Goal: Task Accomplishment & Management: Complete application form

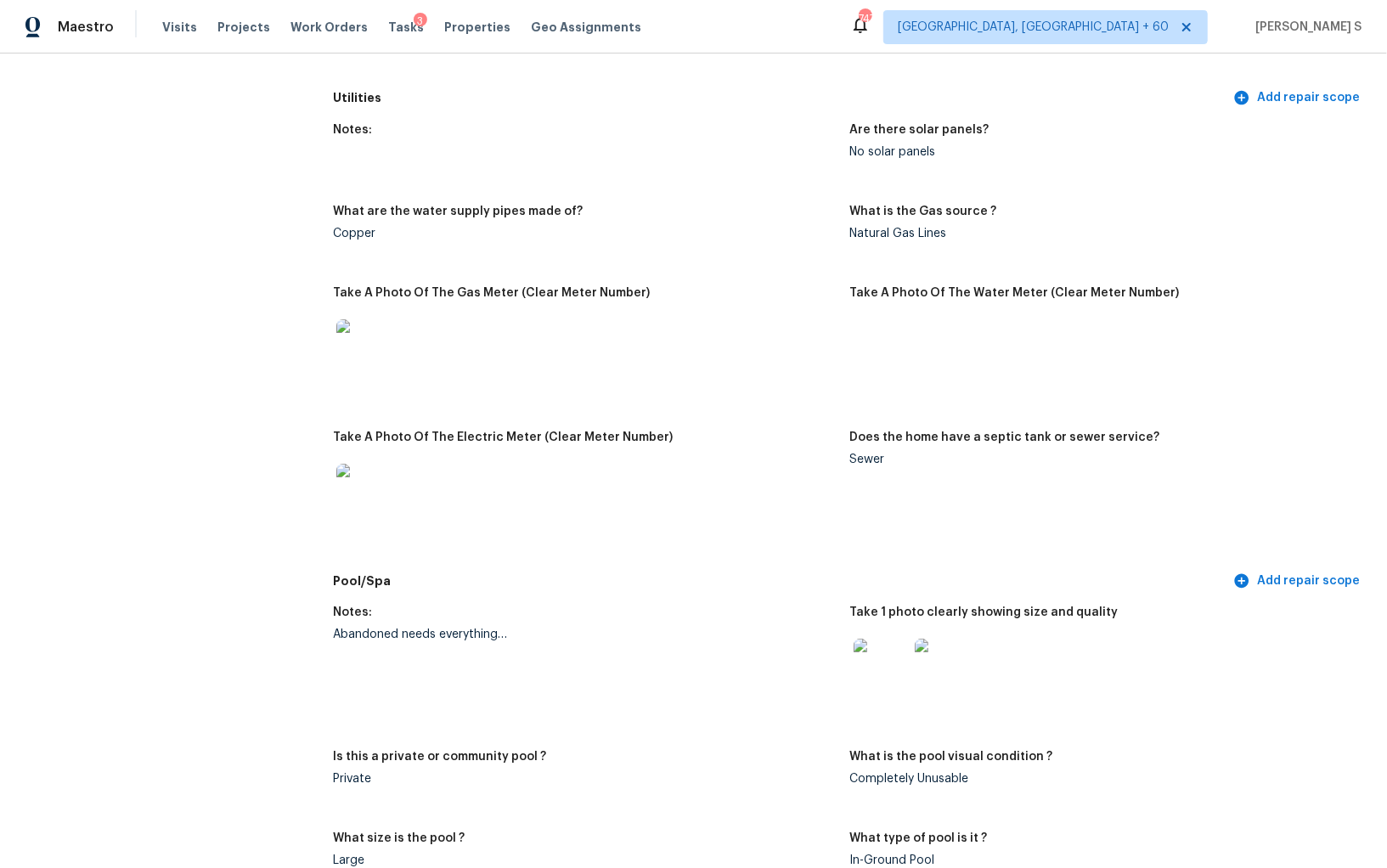
scroll to position [729, 0]
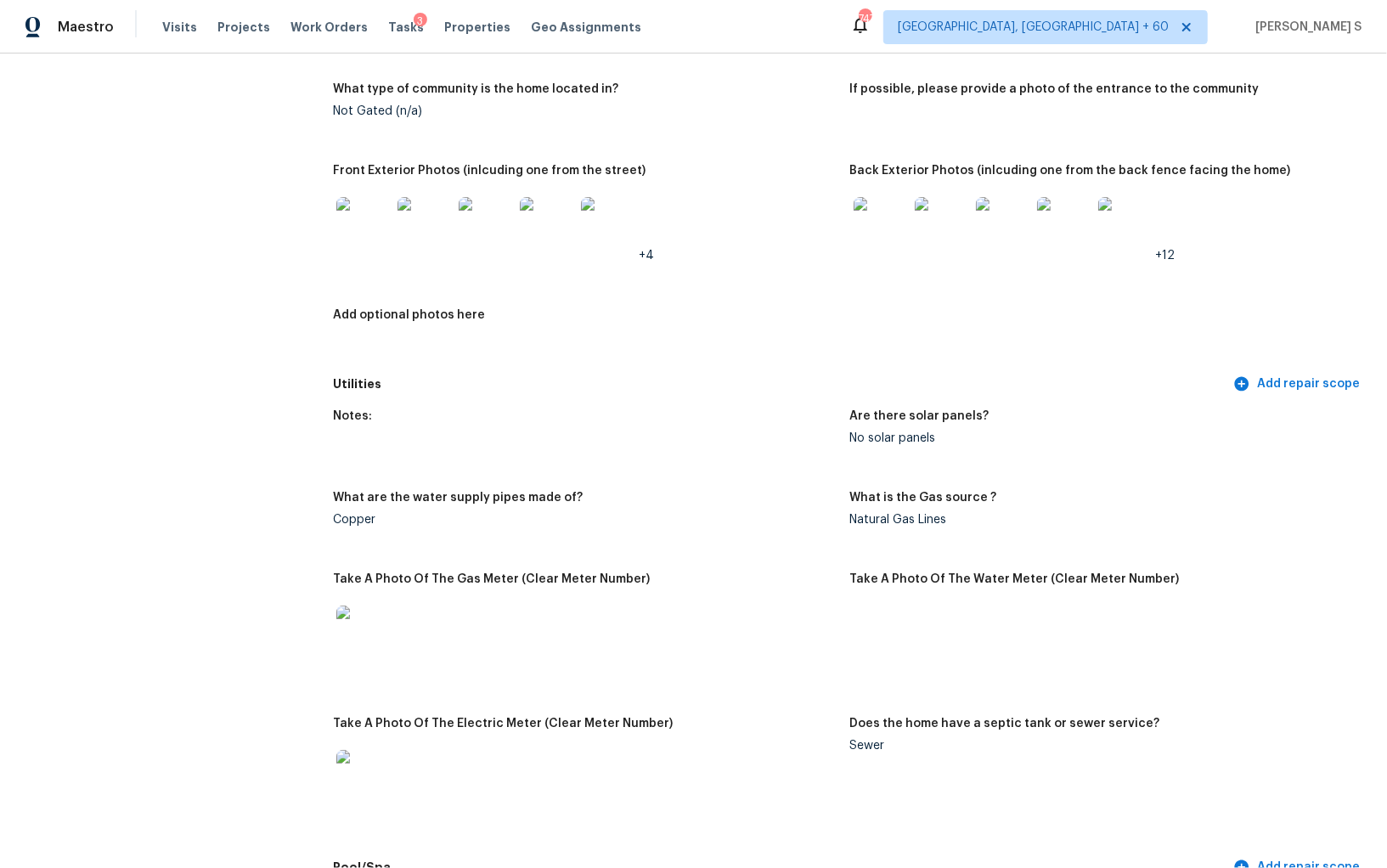
click at [706, 280] on figure "Front Exterior Photos (inlcuding one from the street) +4" at bounding box center [592, 227] width 517 height 124
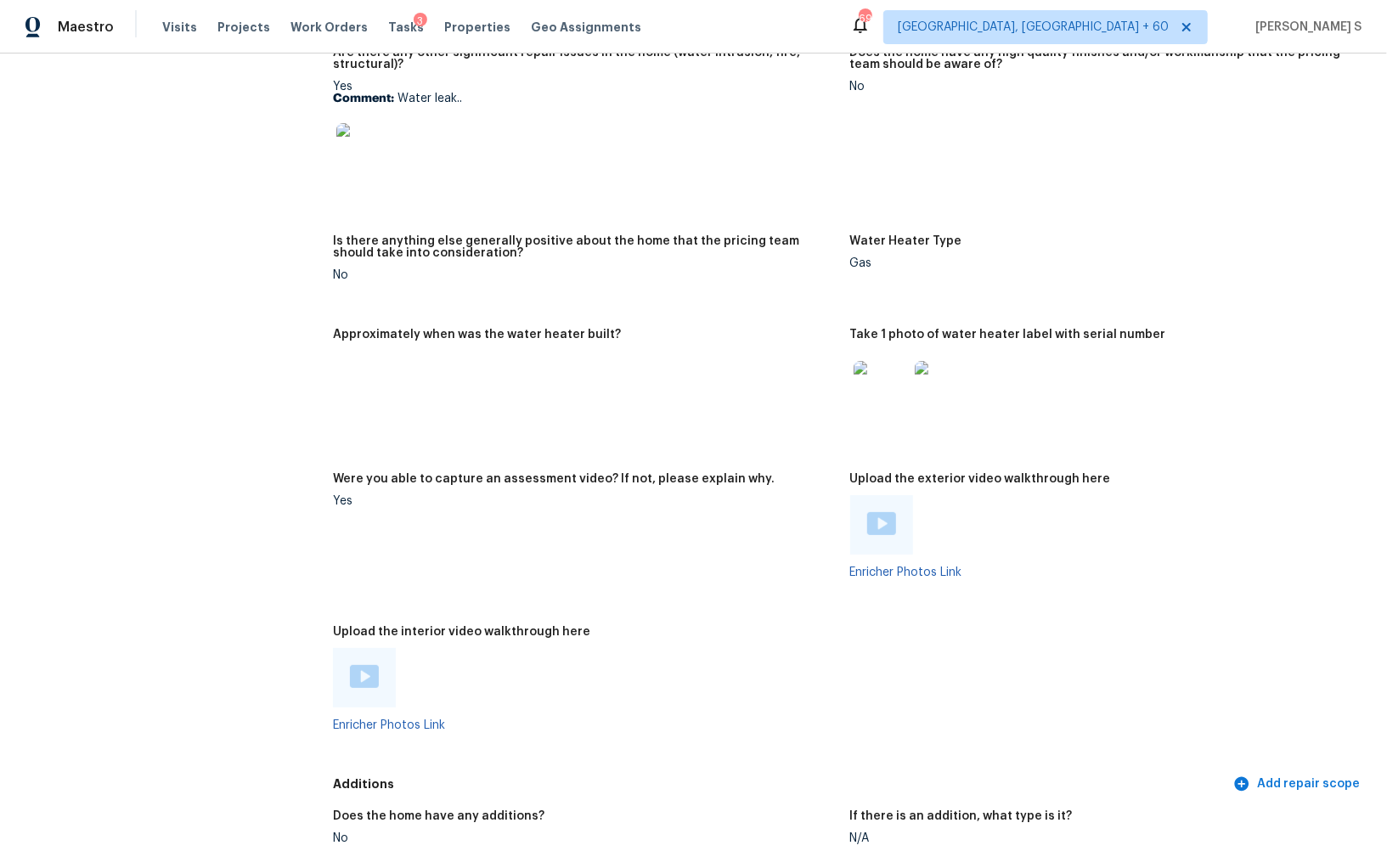
scroll to position [3348, 0]
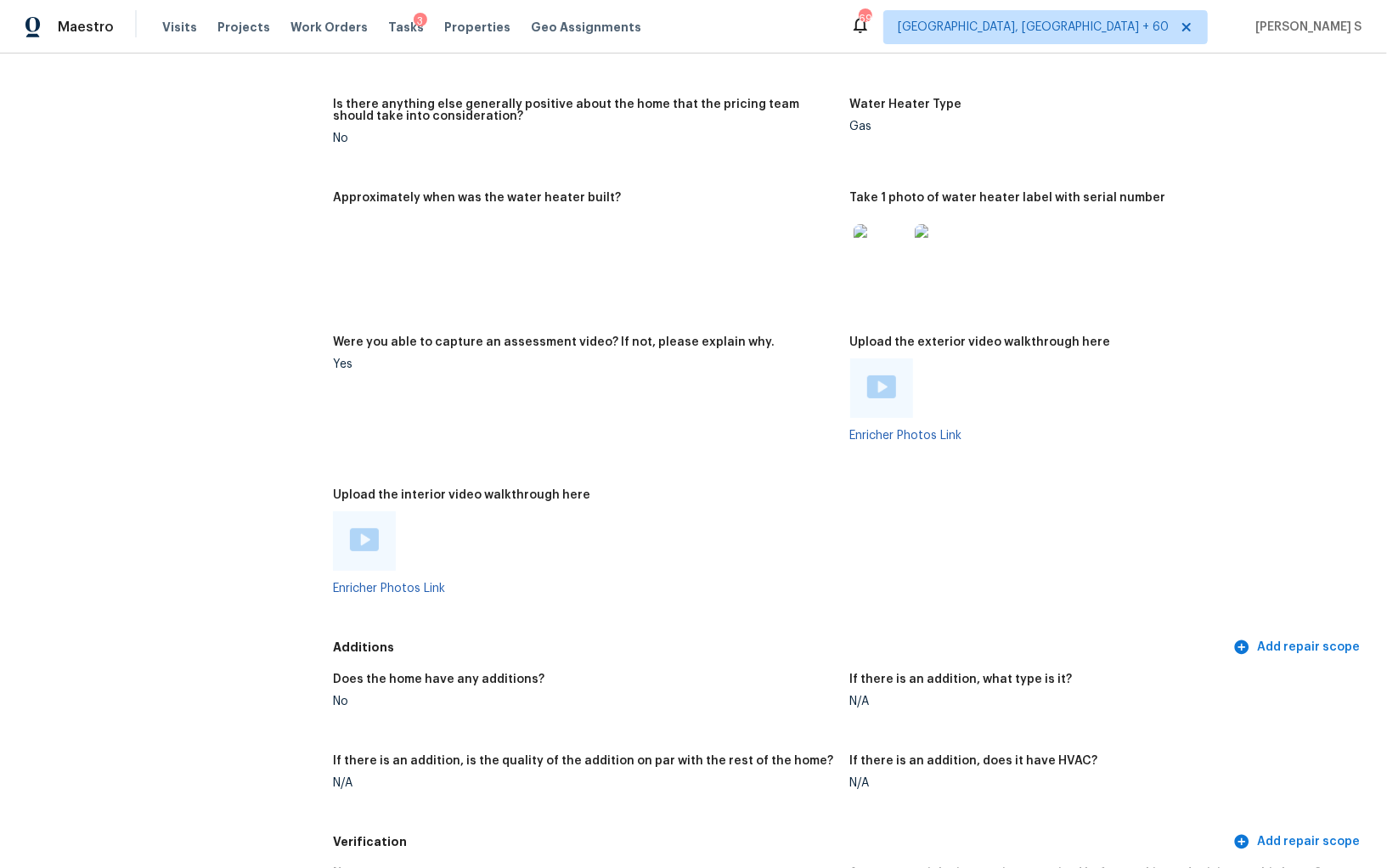
click at [356, 539] on img at bounding box center [365, 540] width 29 height 23
click at [884, 376] on img at bounding box center [882, 387] width 29 height 23
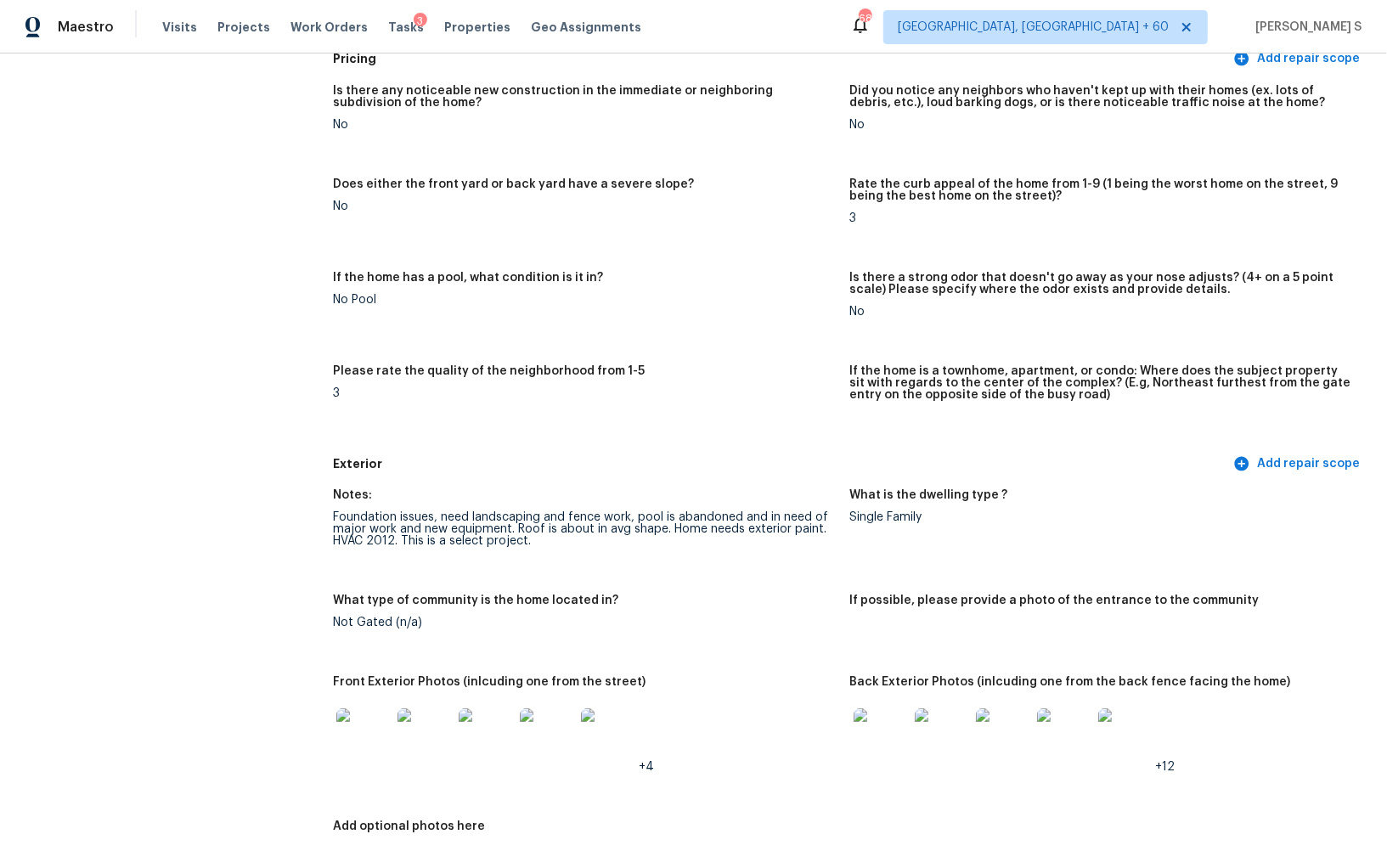
scroll to position [0, 0]
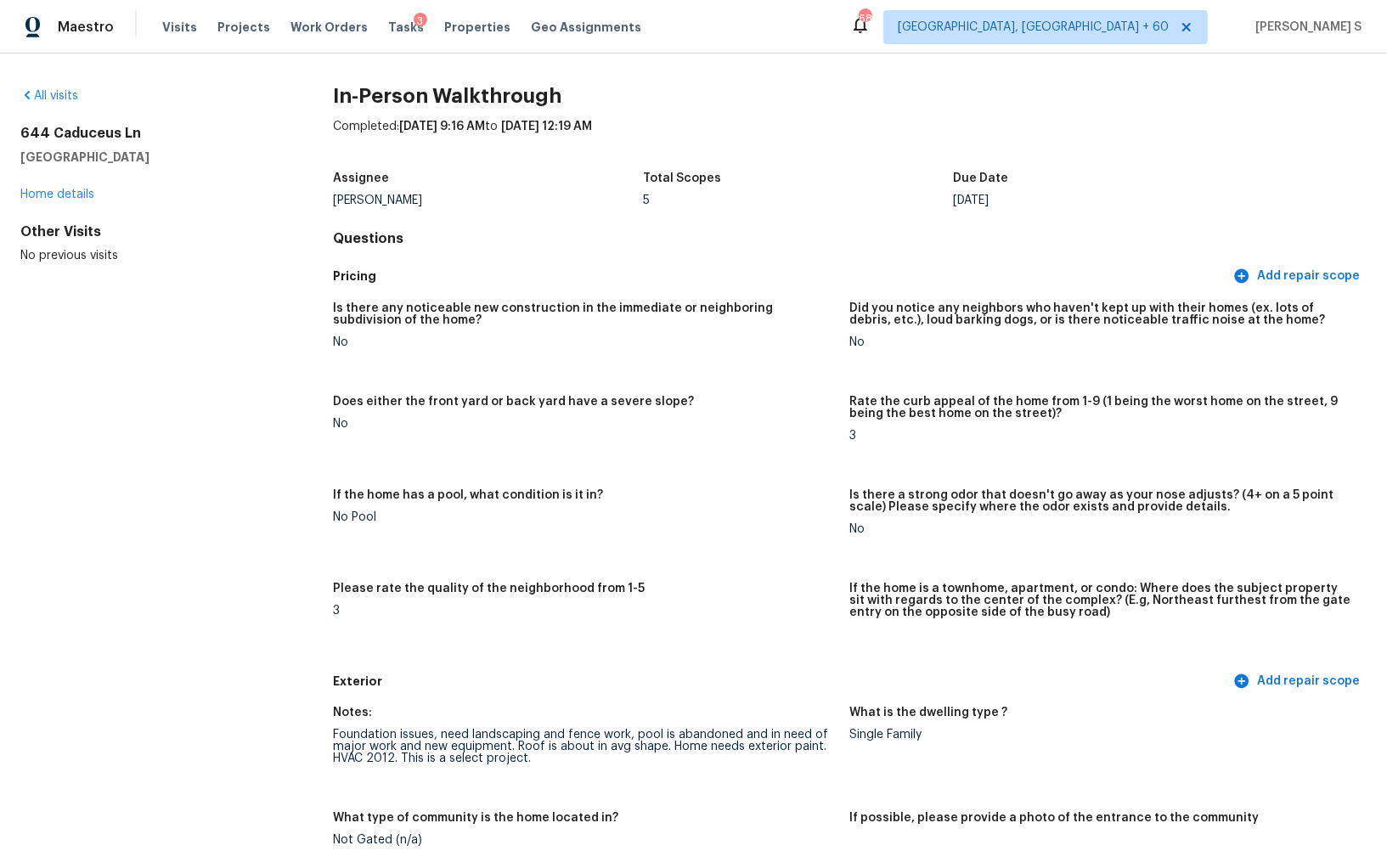
click at [548, 337] on div "No" at bounding box center [584, 342] width 503 height 12
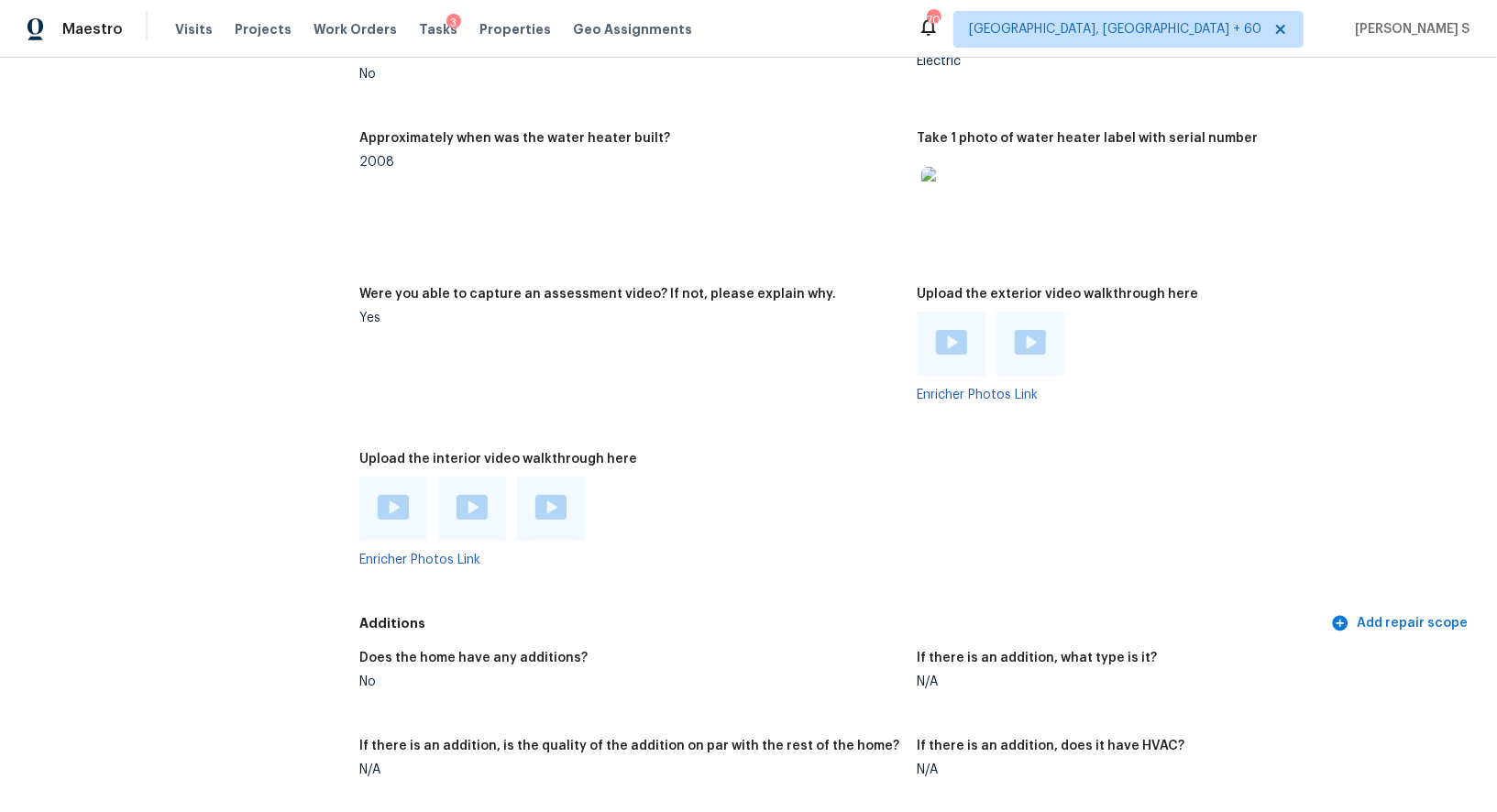
scroll to position [3346, 0]
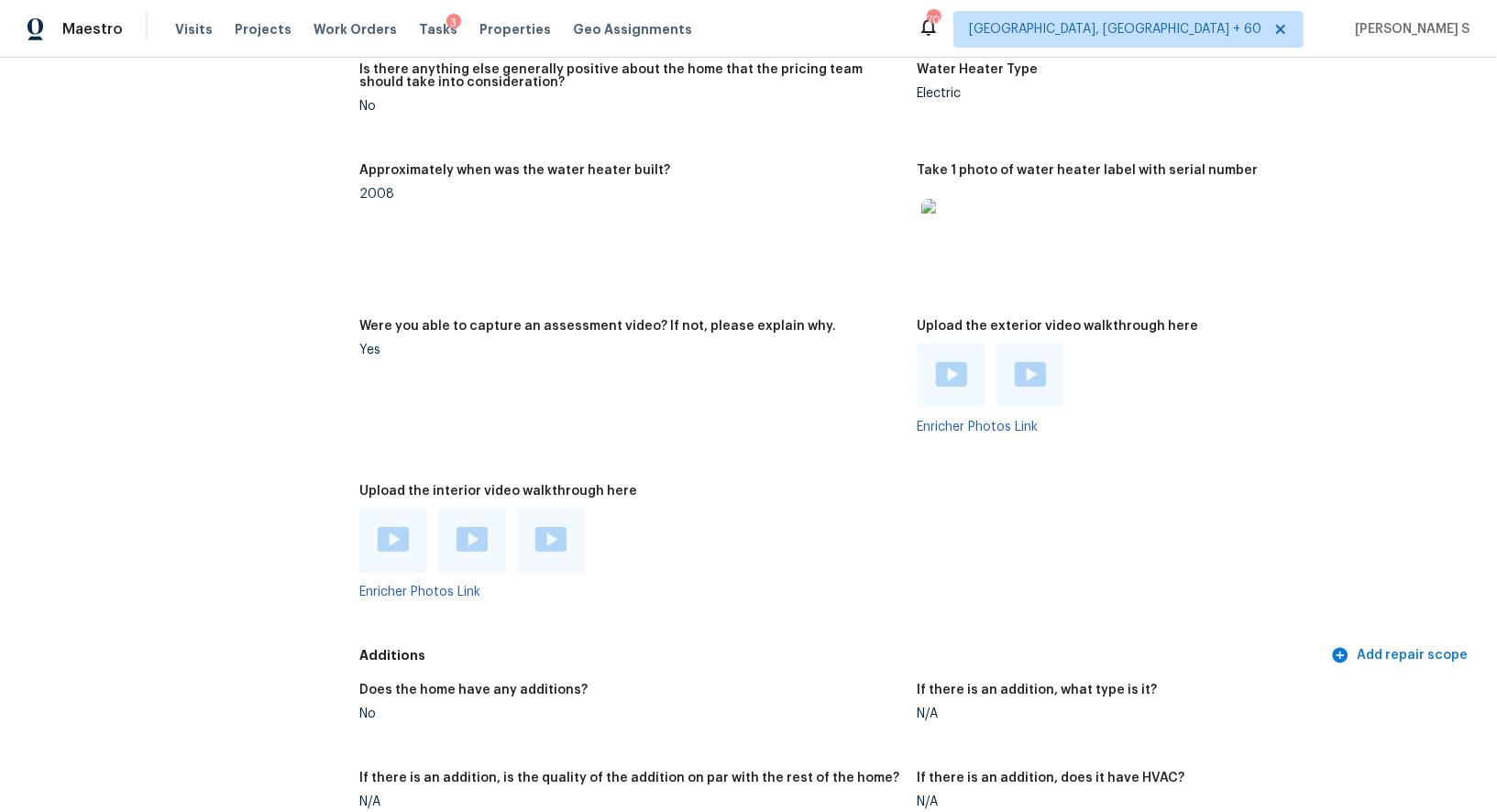
click at [837, 522] on div at bounding box center [631, 540] width 543 height 64
click at [394, 539] on img at bounding box center [394, 539] width 31 height 25
click at [483, 529] on img at bounding box center [472, 539] width 31 height 25
click at [562, 535] on img at bounding box center [551, 539] width 31 height 25
click at [949, 377] on img at bounding box center [952, 374] width 31 height 25
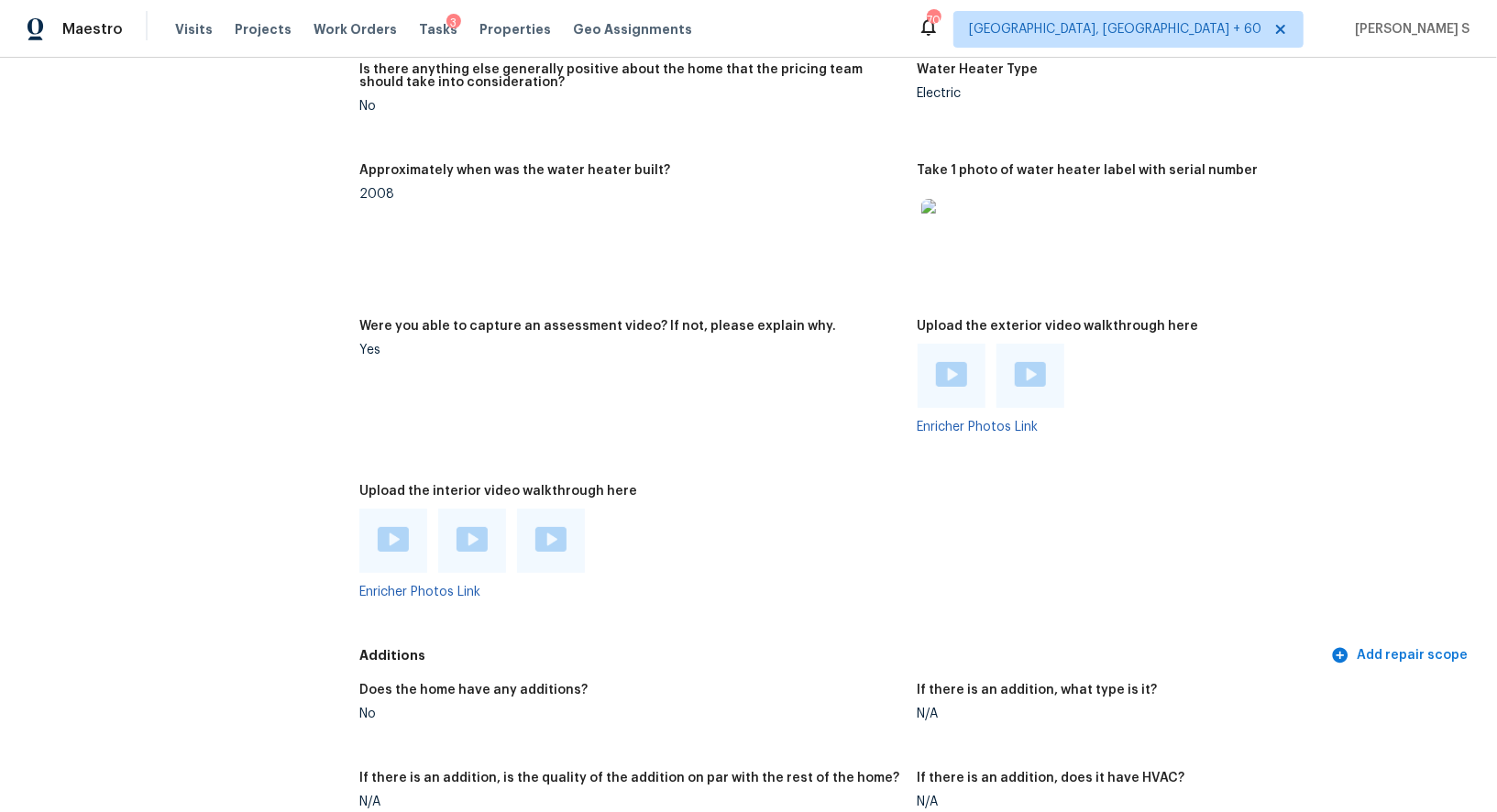
click at [1035, 370] on img at bounding box center [1030, 374] width 31 height 25
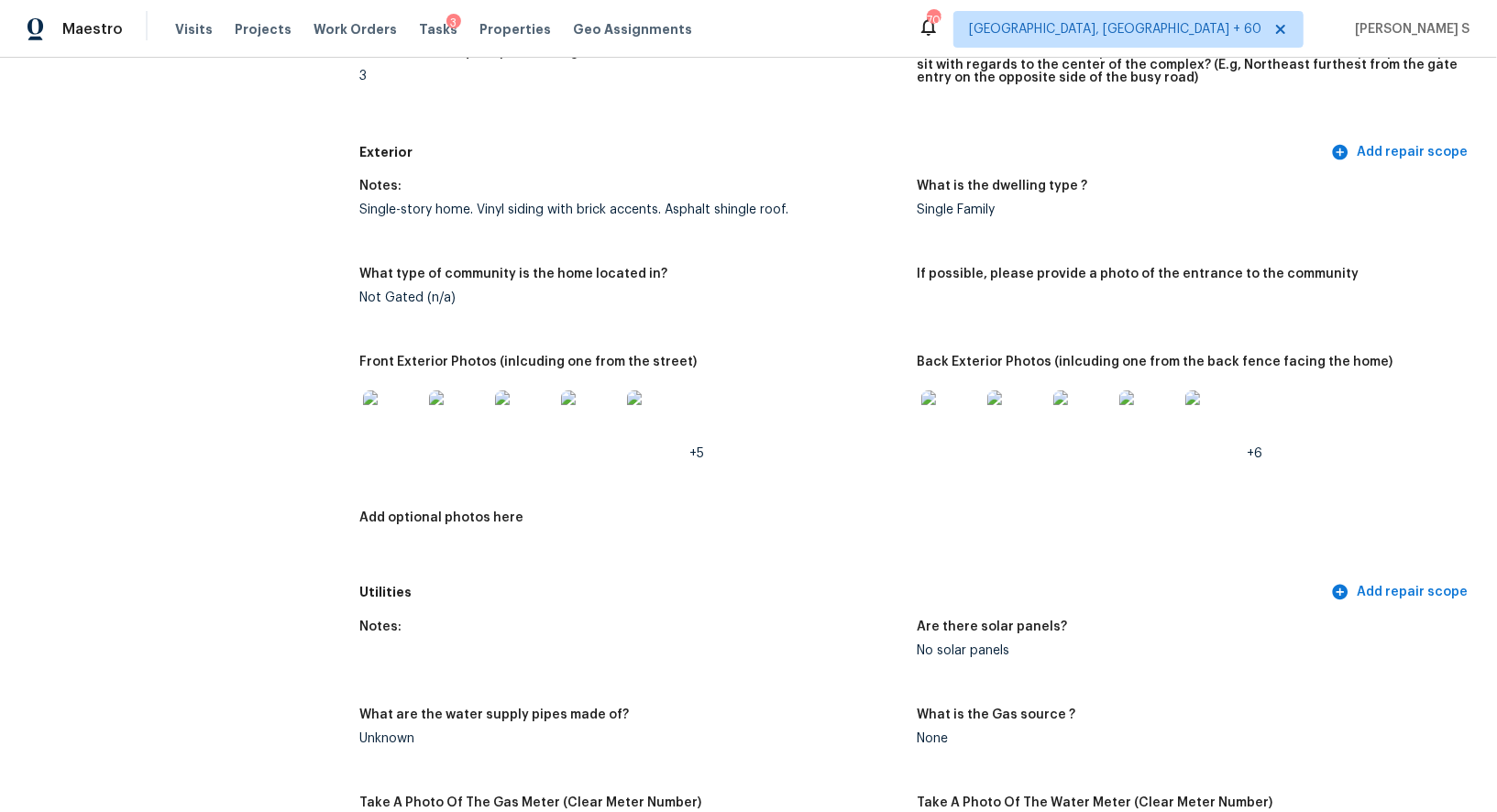
scroll to position [681, 0]
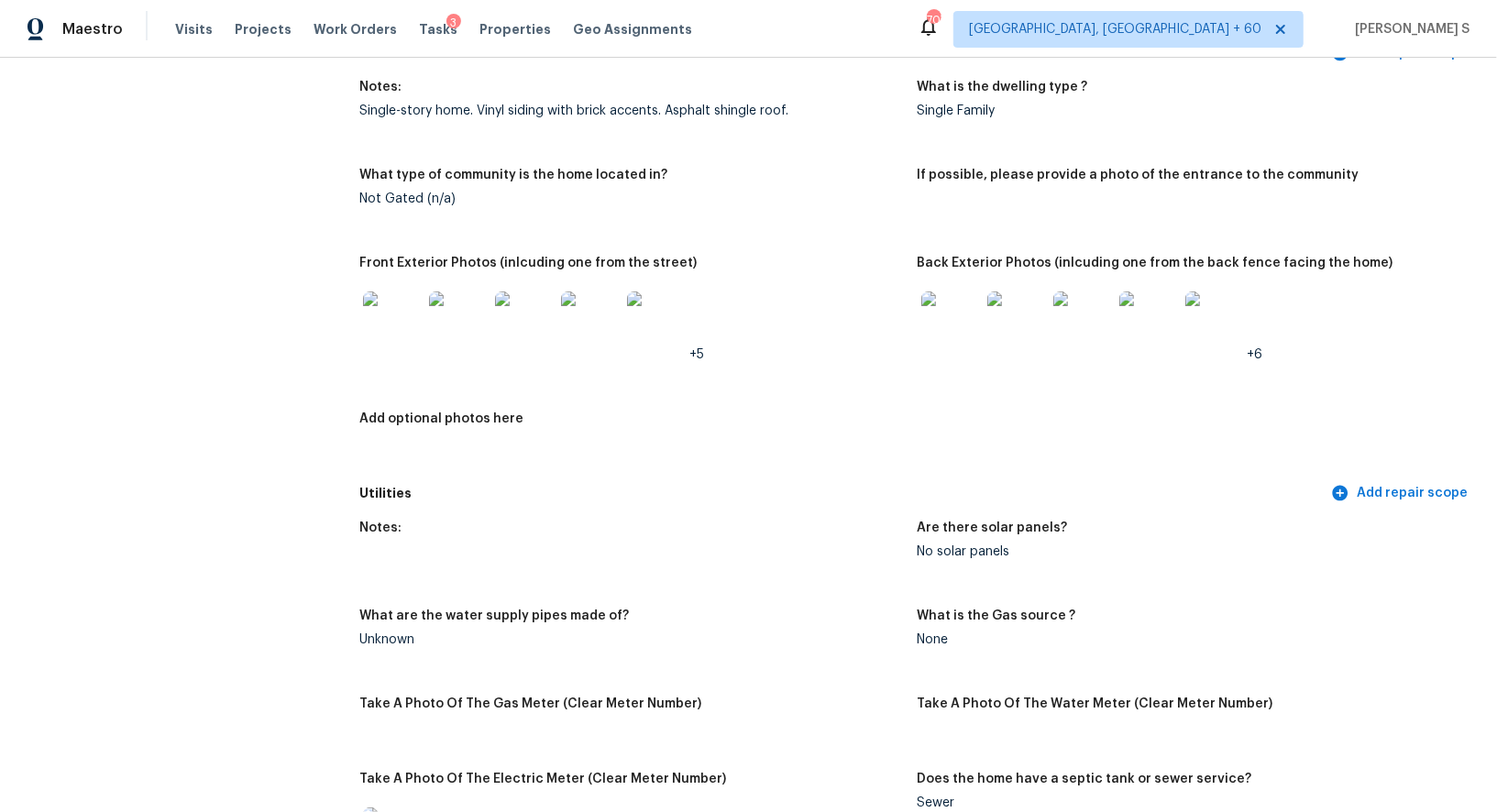
click at [385, 293] on img at bounding box center [393, 321] width 59 height 59
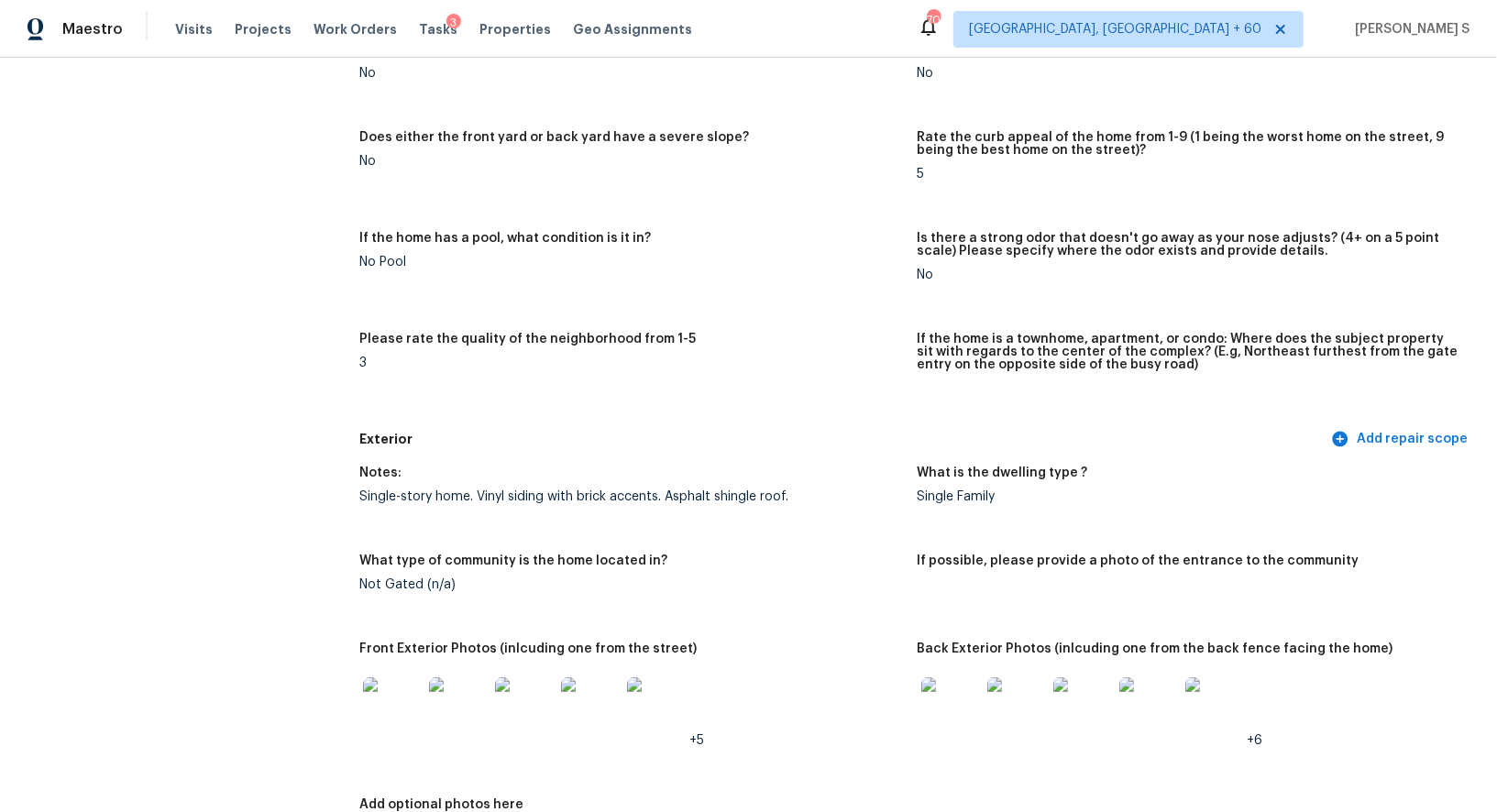
scroll to position [373, 0]
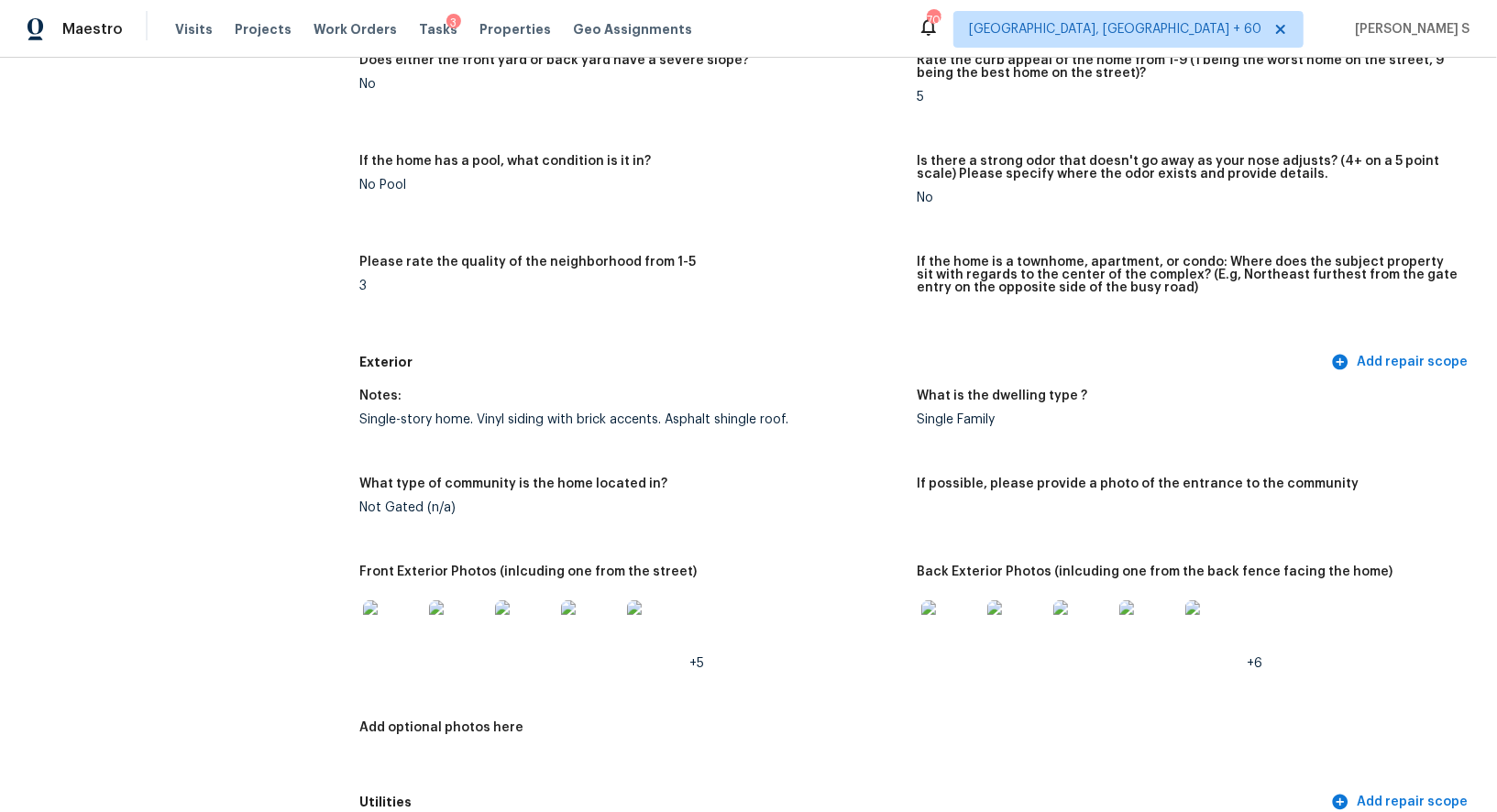
click at [544, 632] on img at bounding box center [525, 629] width 59 height 59
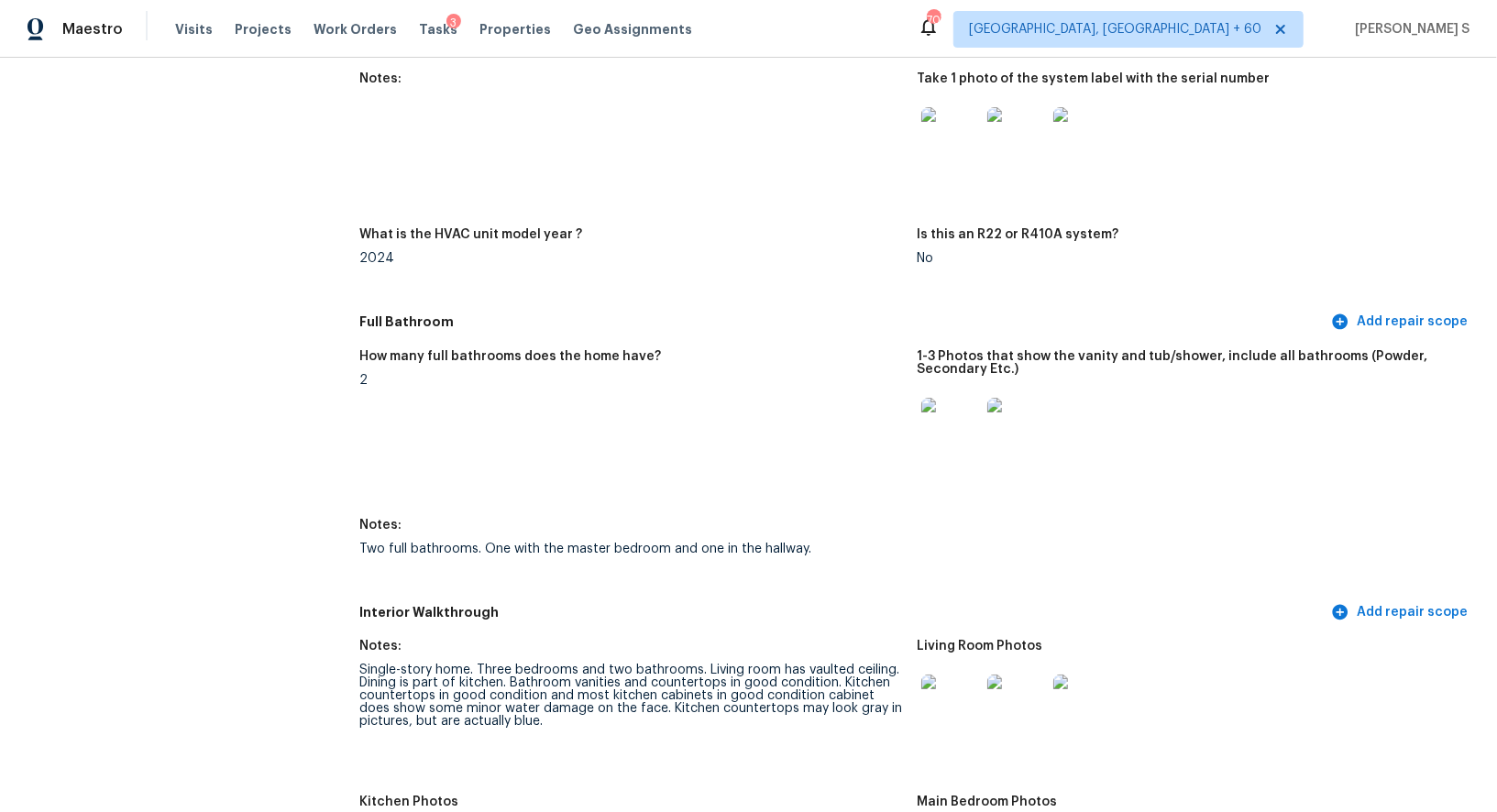
scroll to position [1694, 0]
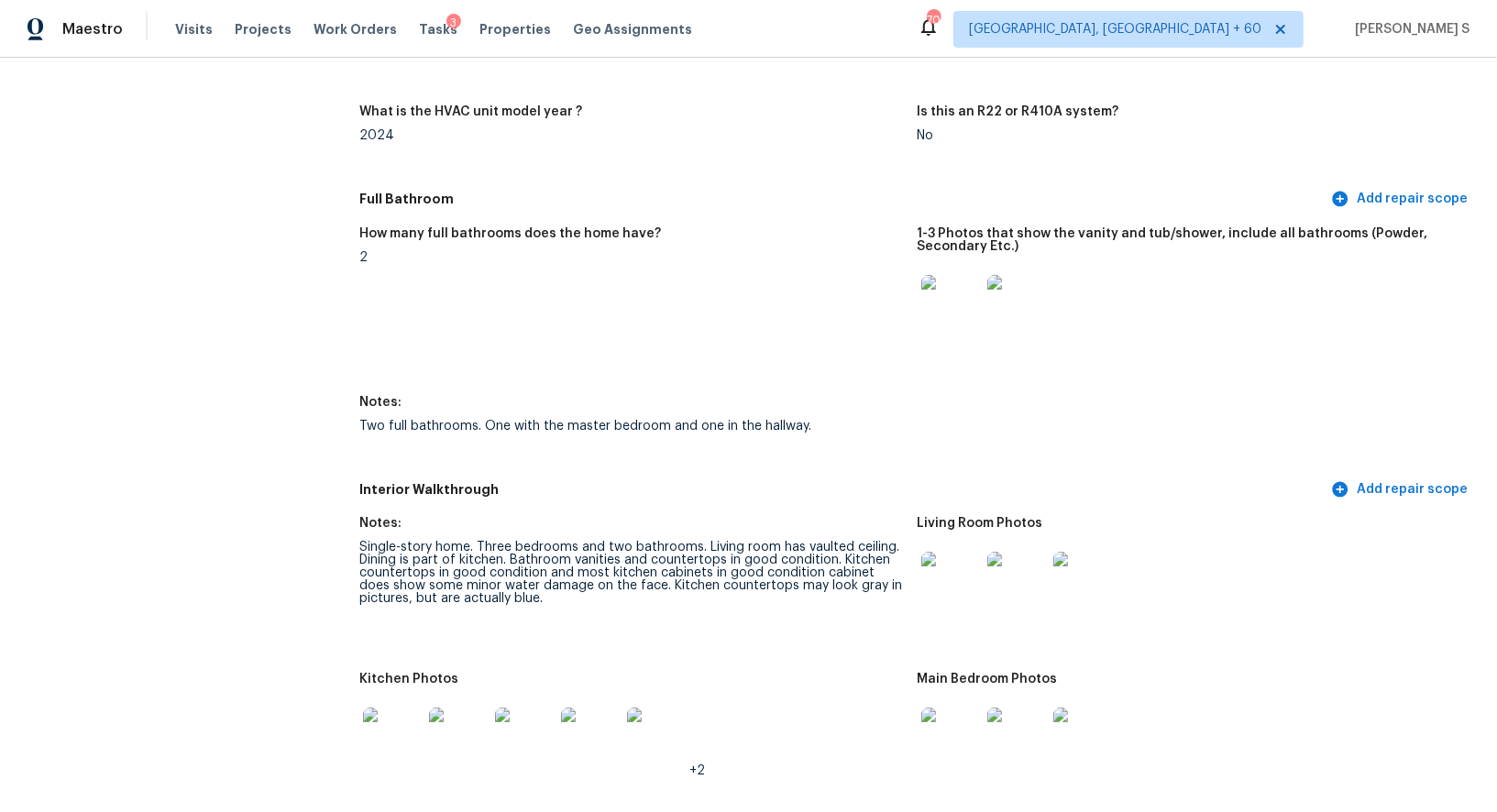
click at [685, 344] on figure "How many full bathrooms does the home have? 2" at bounding box center [638, 299] width 558 height 146
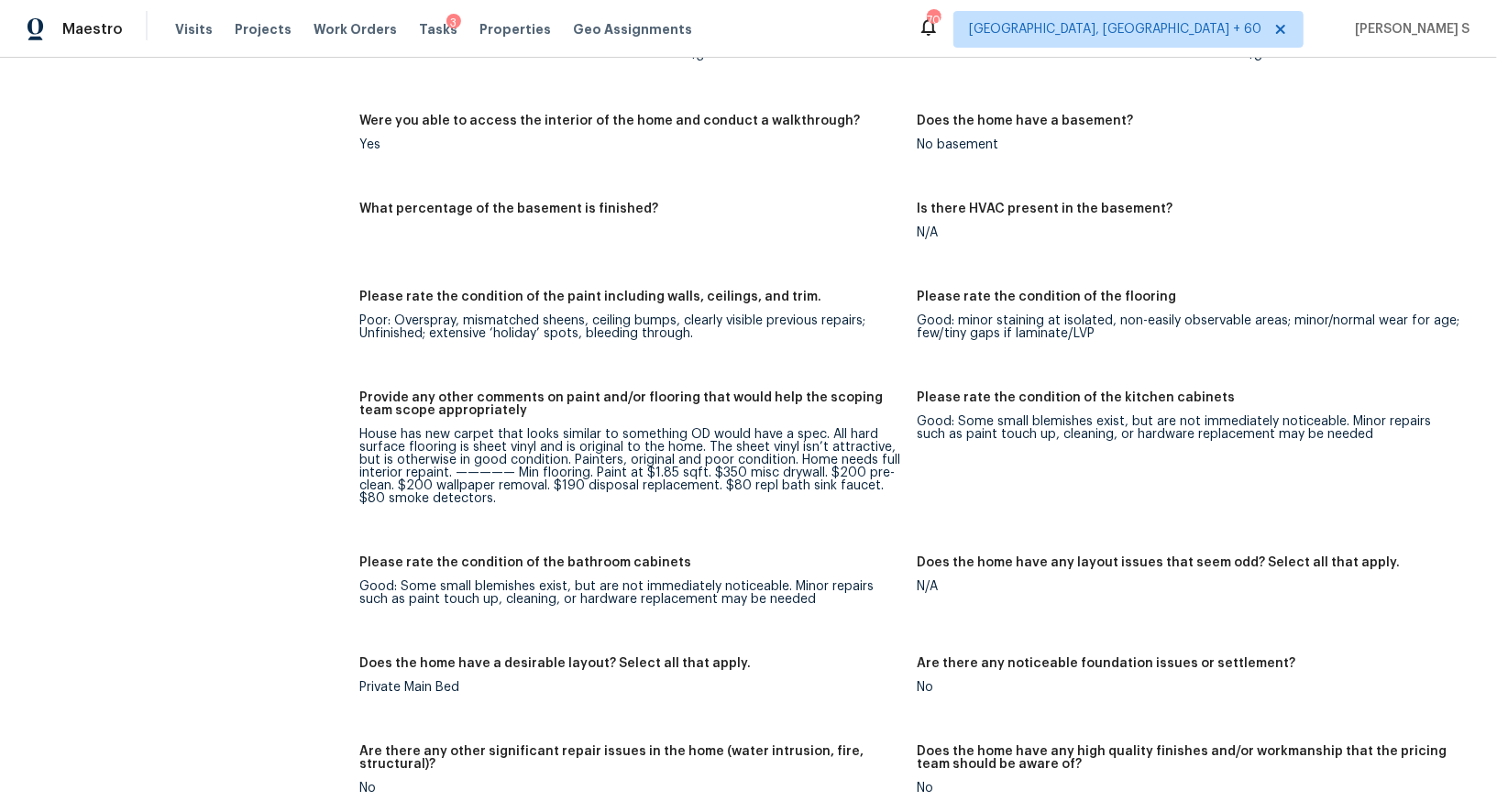
scroll to position [2563, 0]
click at [818, 461] on div "House has new carpet that looks similar to something OD would have a spec. All …" at bounding box center [631, 467] width 543 height 77
click at [604, 475] on div "House has new carpet that looks similar to something OD would have a spec. All …" at bounding box center [631, 467] width 543 height 77
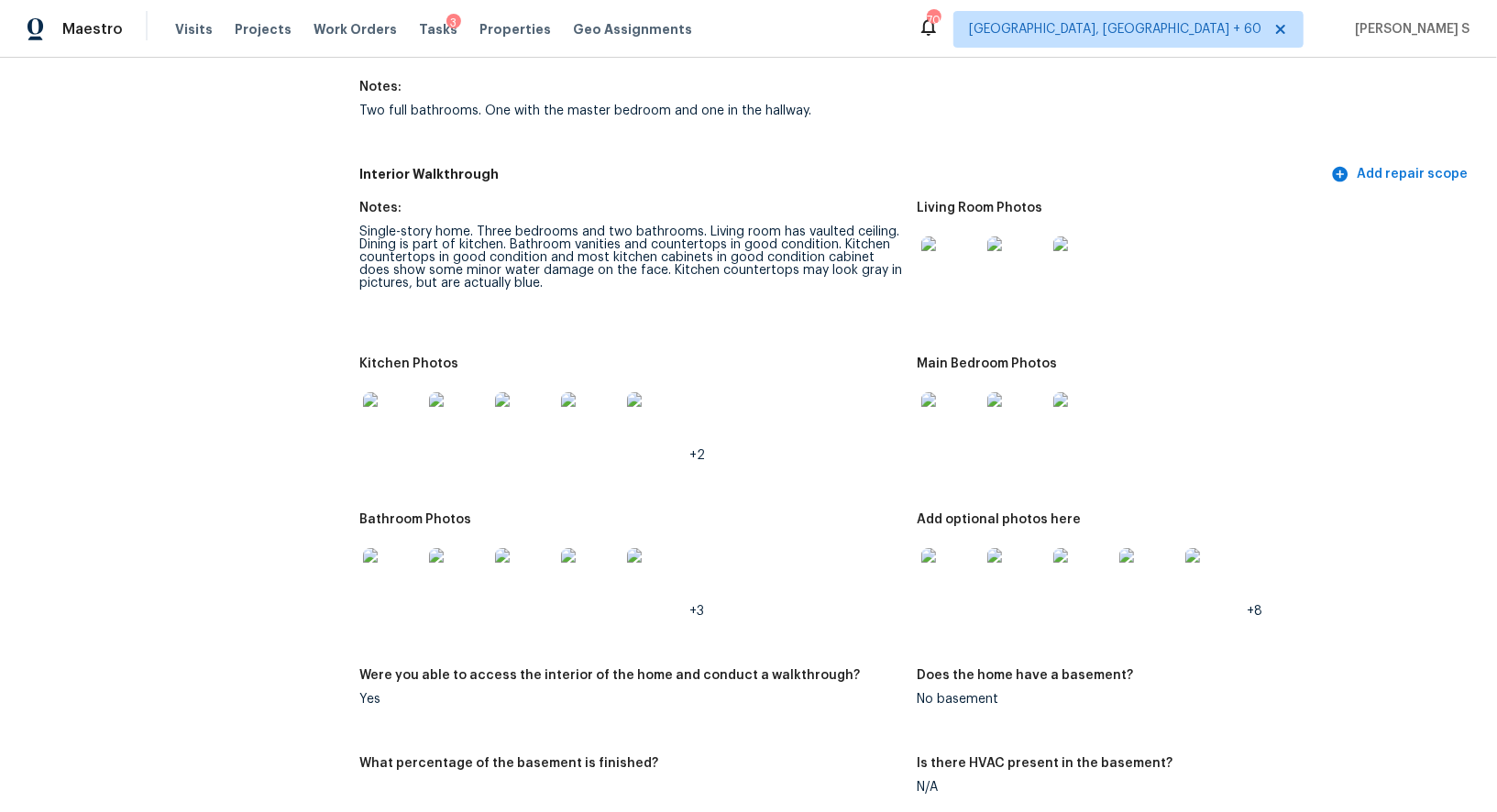
scroll to position [1843, 0]
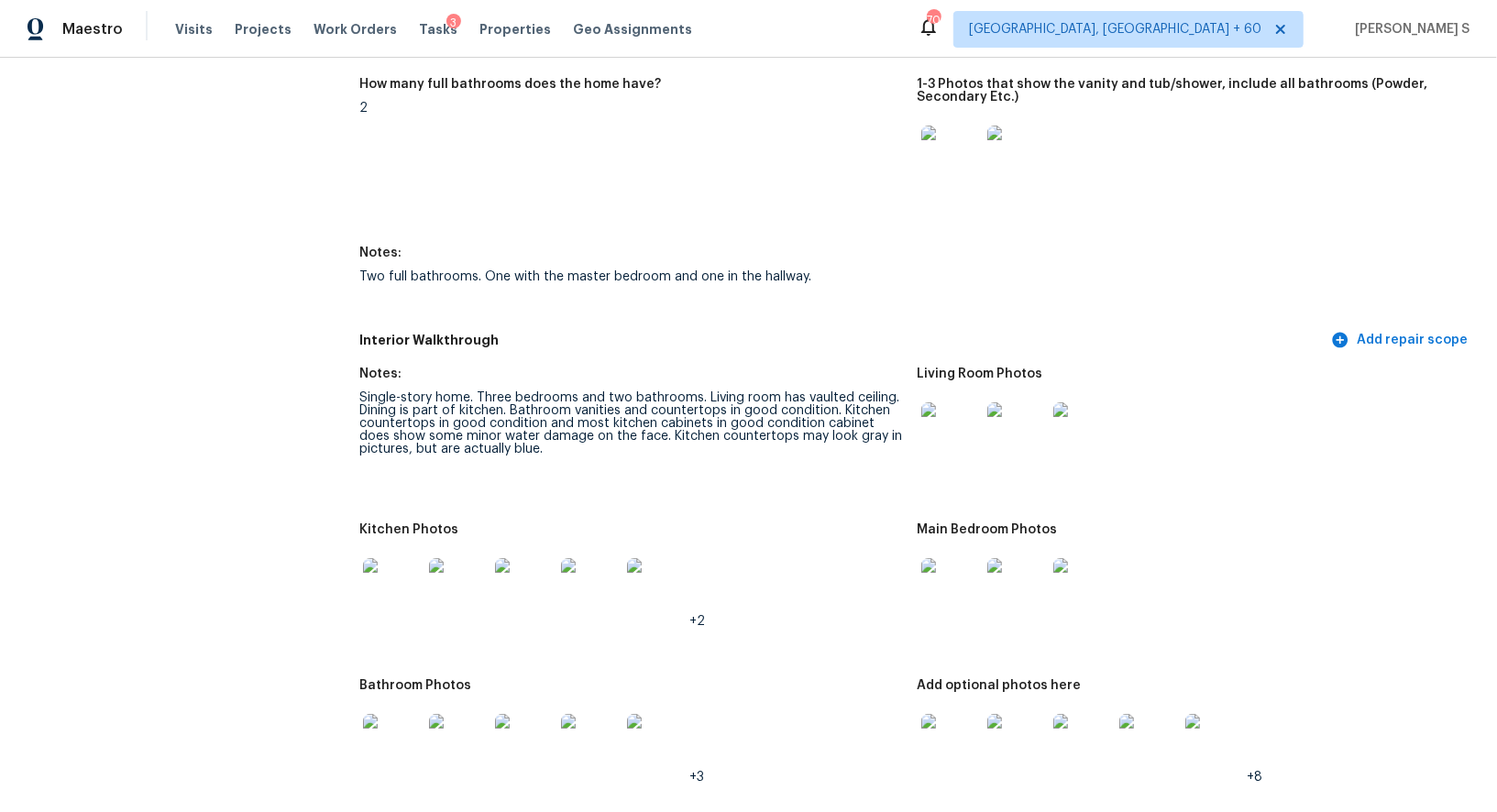
click at [954, 415] on img at bounding box center [951, 432] width 59 height 59
click at [368, 605] on img at bounding box center [393, 587] width 59 height 59
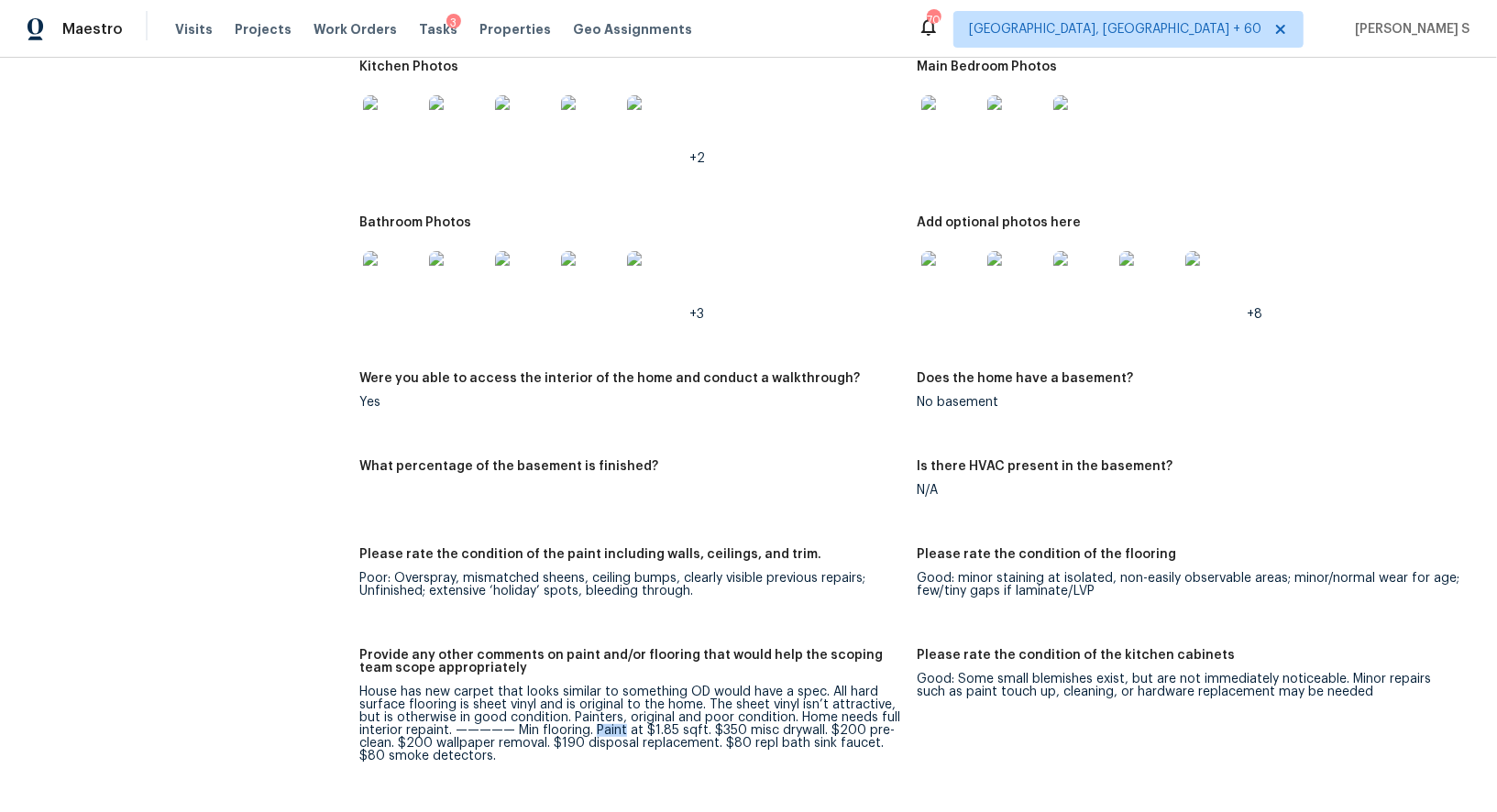
scroll to position [2251, 0]
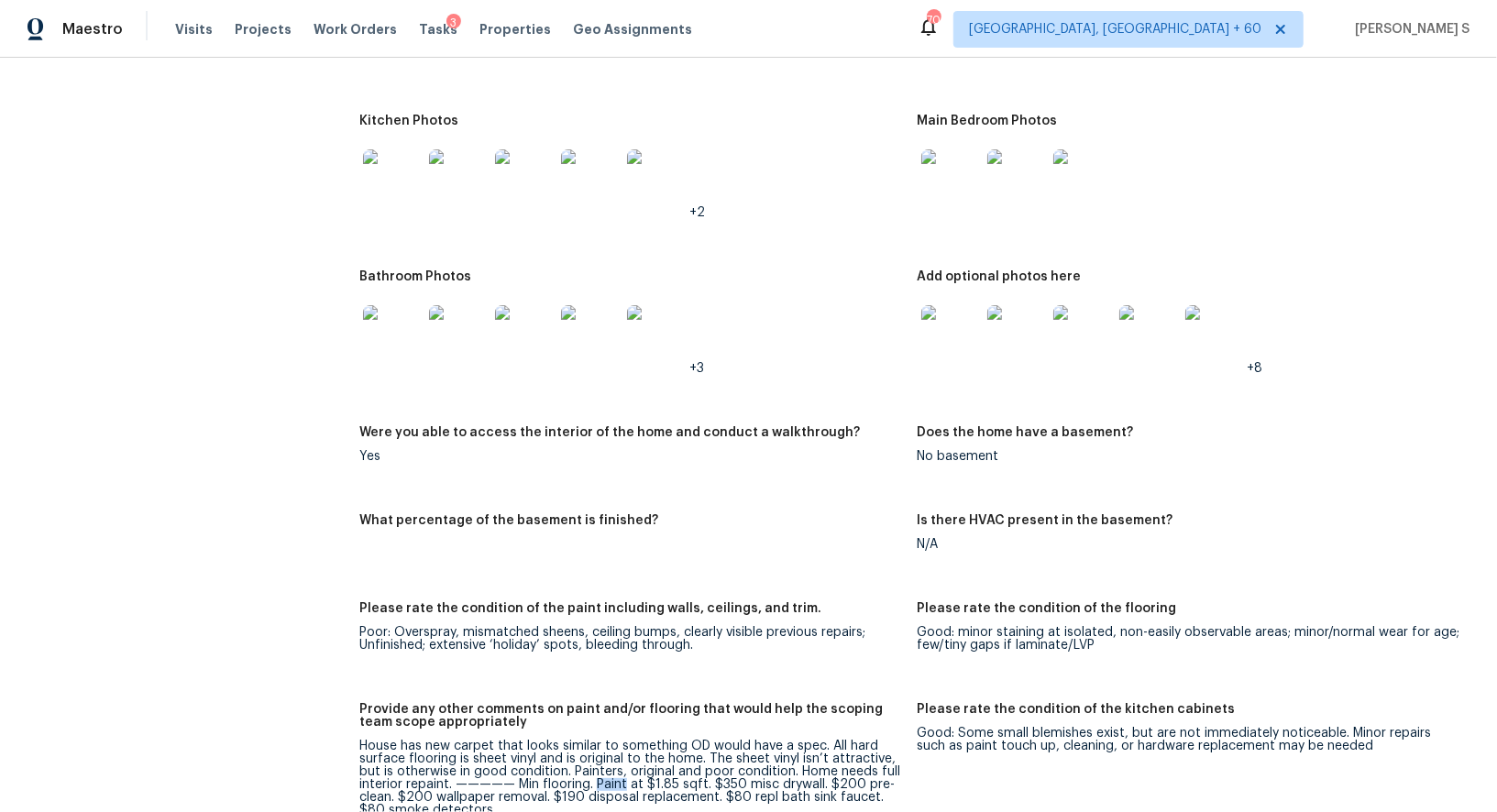
click at [385, 160] on img at bounding box center [393, 179] width 59 height 59
click at [957, 160] on img at bounding box center [951, 179] width 59 height 59
click at [423, 342] on div at bounding box center [392, 335] width 66 height 81
click at [379, 332] on img at bounding box center [393, 335] width 59 height 59
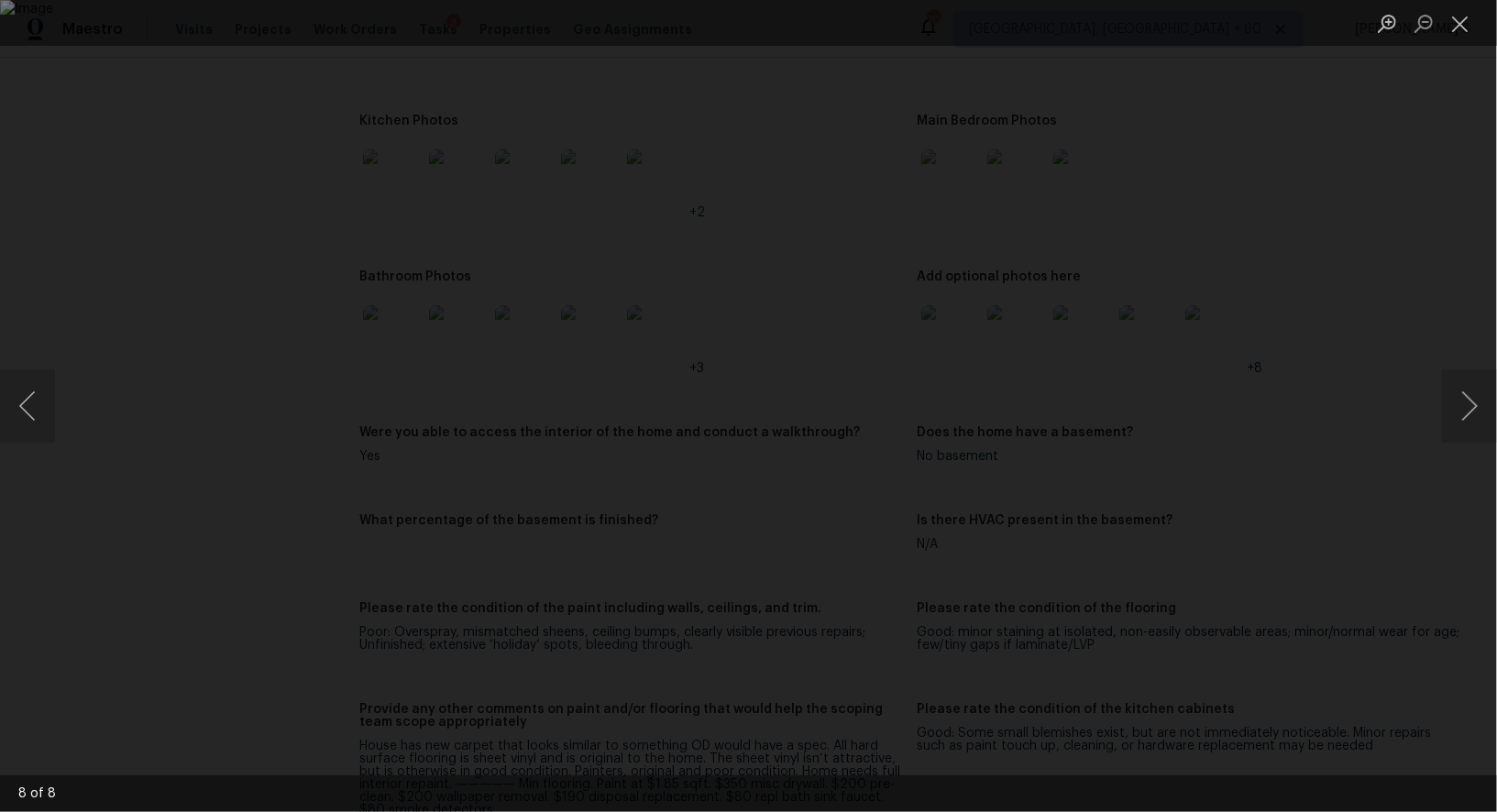
click at [382, 330] on img "Lightbox" at bounding box center [748, 406] width 1497 height 812
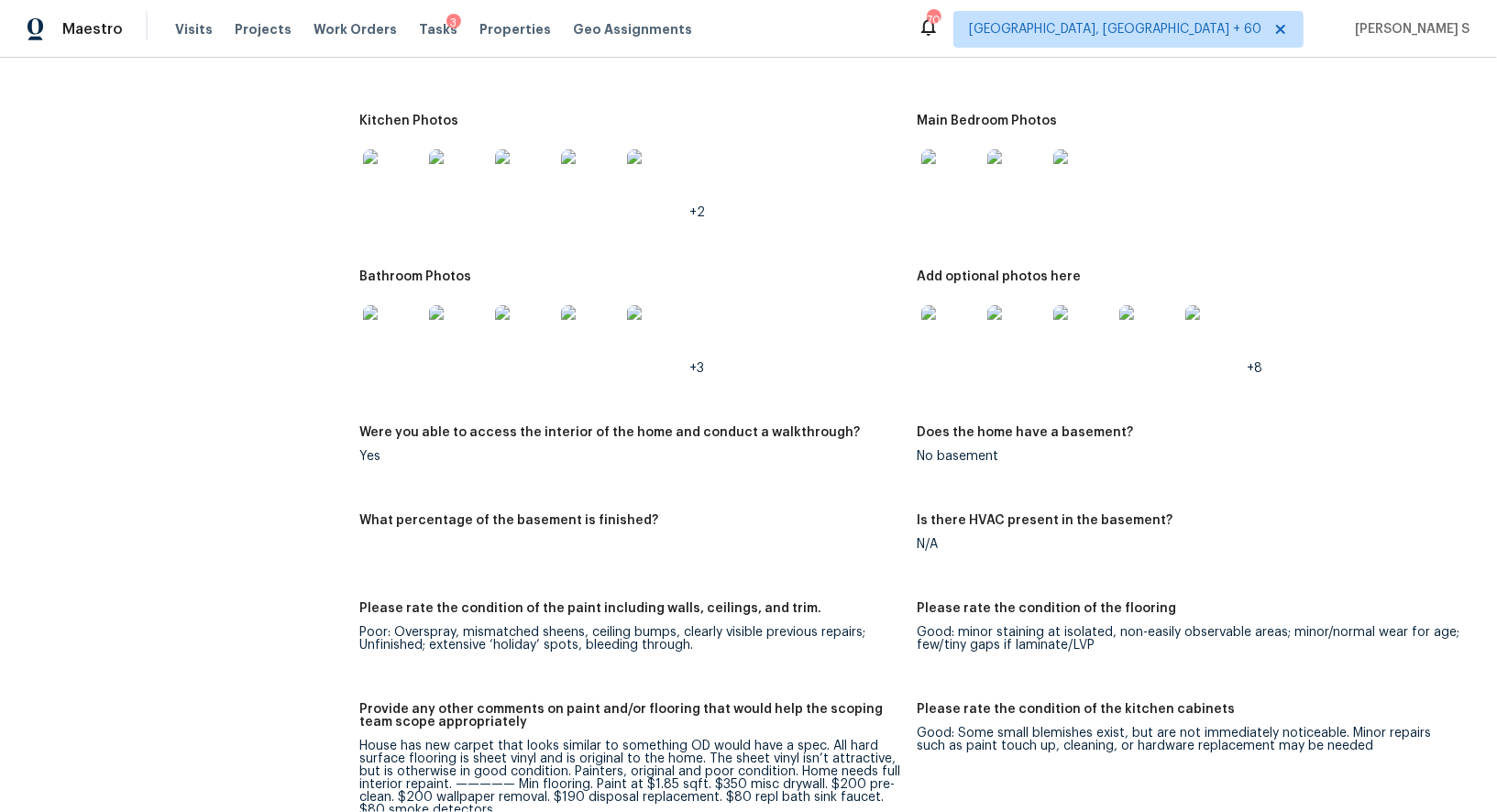
click at [915, 311] on figure "Bathroom Photos +3" at bounding box center [638, 337] width 558 height 134
click at [932, 320] on img at bounding box center [951, 335] width 59 height 59
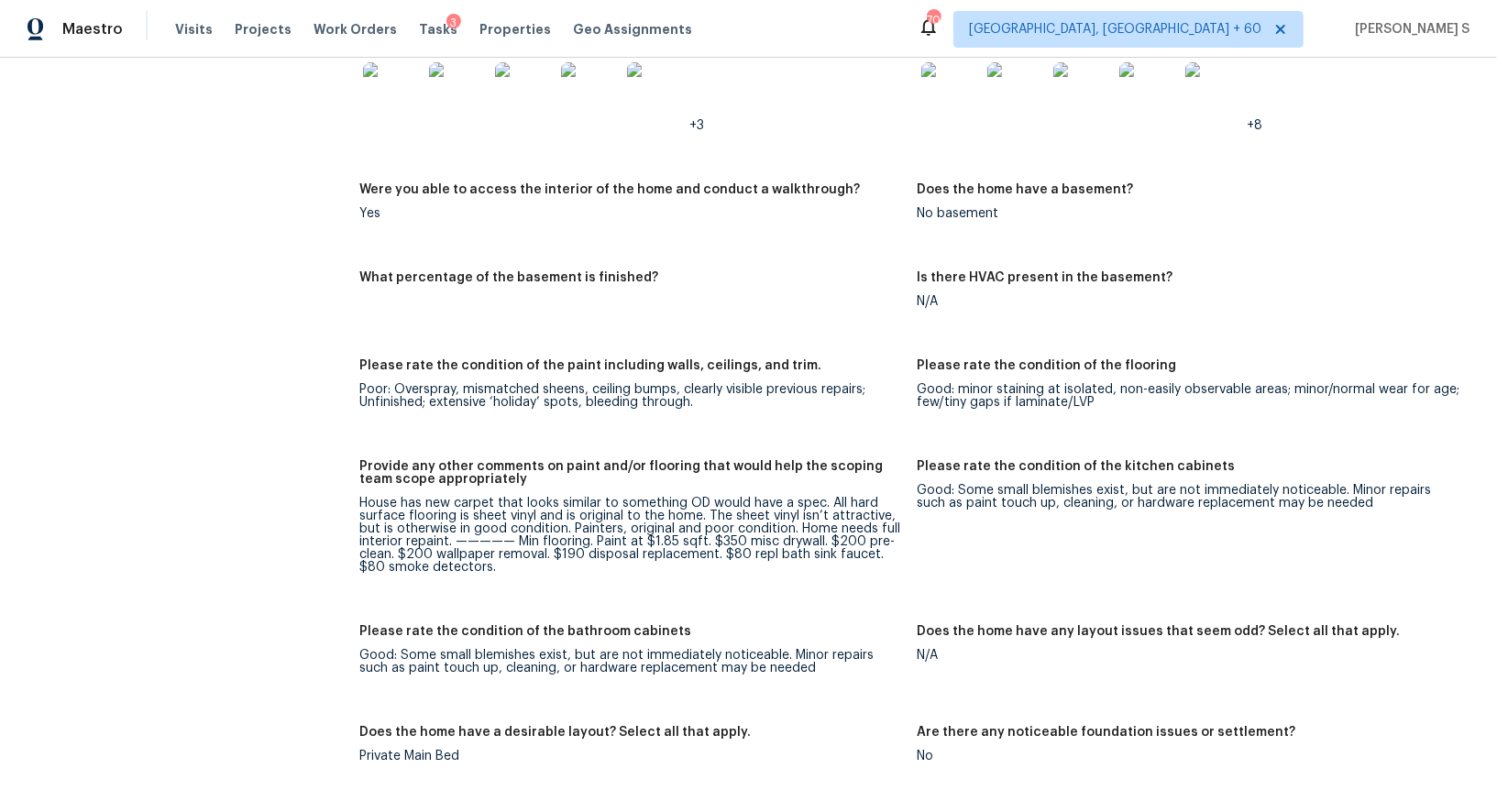
scroll to position [2616, 0]
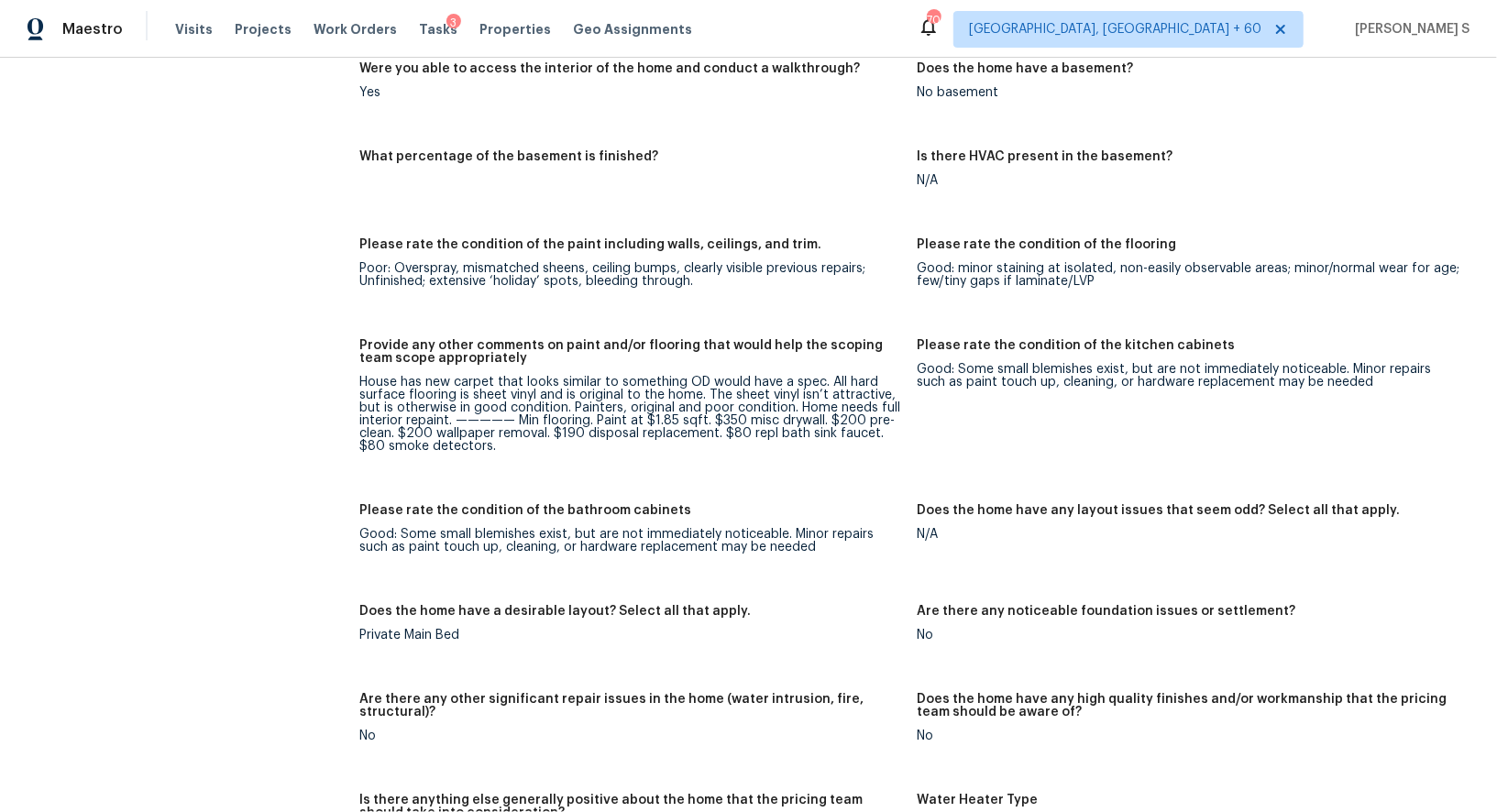
click at [715, 415] on div "House has new carpet that looks similar to something OD would have a spec. All …" at bounding box center [631, 414] width 543 height 77
click at [811, 413] on div "House has new carpet that looks similar to something OD would have a spec. All …" at bounding box center [631, 414] width 543 height 77
copy div "350 misc drywall"
click at [772, 418] on div "House has new carpet that looks similar to something OD would have a spec. All …" at bounding box center [631, 414] width 543 height 77
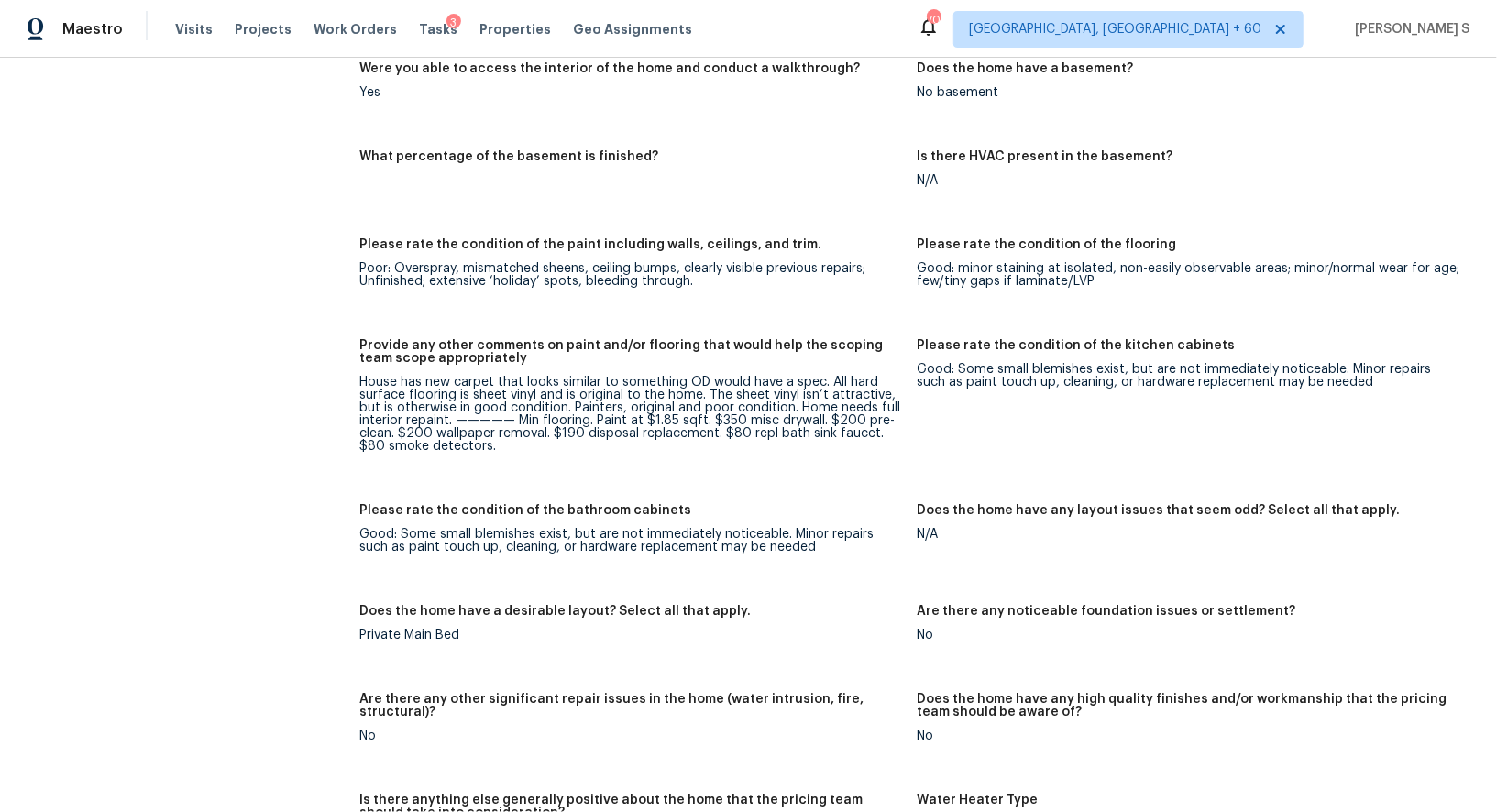
click at [767, 418] on div "House has new carpet that looks similar to something OD would have a spec. All …" at bounding box center [631, 414] width 543 height 77
click at [797, 418] on div "House has new carpet that looks similar to something OD would have a spec. All …" at bounding box center [631, 414] width 543 height 77
copy div "misc drywall"
click at [603, 431] on div "House has new carpet that looks similar to something OD would have a spec. All …" at bounding box center [631, 414] width 543 height 77
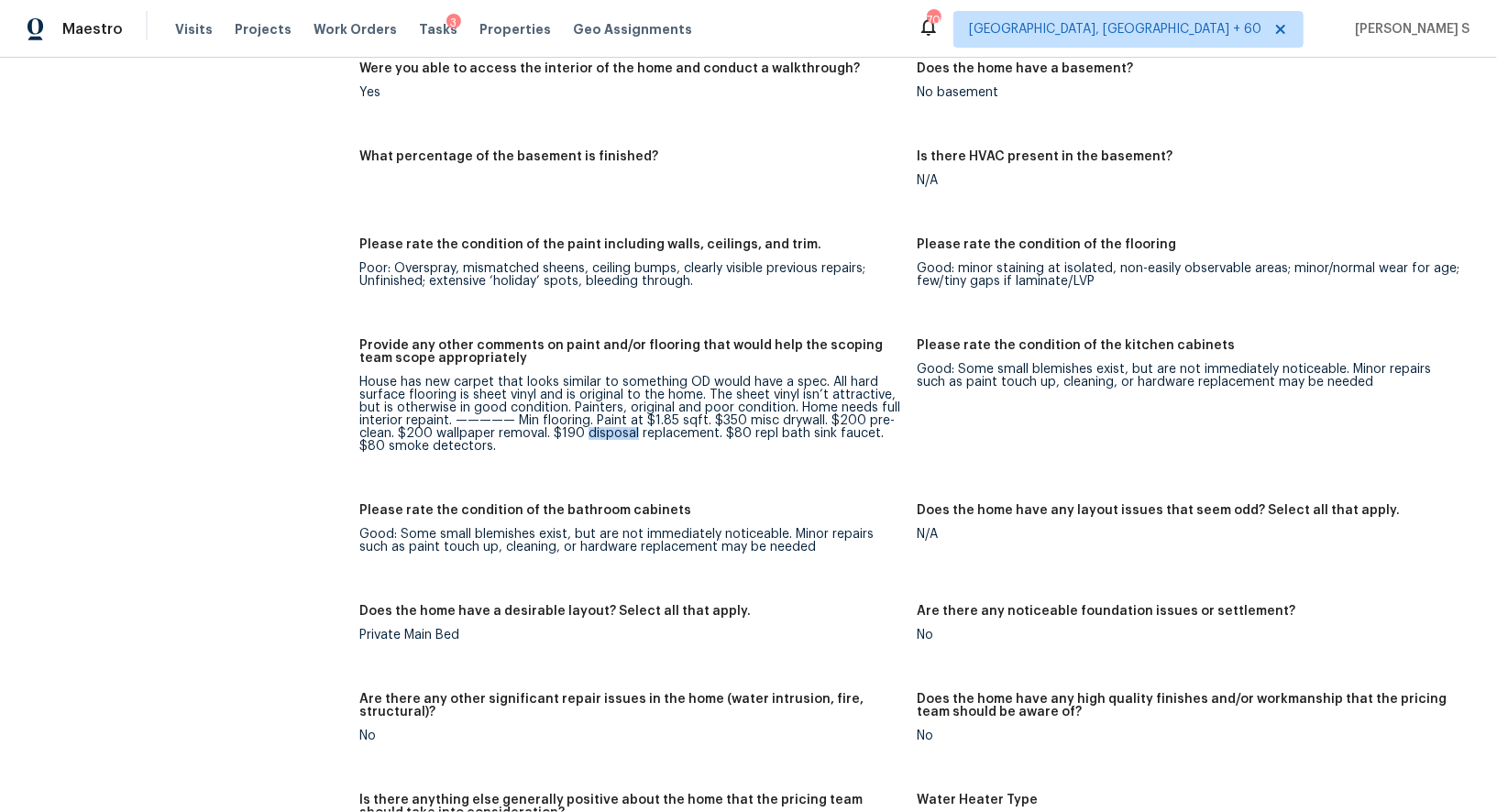
click at [603, 431] on div "House has new carpet that looks similar to something OD would have a spec. All …" at bounding box center [631, 414] width 543 height 77
click at [699, 431] on div "House has new carpet that looks similar to something OD would have a spec. All …" at bounding box center [631, 414] width 543 height 77
copy div "disposal replacement"
click at [764, 433] on div "House has new carpet that looks similar to something OD would have a spec. All …" at bounding box center [631, 414] width 543 height 77
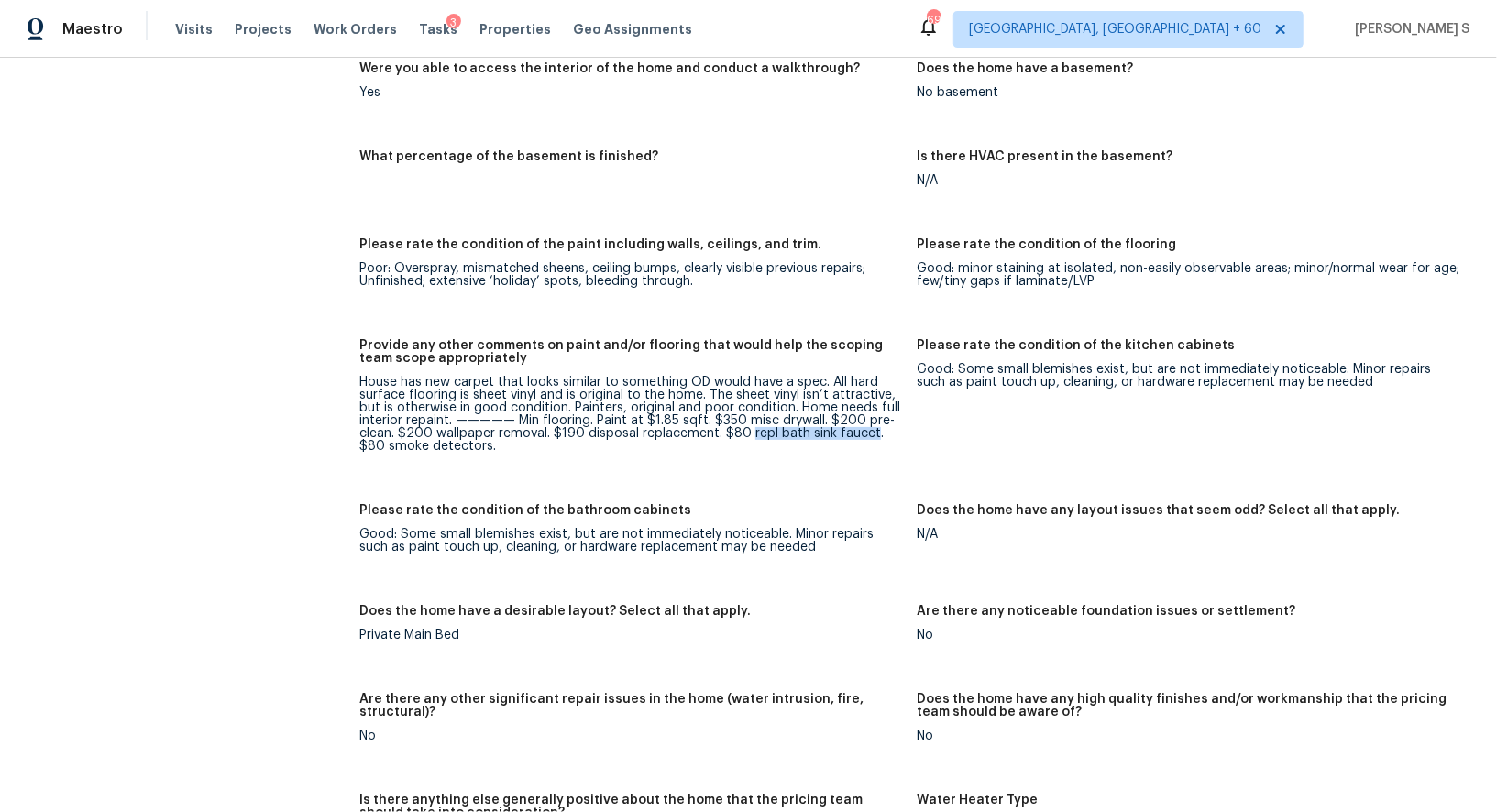
click at [854, 430] on div "House has new carpet that looks similar to something OD would have a spec. All …" at bounding box center [631, 414] width 543 height 77
copy div "repl bath sink faucet"
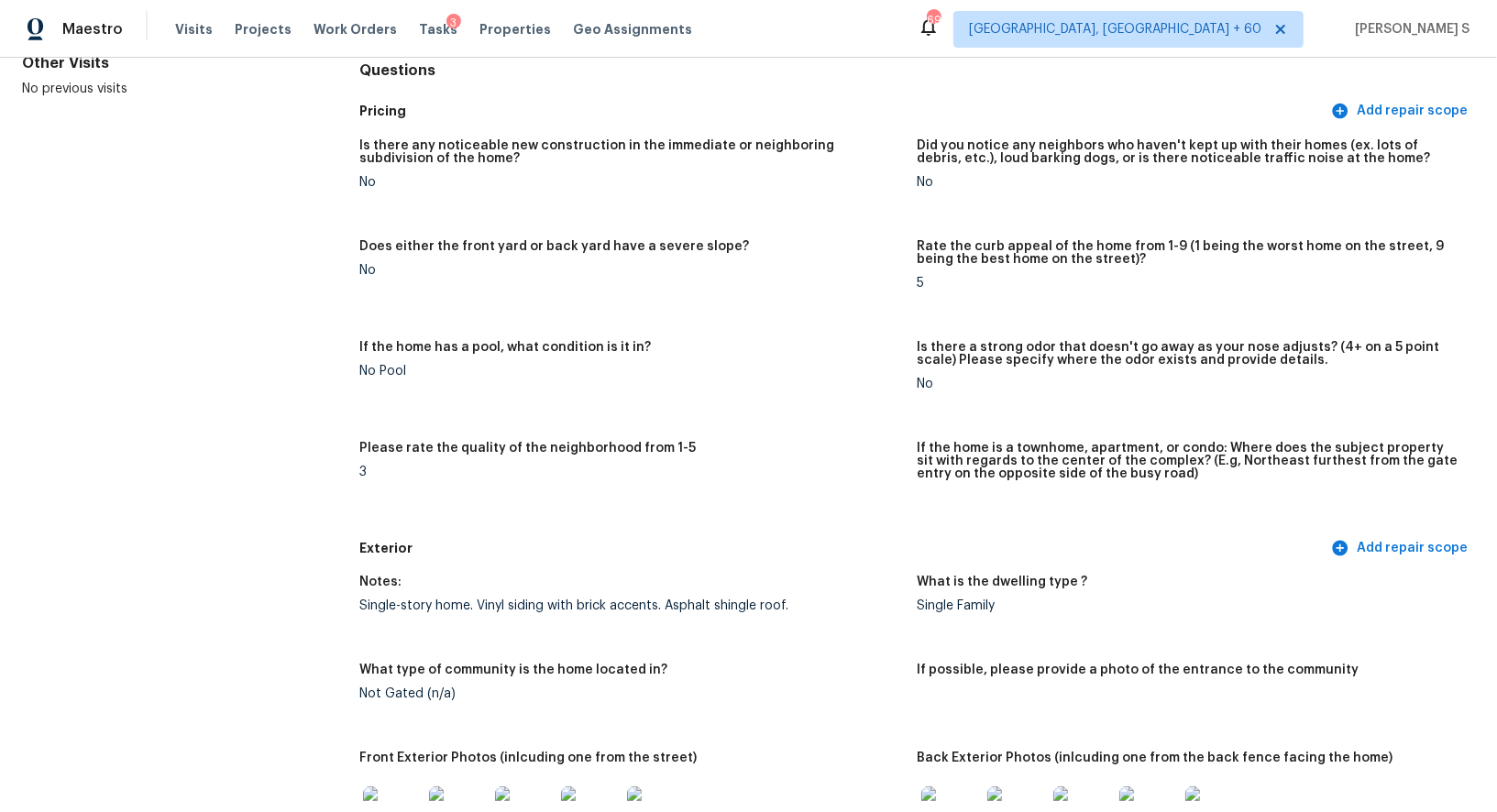
scroll to position [0, 0]
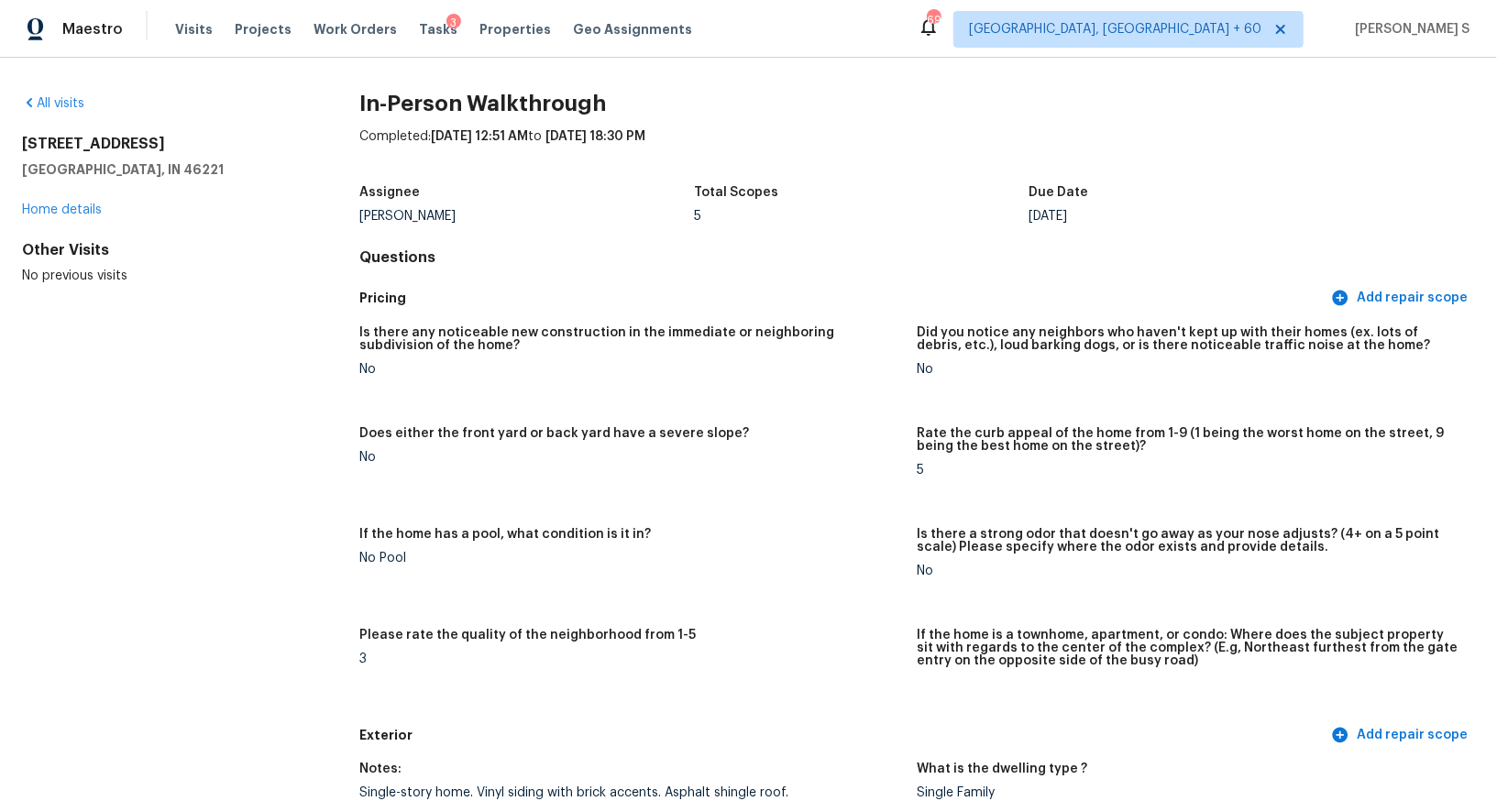
click at [613, 305] on h5 "Pricing" at bounding box center [844, 298] width 969 height 20
click at [759, 330] on h5 "Is there any noticeable new construction in the immediate or neighboring subdiv…" at bounding box center [631, 339] width 543 height 26
click at [778, 366] on div "No" at bounding box center [631, 369] width 543 height 13
click at [672, 427] on h5 "Does either the front yard or back yard have a severe slope?" at bounding box center [554, 433] width 390 height 13
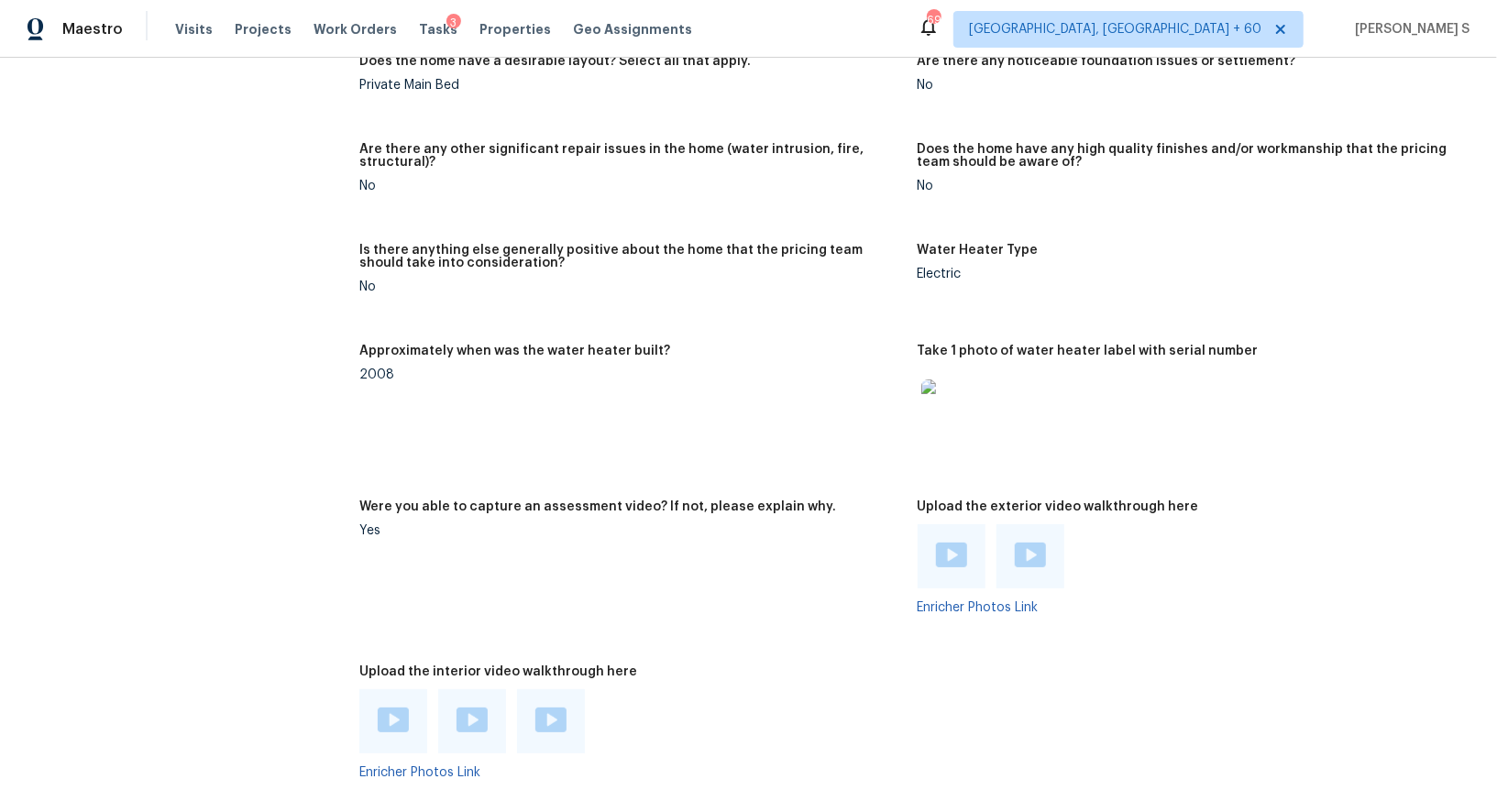
scroll to position [3167, 0]
click at [397, 718] on img at bounding box center [394, 718] width 31 height 25
click at [461, 711] on img at bounding box center [472, 718] width 31 height 25
click at [556, 717] on img at bounding box center [551, 718] width 31 height 25
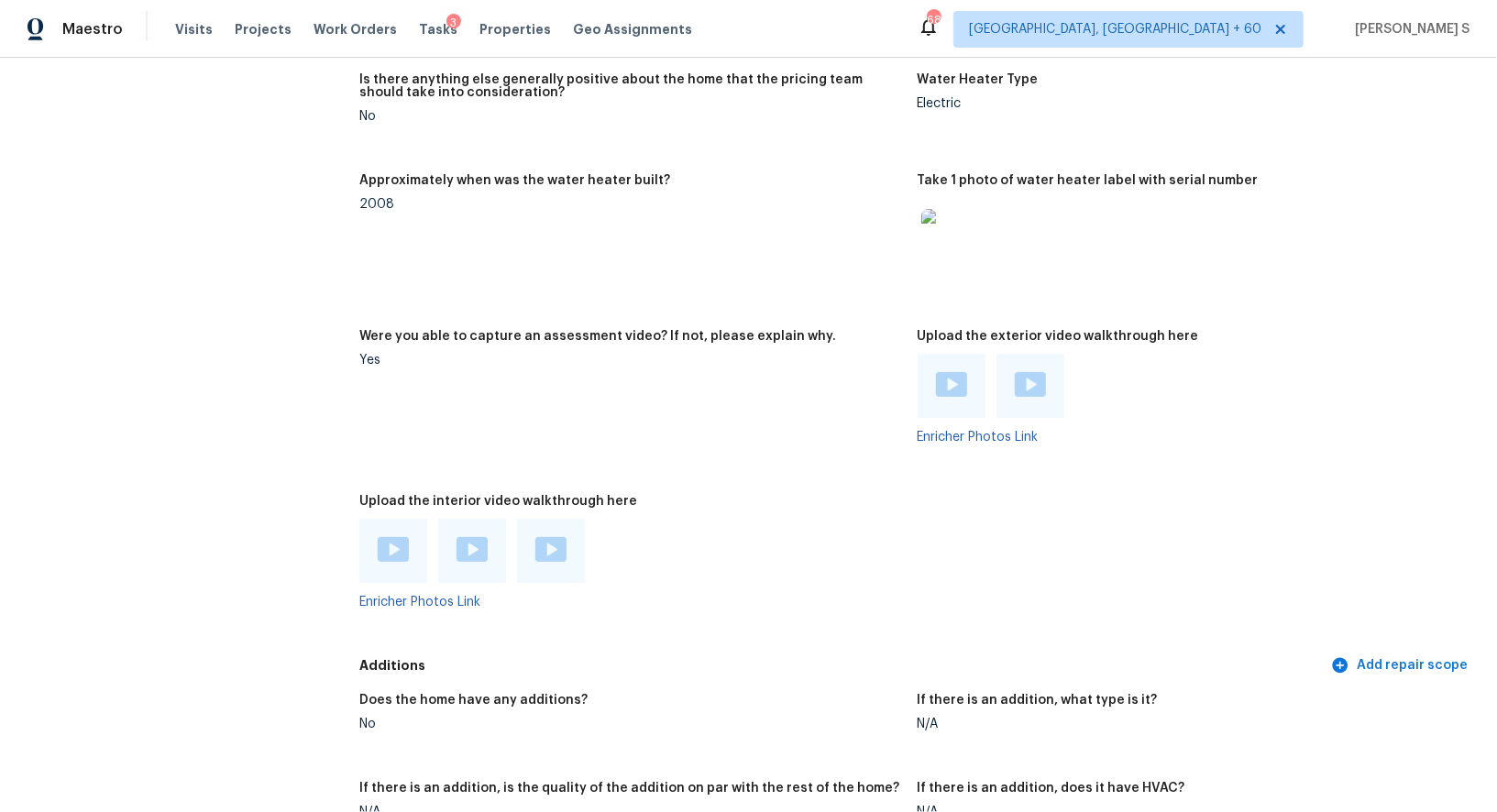
click at [394, 553] on img at bounding box center [394, 549] width 31 height 25
click at [462, 542] on img at bounding box center [472, 549] width 31 height 25
click at [572, 550] on div at bounding box center [550, 550] width 68 height 64
click at [562, 550] on img at bounding box center [551, 549] width 31 height 25
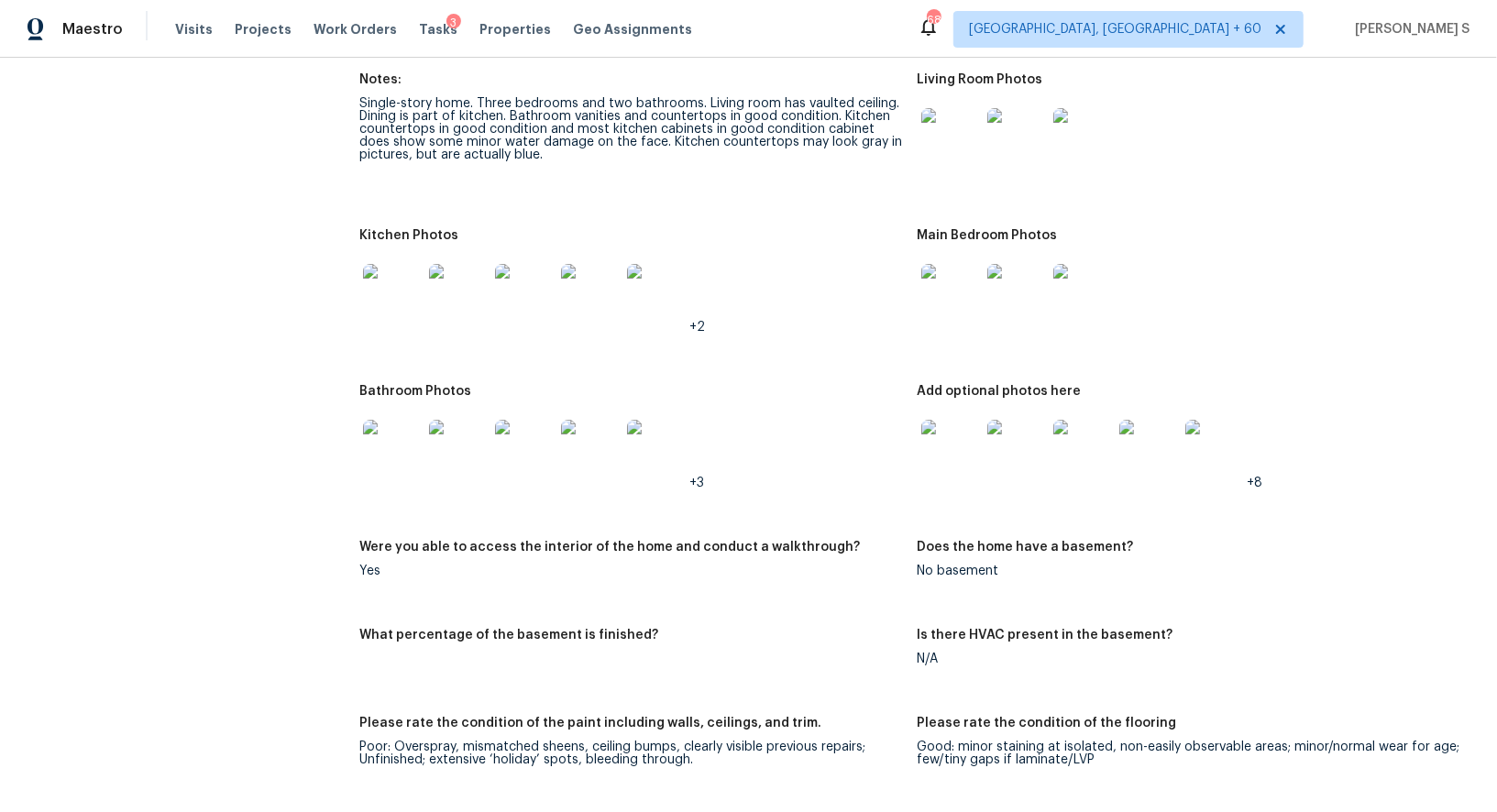
scroll to position [2128, 0]
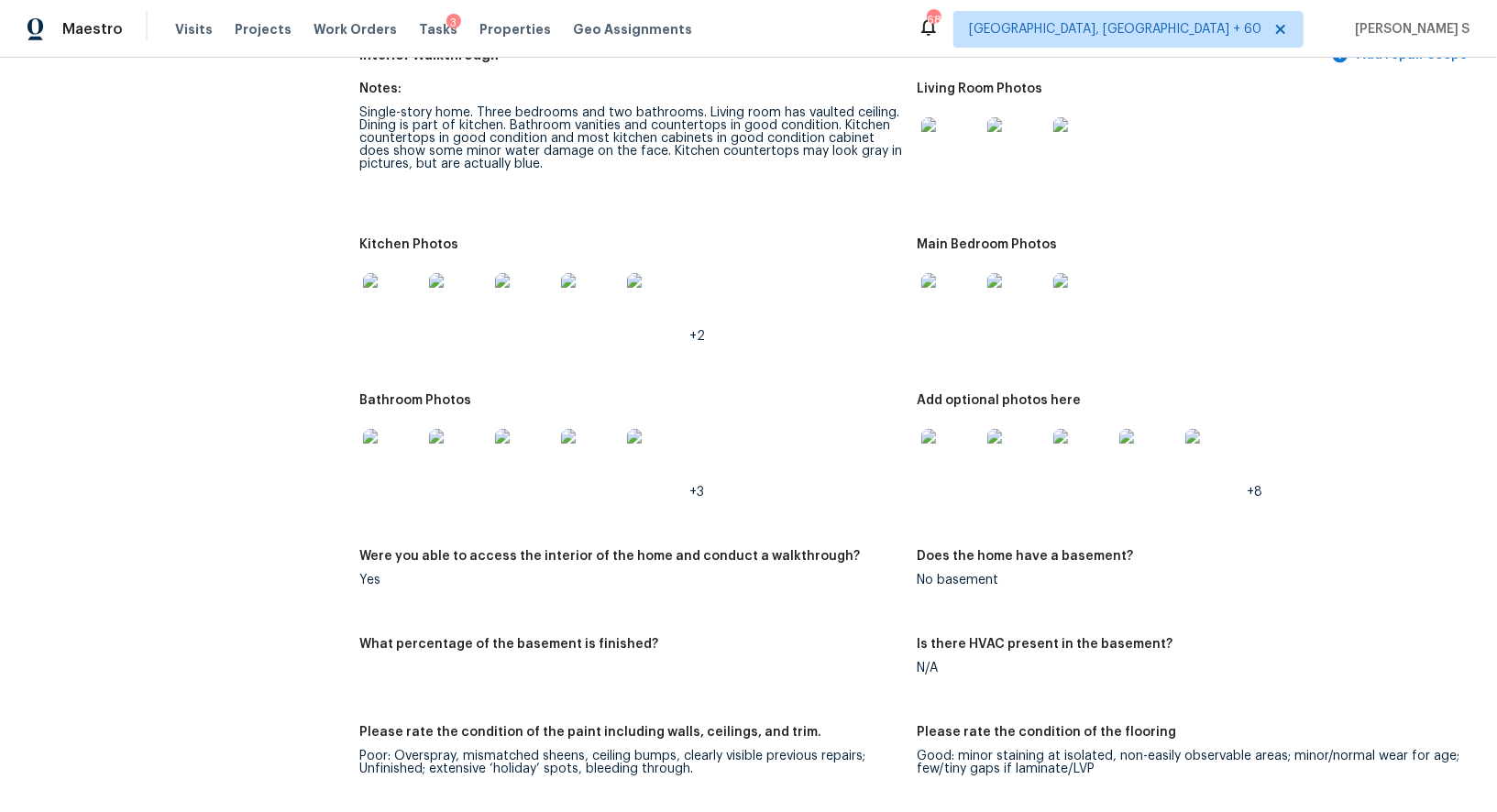
click at [460, 454] on img at bounding box center [459, 459] width 59 height 59
click at [943, 473] on img at bounding box center [951, 459] width 59 height 59
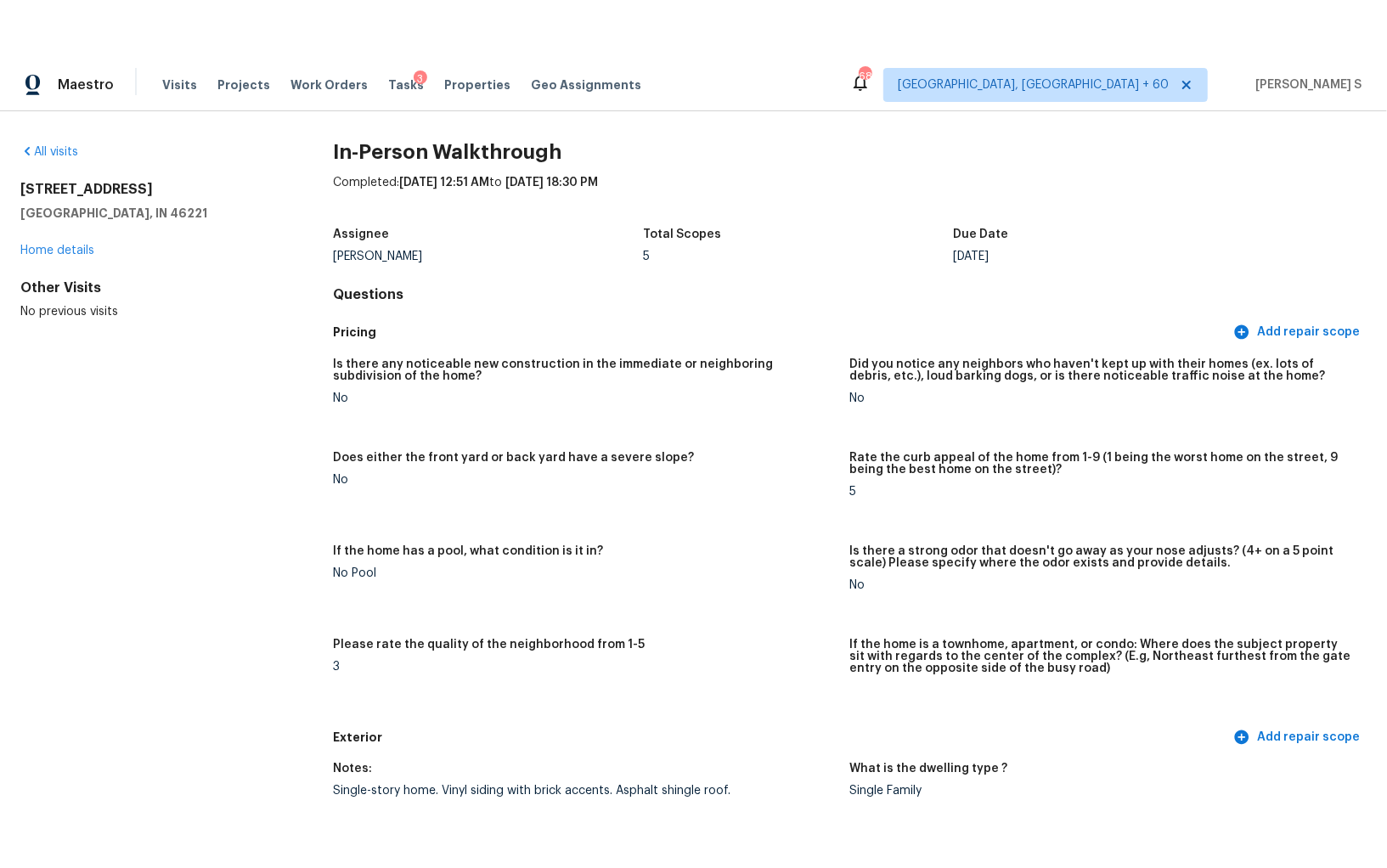
scroll to position [0, 0]
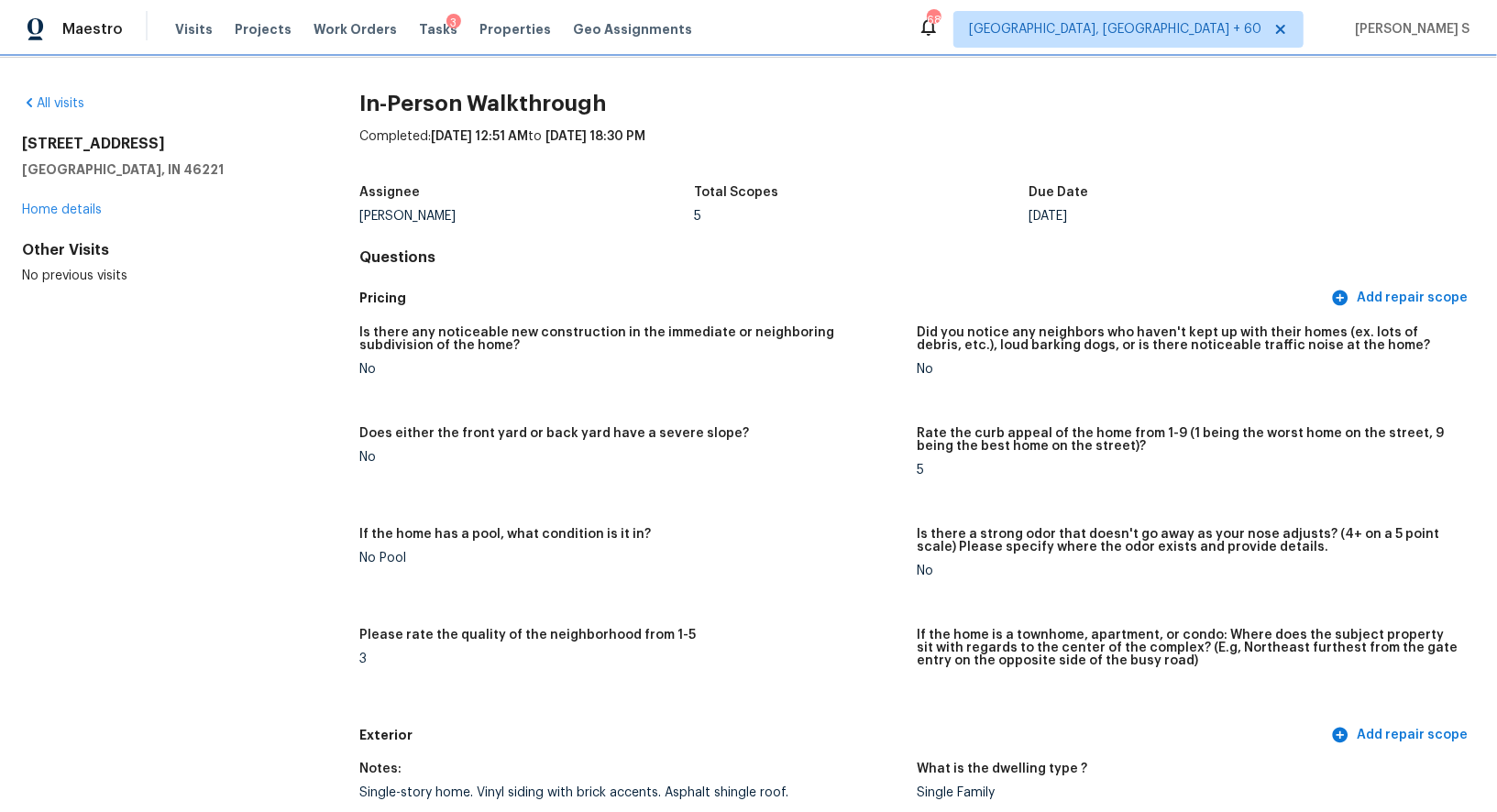
click at [0, 58] on div "All visits 5561 Lippan Way Indianapolis, IN 46221 Home details Other Visits No …" at bounding box center [748, 435] width 1497 height 754
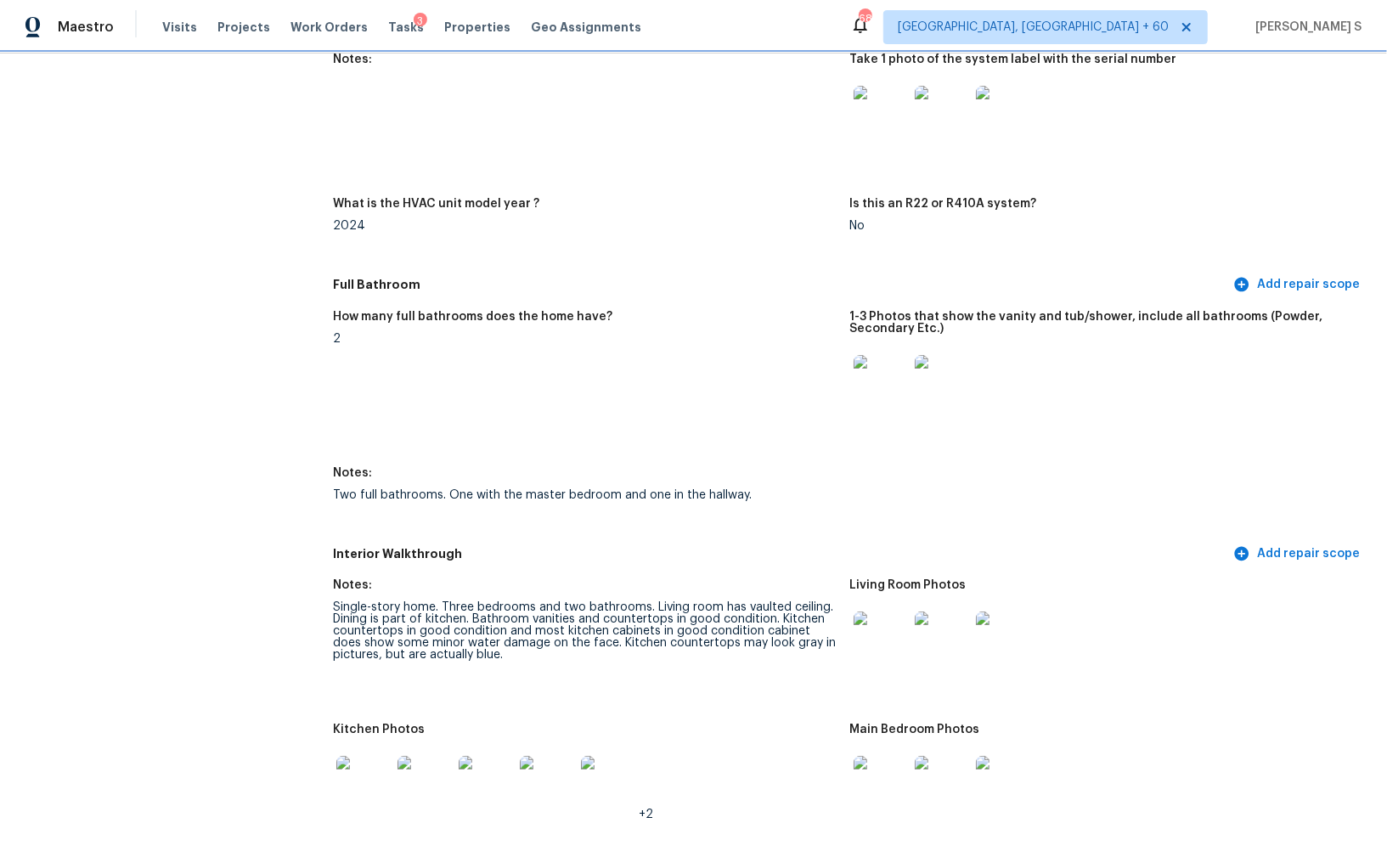
scroll to position [1888, 0]
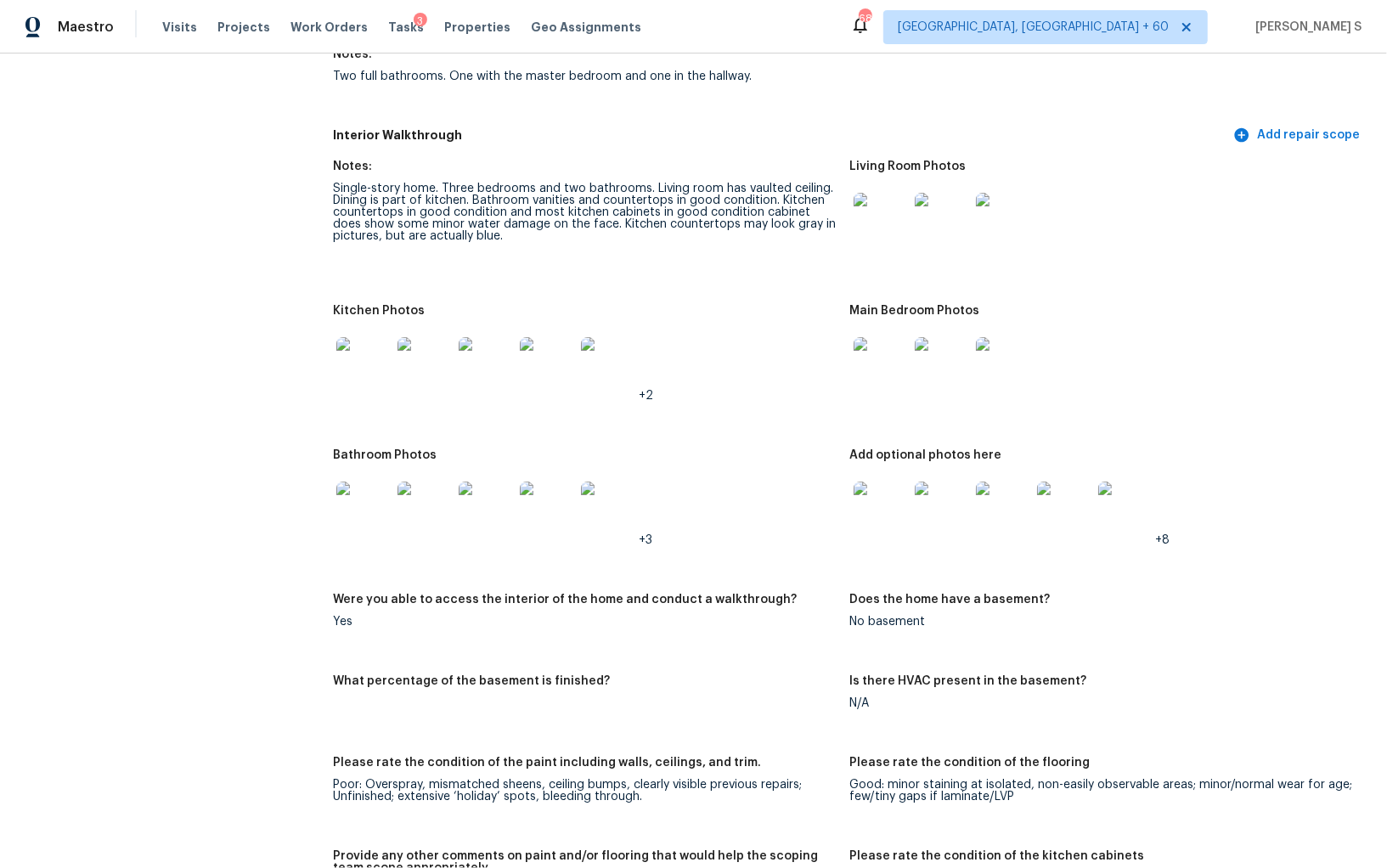
click at [430, 380] on img at bounding box center [425, 365] width 55 height 55
click at [473, 330] on div at bounding box center [485, 364] width 61 height 75
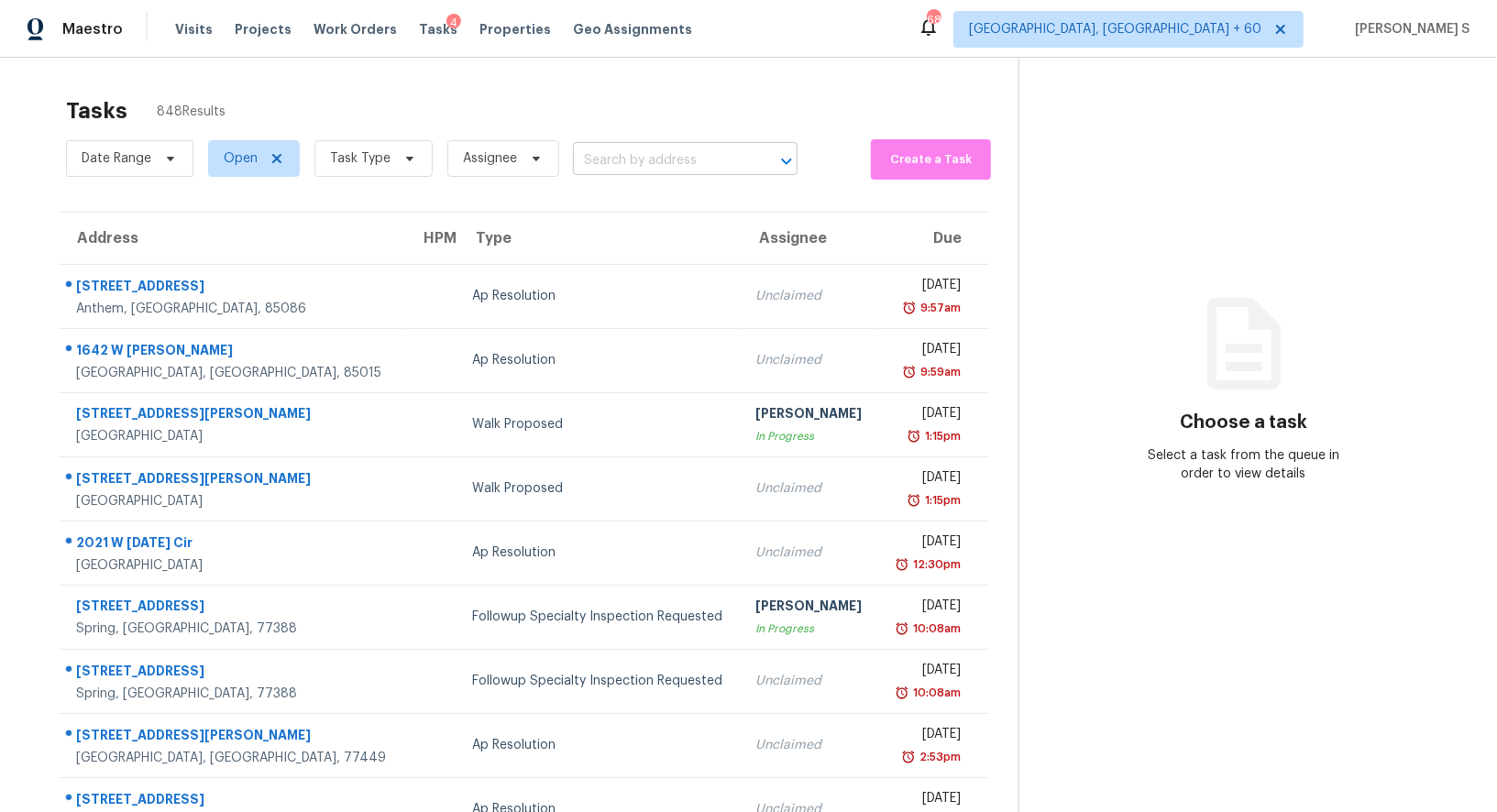
click at [596, 152] on input "text" at bounding box center [659, 160] width 173 height 28
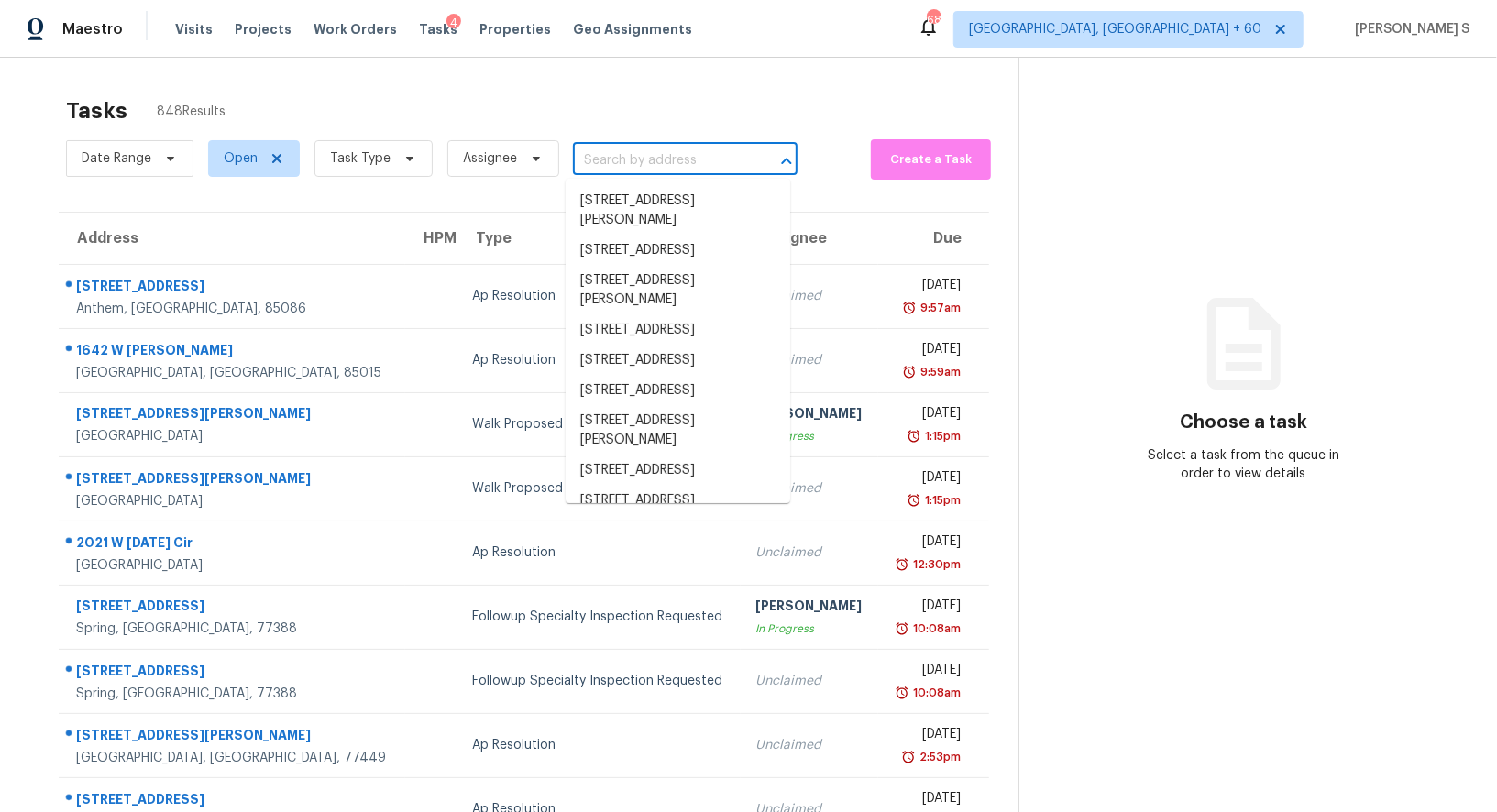
paste input "[STREET_ADDRESS]"
type input "[STREET_ADDRESS]"
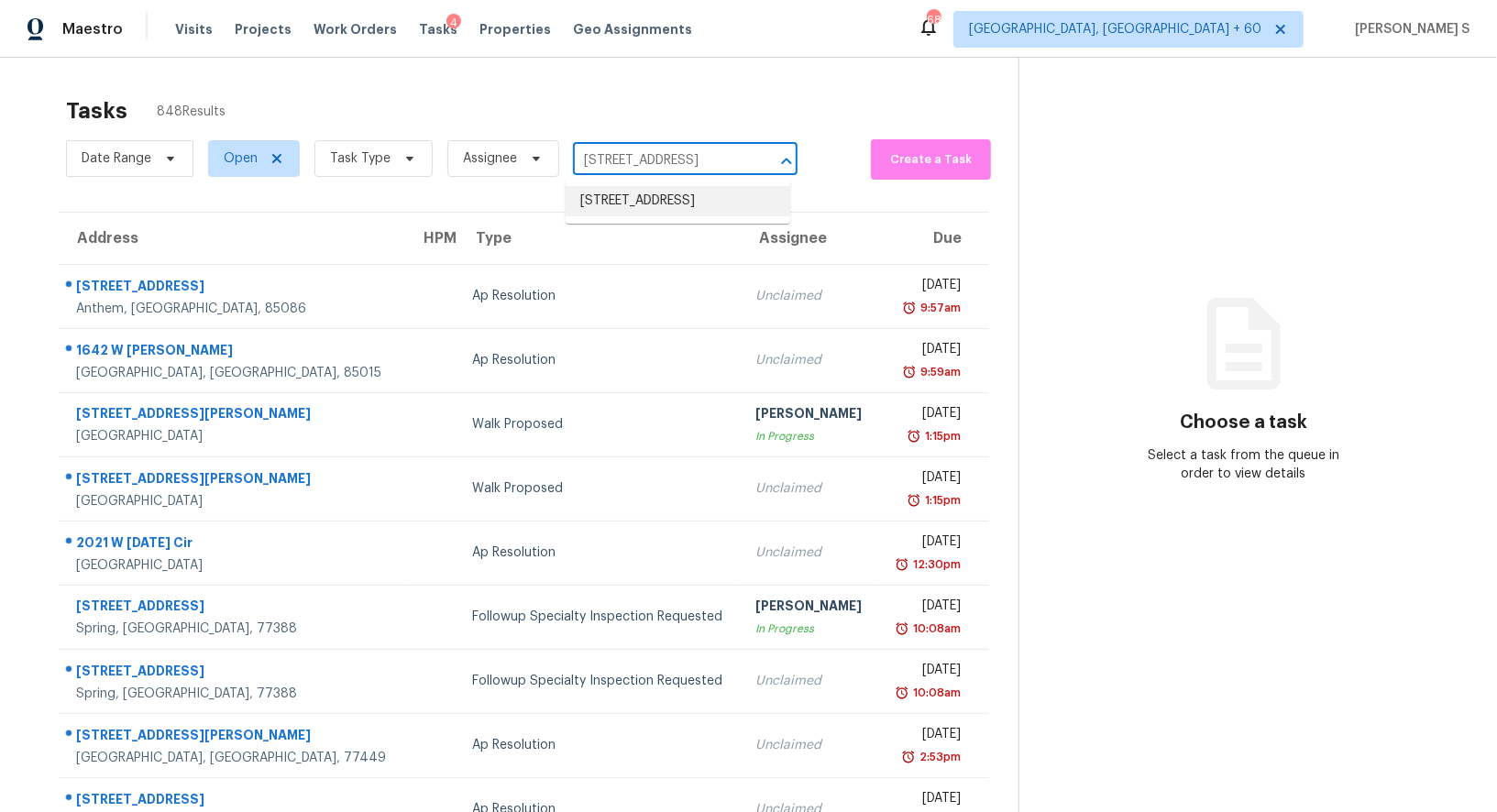
click at [635, 191] on li "[STREET_ADDRESS]" at bounding box center [678, 200] width 225 height 30
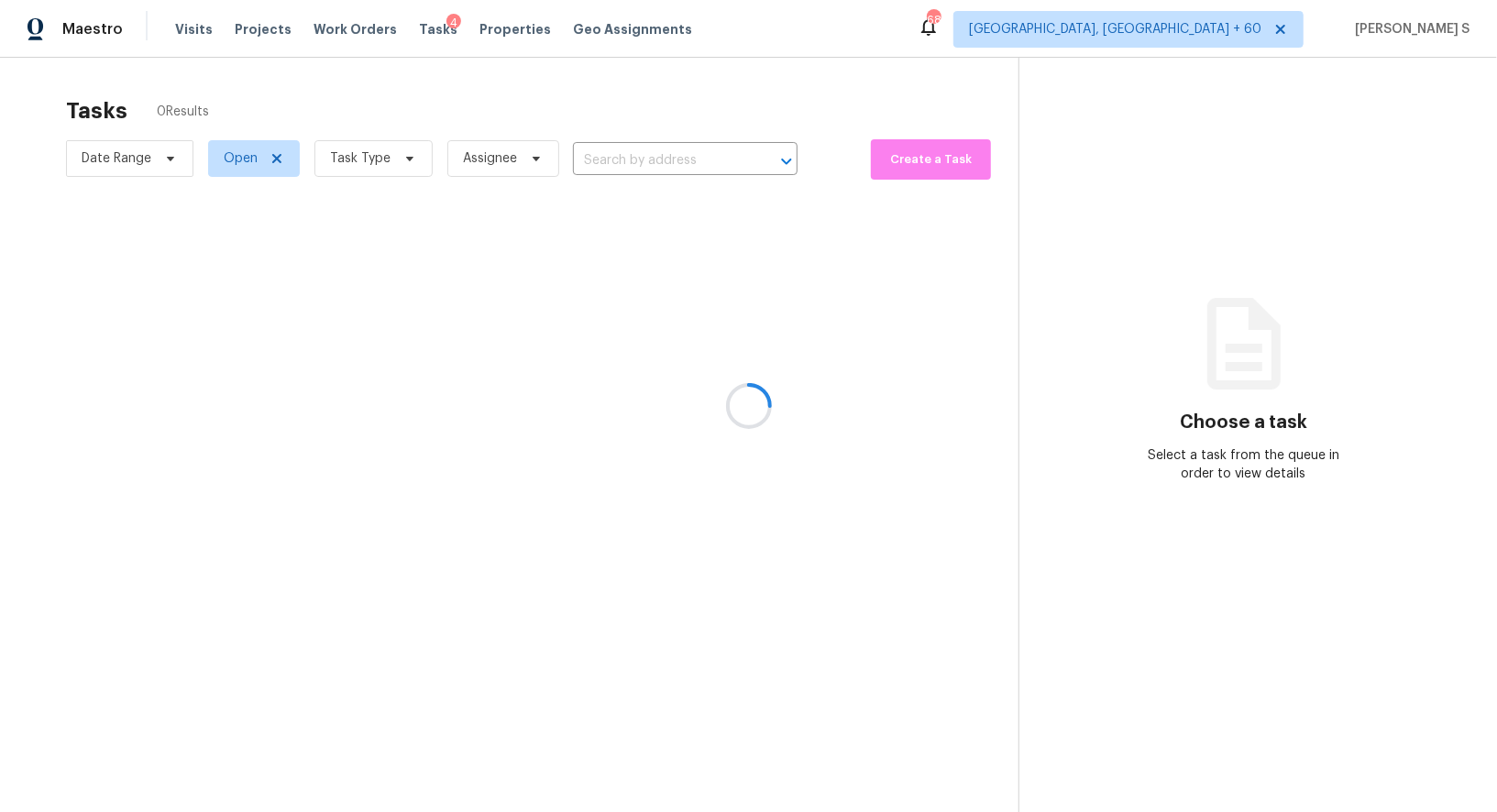
type input "[STREET_ADDRESS]"
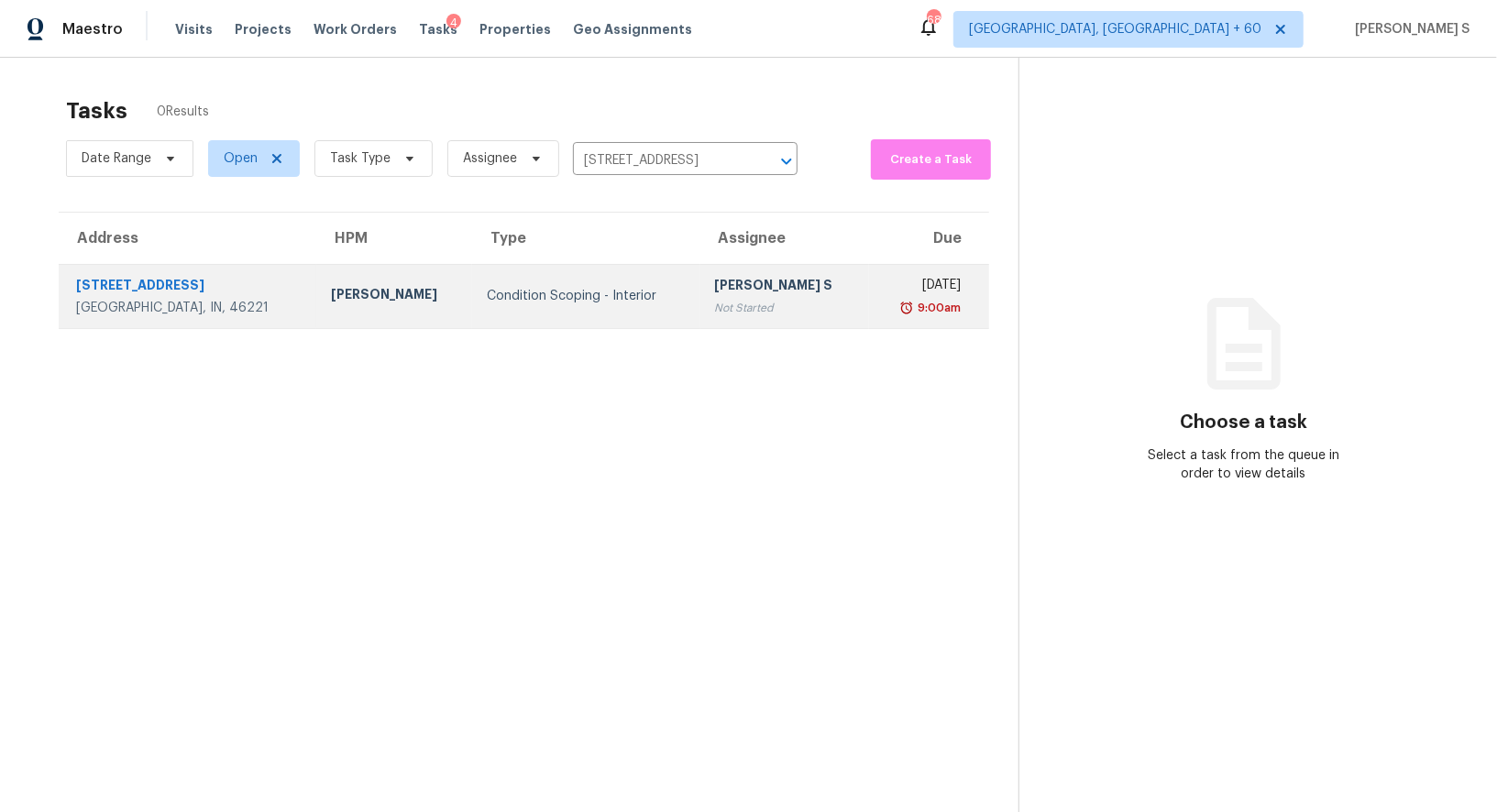
click at [757, 291] on div "[PERSON_NAME] S" at bounding box center [785, 287] width 140 height 23
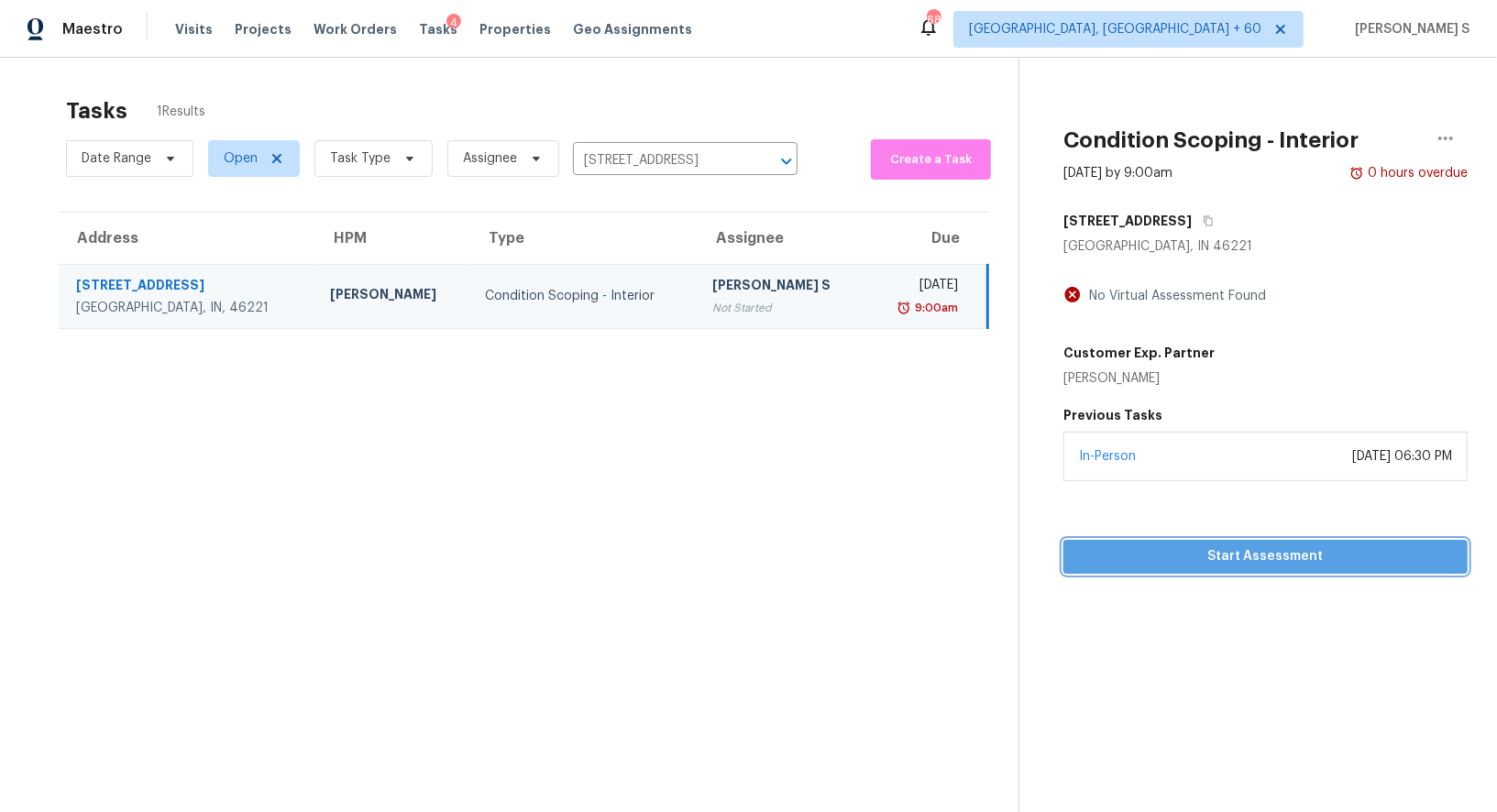
click at [1235, 553] on span "Start Assessment" at bounding box center [1266, 556] width 375 height 23
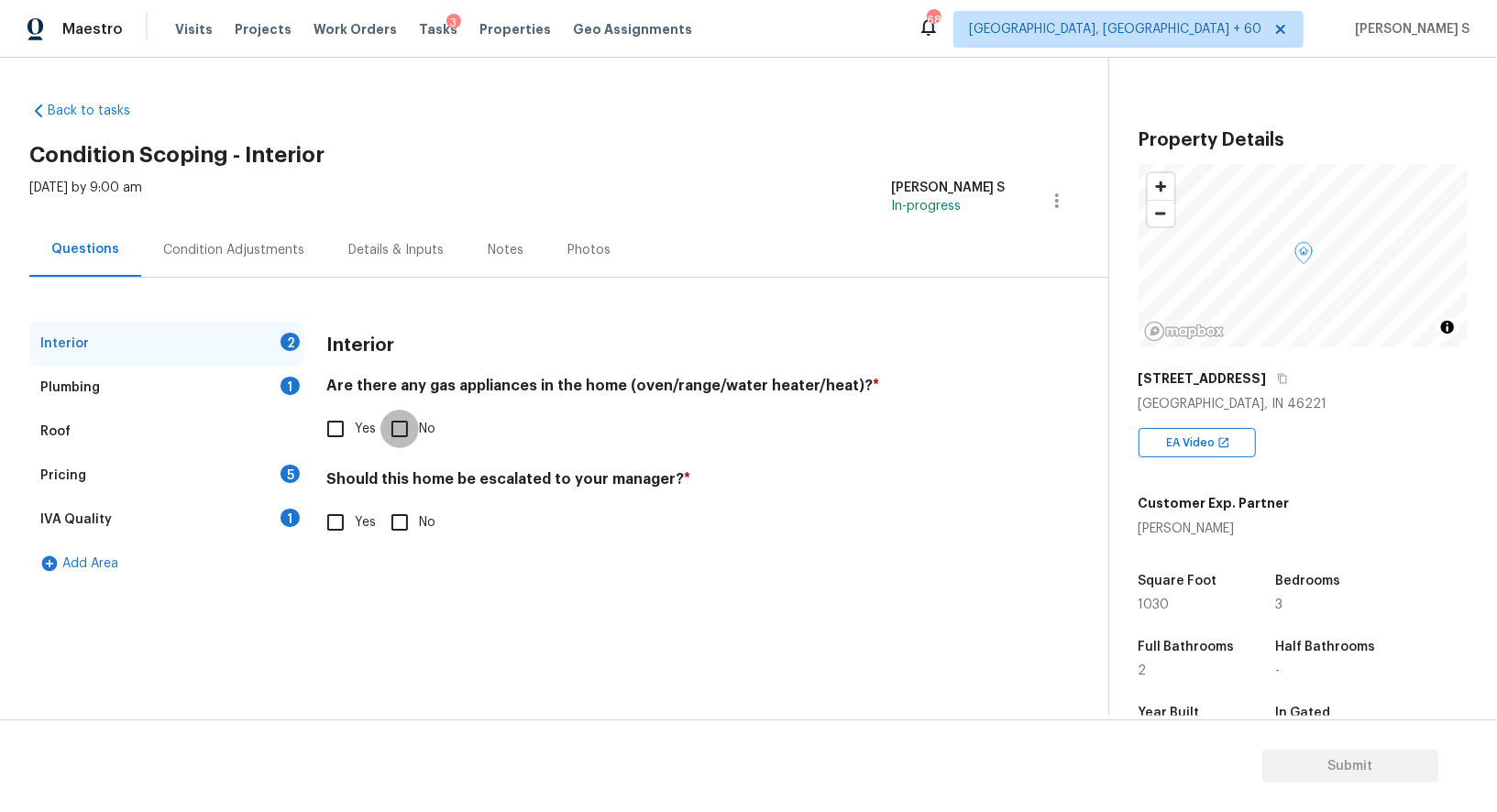
click at [413, 422] on input "No" at bounding box center [399, 428] width 38 height 38
checkbox input "true"
click at [281, 379] on div "Plumbing 1" at bounding box center [167, 387] width 275 height 44
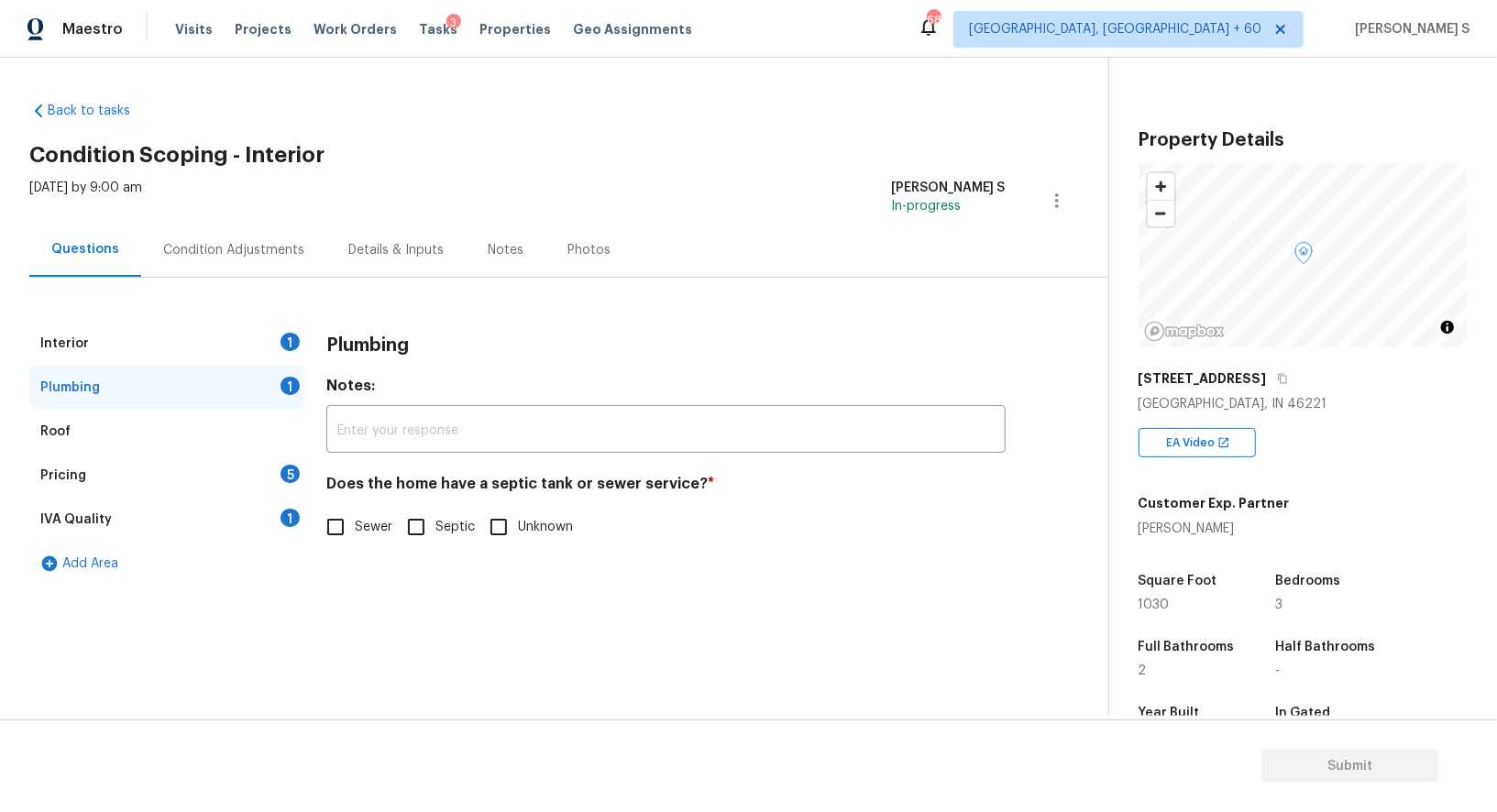
click at [316, 529] on input "Sewer" at bounding box center [335, 526] width 38 height 38
checkbox input "true"
click at [254, 524] on div "IVA Quality 1" at bounding box center [167, 519] width 275 height 44
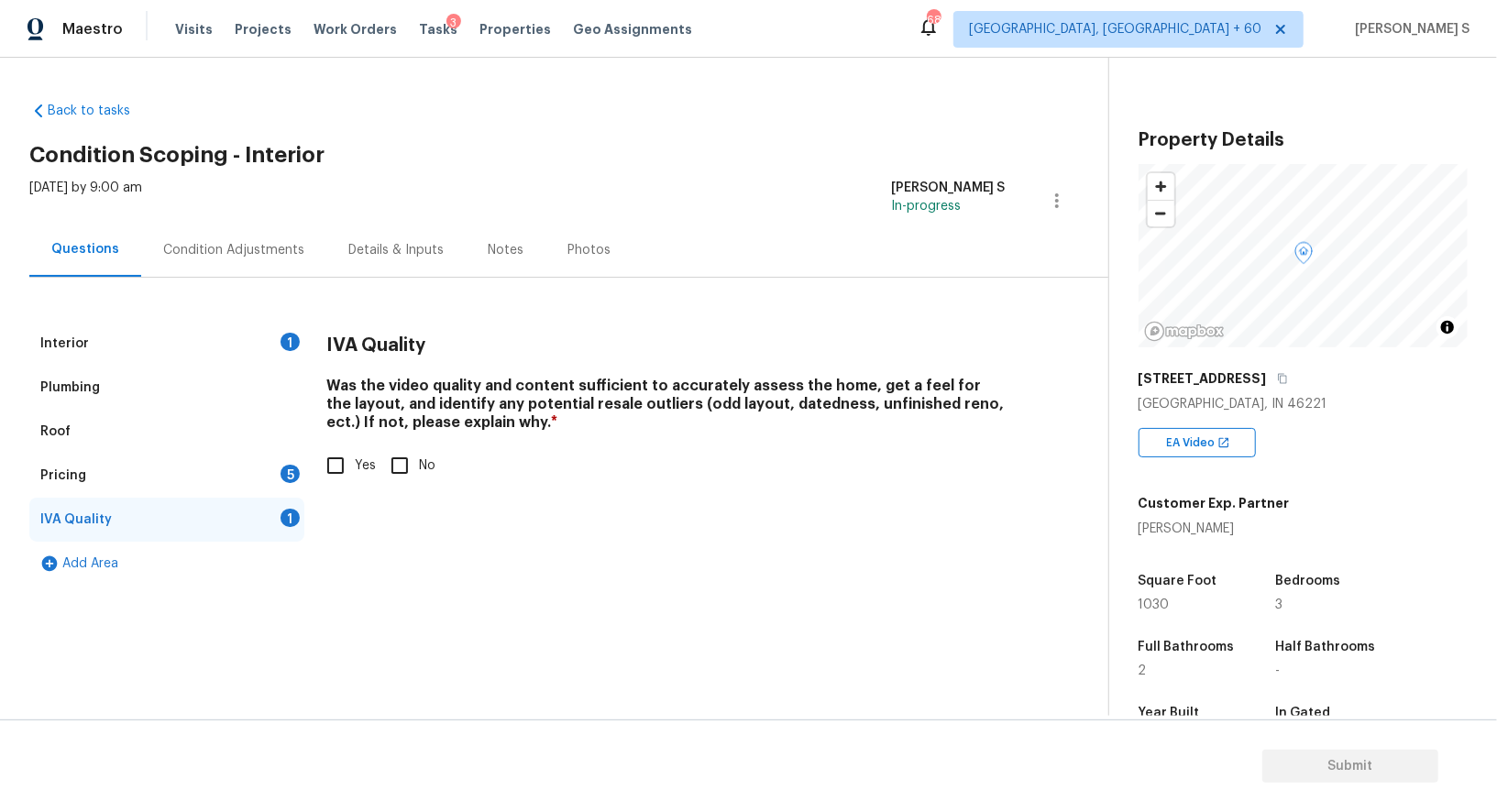
click at [359, 468] on span "Yes" at bounding box center [364, 466] width 21 height 20
click at [355, 468] on input "Yes" at bounding box center [335, 465] width 38 height 38
checkbox input "true"
click at [270, 474] on div "Pricing 5" at bounding box center [167, 475] width 275 height 44
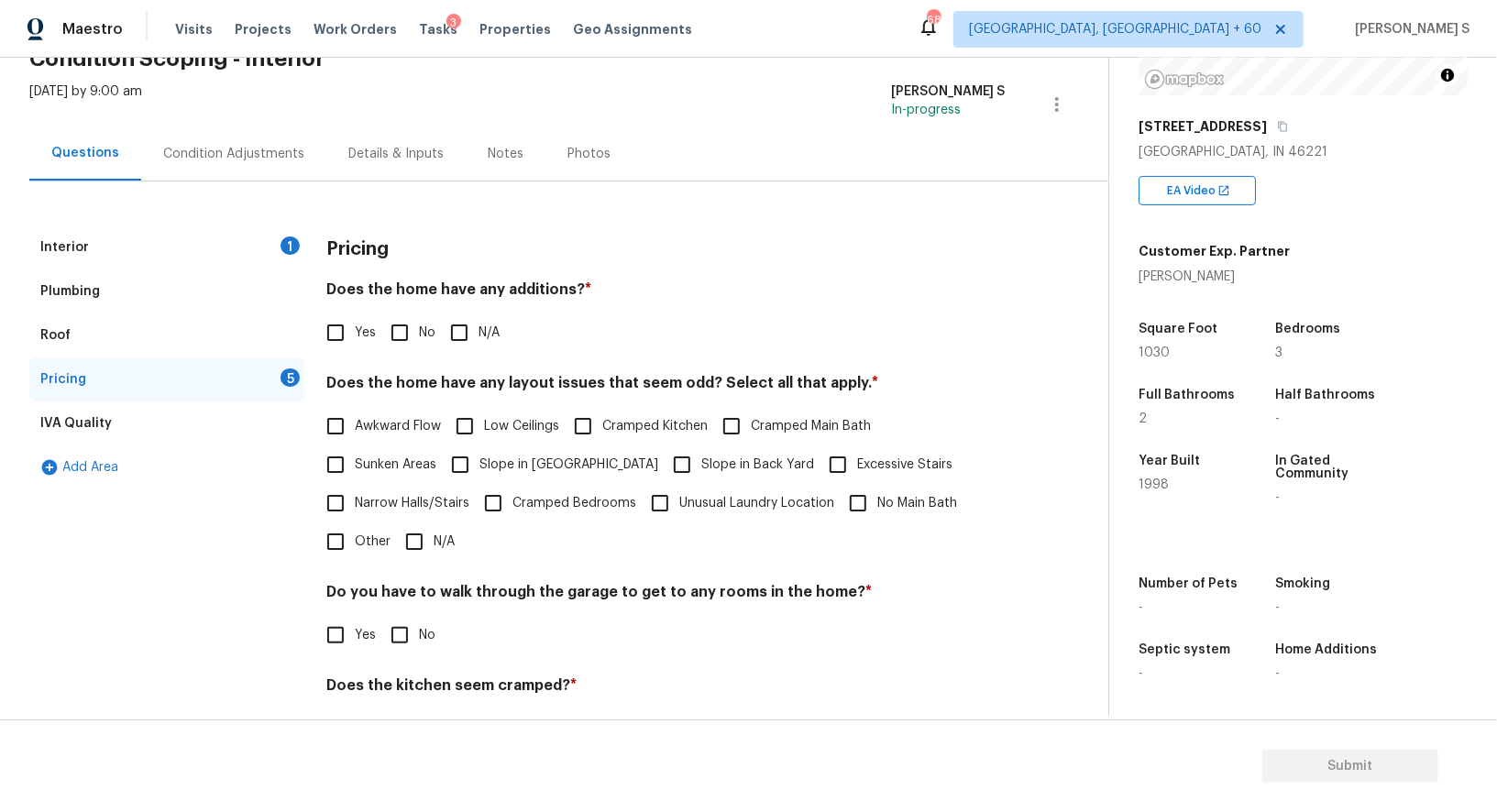
scroll to position [186, 0]
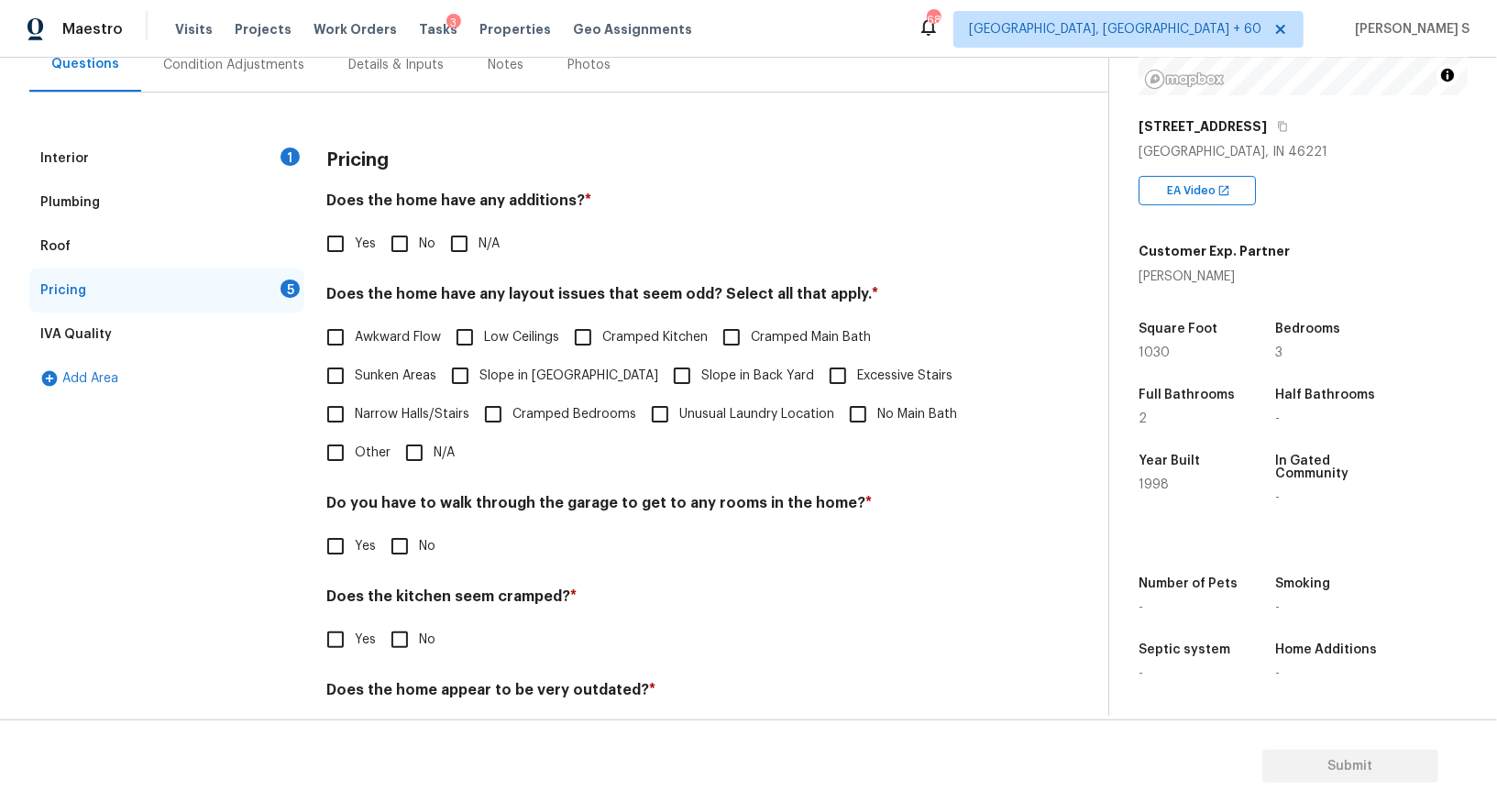
click at [364, 448] on span "Other" at bounding box center [372, 454] width 35 height 20
click at [355, 448] on input "Other" at bounding box center [335, 453] width 38 height 38
checkbox input "true"
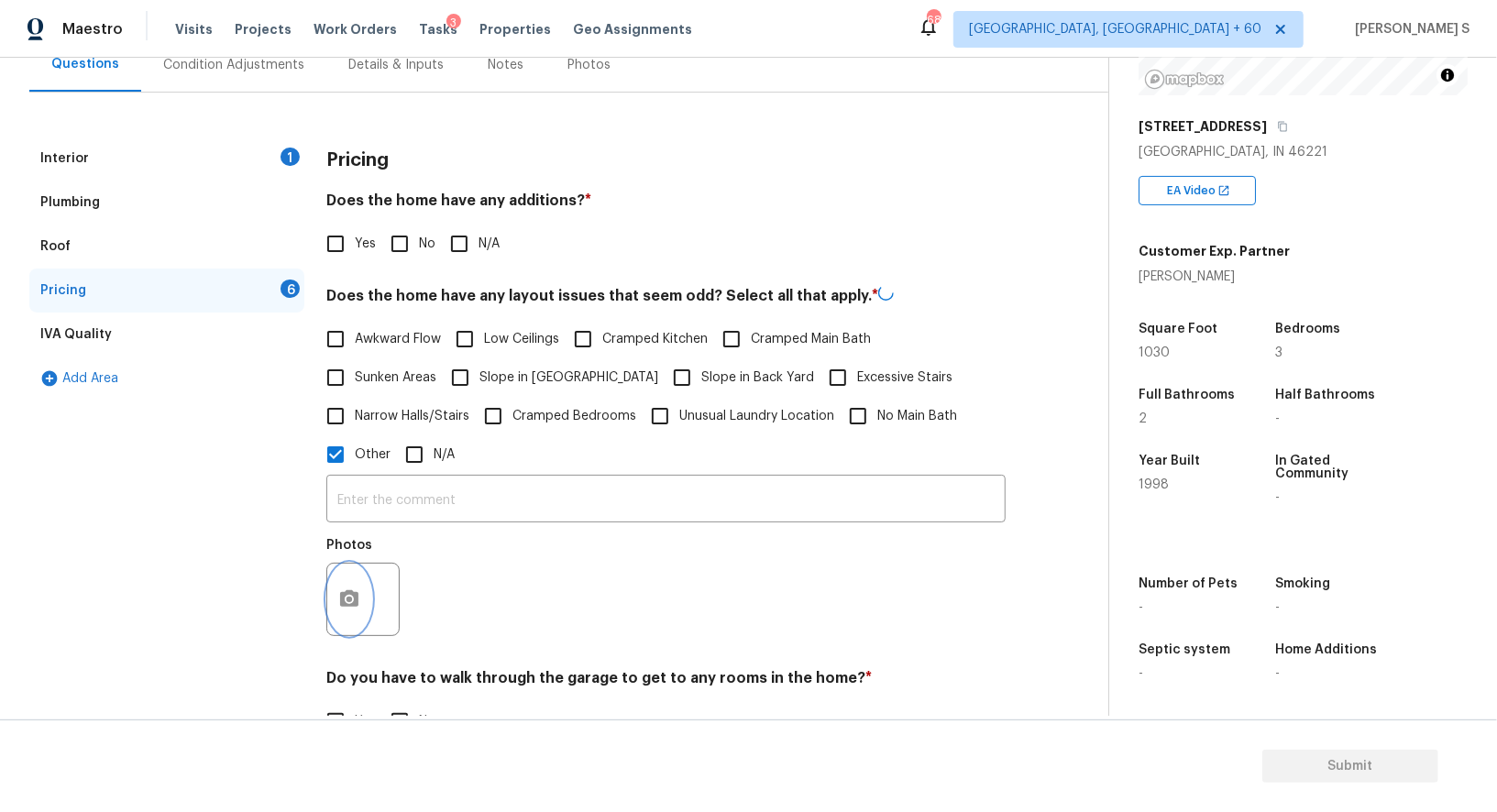
click at [341, 596] on button "button" at bounding box center [349, 599] width 44 height 72
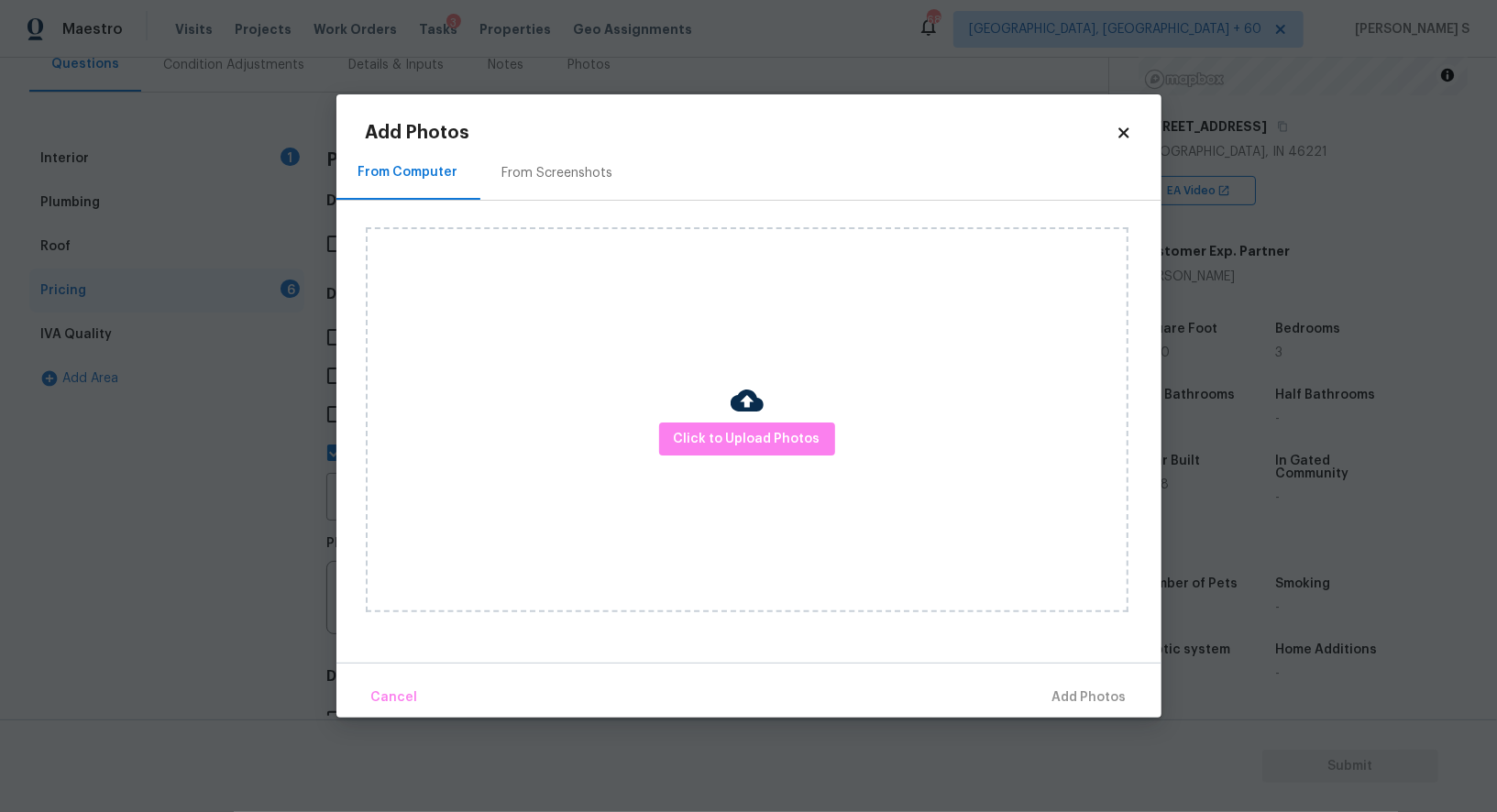
click at [822, 419] on div "Click to Upload Photos" at bounding box center [747, 419] width 763 height 385
click at [805, 444] on span "Click to Upload Photos" at bounding box center [747, 439] width 146 height 23
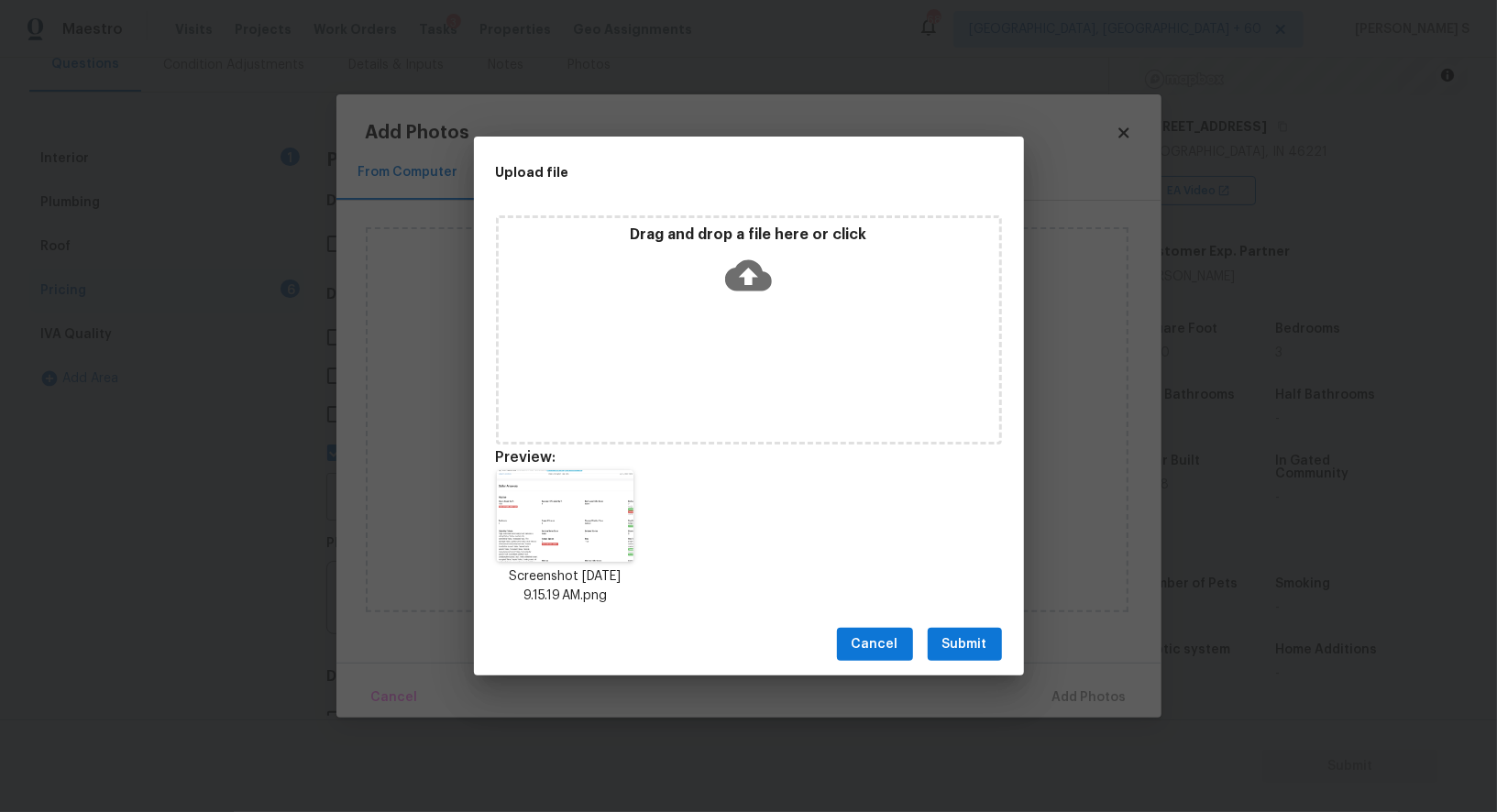
click at [955, 630] on button "Submit" at bounding box center [966, 644] width 75 height 34
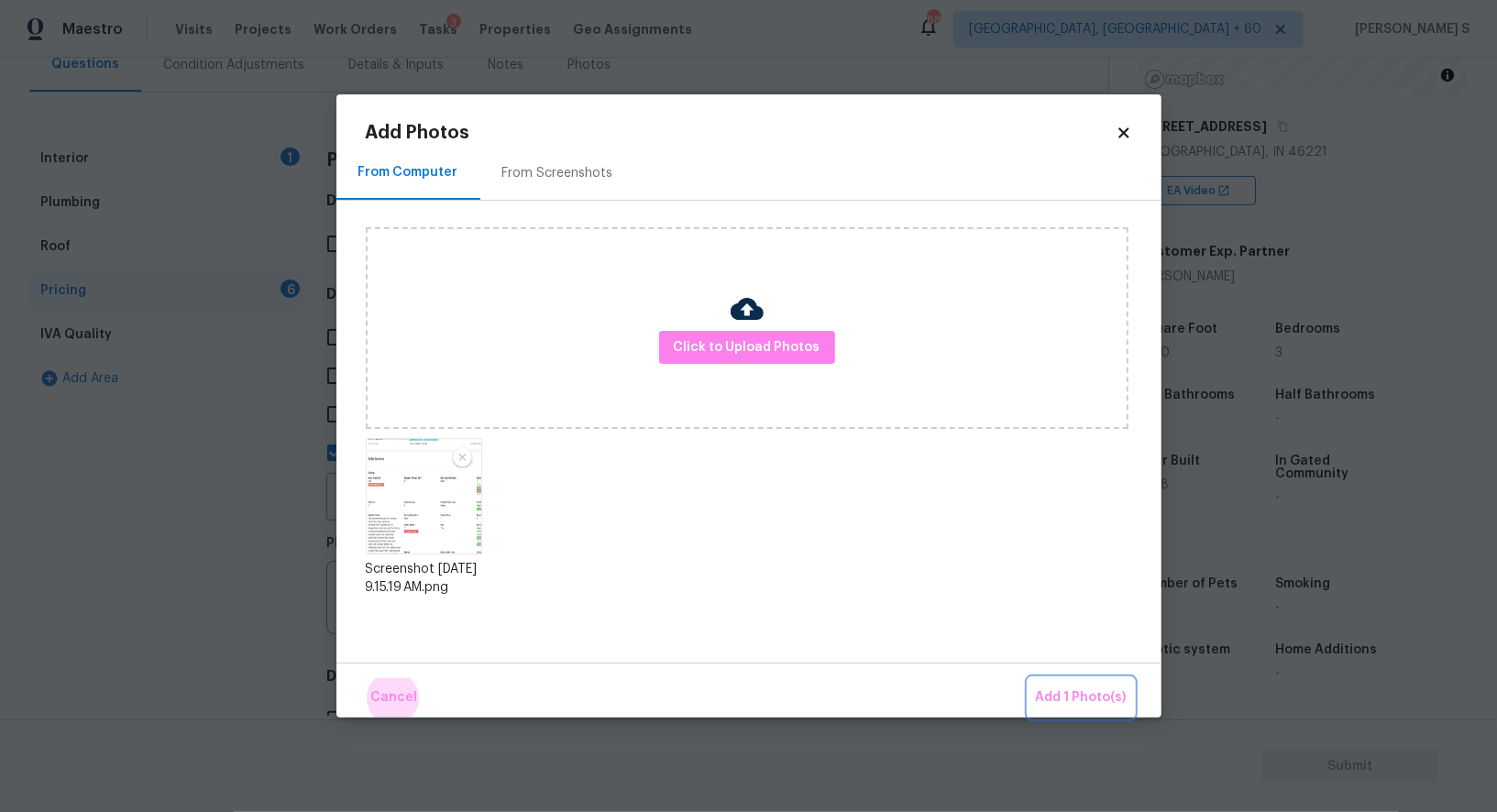
click at [1028, 678] on button "Add 1 Photo(s)" at bounding box center [1081, 698] width 105 height 39
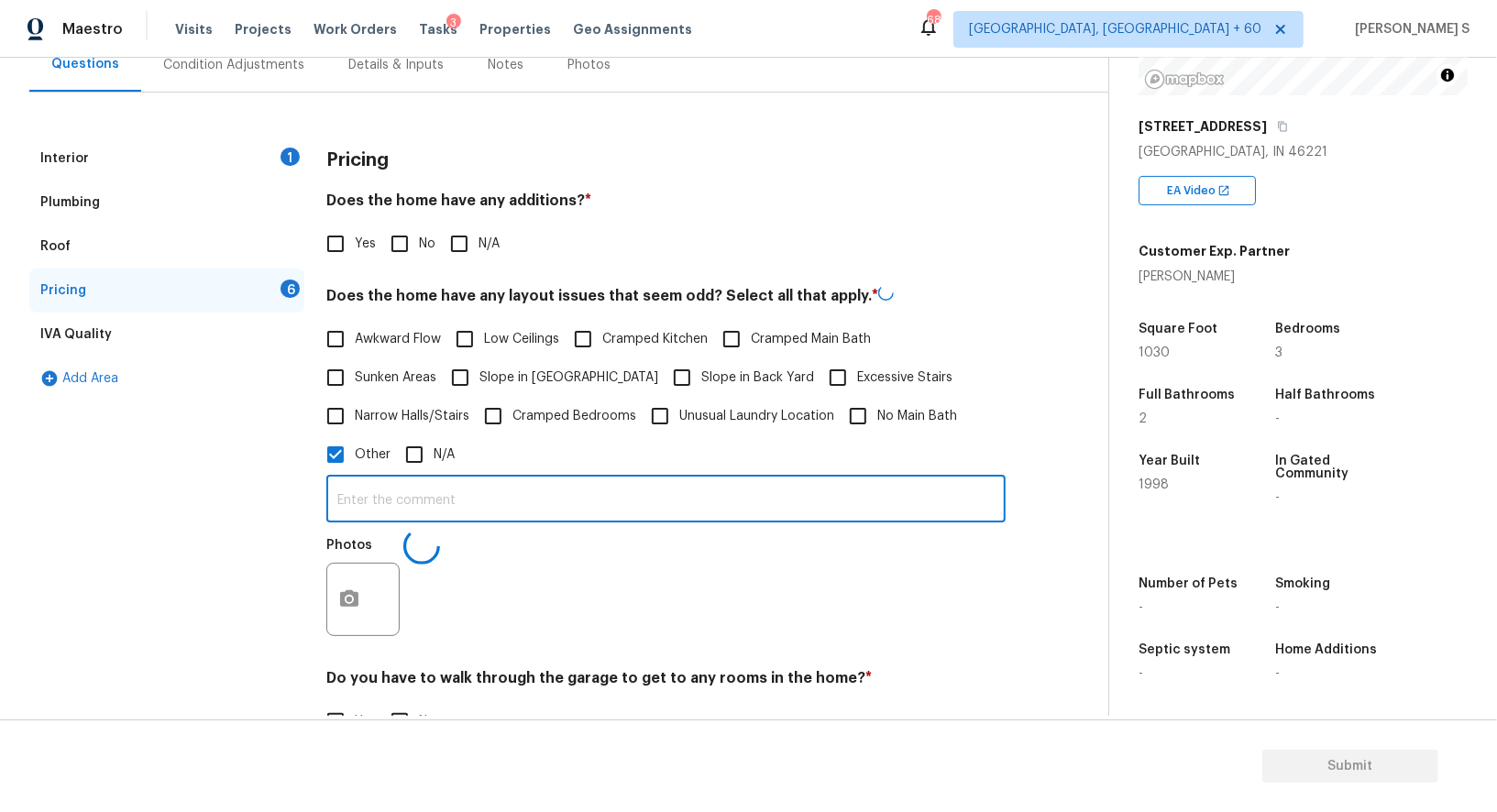
click at [625, 484] on input "text" at bounding box center [666, 501] width 680 height 43
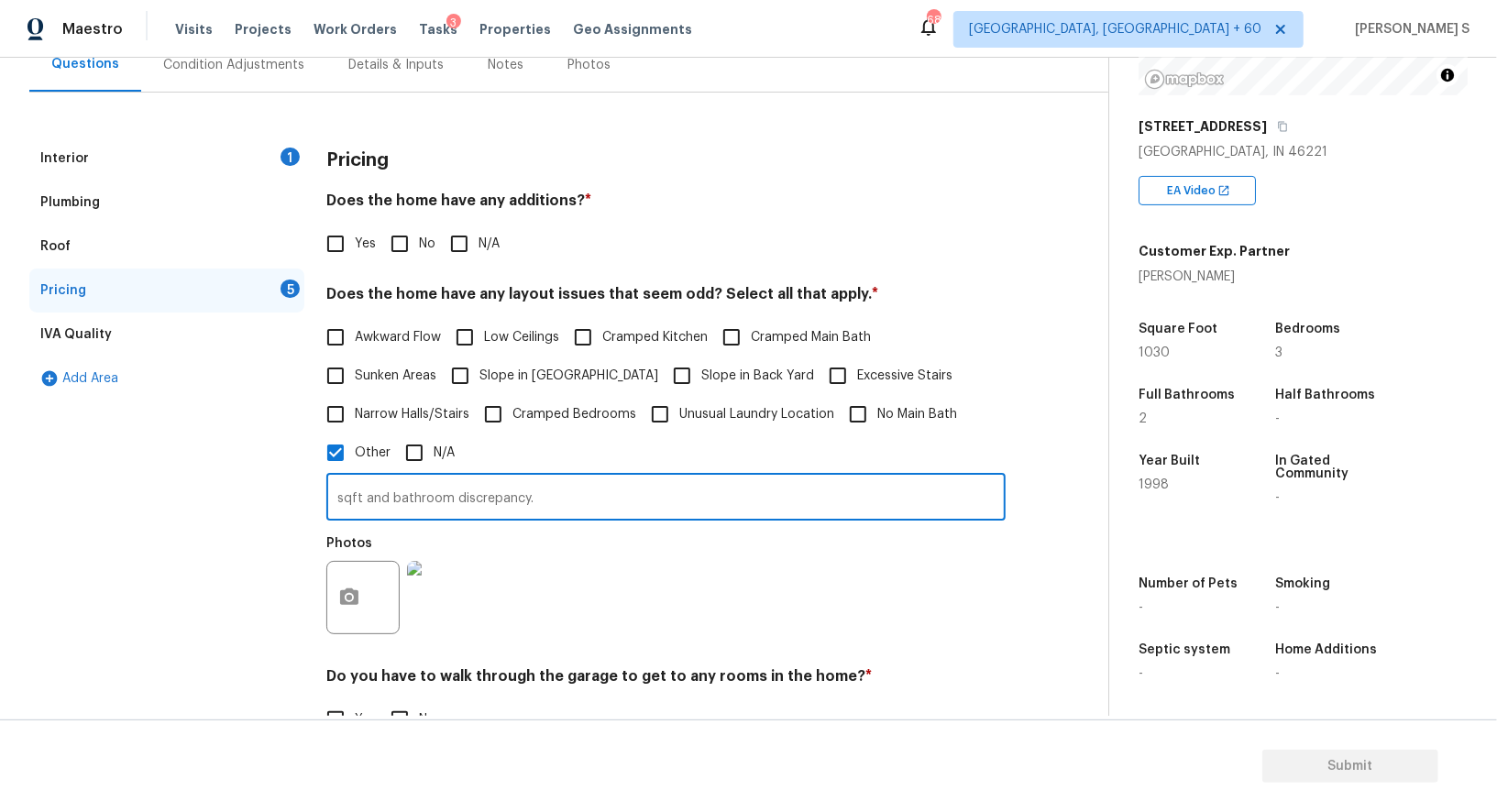
type input "sqft and bathroom discrepancy."
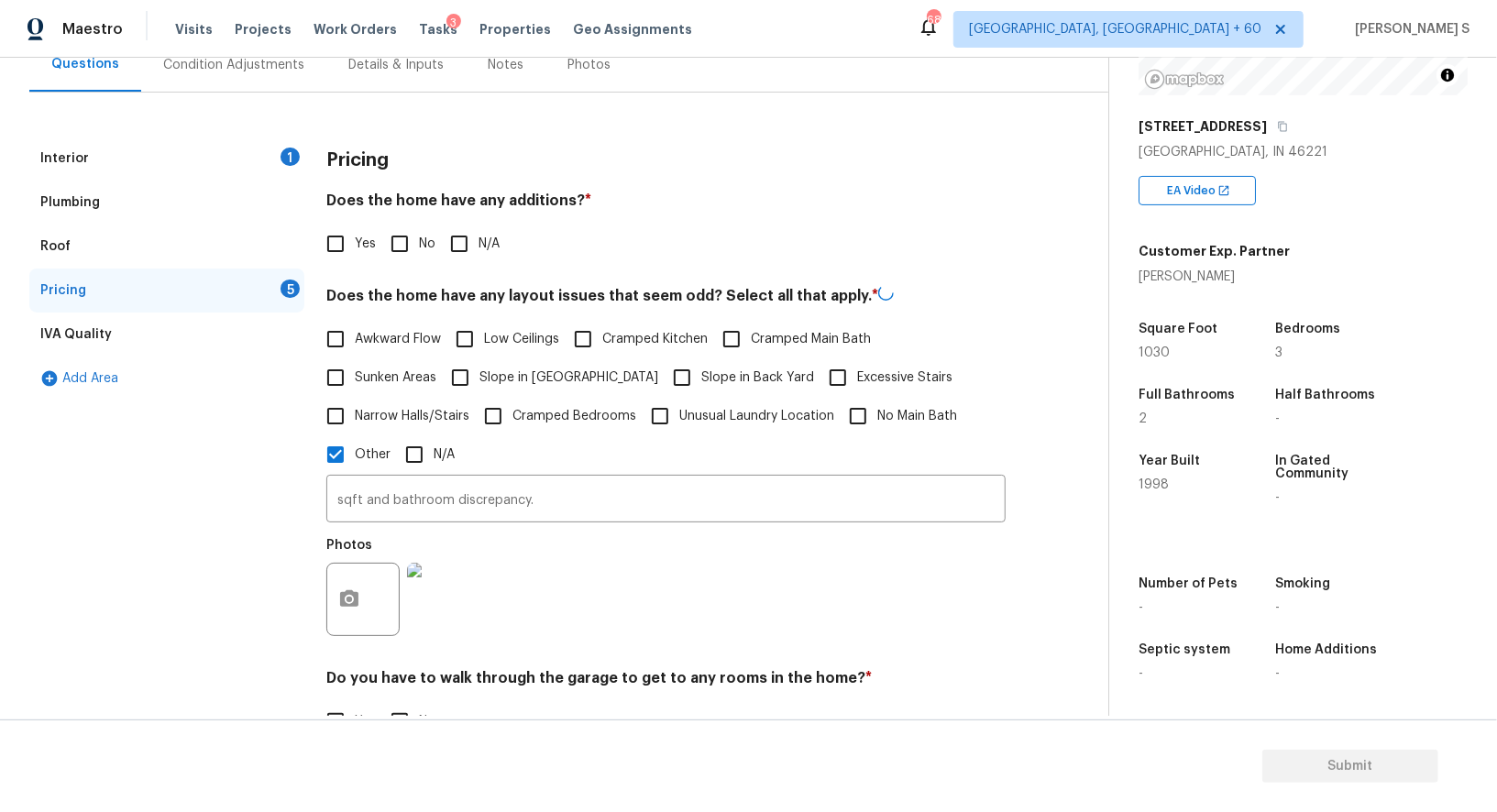
click at [691, 611] on div "Photos" at bounding box center [666, 587] width 680 height 119
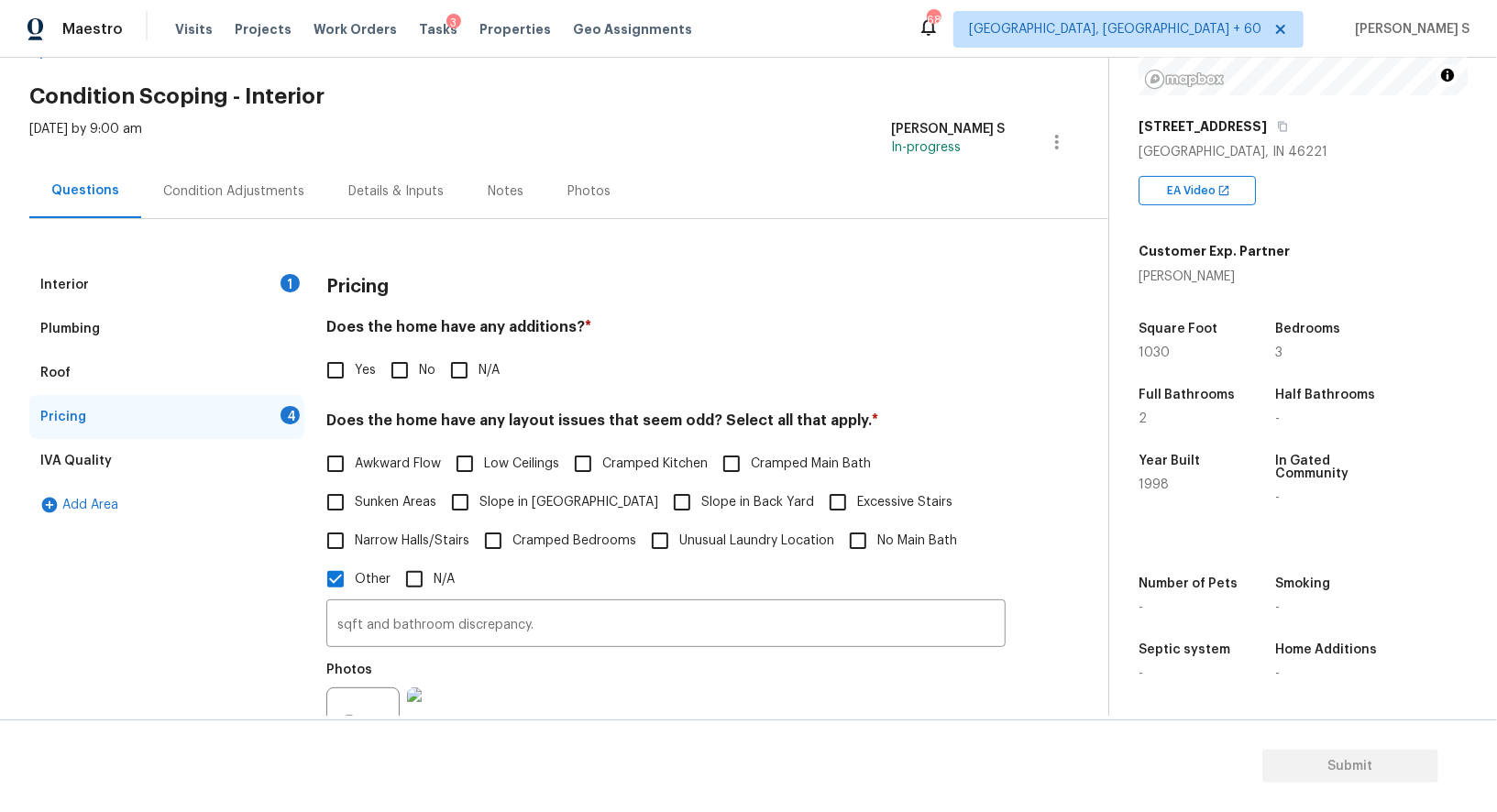
scroll to position [0, 0]
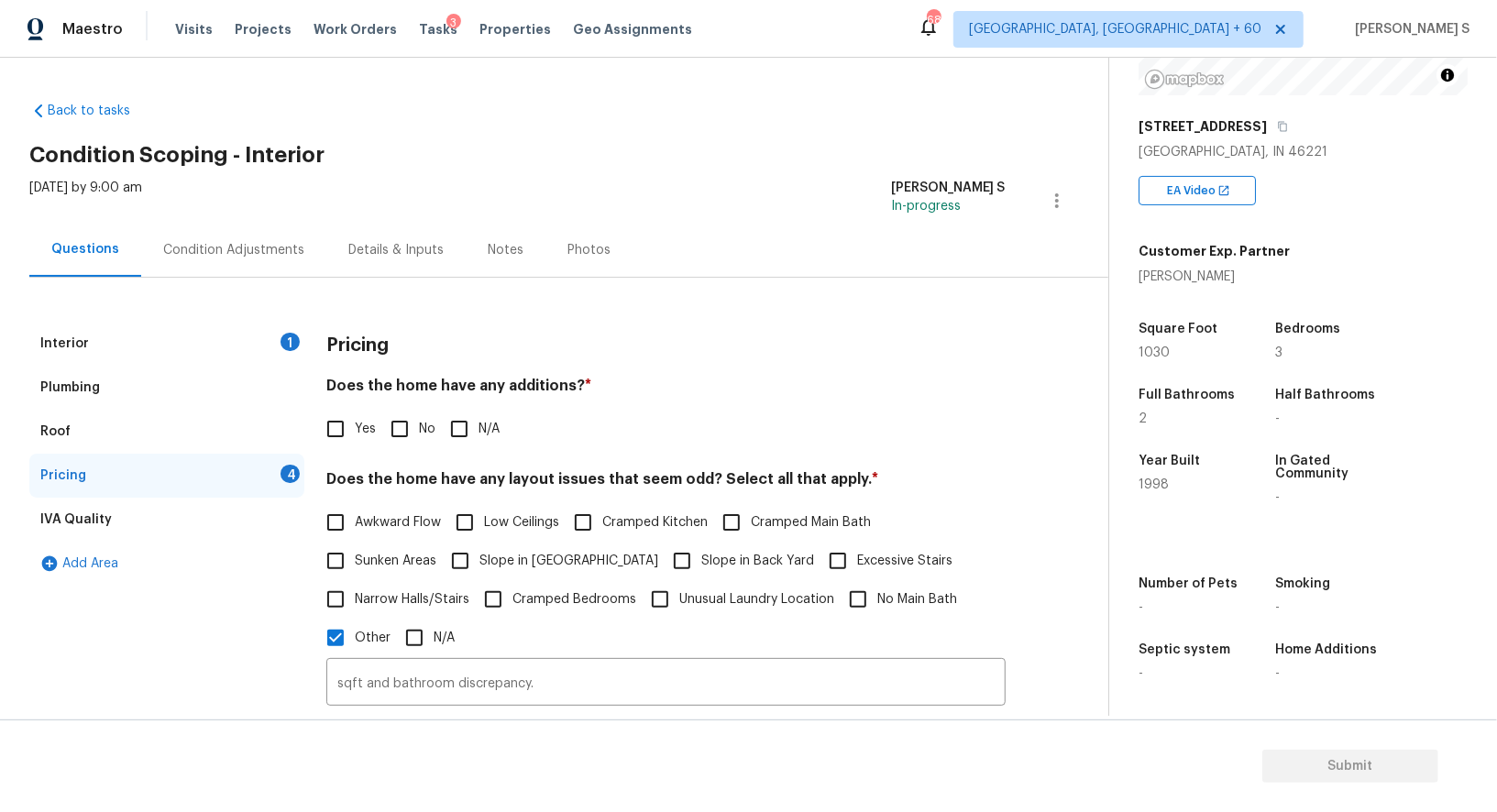
click at [209, 249] on div "Condition Adjustments" at bounding box center [234, 249] width 141 height 19
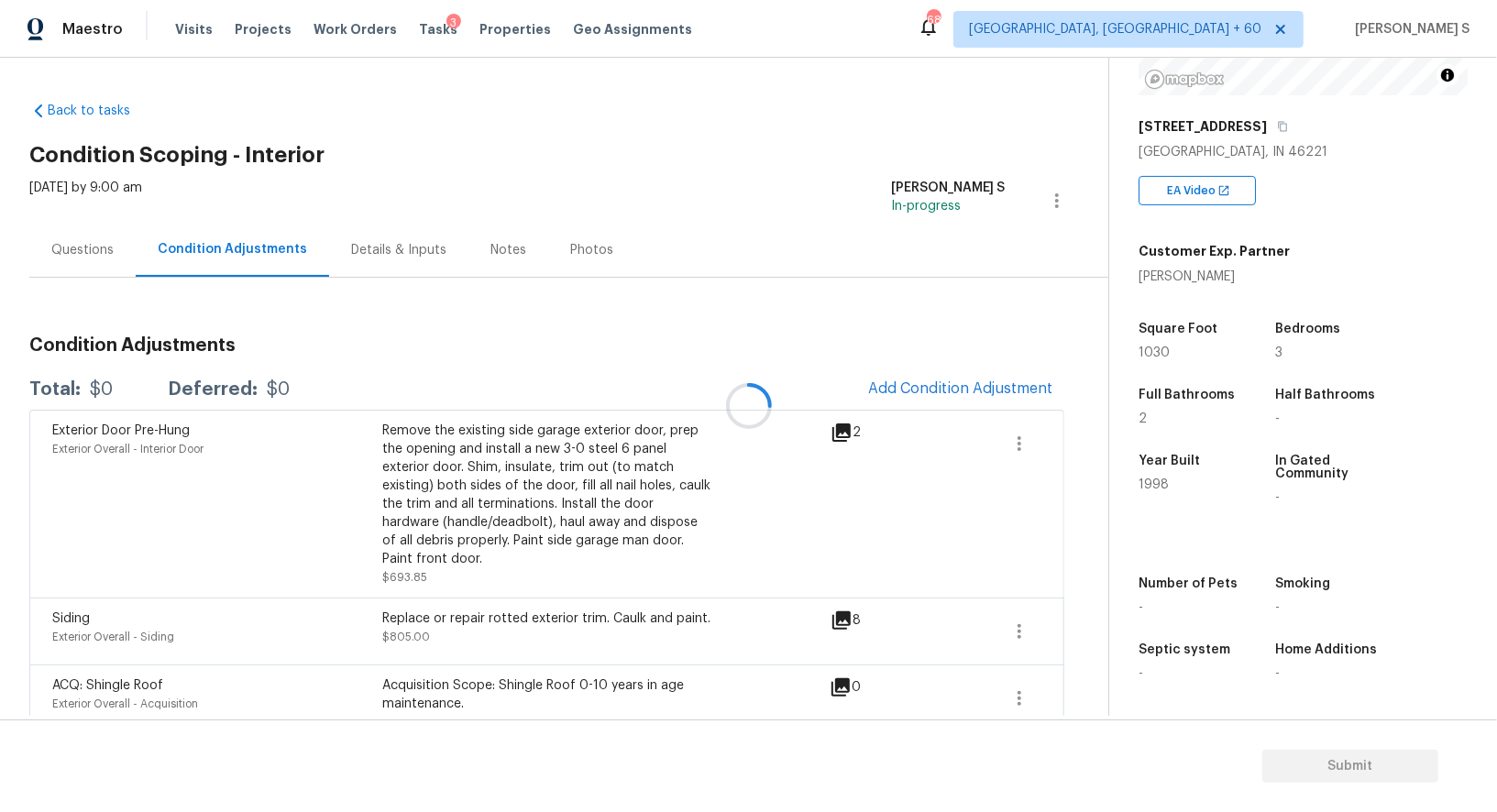
click at [523, 554] on div at bounding box center [748, 406] width 1497 height 812
click at [922, 388] on span "Add Condition Adjustment" at bounding box center [961, 388] width 186 height 17
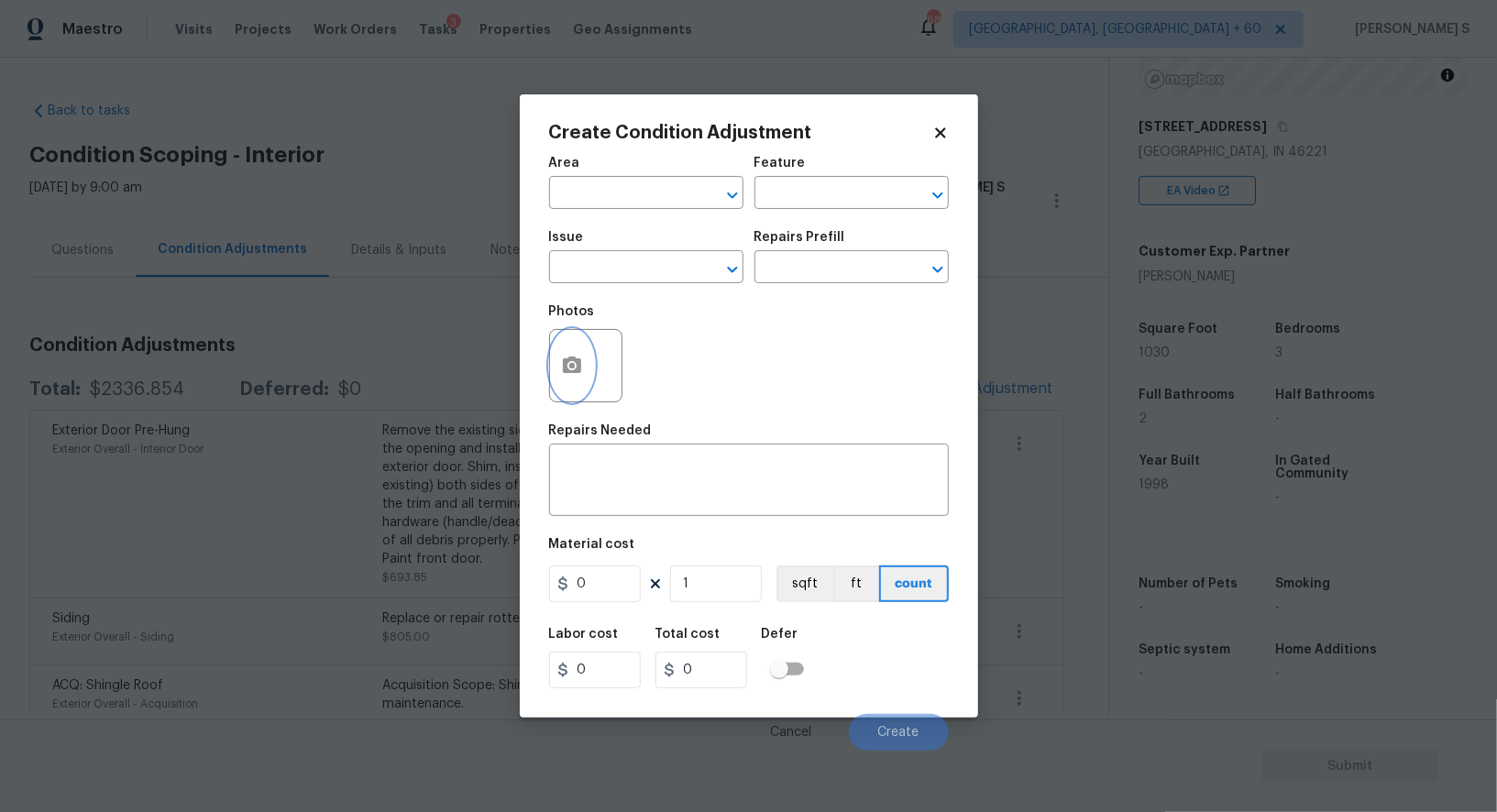
click at [566, 368] on icon "button" at bounding box center [572, 364] width 19 height 17
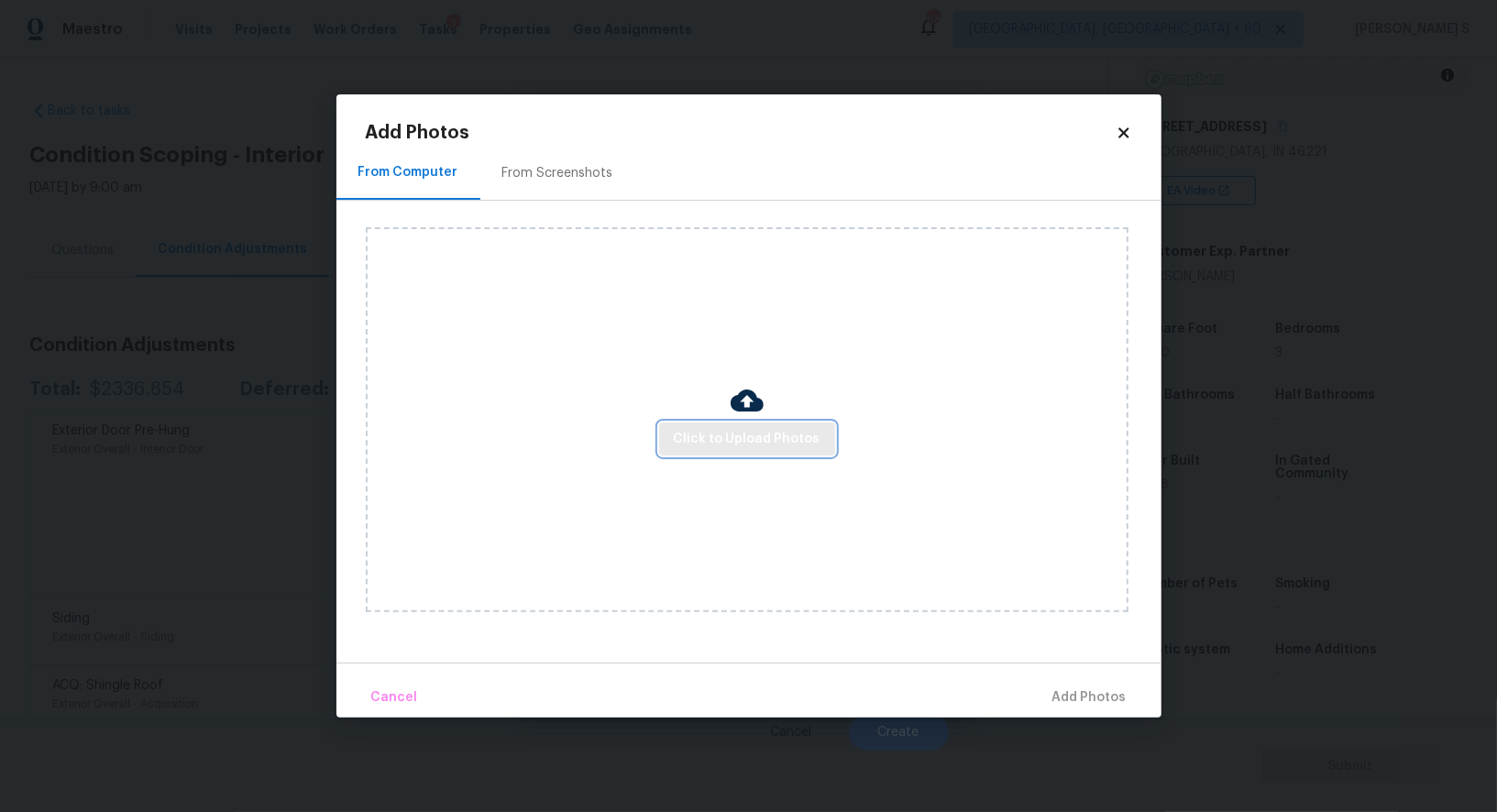
click at [774, 433] on span "Click to Upload Photos" at bounding box center [747, 439] width 146 height 23
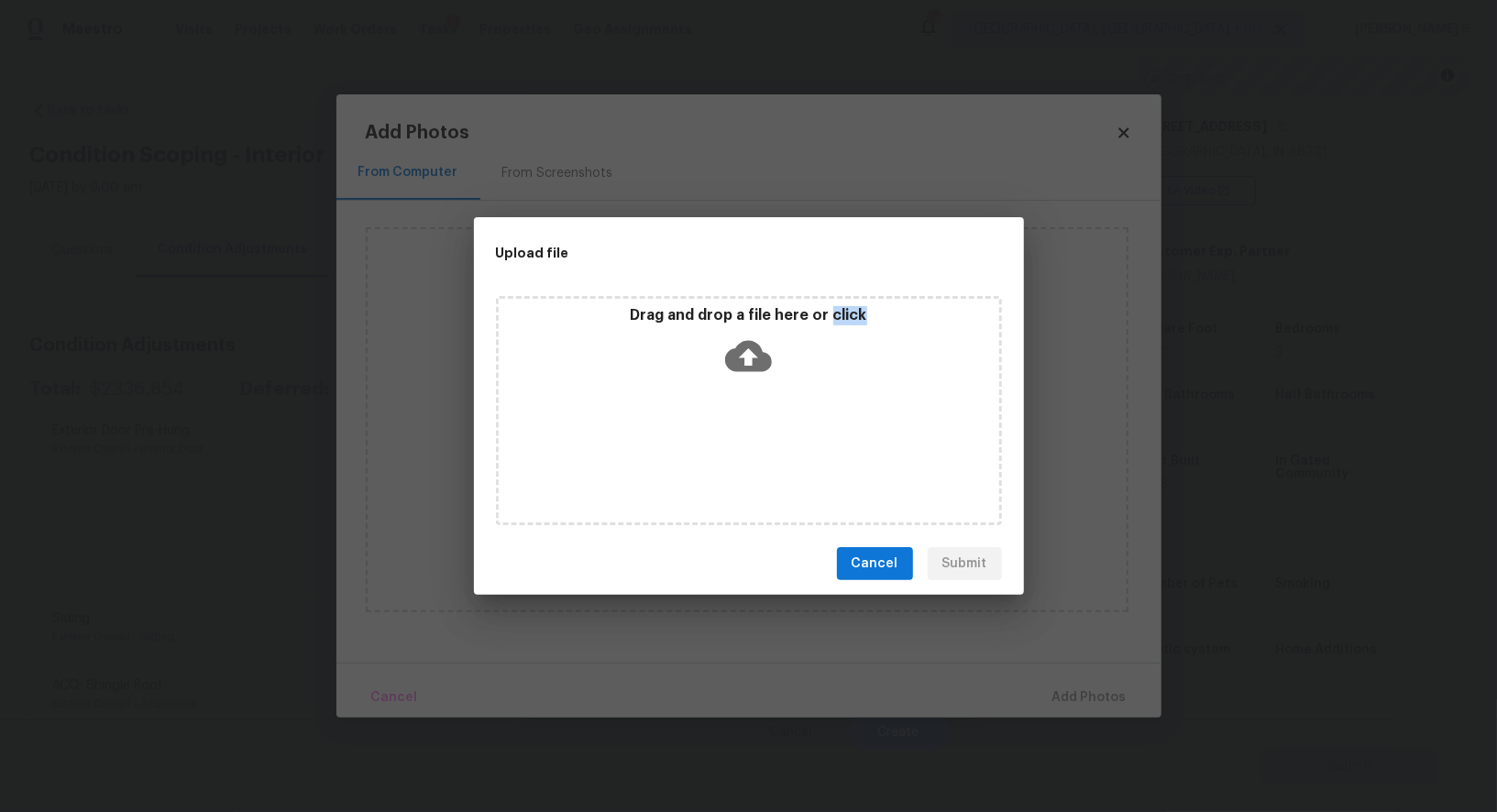
click at [774, 433] on div "Drag and drop a file here or click" at bounding box center [748, 409] width 506 height 229
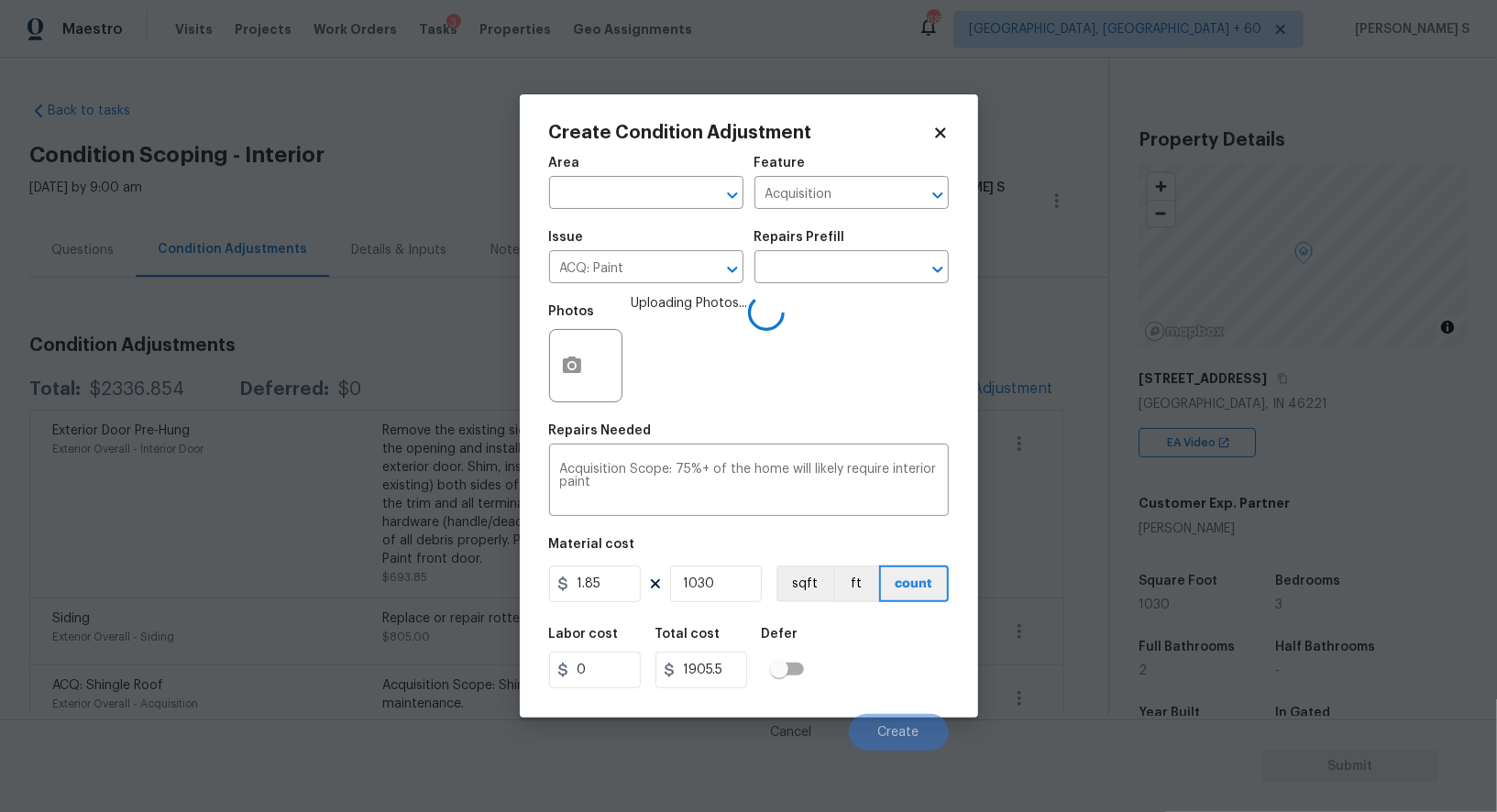
scroll to position [252, 0]
type input "1030"
click at [795, 577] on button "sqft" at bounding box center [805, 583] width 57 height 36
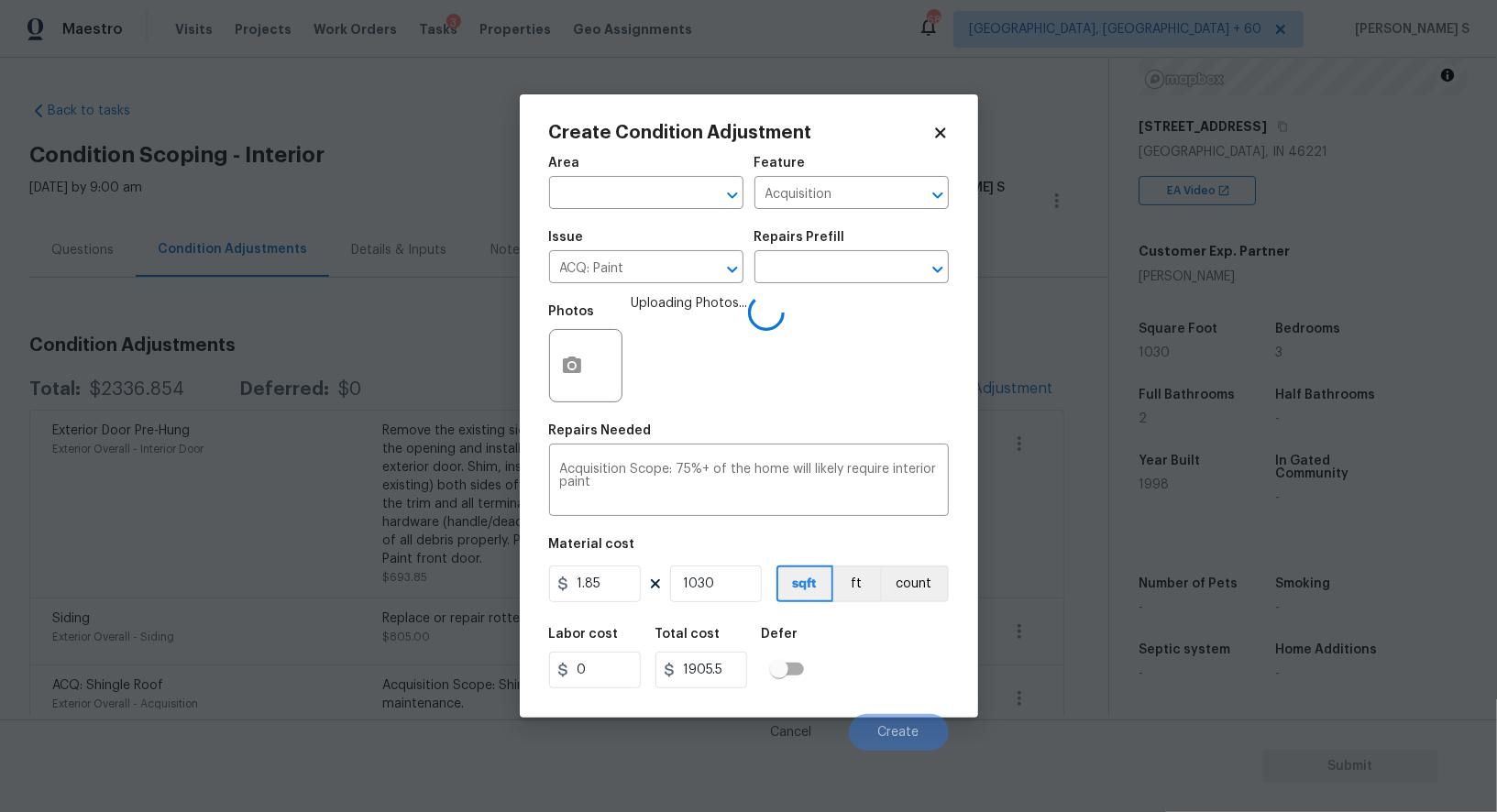
click at [832, 640] on div "Labor cost 0 Total cost 1905.5 Defer" at bounding box center [748, 658] width 400 height 82
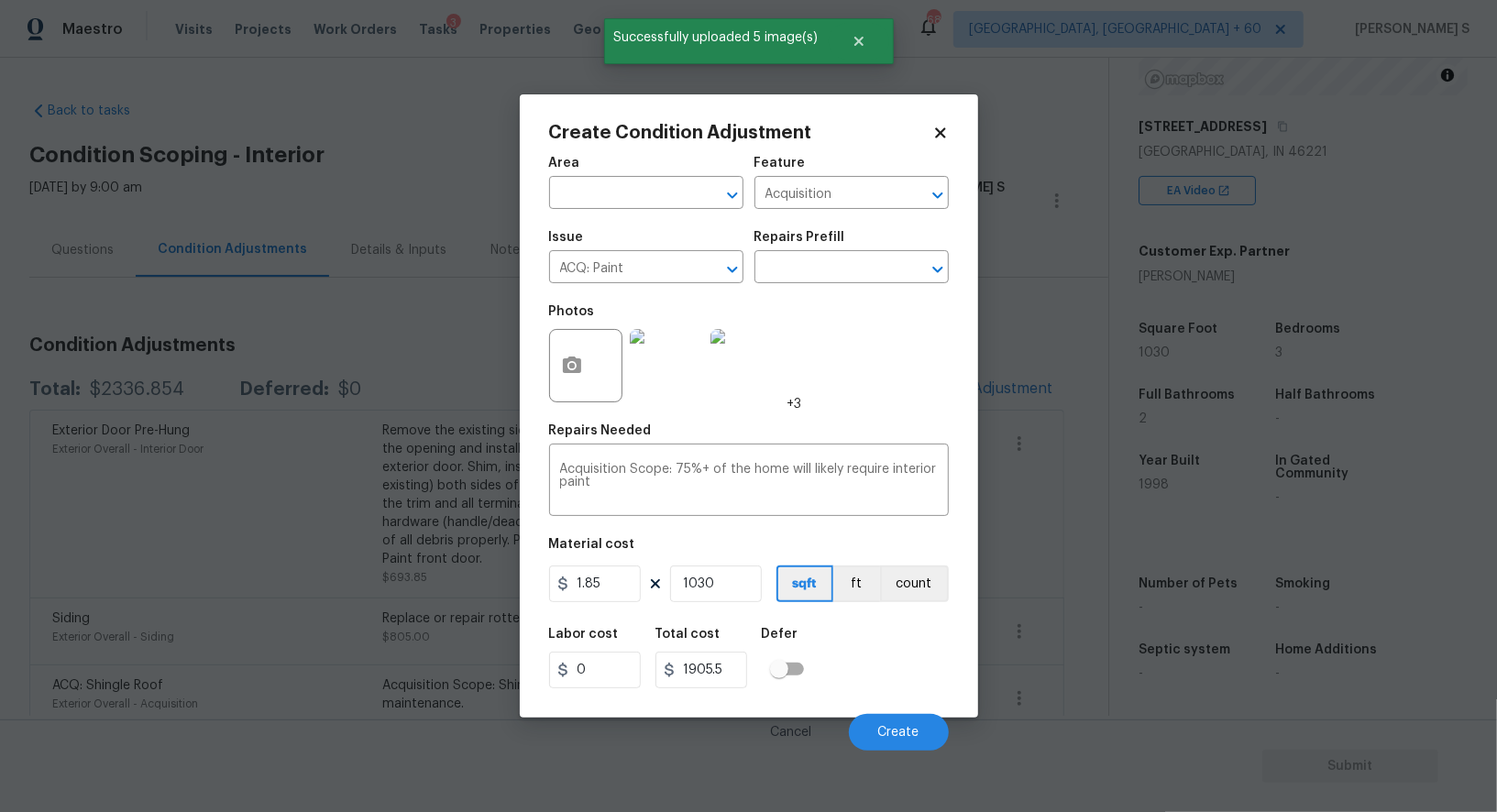
click at [929, 666] on div "Labor cost 0 Total cost 1905.5 Defer" at bounding box center [748, 658] width 400 height 82
click at [924, 723] on button "Create" at bounding box center [899, 731] width 100 height 36
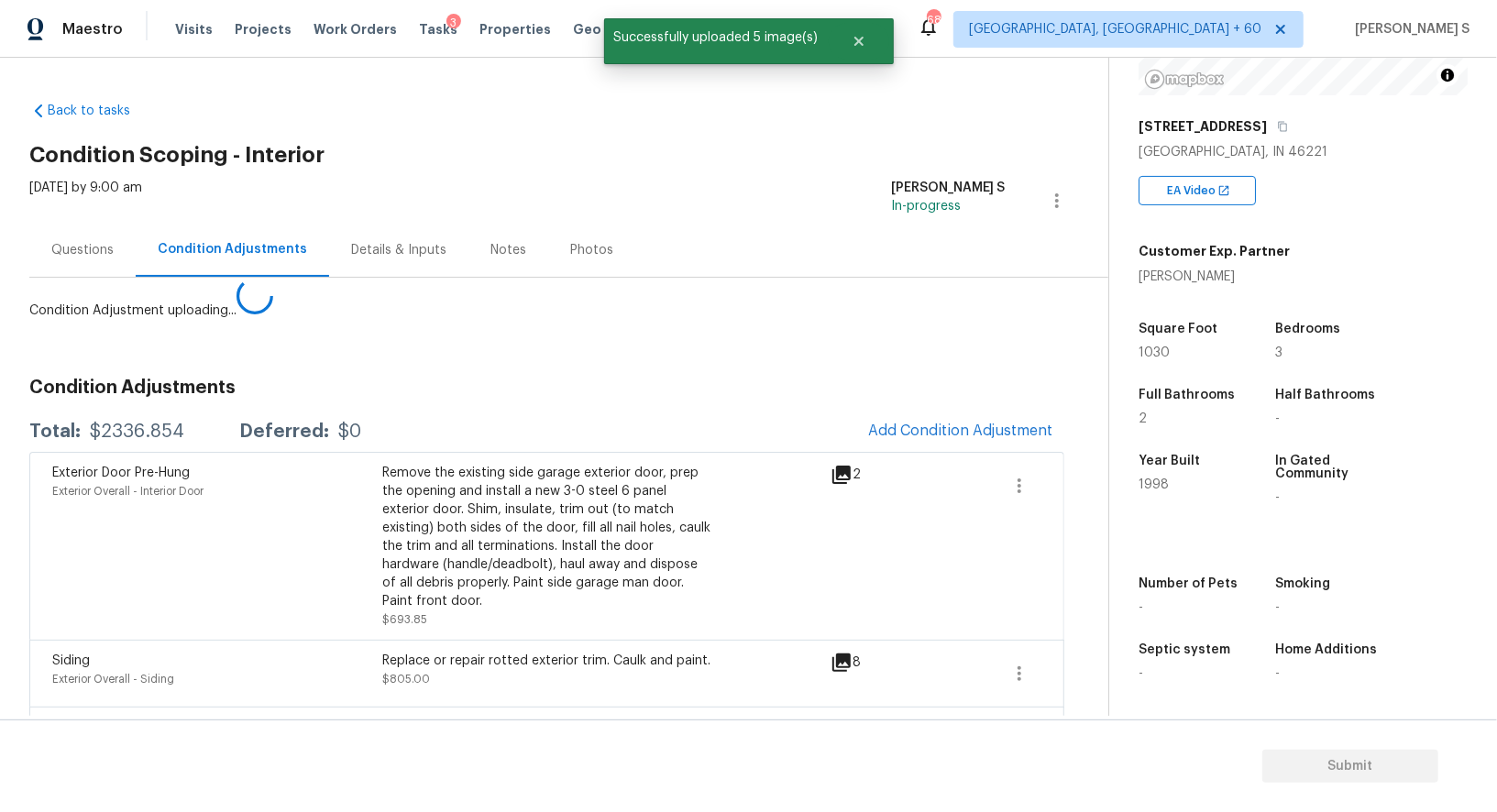
click at [295, 576] on body "Maestro Visits Projects Work Orders Tasks 3 Properties Geo Assignments 685 Albu…" at bounding box center [748, 406] width 1497 height 812
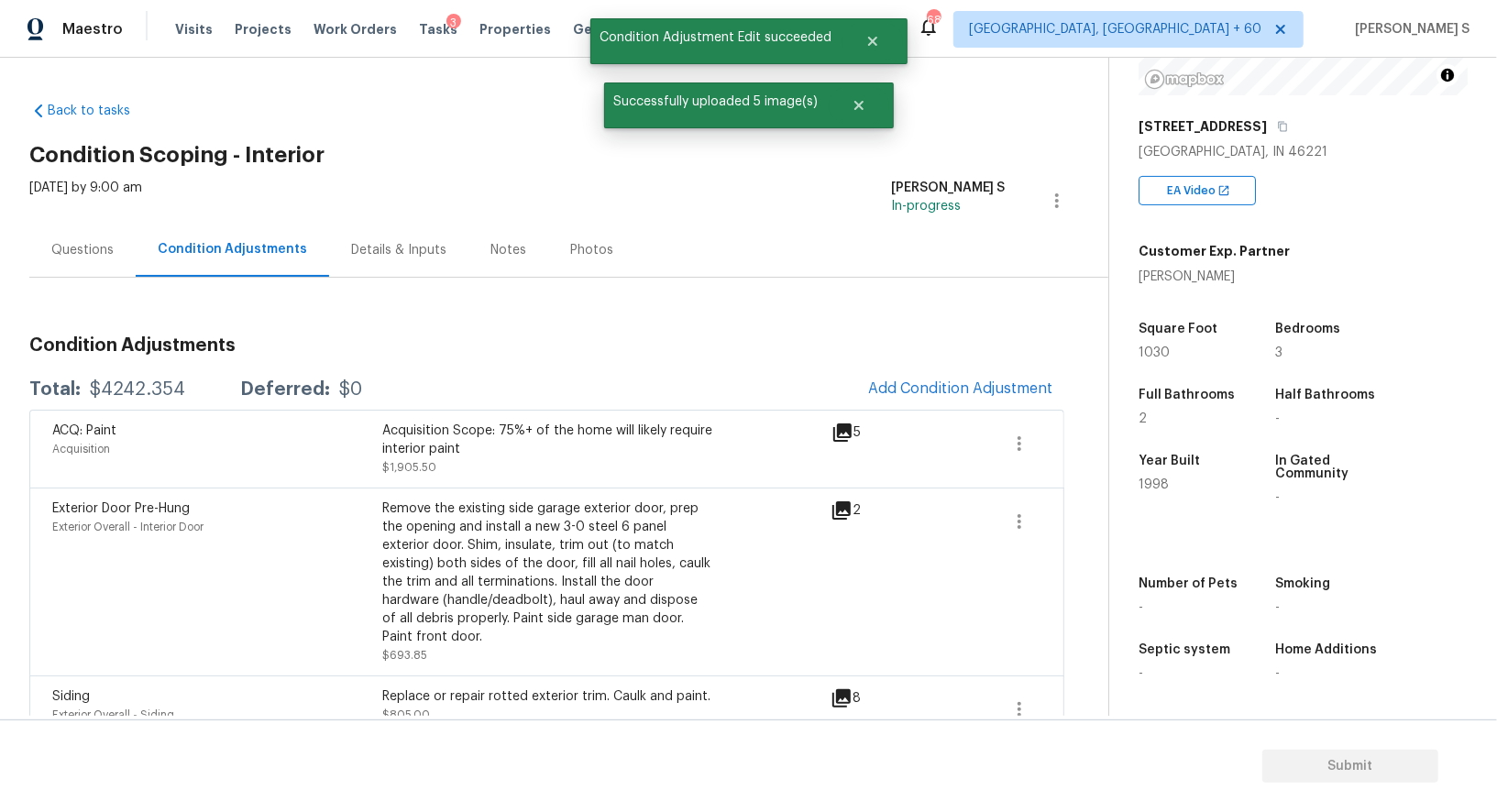
click at [898, 369] on span "Add Condition Adjustment" at bounding box center [961, 389] width 207 height 40
click at [921, 382] on span "Add Condition Adjustment" at bounding box center [961, 388] width 186 height 17
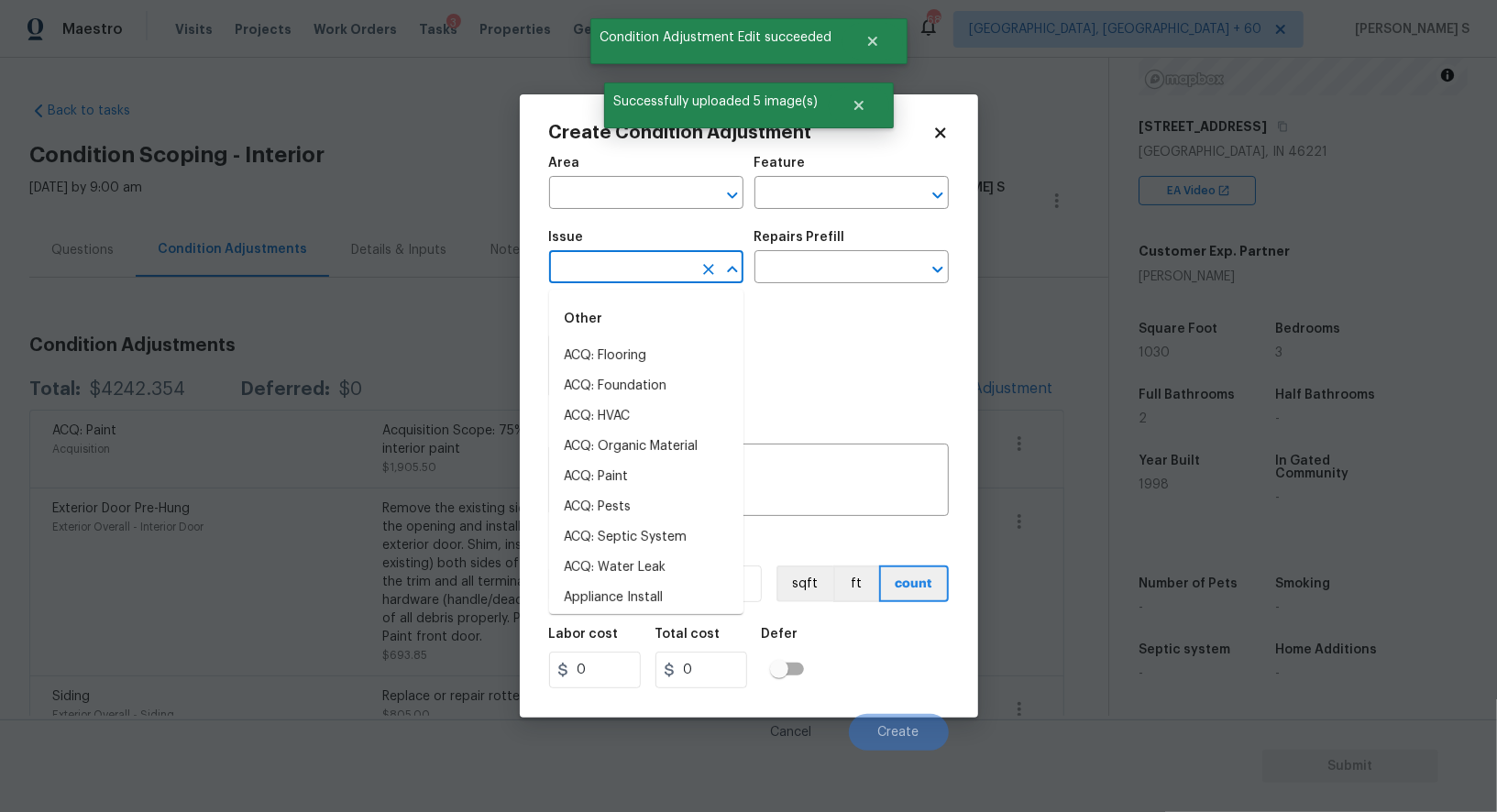
click at [593, 269] on input "text" at bounding box center [621, 268] width 143 height 28
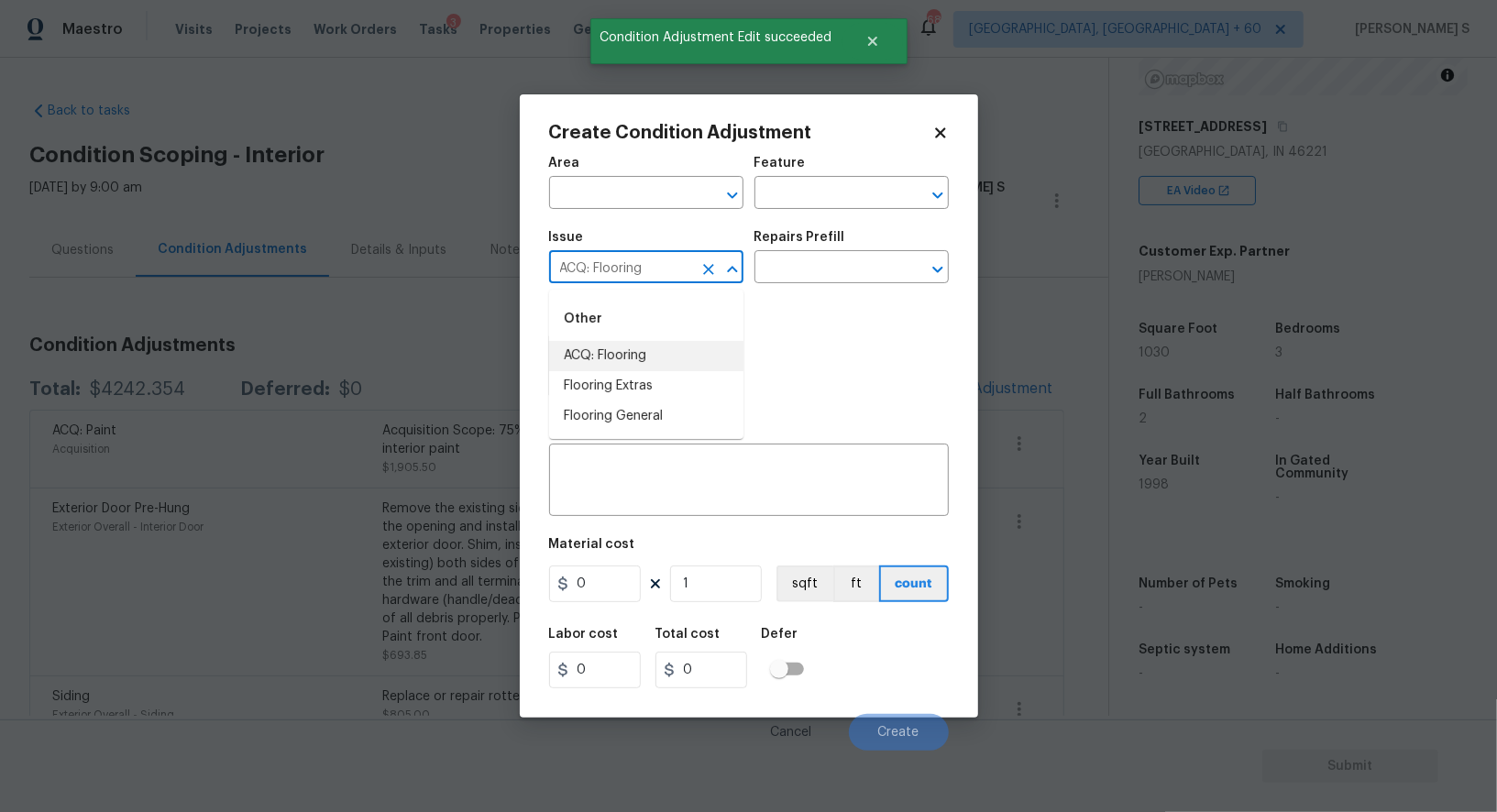
type input "ACQ: Flooring"
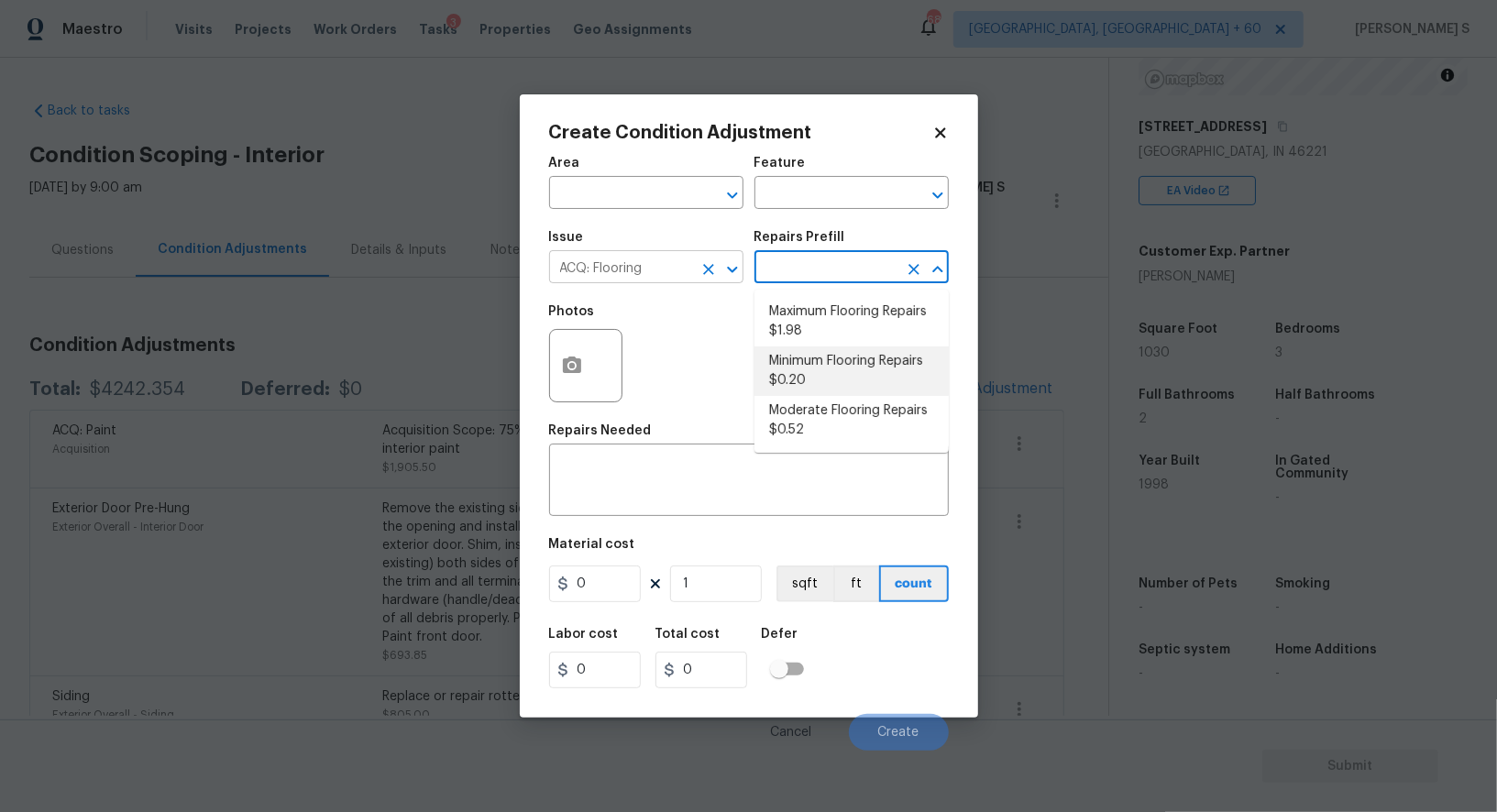
type input "Acquisition"
type textarea "Acquisition Scope: Minimum flooring repairs"
type input "0.2"
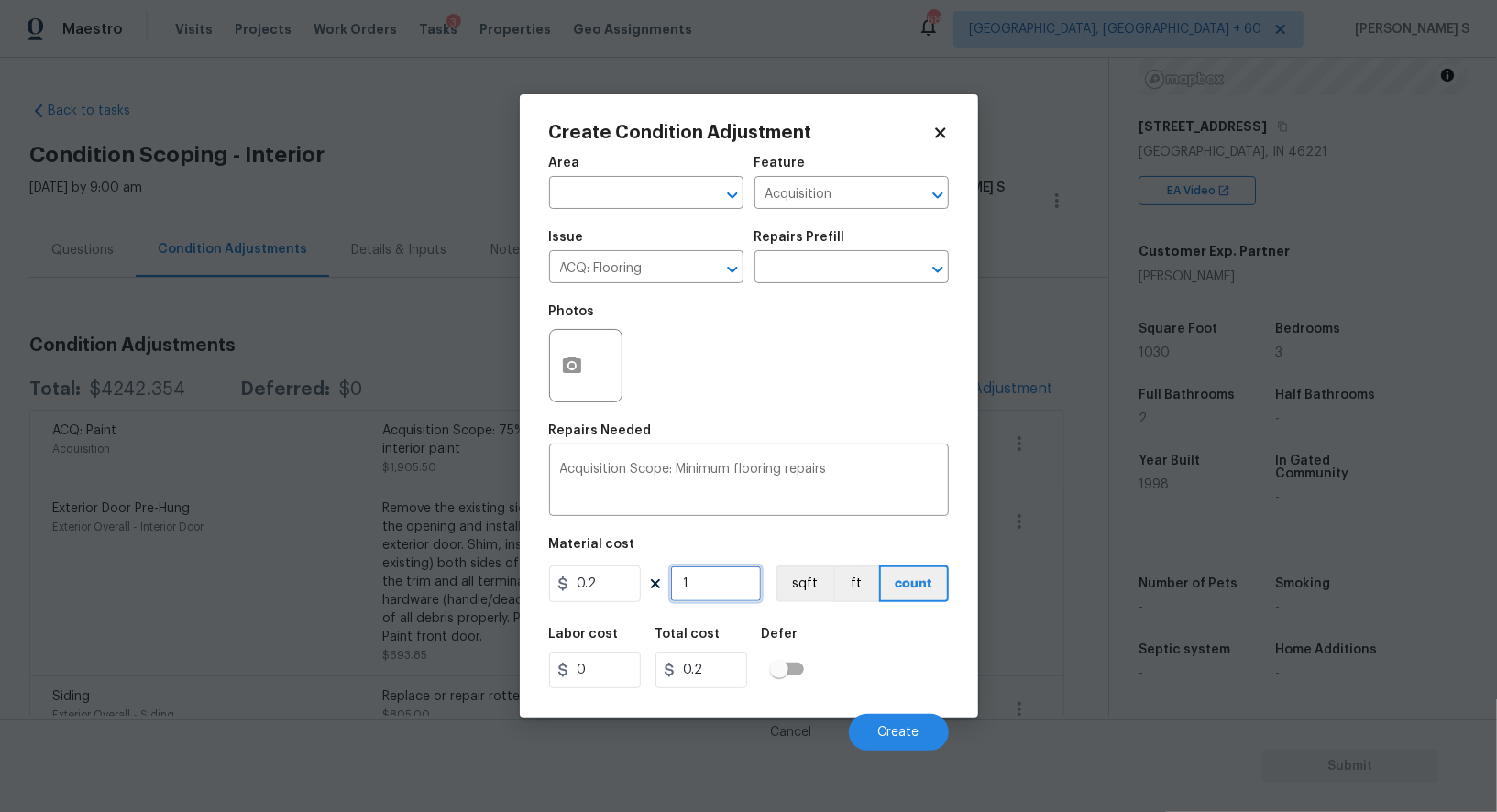
click at [736, 598] on input "1" at bounding box center [715, 583] width 91 height 36
paste input "030"
type input "1030"
type input "206"
type input "1030"
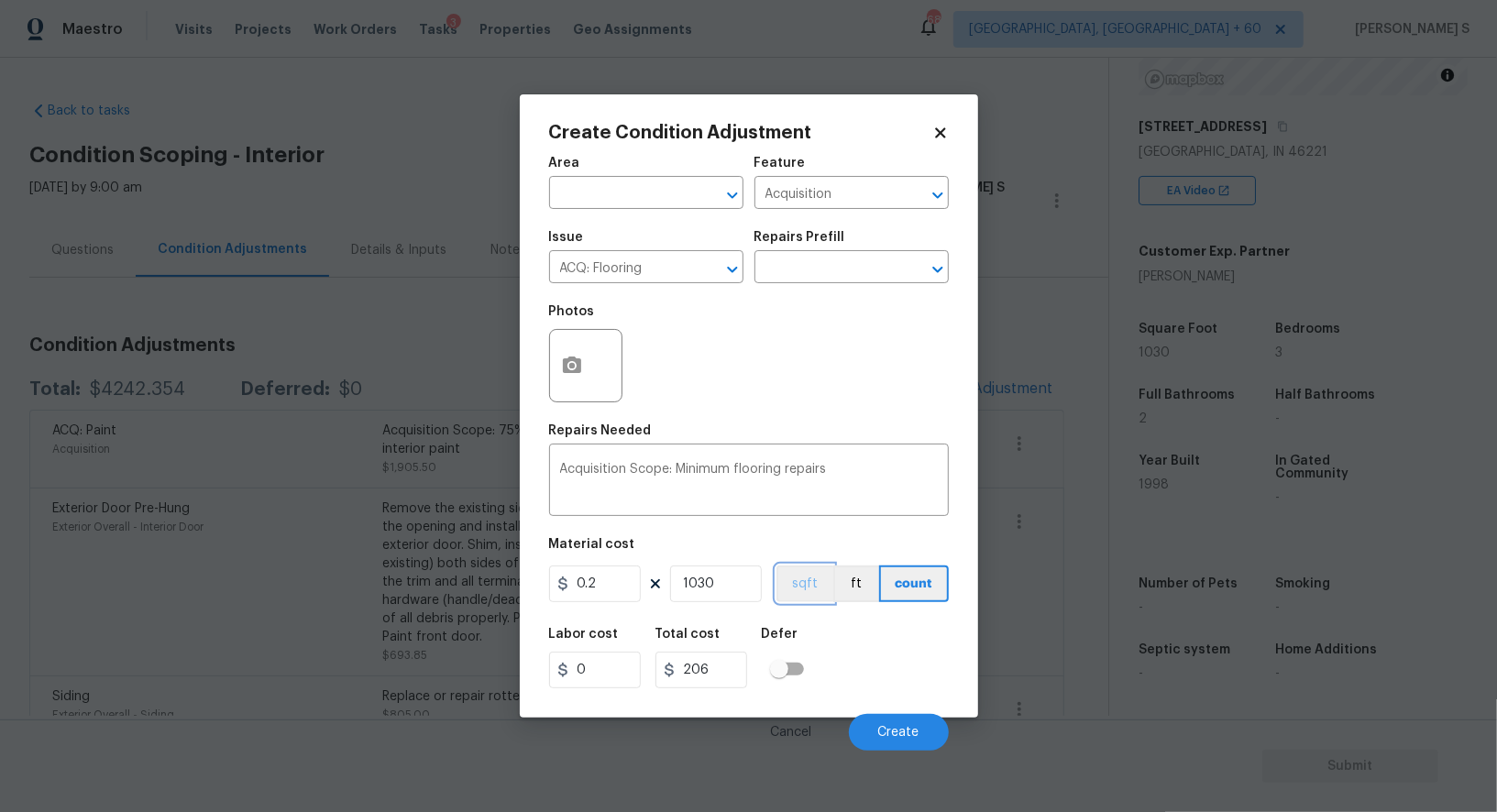
click at [798, 589] on button "sqft" at bounding box center [805, 583] width 57 height 36
click at [845, 676] on div "Labor cost 0 Total cost 206 Defer" at bounding box center [748, 658] width 400 height 82
click at [893, 736] on span "Create" at bounding box center [899, 732] width 41 height 14
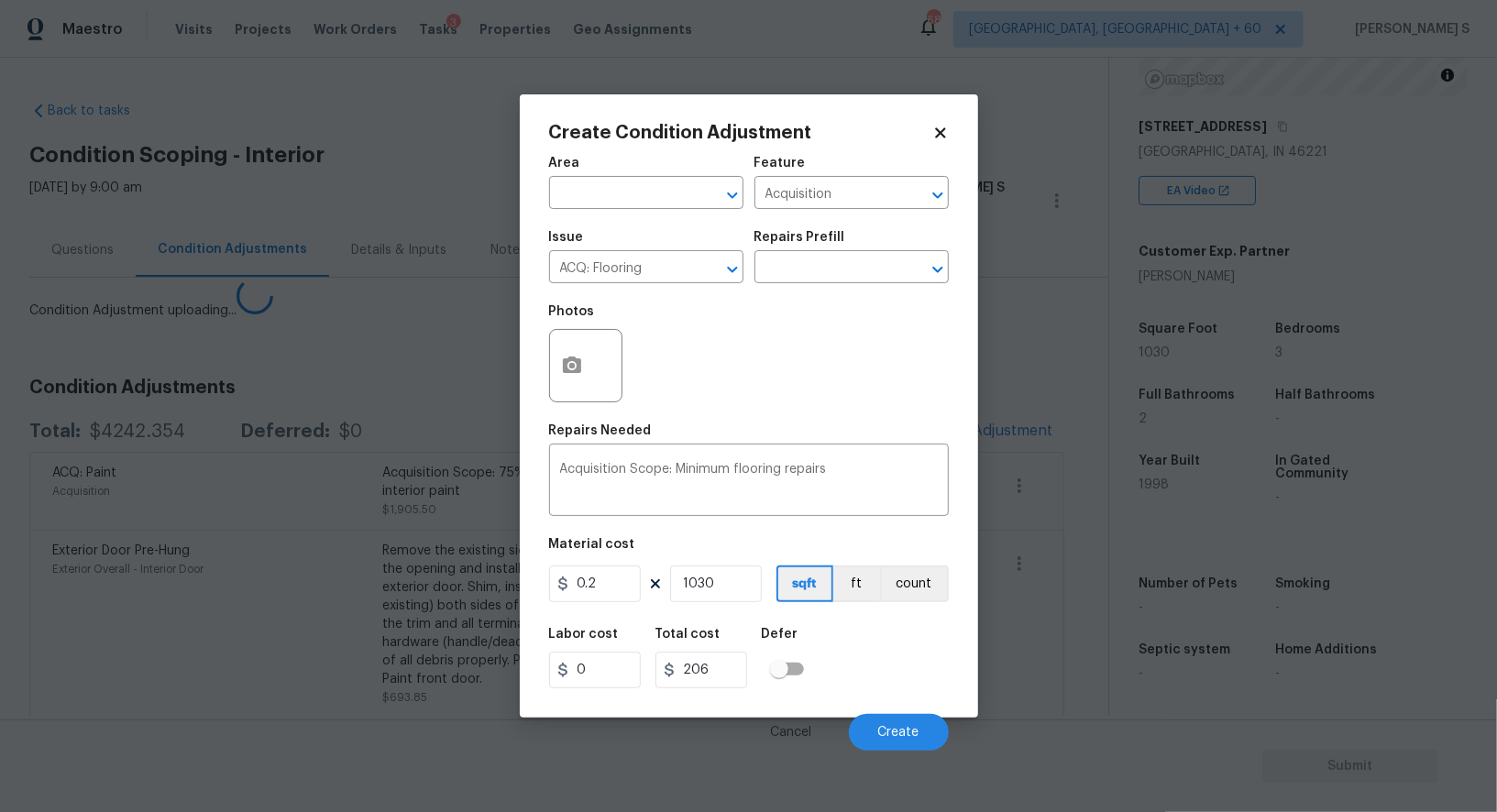
click at [368, 598] on body "Maestro Visits Projects Work Orders Tasks 3 Properties Geo Assignments 685 Albu…" at bounding box center [748, 406] width 1497 height 812
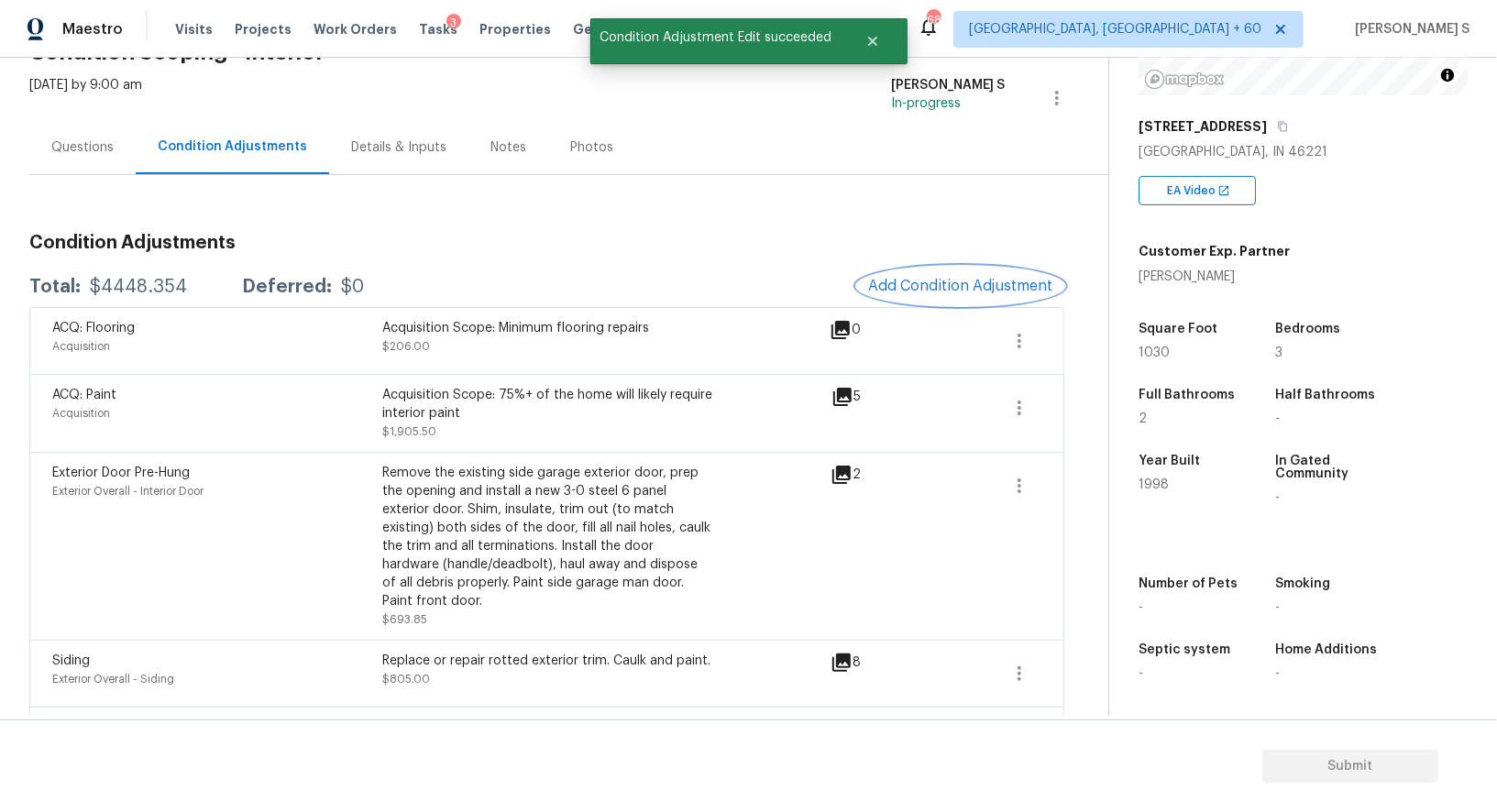
scroll to position [0, 0]
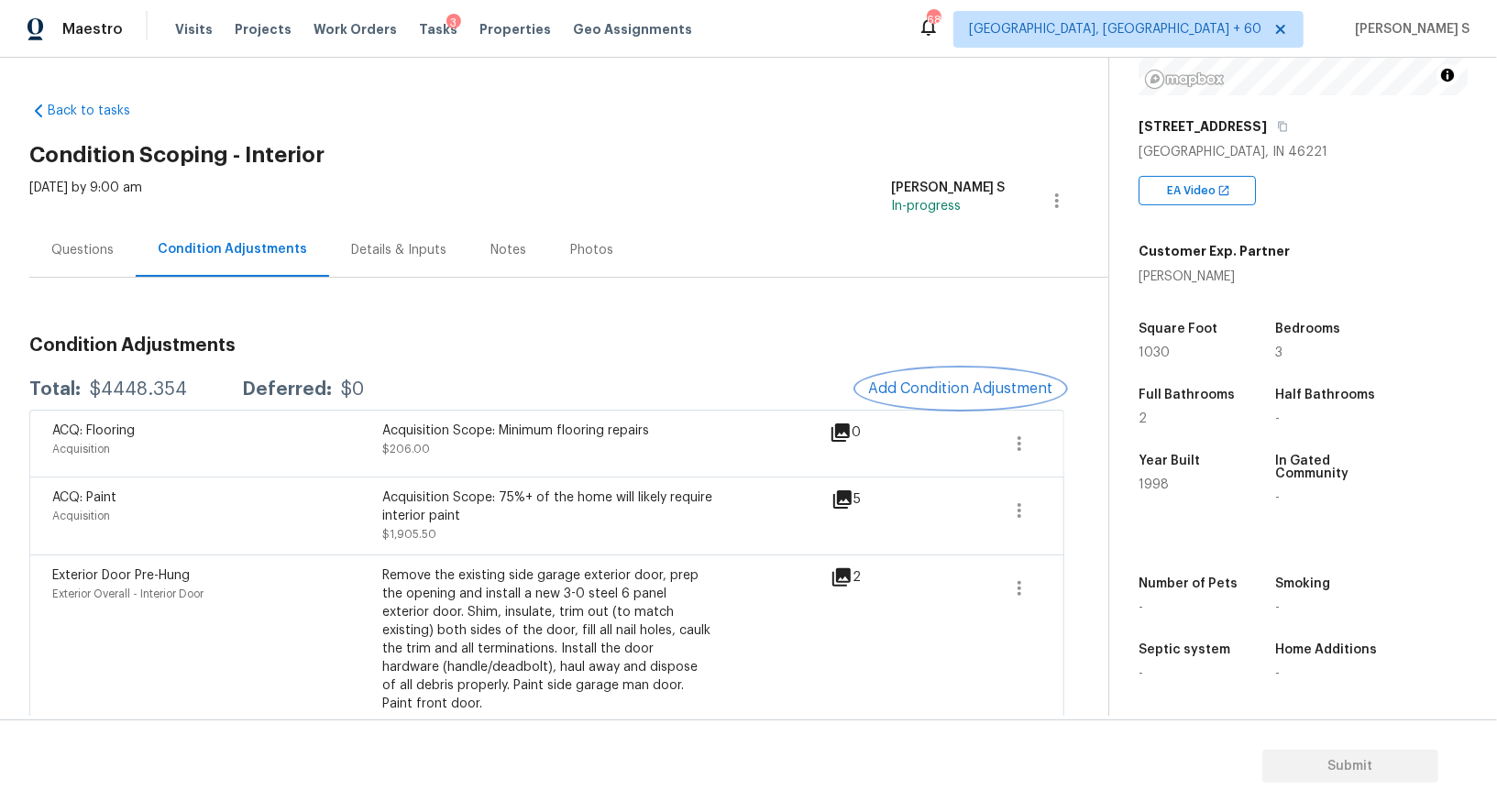
click at [915, 383] on span "Add Condition Adjustment" at bounding box center [961, 388] width 186 height 17
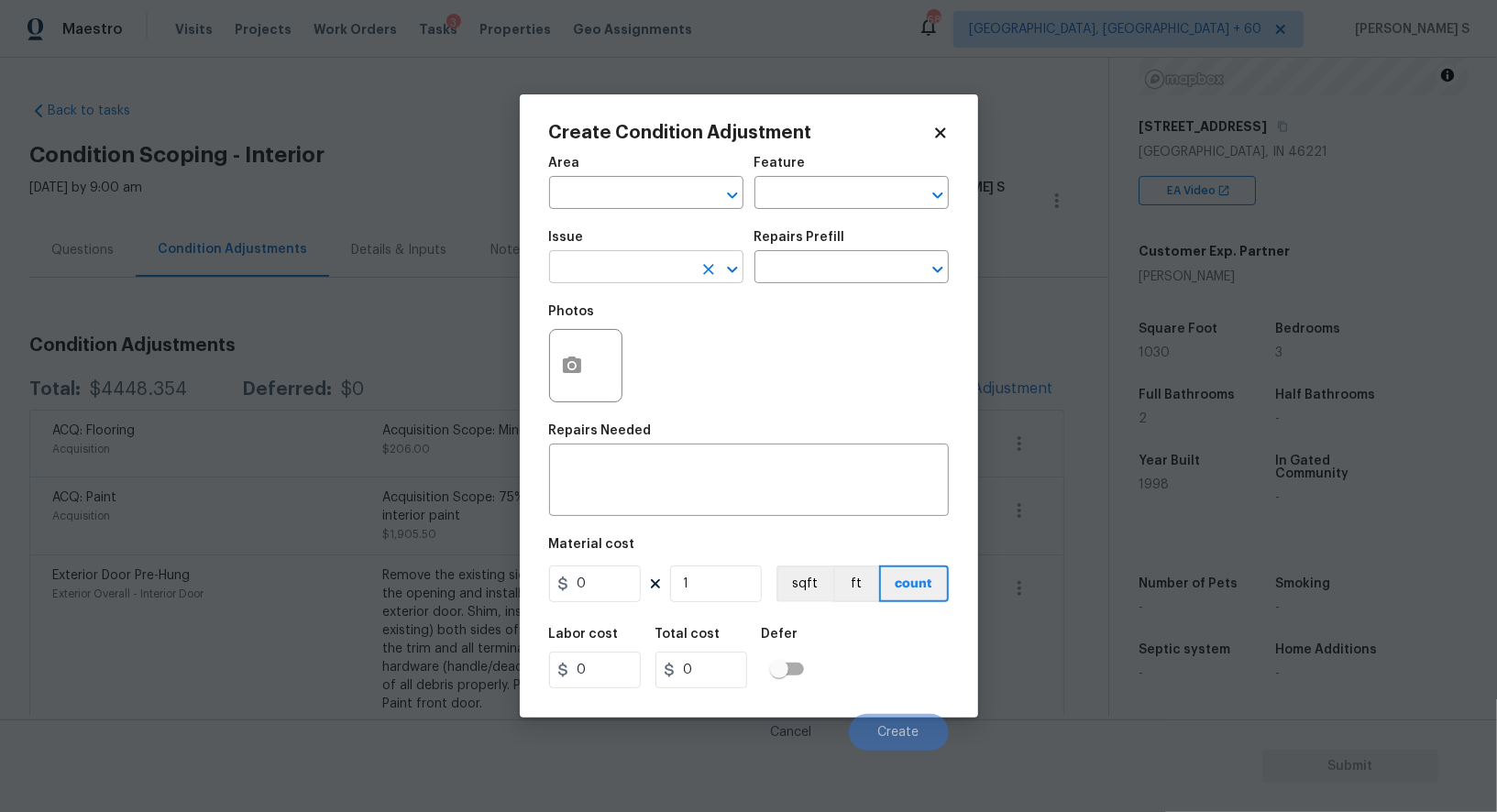
click at [634, 261] on input "text" at bounding box center [621, 268] width 143 height 28
type input "Drywall"
click at [586, 463] on div "x ​" at bounding box center [748, 481] width 400 height 68
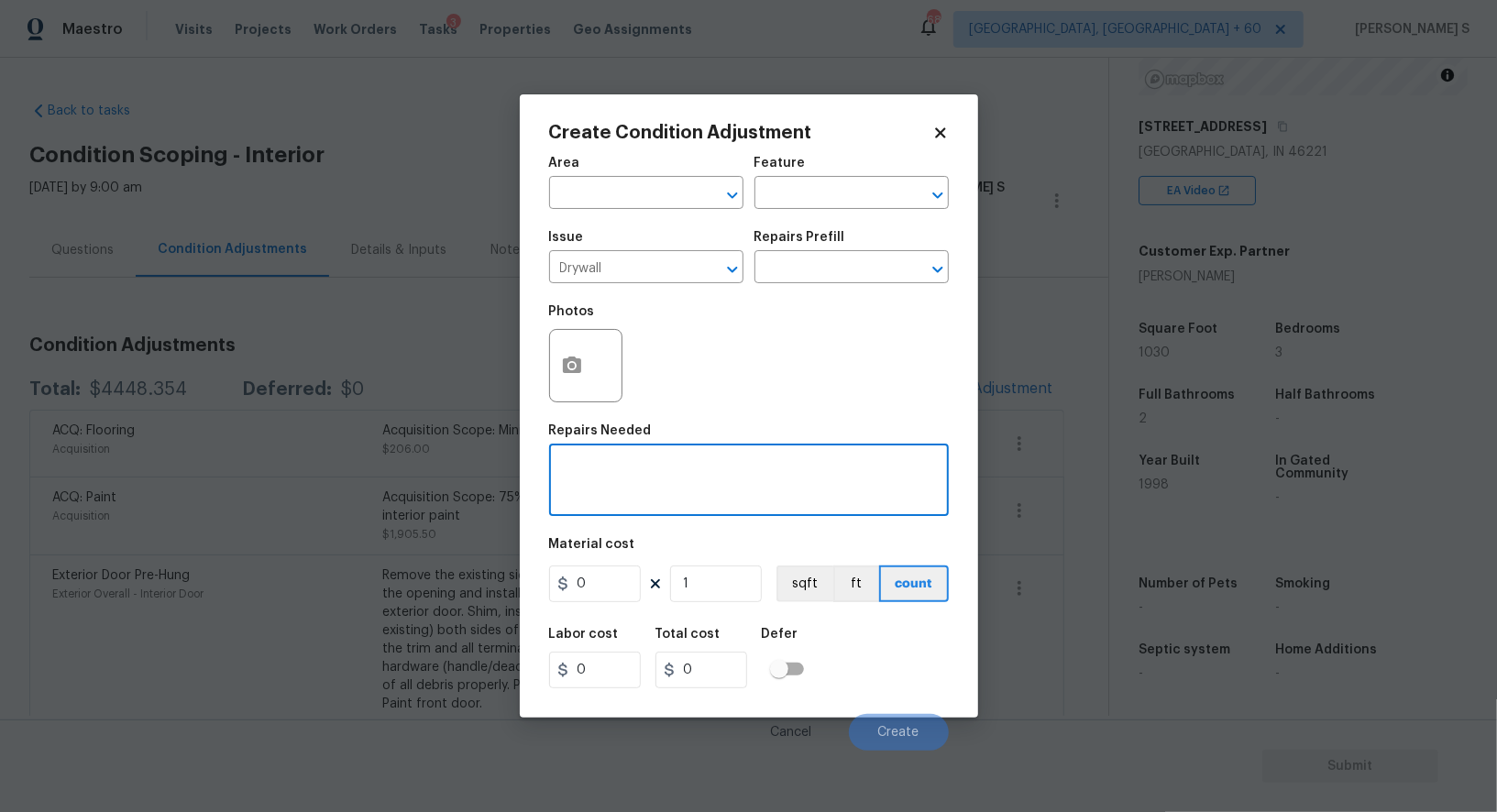
paste textarea "misc drywall"
type textarea "misc drywall"
click at [626, 580] on input "0" at bounding box center [594, 583] width 91 height 36
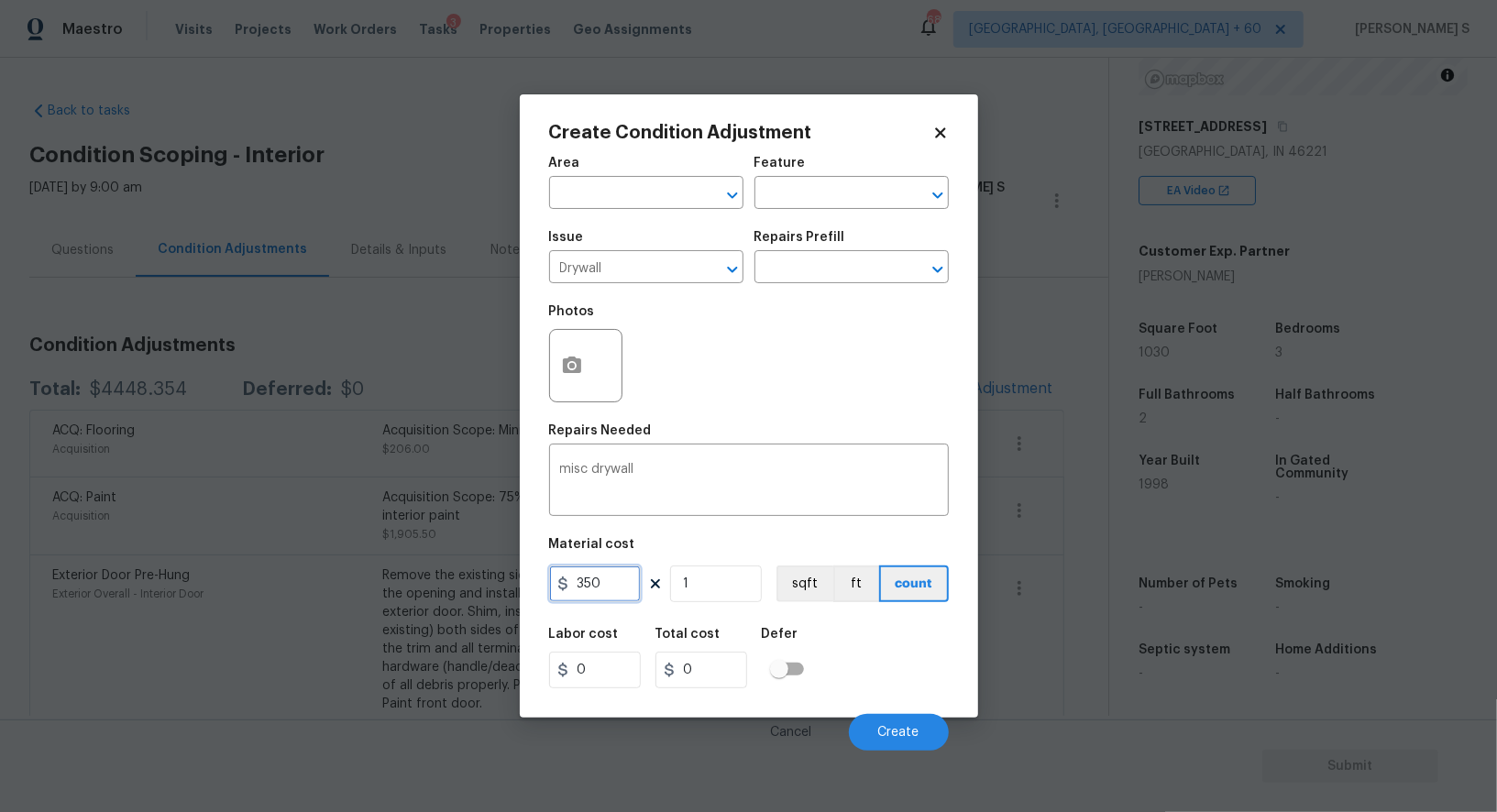
type input "350"
click at [881, 677] on div "Labor cost 0 Total cost 350 Defer" at bounding box center [748, 658] width 400 height 82
click at [898, 723] on button "Create" at bounding box center [899, 731] width 100 height 36
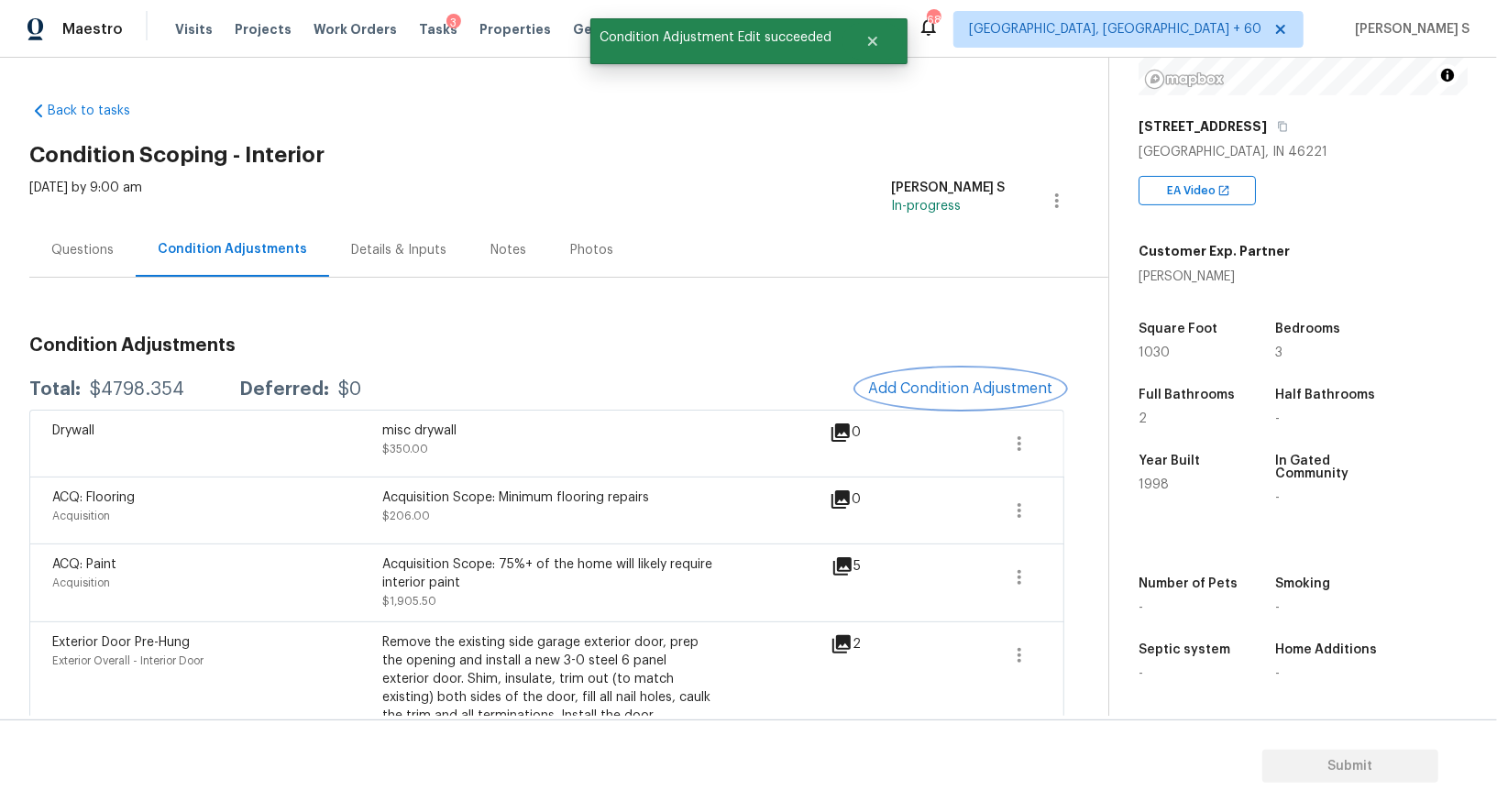
click at [930, 391] on span "Add Condition Adjustment" at bounding box center [961, 388] width 186 height 17
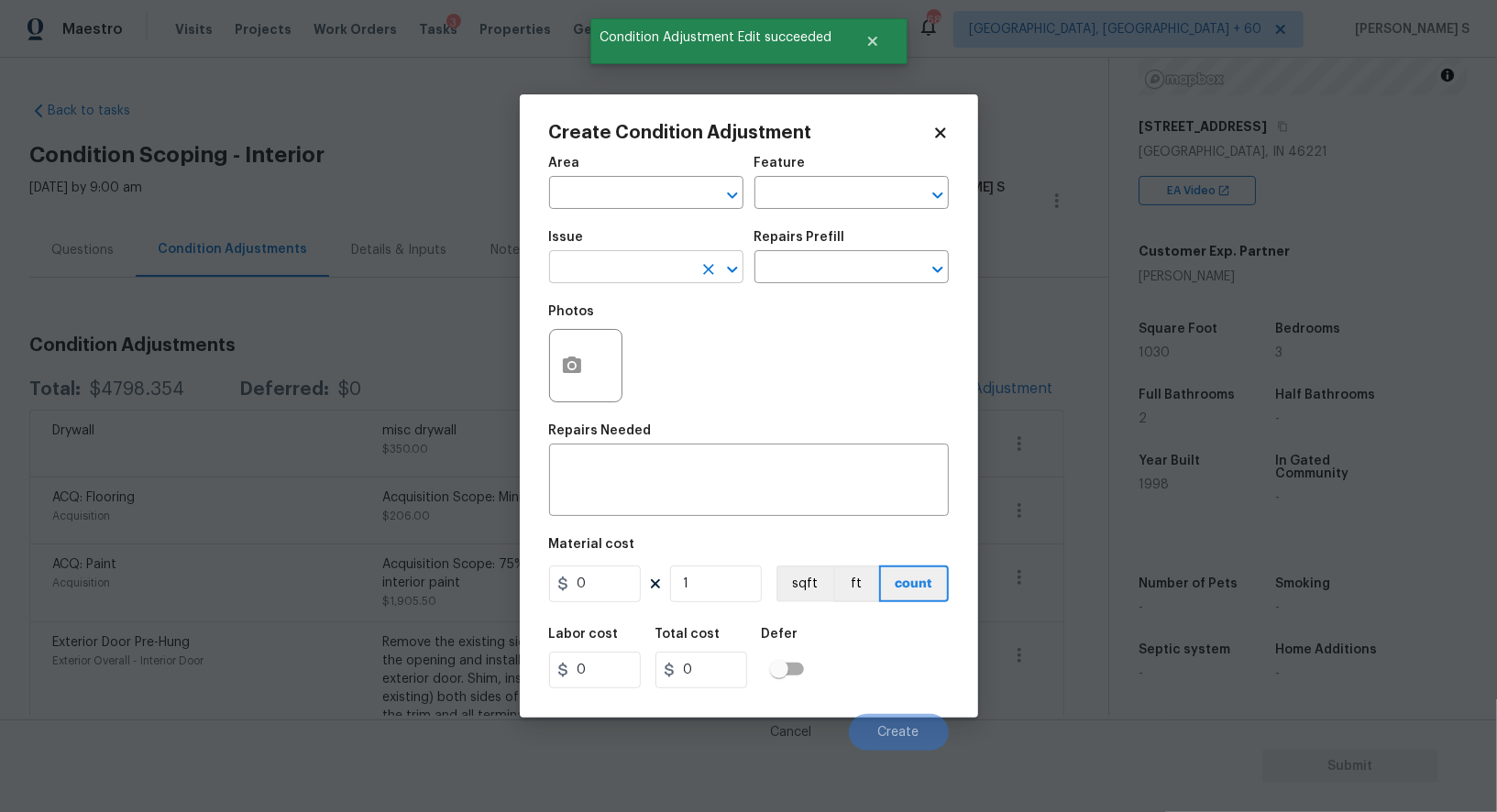
click at [640, 280] on input "text" at bounding box center [621, 268] width 143 height 28
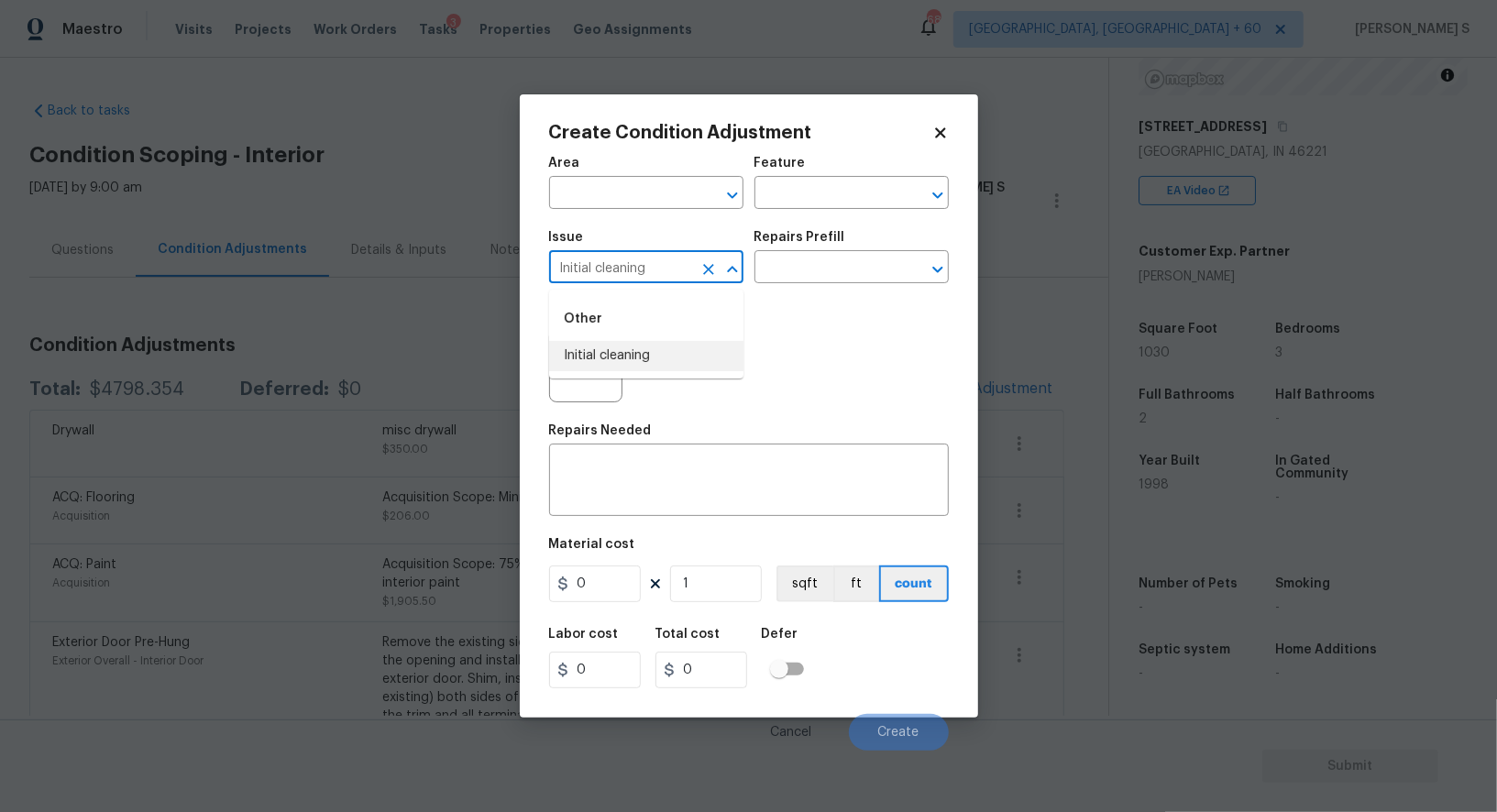
type input "Initial cleaning"
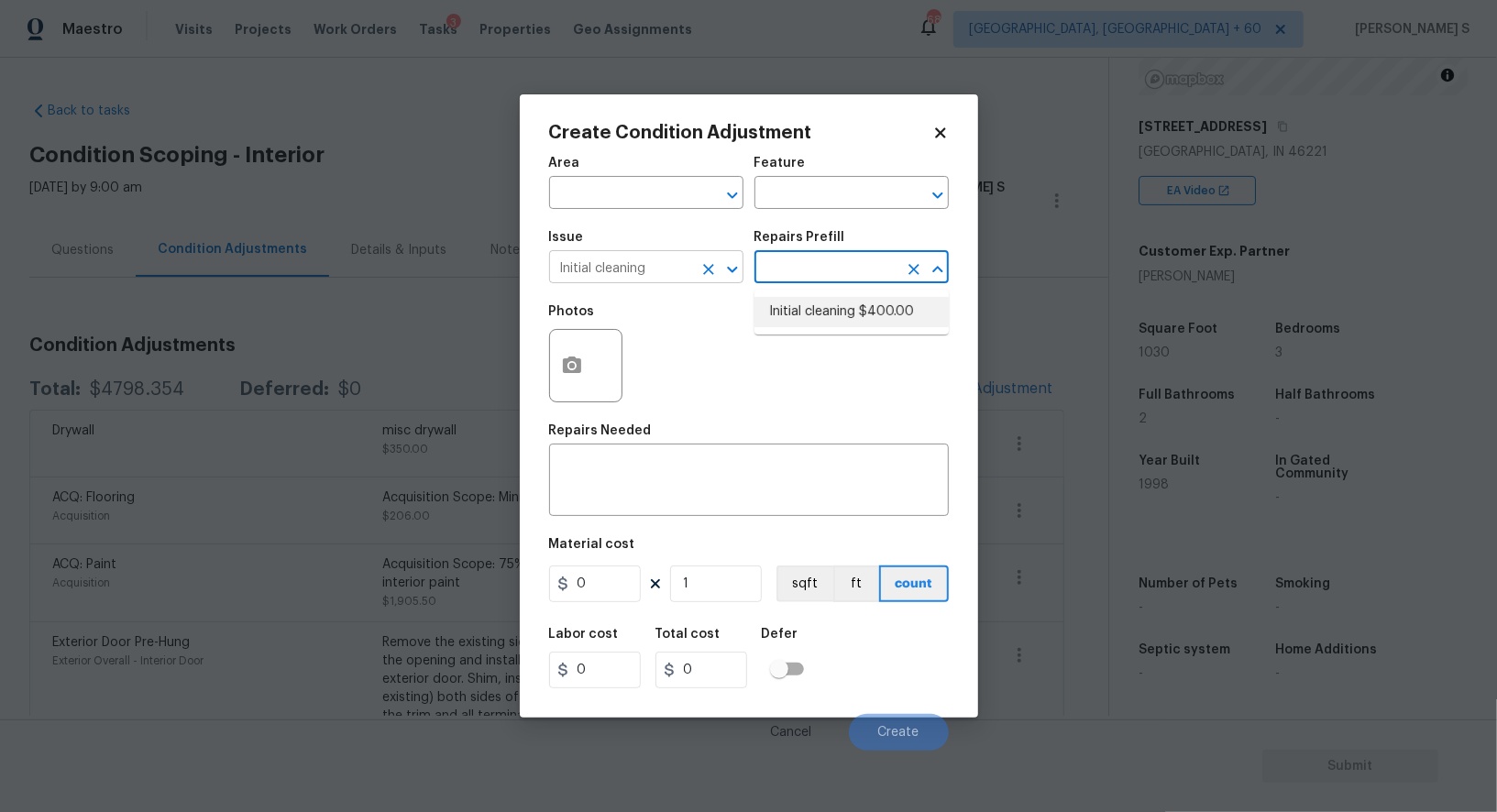
type input "Home Readiness Packages"
type textarea "1. Wipe down exterior doors and trim. 2. Clean out all exterior light fixtures …"
type input "400"
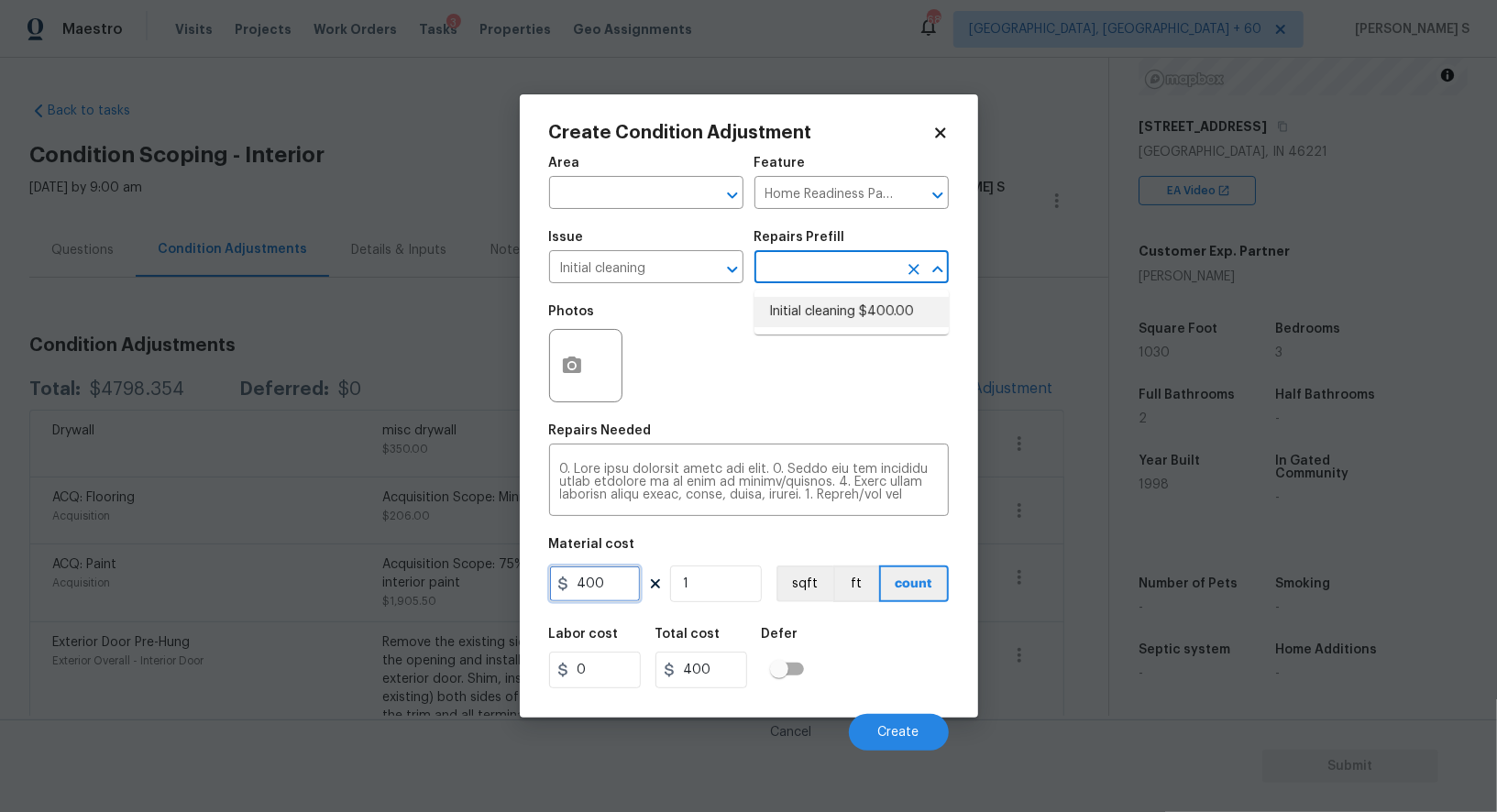
click at [597, 586] on input "400" at bounding box center [594, 583] width 91 height 36
type input "200"
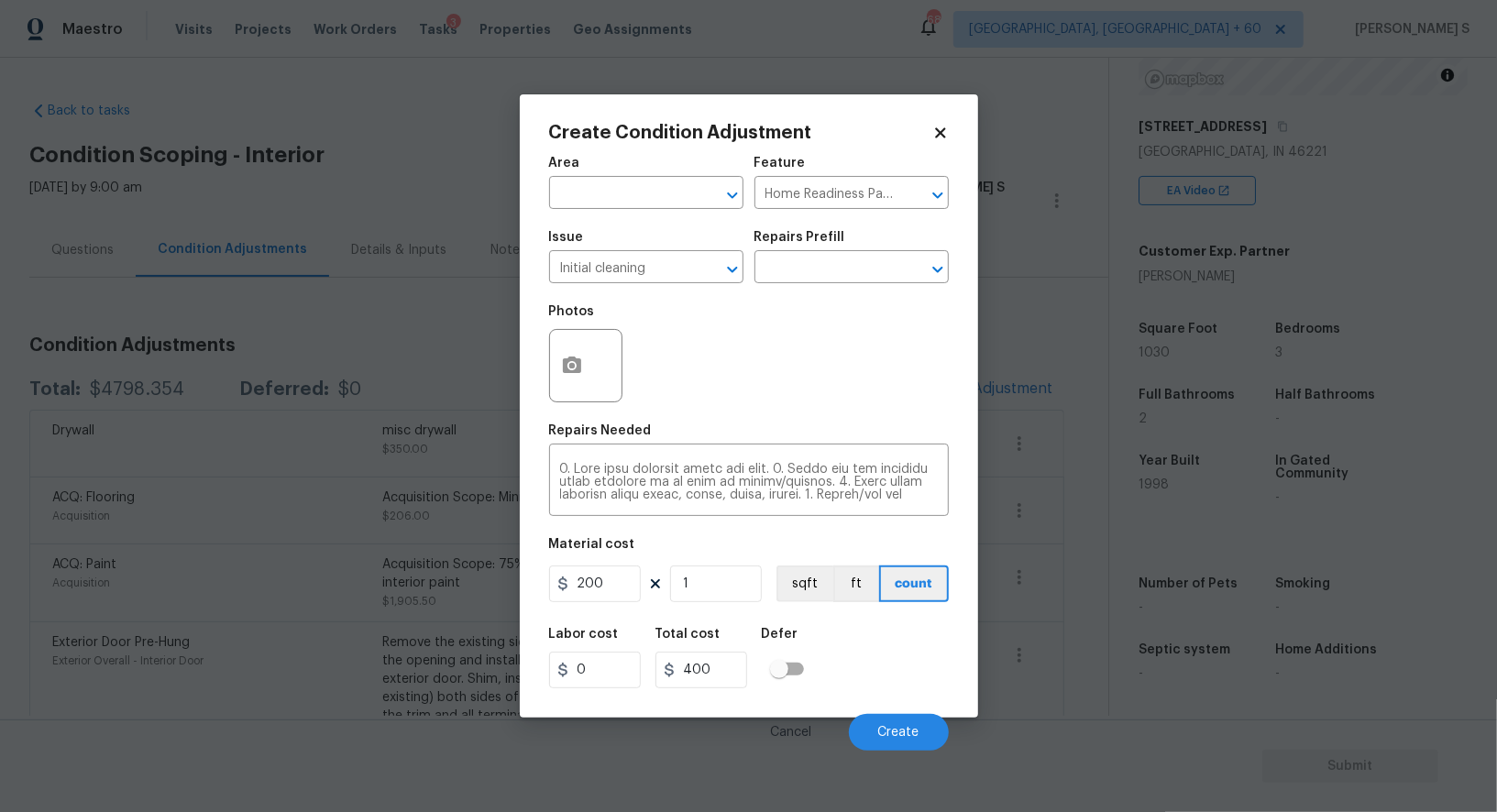
type input "200"
click at [880, 674] on div "Labor cost 0 Total cost 200 Defer" at bounding box center [748, 658] width 400 height 82
click at [916, 742] on button "Create" at bounding box center [899, 731] width 100 height 36
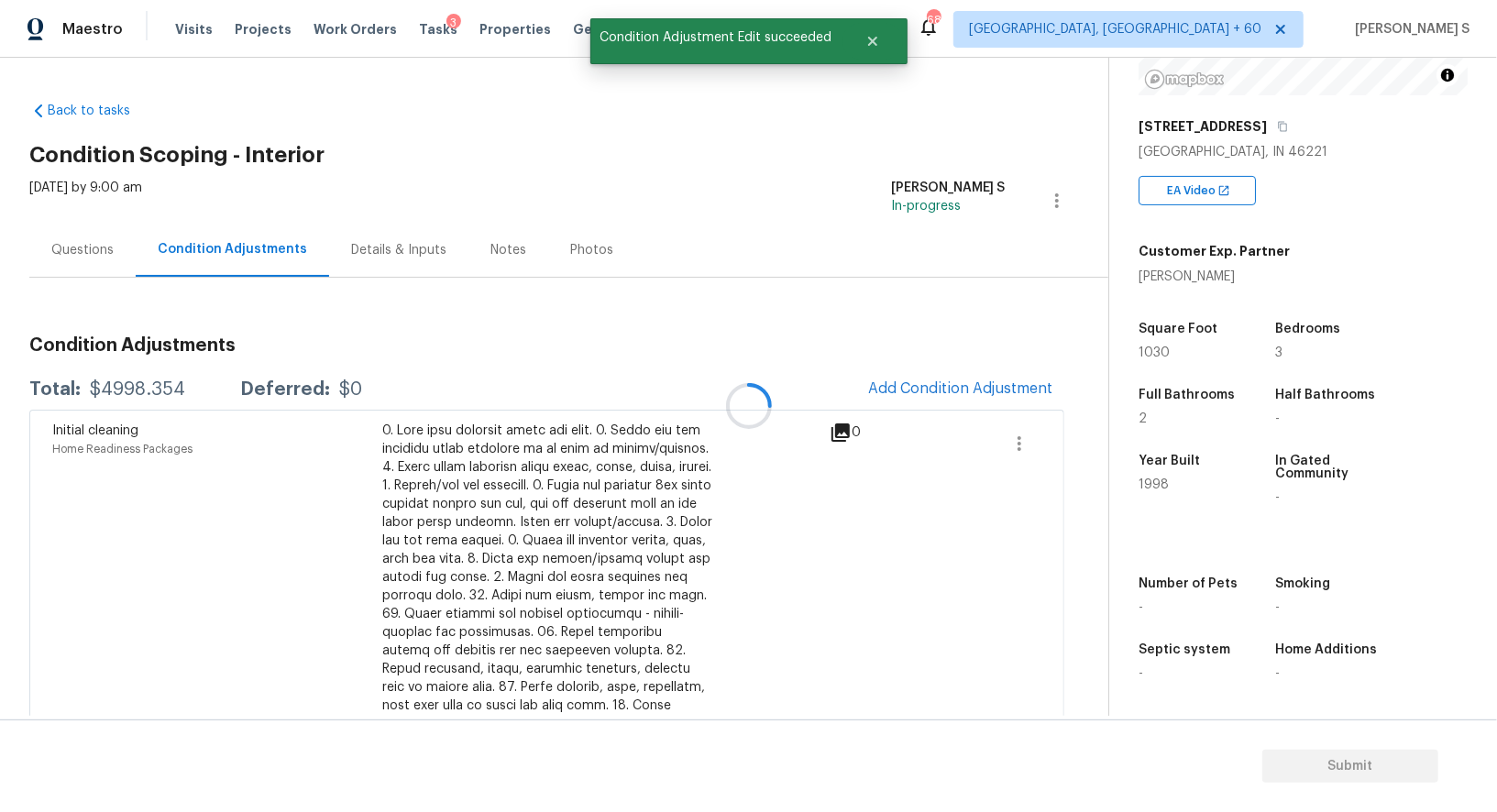
click at [939, 392] on div at bounding box center [748, 406] width 1497 height 812
click at [973, 387] on div at bounding box center [748, 406] width 1497 height 812
click at [975, 403] on button "Add Condition Adjustment" at bounding box center [961, 388] width 207 height 38
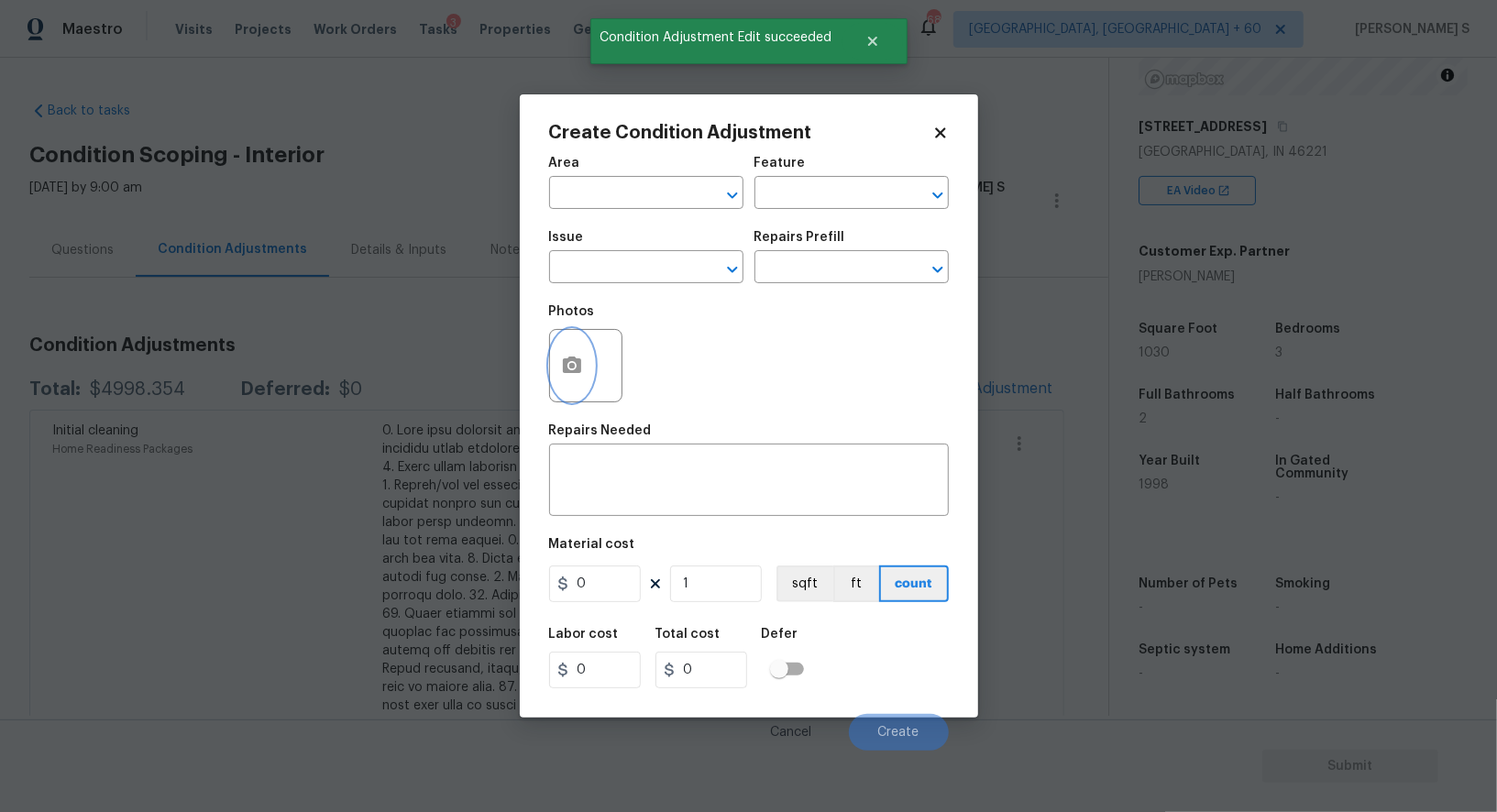
click at [580, 366] on icon "button" at bounding box center [572, 365] width 22 height 22
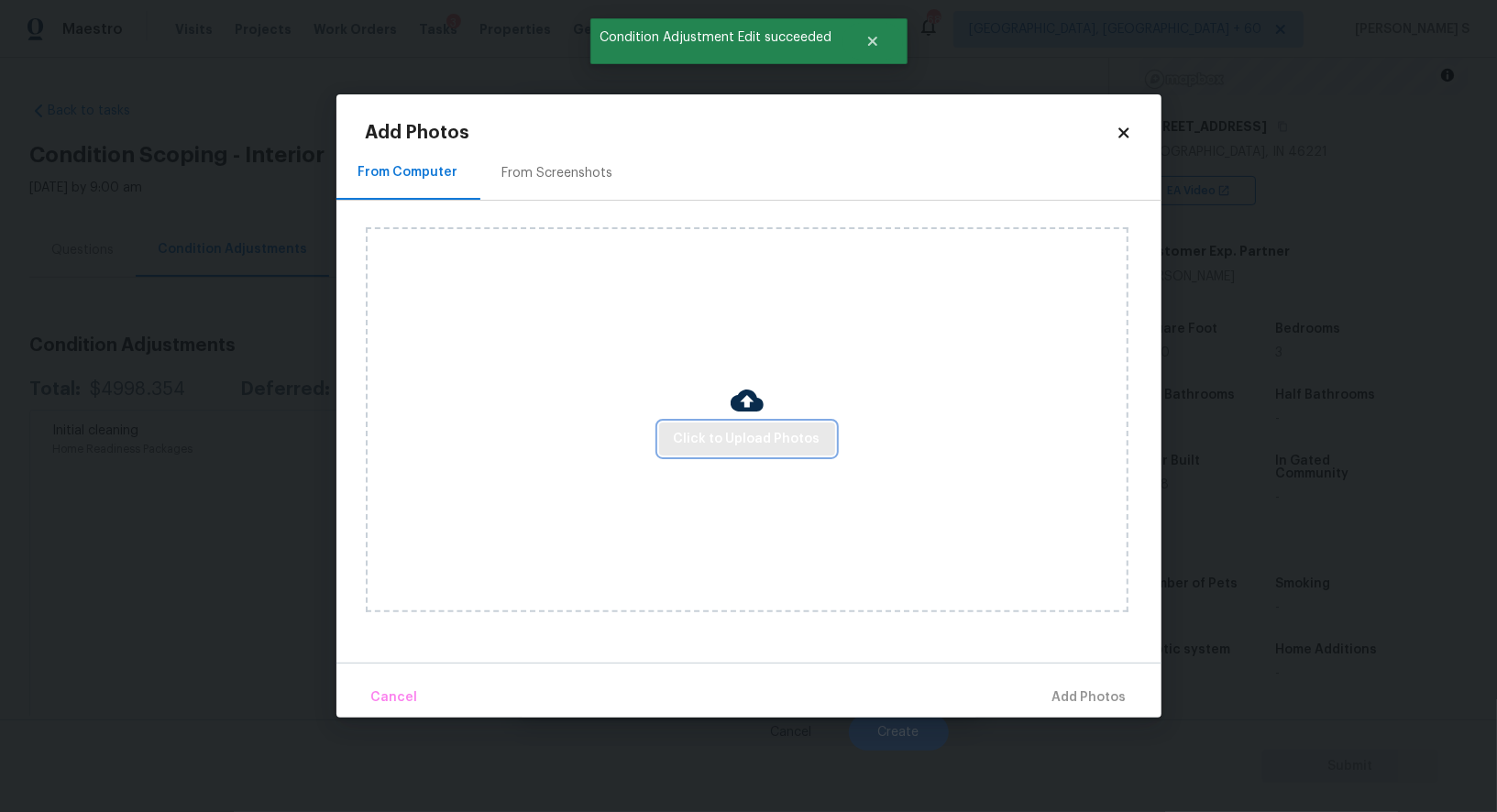
click at [739, 435] on span "Click to Upload Photos" at bounding box center [747, 439] width 146 height 23
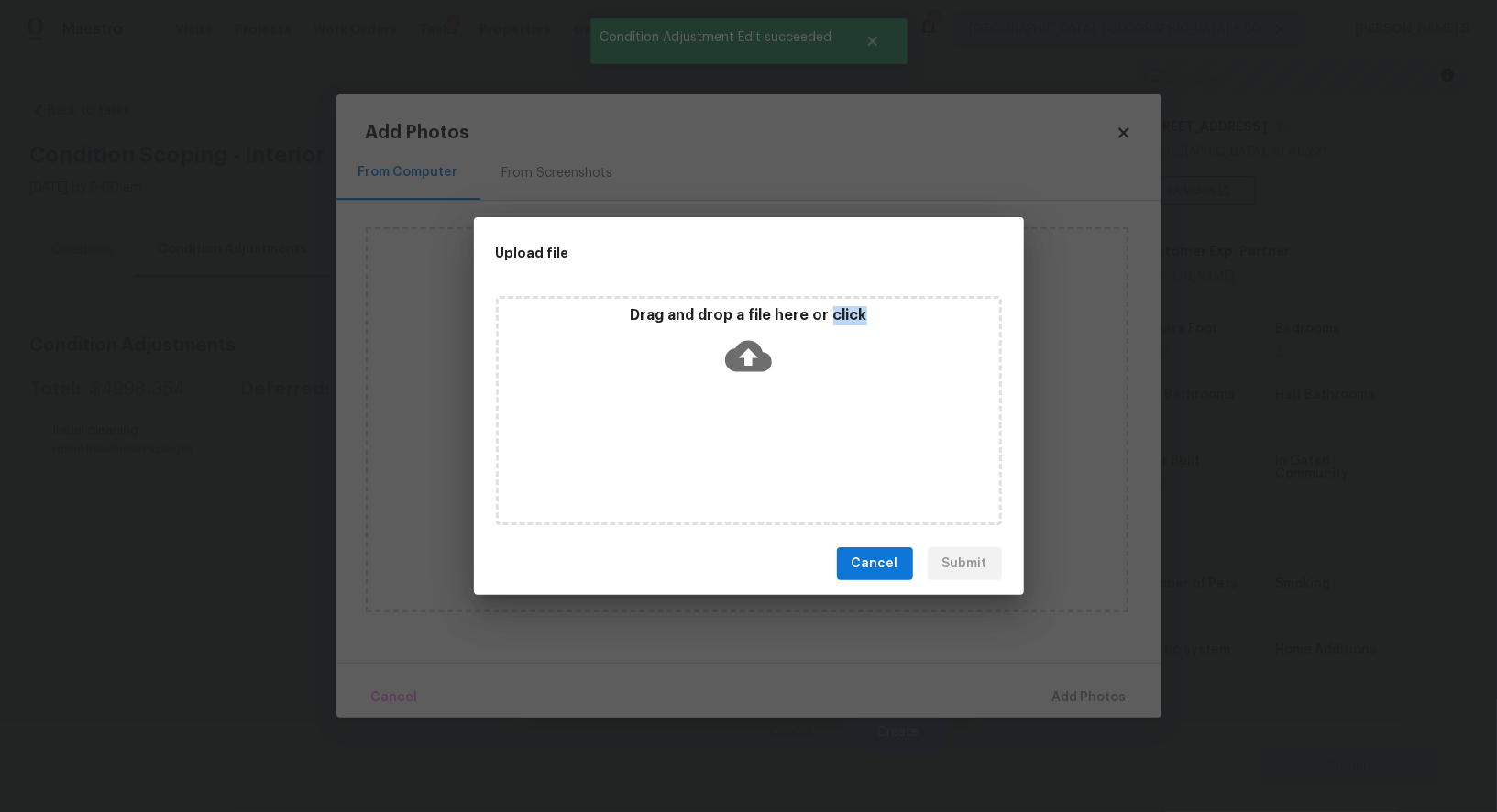
click at [739, 435] on div "Drag and drop a file here or click" at bounding box center [748, 409] width 506 height 229
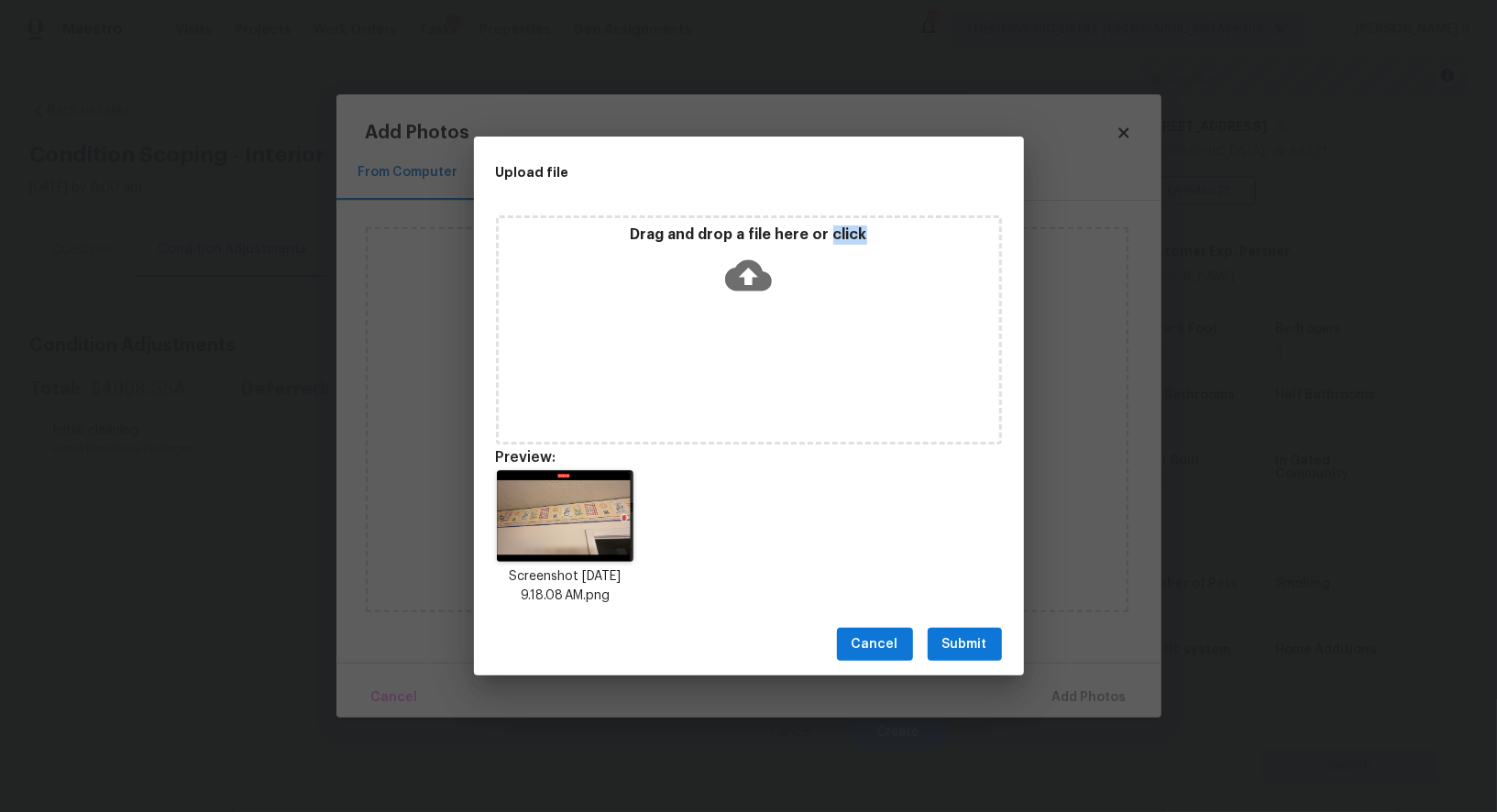
click at [961, 660] on button "Submit" at bounding box center [966, 644] width 75 height 34
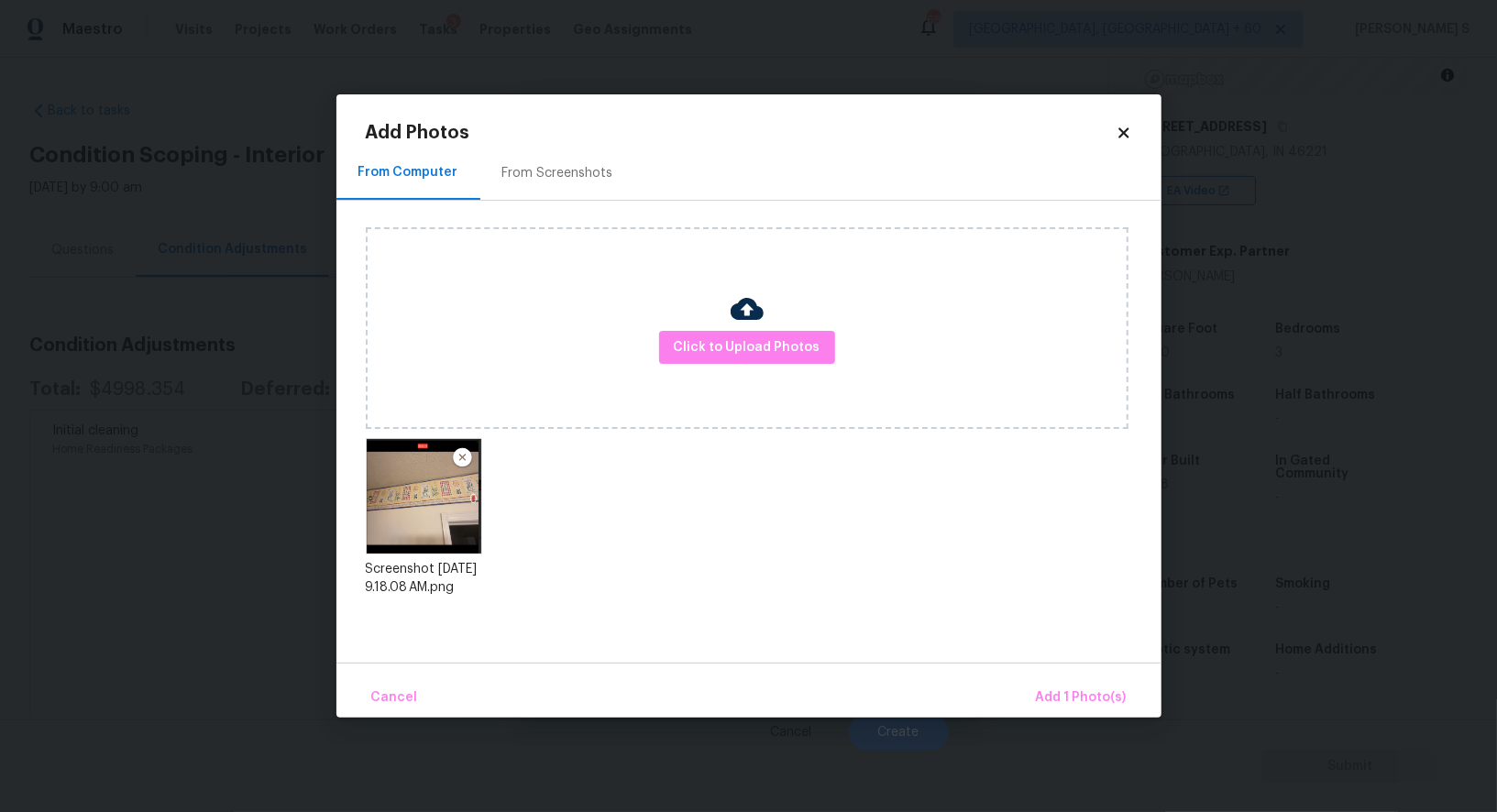
click at [961, 660] on div "From Computer From Screenshots Click to Upload Photos Screenshot 2025-08-19 at …" at bounding box center [749, 404] width 825 height 516
click at [659, 331] on button "Click to Upload Photos" at bounding box center [747, 348] width 176 height 34
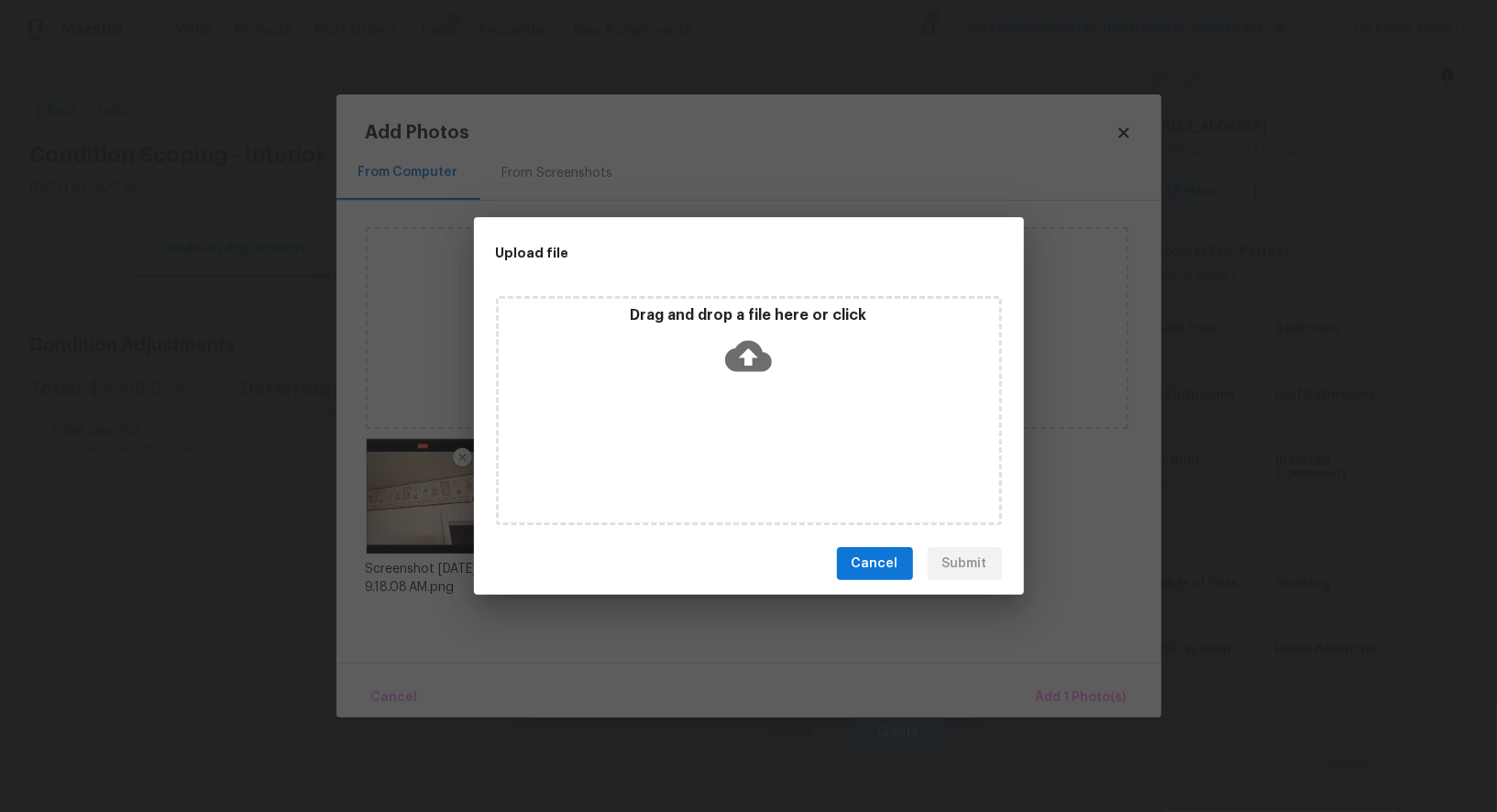
drag, startPoint x: 872, startPoint y: 565, endPoint x: 946, endPoint y: 546, distance: 76.4
click at [872, 565] on span "Cancel" at bounding box center [875, 564] width 47 height 23
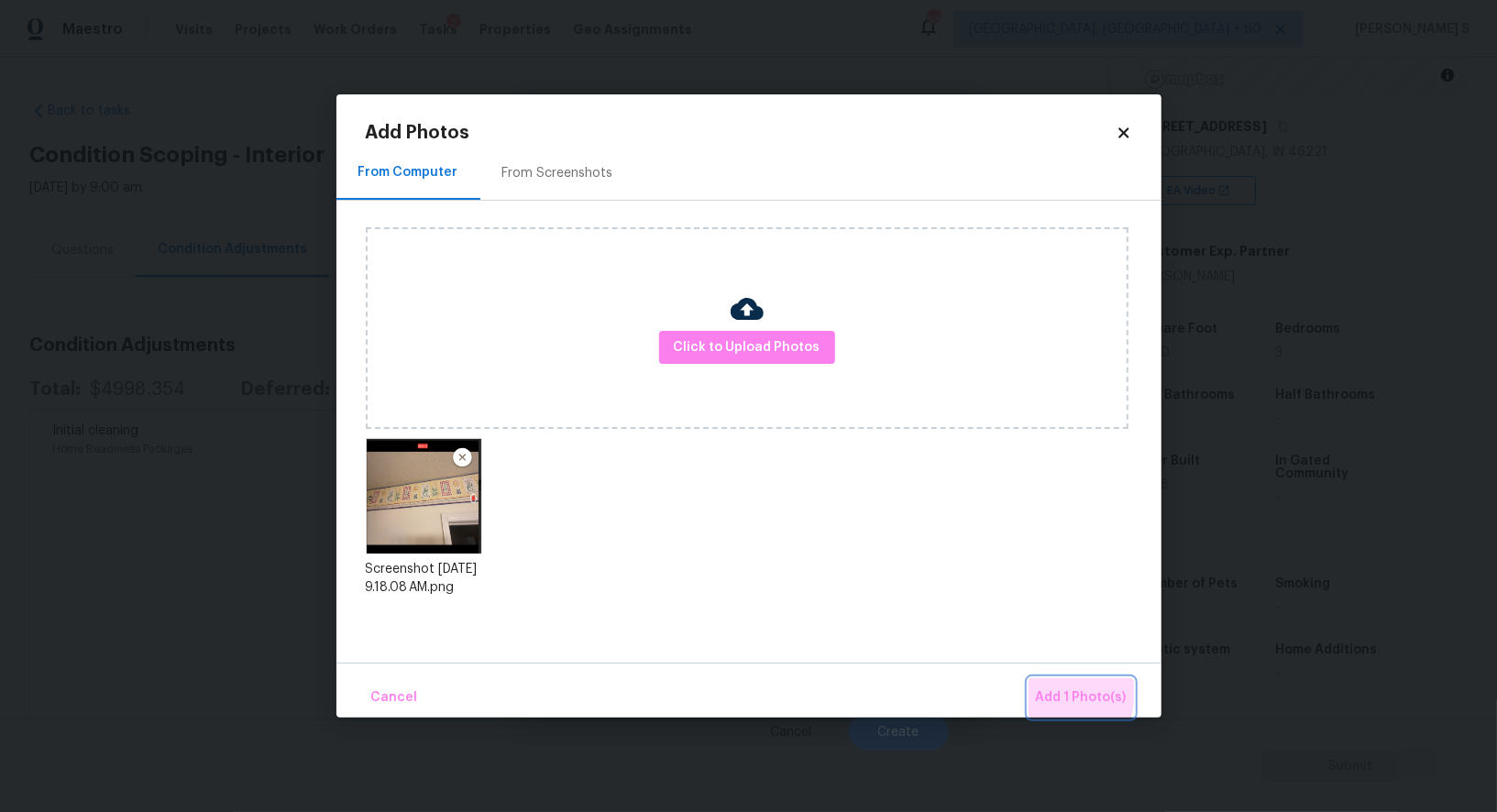
click at [1049, 692] on span "Add 1 Photo(s)" at bounding box center [1081, 697] width 90 height 23
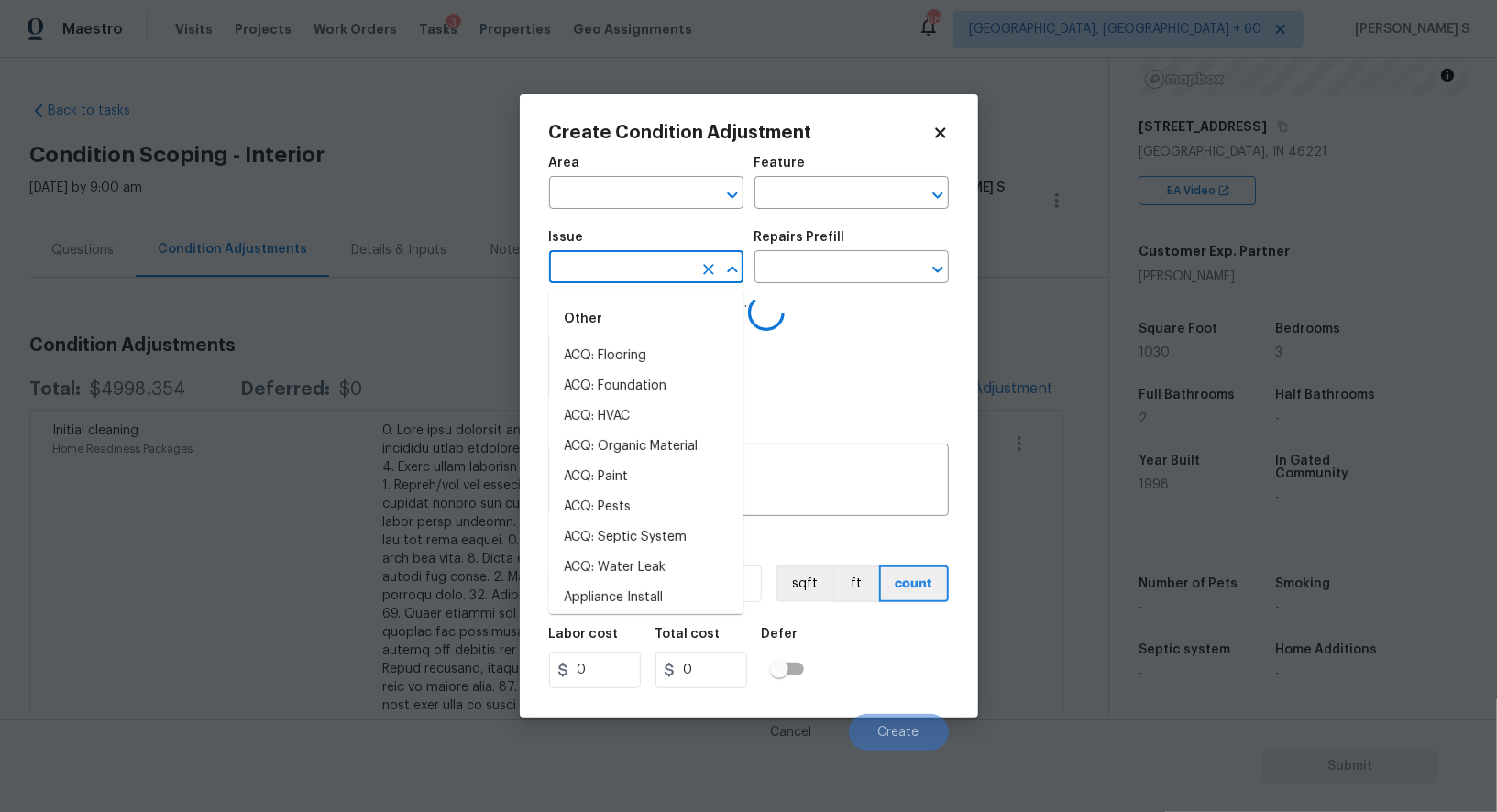
click at [586, 275] on input "text" at bounding box center [621, 268] width 143 height 28
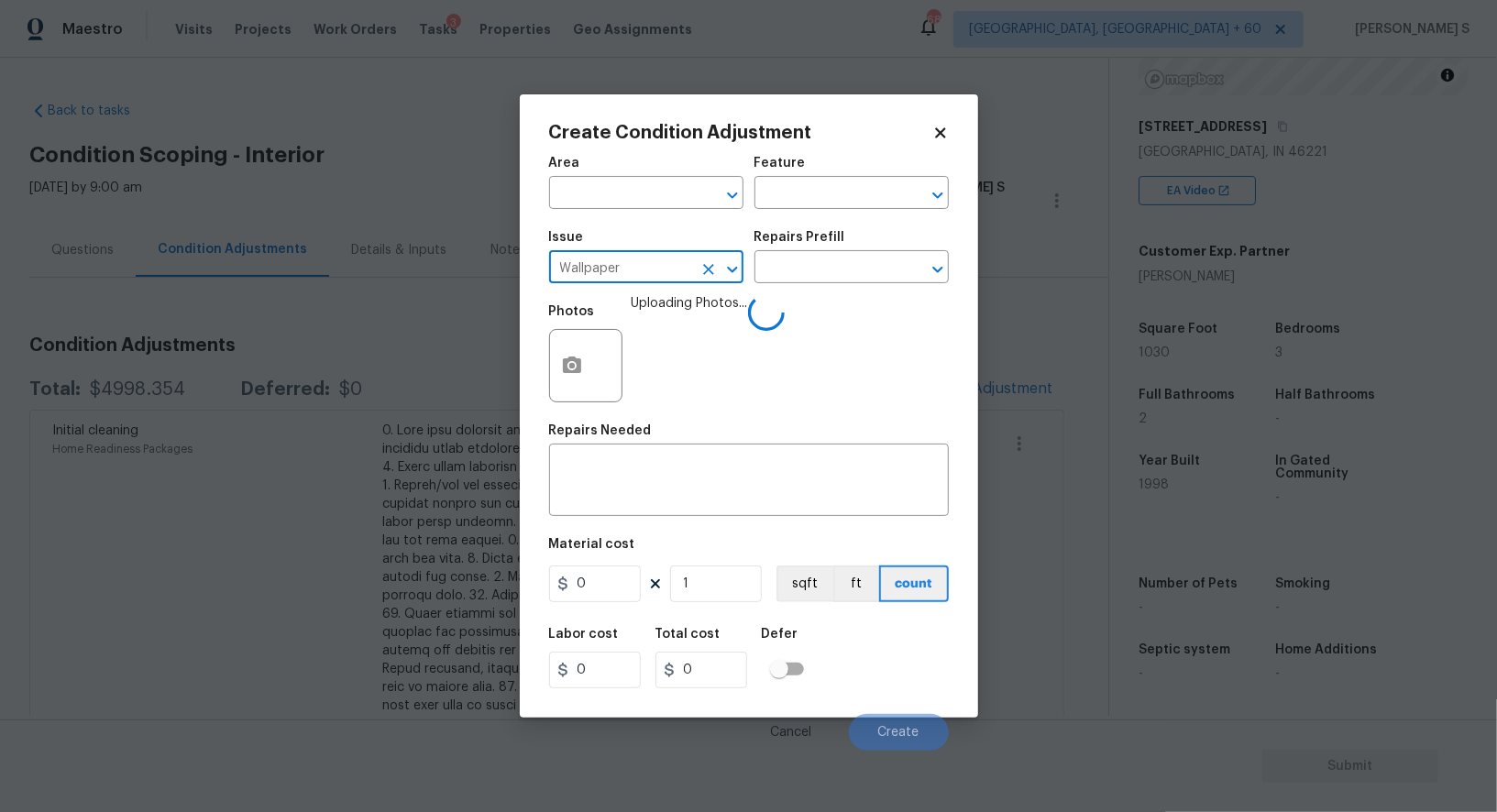
type input "Wallpaper"
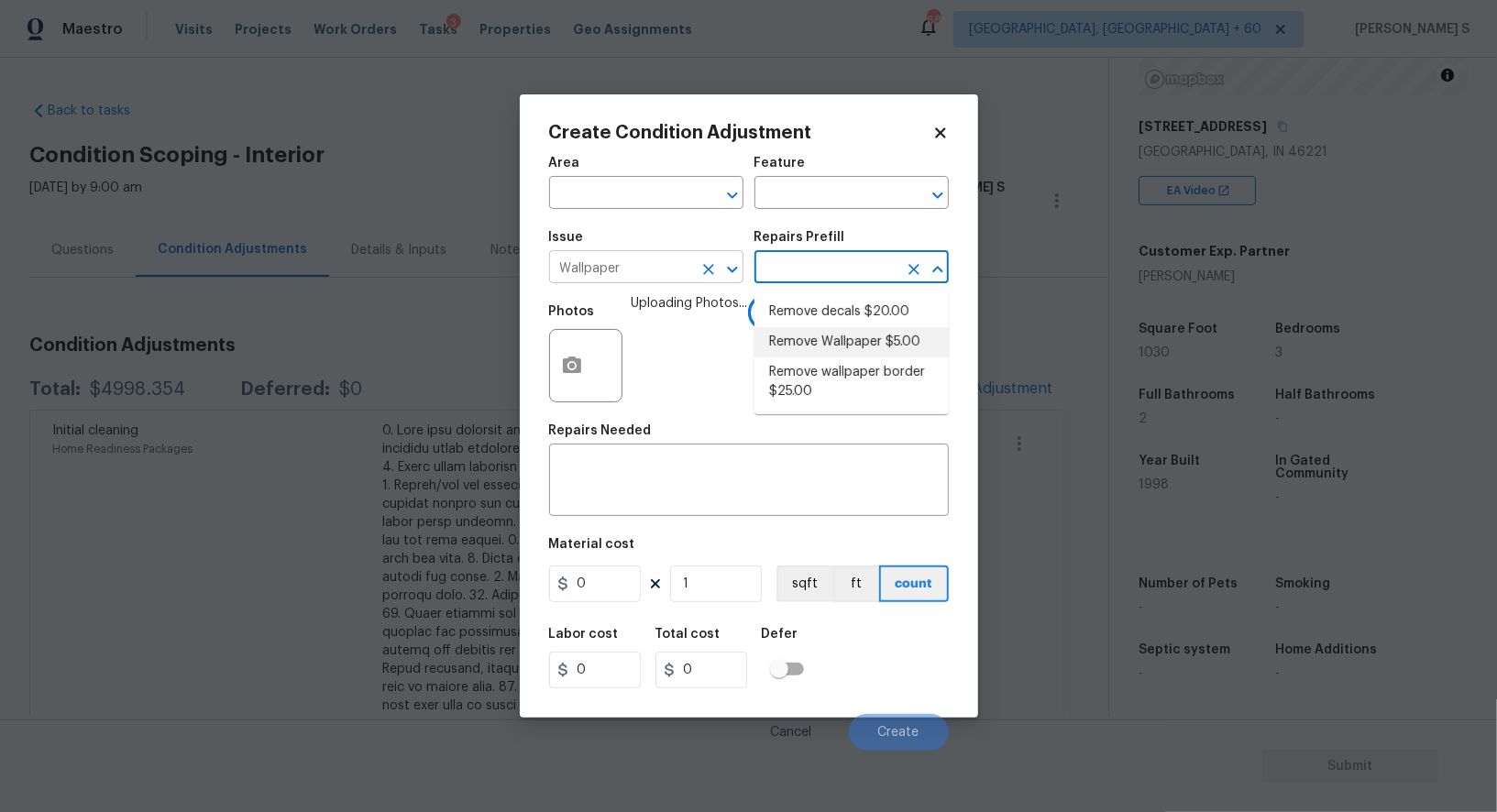
type input "Walls and Ceiling"
type textarea "Remove wallpaper and texture walls to best match existing conditions"
type input "5"
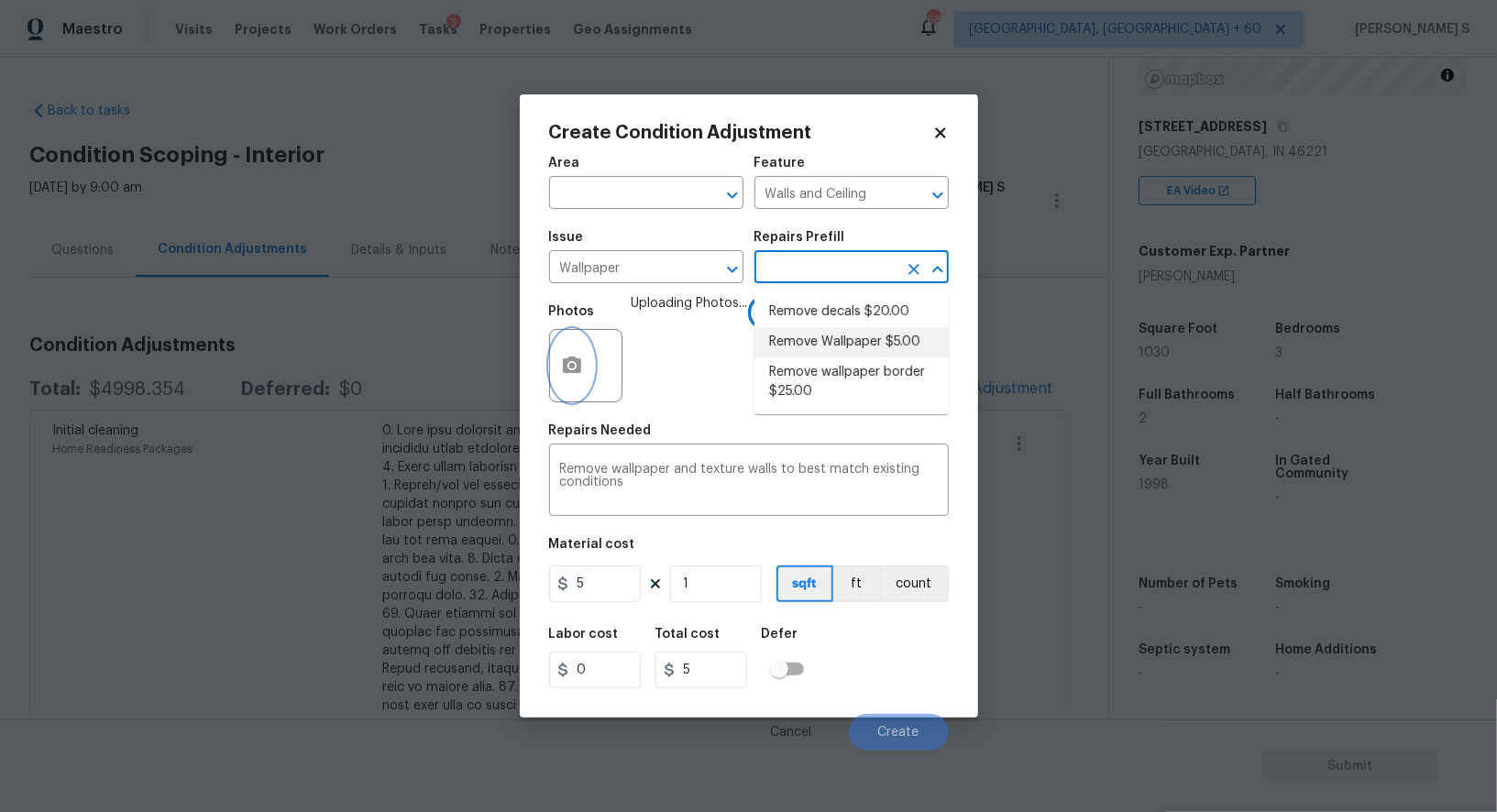
click at [565, 373] on icon "button" at bounding box center [572, 364] width 19 height 17
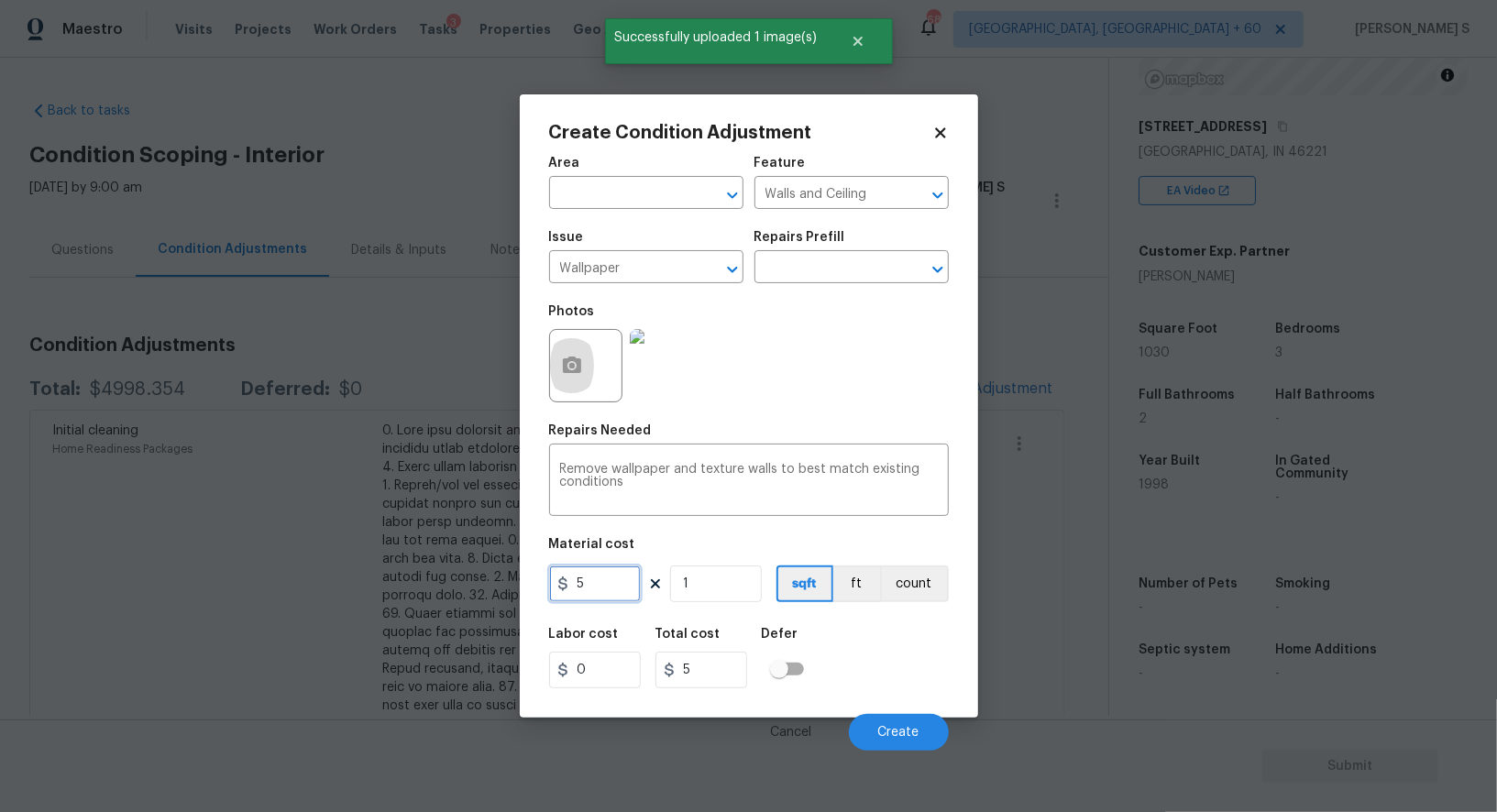
click at [609, 596] on input "5" at bounding box center [594, 583] width 91 height 36
type input "200"
click at [937, 741] on button "Create" at bounding box center [899, 731] width 100 height 36
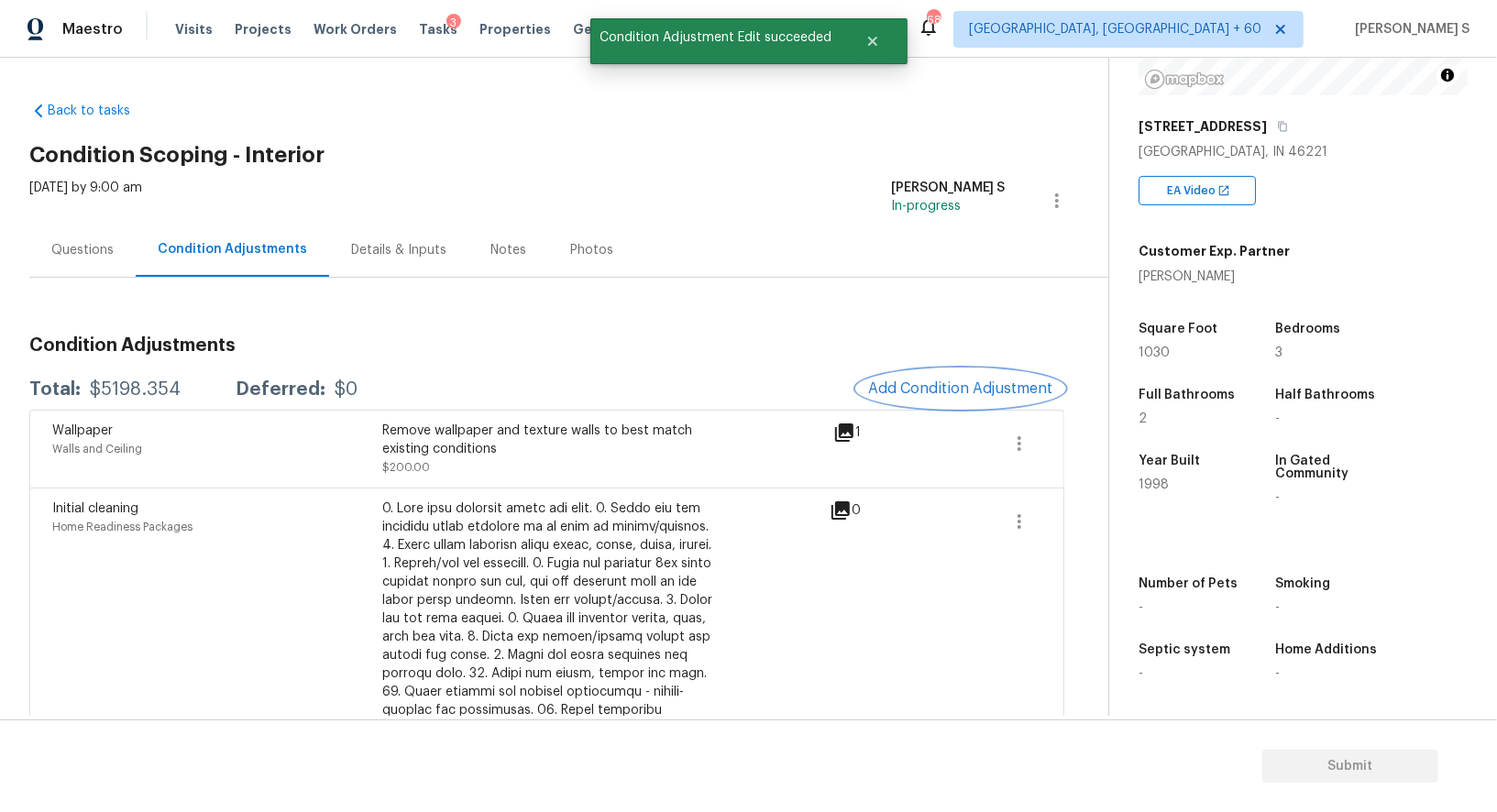
click at [959, 379] on button "Add Condition Adjustment" at bounding box center [961, 388] width 207 height 38
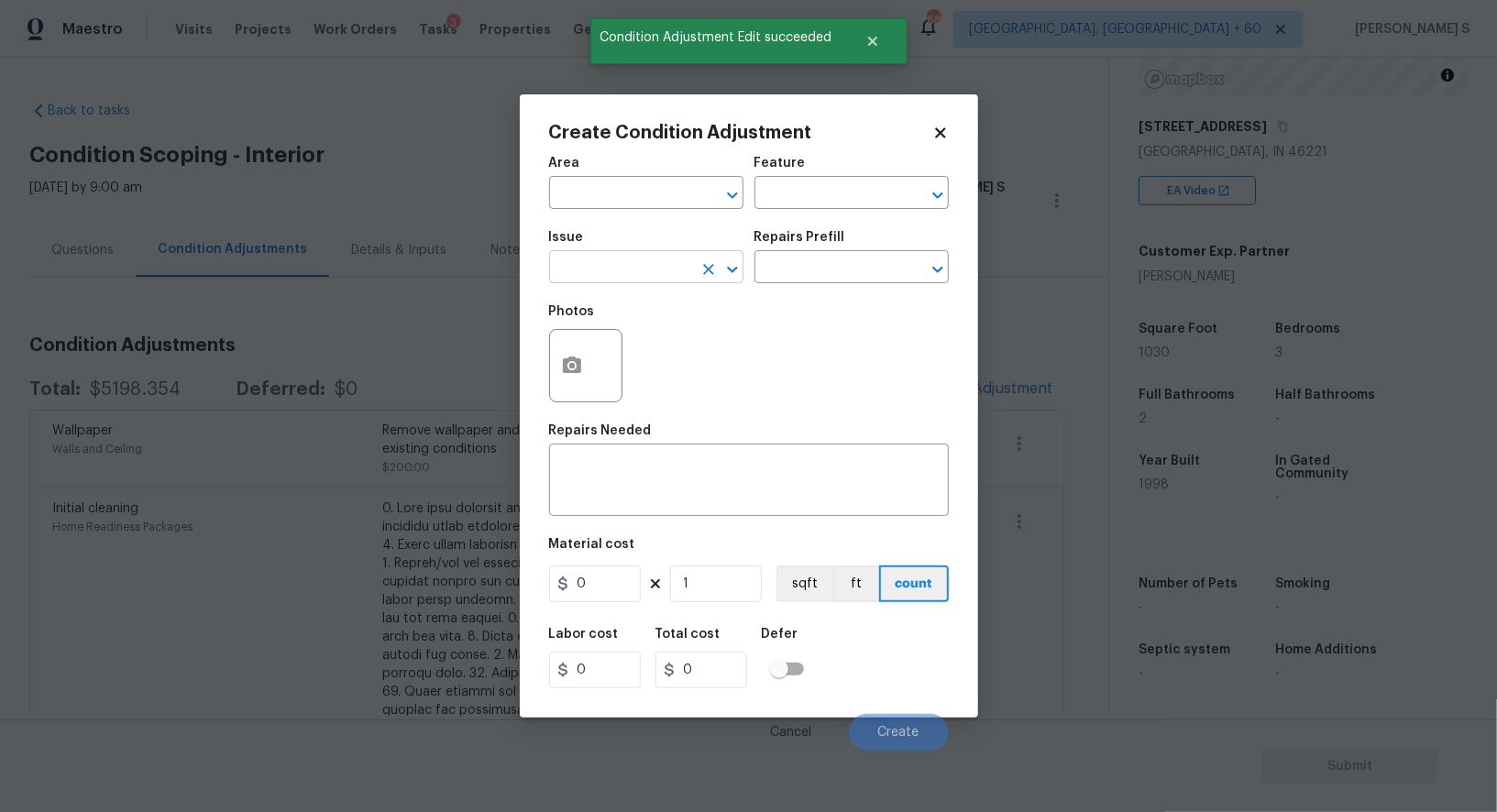
click at [685, 273] on input "text" at bounding box center [621, 268] width 143 height 28
type input "Appliances"
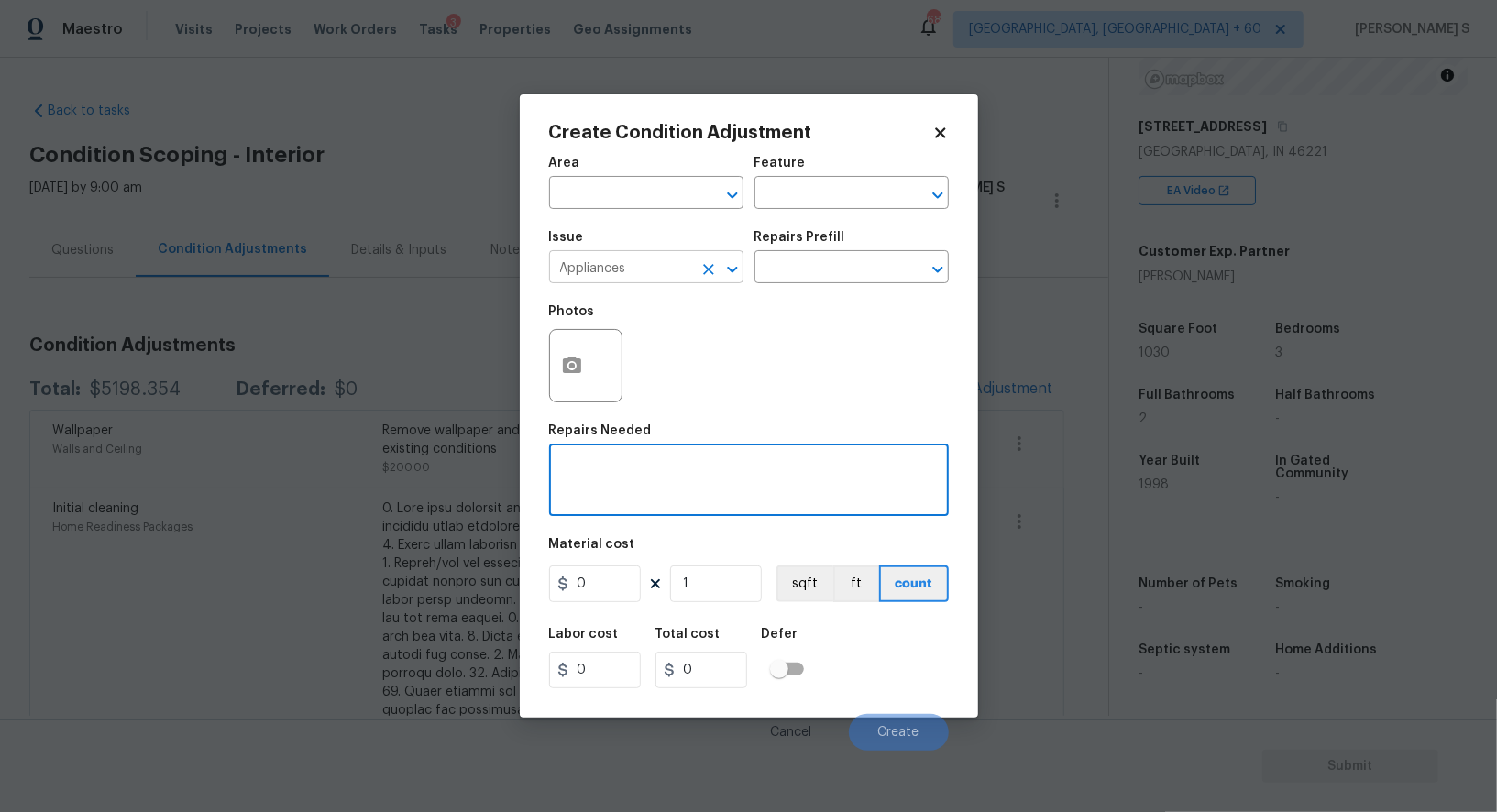
paste textarea "disposal replacement"
type textarea "disposal replacement"
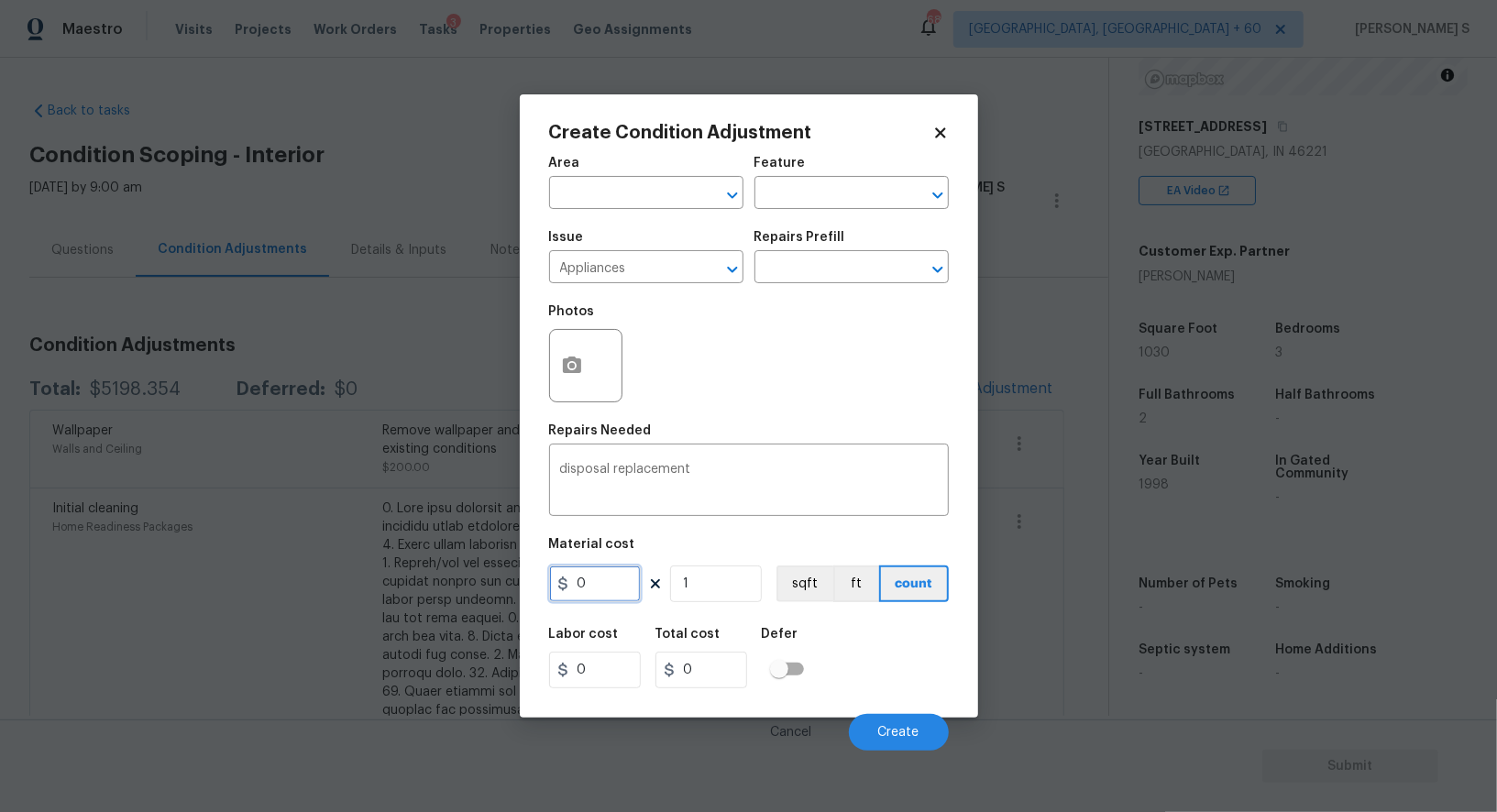
click at [592, 595] on input "0" at bounding box center [594, 583] width 91 height 36
type input "190"
click at [912, 744] on button "Create" at bounding box center [899, 731] width 100 height 36
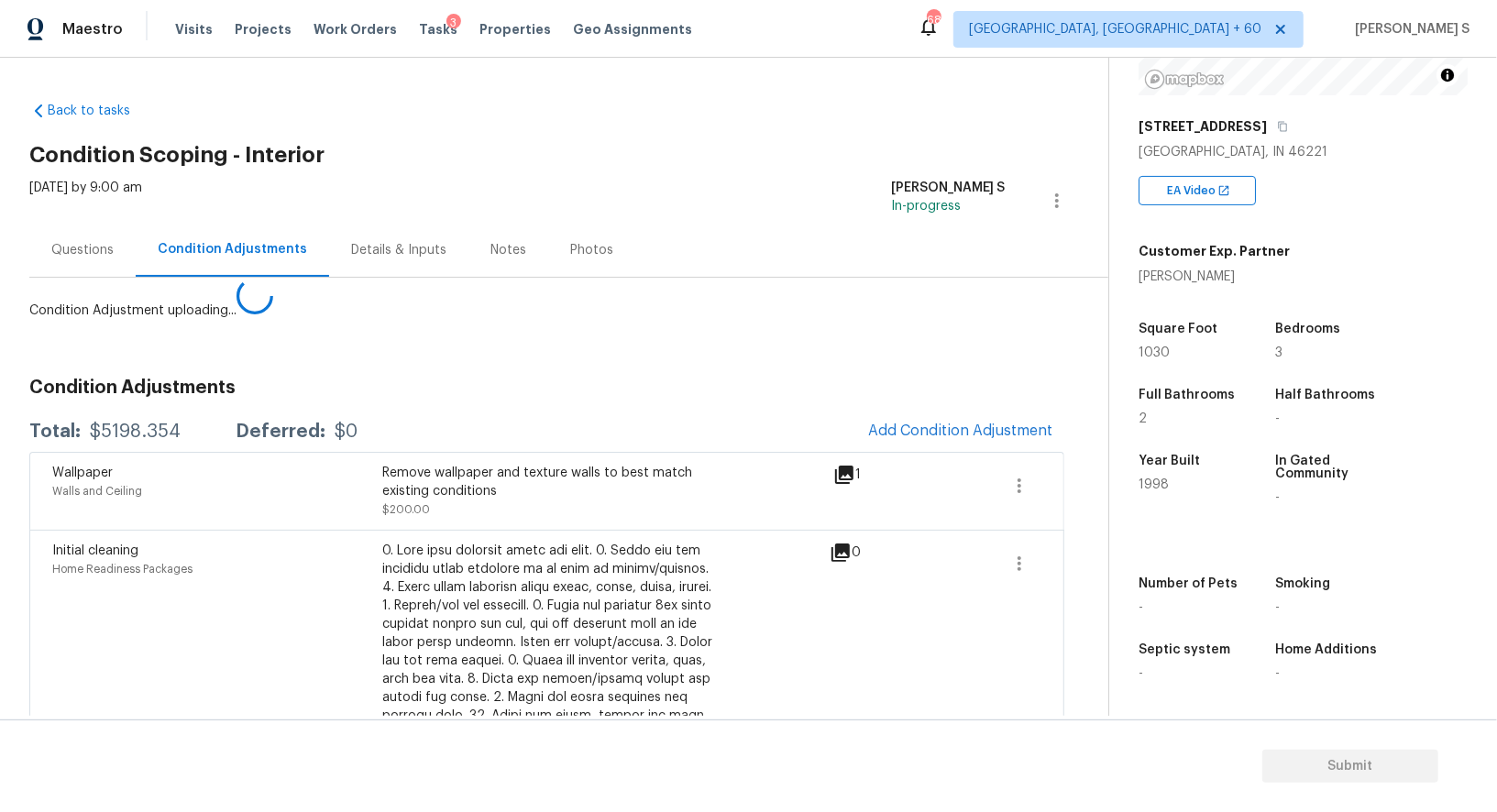
click at [293, 661] on body "Maestro Visits Projects Work Orders Tasks 3 Properties Geo Assignments 683 Albu…" at bounding box center [748, 406] width 1497 height 812
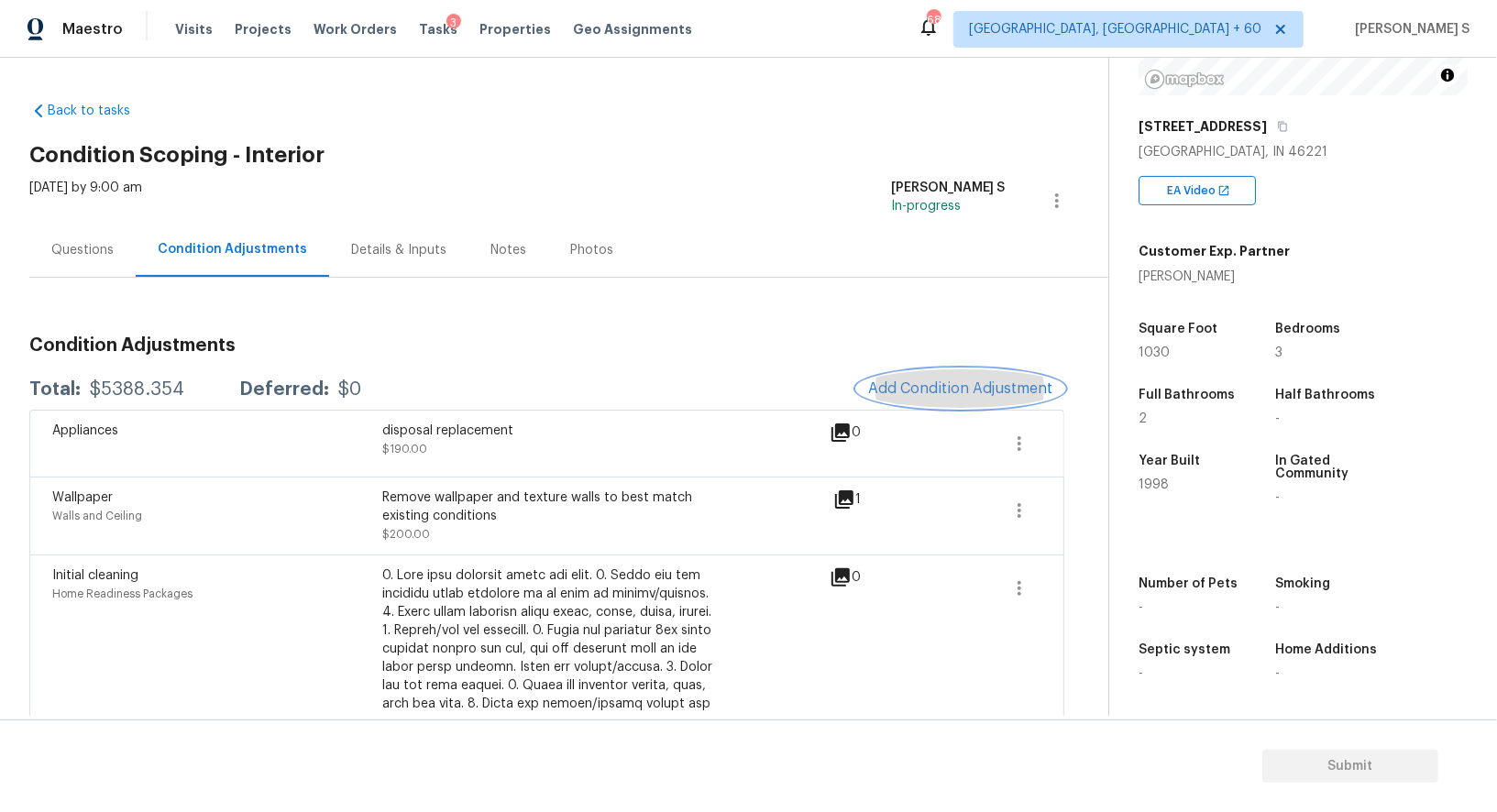
click at [902, 395] on span "Add Condition Adjustment" at bounding box center [961, 388] width 186 height 17
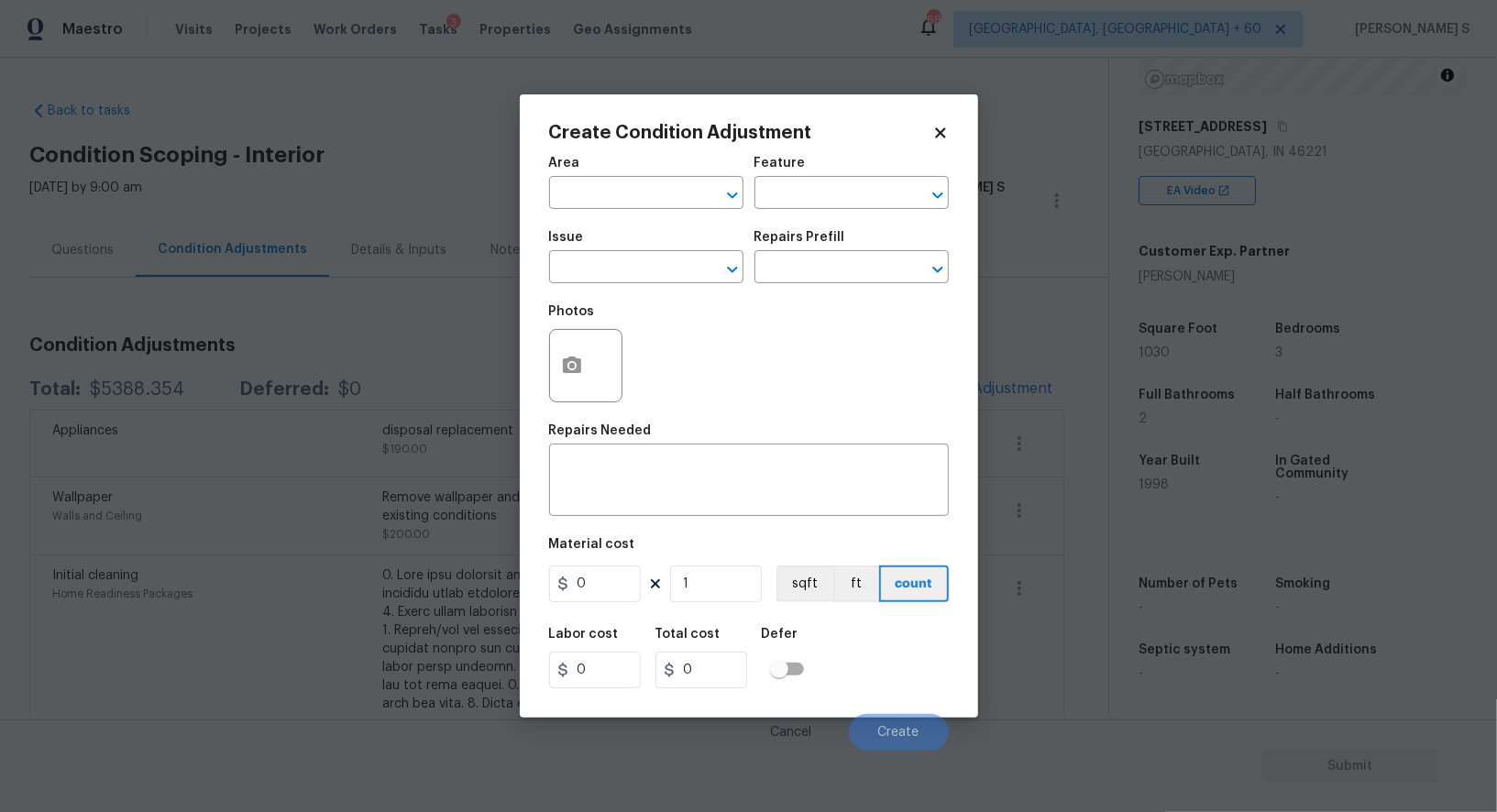
click at [635, 287] on span "Issue ​" at bounding box center [646, 257] width 194 height 75
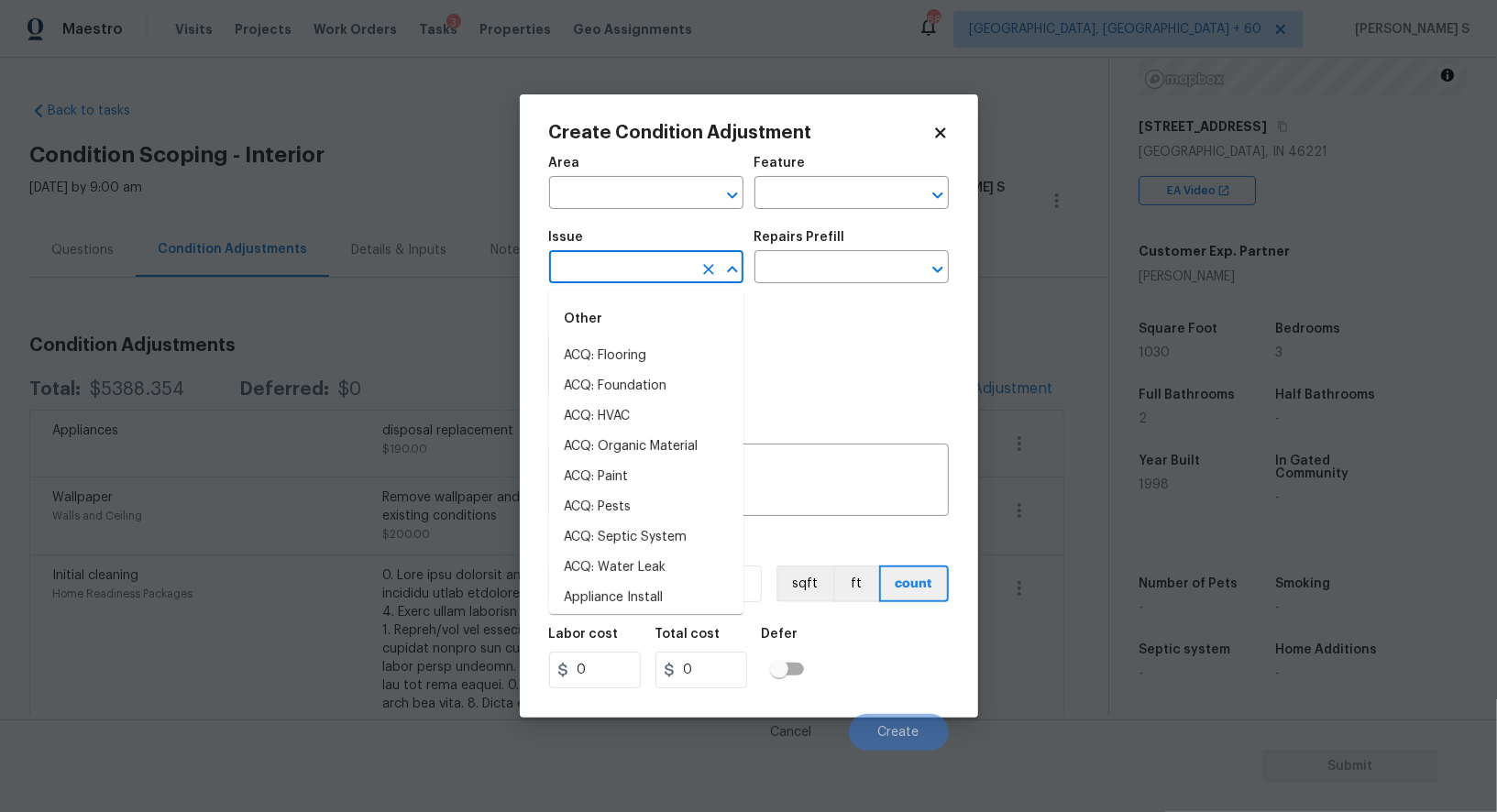
click at [634, 274] on input "text" at bounding box center [621, 268] width 143 height 28
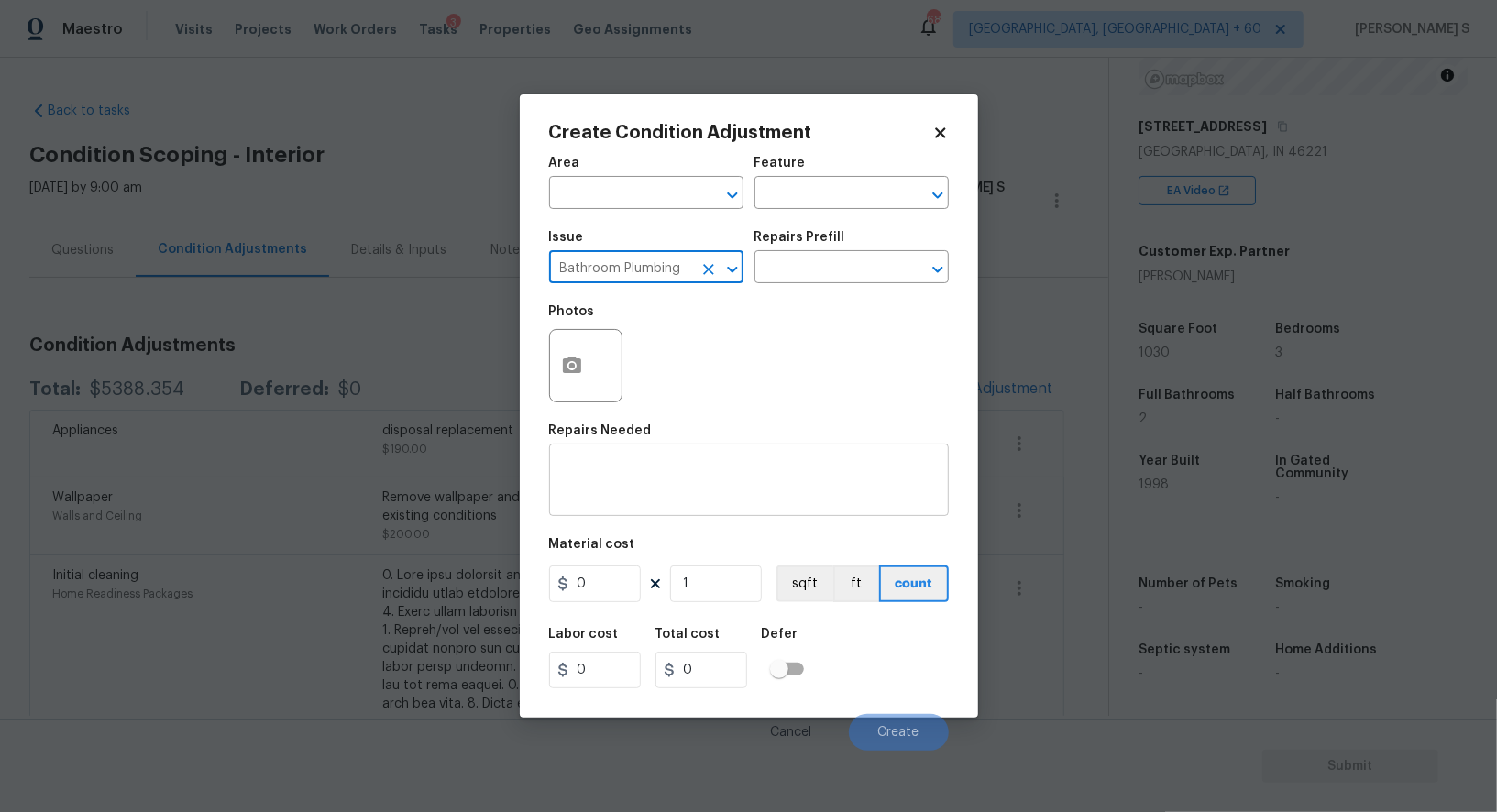
type input "Bathroom Plumbing"
click at [682, 477] on textarea at bounding box center [748, 481] width 378 height 38
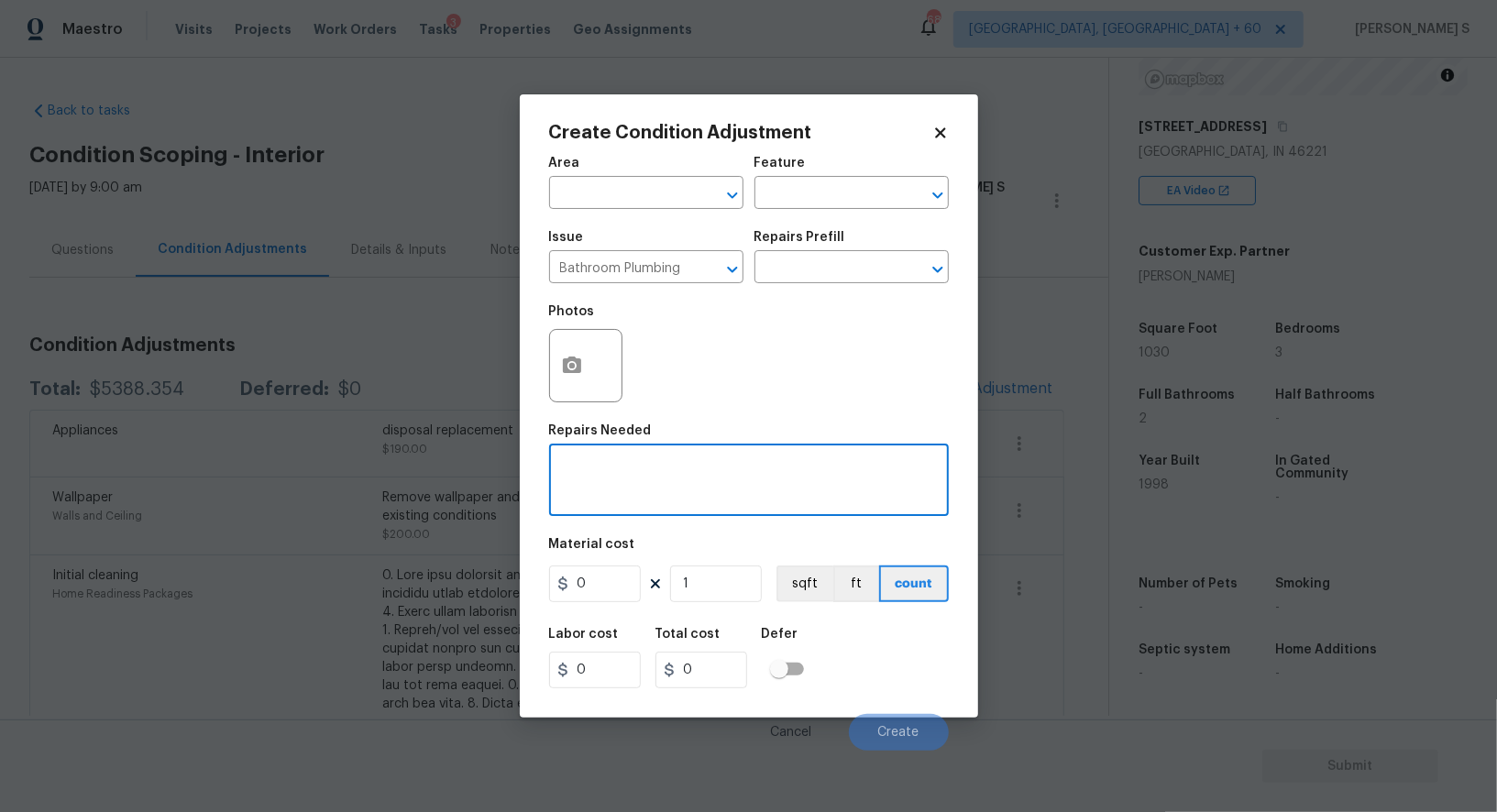
paste textarea "repl bath sink faucet"
click at [574, 469] on textarea "repl bath sink faucet" at bounding box center [748, 481] width 378 height 38
type textarea "replace bath sink faucet"
click at [610, 597] on input "0" at bounding box center [594, 583] width 91 height 36
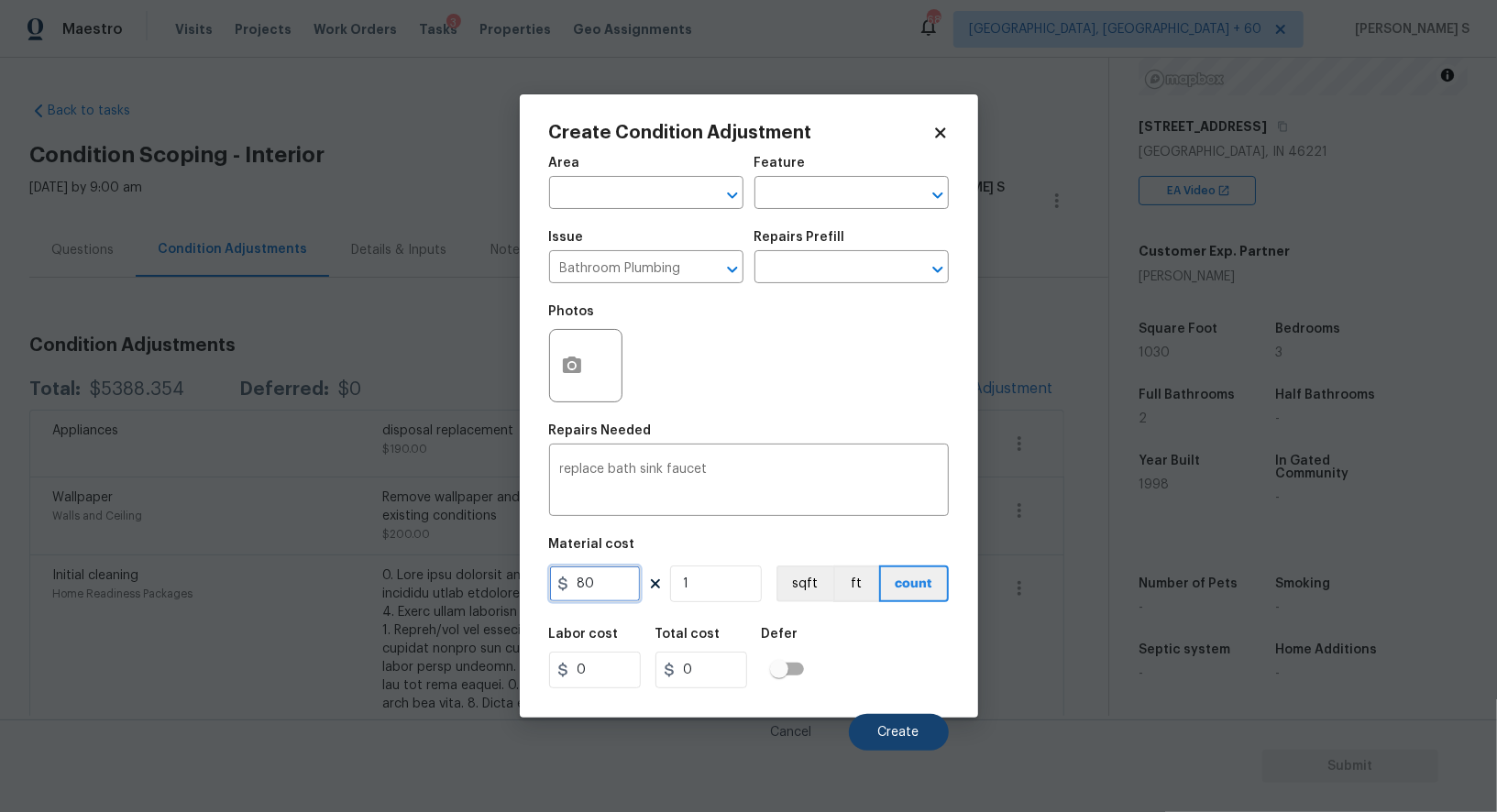
type input "80"
click at [879, 722] on button "Create" at bounding box center [899, 731] width 100 height 36
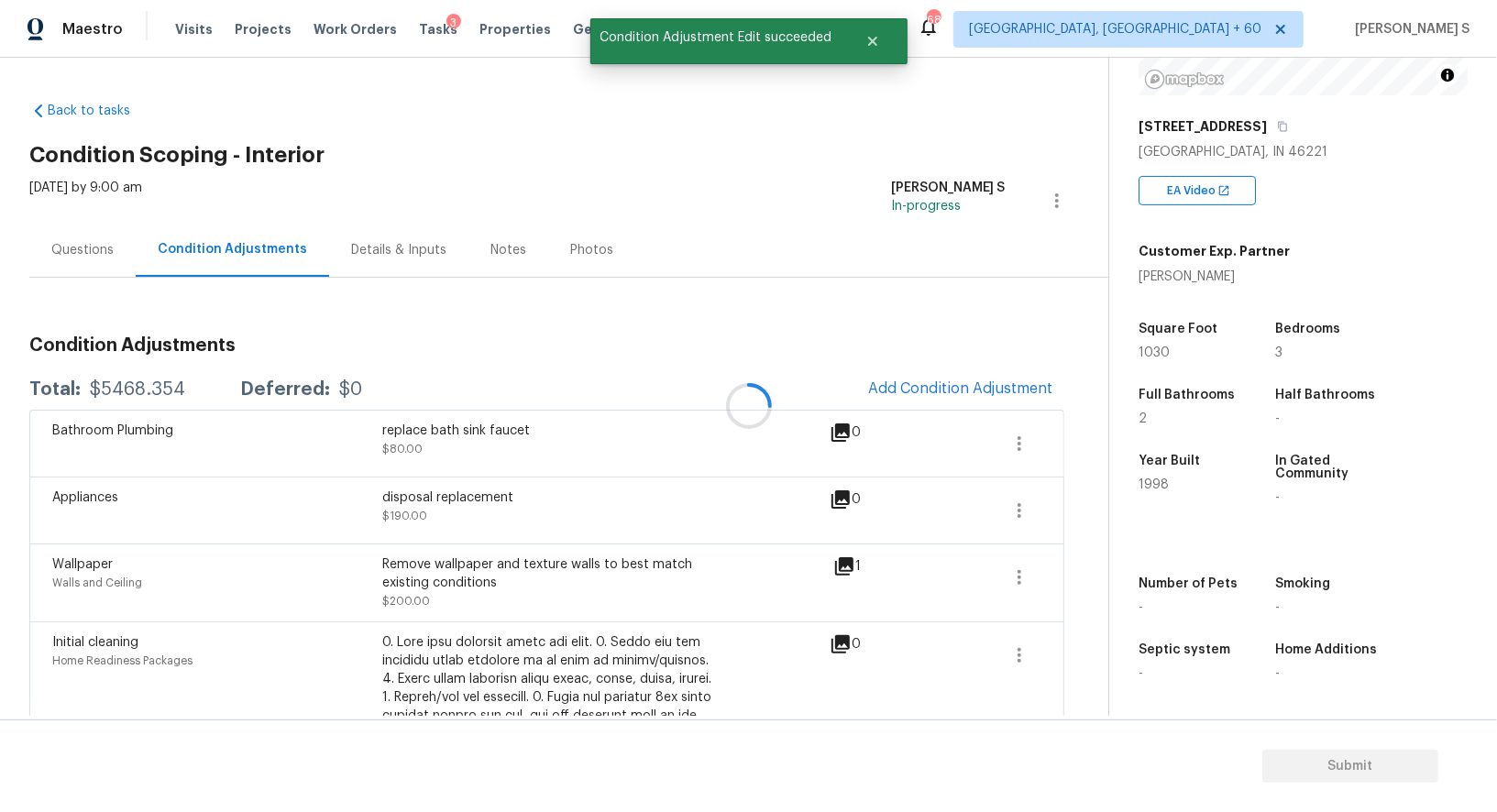
click at [954, 379] on div at bounding box center [748, 406] width 1497 height 812
click at [968, 388] on span "Add Condition Adjustment" at bounding box center [961, 388] width 186 height 17
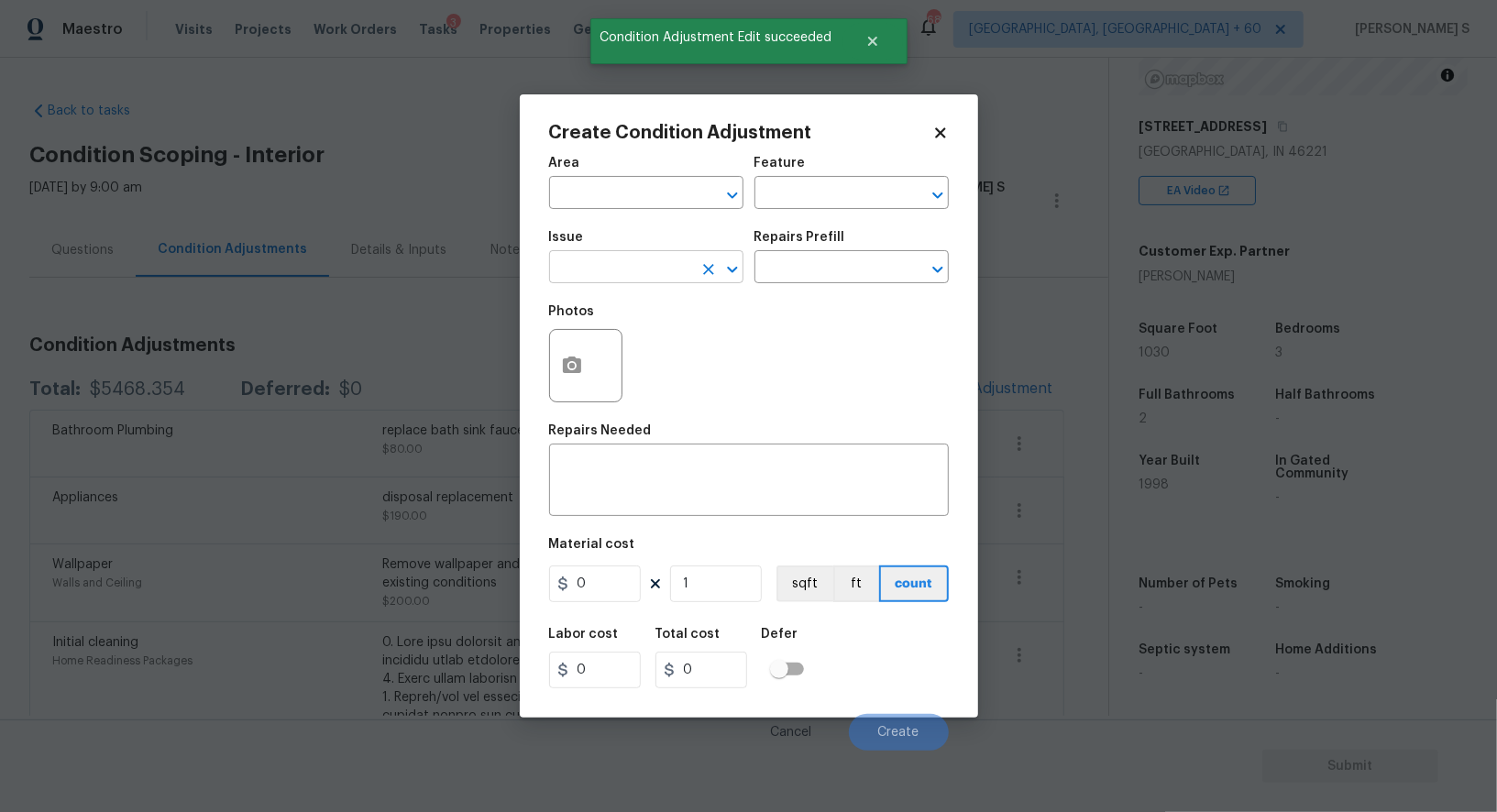
click at [675, 261] on input "text" at bounding box center [621, 268] width 143 height 28
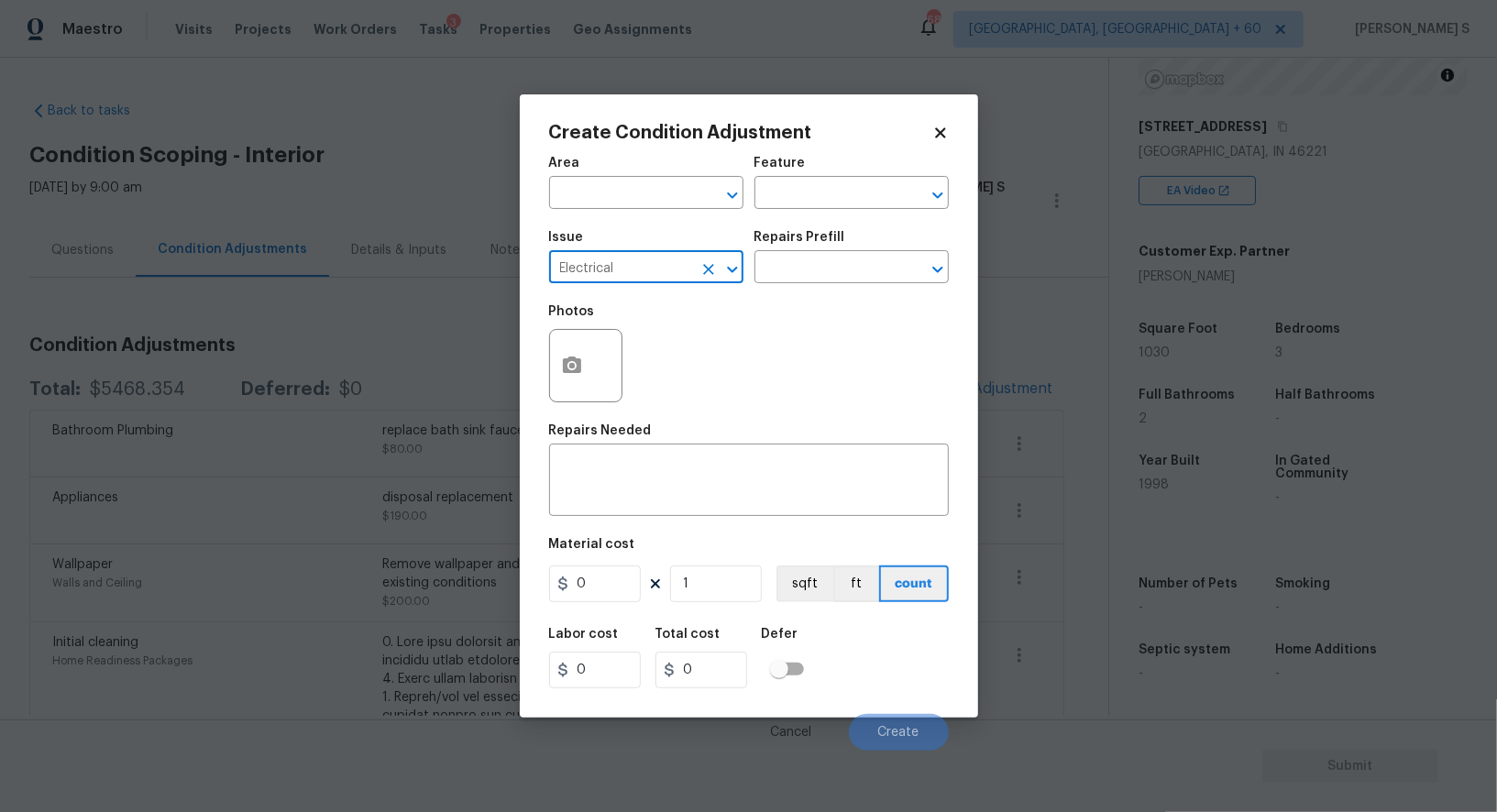
type input "Electrical"
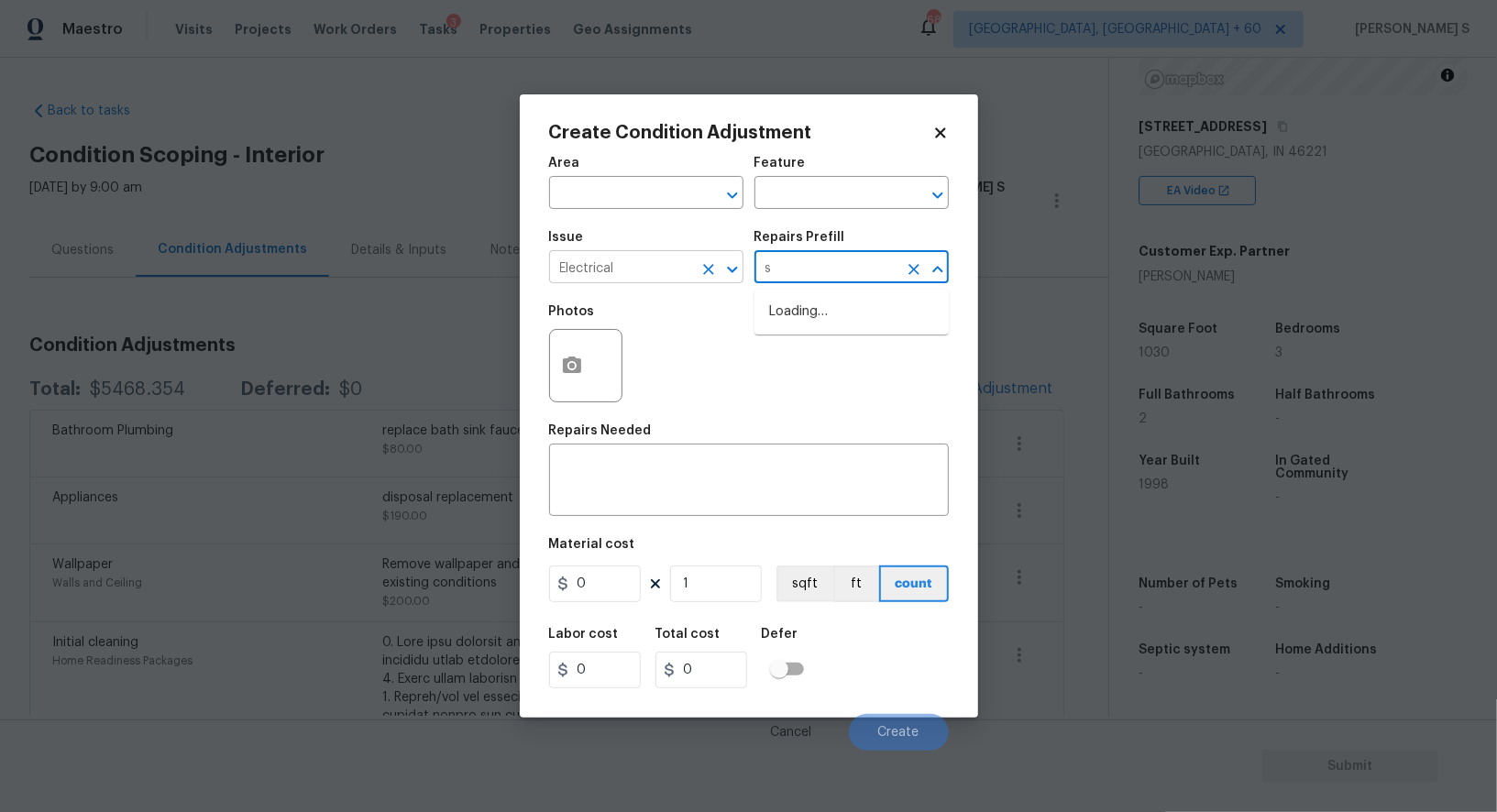
type input "sm"
type input "ok"
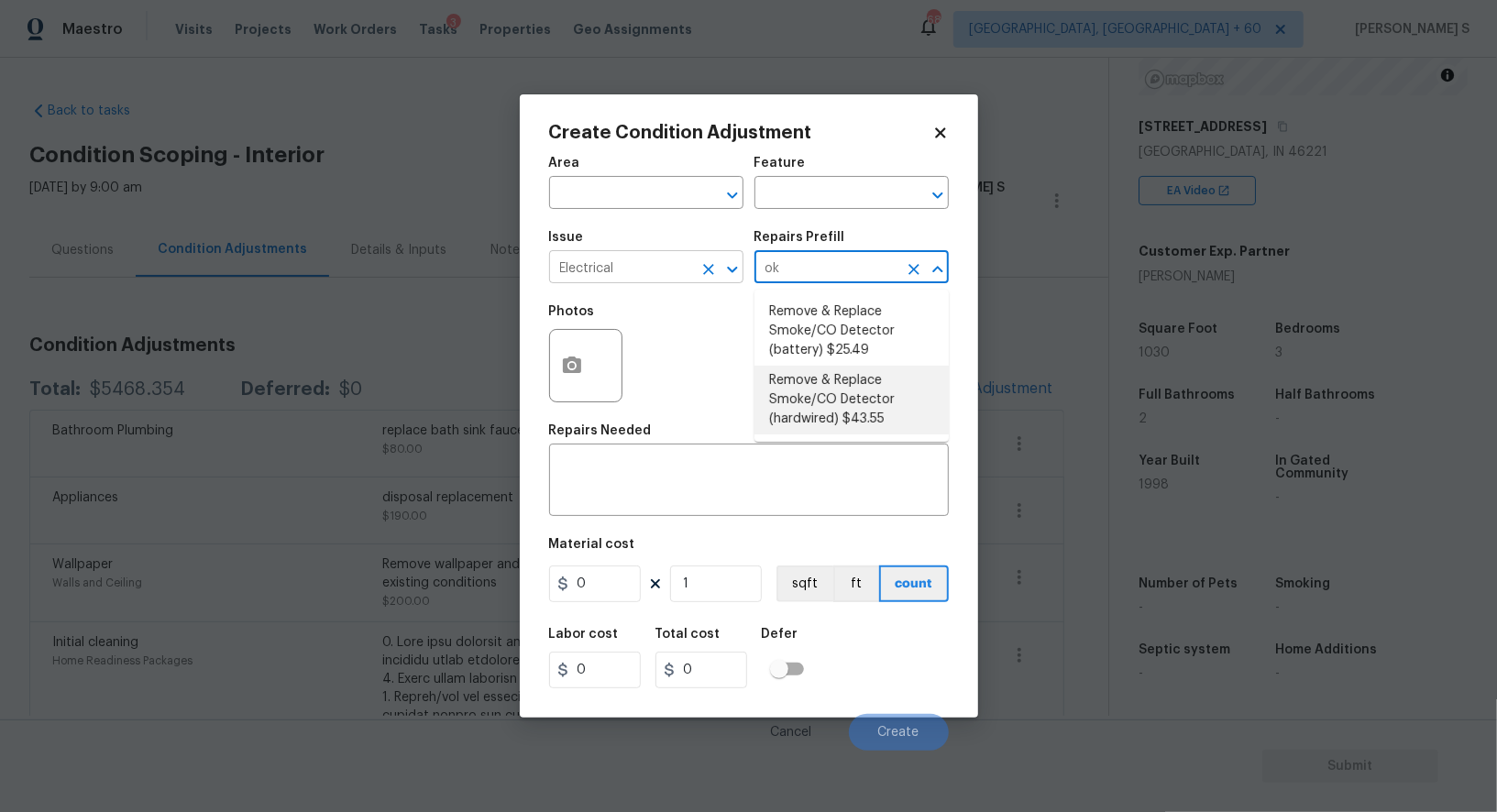
type textarea "Remove the existing smoke/CO detector (hardwired) and replace with new. Ensure …"
type input "43.55"
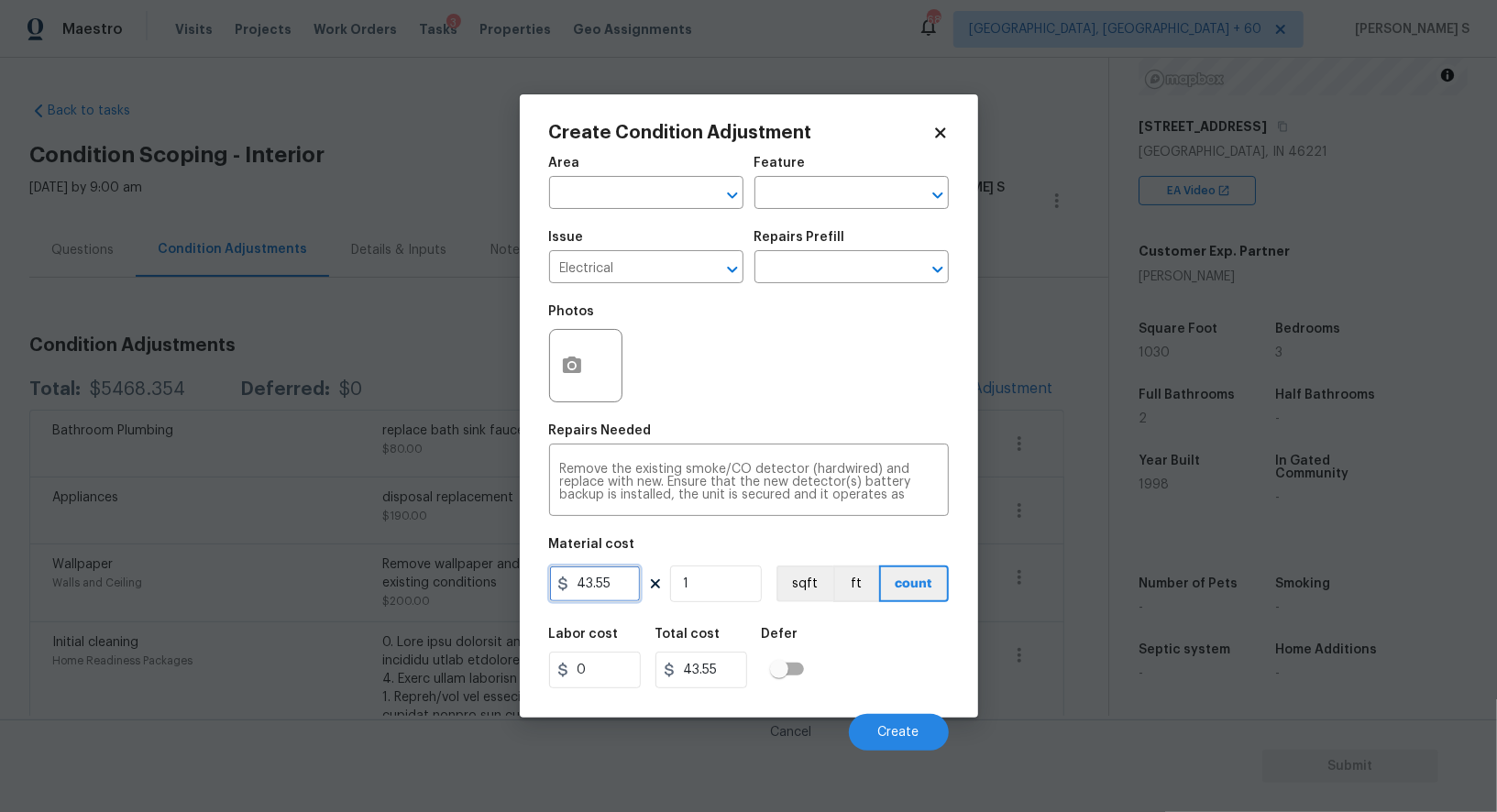
click at [602, 594] on input "43.55" at bounding box center [594, 583] width 91 height 36
type input "80"
click at [900, 742] on button "Create" at bounding box center [899, 731] width 100 height 36
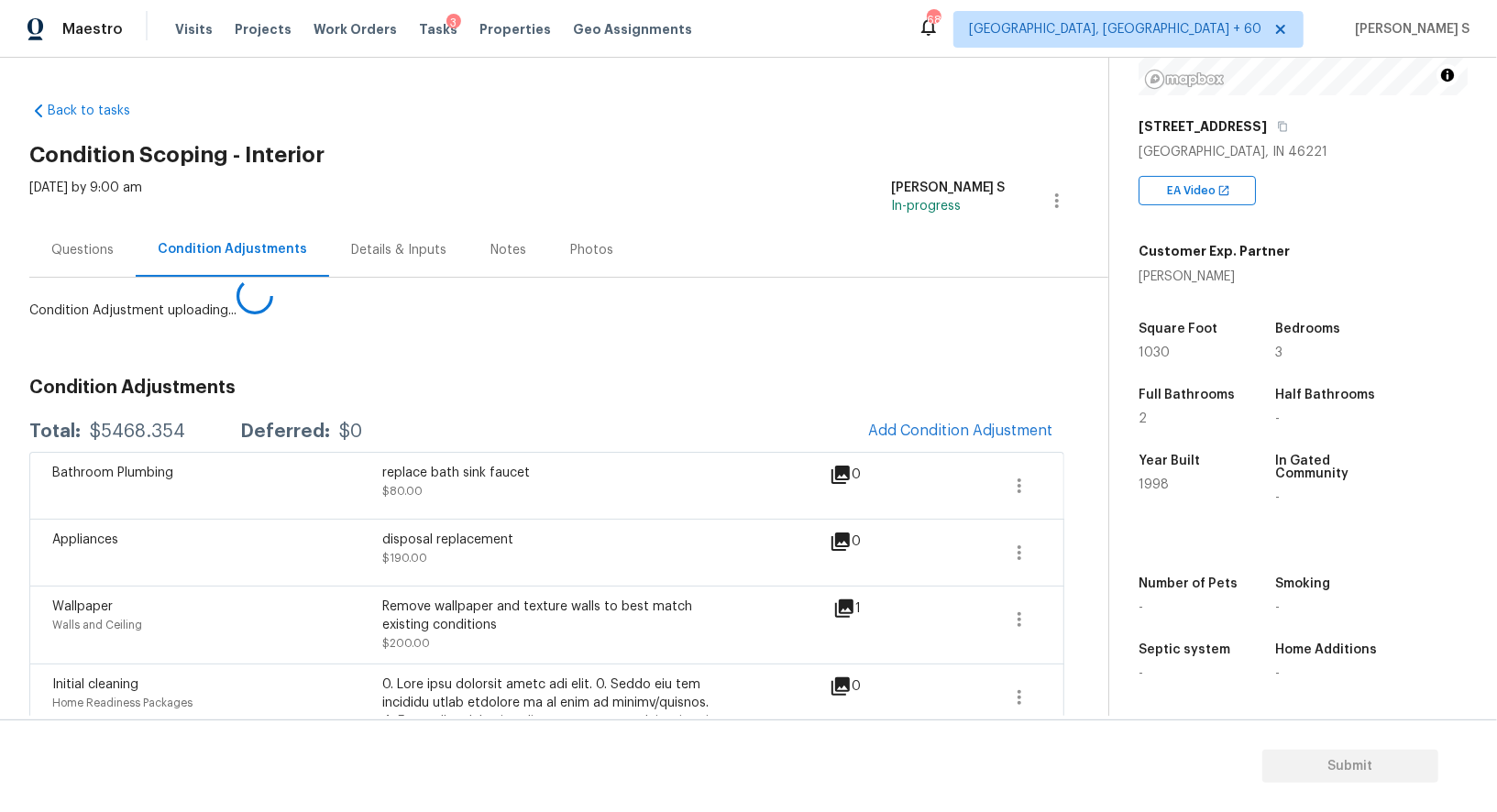
drag, startPoint x: 313, startPoint y: 695, endPoint x: 320, endPoint y: 686, distance: 11.4
click at [313, 694] on body "Maestro Visits Projects Work Orders Tasks 3 Properties Geo Assignments 683 Albu…" at bounding box center [748, 406] width 1497 height 812
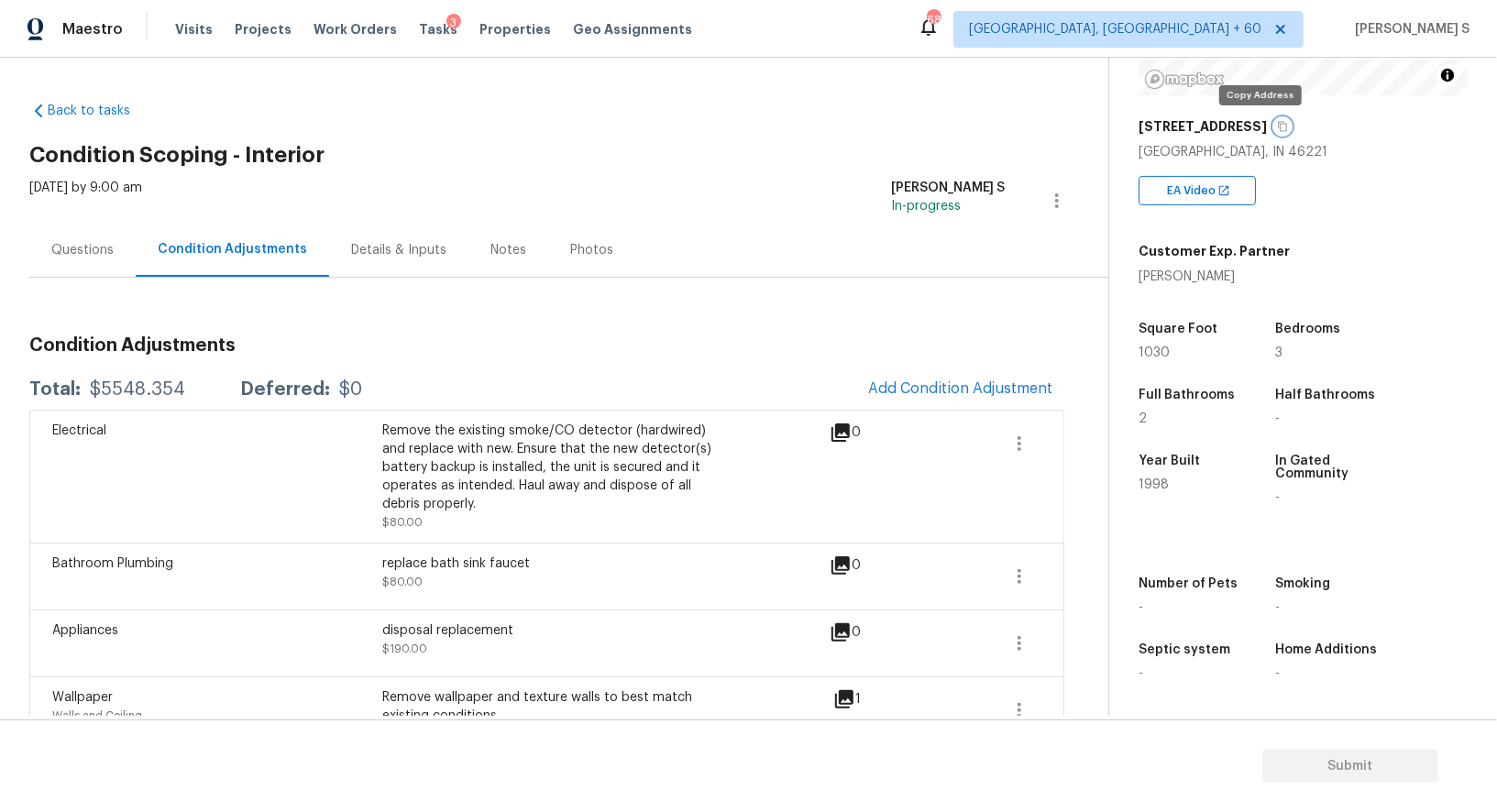
click at [1274, 125] on button "button" at bounding box center [1282, 126] width 17 height 17
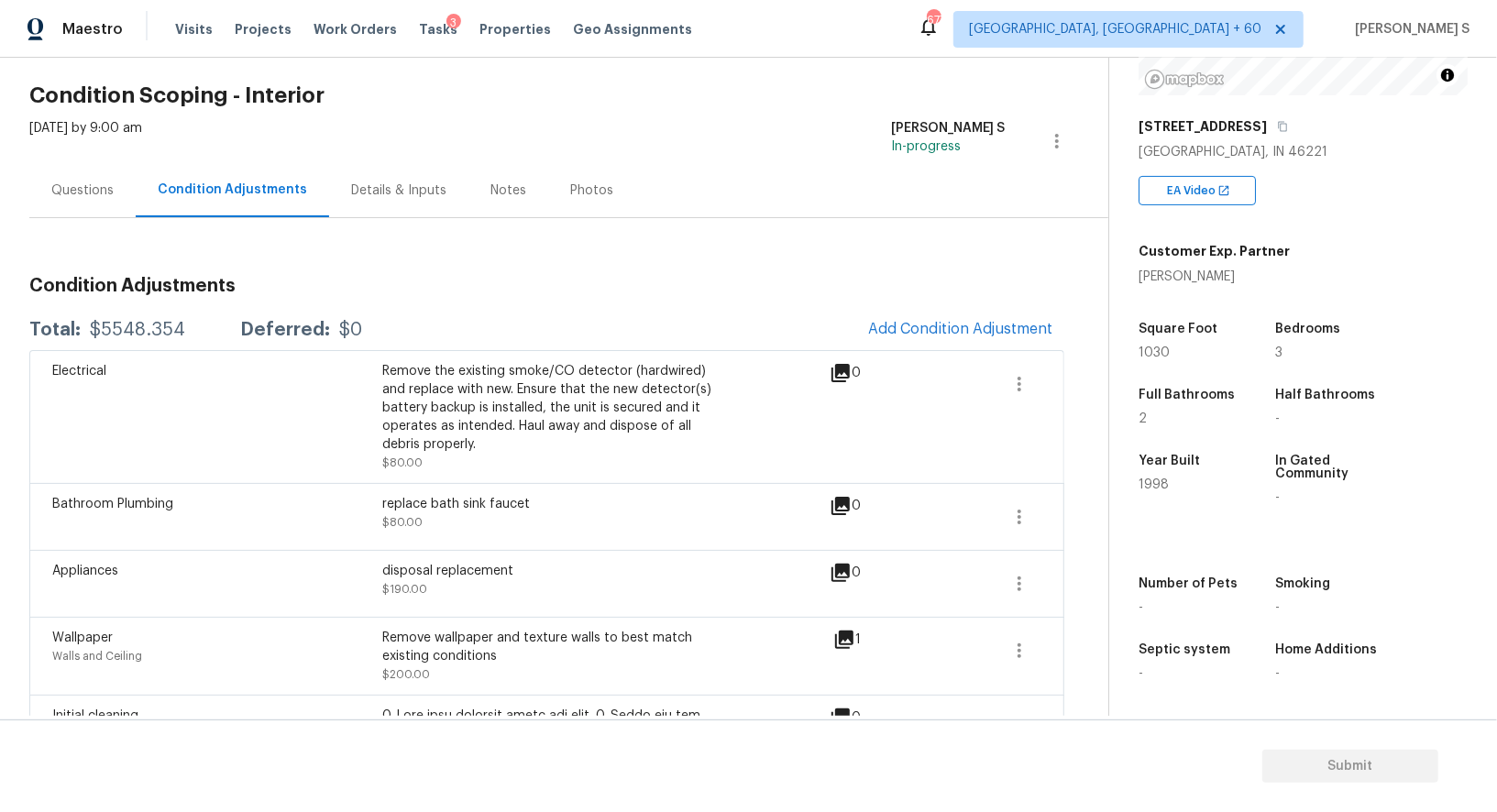
click at [95, 212] on div "Questions" at bounding box center [83, 189] width 106 height 54
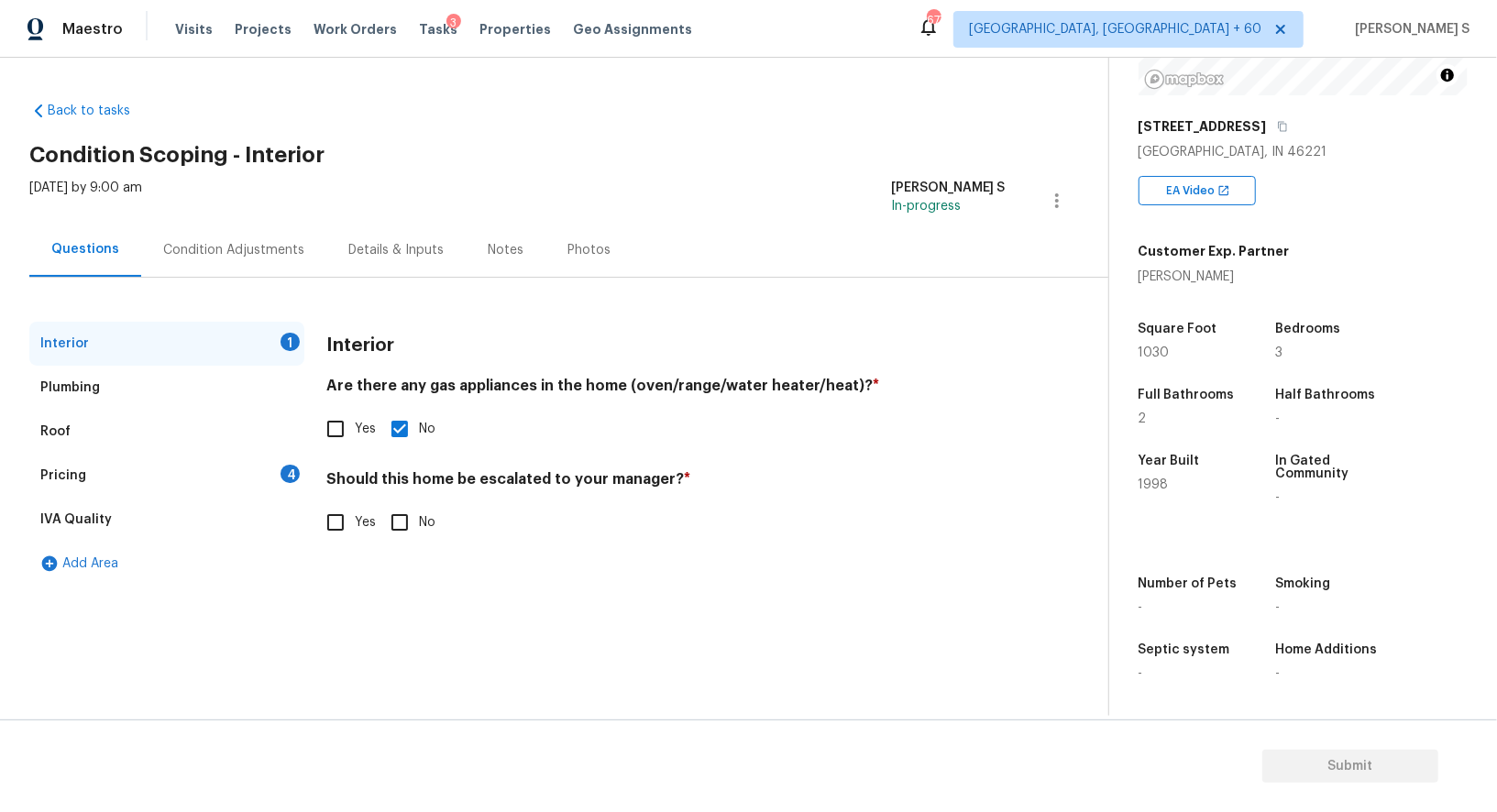
click at [351, 520] on input "Yes" at bounding box center [335, 521] width 38 height 38
checkbox input "true"
click at [347, 676] on icon "button" at bounding box center [349, 668] width 19 height 17
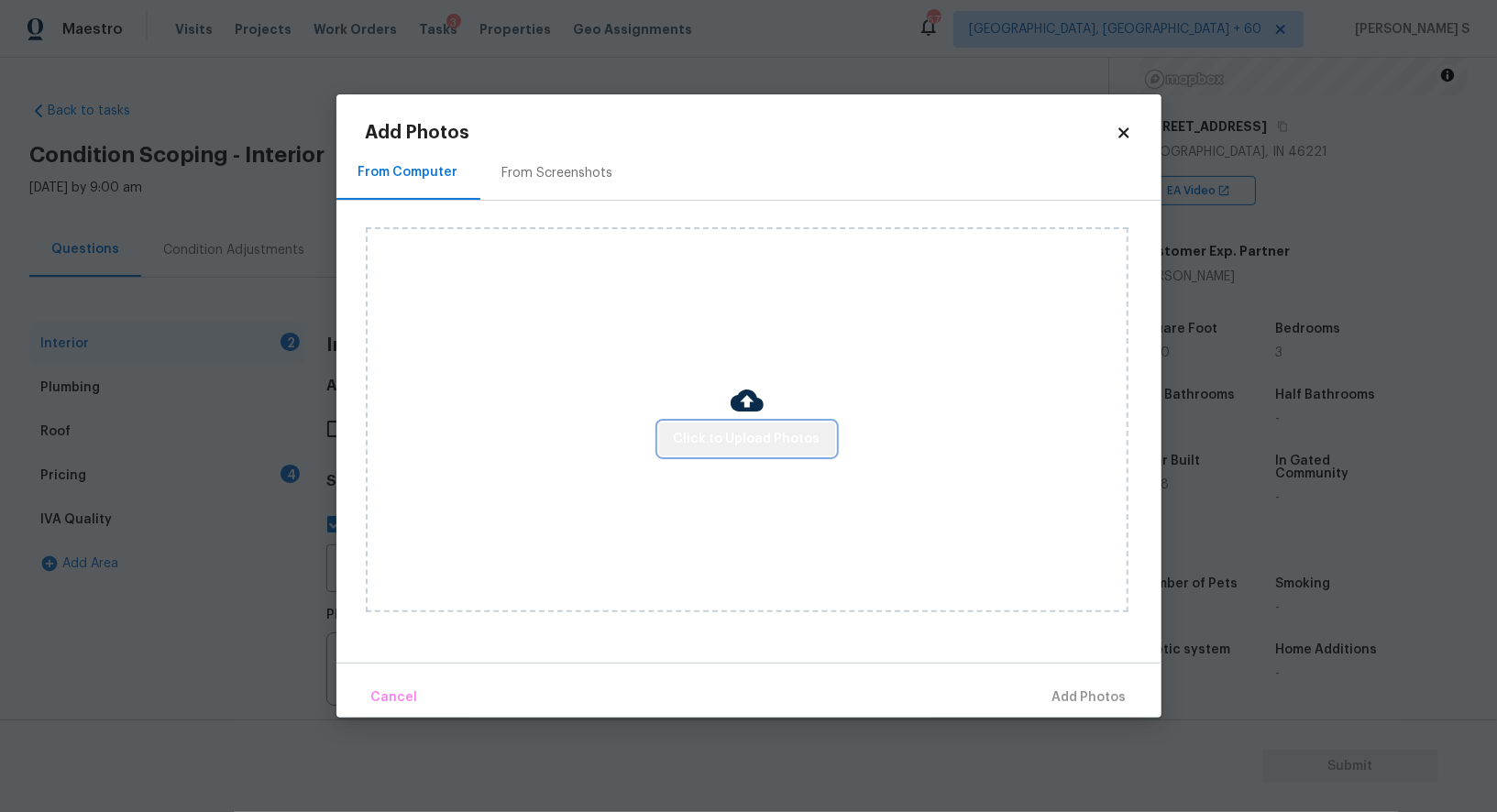
click at [790, 438] on span "Click to Upload Photos" at bounding box center [747, 439] width 146 height 23
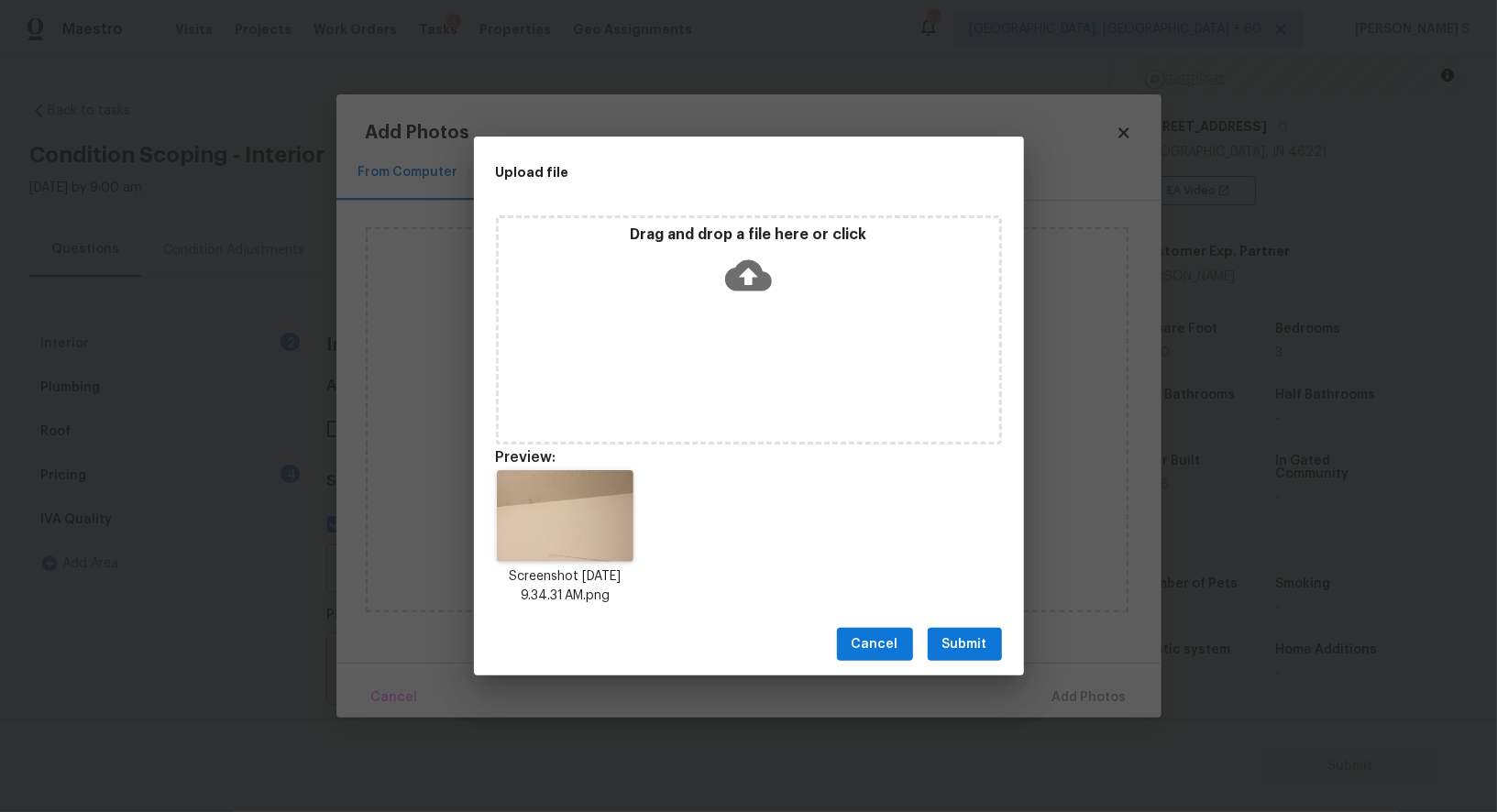
click at [991, 642] on button "Submit" at bounding box center [966, 644] width 75 height 34
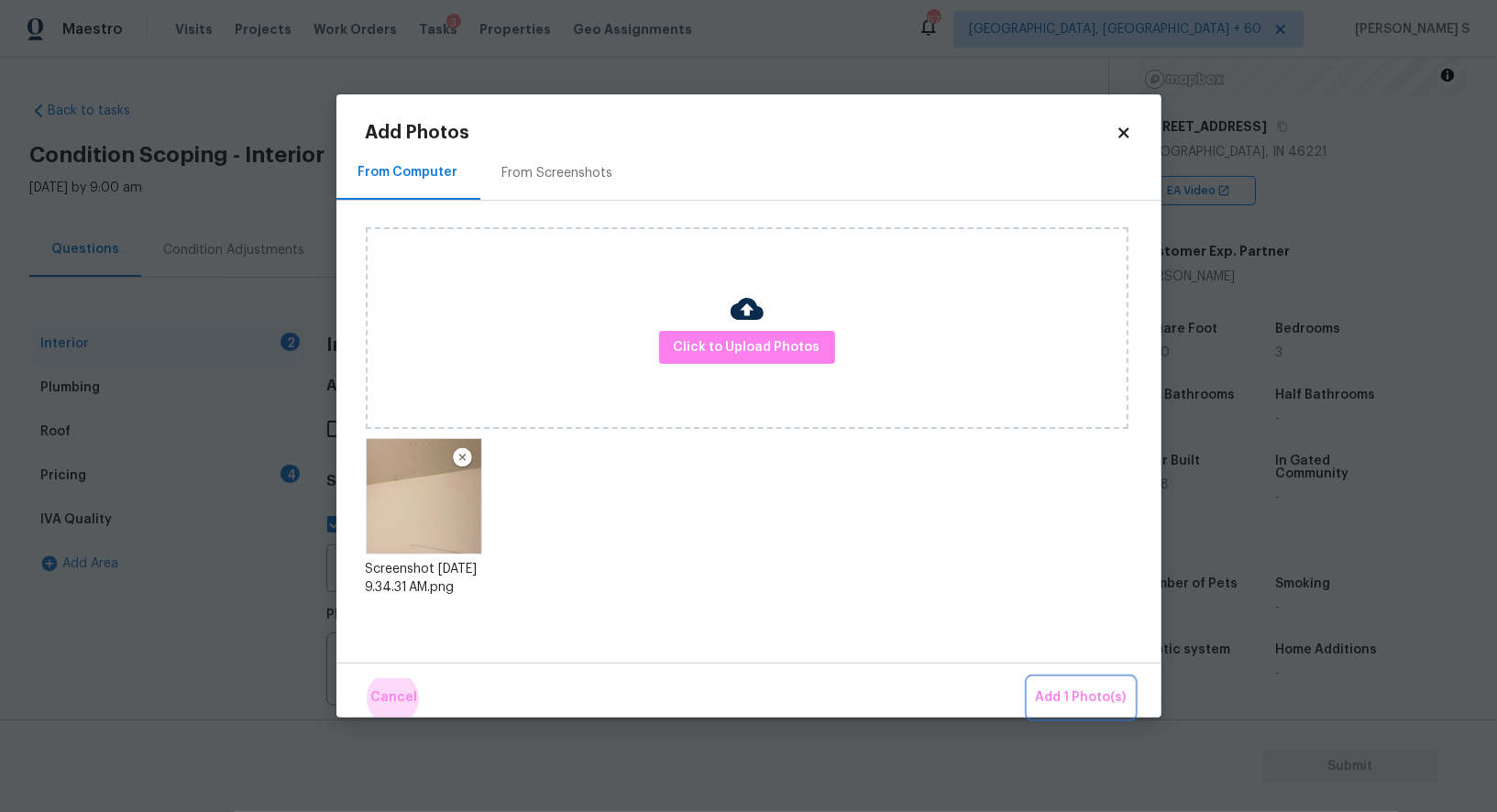
click at [1028, 678] on button "Add 1 Photo(s)" at bounding box center [1081, 698] width 105 height 39
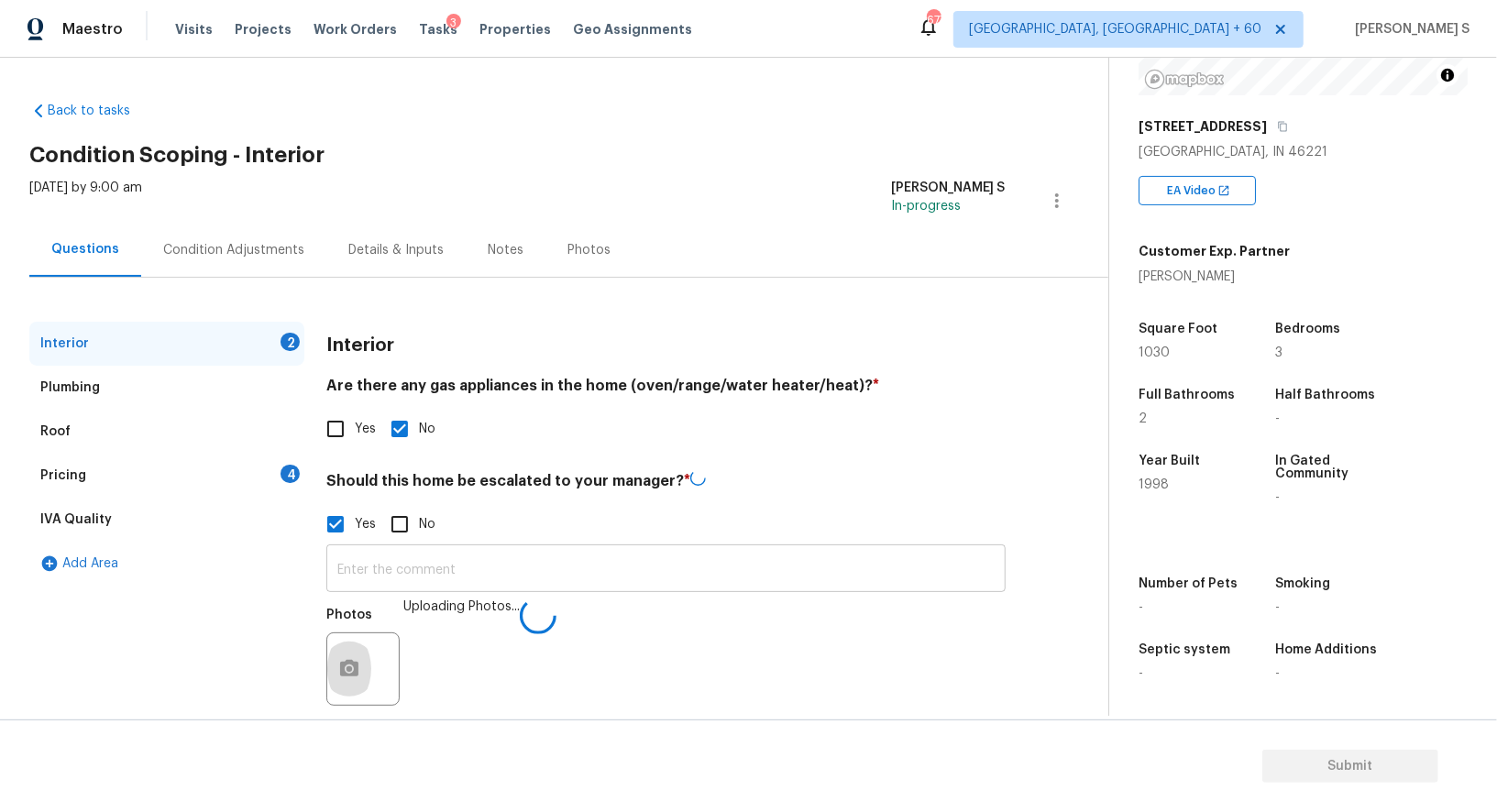
click at [901, 560] on input "text" at bounding box center [666, 570] width 680 height 43
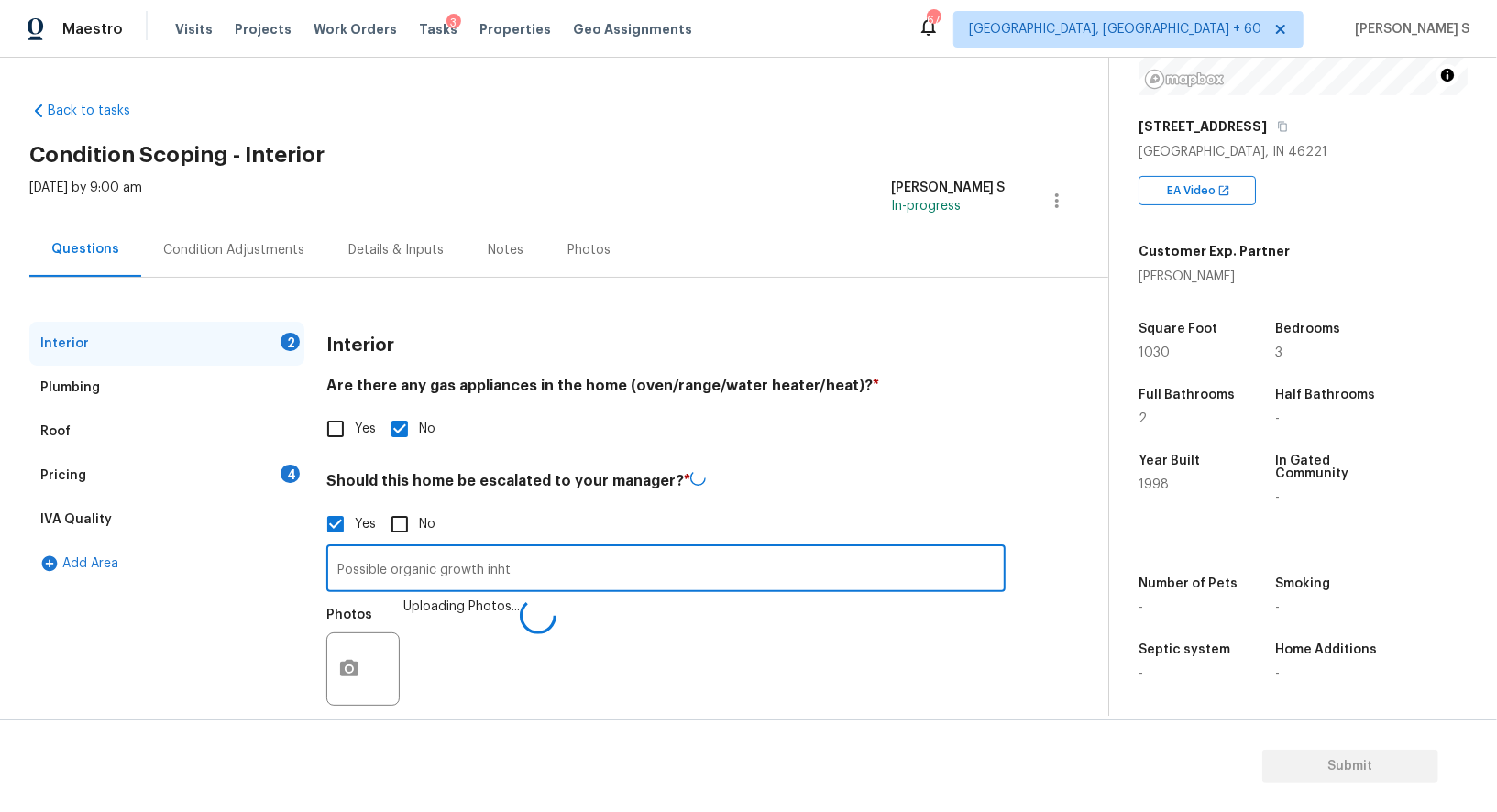
click at [901, 567] on input "Possible organic growth inht" at bounding box center [666, 570] width 680 height 43
click at [901, 567] on input "Possible organic growth in the i" at bounding box center [666, 570] width 680 height 43
type input "Possible organic growth in the interior ceiling @3:23."
click at [615, 644] on div "Photos Uploading Photos..." at bounding box center [666, 657] width 680 height 119
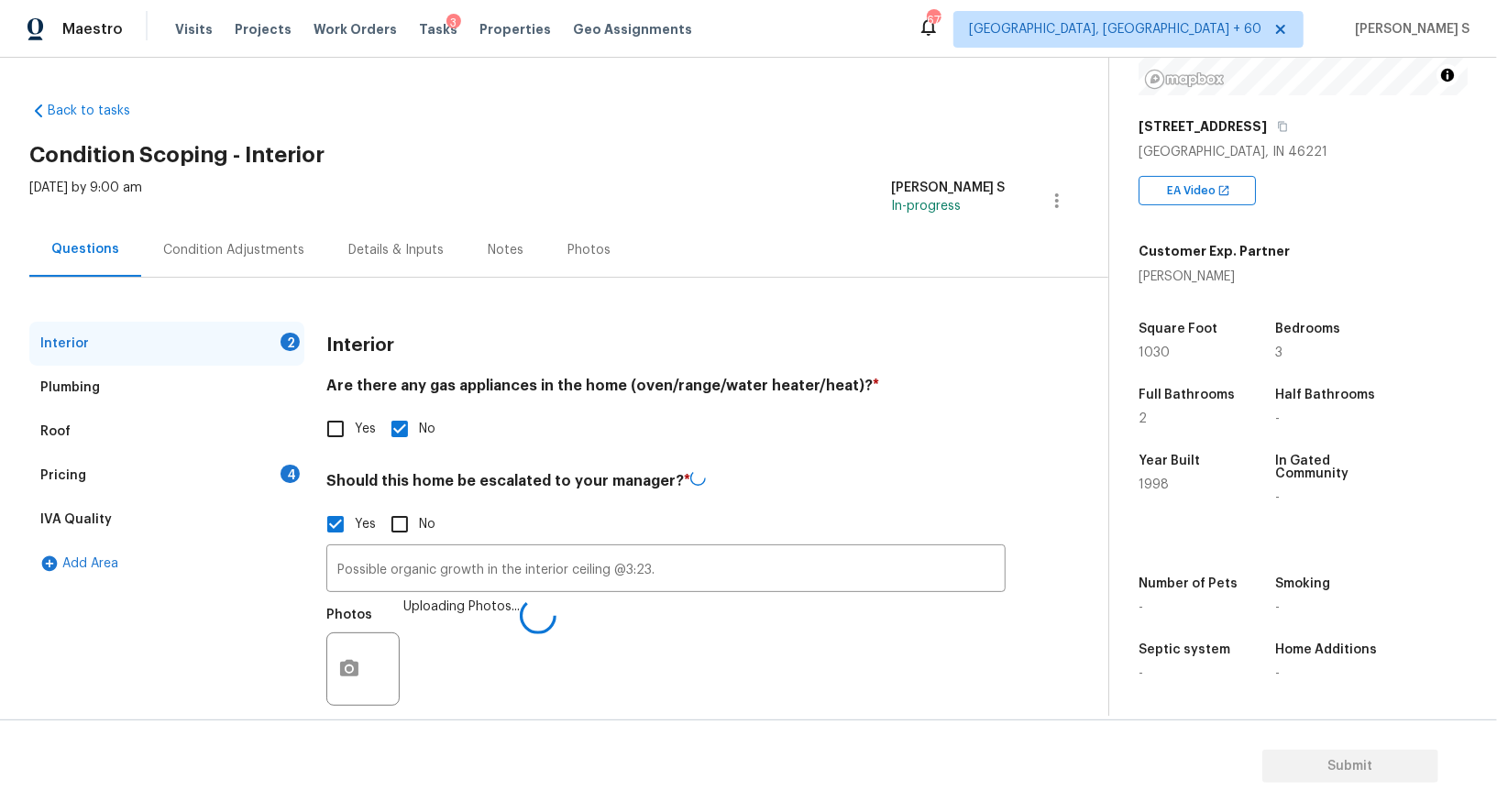
click at [767, 633] on div "Photos Uploading Photos..." at bounding box center [666, 657] width 680 height 119
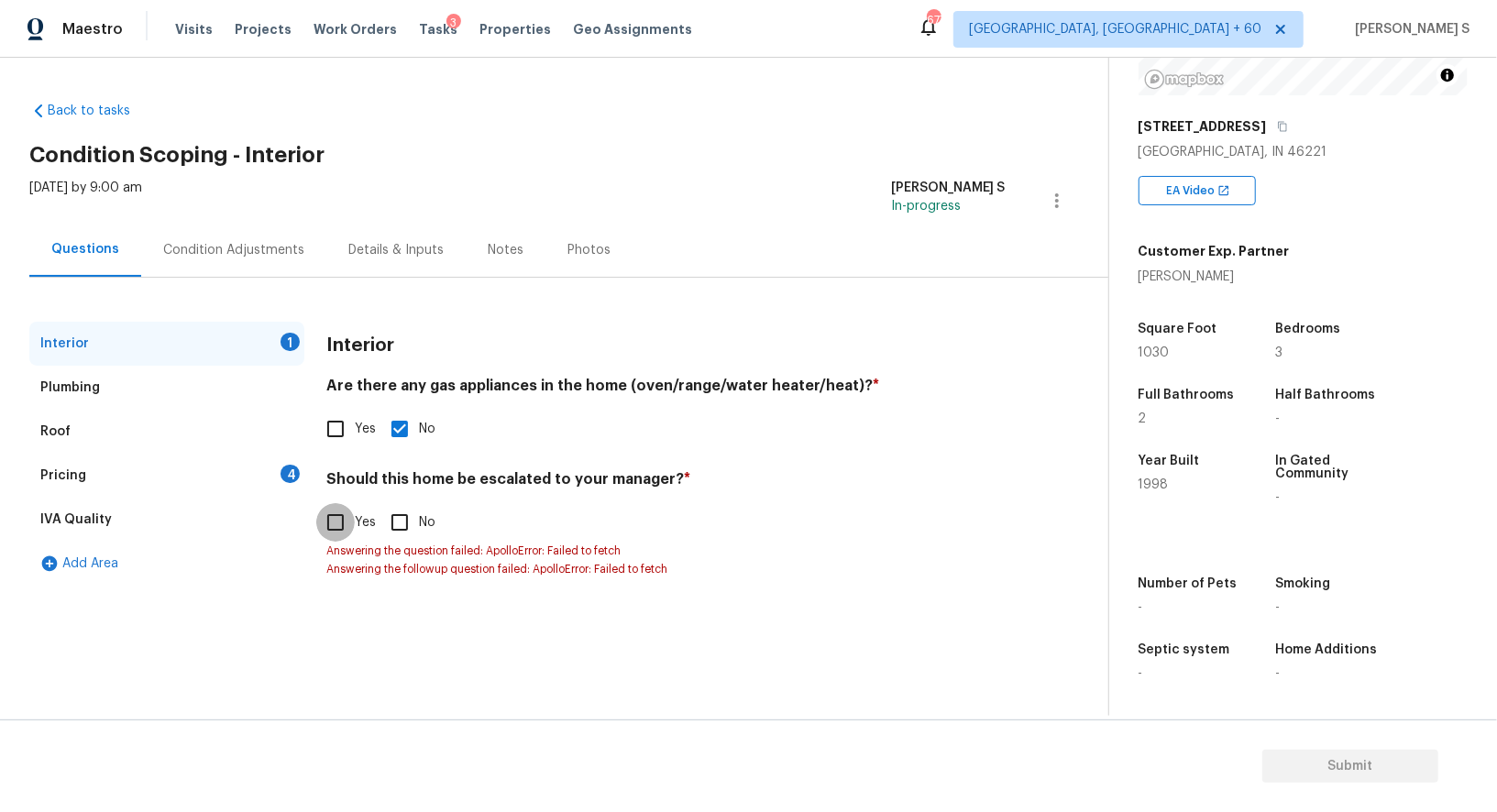
click at [349, 531] on input "Yes" at bounding box center [335, 521] width 38 height 38
checkbox input "true"
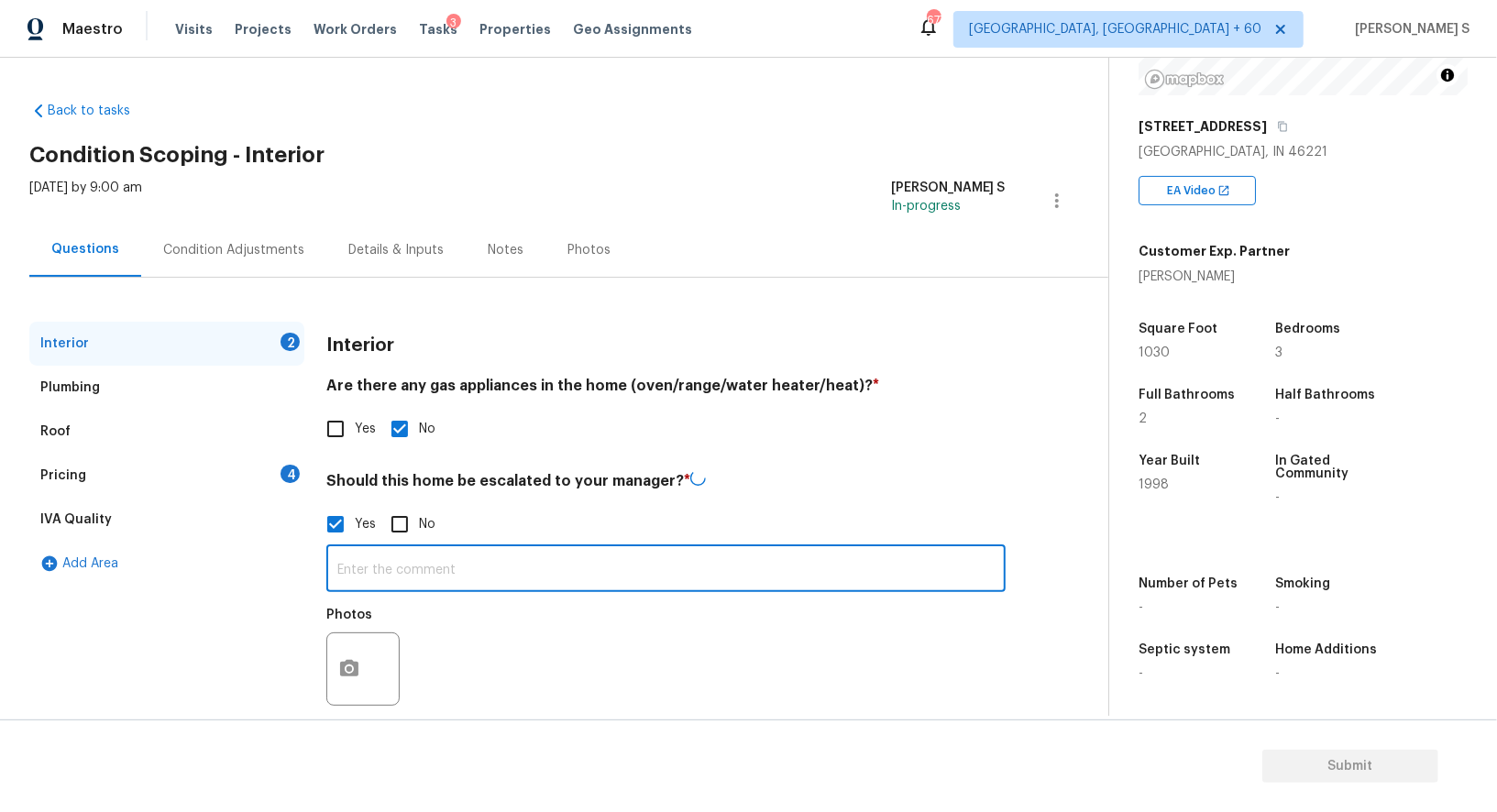
click at [423, 571] on input "text" at bounding box center [666, 570] width 680 height 43
click at [423, 571] on input "Possible leak i" at bounding box center [666, 568] width 680 height 43
click at [423, 571] on input "Possible leak in th" at bounding box center [666, 568] width 680 height 43
click at [423, 571] on input "Possible leak and organic growth" at bounding box center [666, 568] width 680 height 43
type input "Possible leak and organic growth in the interior ceiling @3:26."
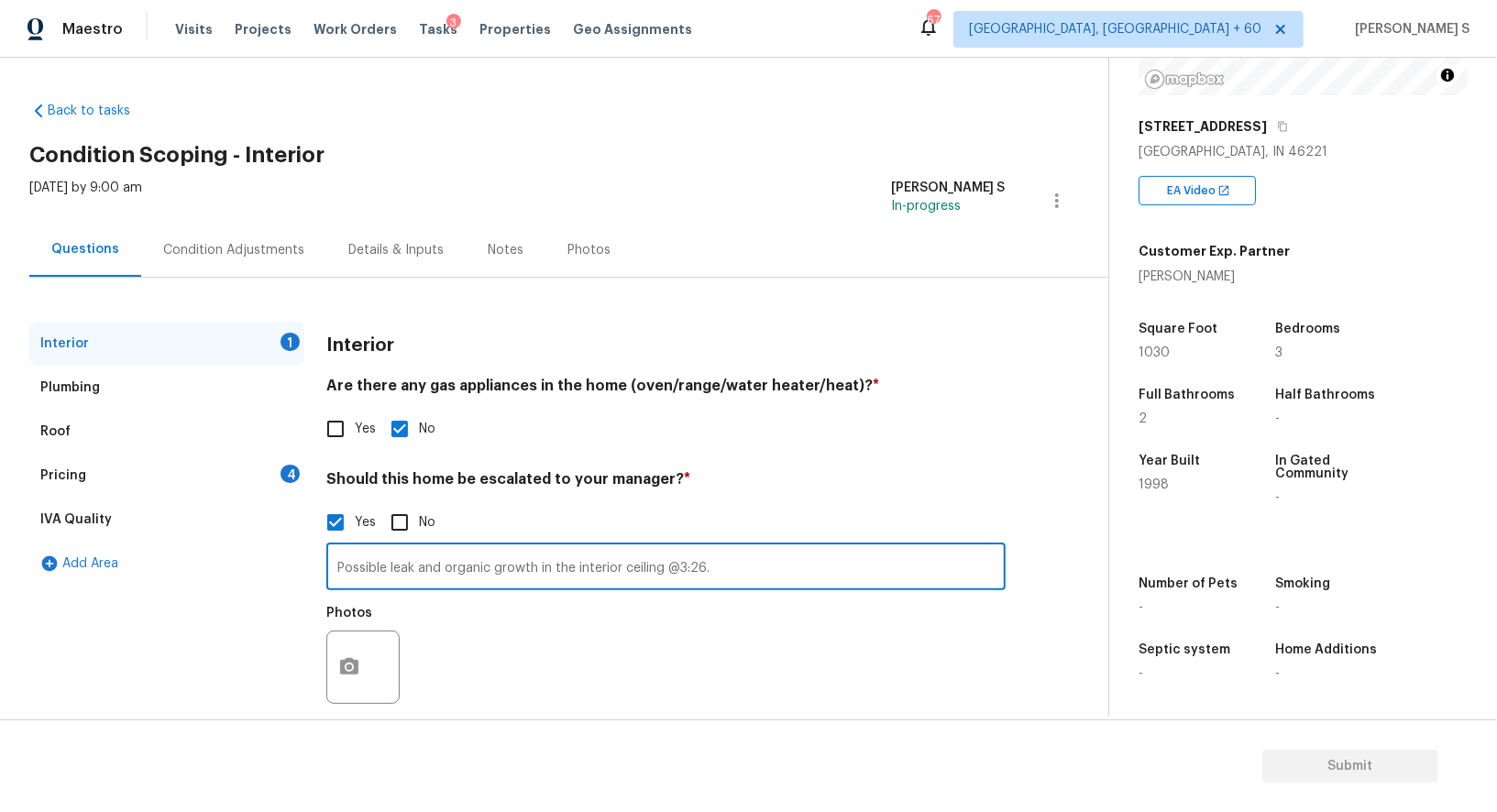
click at [534, 683] on div "Photos" at bounding box center [666, 655] width 680 height 119
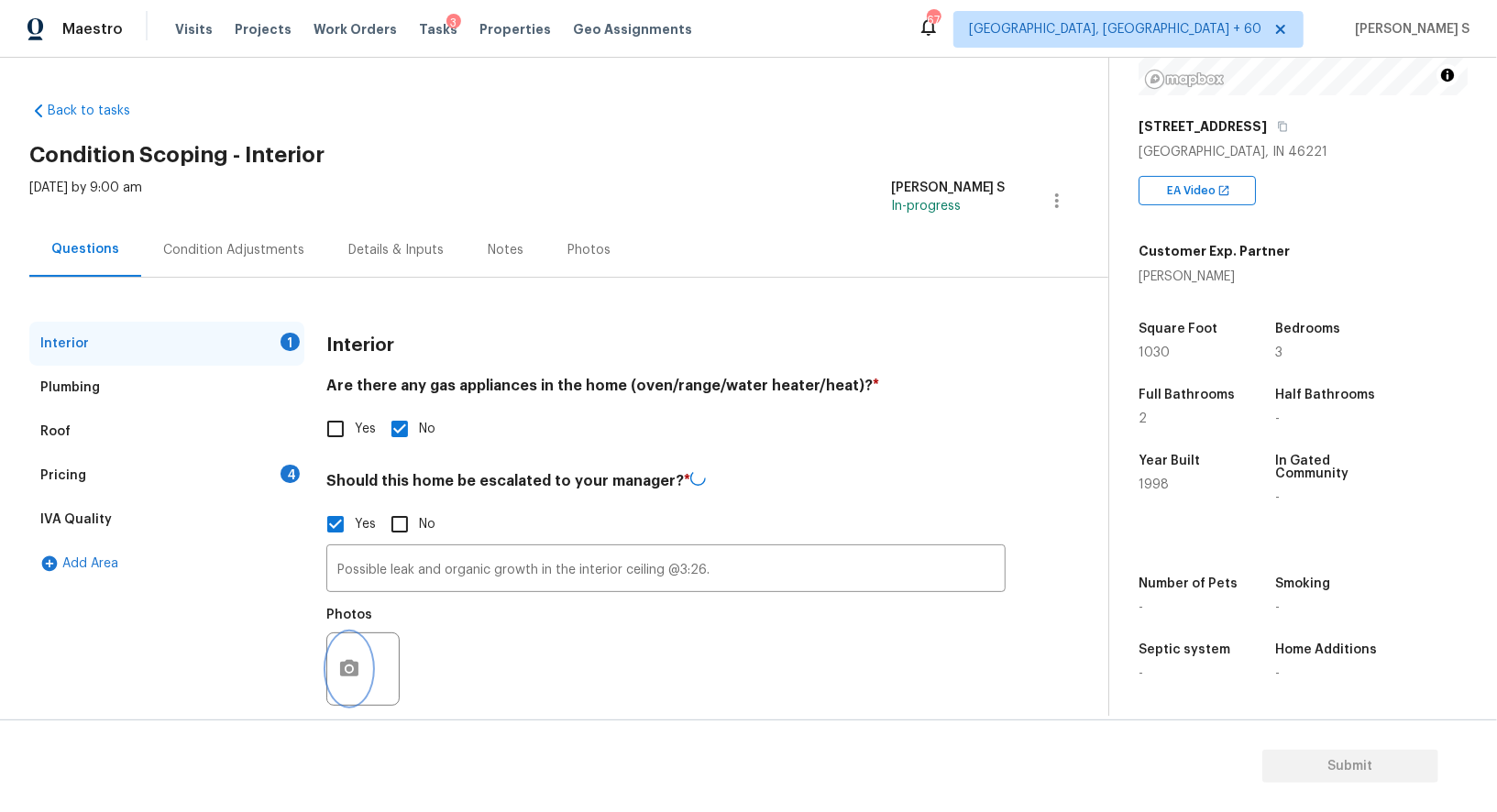
click at [355, 672] on icon "button" at bounding box center [349, 669] width 22 height 22
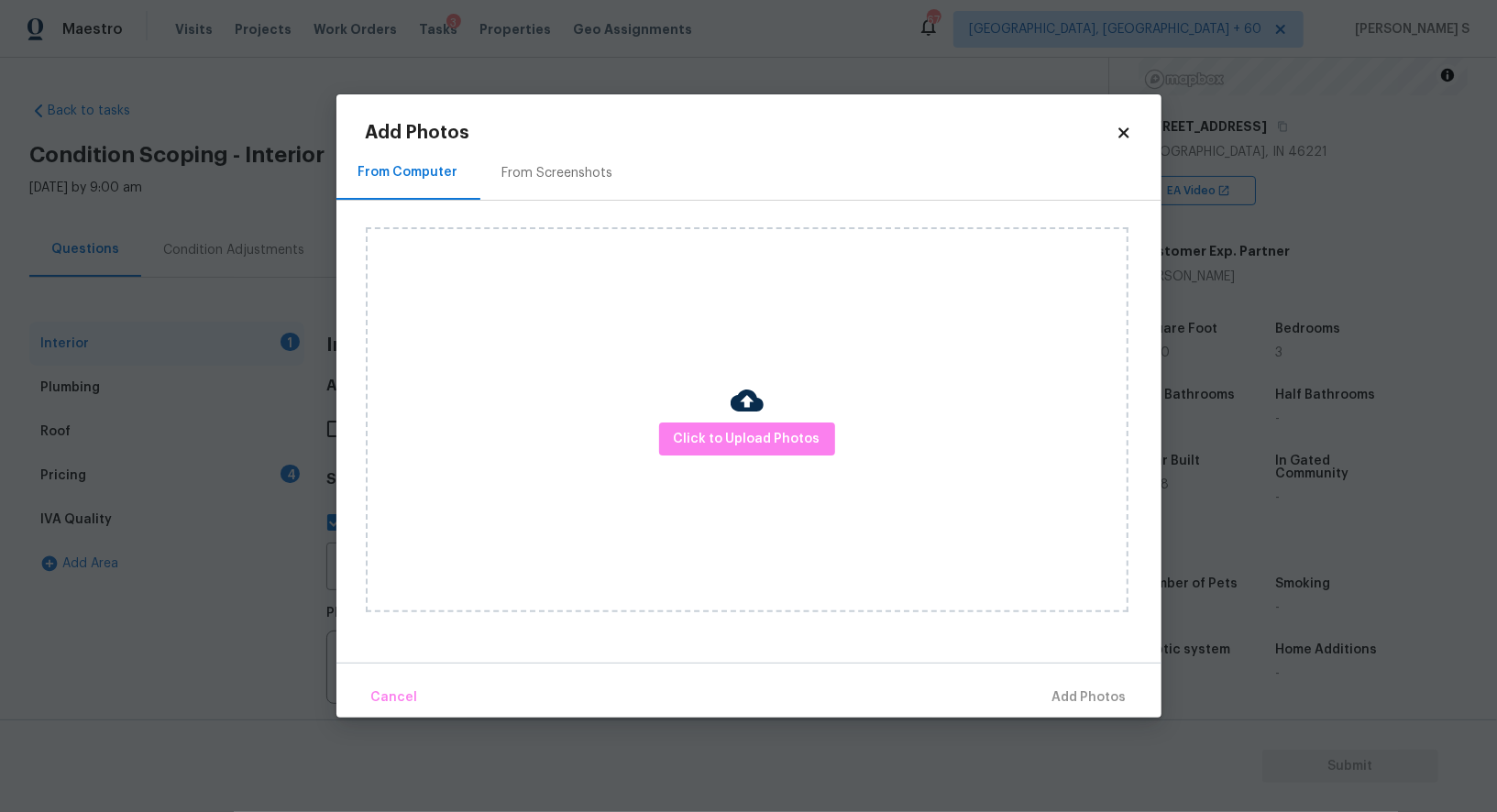
click at [747, 456] on div "Click to Upload Photos" at bounding box center [747, 419] width 763 height 385
click at [747, 454] on button "Click to Upload Photos" at bounding box center [747, 439] width 176 height 34
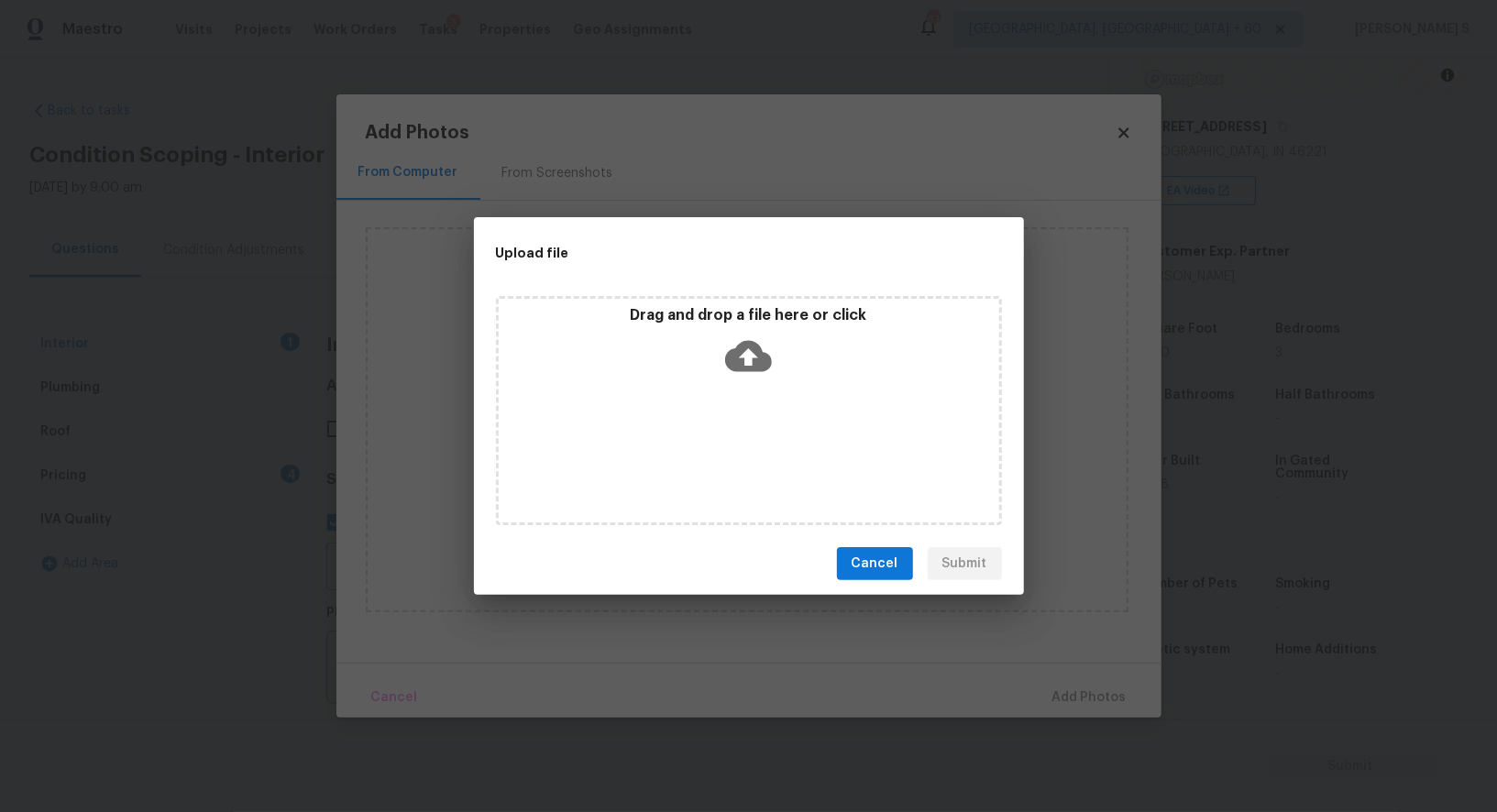
click at [747, 454] on div "Drag and drop a file here or click" at bounding box center [748, 409] width 506 height 229
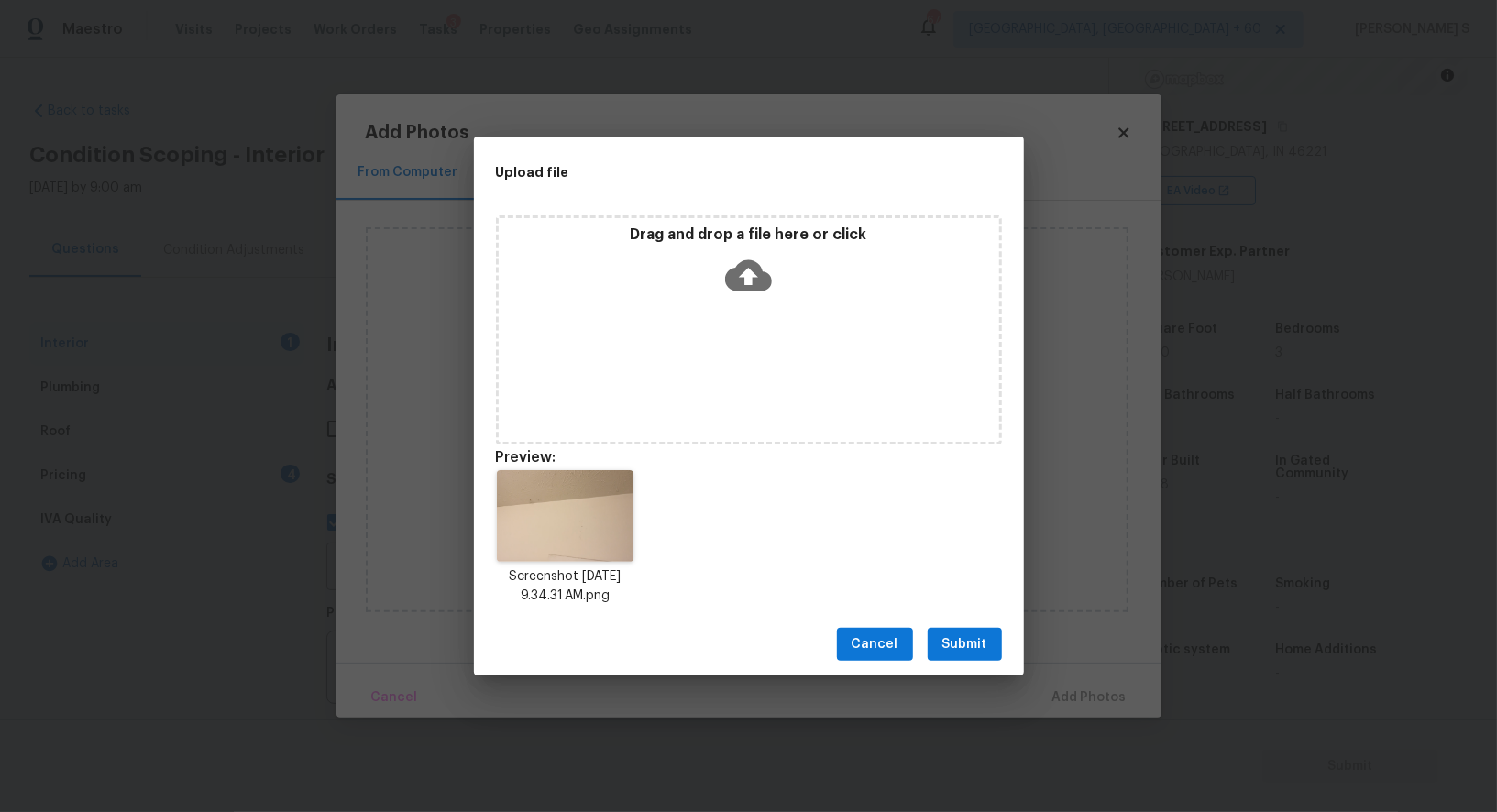
click at [968, 648] on span "Submit" at bounding box center [966, 644] width 45 height 23
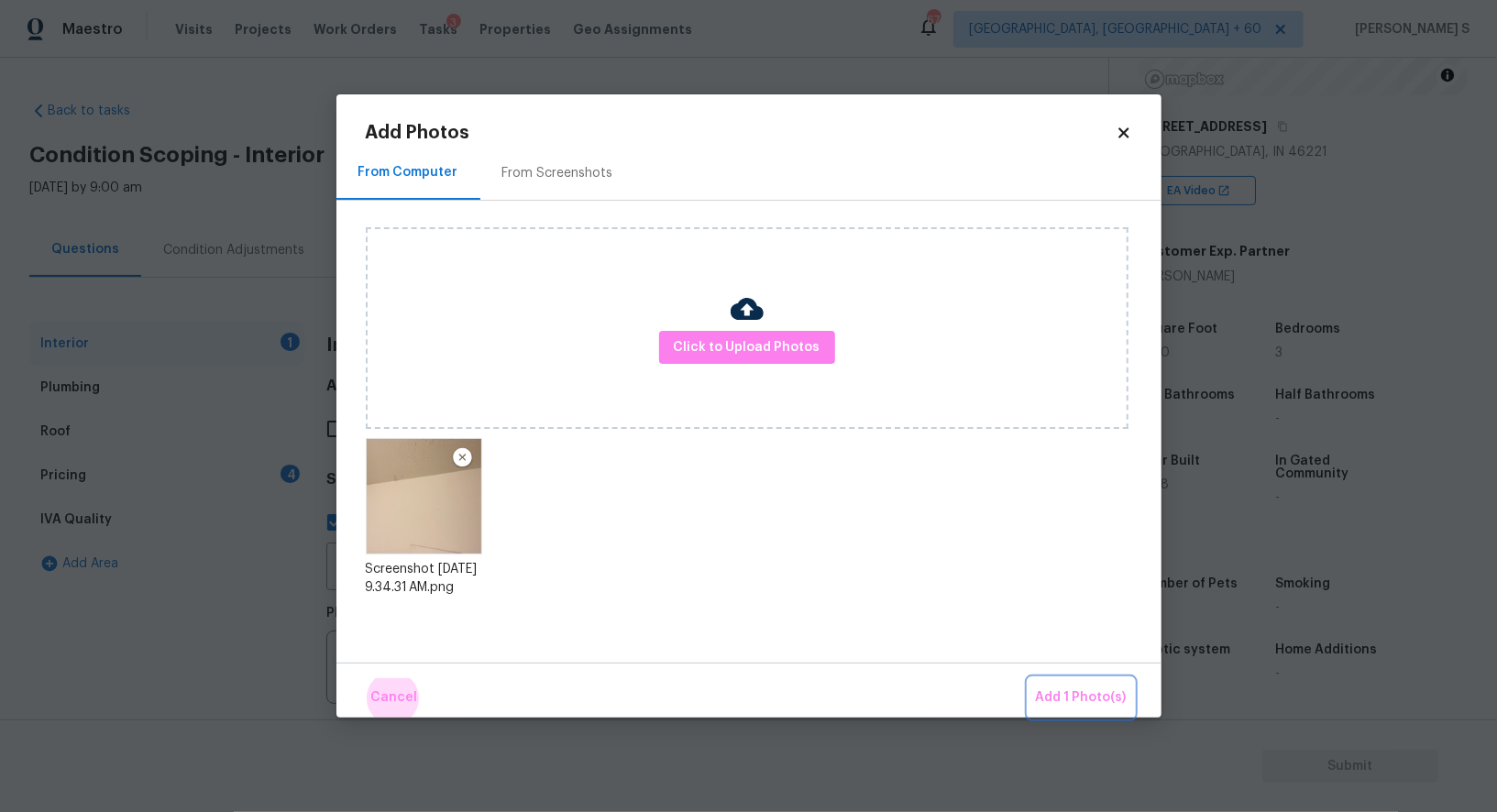
click at [1028, 678] on button "Add 1 Photo(s)" at bounding box center [1081, 698] width 105 height 39
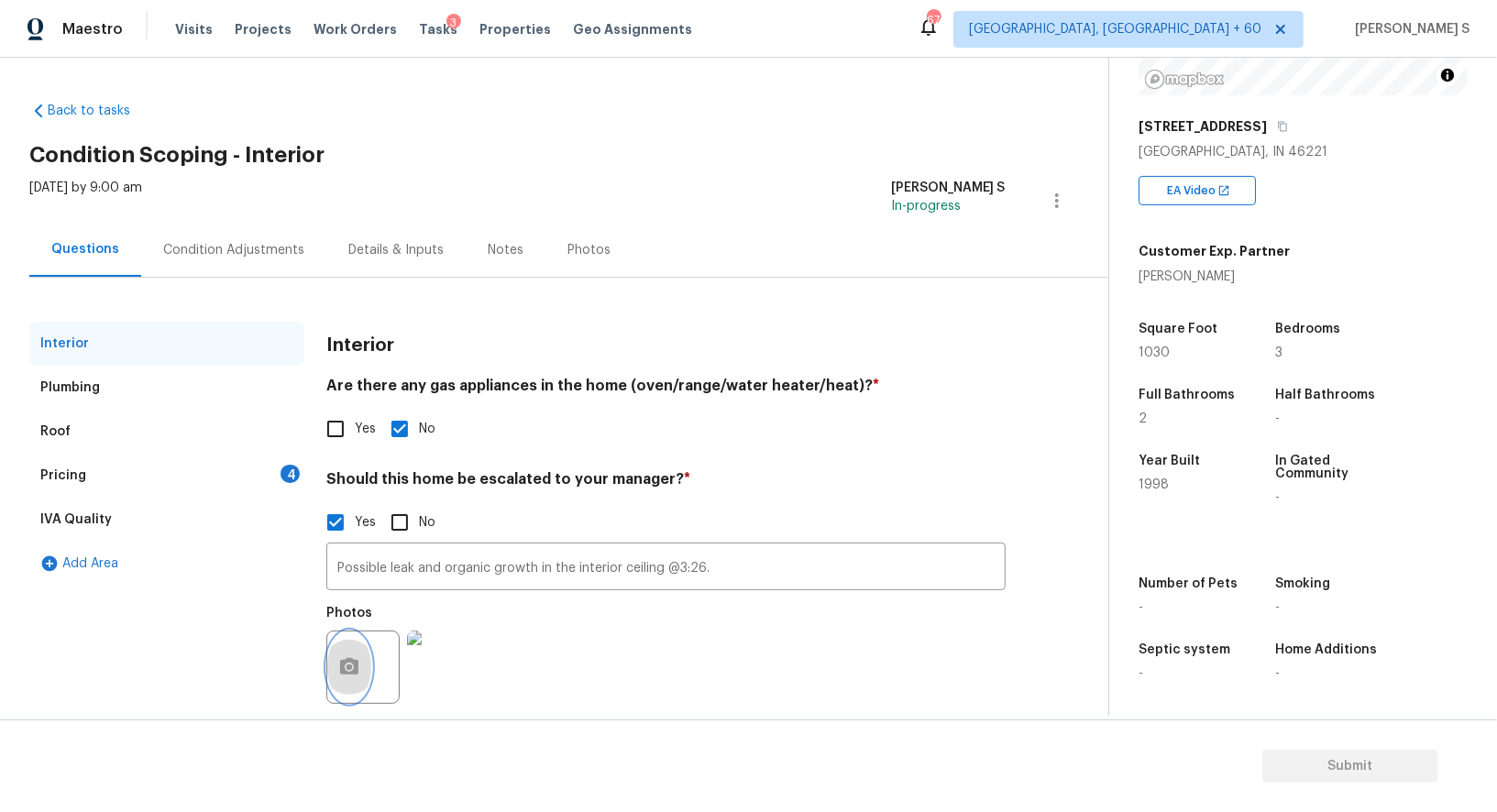
scroll to position [26, 0]
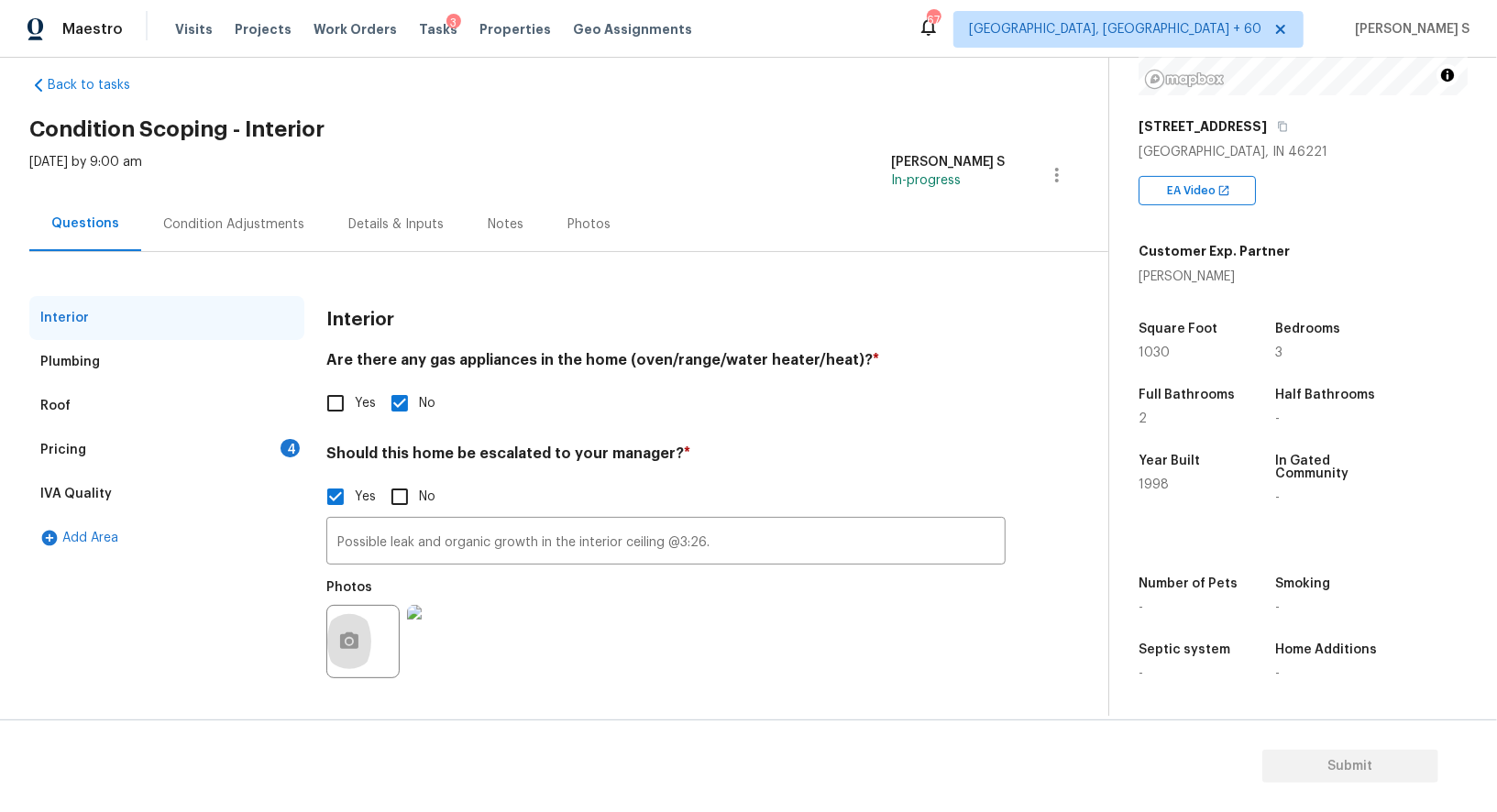
click at [272, 455] on div "Pricing 4" at bounding box center [167, 450] width 275 height 44
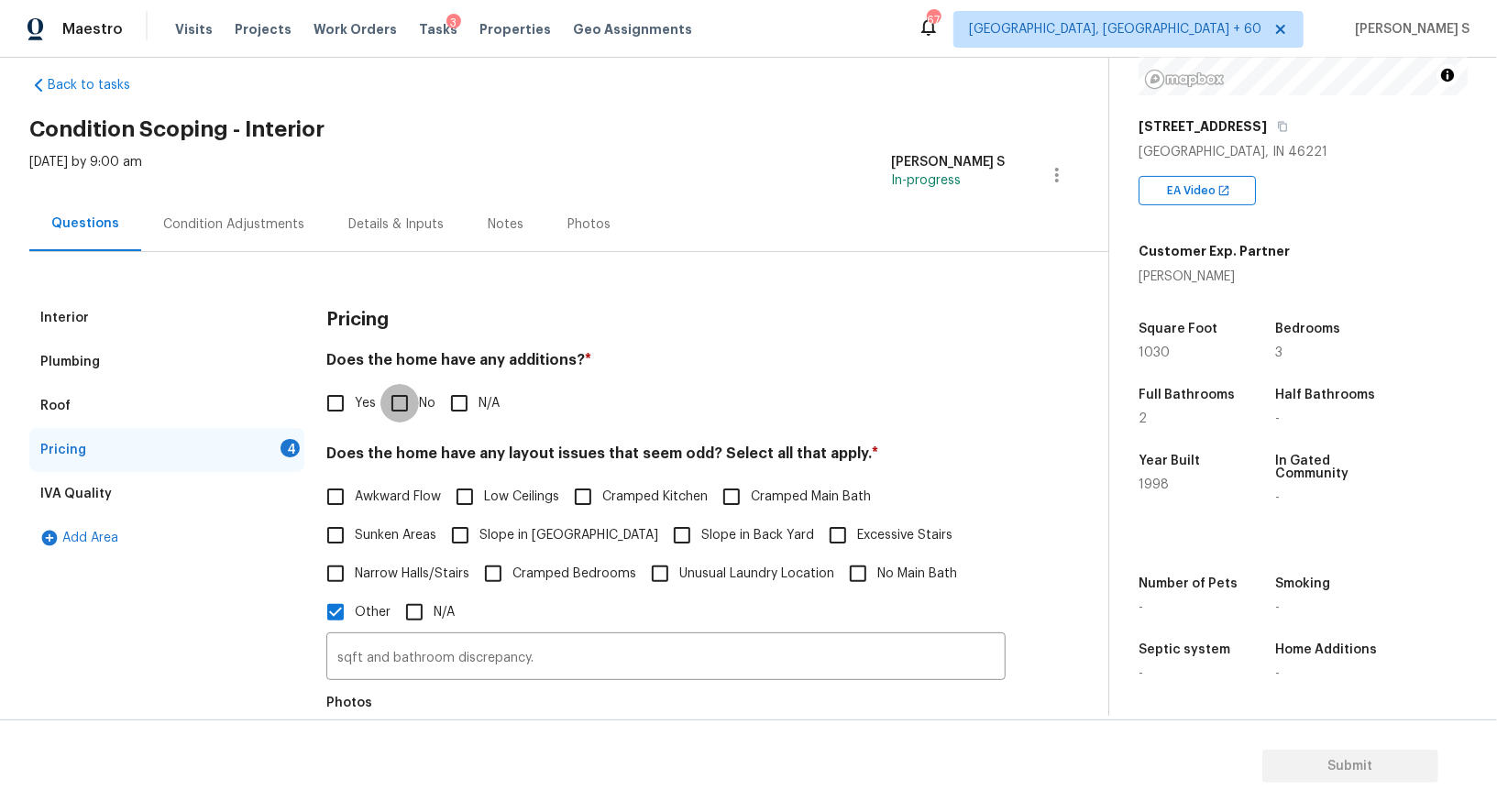
click at [399, 411] on input "No" at bounding box center [399, 403] width 38 height 38
checkbox input "true"
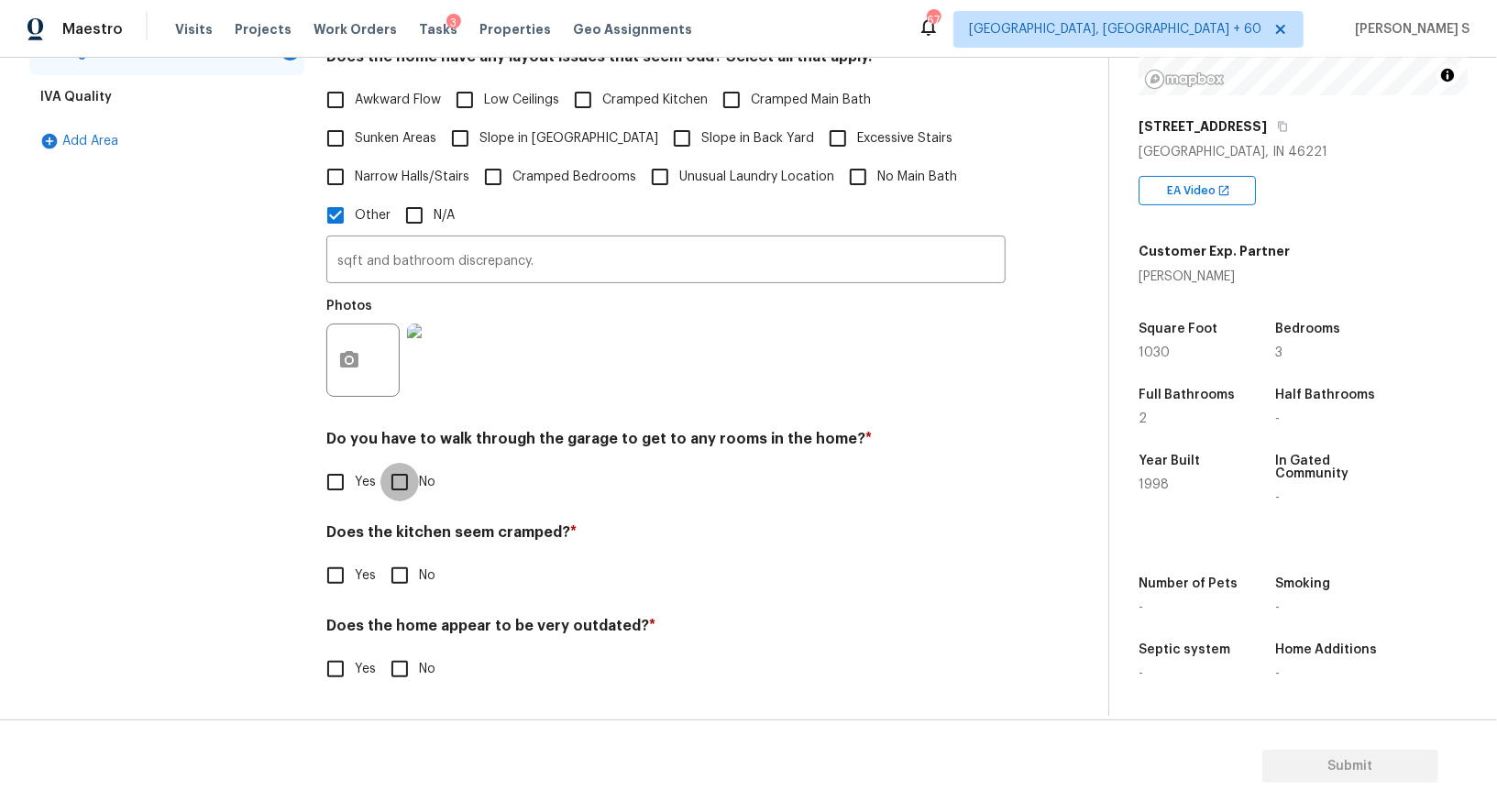
click at [401, 488] on input "No" at bounding box center [399, 481] width 38 height 38
checkbox input "true"
click at [380, 558] on input "No" at bounding box center [399, 576] width 38 height 38
checkbox input "true"
click at [380, 652] on input "No" at bounding box center [399, 671] width 38 height 38
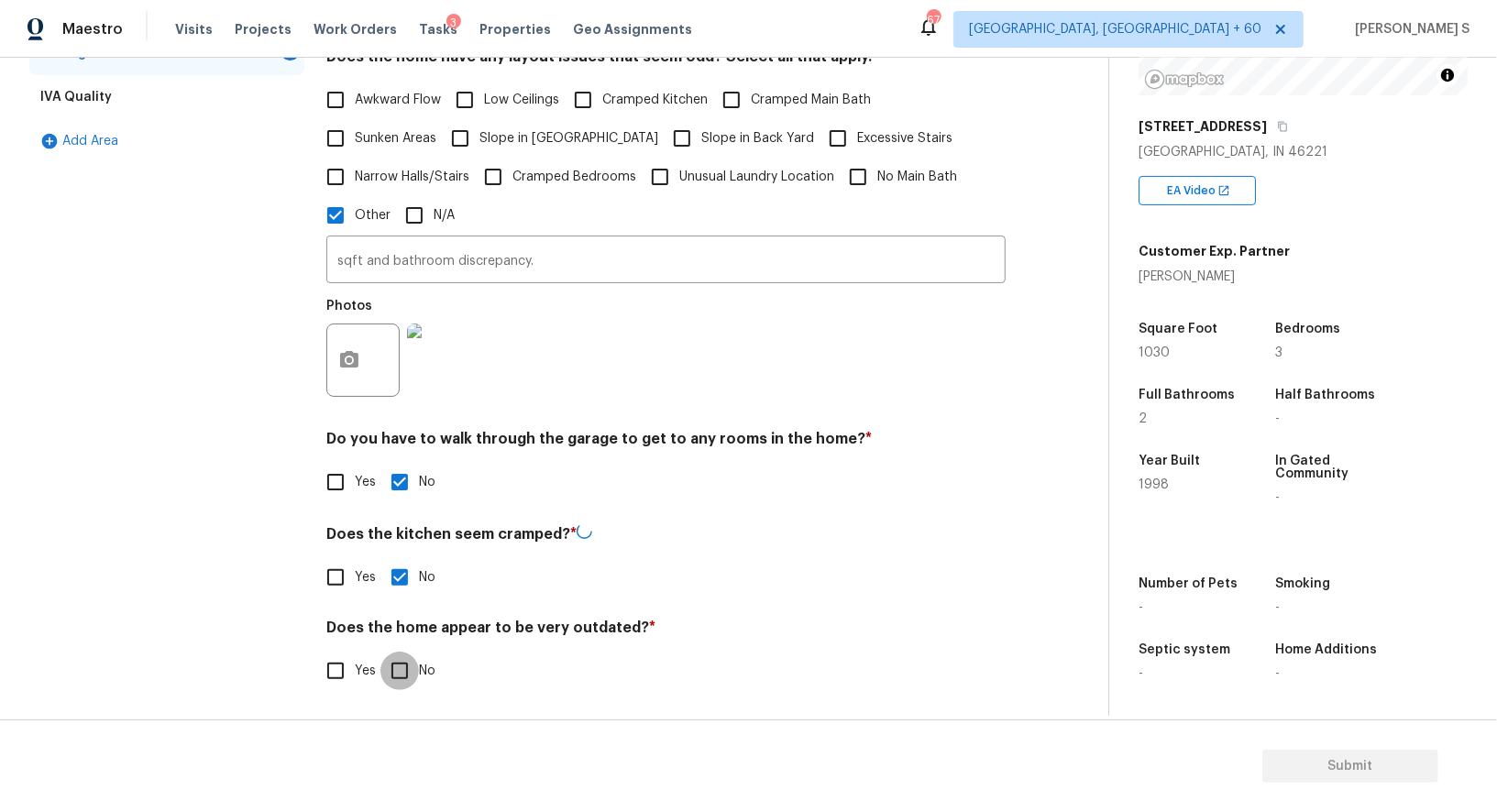
checkbox input "true"
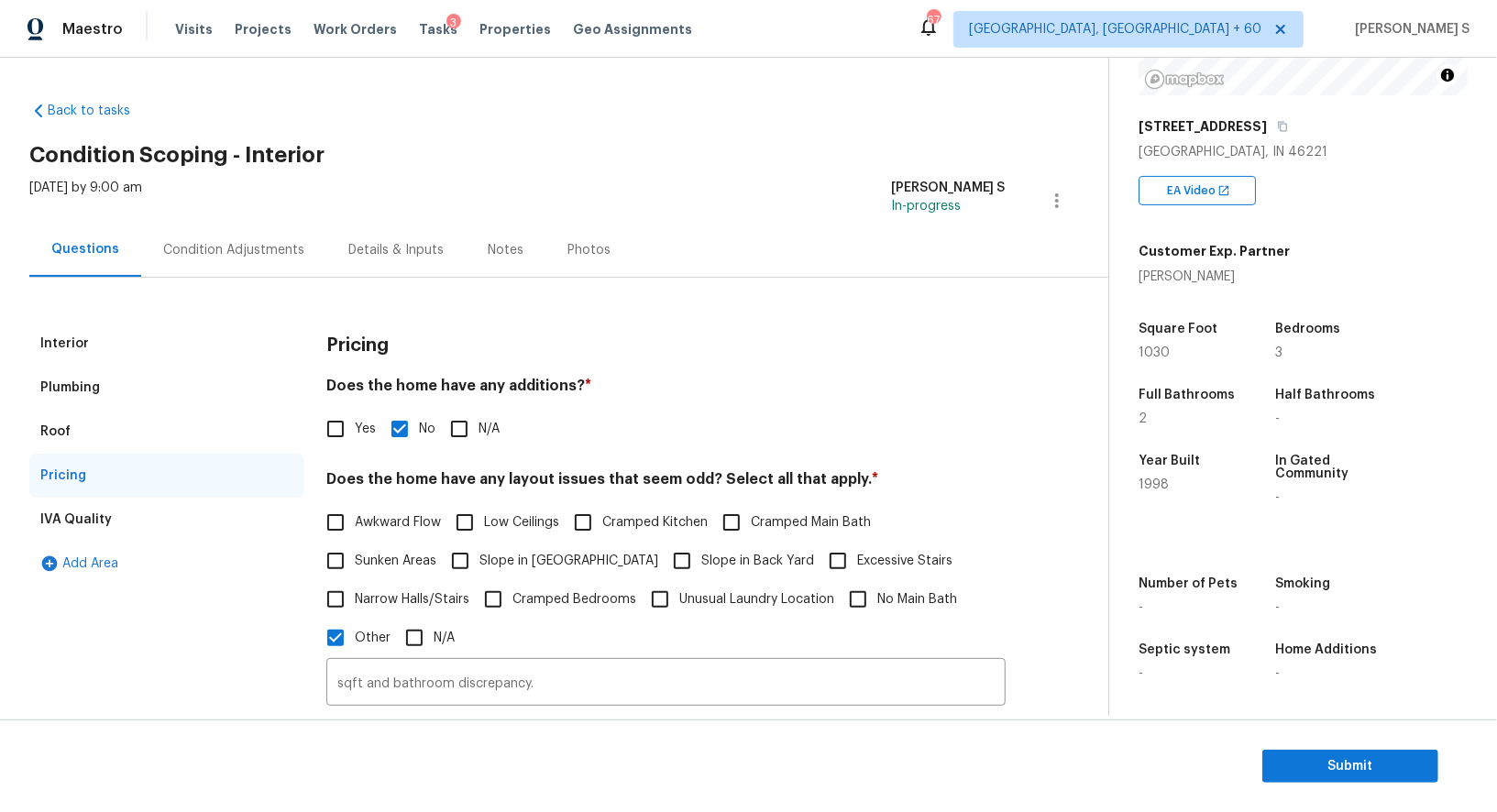
click at [254, 236] on div "Condition Adjustments" at bounding box center [234, 249] width 186 height 54
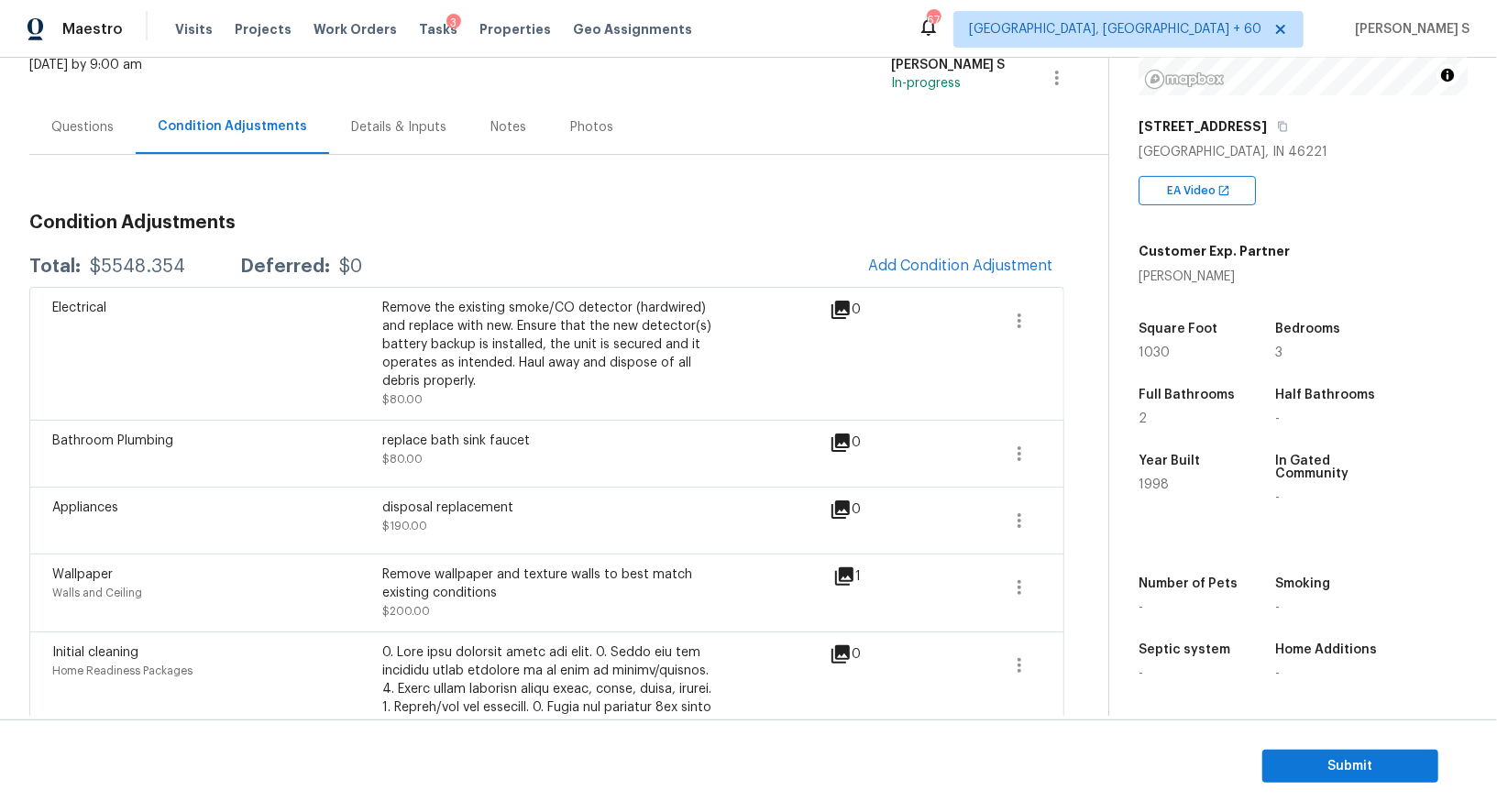
scroll to position [211, 0]
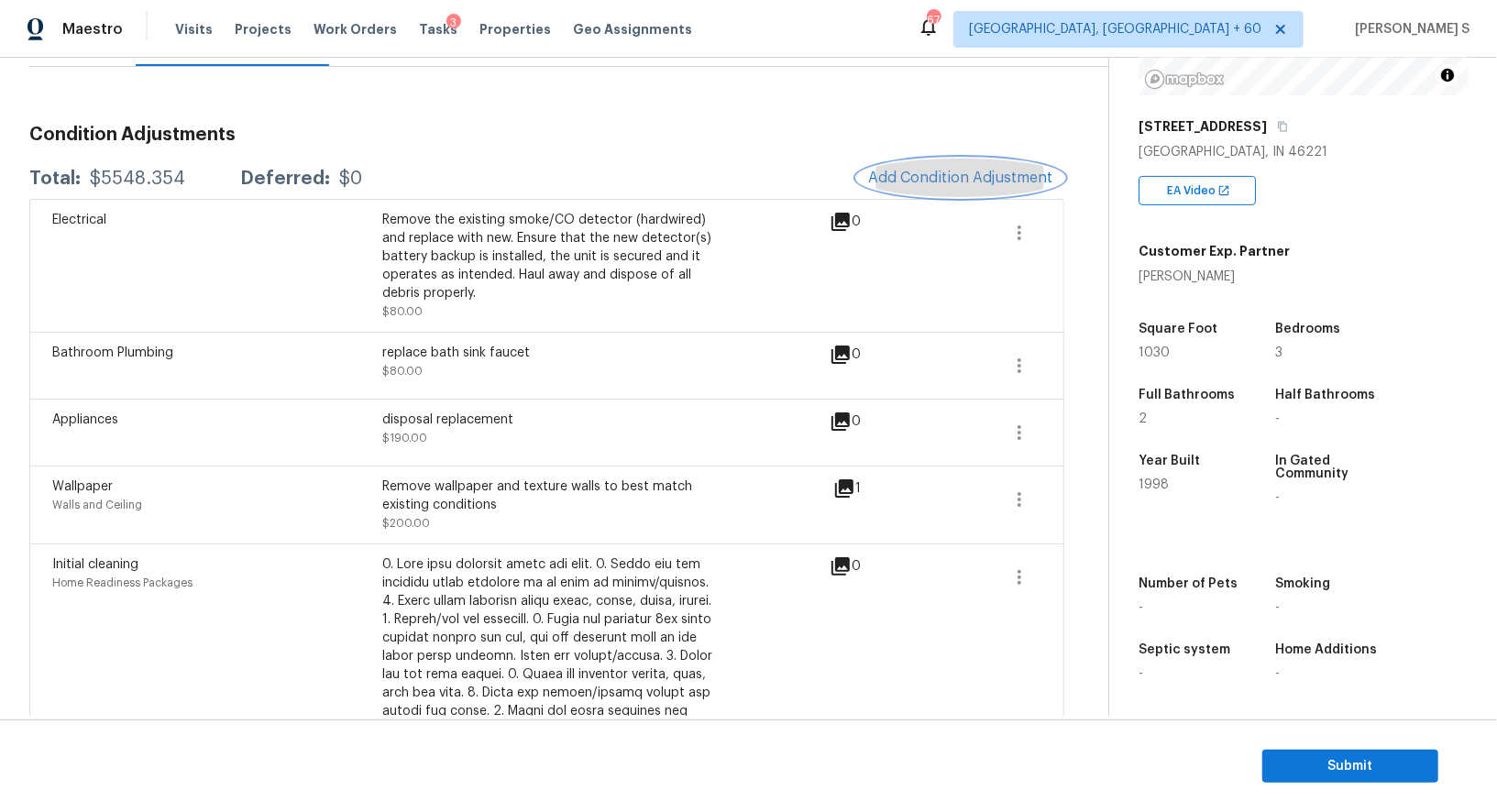
click at [912, 176] on span "Add Condition Adjustment" at bounding box center [961, 178] width 186 height 17
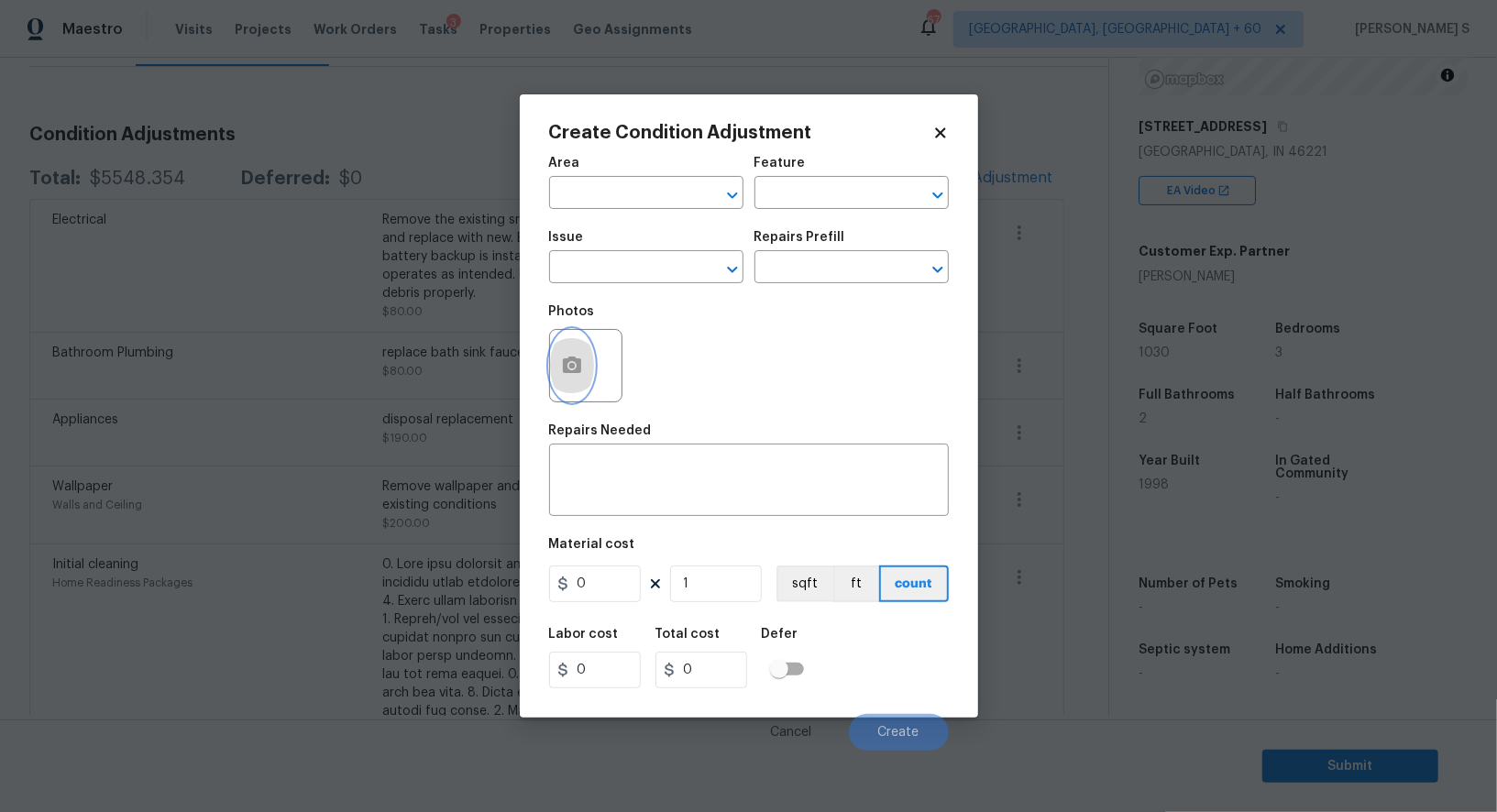
click at [578, 369] on icon "button" at bounding box center [572, 364] width 19 height 17
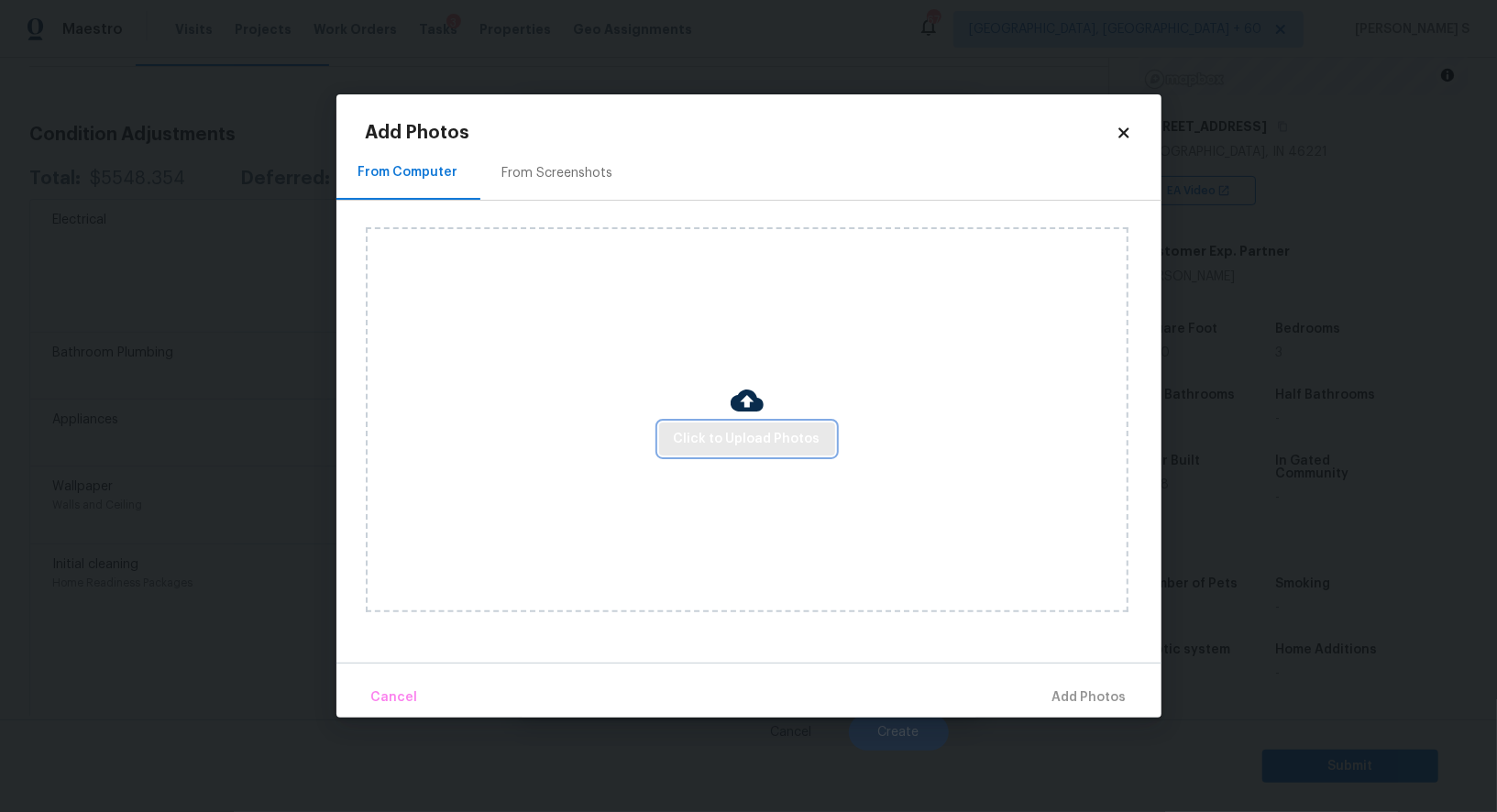
click at [784, 429] on span "Click to Upload Photos" at bounding box center [747, 439] width 146 height 23
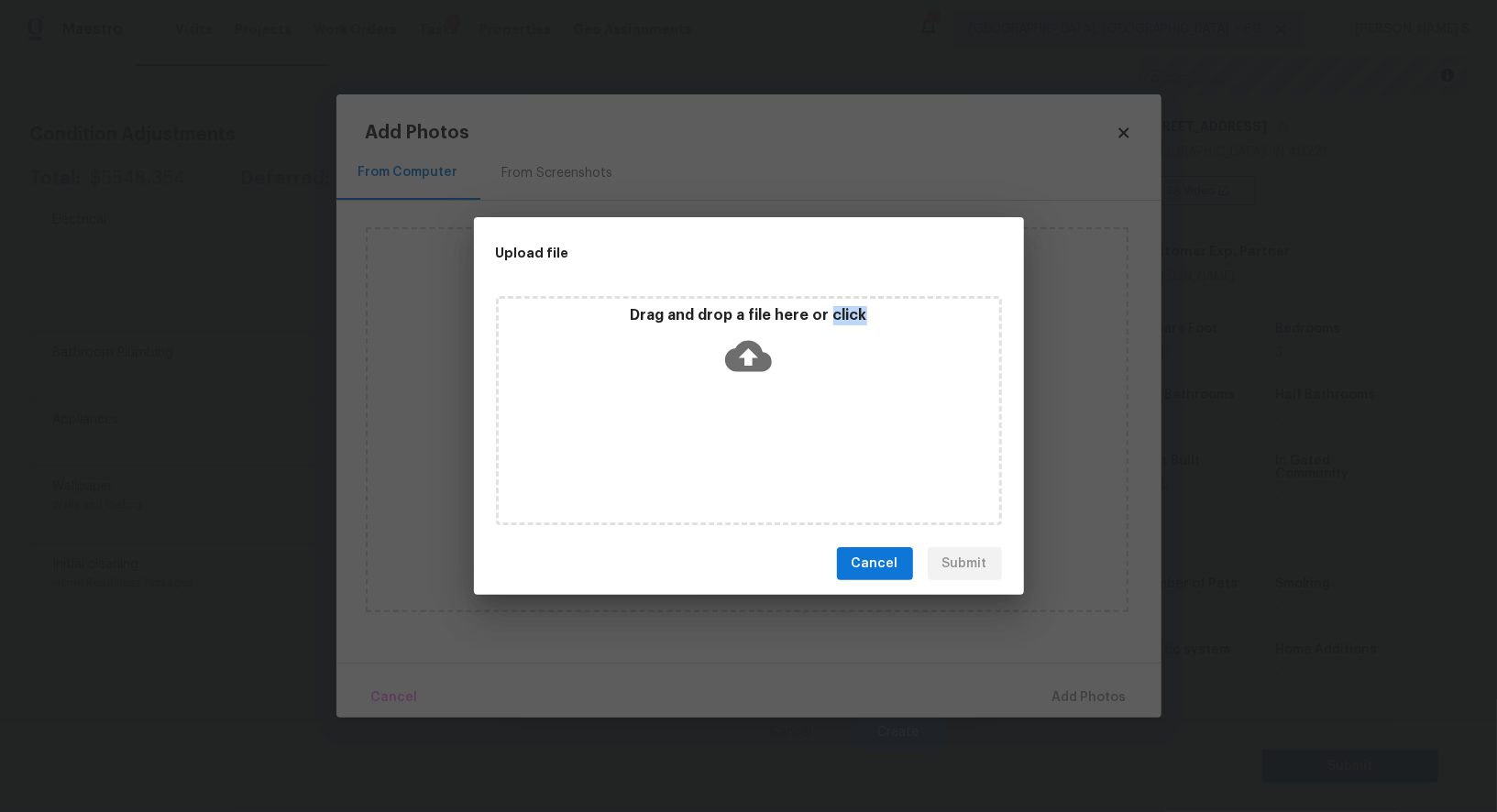
click at [784, 429] on div "Drag and drop a file here or click" at bounding box center [748, 409] width 506 height 229
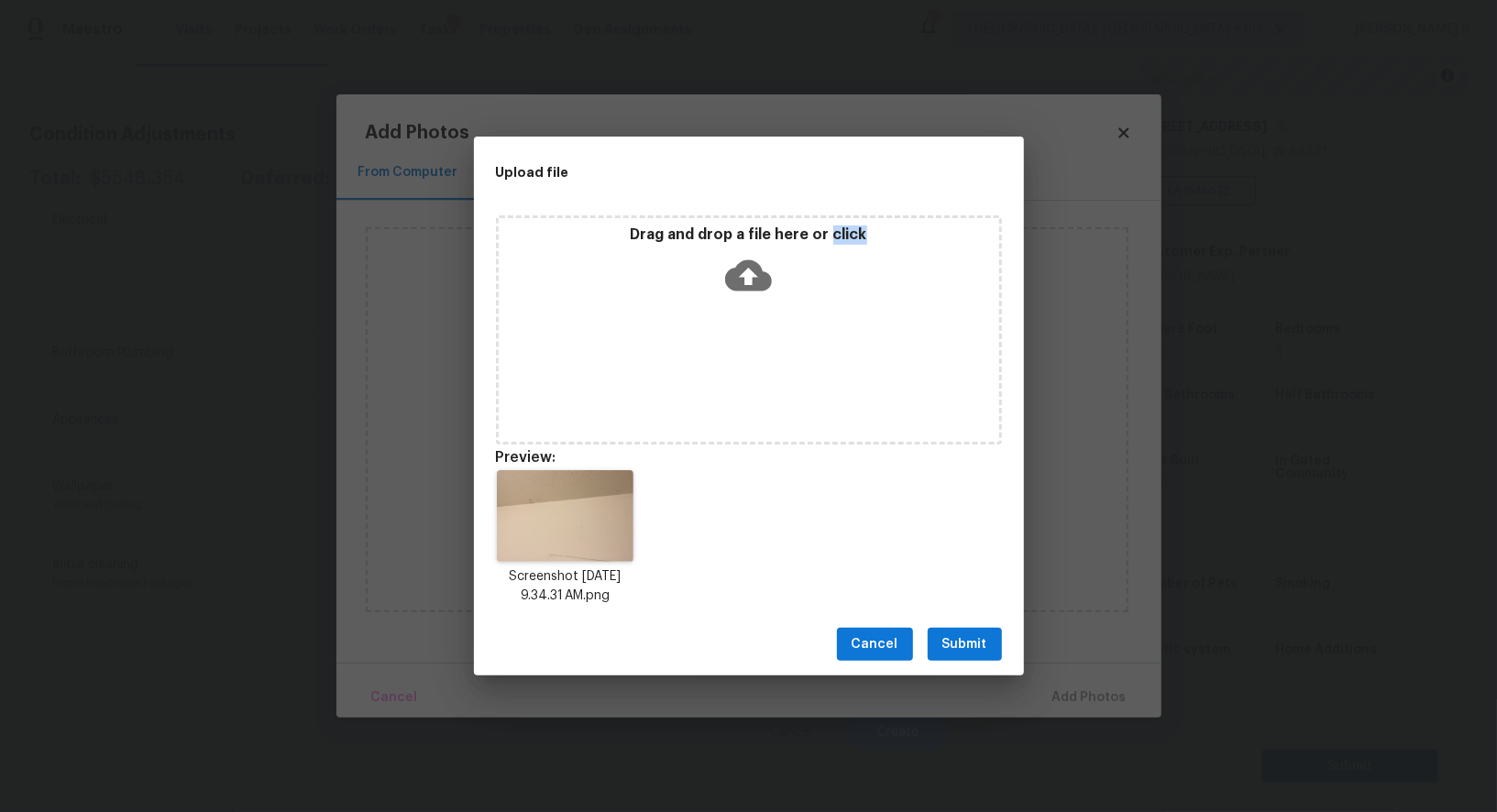
click at [981, 654] on span "Submit" at bounding box center [966, 644] width 45 height 23
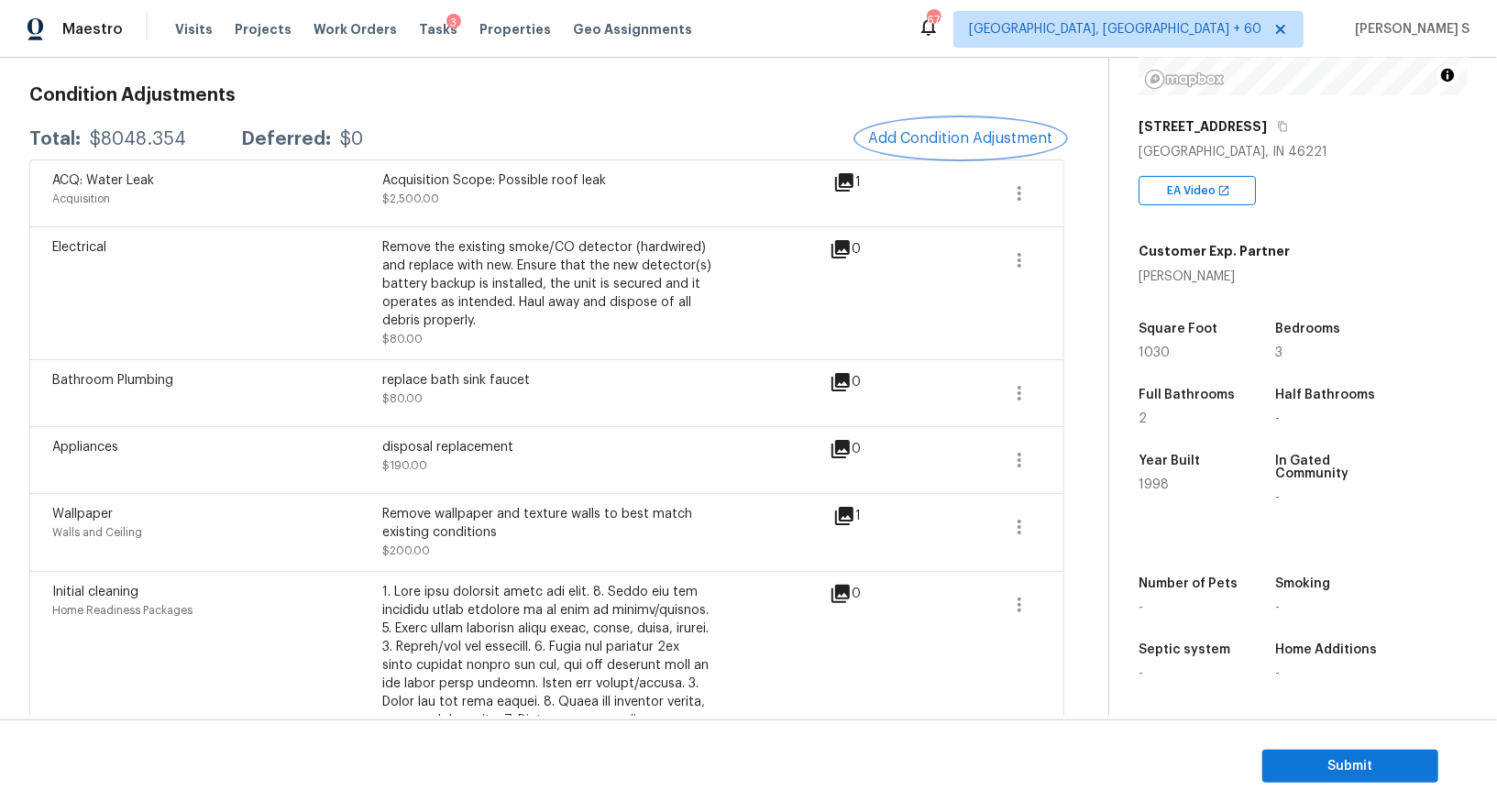
scroll to position [251, 0]
click at [918, 135] on span "Add Condition Adjustment" at bounding box center [961, 137] width 186 height 17
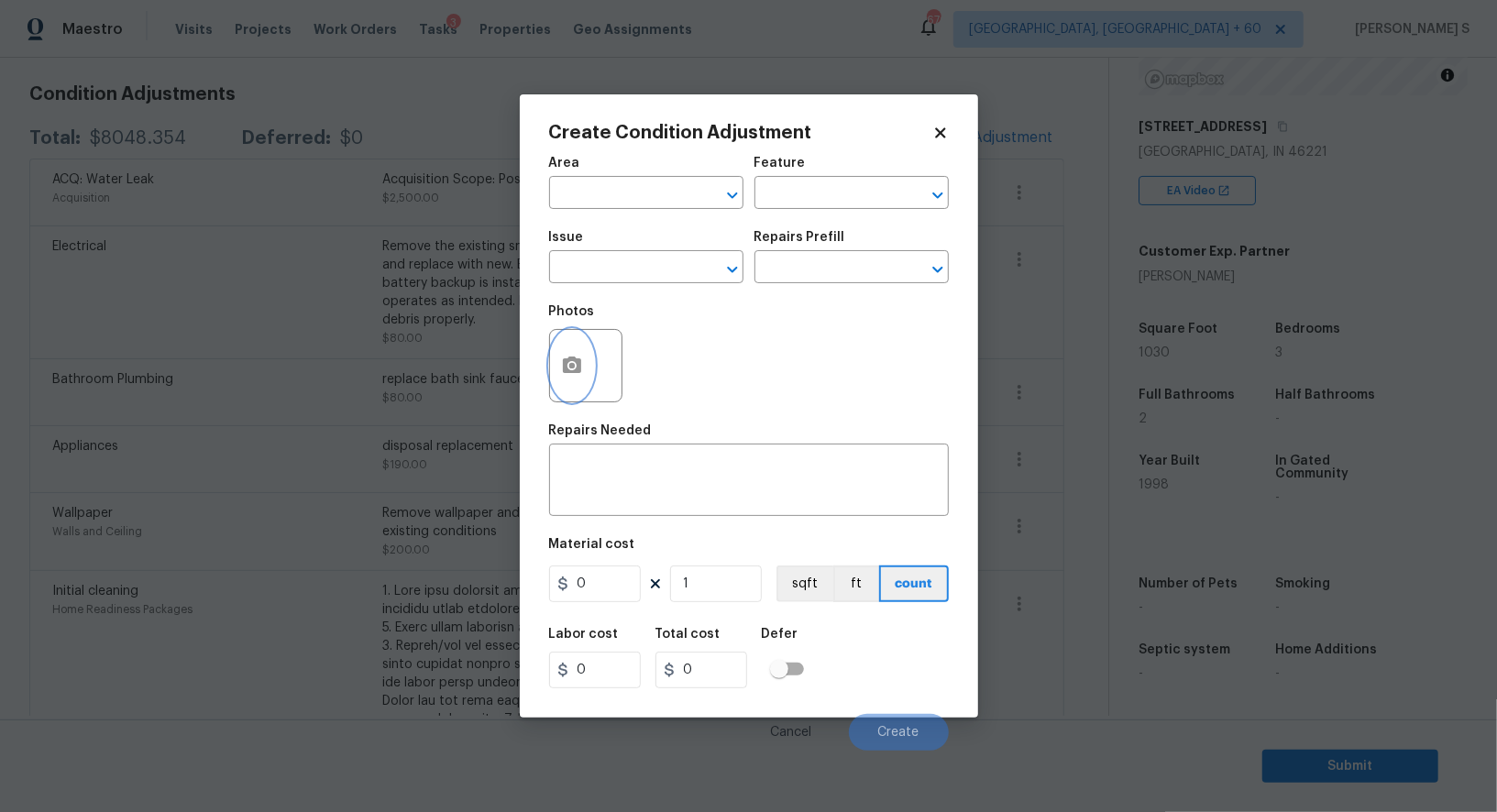
click at [585, 379] on button "button" at bounding box center [572, 365] width 44 height 72
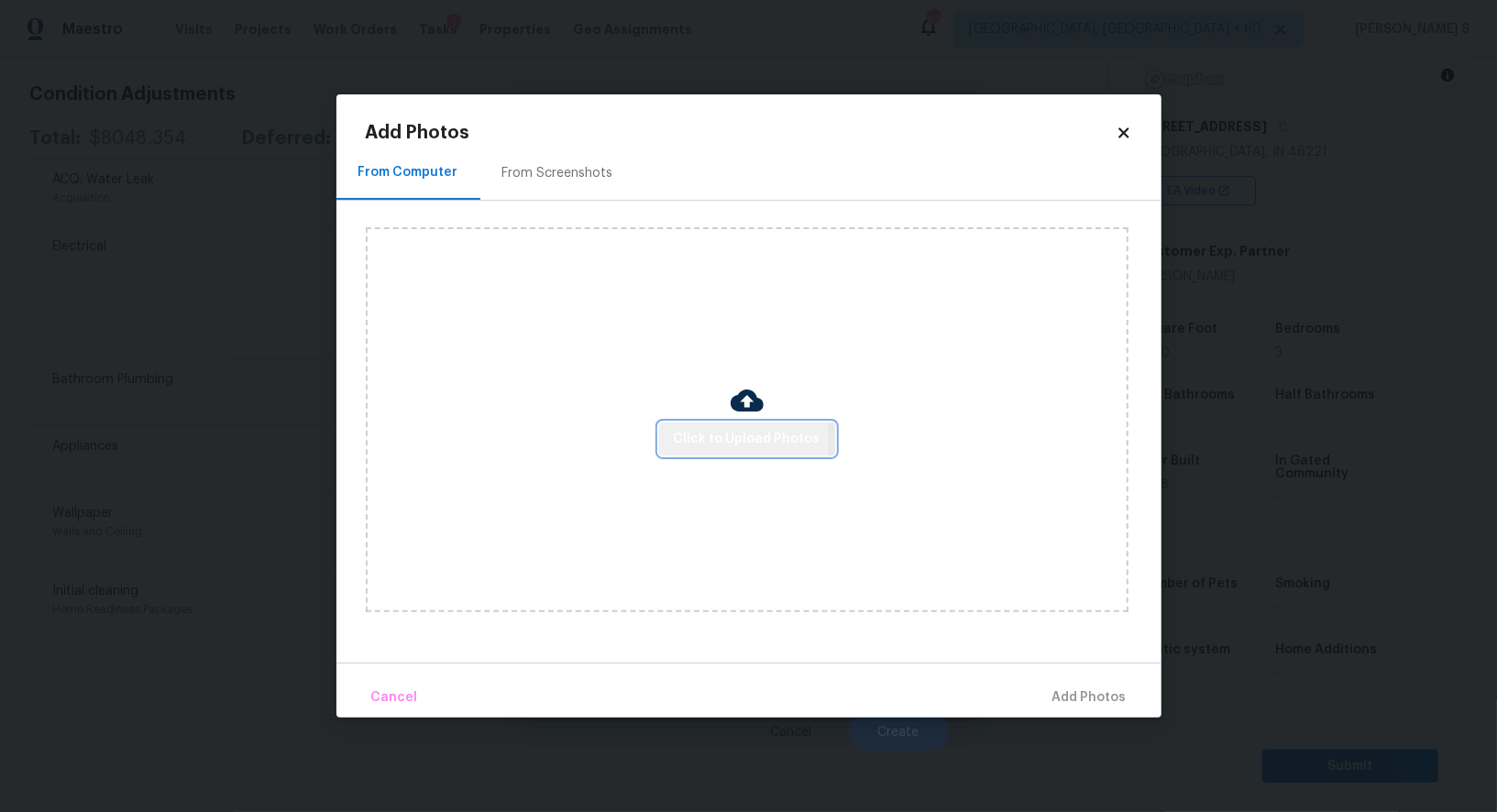
click at [715, 442] on span "Click to Upload Photos" at bounding box center [747, 439] width 146 height 23
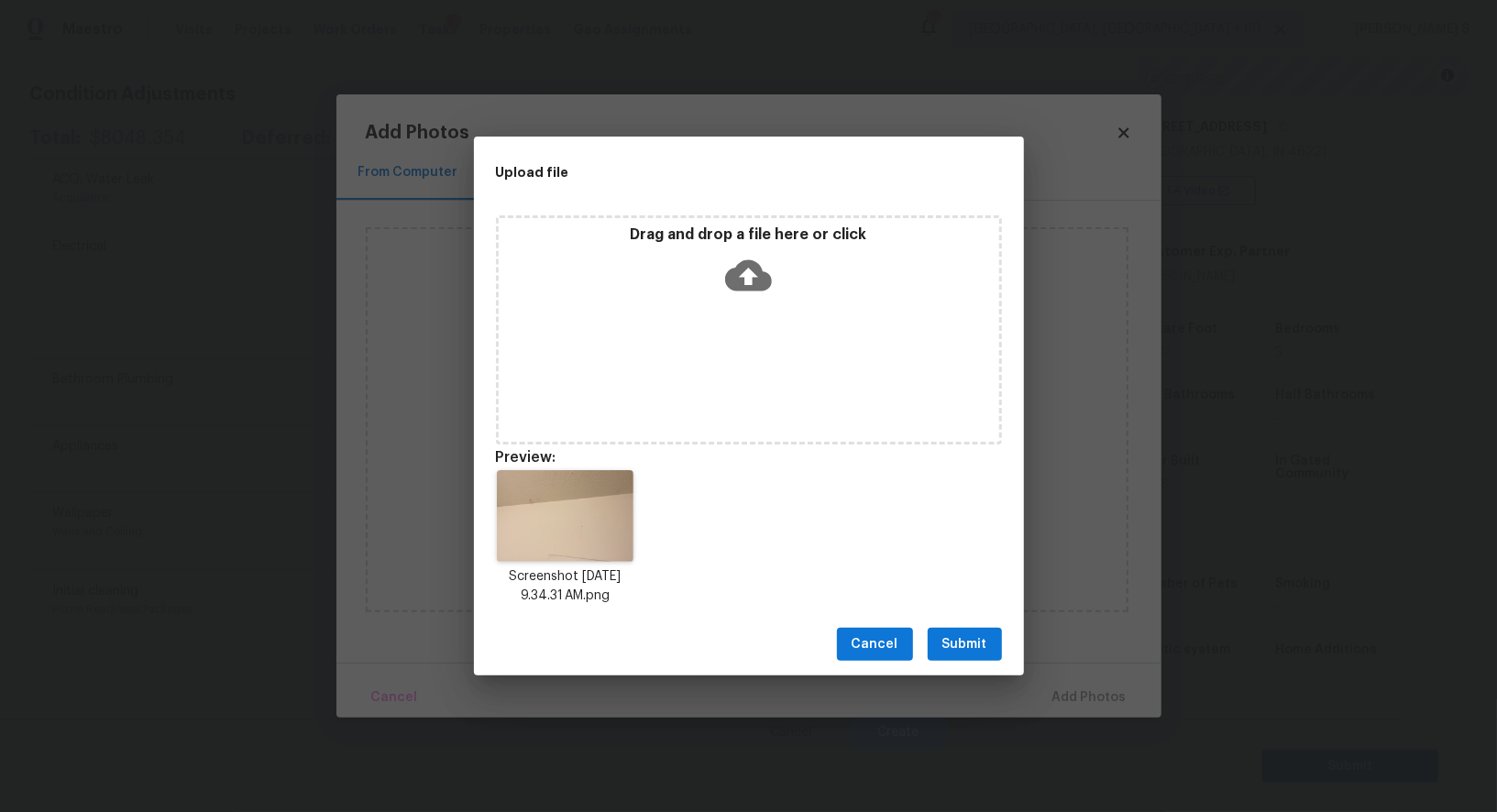
click at [984, 640] on span "Submit" at bounding box center [966, 644] width 45 height 23
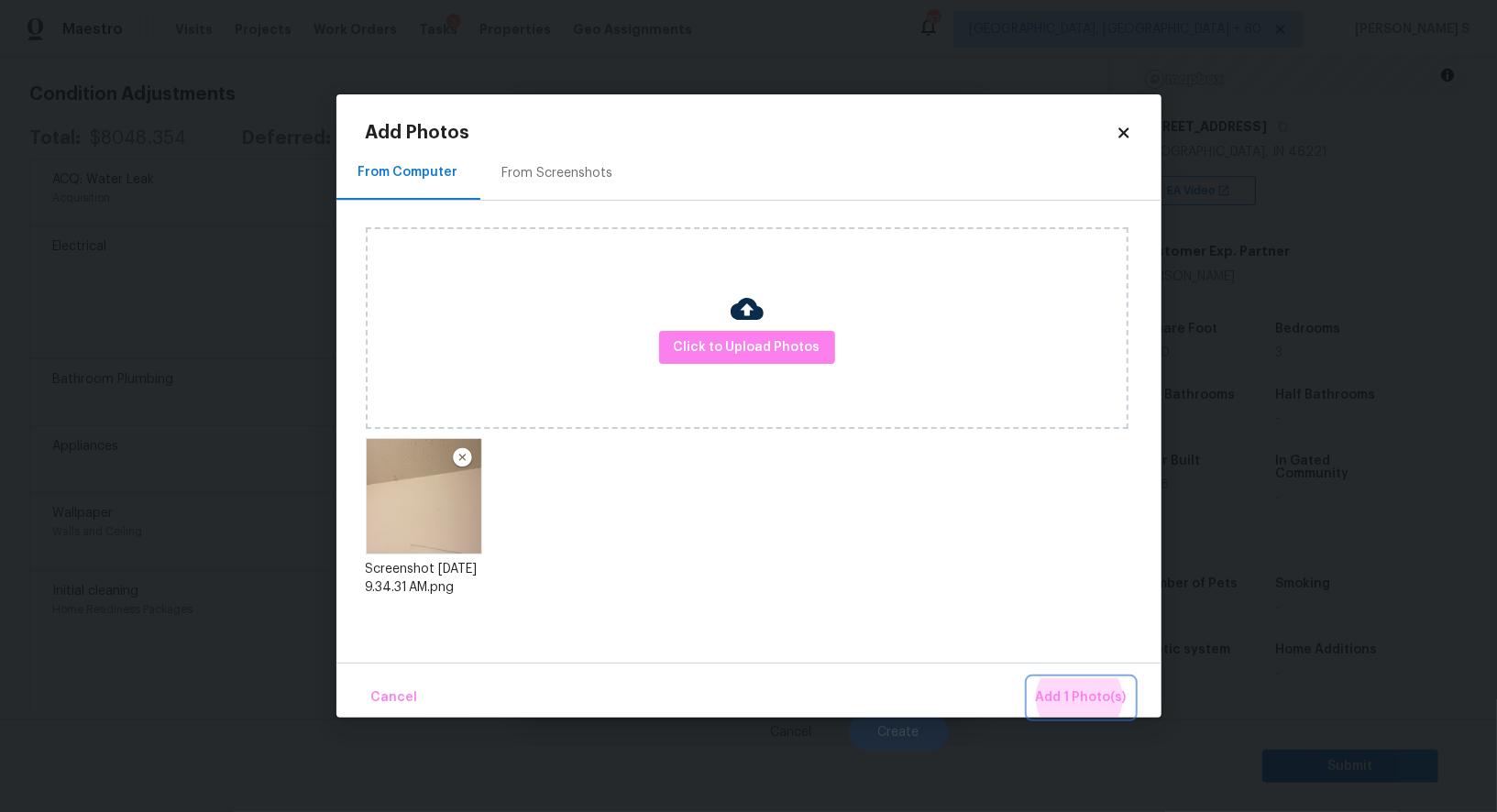
click at [1028, 678] on button "Add 1 Photo(s)" at bounding box center [1081, 698] width 105 height 39
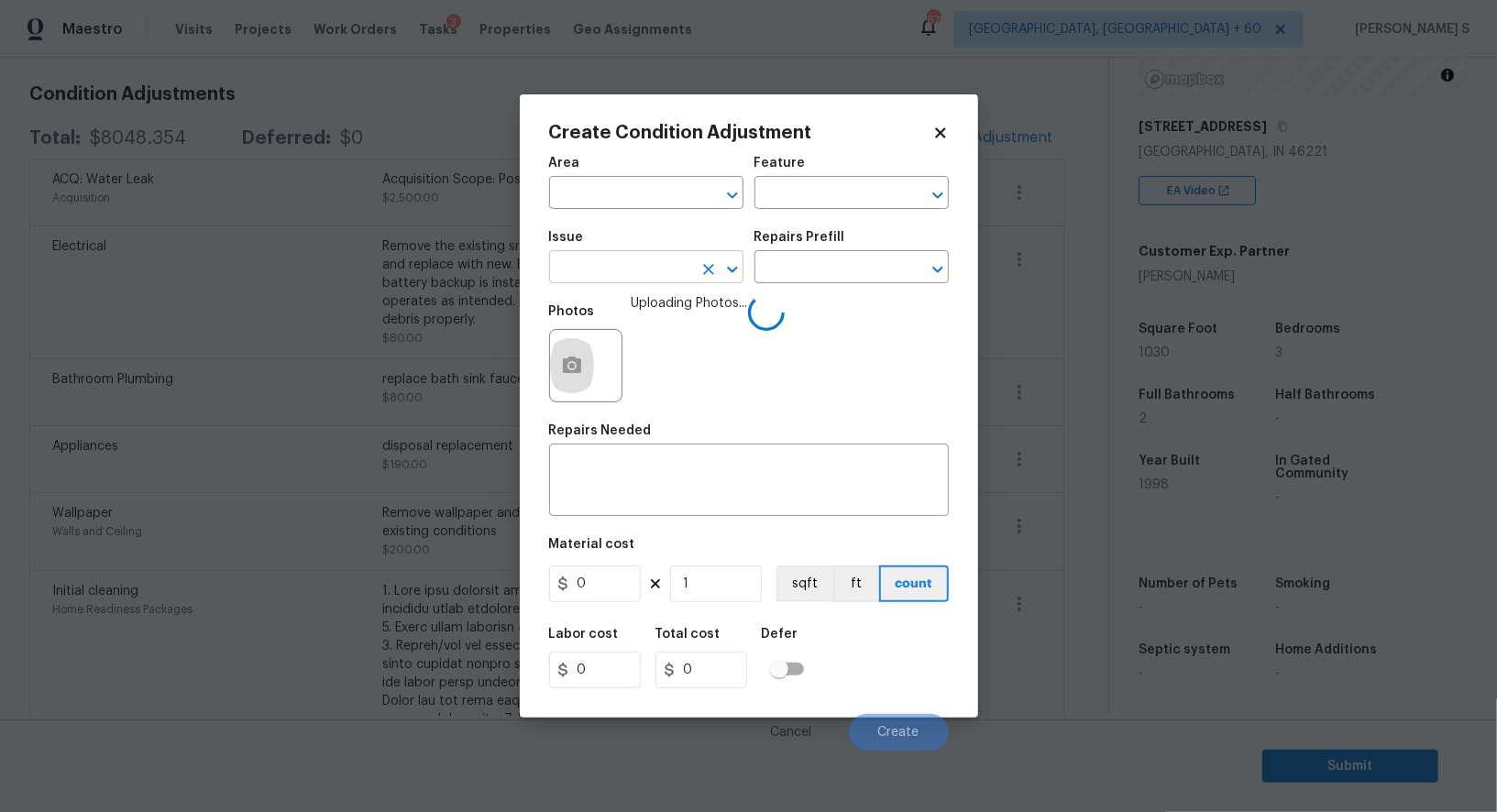
click at [664, 257] on input "text" at bounding box center [621, 268] width 143 height 28
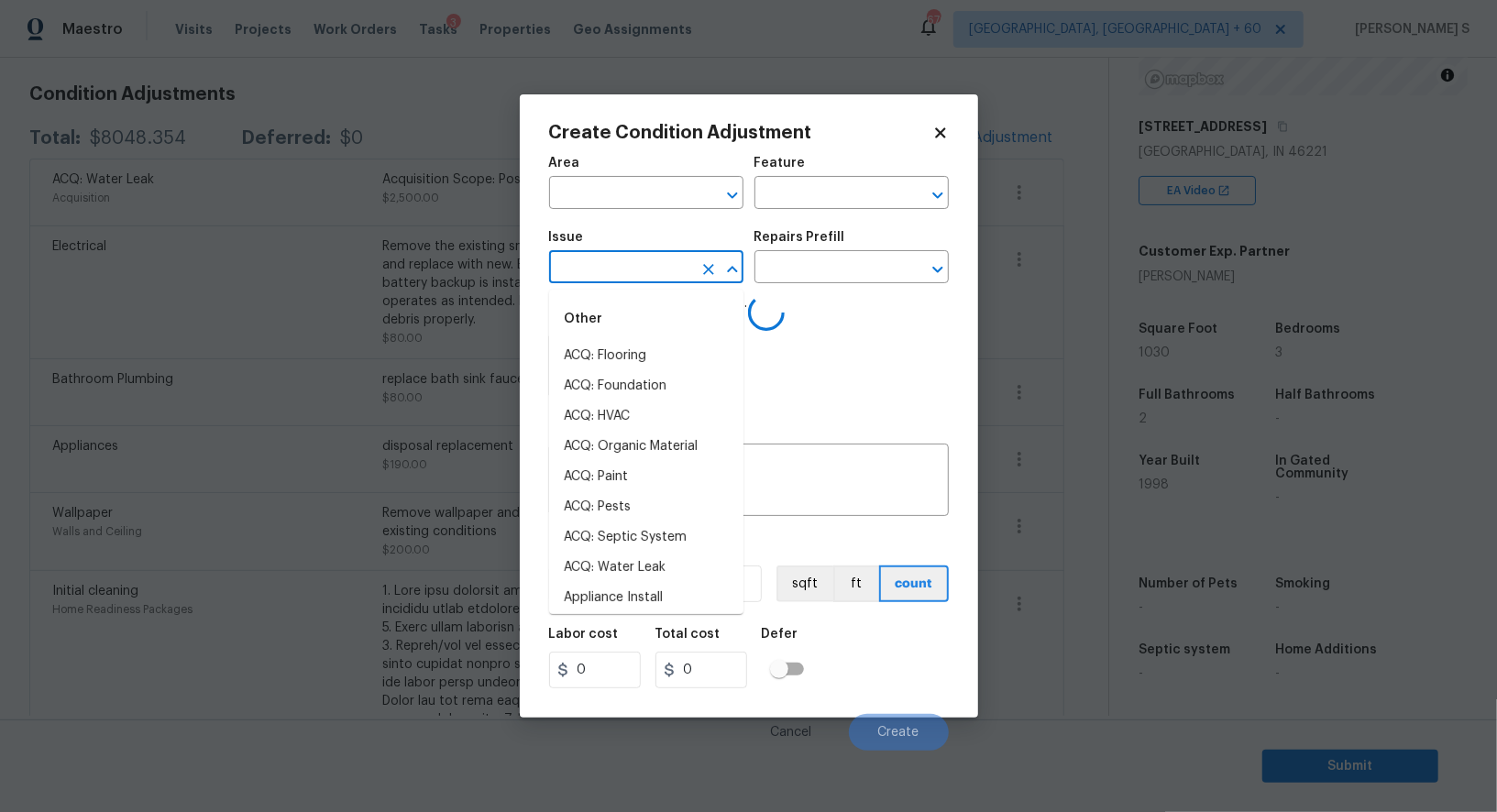
type input "i"
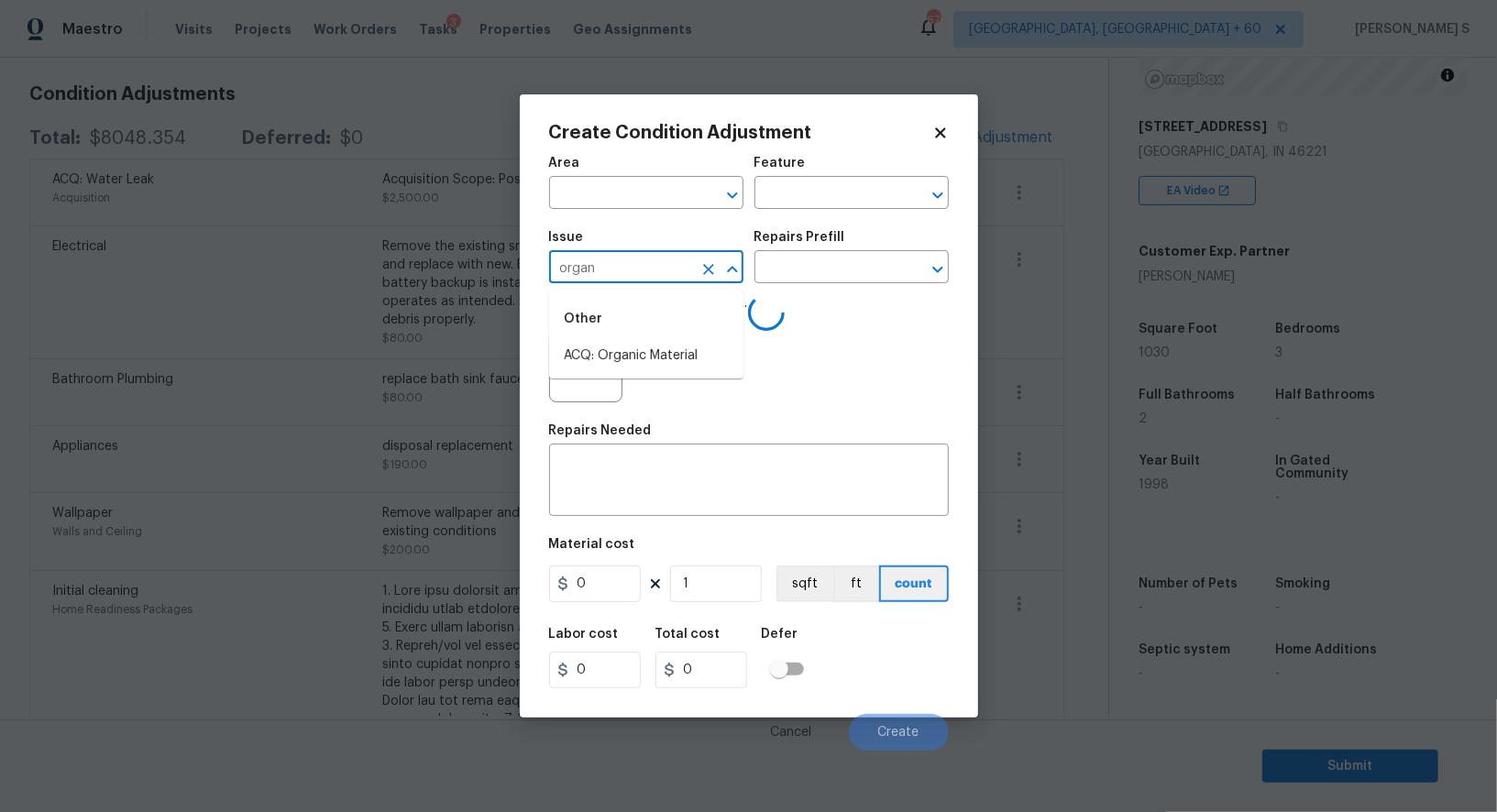
type input "organa"
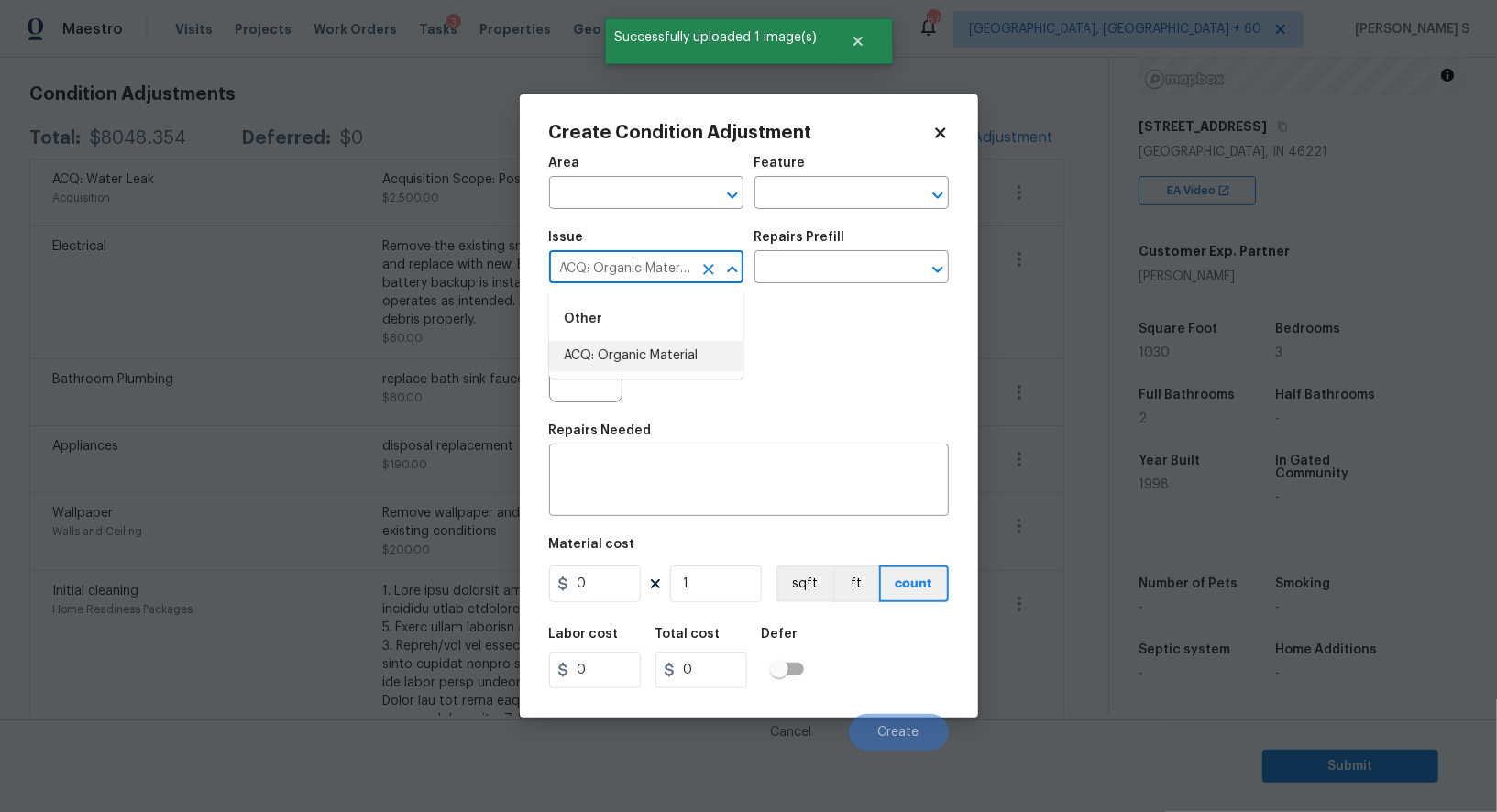
type input "ACQ: Organic Material"
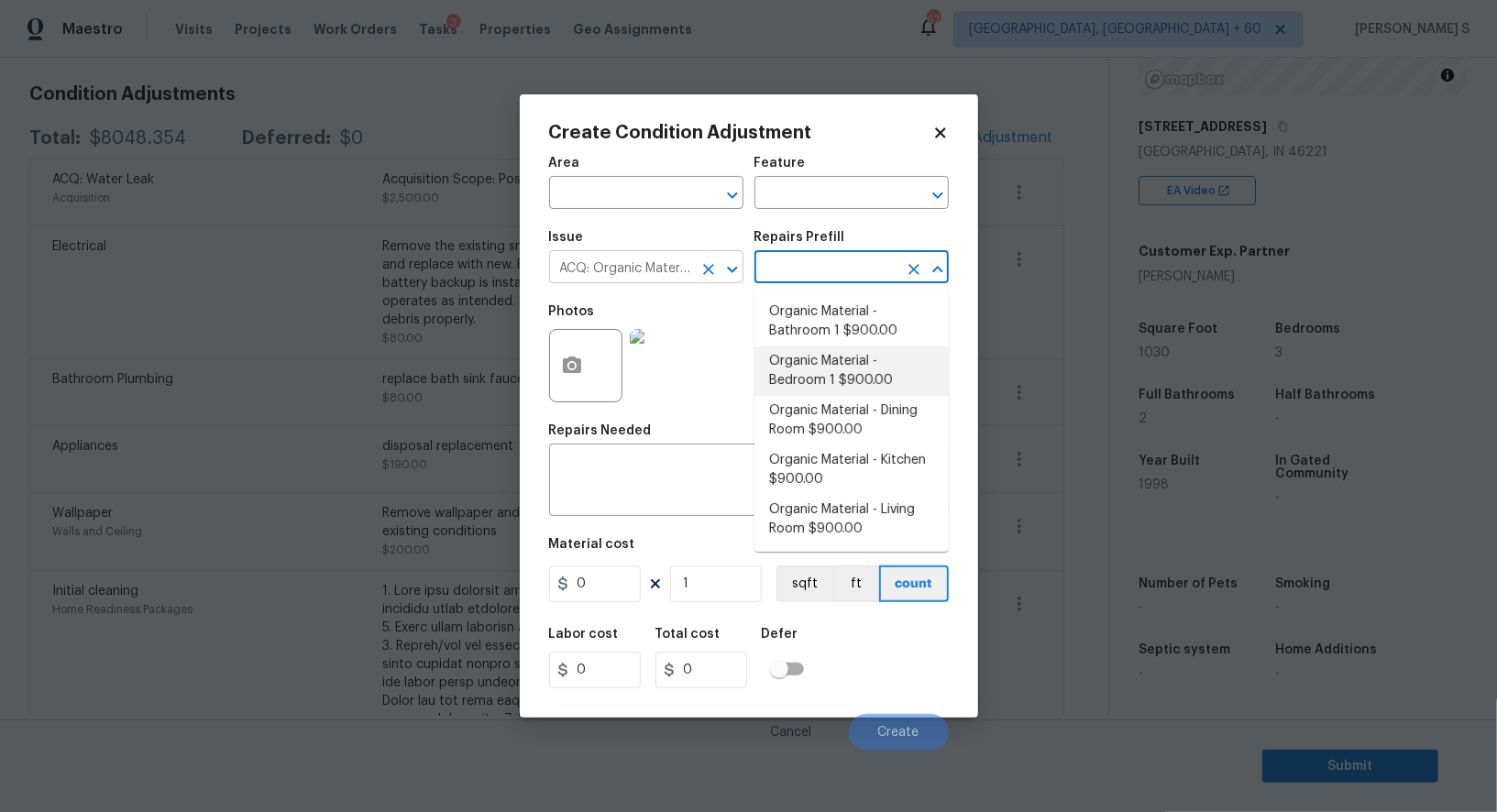
type input "Acquisition"
type textarea "Acquisition Scope: Conditions Conducive to Organic Material - Bathroom 1 Discla…"
type input "900"
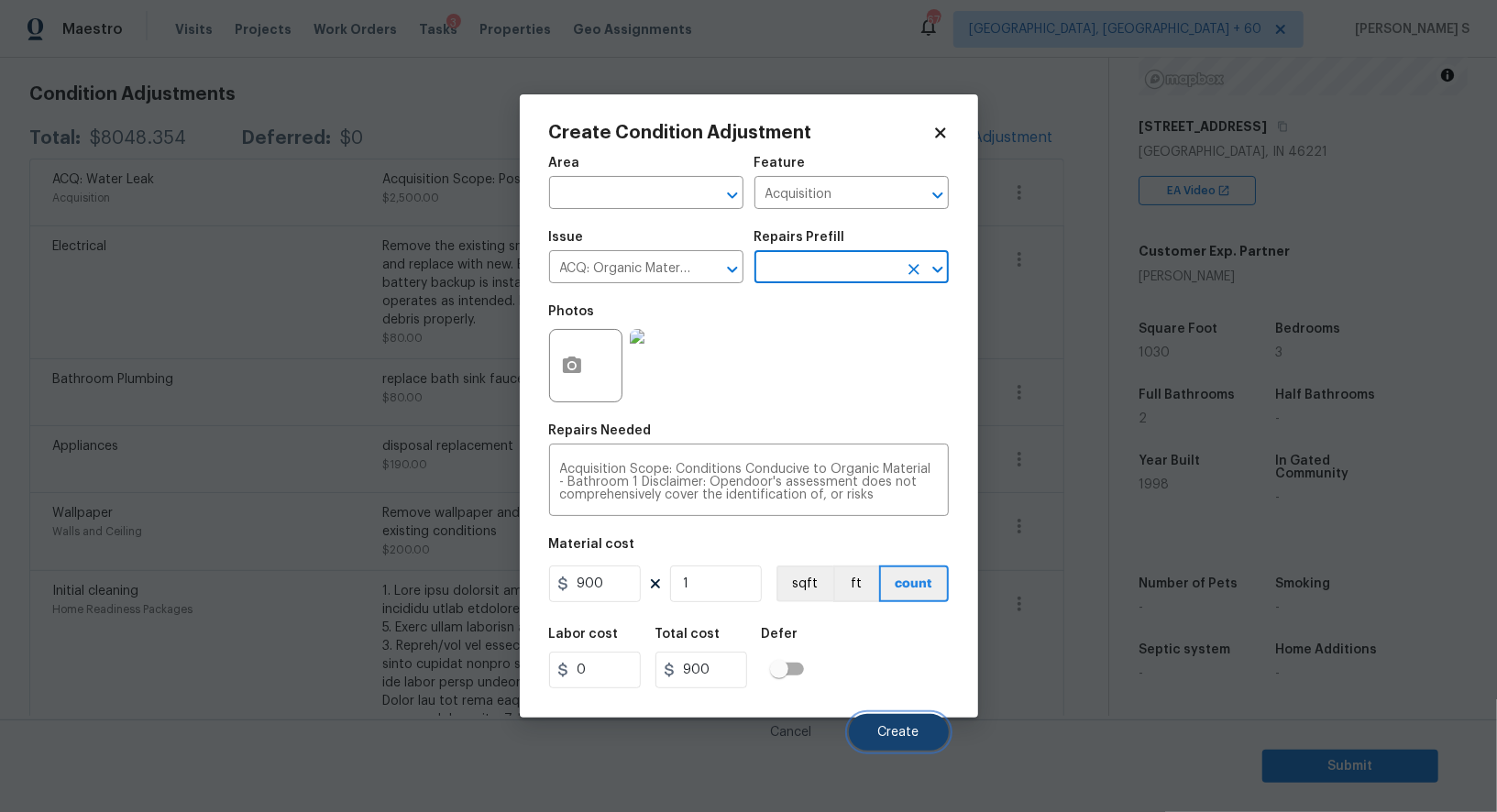
click at [918, 728] on span "Create" at bounding box center [899, 732] width 41 height 14
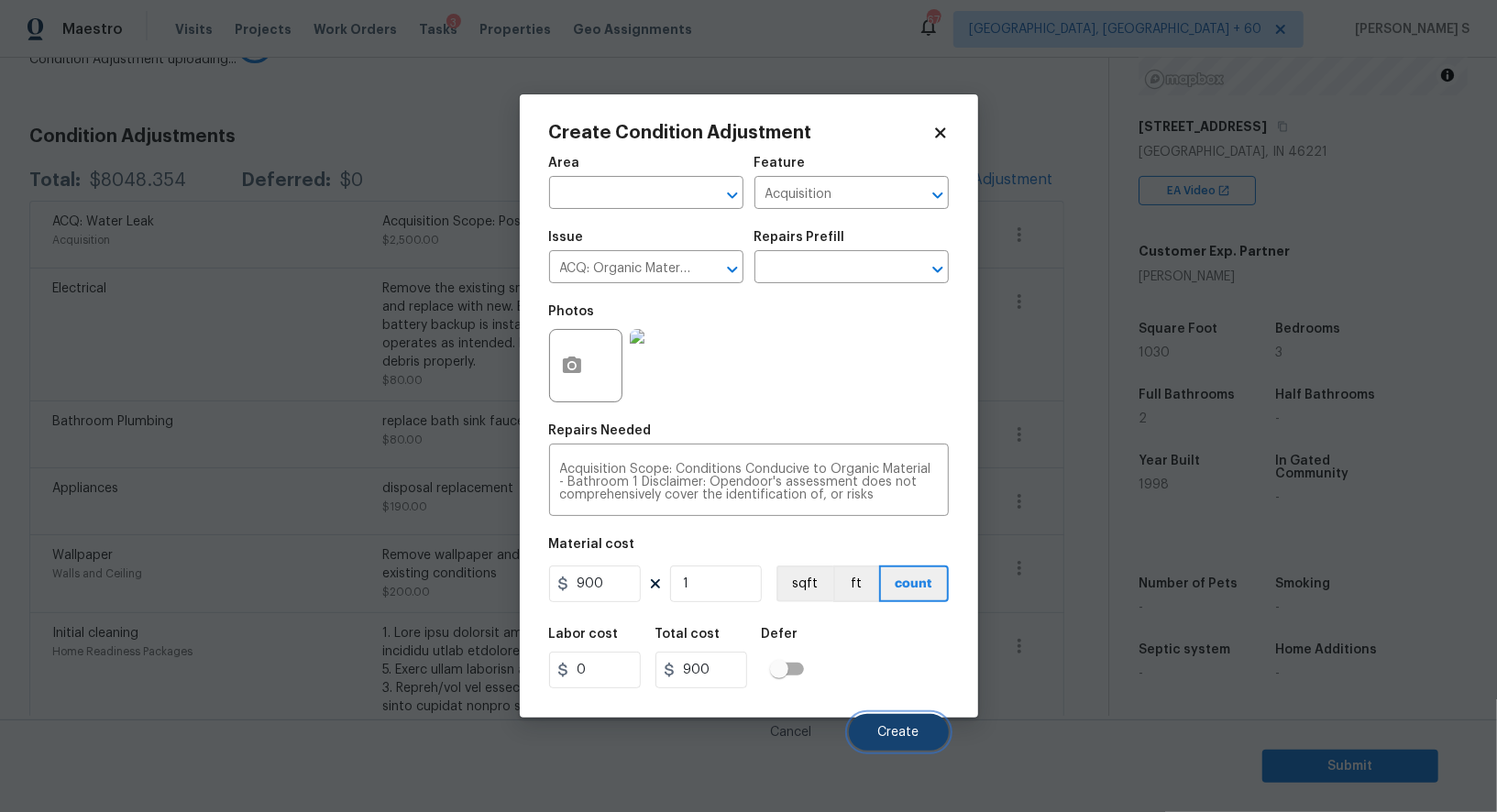
scroll to position [294, 0]
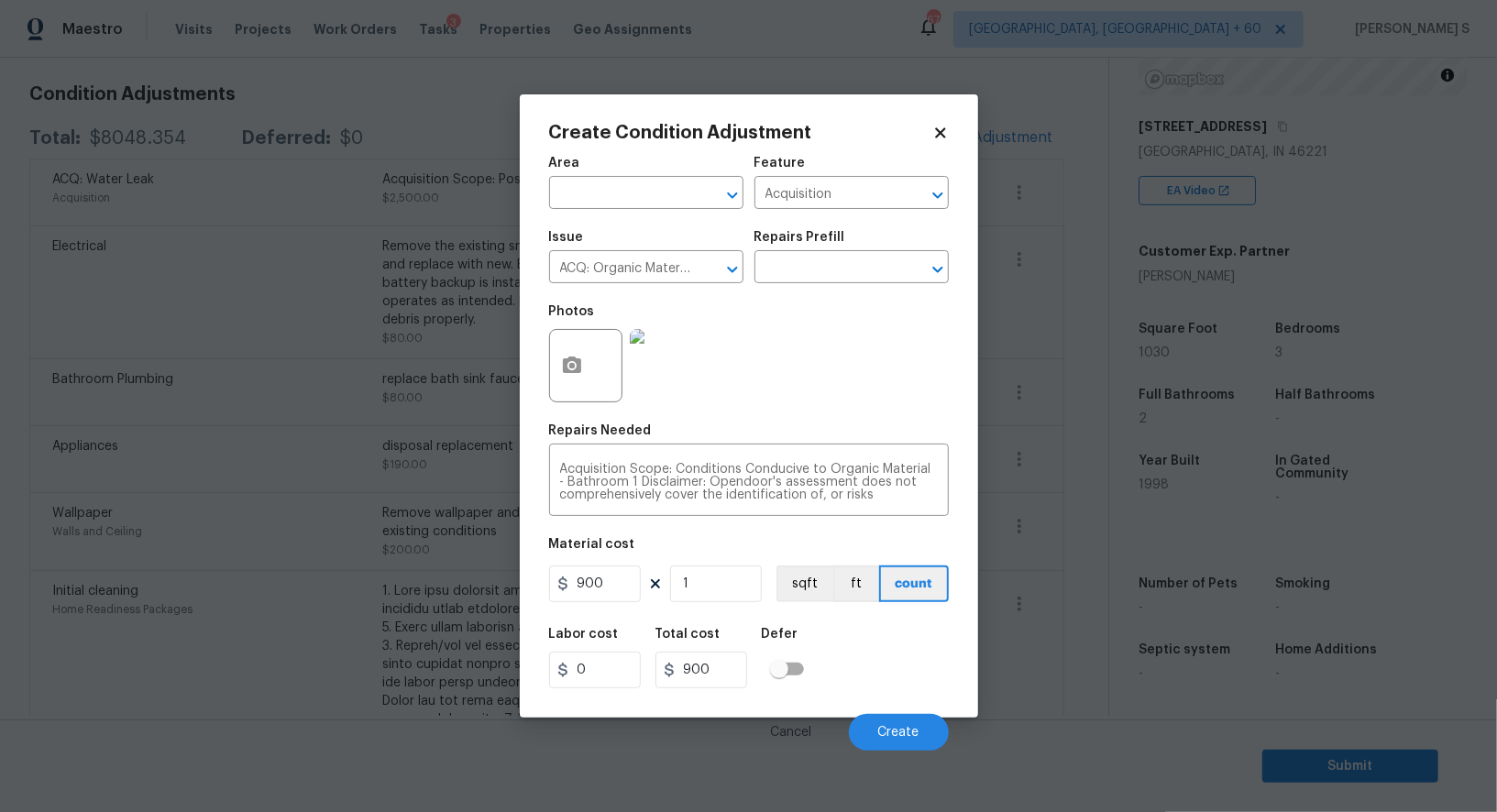
drag, startPoint x: 389, startPoint y: 574, endPoint x: 620, endPoint y: 592, distance: 231.7
click at [389, 569] on body "Maestro Visits Projects Work Orders Tasks 3 Properties Geo Assignments 670 [GEO…" at bounding box center [748, 406] width 1497 height 812
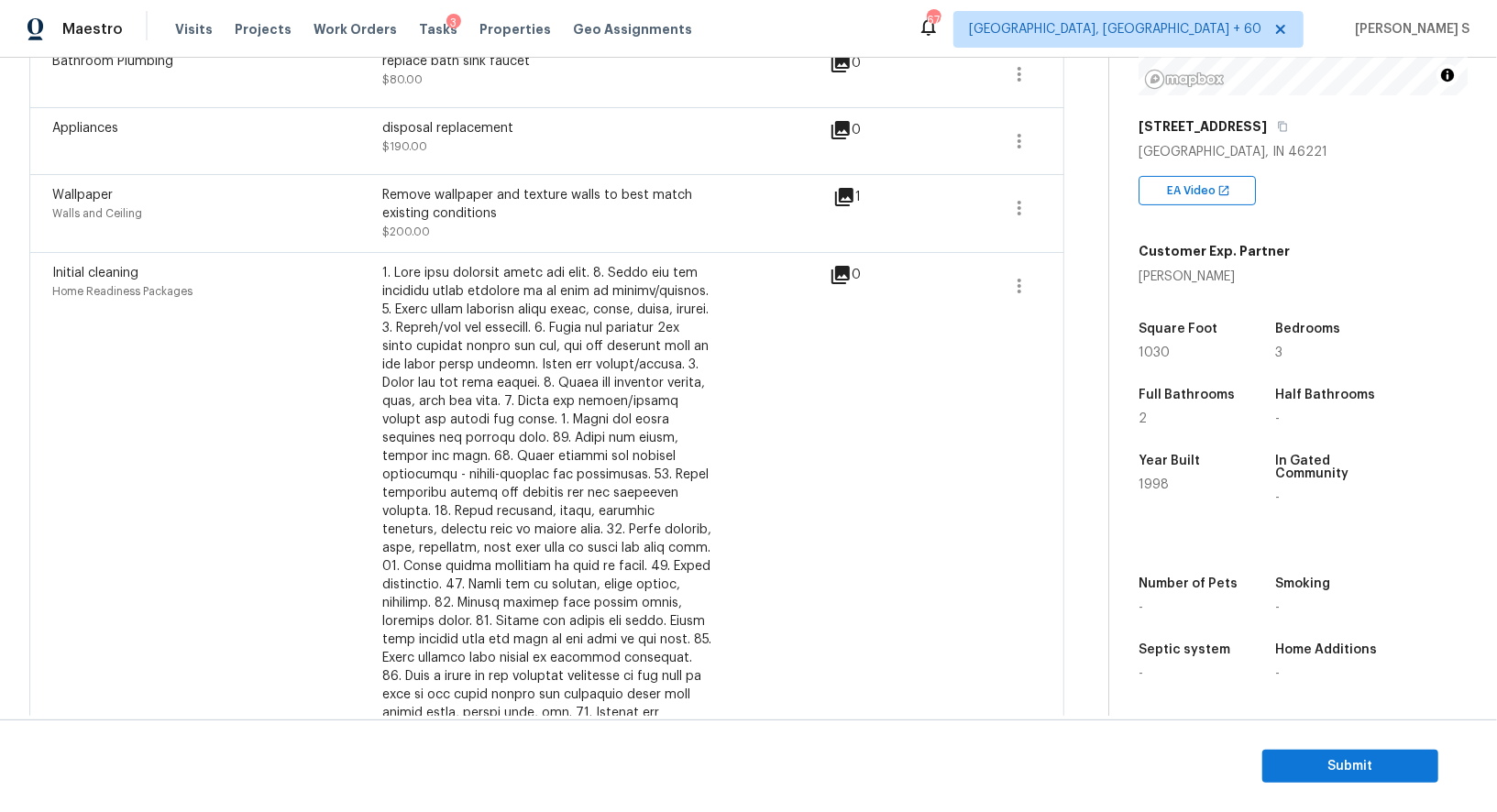
scroll to position [839, 0]
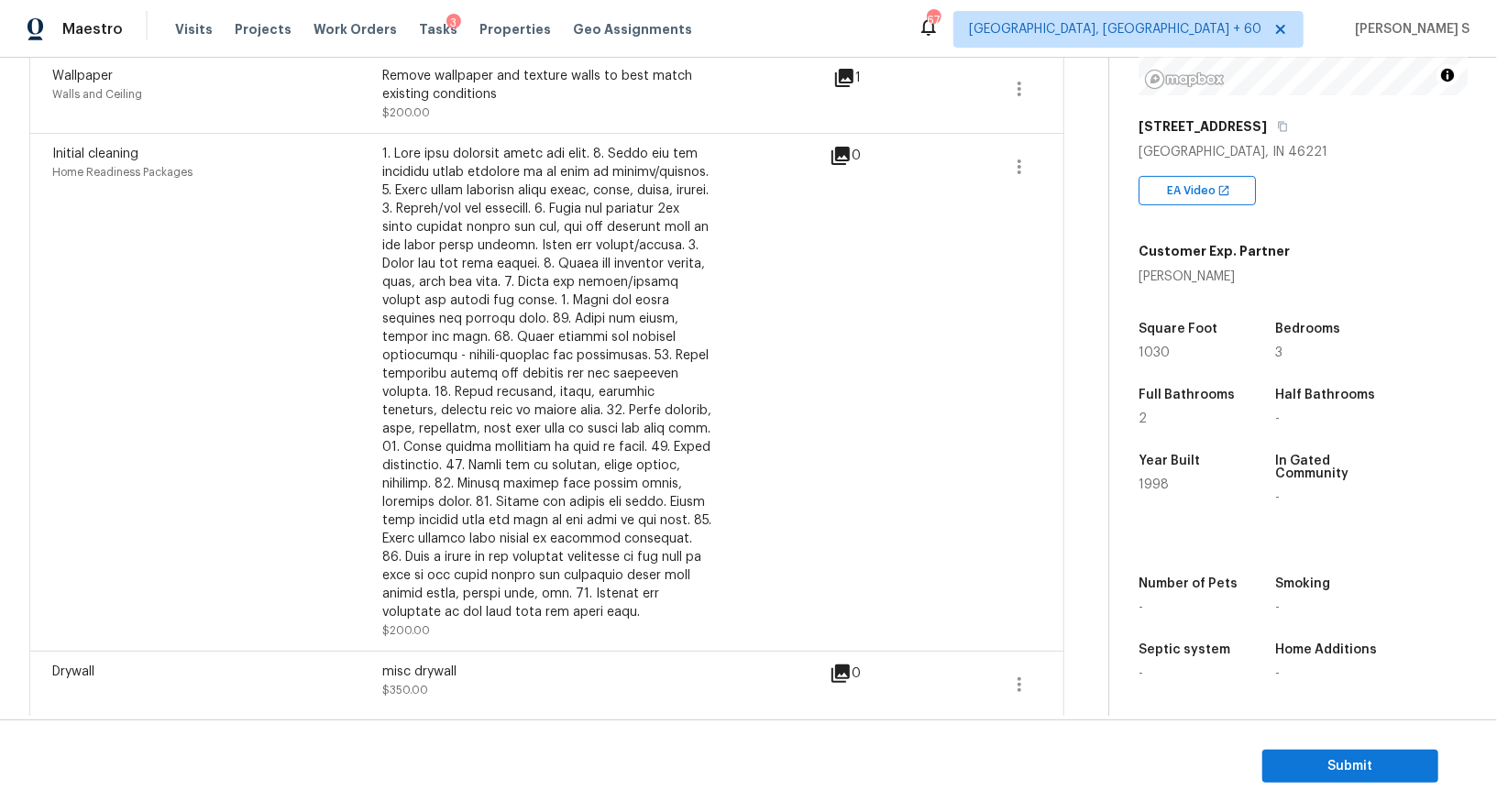
click at [889, 289] on div "0" at bounding box center [874, 392] width 89 height 495
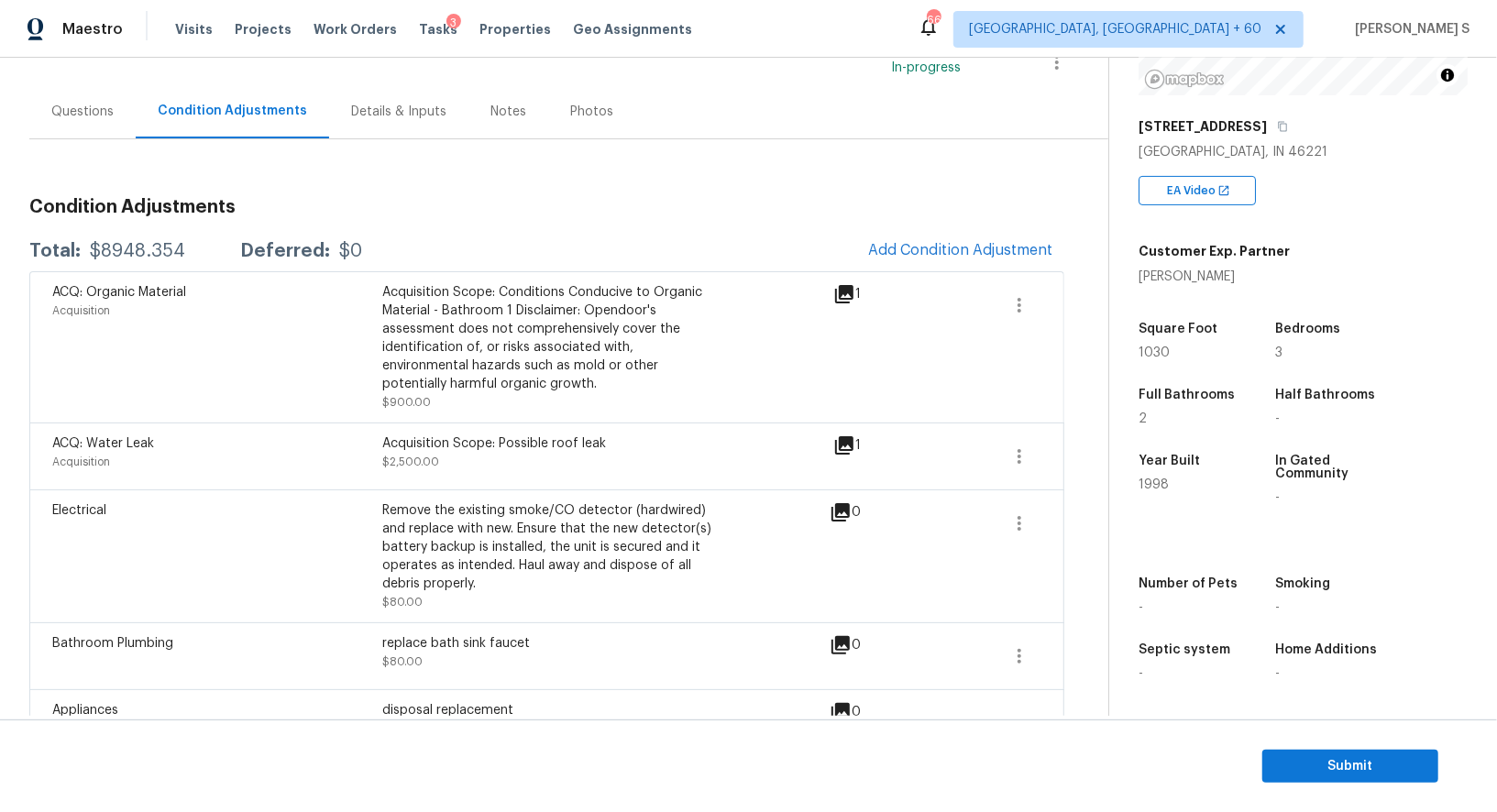
scroll to position [216, 0]
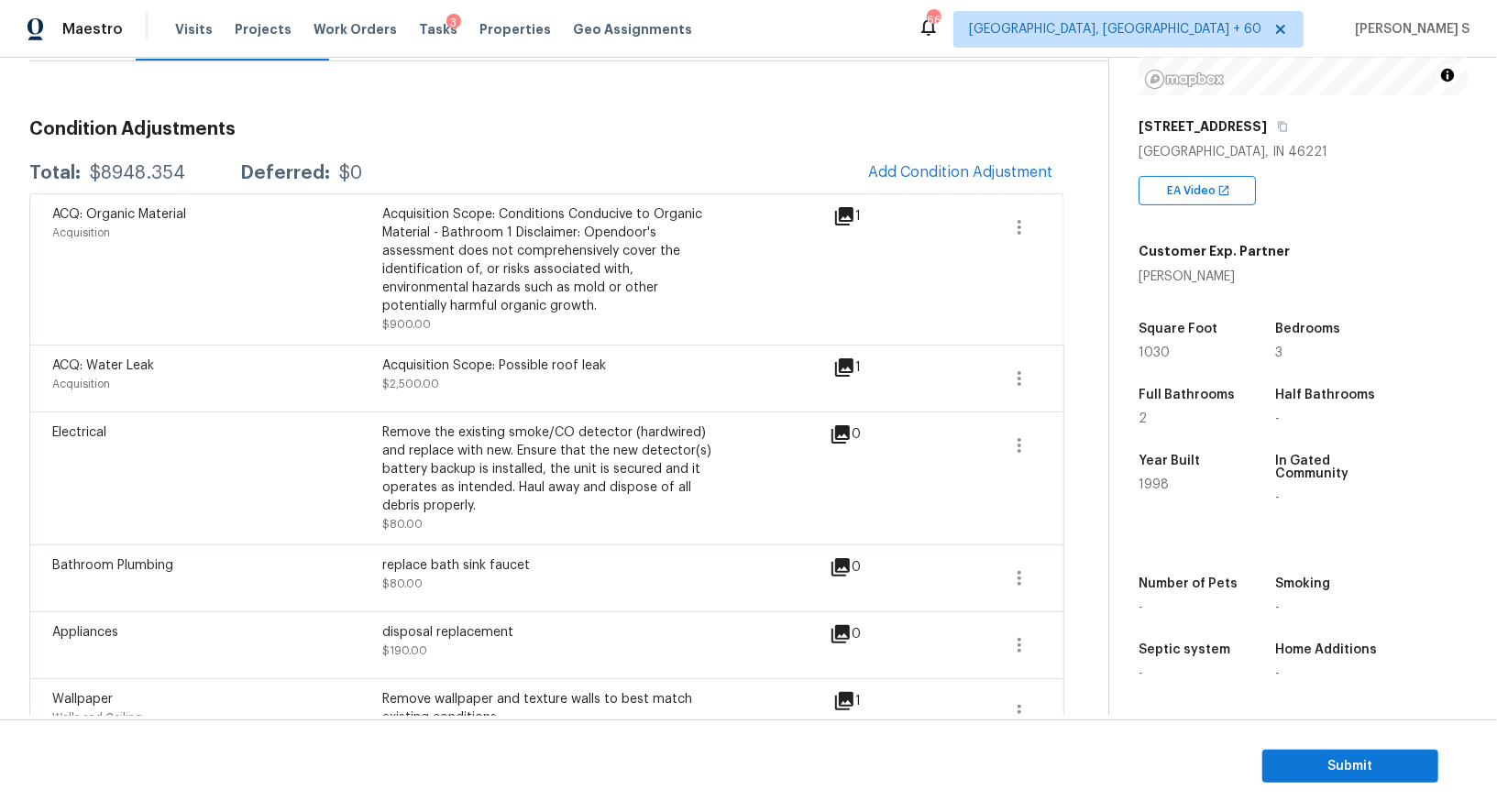
click at [145, 170] on div "$8948.354" at bounding box center [137, 173] width 95 height 19
copy div "8948.354"
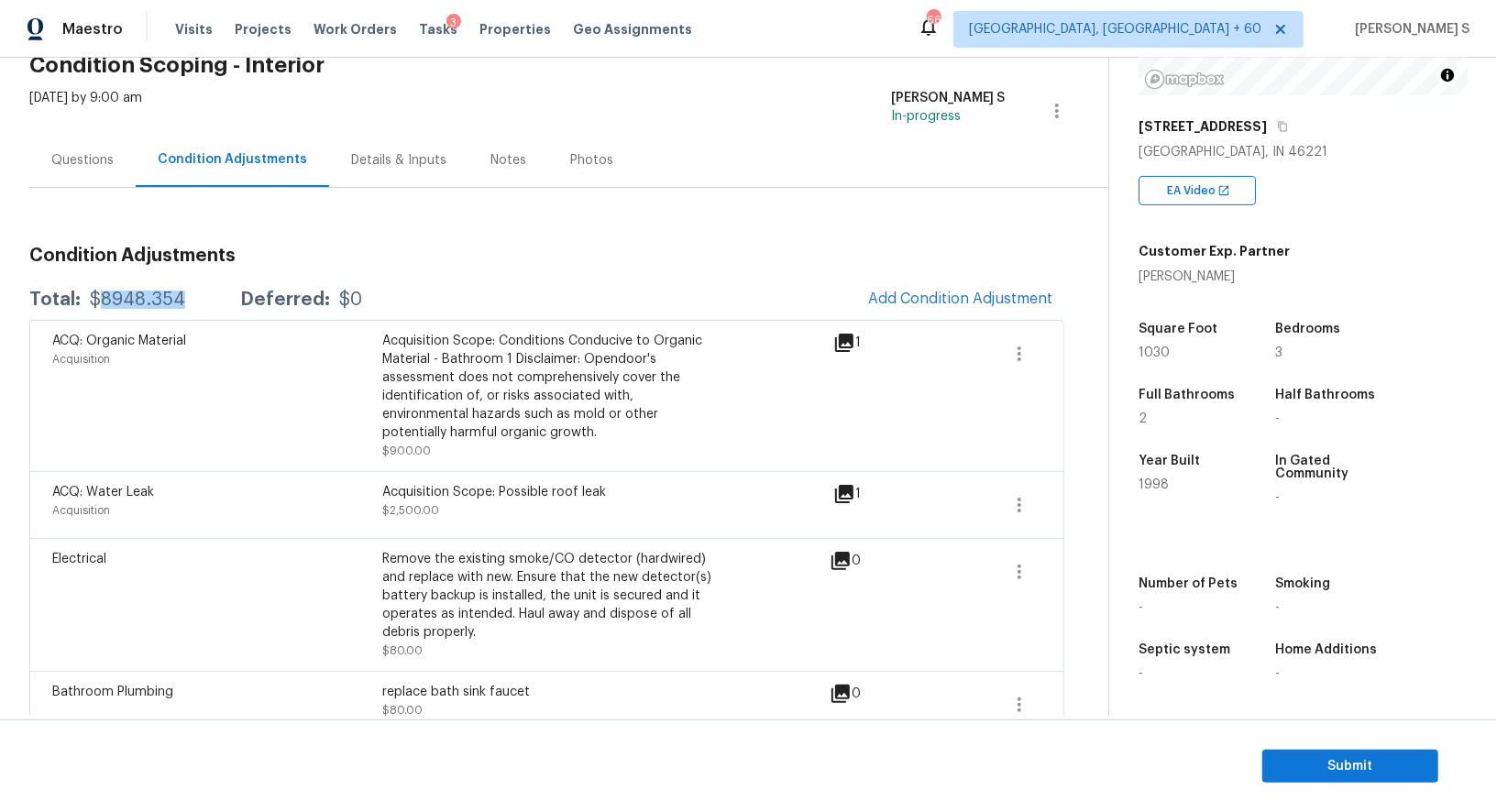
scroll to position [121, 0]
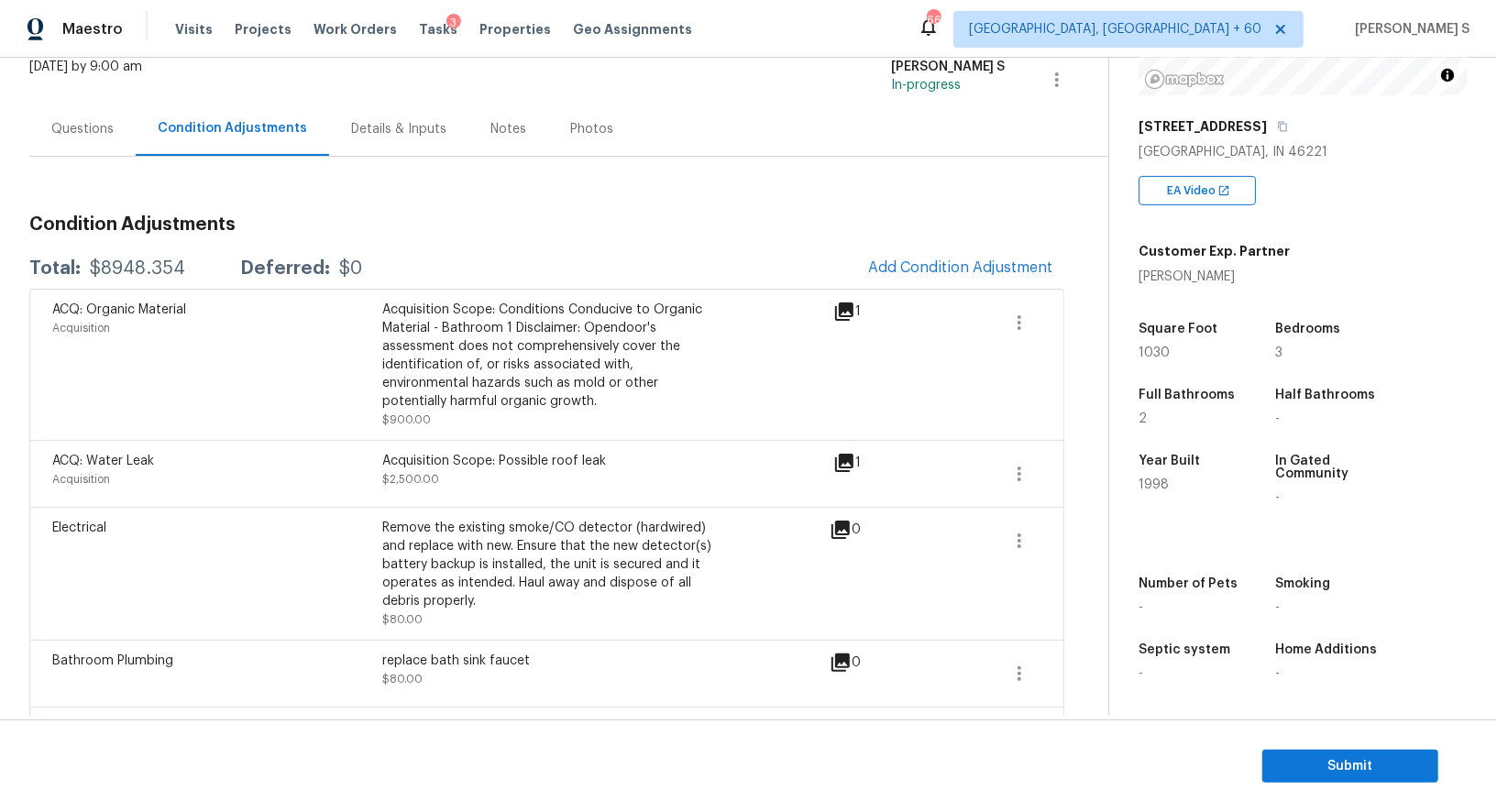
click at [113, 126] on div "Questions" at bounding box center [83, 129] width 106 height 54
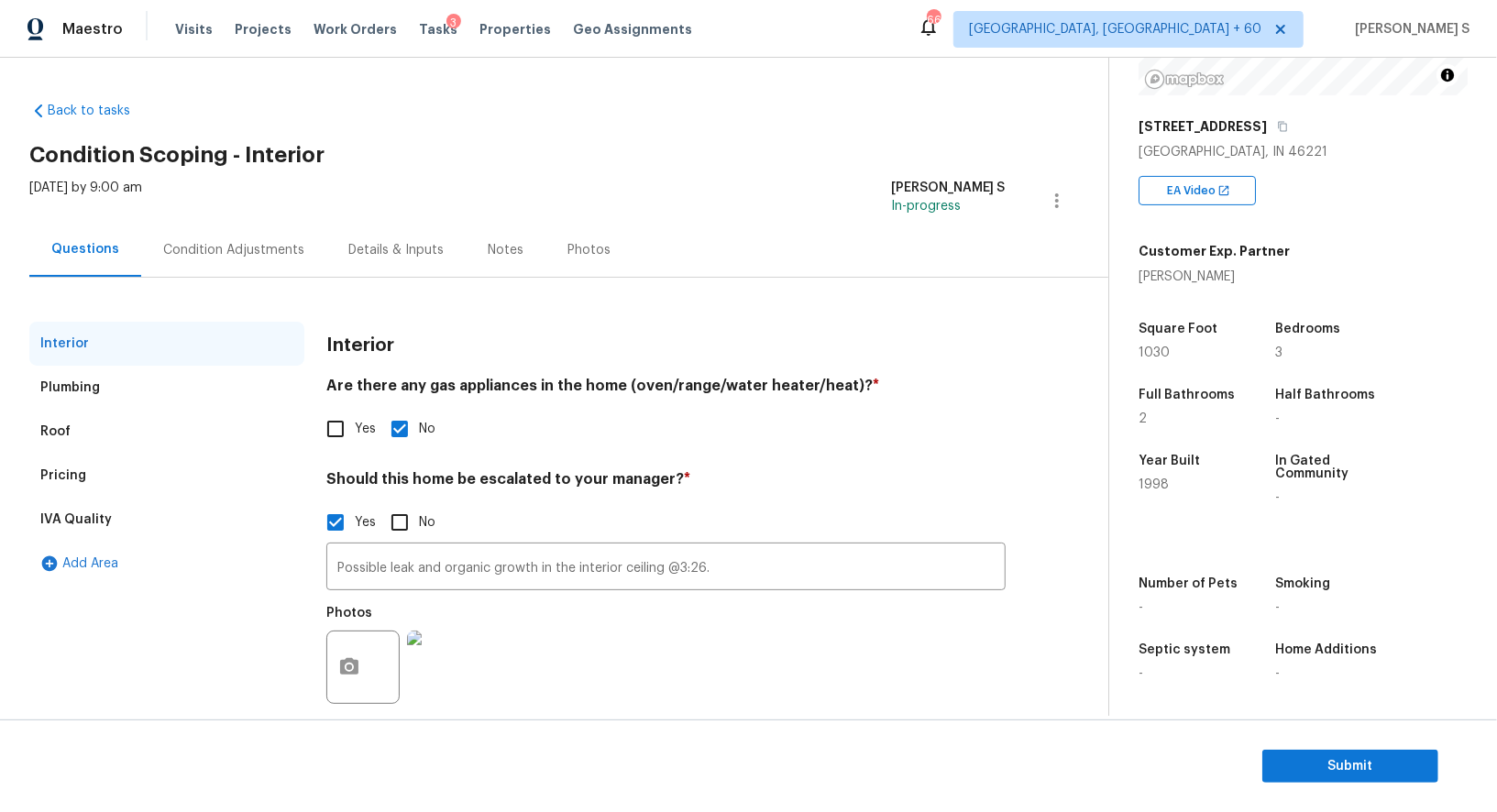
scroll to position [26, 0]
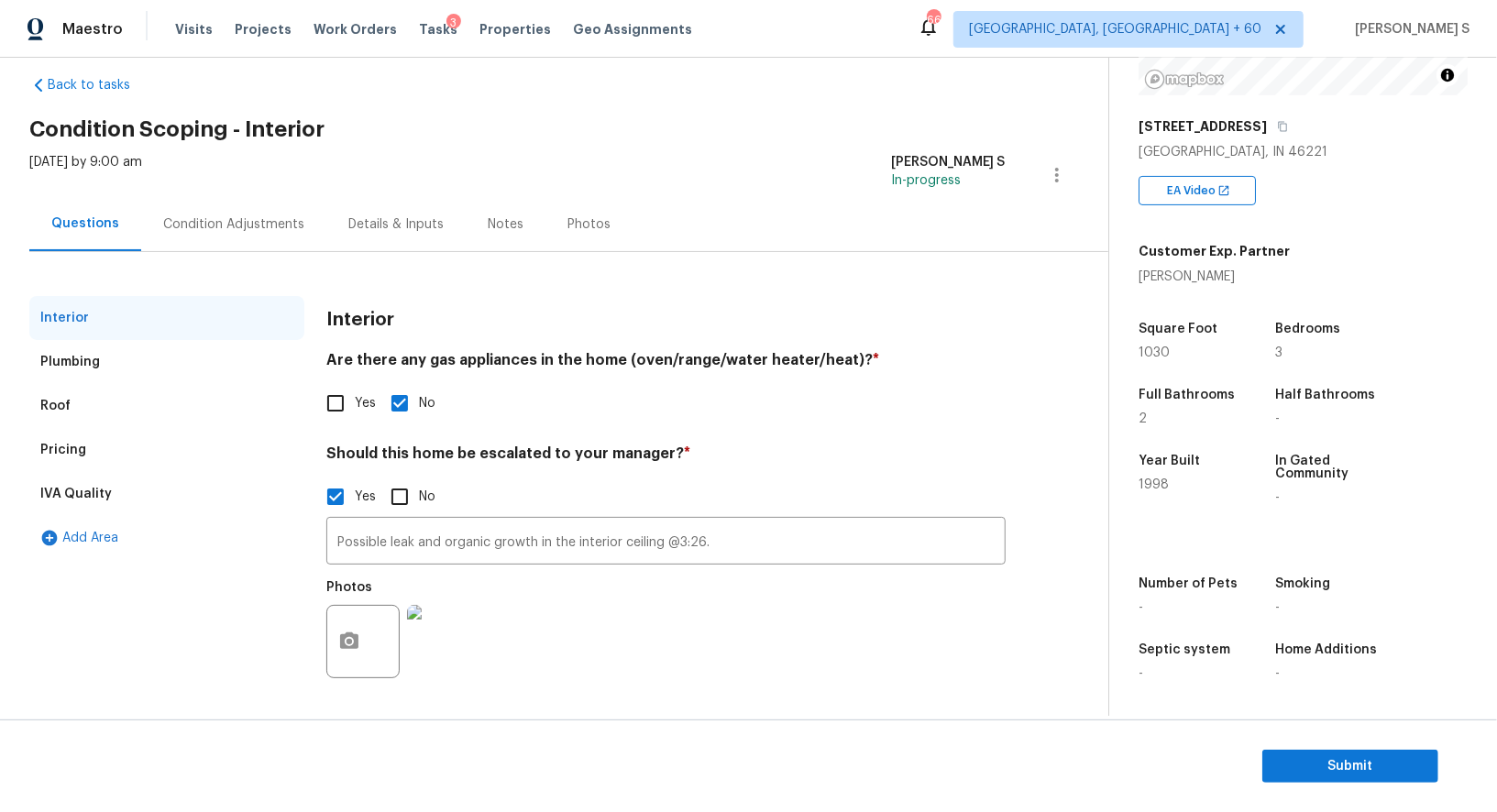
click at [84, 441] on div "Pricing" at bounding box center [167, 450] width 275 height 44
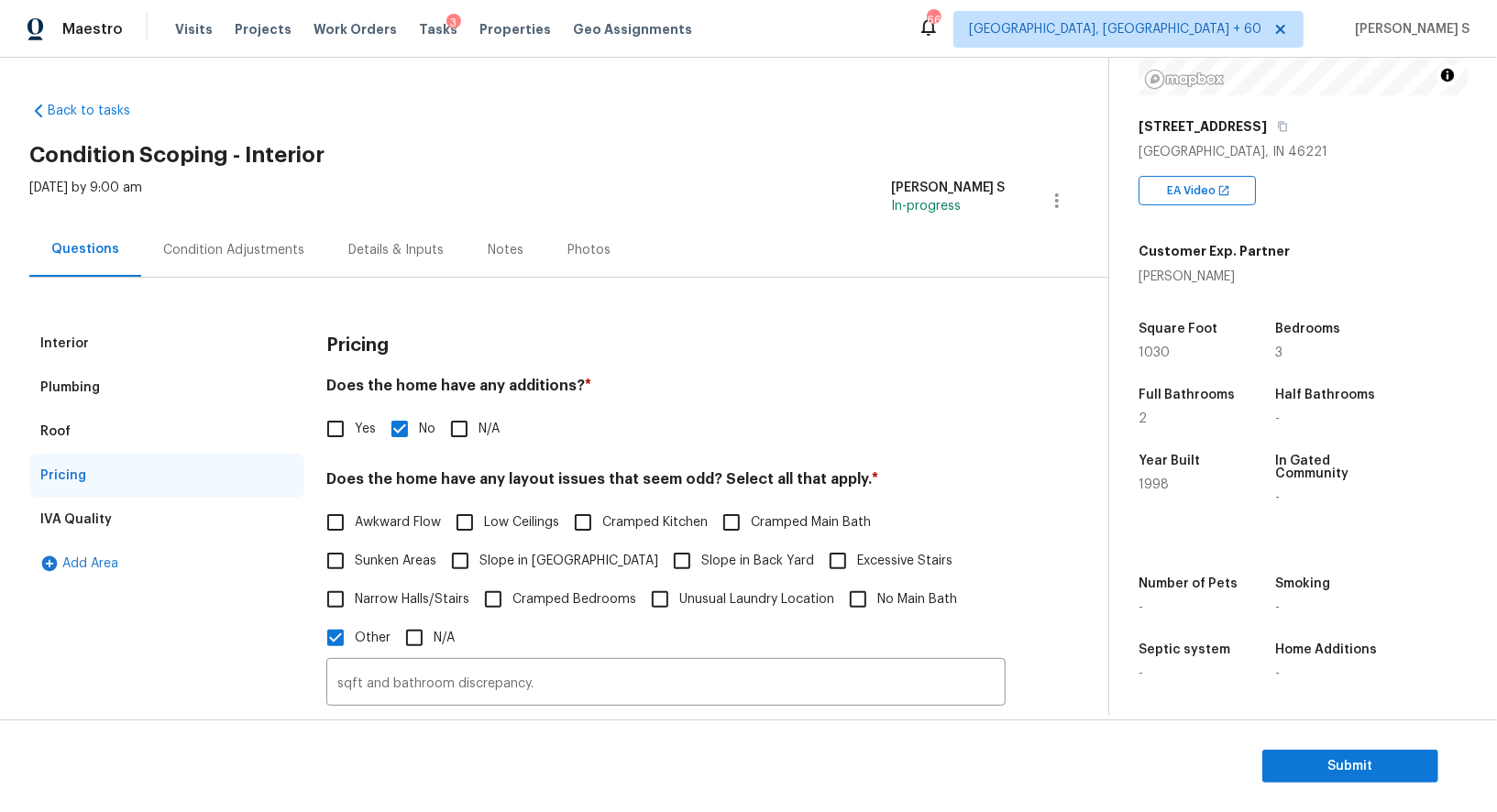
scroll to position [252, 0]
click at [217, 266] on div "Condition Adjustments" at bounding box center [234, 249] width 186 height 54
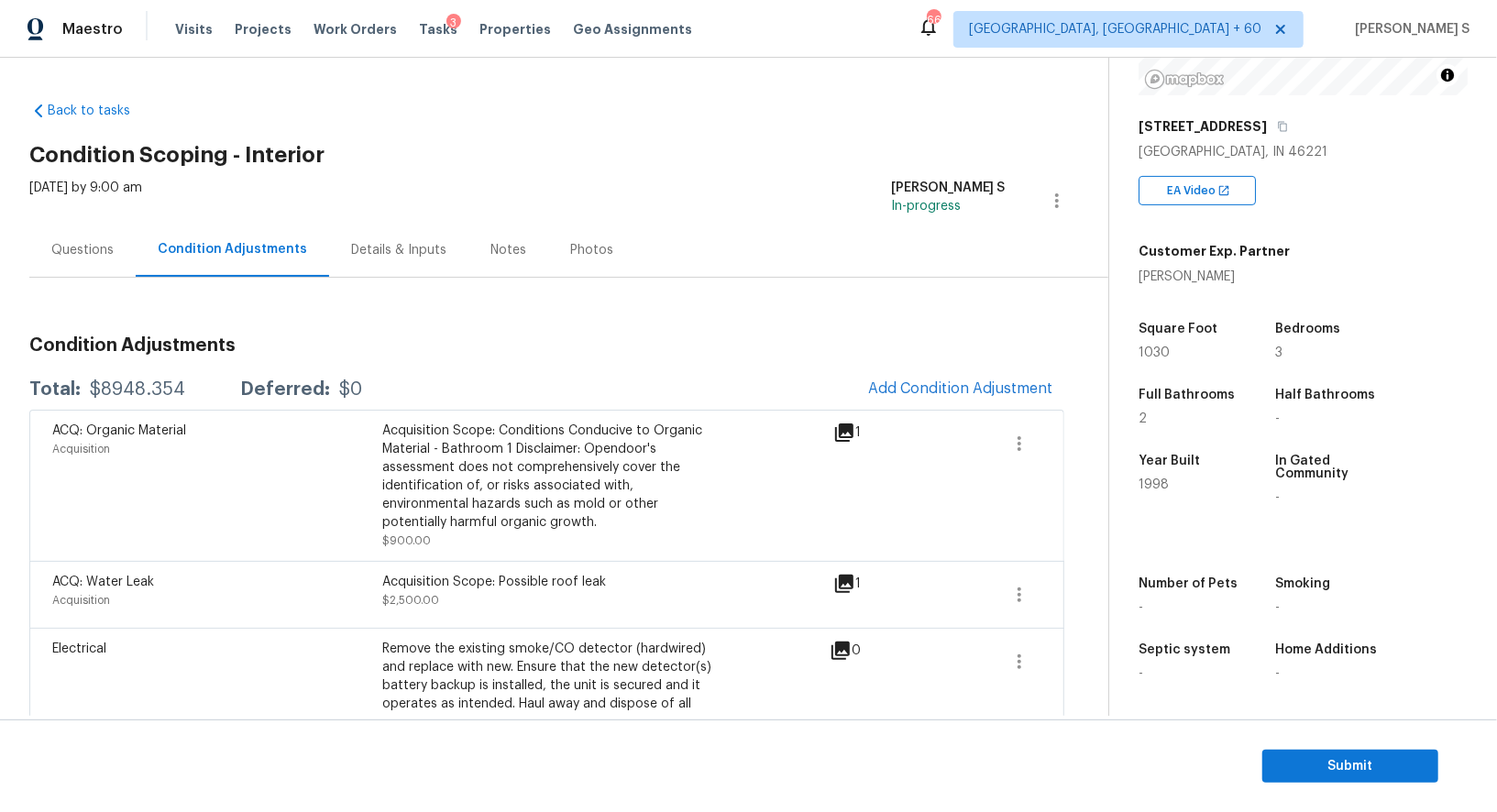
click at [135, 389] on div "$8948.354" at bounding box center [137, 389] width 95 height 19
copy div "8948.354"
click at [924, 399] on button "Add Condition Adjustment" at bounding box center [961, 388] width 207 height 38
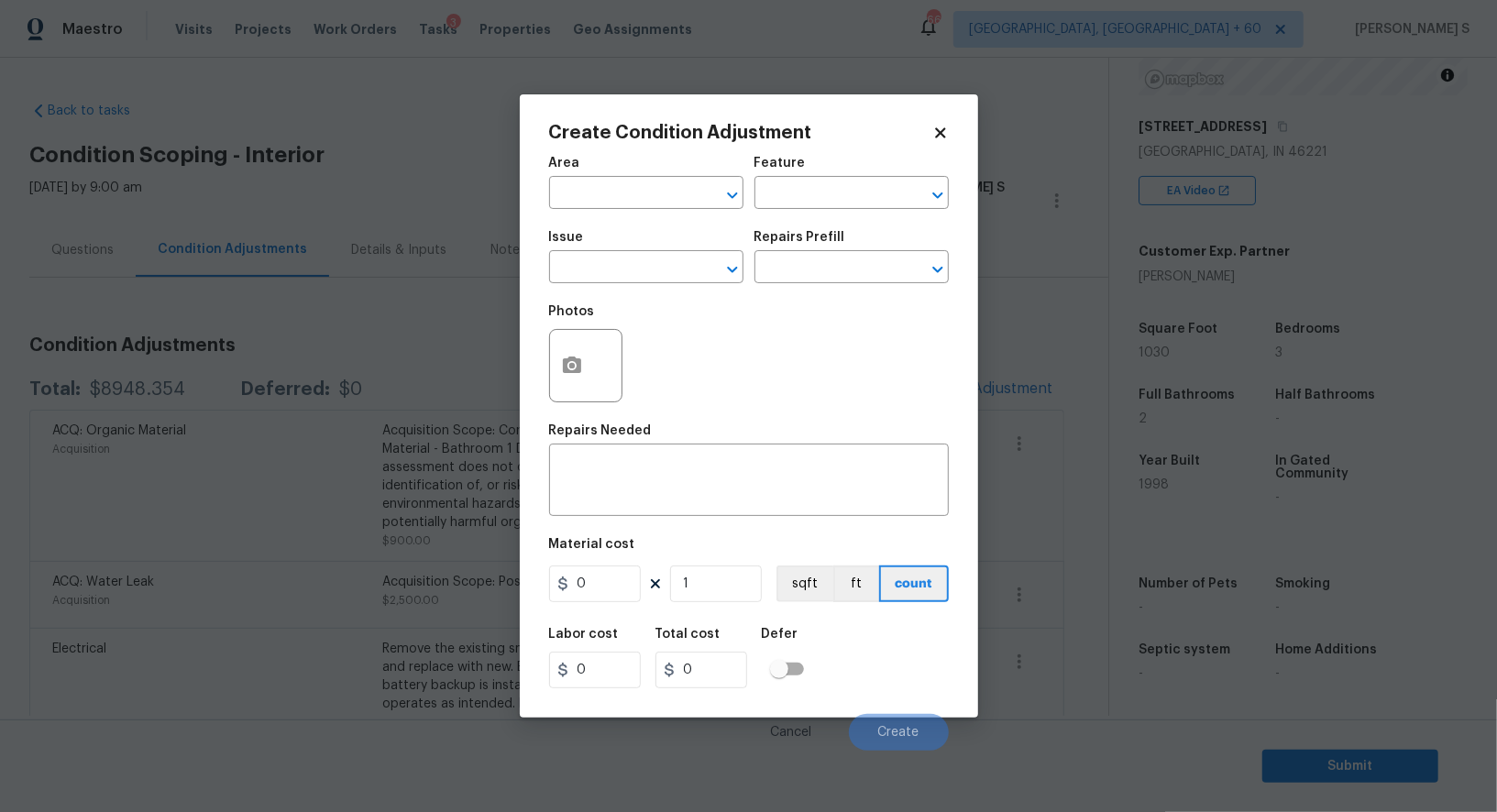
drag, startPoint x: 548, startPoint y: 357, endPoint x: 640, endPoint y: 337, distance: 94.1
click at [549, 357] on div at bounding box center [585, 365] width 74 height 74
click at [563, 364] on icon "button" at bounding box center [572, 364] width 19 height 17
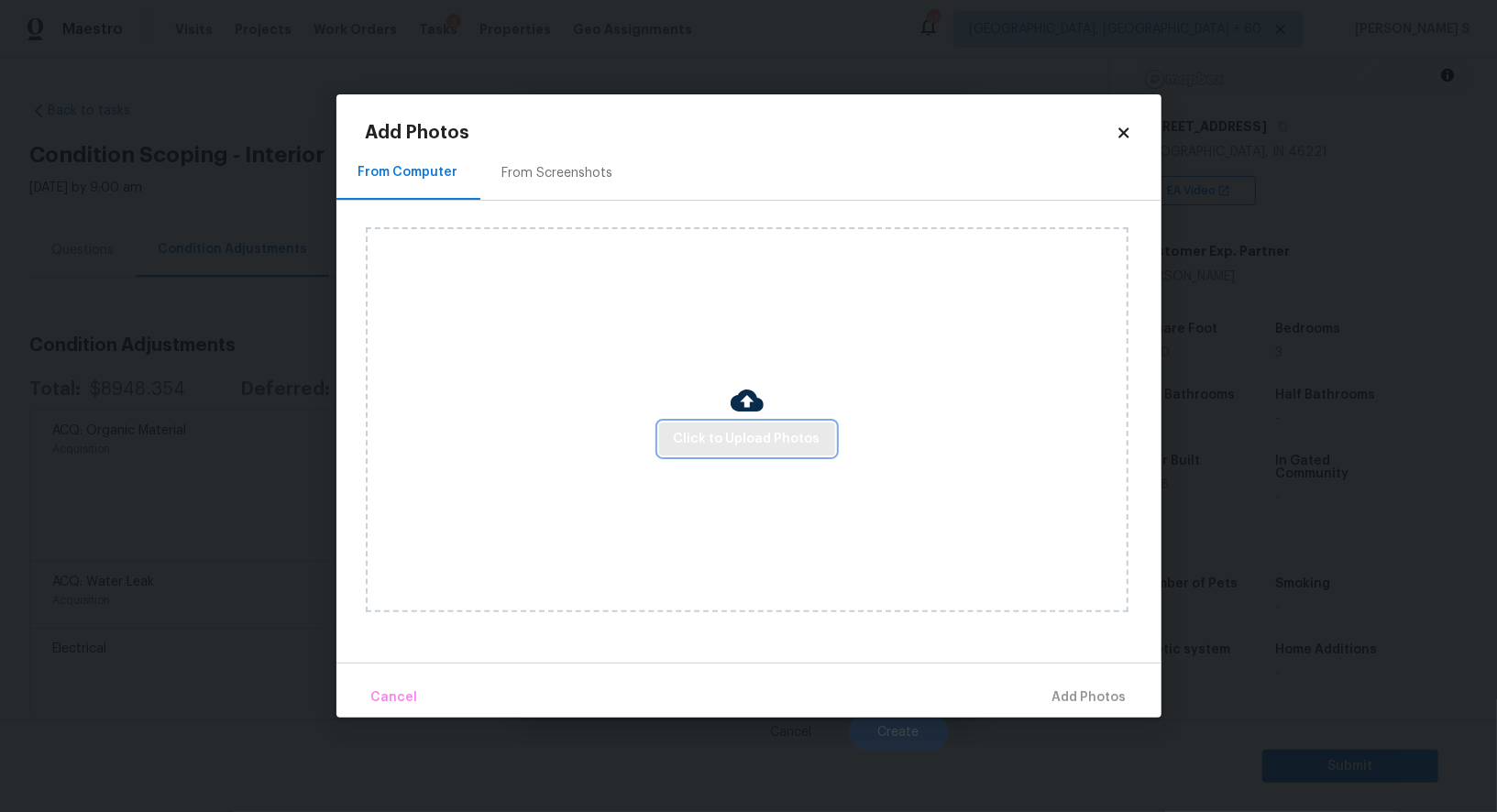
click at [783, 454] on button "Click to Upload Photos" at bounding box center [747, 439] width 176 height 34
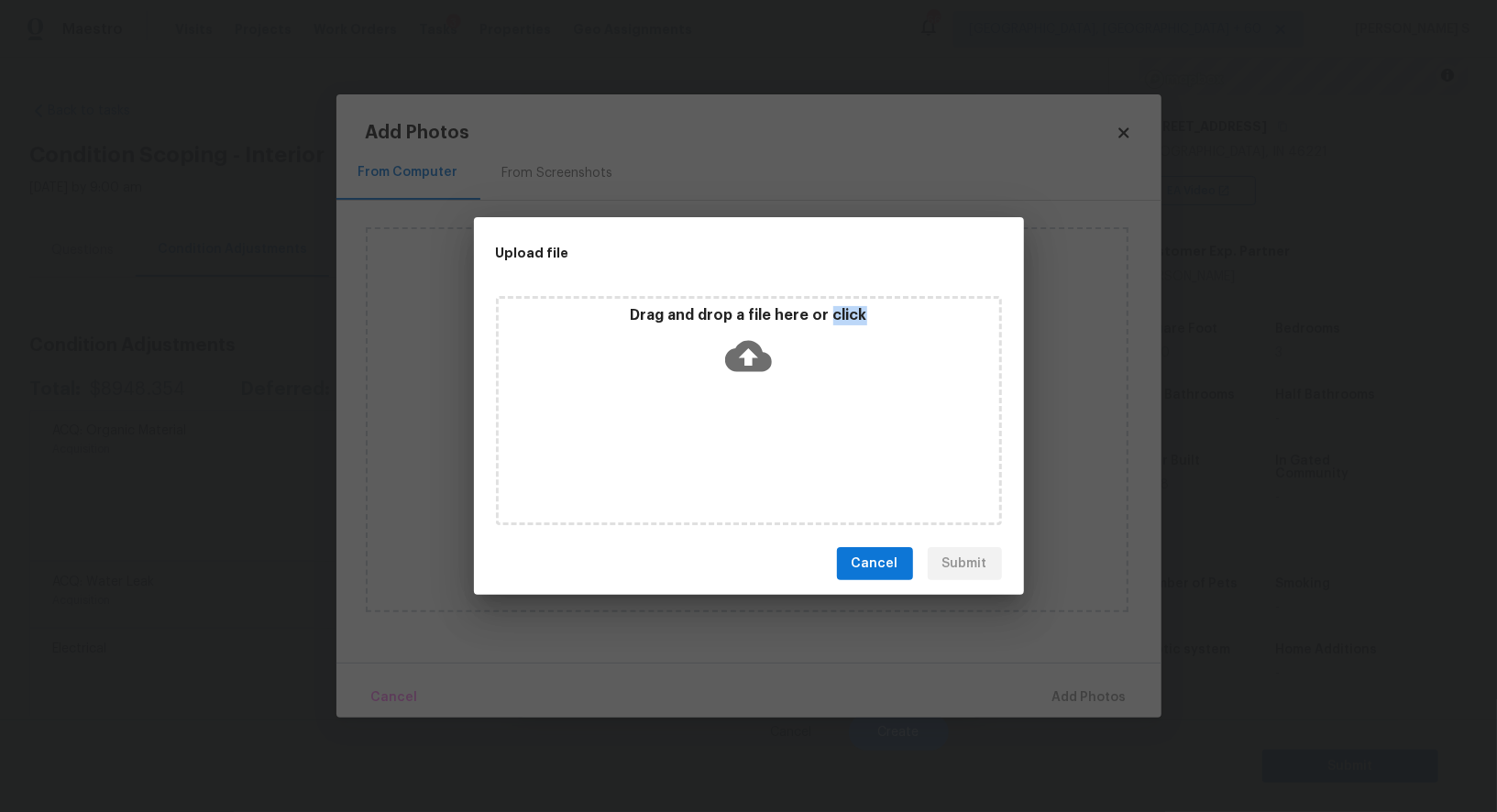
click at [783, 454] on div "Drag and drop a file here or click" at bounding box center [748, 409] width 506 height 229
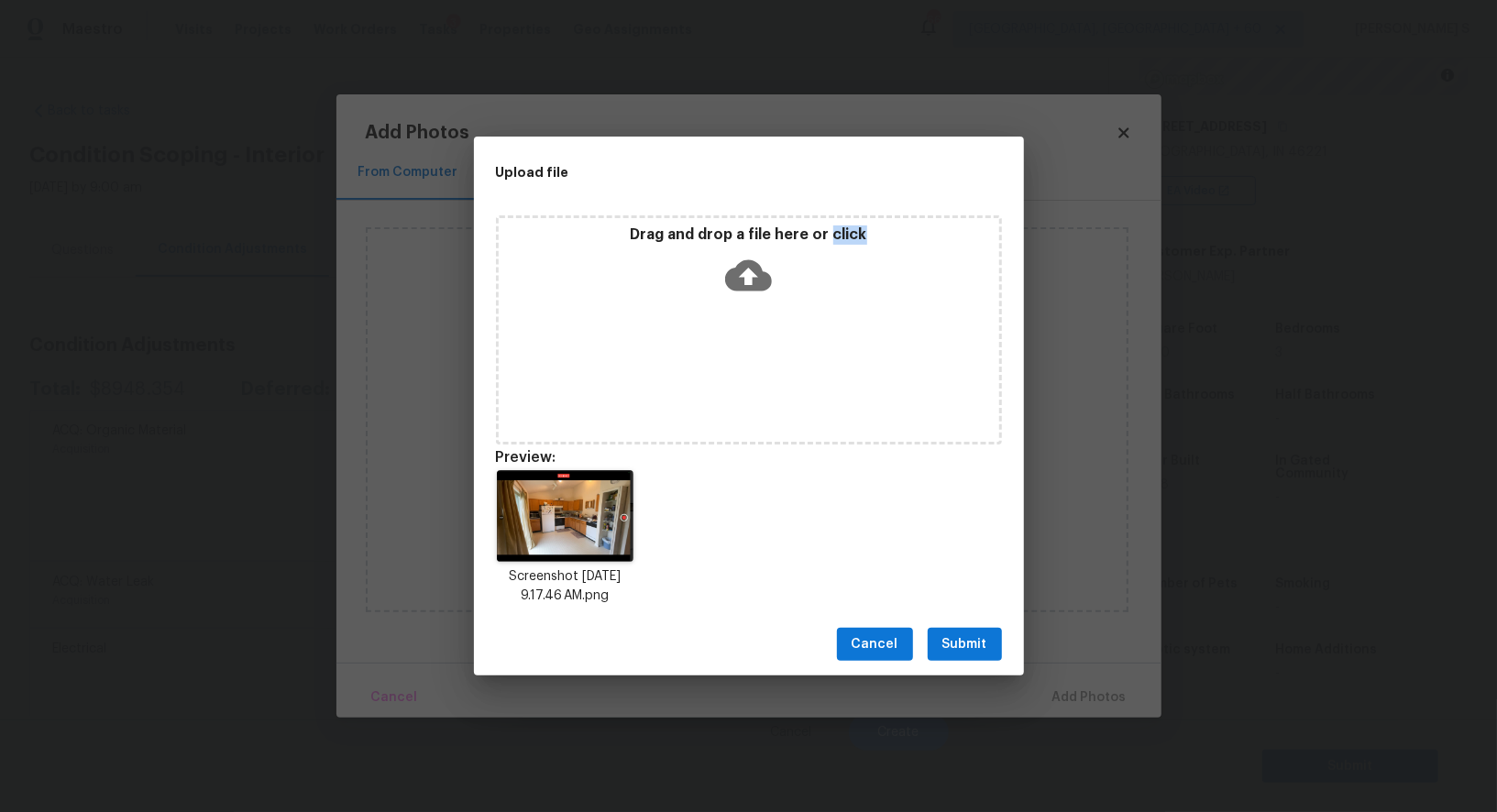
click at [989, 633] on button "Submit" at bounding box center [966, 644] width 75 height 34
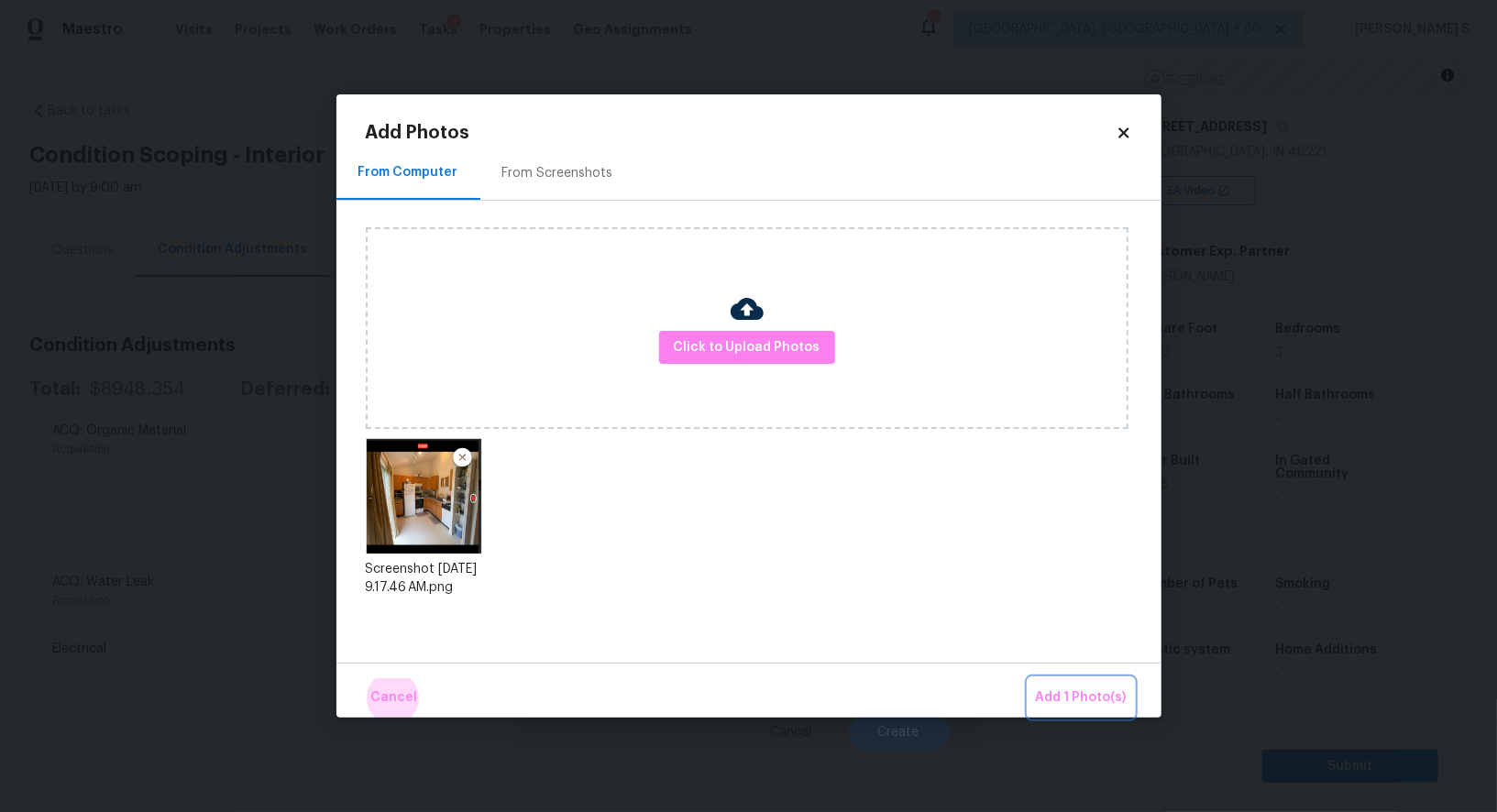
click at [1028, 678] on button "Add 1 Photo(s)" at bounding box center [1081, 698] width 105 height 39
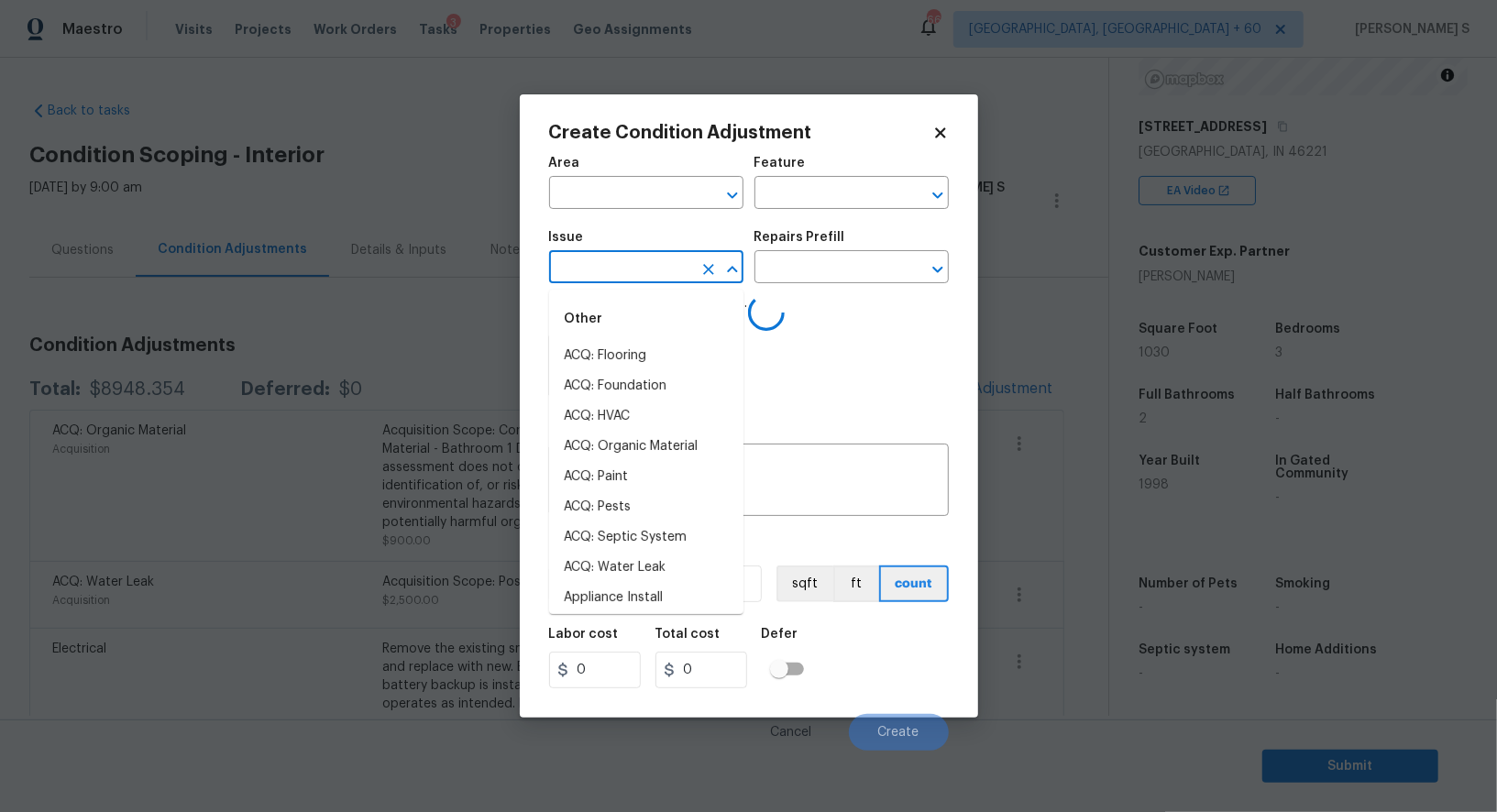
click at [661, 275] on input "text" at bounding box center [621, 268] width 143 height 28
type input "cab"
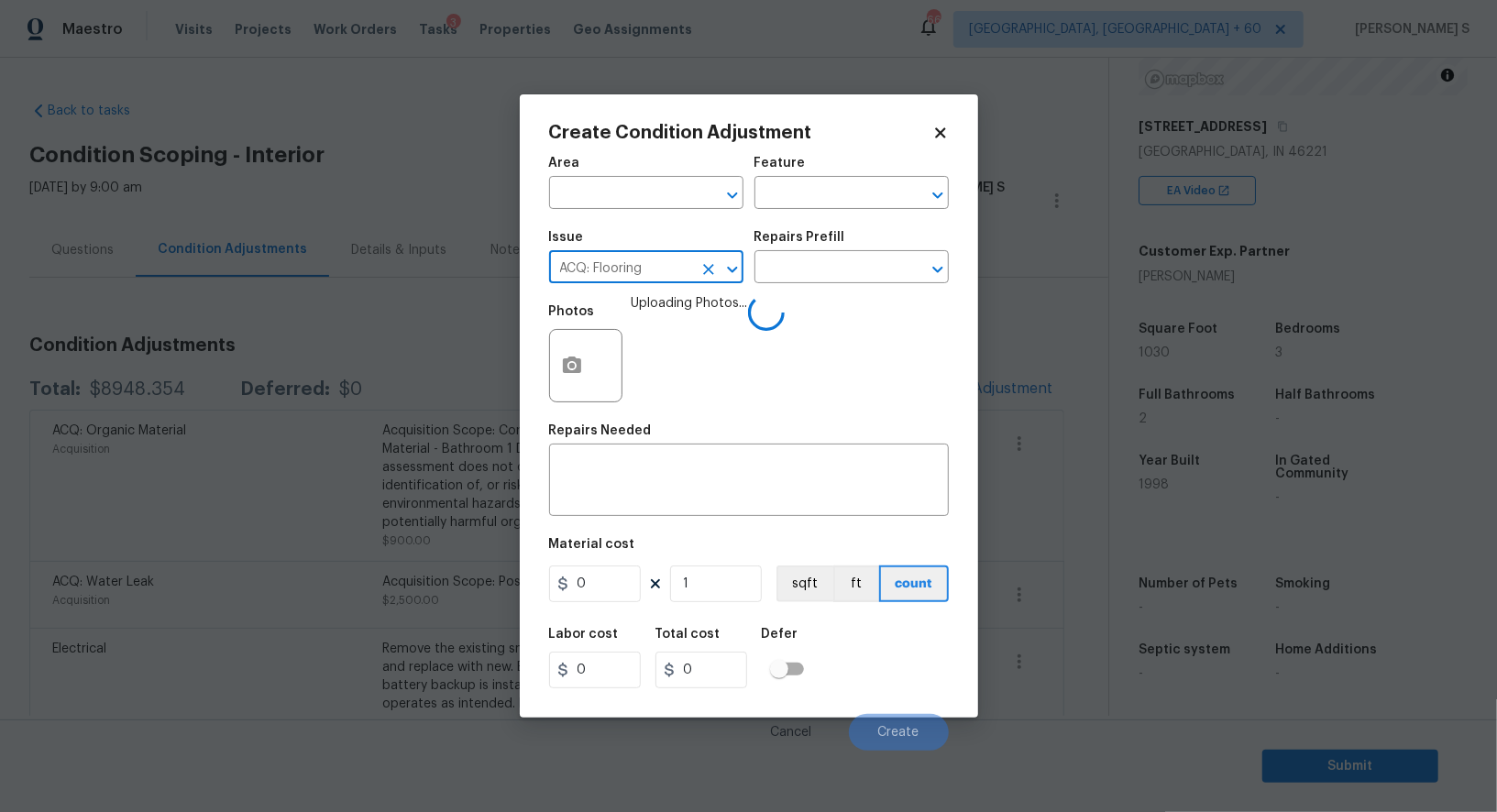
type input "ACQ: Flooring"
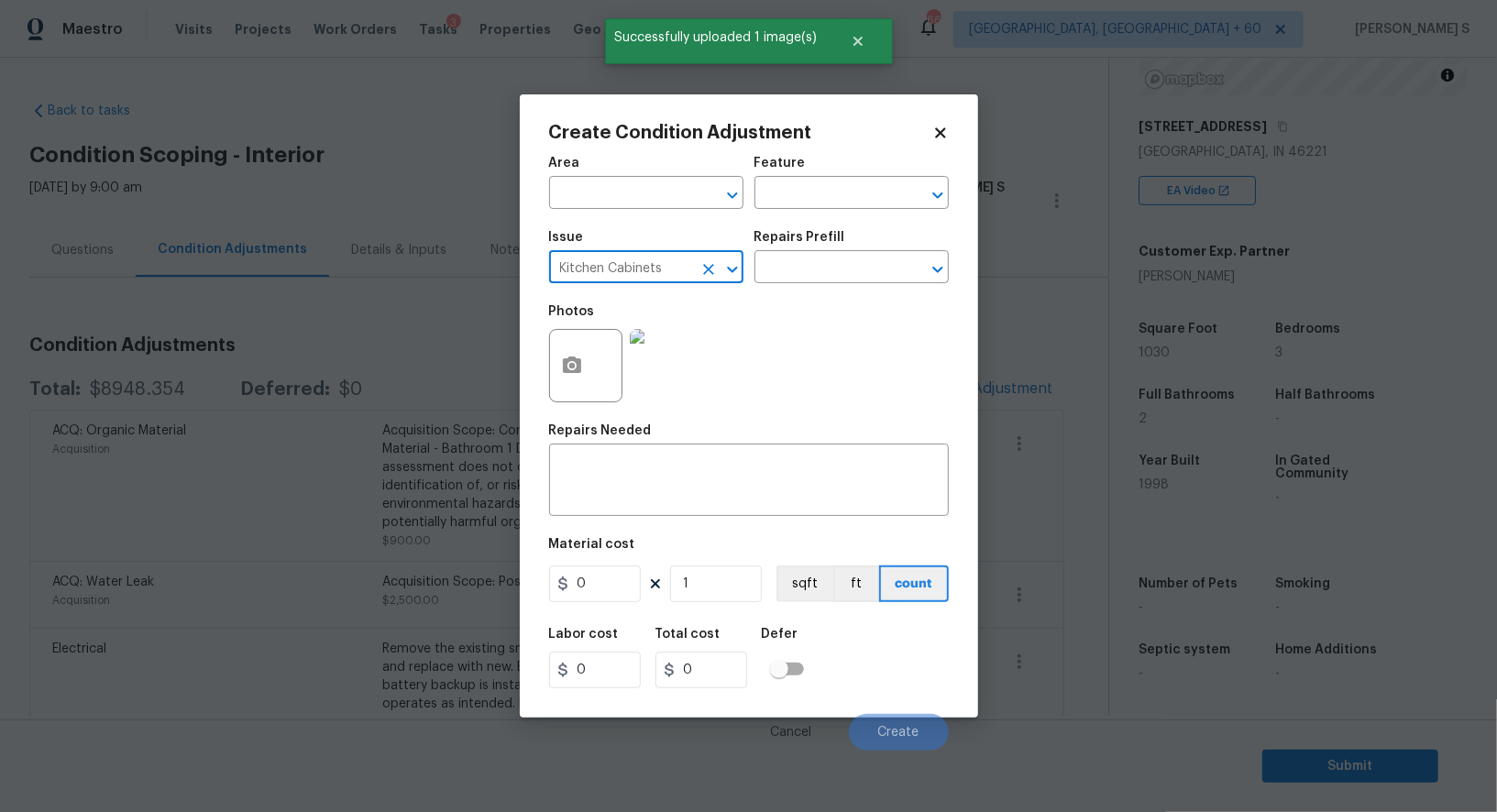
type input "Kitchen Cabinets"
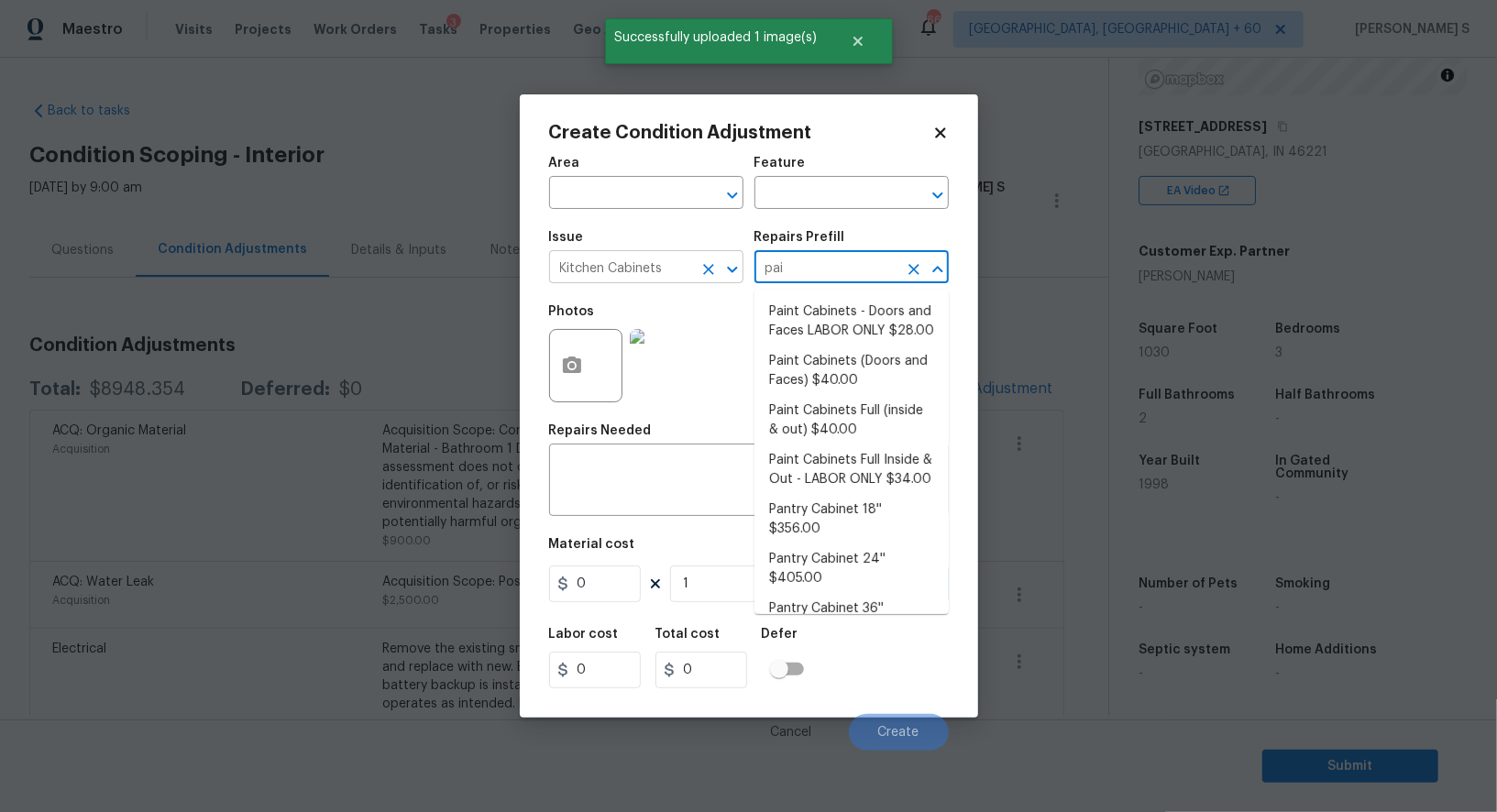
type input "pain"
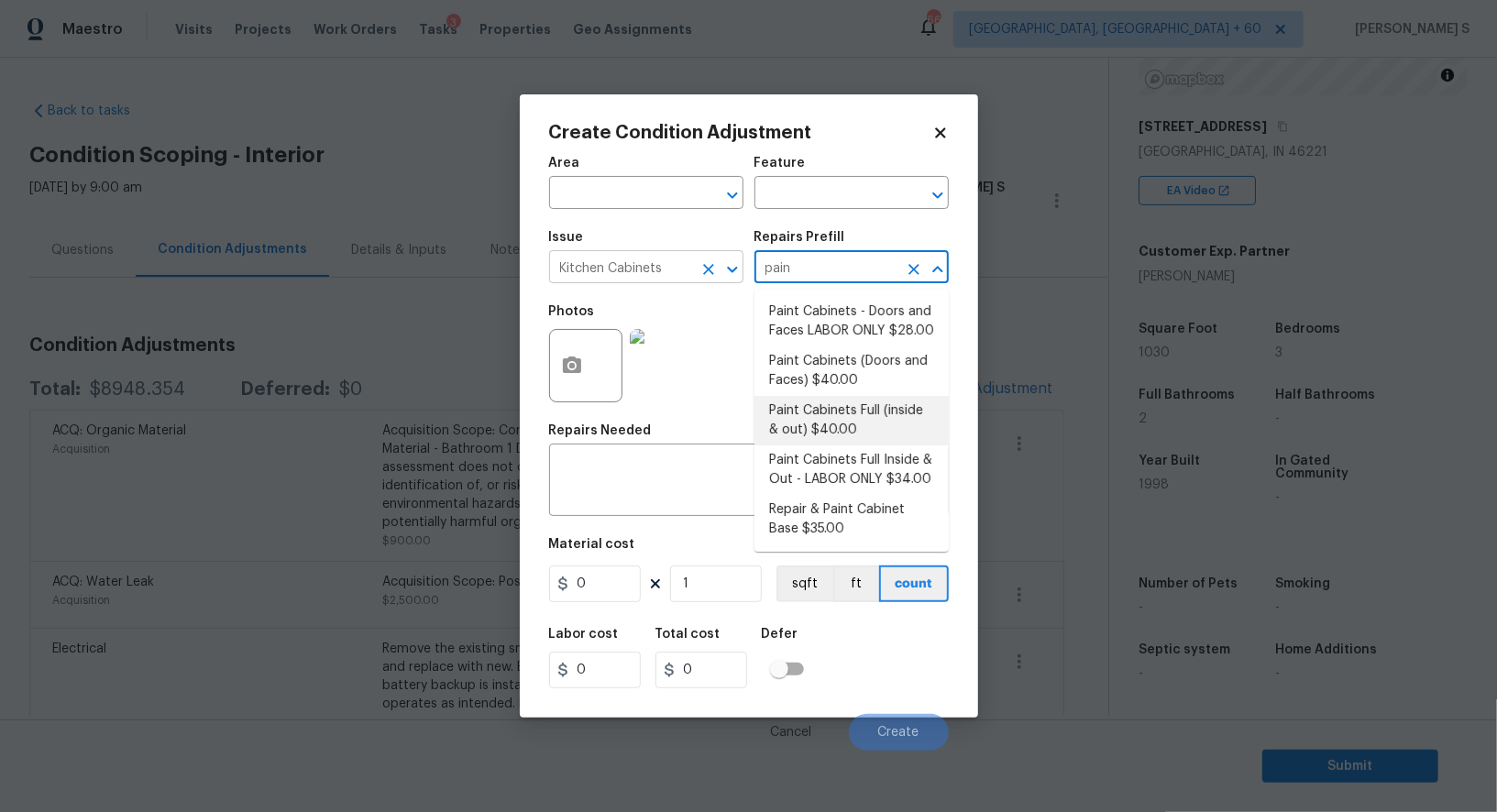
type input "Cabinets"
type textarea "Prep, sand, mask and apply 2 coats of paint to the kitchen cabinet doors, inter…"
type input "40"
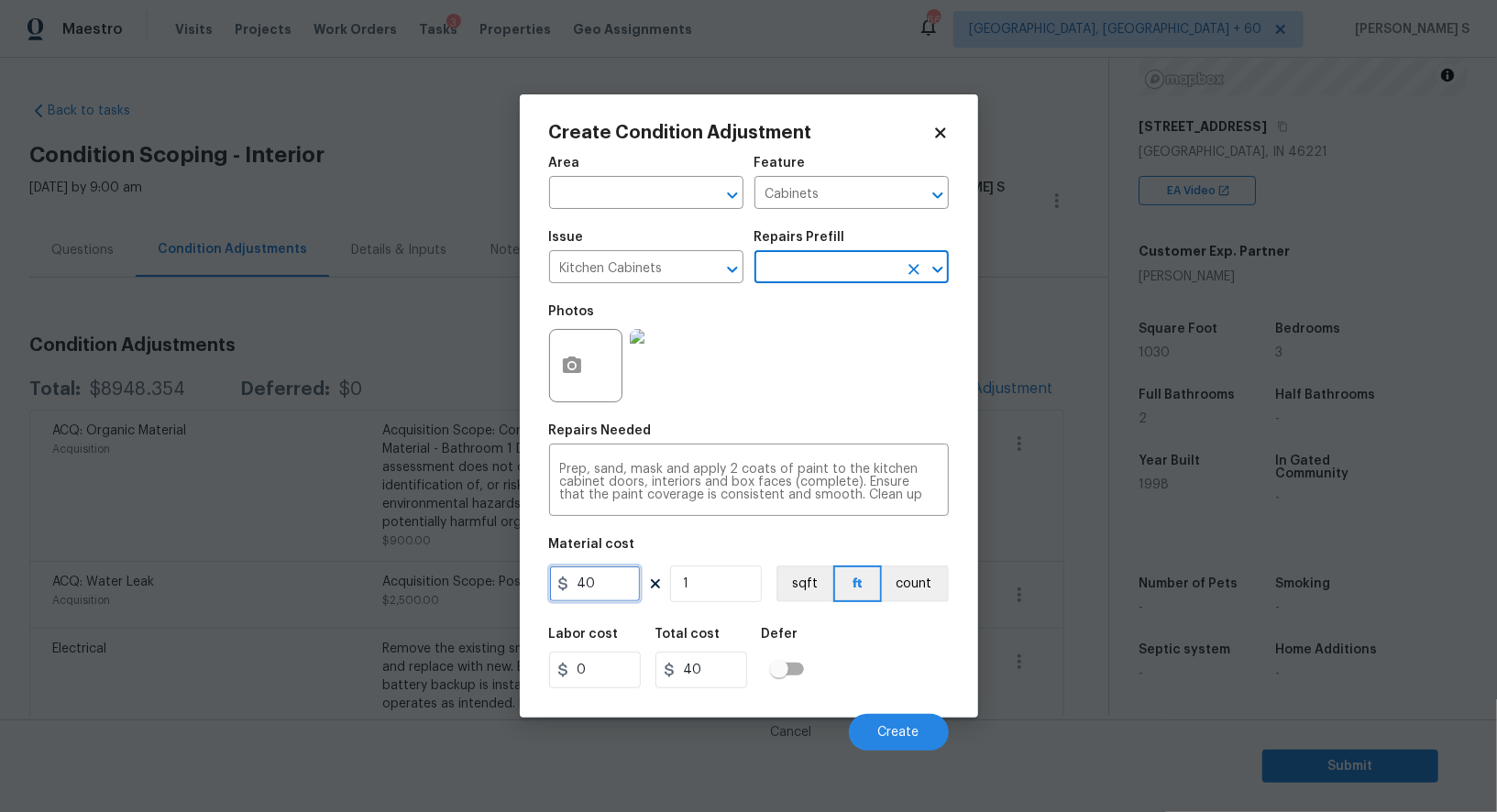
click at [628, 595] on input "40" at bounding box center [594, 583] width 91 height 36
type input "1200"
click at [847, 668] on div "Labor cost 0 Total cost 1200 Defer" at bounding box center [748, 658] width 400 height 82
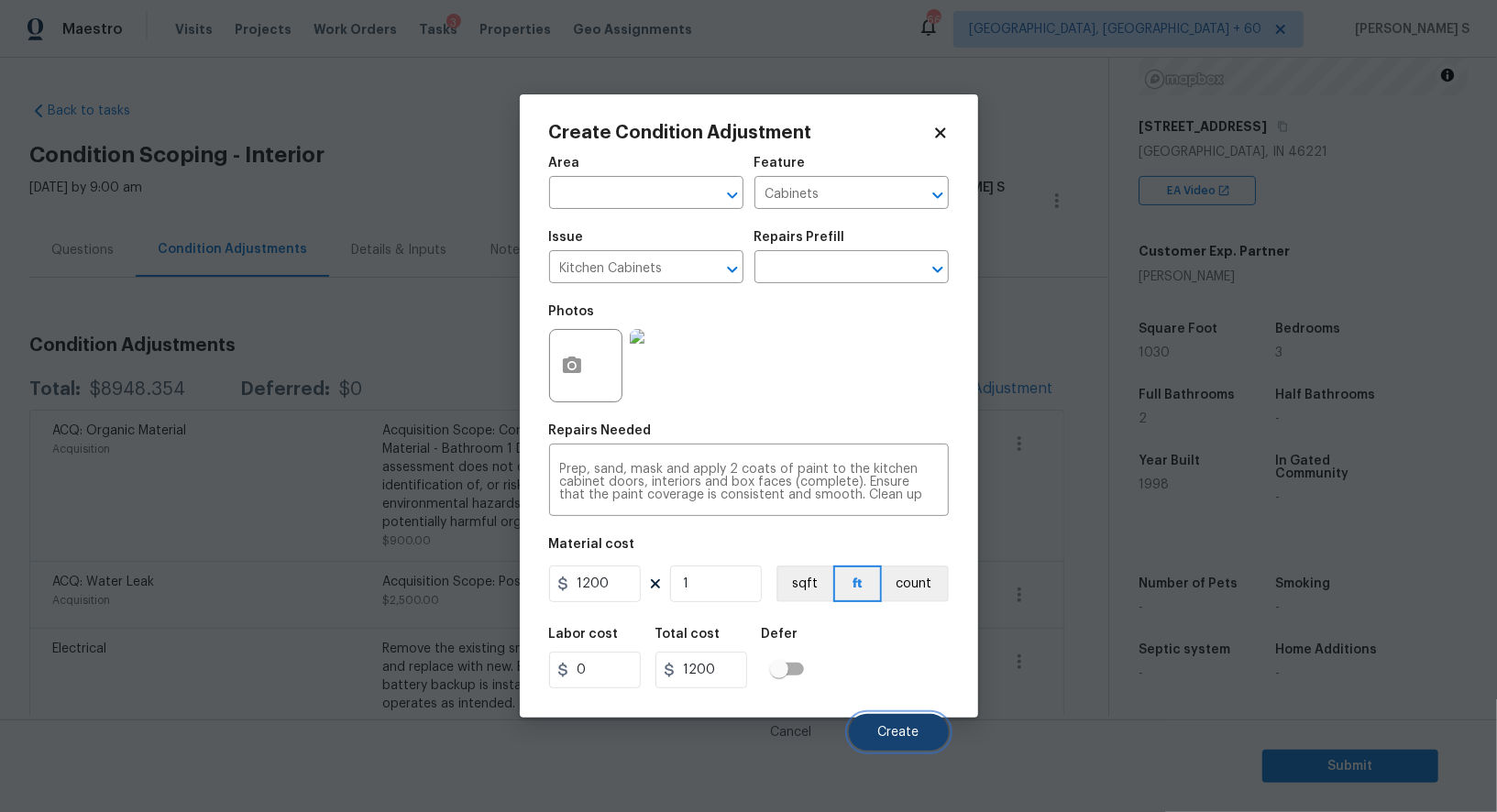
click at [909, 736] on span "Create" at bounding box center [899, 732] width 41 height 14
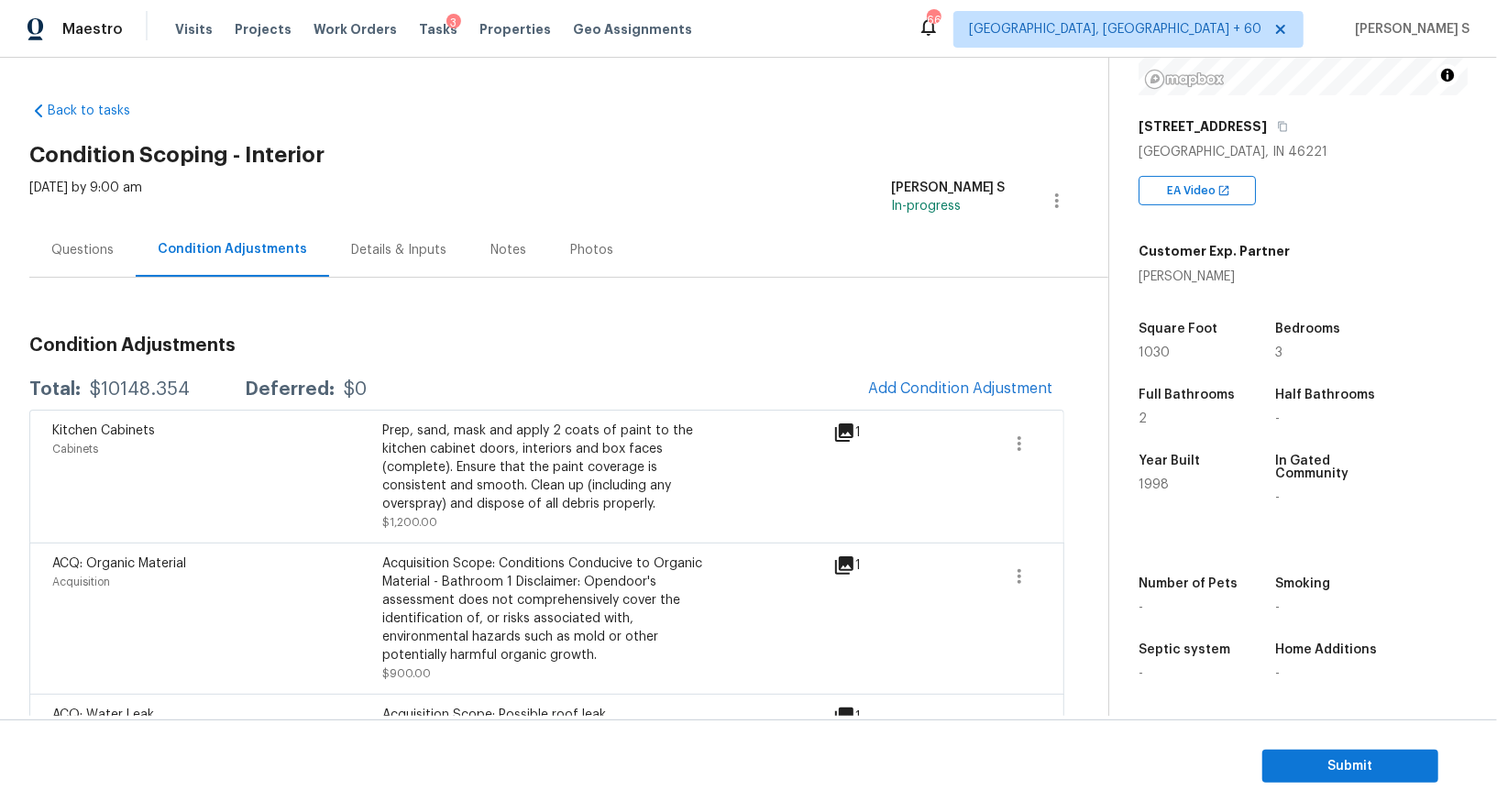
click at [146, 384] on div "$10148.354" at bounding box center [139, 389] width 100 height 19
copy div "10148.354"
click at [101, 260] on div "Questions" at bounding box center [83, 249] width 106 height 54
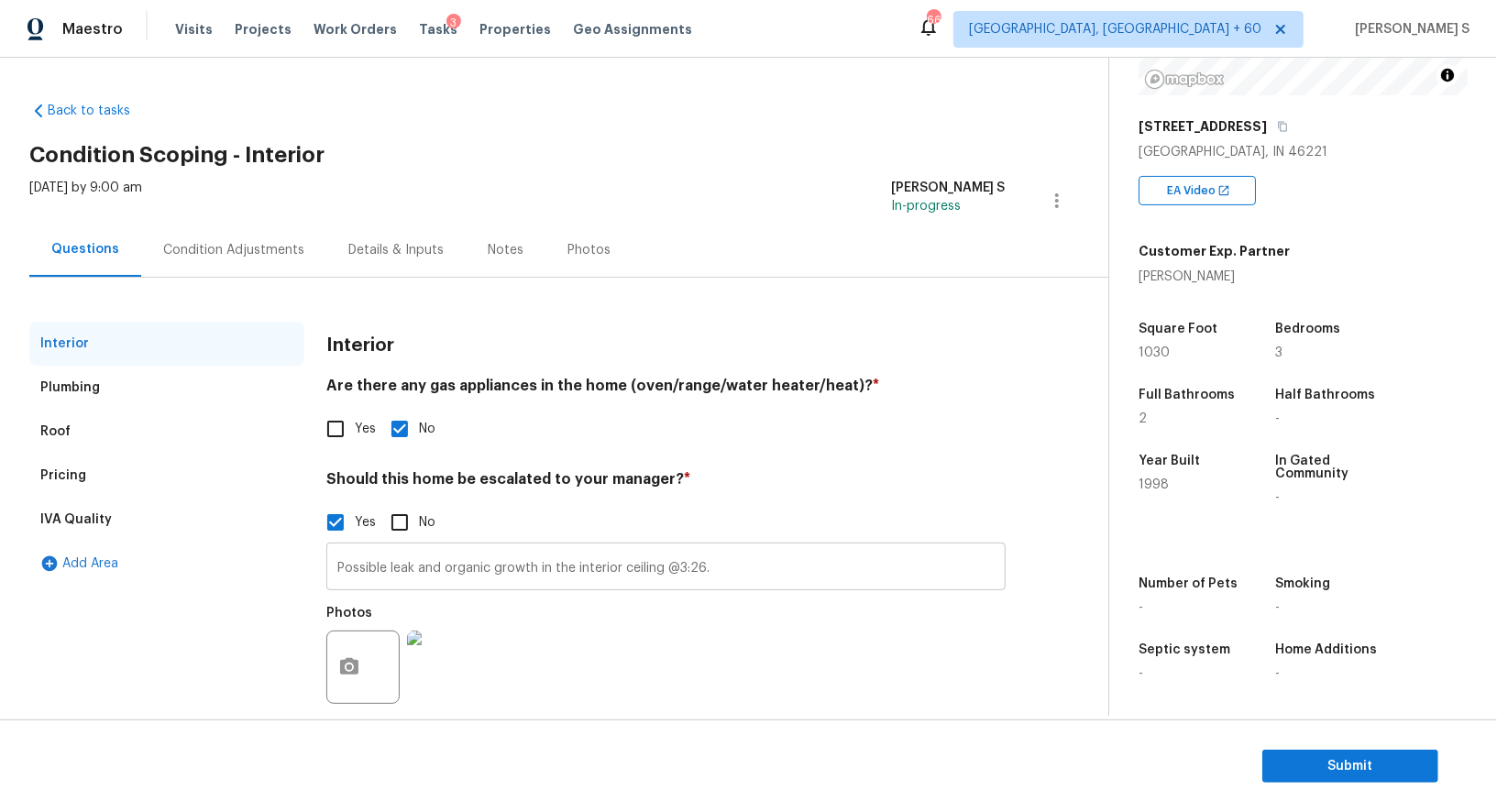
click at [502, 549] on input "Possible leak and organic growth in the interior ceiling @3:26." at bounding box center [666, 568] width 680 height 43
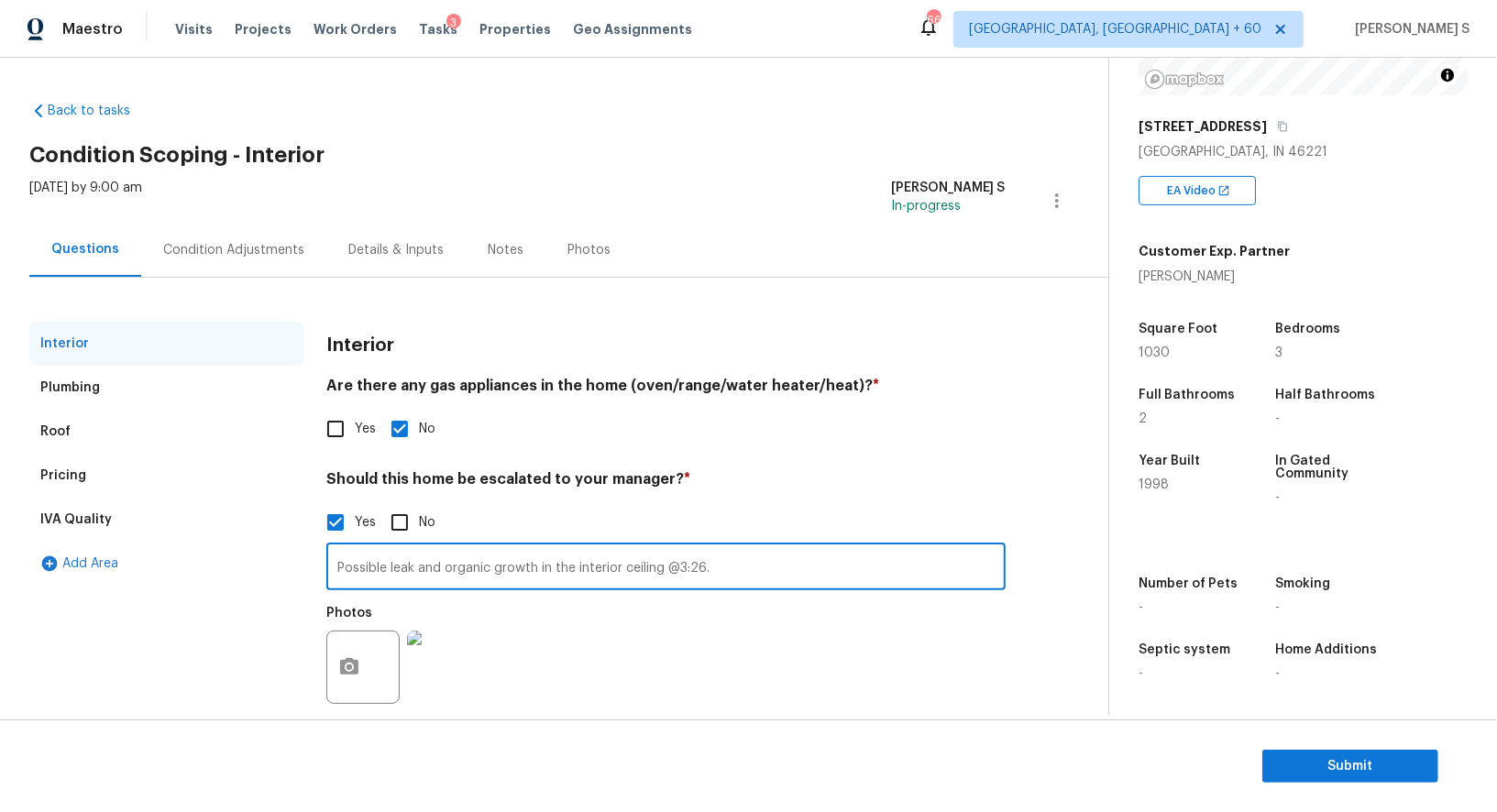
scroll to position [252, 0]
click at [93, 489] on div "Pricing" at bounding box center [167, 475] width 275 height 44
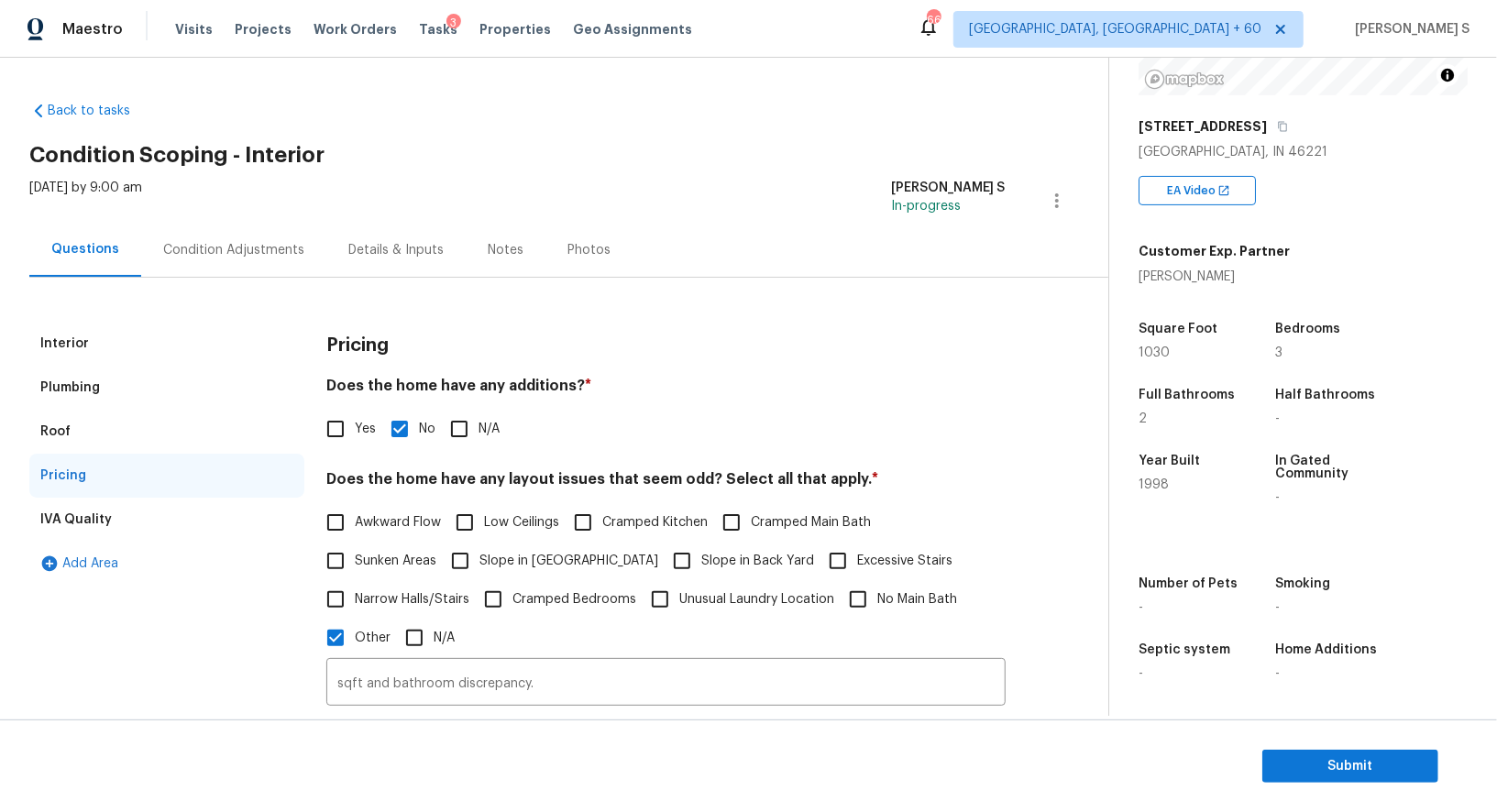
scroll to position [421, 0]
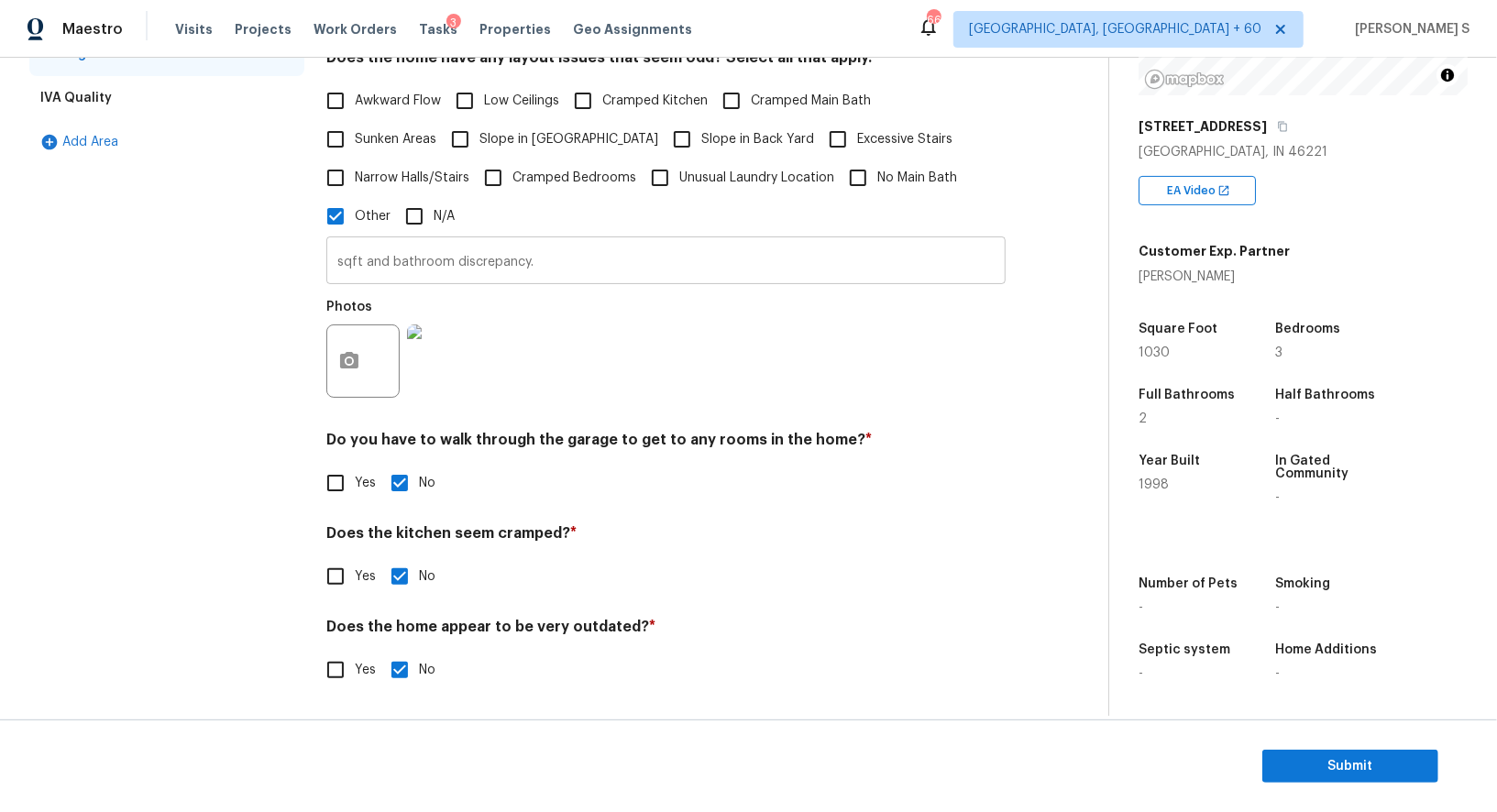
click at [453, 266] on input "sqft and bathroom discrepancy." at bounding box center [666, 262] width 680 height 43
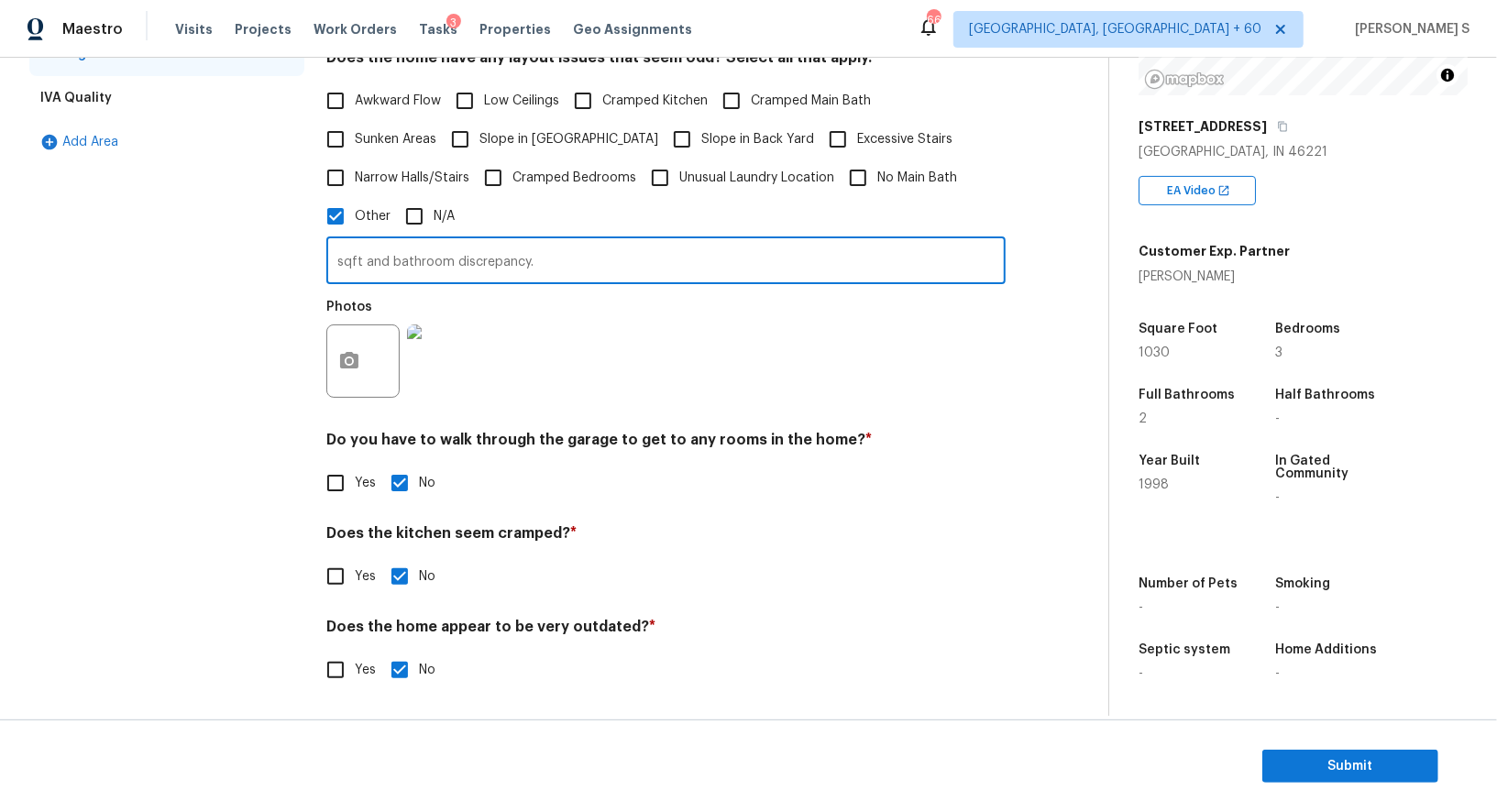
scroll to position [0, 0]
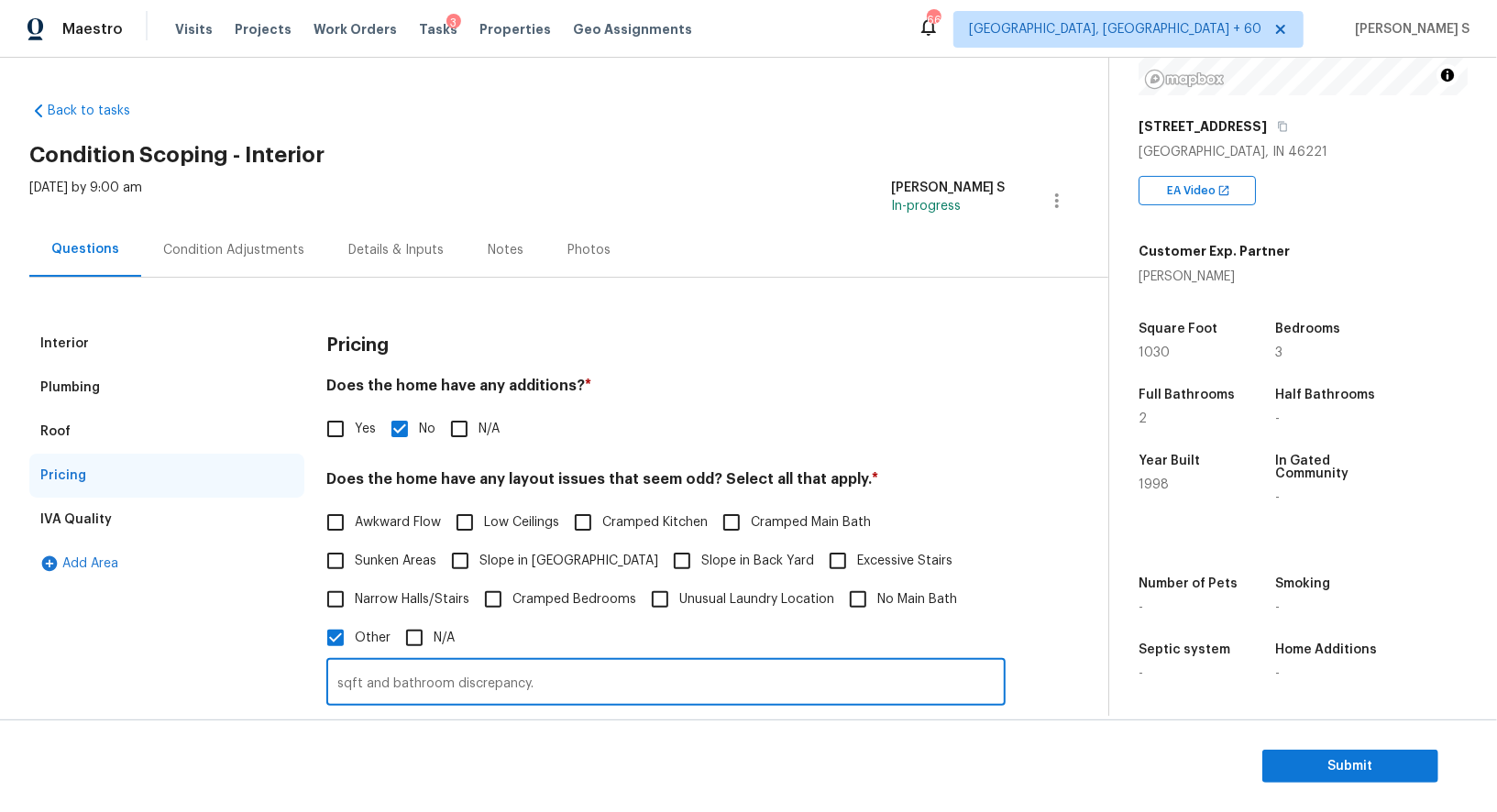
click at [227, 241] on div "Condition Adjustments" at bounding box center [234, 249] width 141 height 19
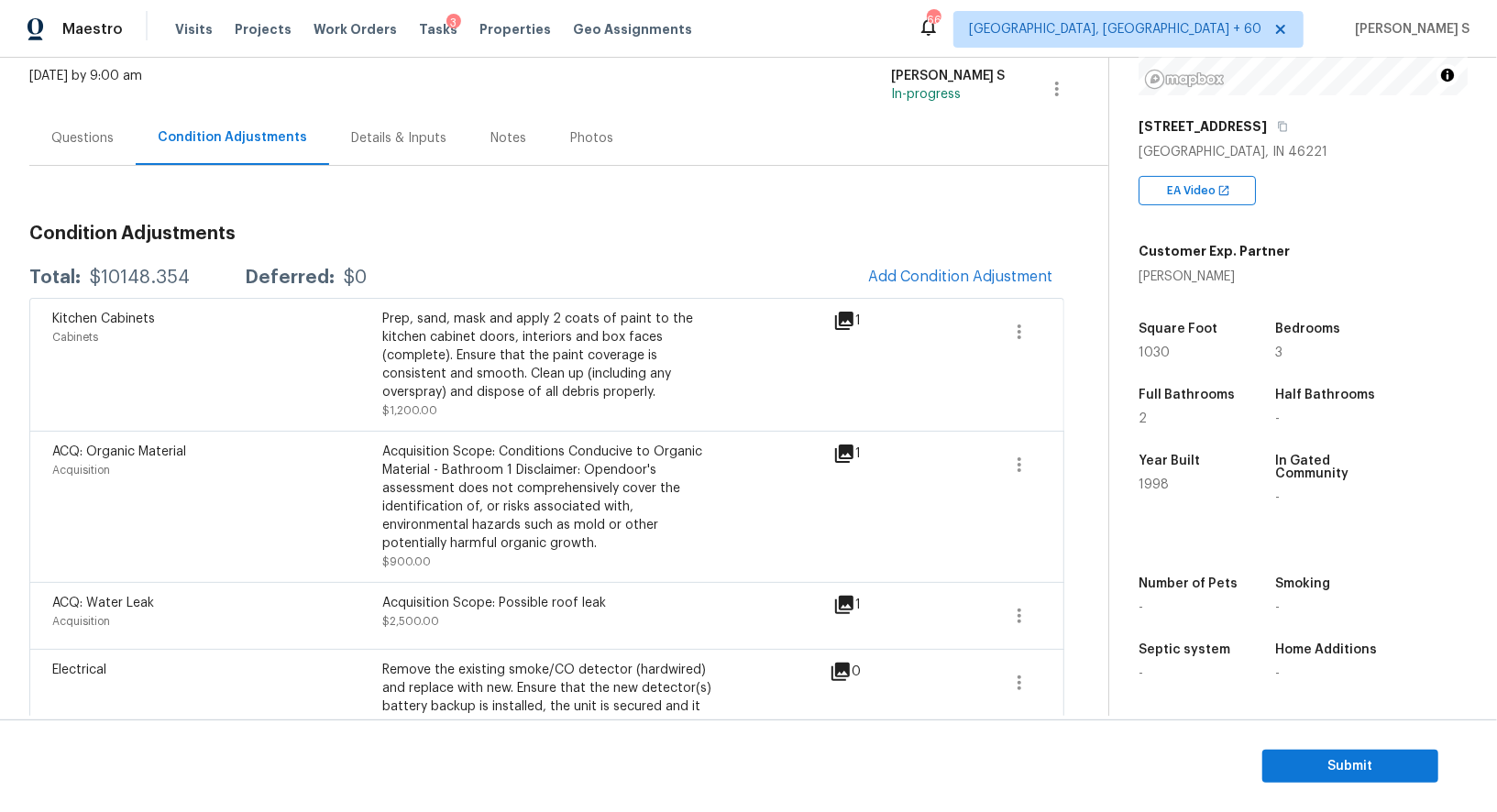
scroll to position [252, 0]
click at [1350, 753] on button "Submit" at bounding box center [1350, 767] width 176 height 34
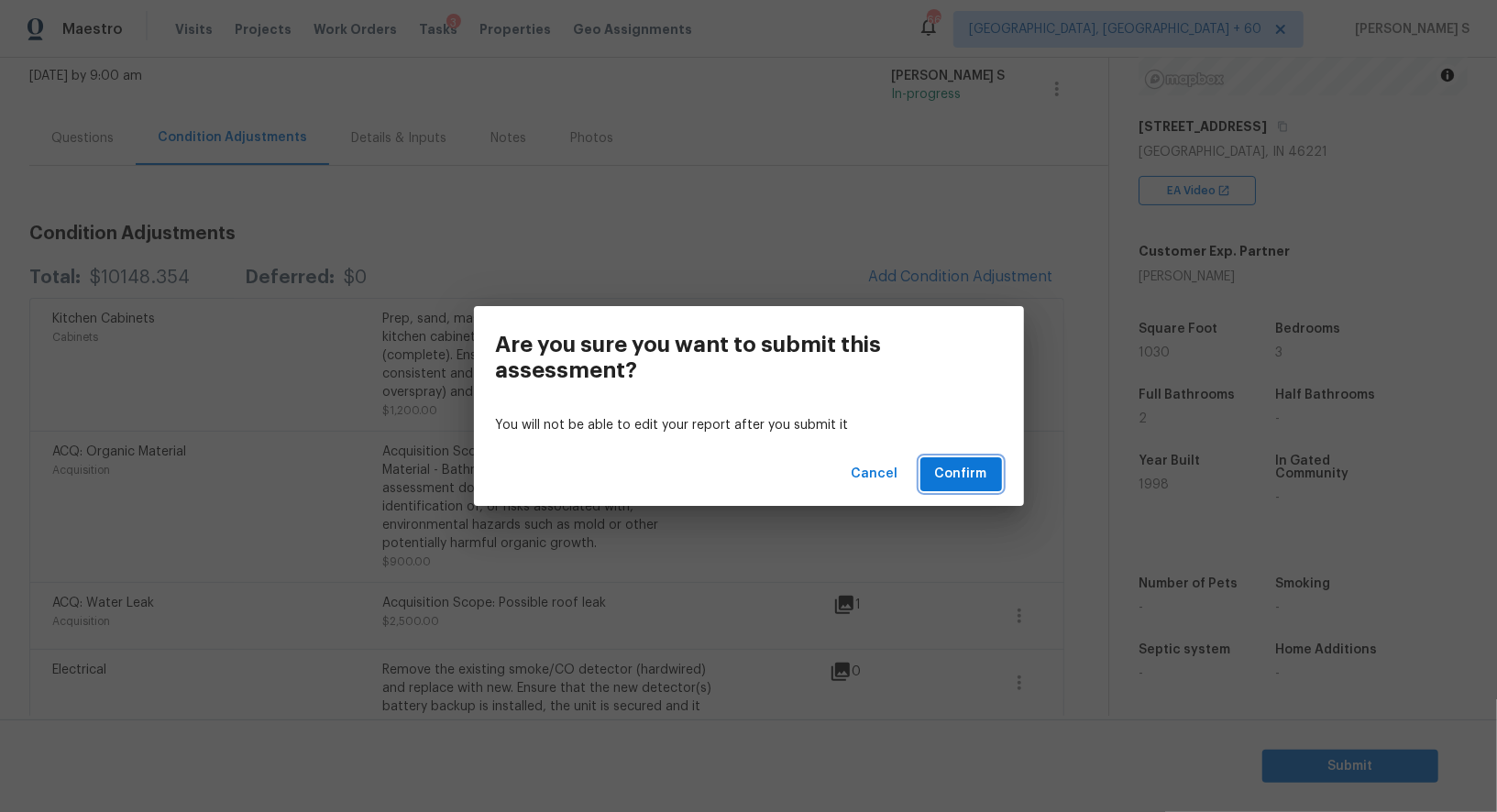
click at [985, 466] on span "Confirm" at bounding box center [961, 473] width 52 height 23
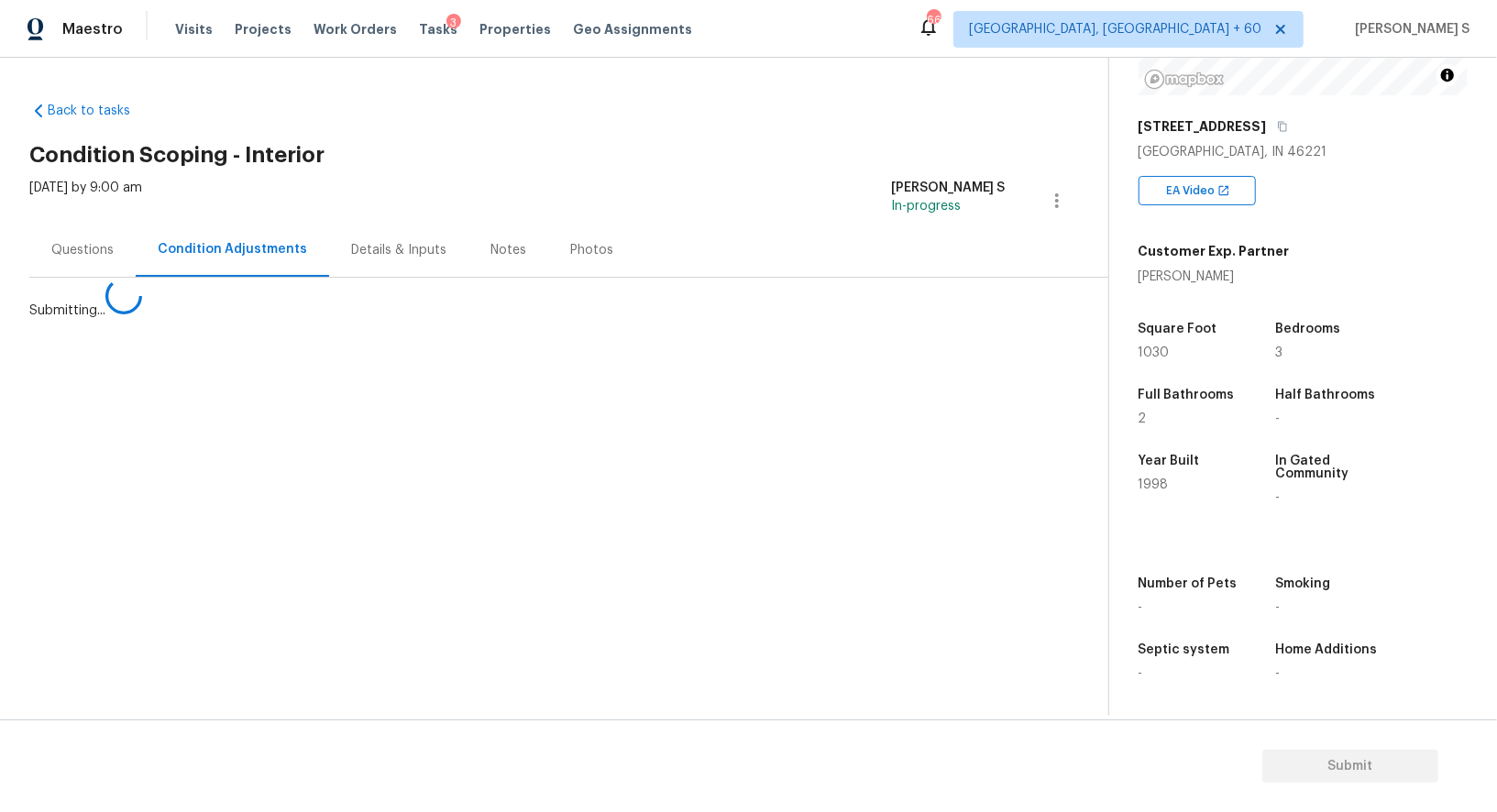
scroll to position [0, 0]
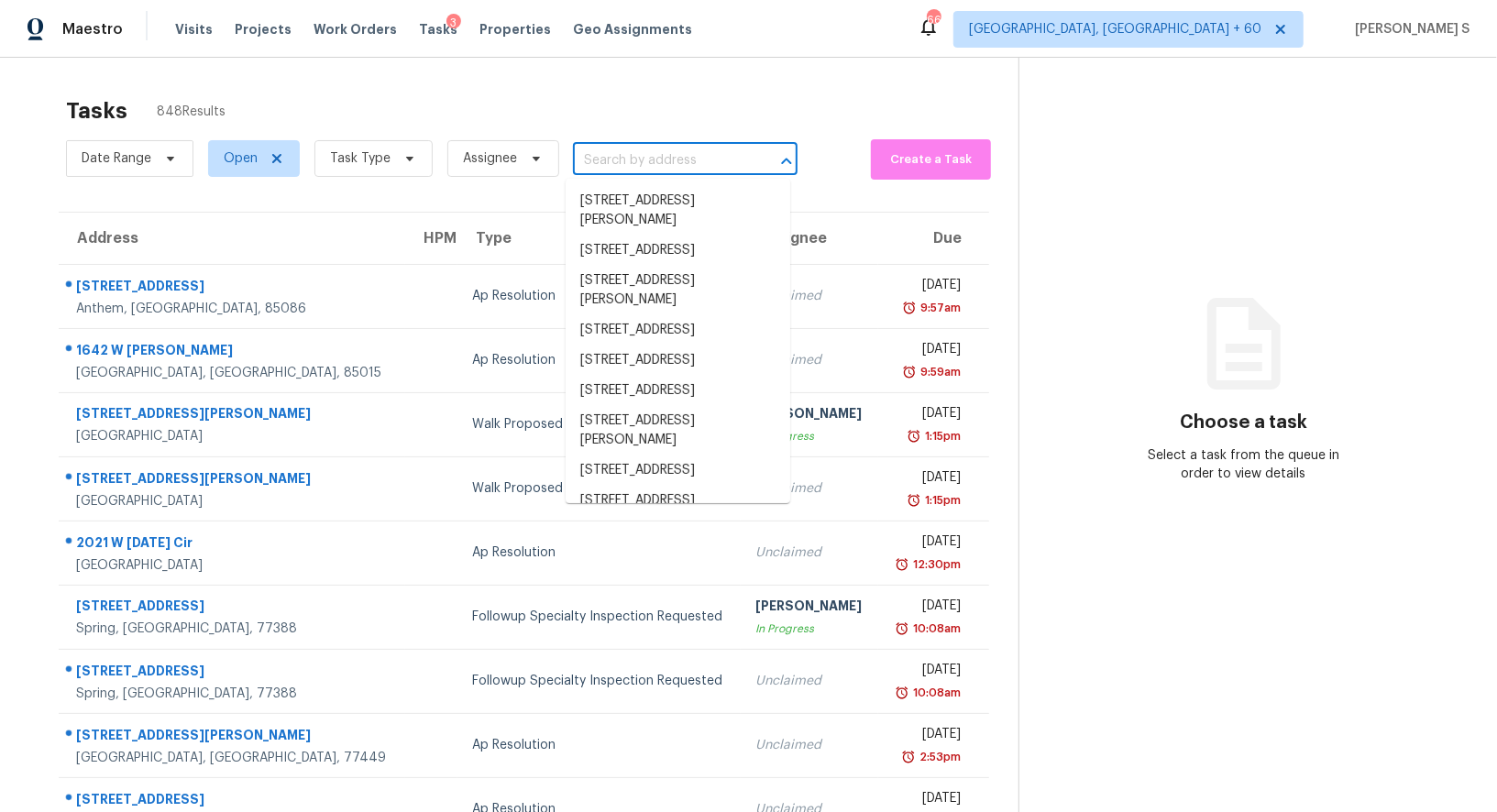
click at [624, 168] on input "text" at bounding box center [659, 160] width 173 height 28
paste input "aria2c -x16 -s16 -k16M "https://cabinet-assets.s3.amazonaws.com/production/stor…"
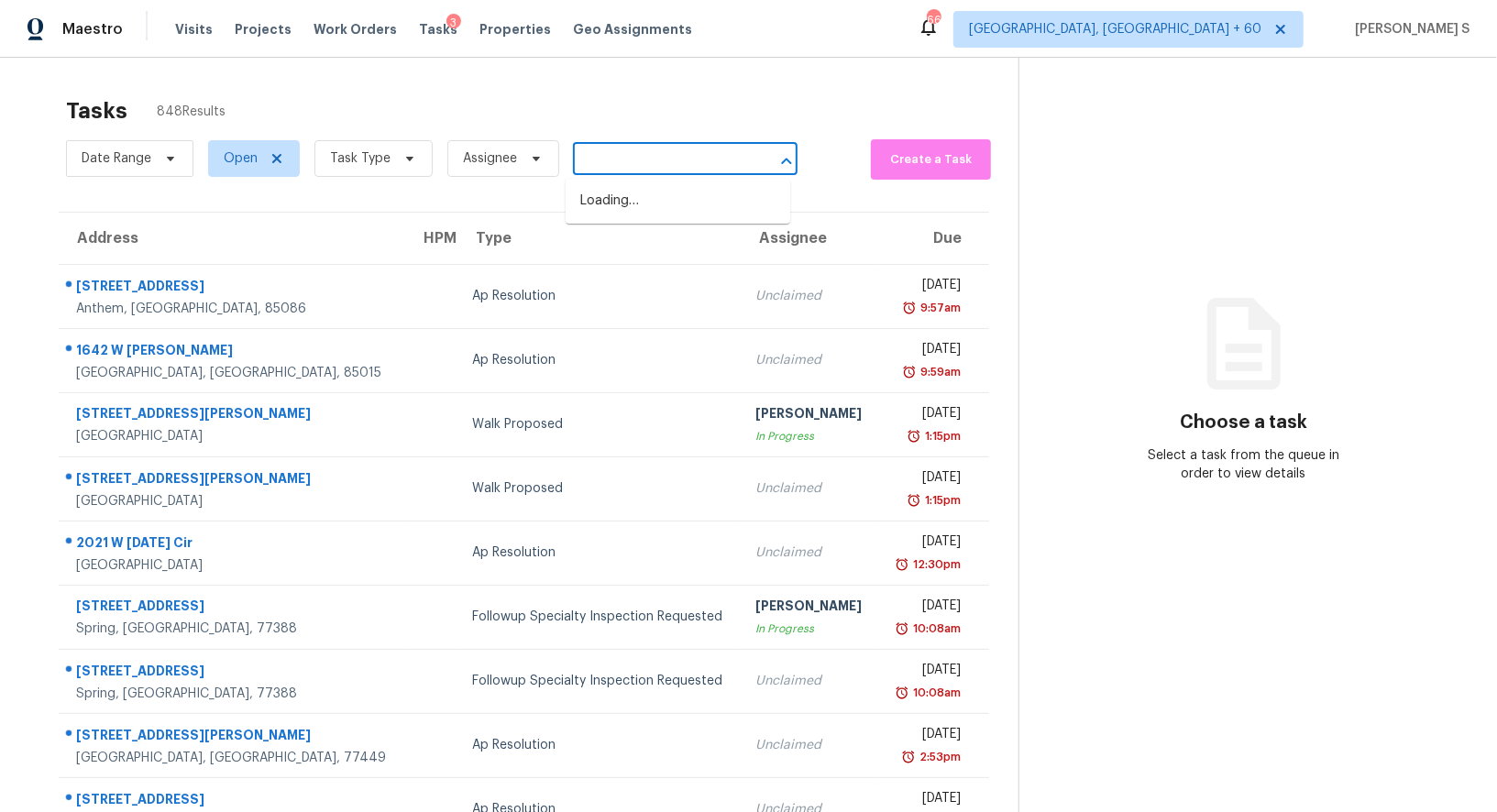
type input "aria2c -x16 -s16 -k16M "https://cabinet-assets.s3.amazonaws.com/production/stor…"
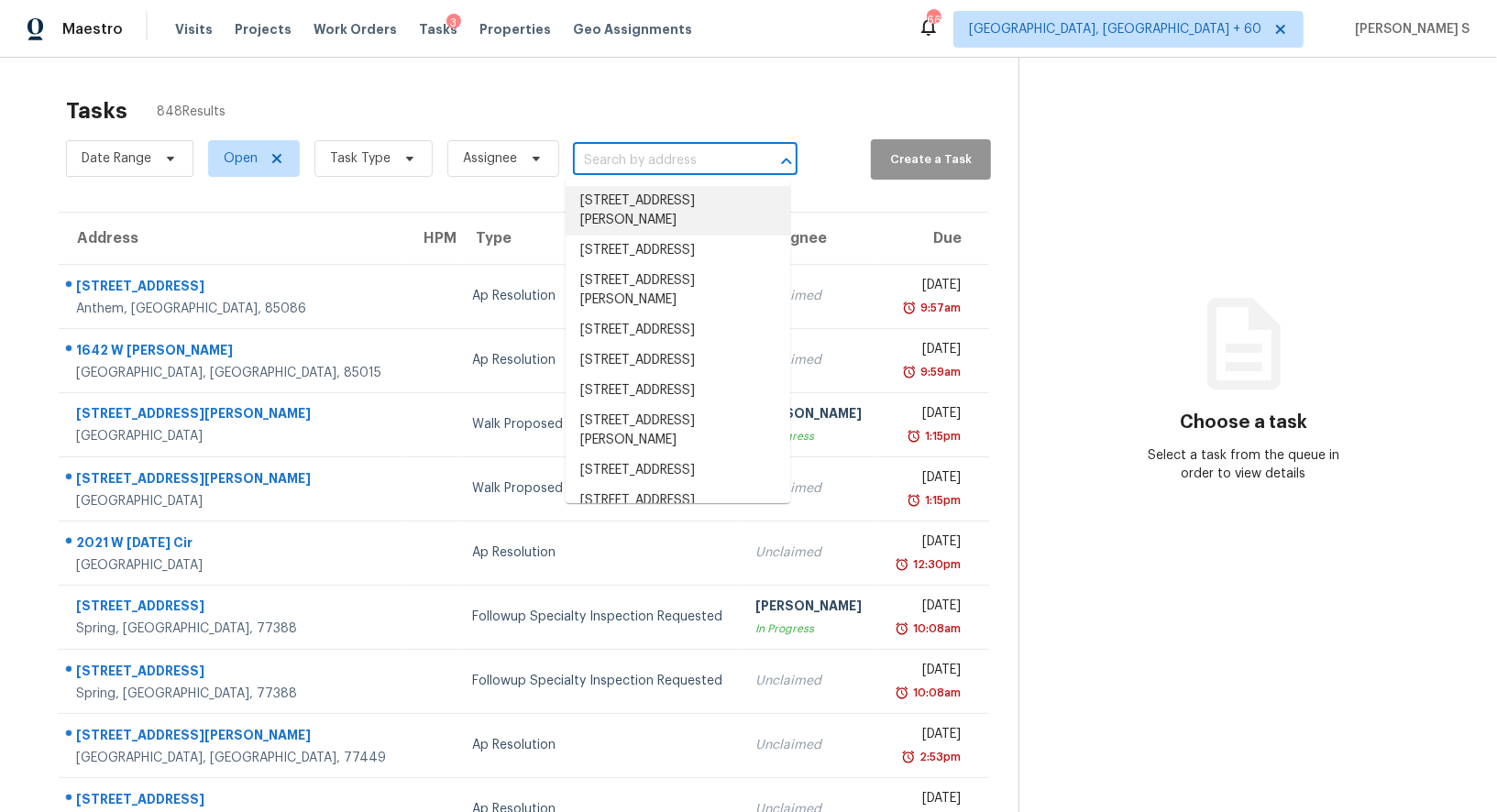
scroll to position [0, 0]
click at [669, 153] on input "text" at bounding box center [659, 160] width 173 height 28
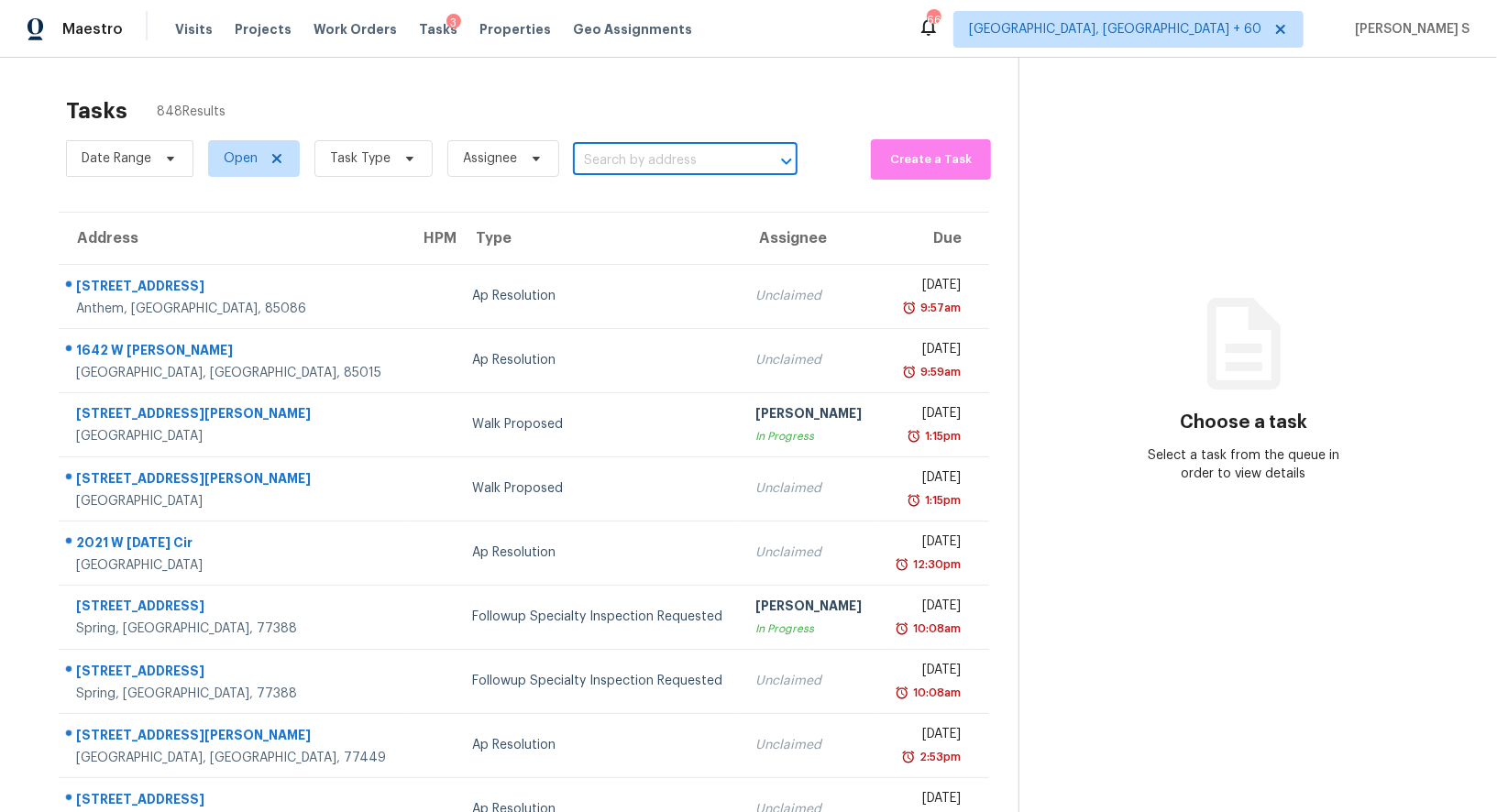
paste input "644 Caduceus Ln, Hurst, TX 76053"
type input "644 Caduceus Ln, Hurst, TX 76053"
click at [621, 202] on li "644 Caduceus Ln, Hurst, TX 76053" at bounding box center [678, 200] width 225 height 30
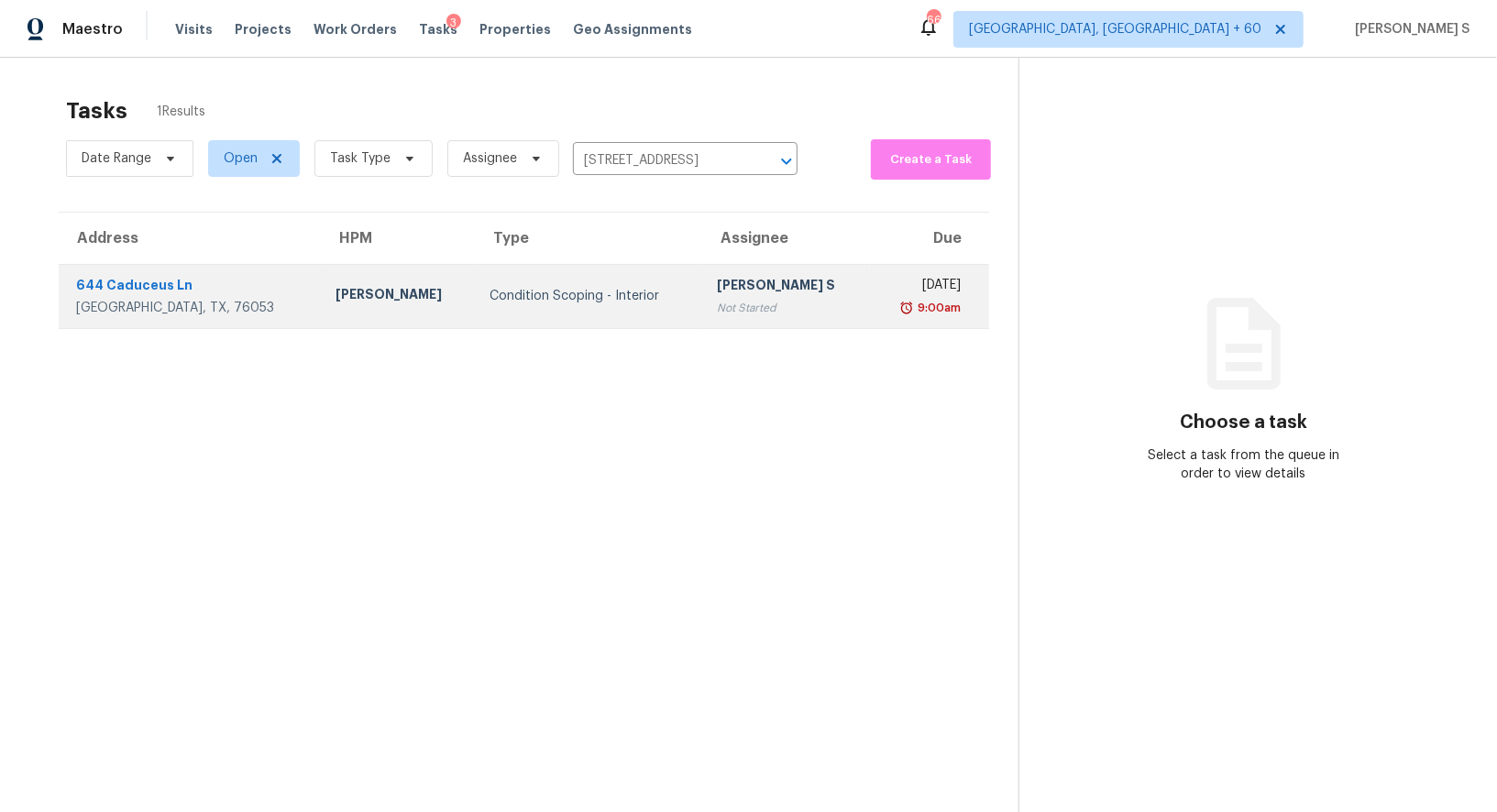
click at [717, 309] on div "Not Started" at bounding box center [786, 307] width 139 height 19
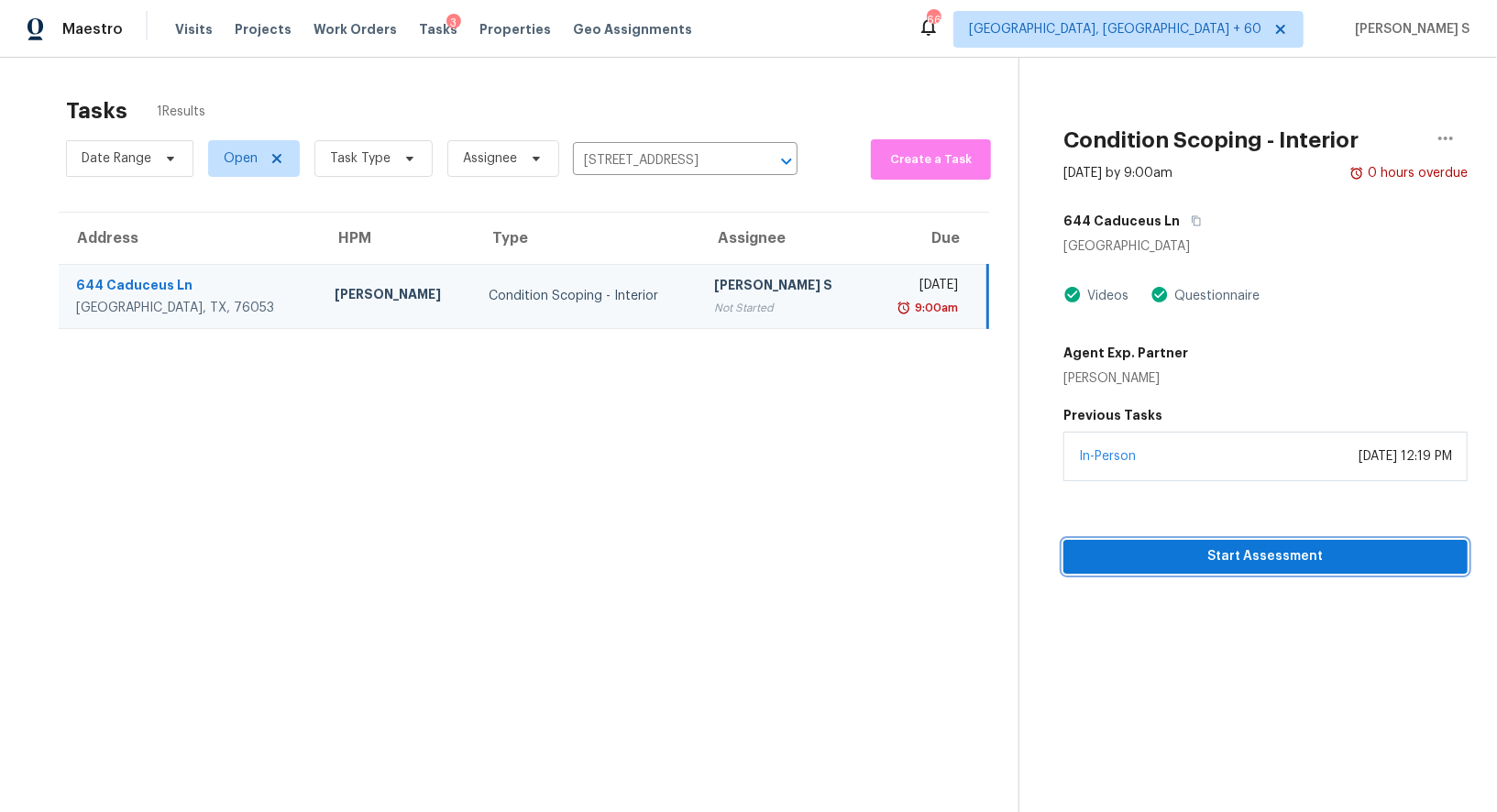
click at [1161, 545] on span "Start Assessment" at bounding box center [1266, 556] width 375 height 23
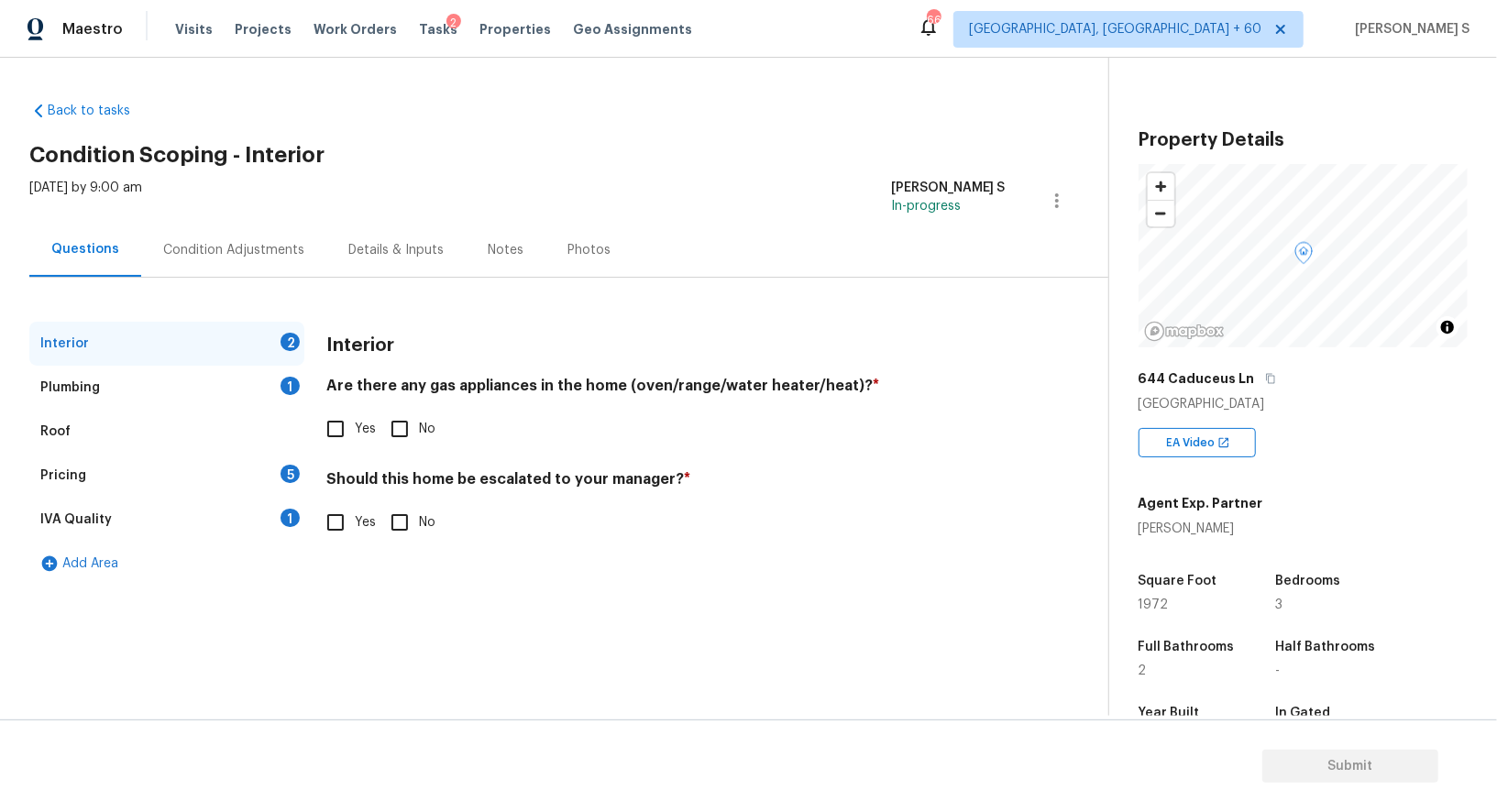
click at [346, 425] on input "Yes" at bounding box center [335, 428] width 38 height 38
checkbox input "true"
click at [281, 372] on div "Plumbing 1" at bounding box center [167, 387] width 275 height 44
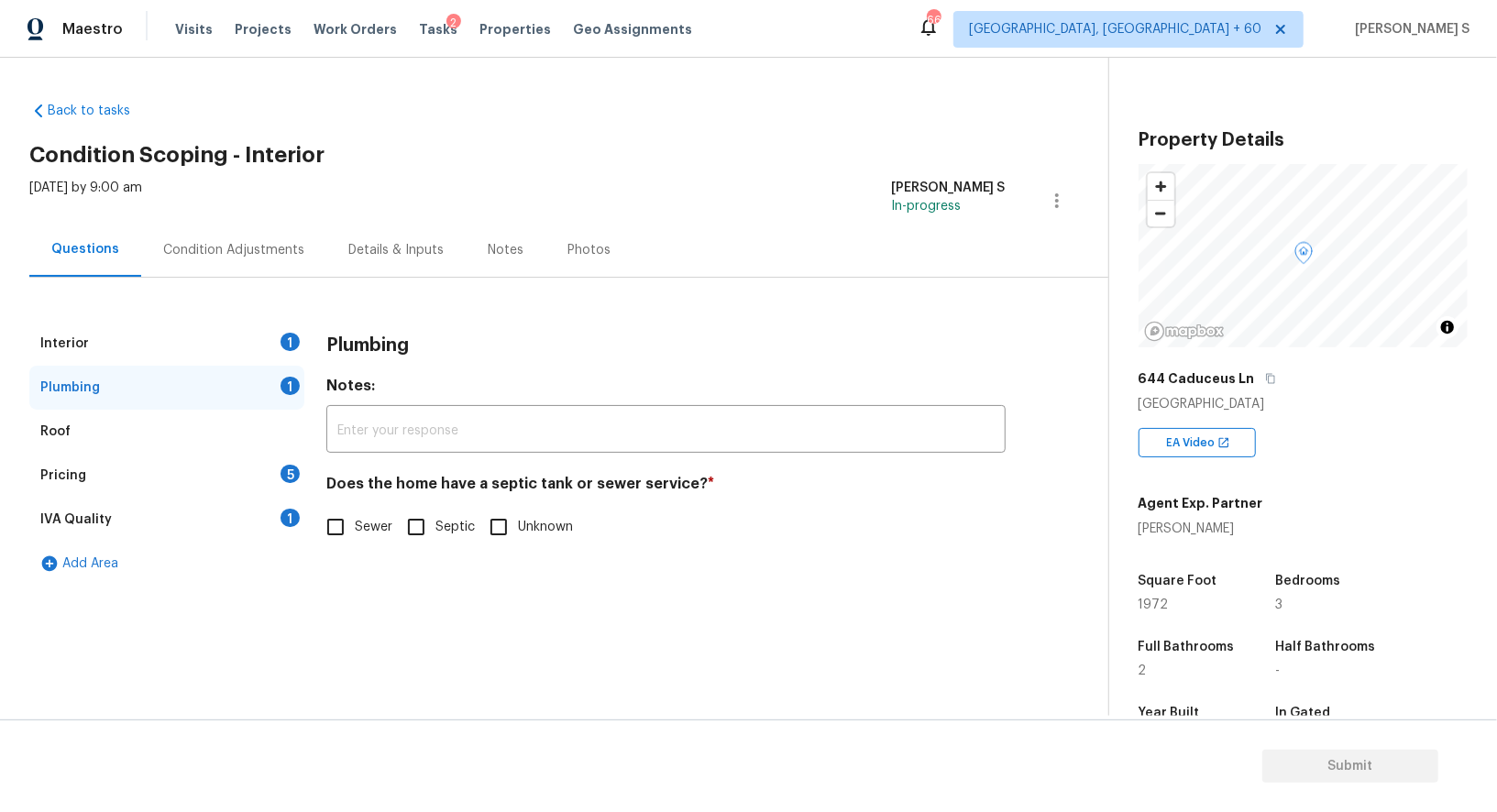
click at [322, 546] on div "Interior 1 Plumbing 1 Roof Pricing 5 IVA Quality 1 Add Area Plumbing Notes: ​ D…" at bounding box center [547, 454] width 1035 height 264
click at [331, 536] on input "Sewer" at bounding box center [335, 526] width 38 height 38
checkbox input "true"
click at [299, 532] on div "IVA Quality 1" at bounding box center [167, 519] width 275 height 44
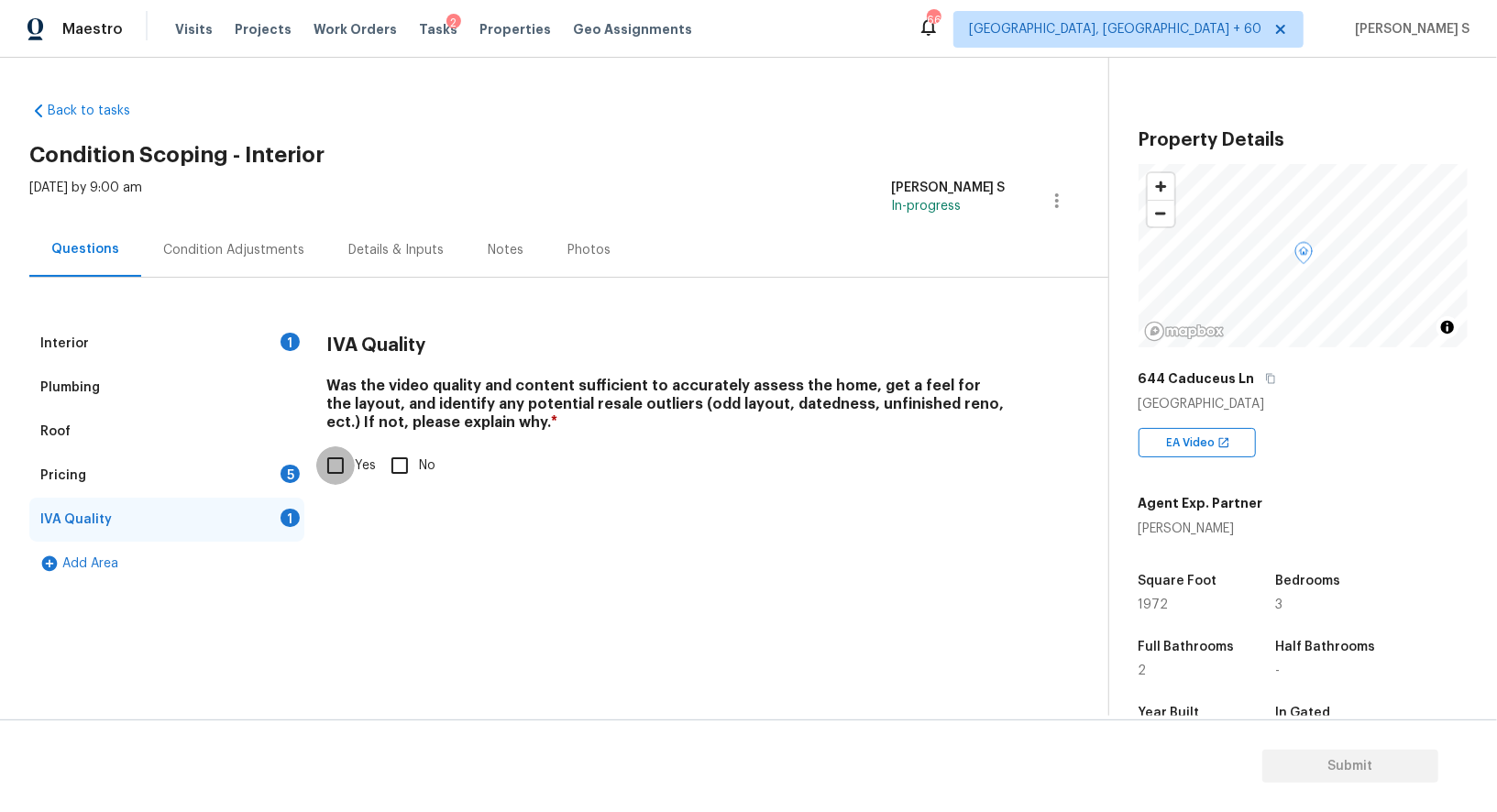
click at [347, 469] on input "Yes" at bounding box center [335, 465] width 38 height 38
checkbox input "true"
click at [278, 472] on div "Pricing 5" at bounding box center [167, 475] width 275 height 44
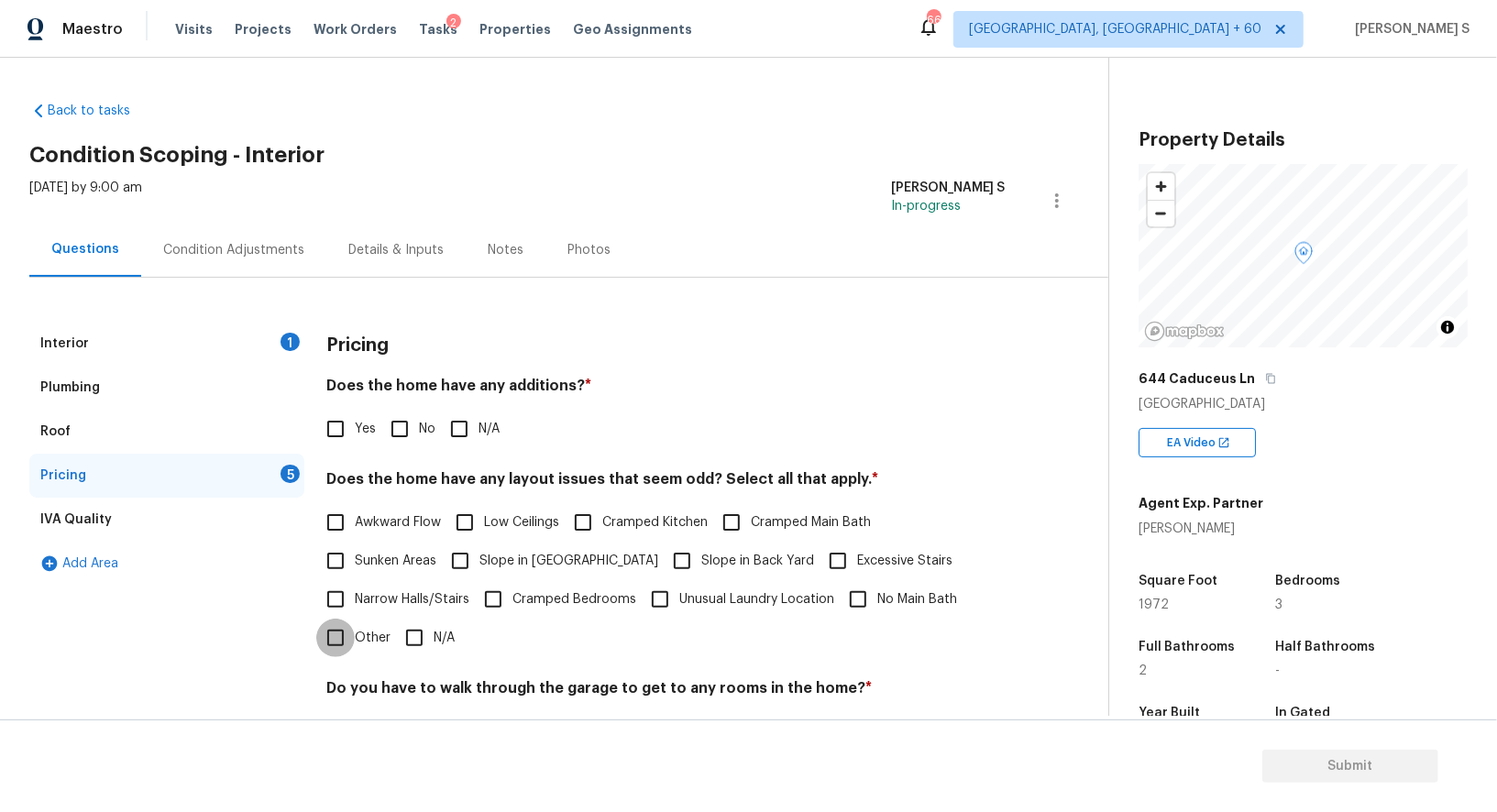
click at [333, 645] on input "Other" at bounding box center [335, 637] width 38 height 38
checkbox input "true"
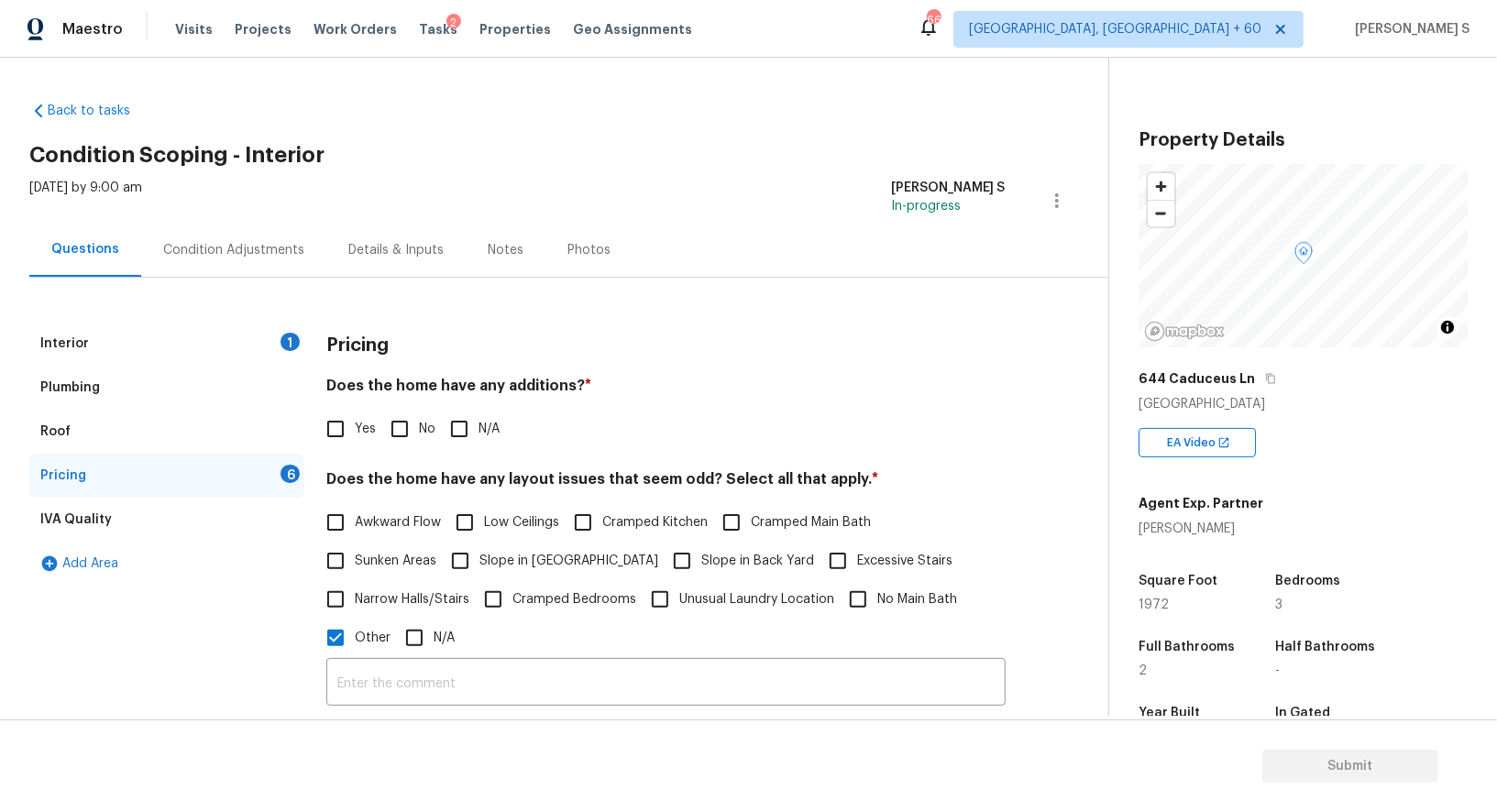
click at [303, 340] on div "Interior 1" at bounding box center [167, 344] width 275 height 44
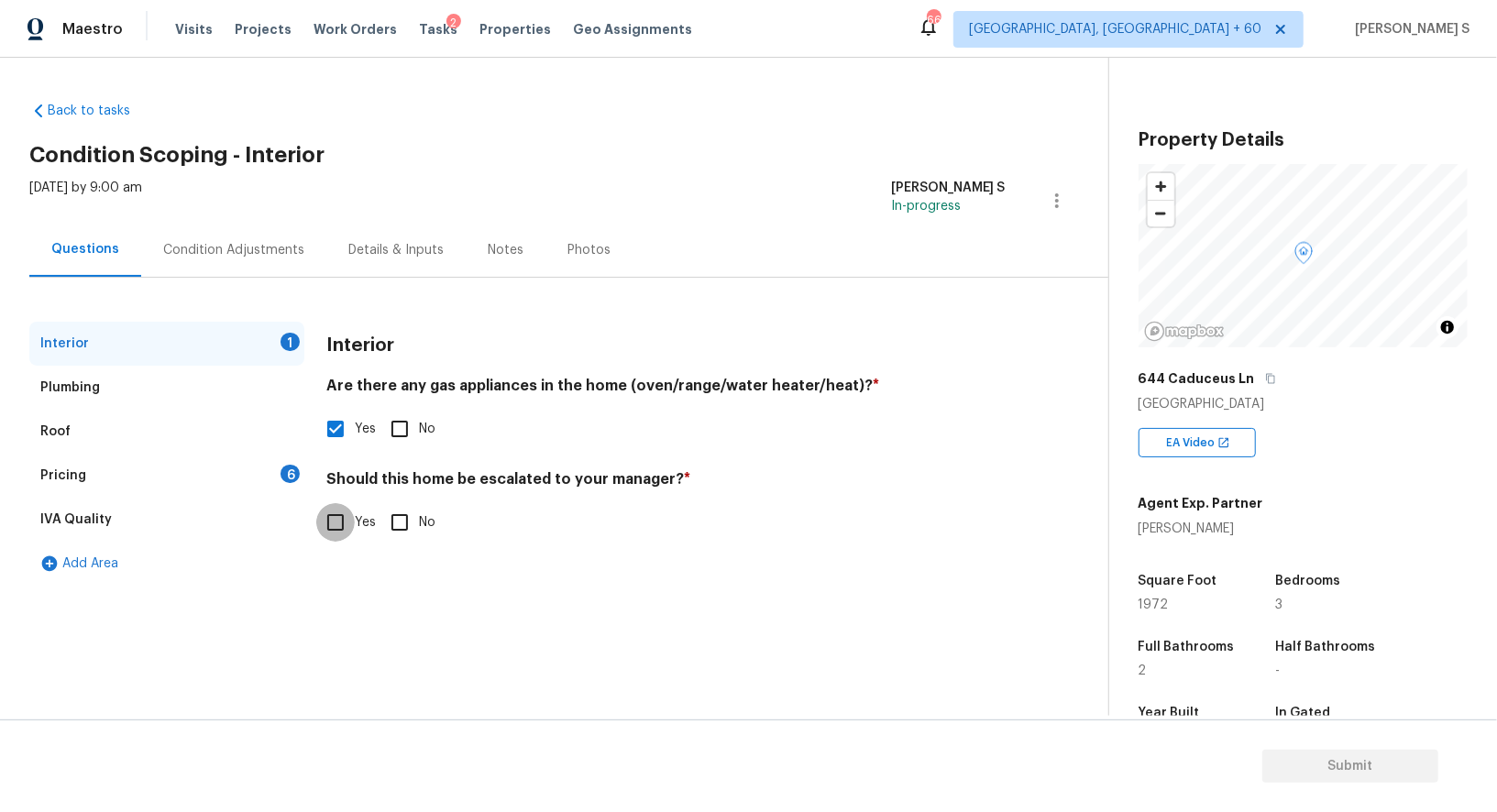
click at [347, 508] on input "Yes" at bounding box center [335, 521] width 38 height 38
checkbox input "true"
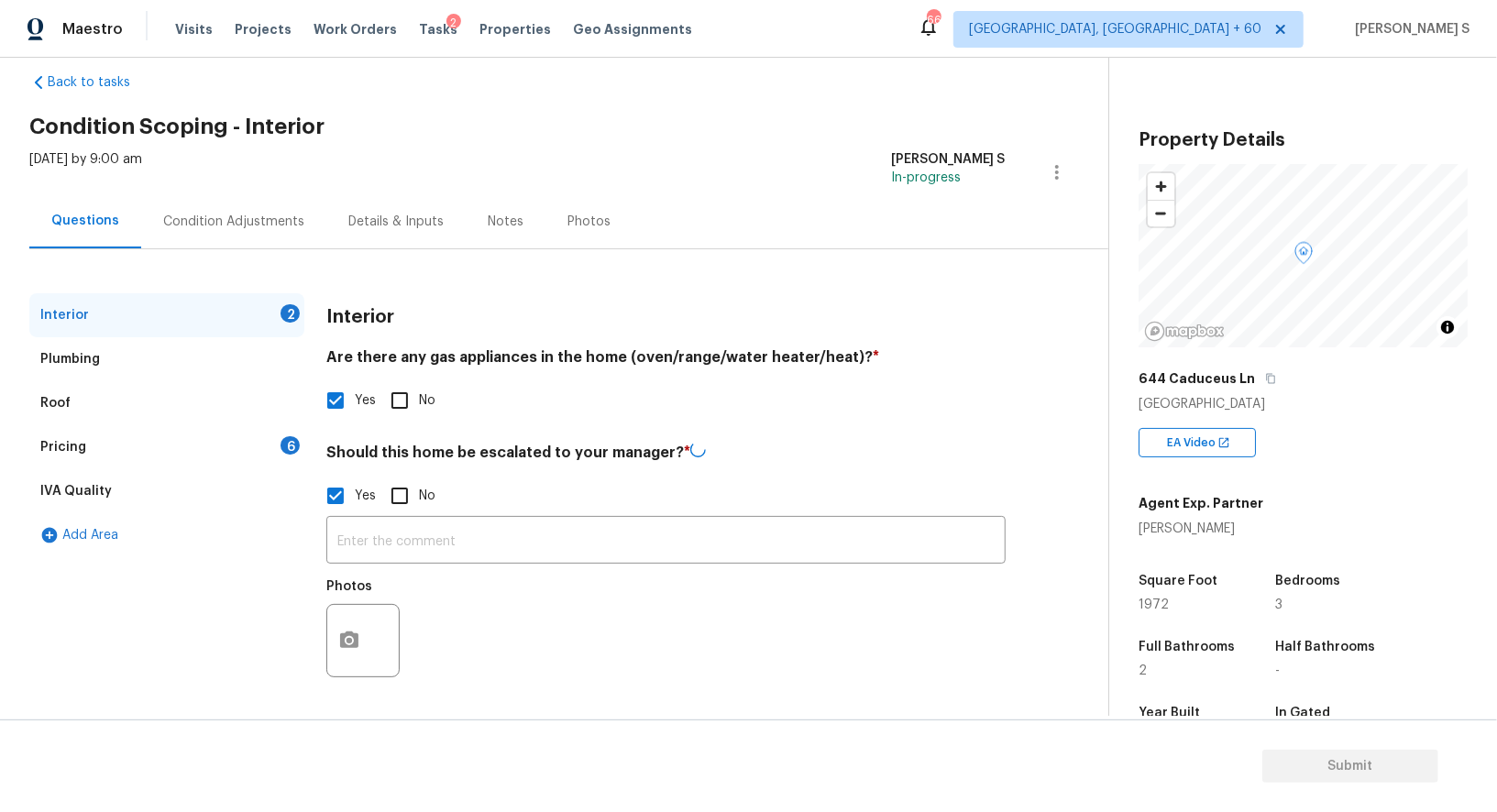
click at [442, 517] on div "​ Photos" at bounding box center [666, 602] width 680 height 173
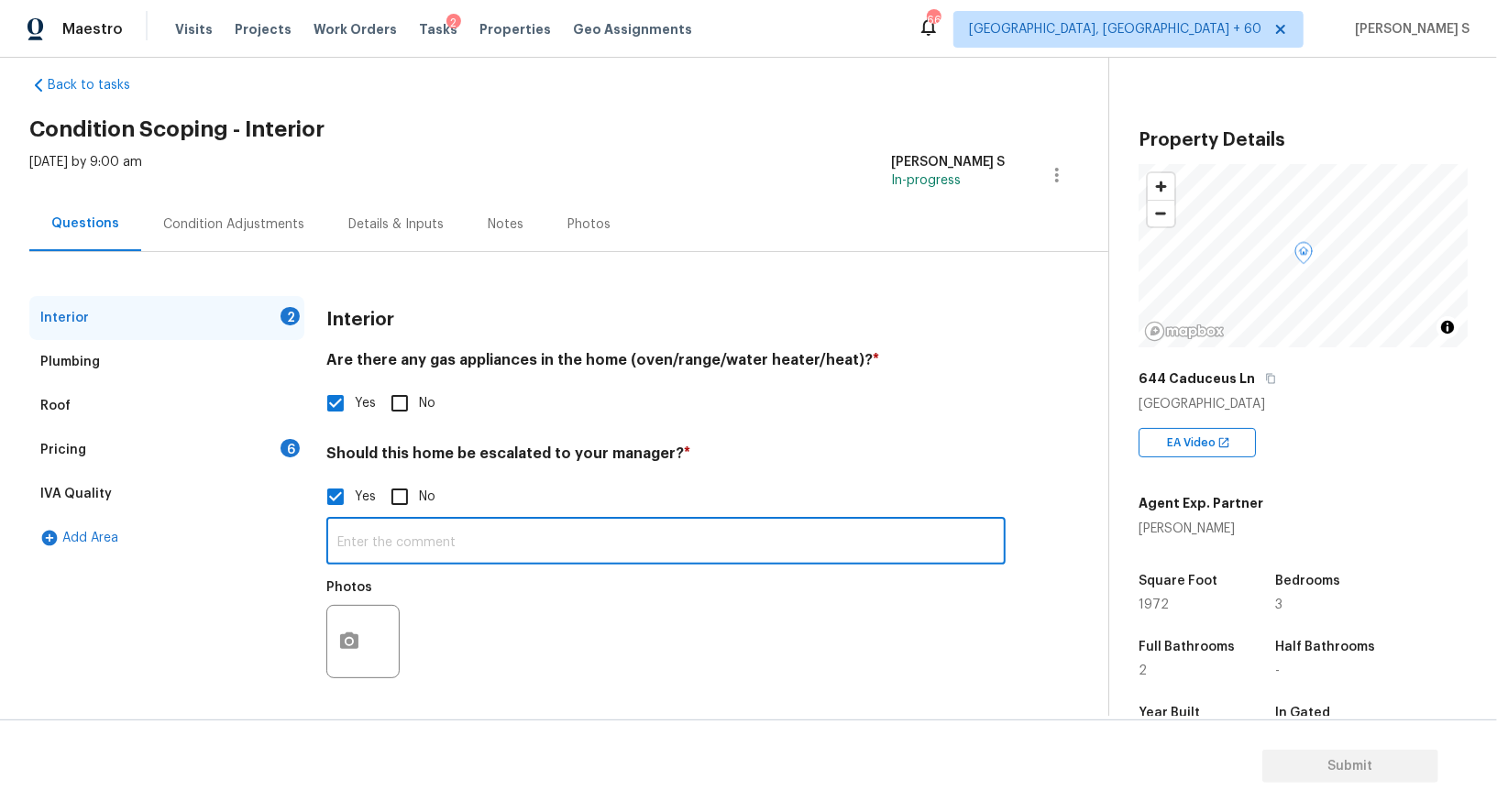
click at [446, 542] on input "text" at bounding box center [666, 543] width 680 height 43
paste input "Major pool work needed, bathrooms need gut job, foundation issues with cast iro…"
type input "Major pool work needed, bathrooms need gut job, foundation issues with cast iro…"
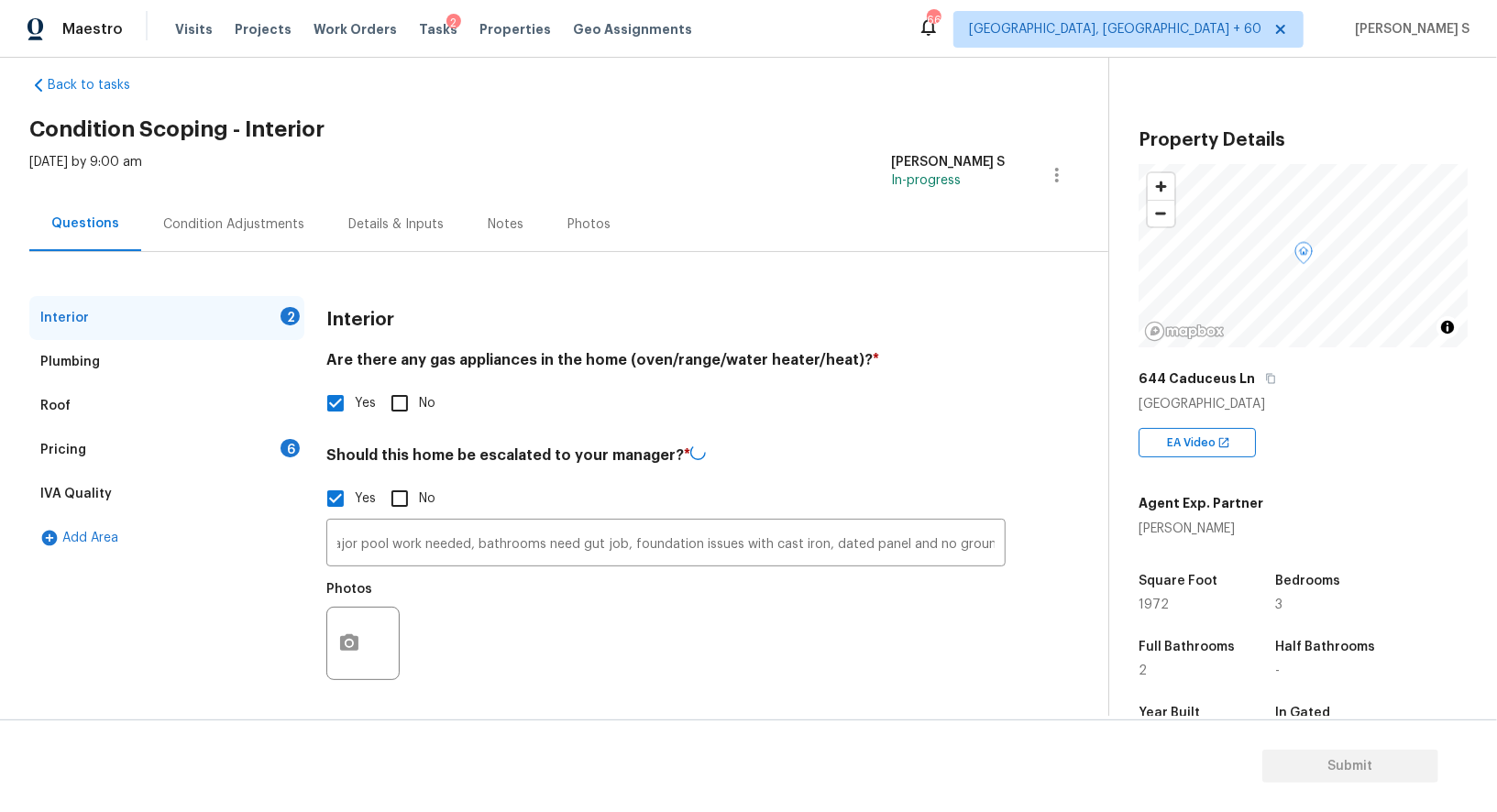
scroll to position [0, 0]
click at [332, 641] on button "button" at bounding box center [349, 641] width 44 height 72
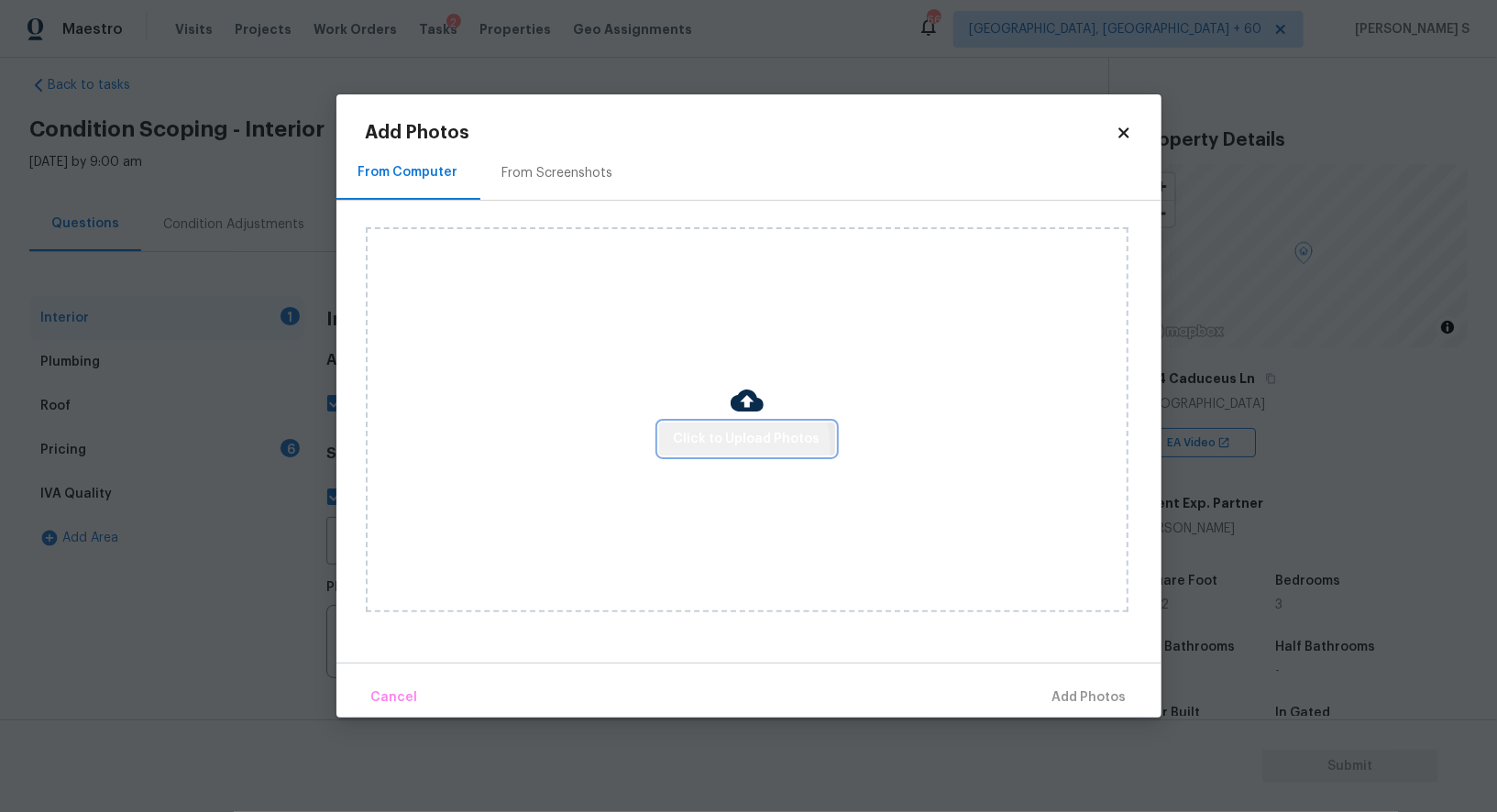
click at [731, 448] on span "Click to Upload Photos" at bounding box center [747, 439] width 146 height 23
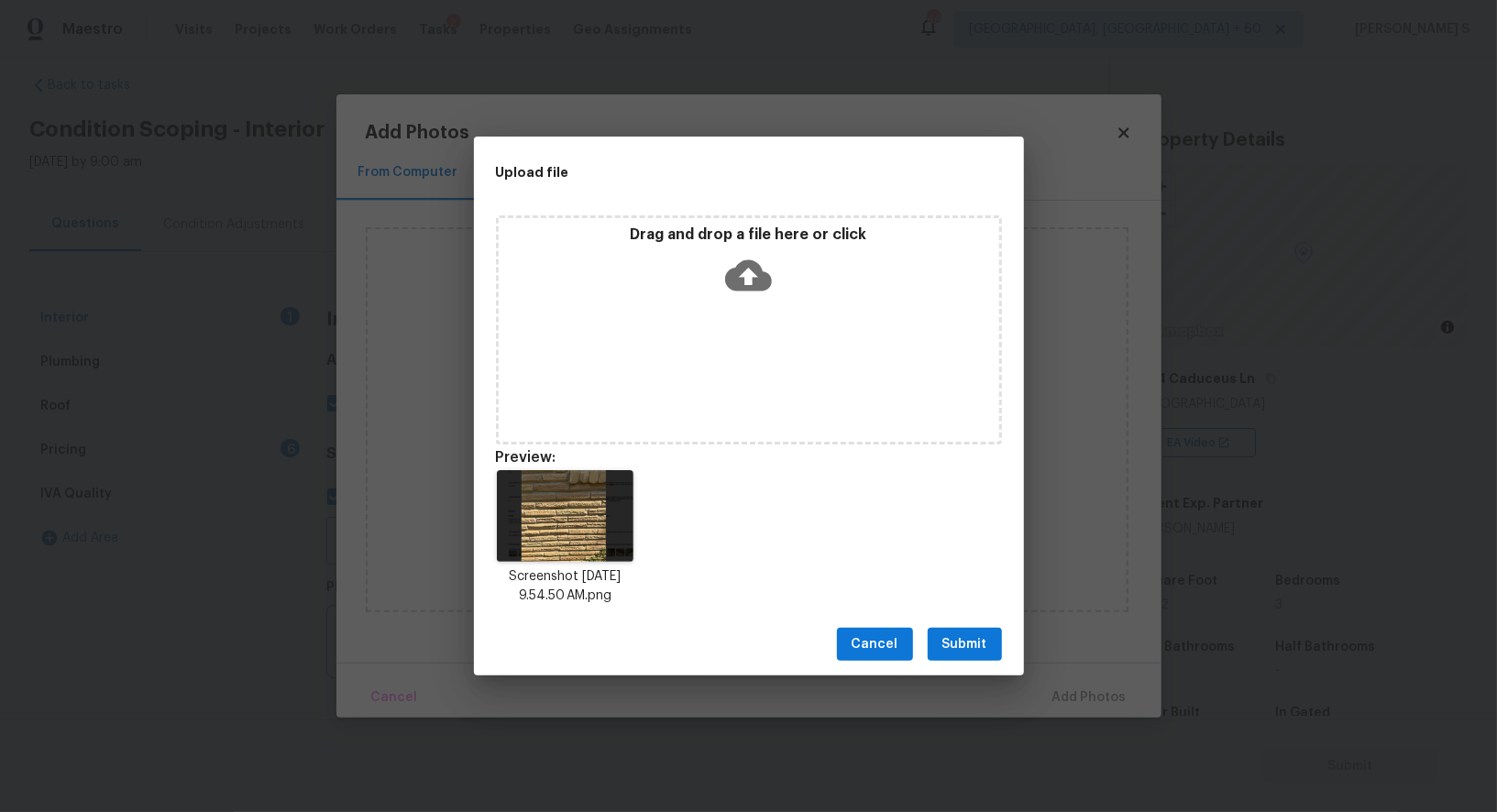
click at [671, 260] on div "Drag and drop a file here or click" at bounding box center [749, 265] width 501 height 79
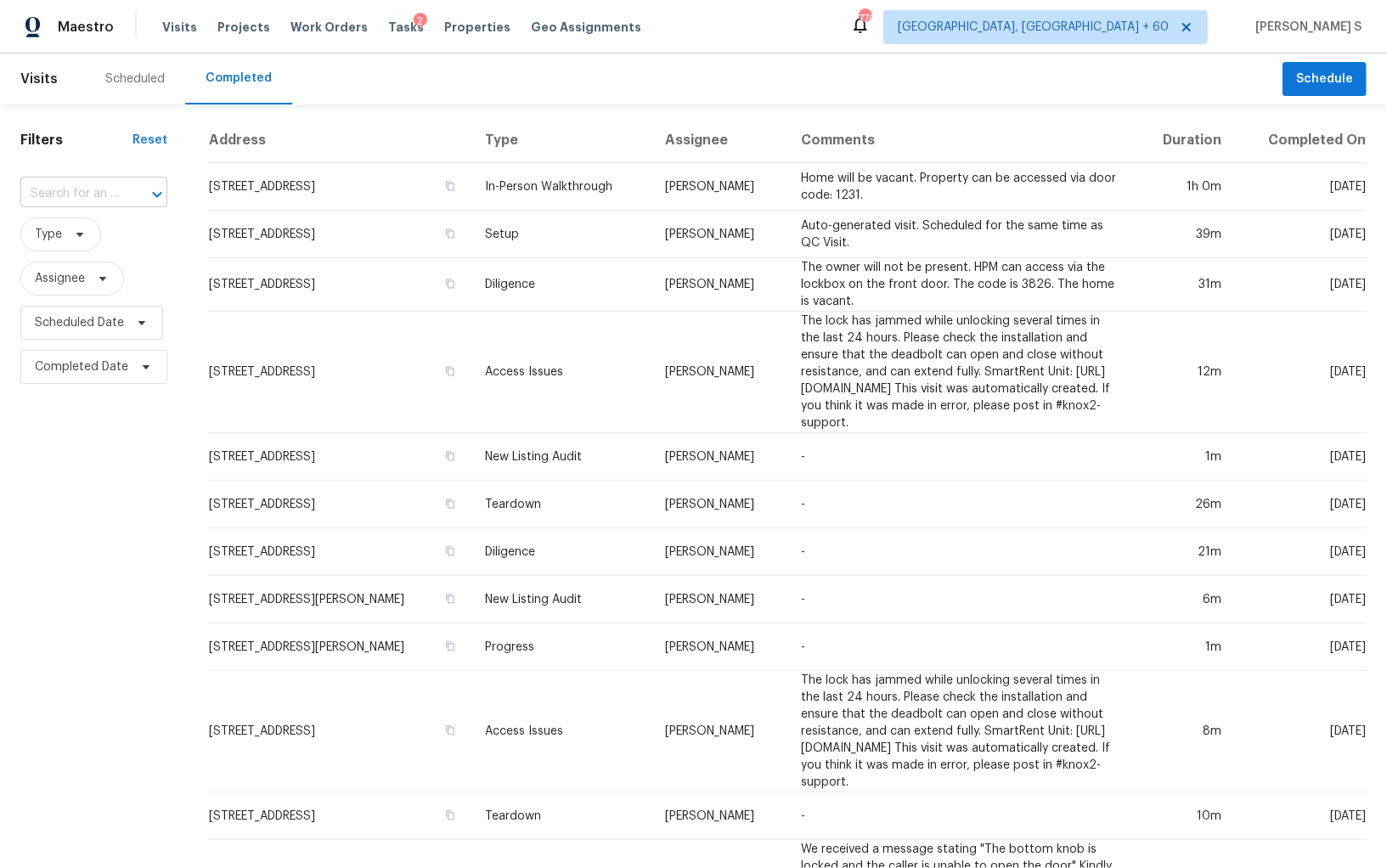
click at [116, 193] on div "​" at bounding box center [93, 194] width 147 height 26
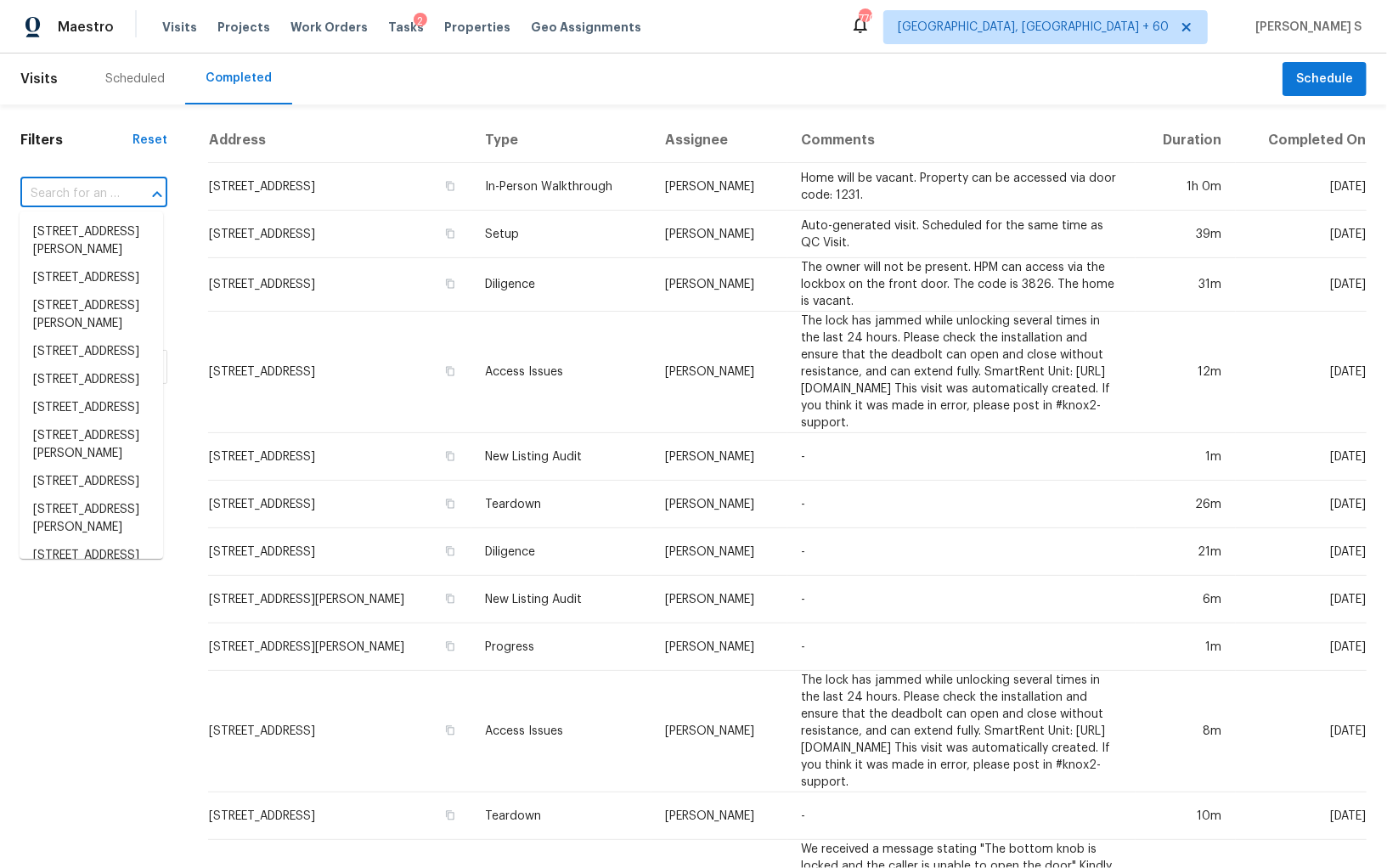
paste input "644 Caduceus Ln Hurst, TX, 76053"
type input "644 Caduceus Ln Hurst, TX, 76053"
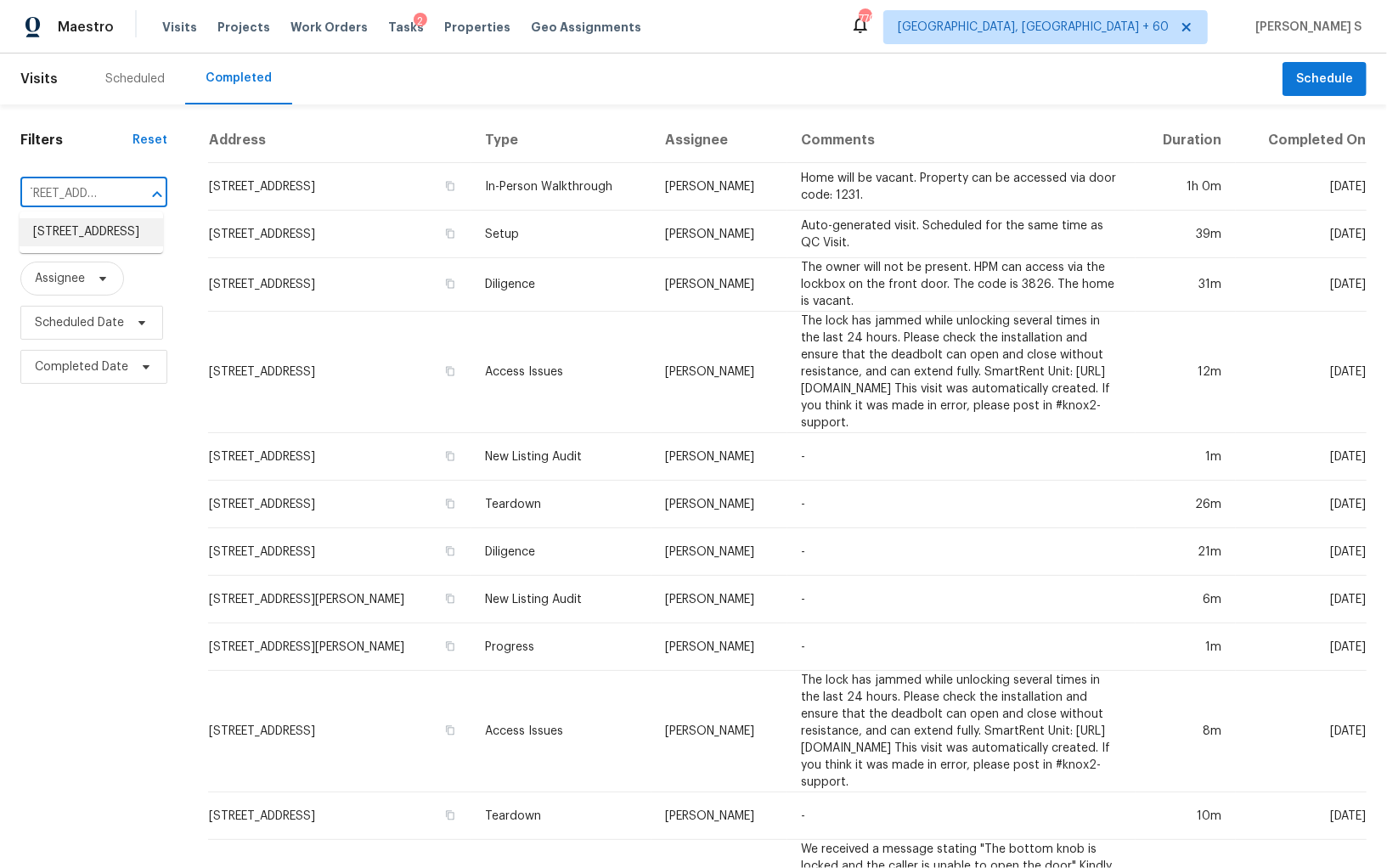
click at [82, 240] on li "644 Caduceus Ln, Hurst, TX 76053" at bounding box center [91, 232] width 144 height 28
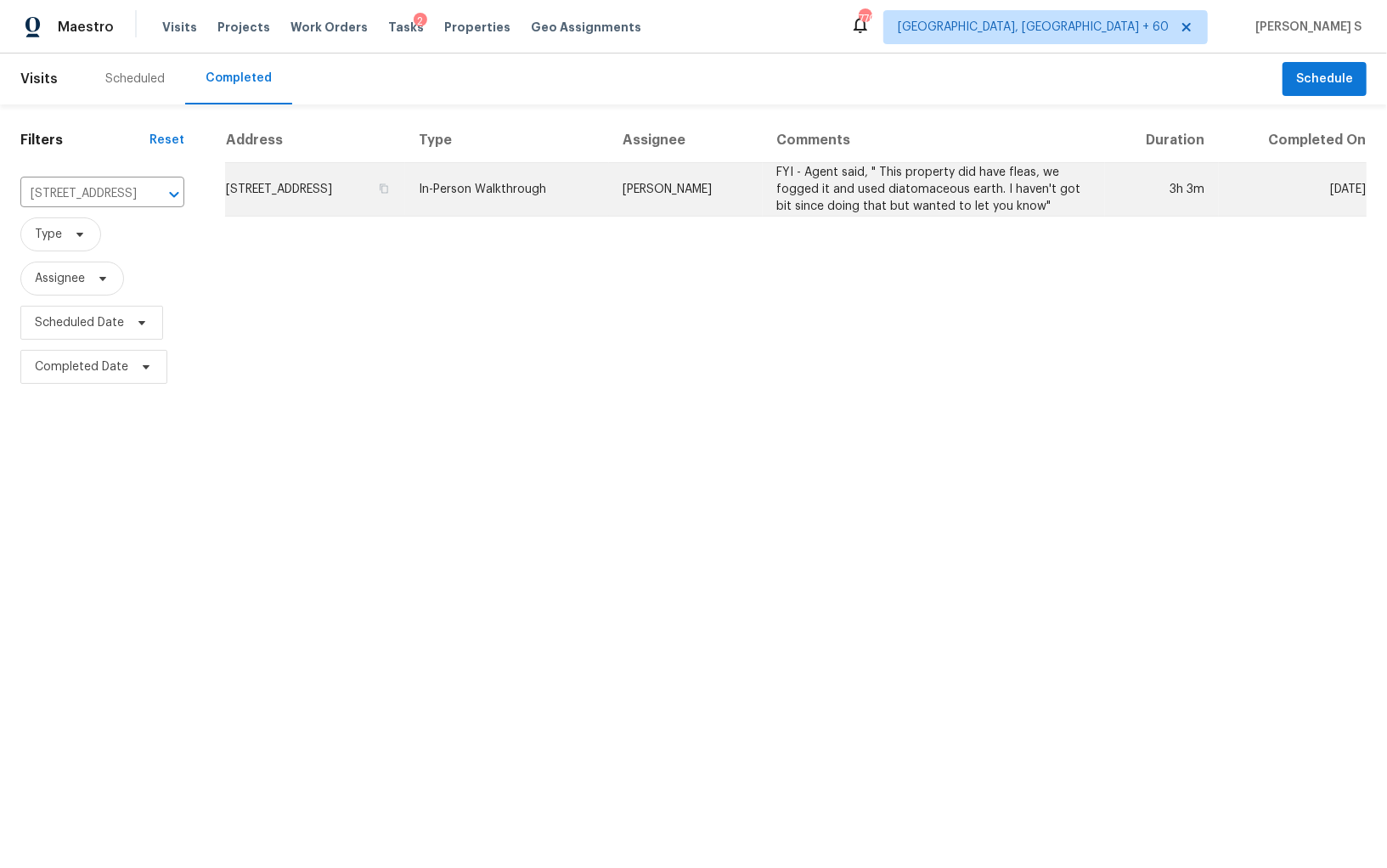
click at [324, 211] on td "644 Caduceus Ln, Hurst, TX 76053" at bounding box center [314, 189] width 179 height 54
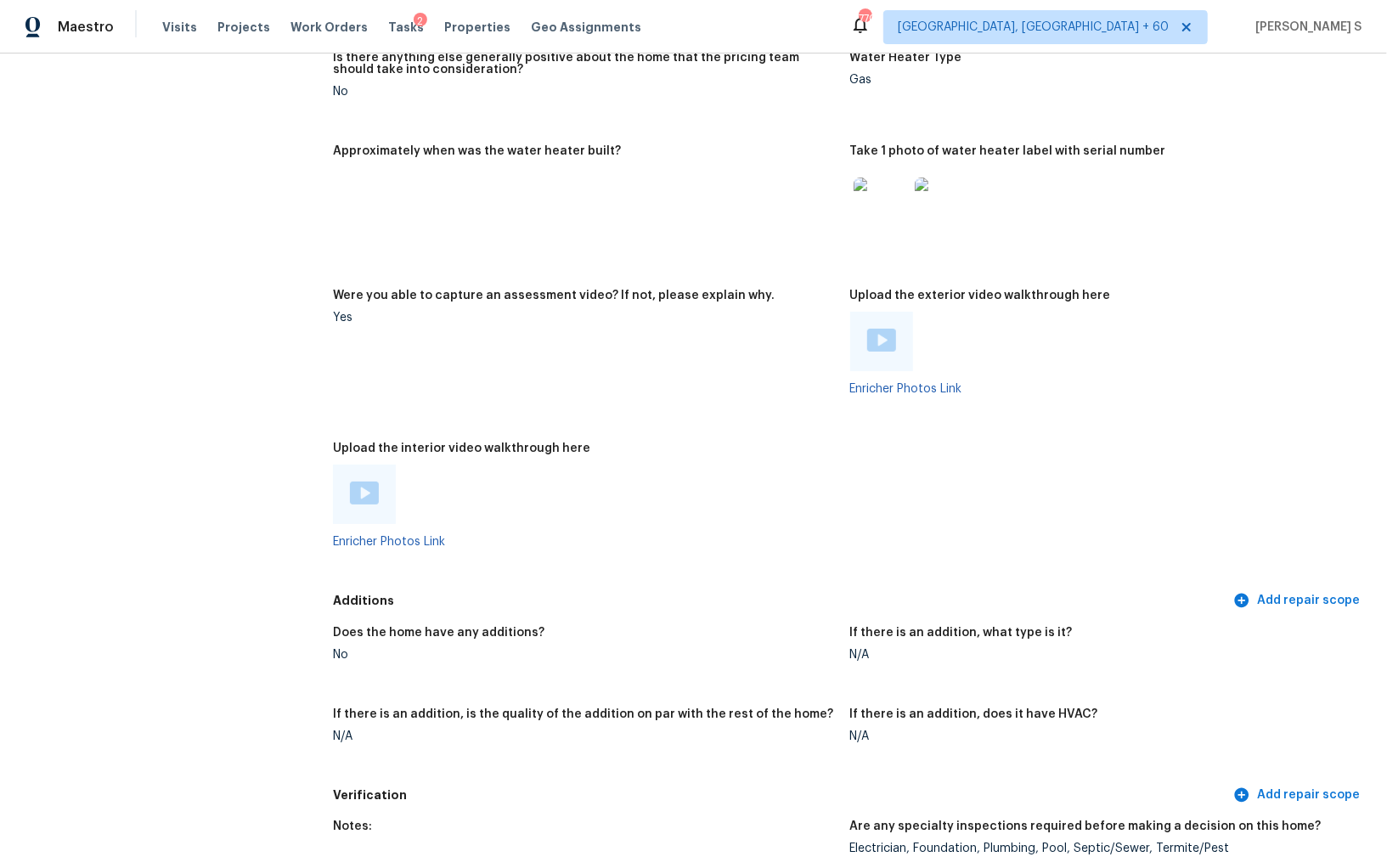
scroll to position [3224, 0]
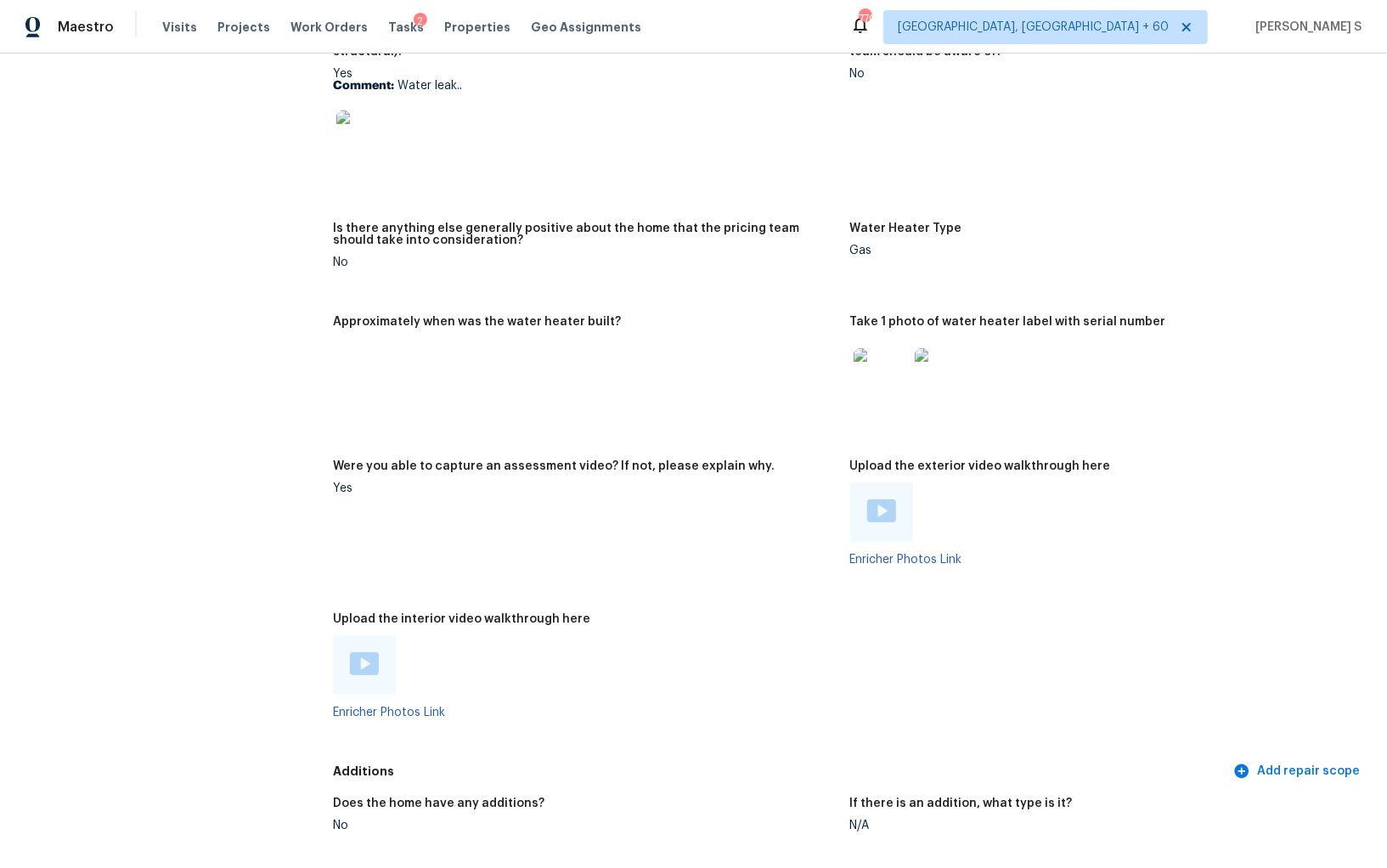
click at [357, 659] on img at bounding box center [365, 663] width 29 height 23
click at [902, 514] on div at bounding box center [881, 511] width 63 height 59
click at [889, 514] on img at bounding box center [882, 510] width 29 height 23
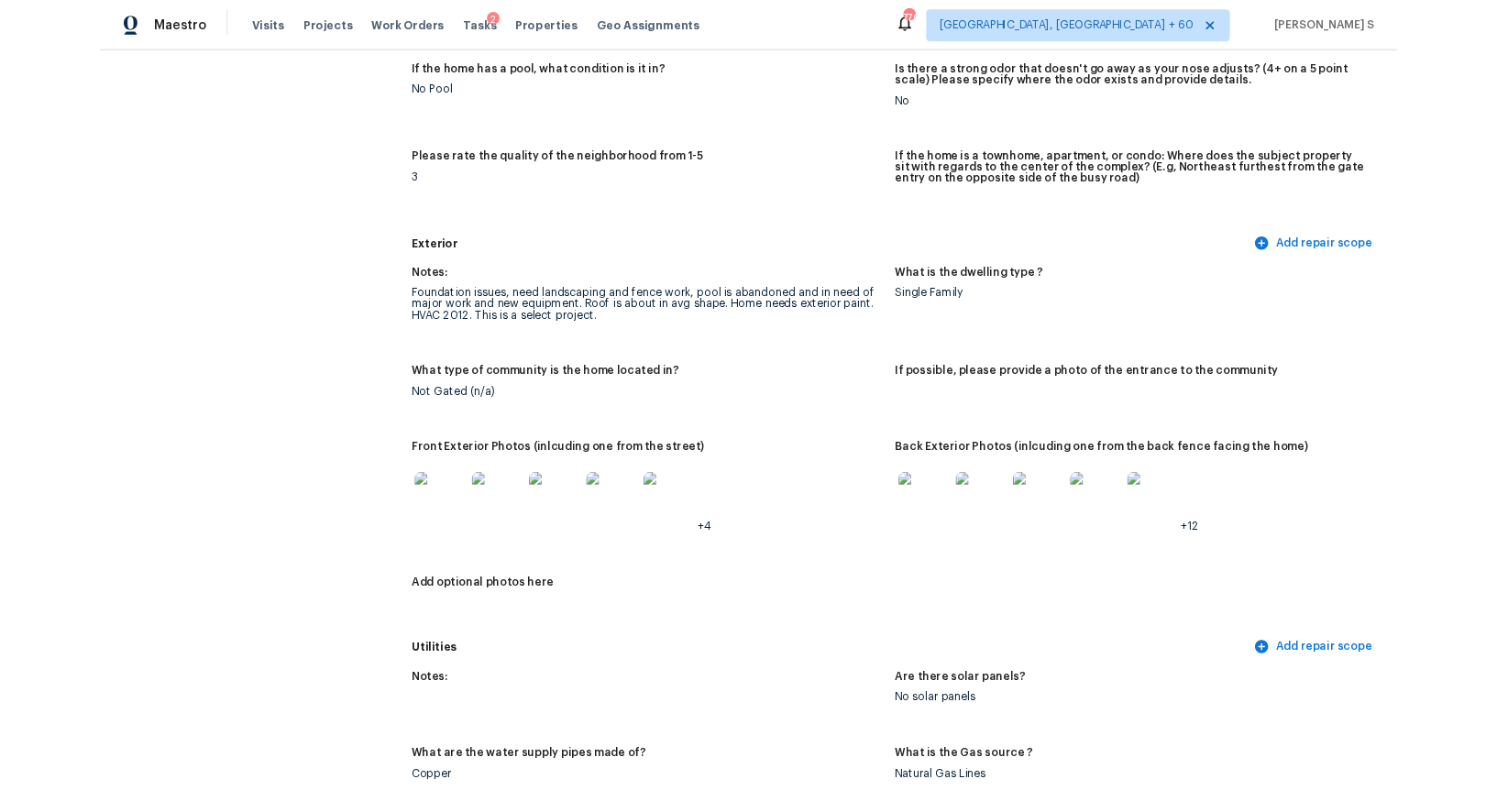
scroll to position [0, 0]
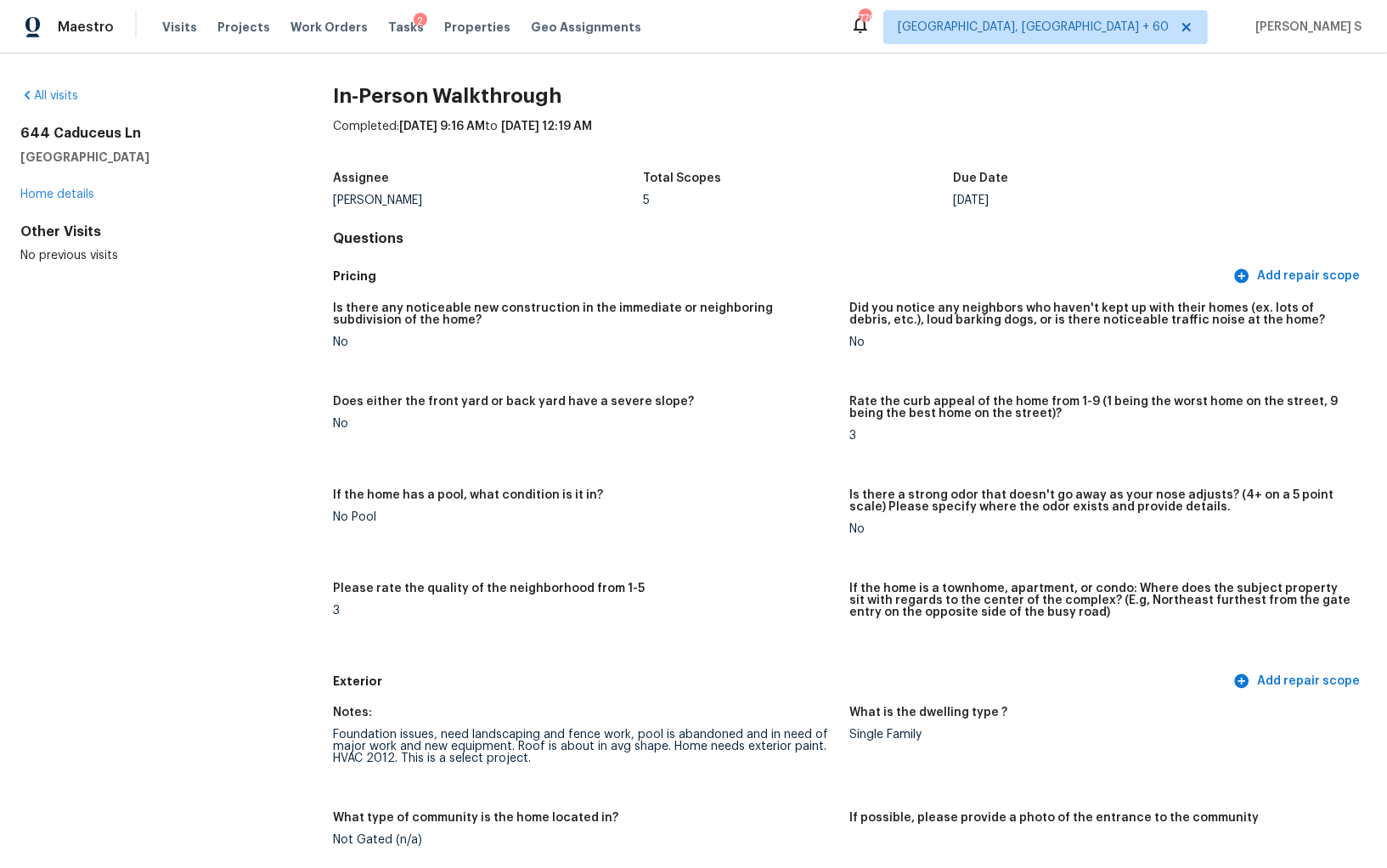
click at [528, 302] on h5 "Is there any noticeable new construction in the immediate or neighboring subdiv…" at bounding box center [584, 314] width 503 height 24
click at [547, 617] on figure "Please rate the quality of the neighborhood from 1-5 3" at bounding box center [592, 619] width 517 height 73
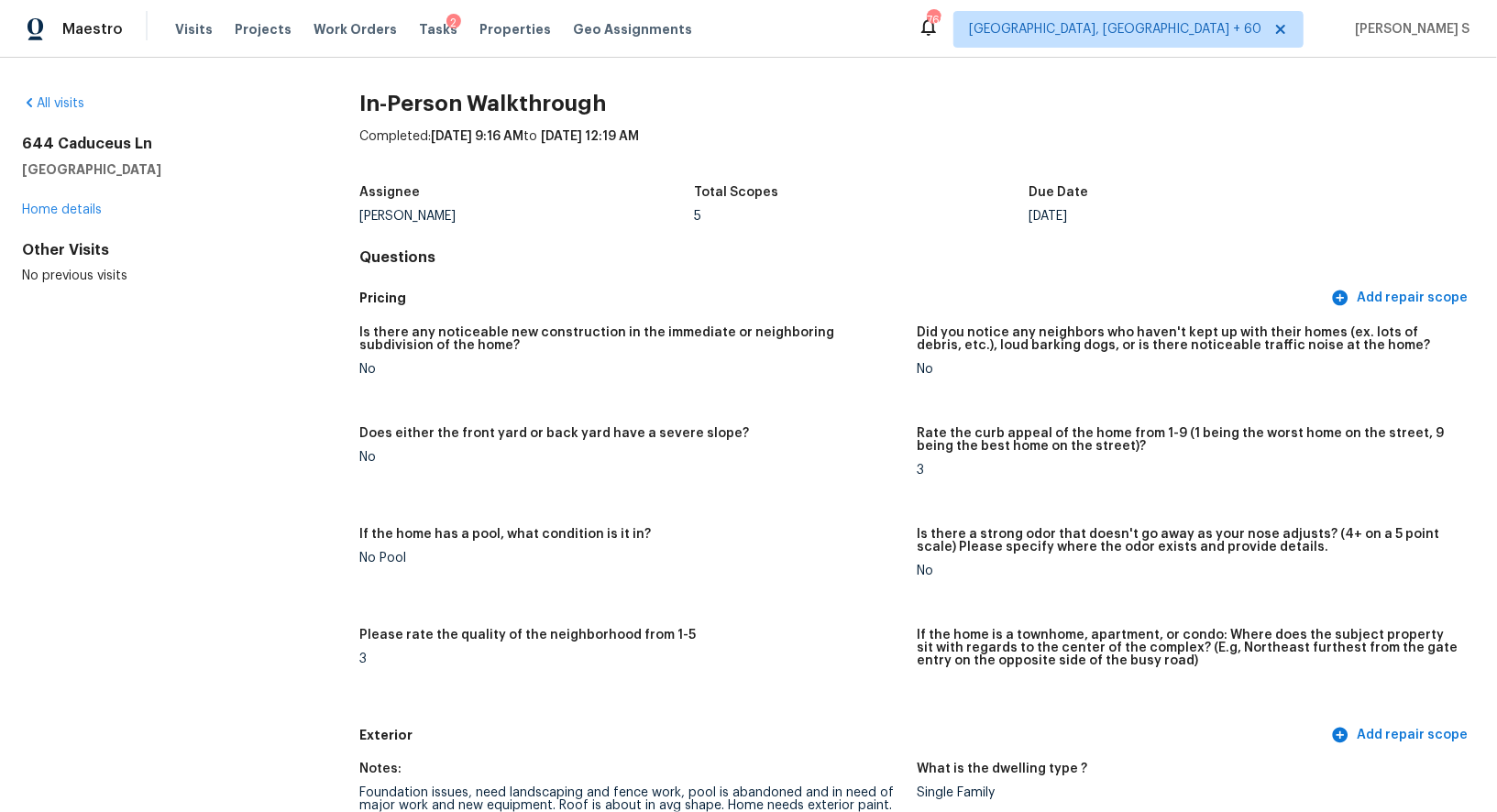
scroll to position [373, 0]
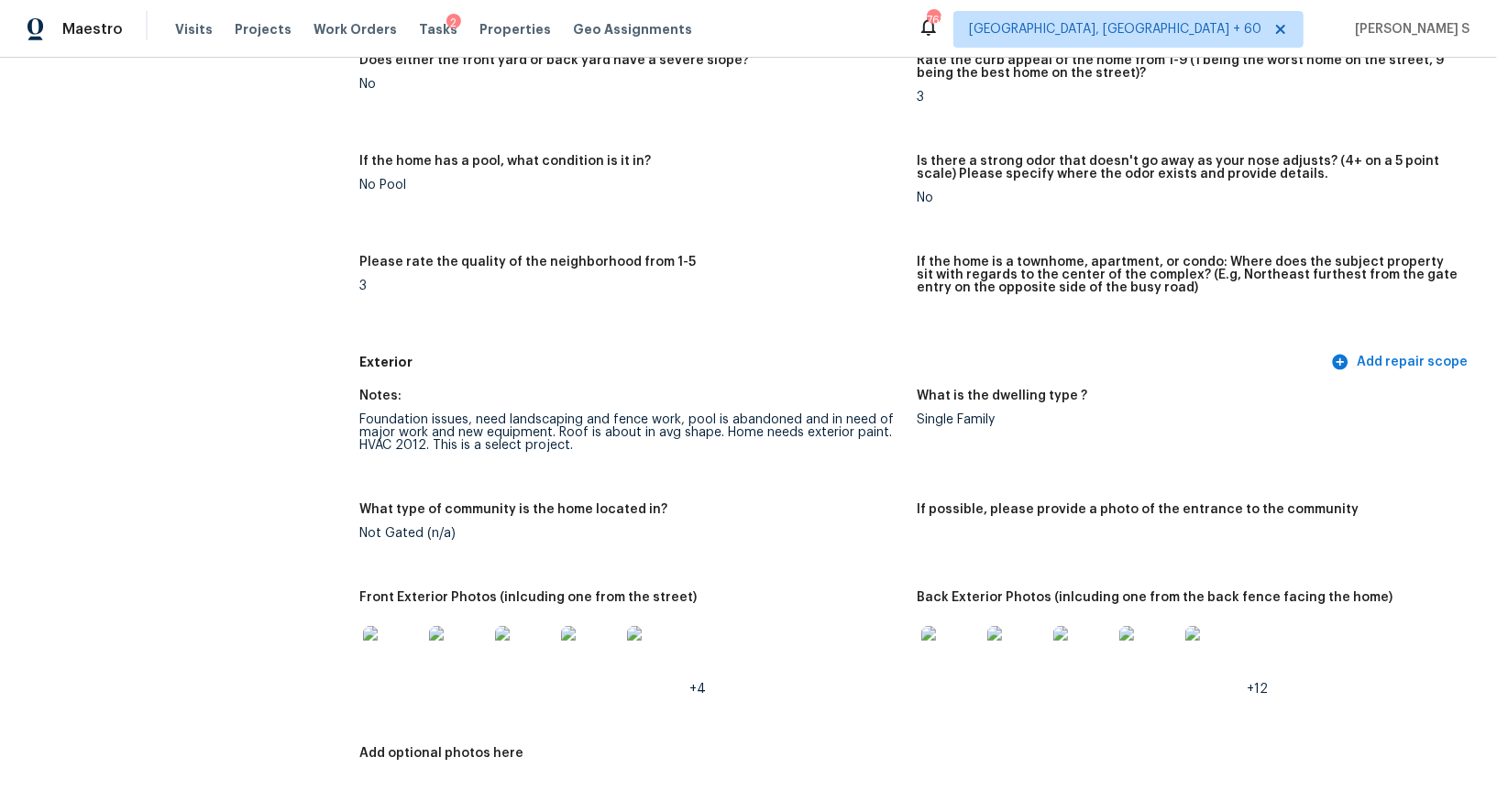
click at [408, 644] on img at bounding box center [393, 656] width 59 height 59
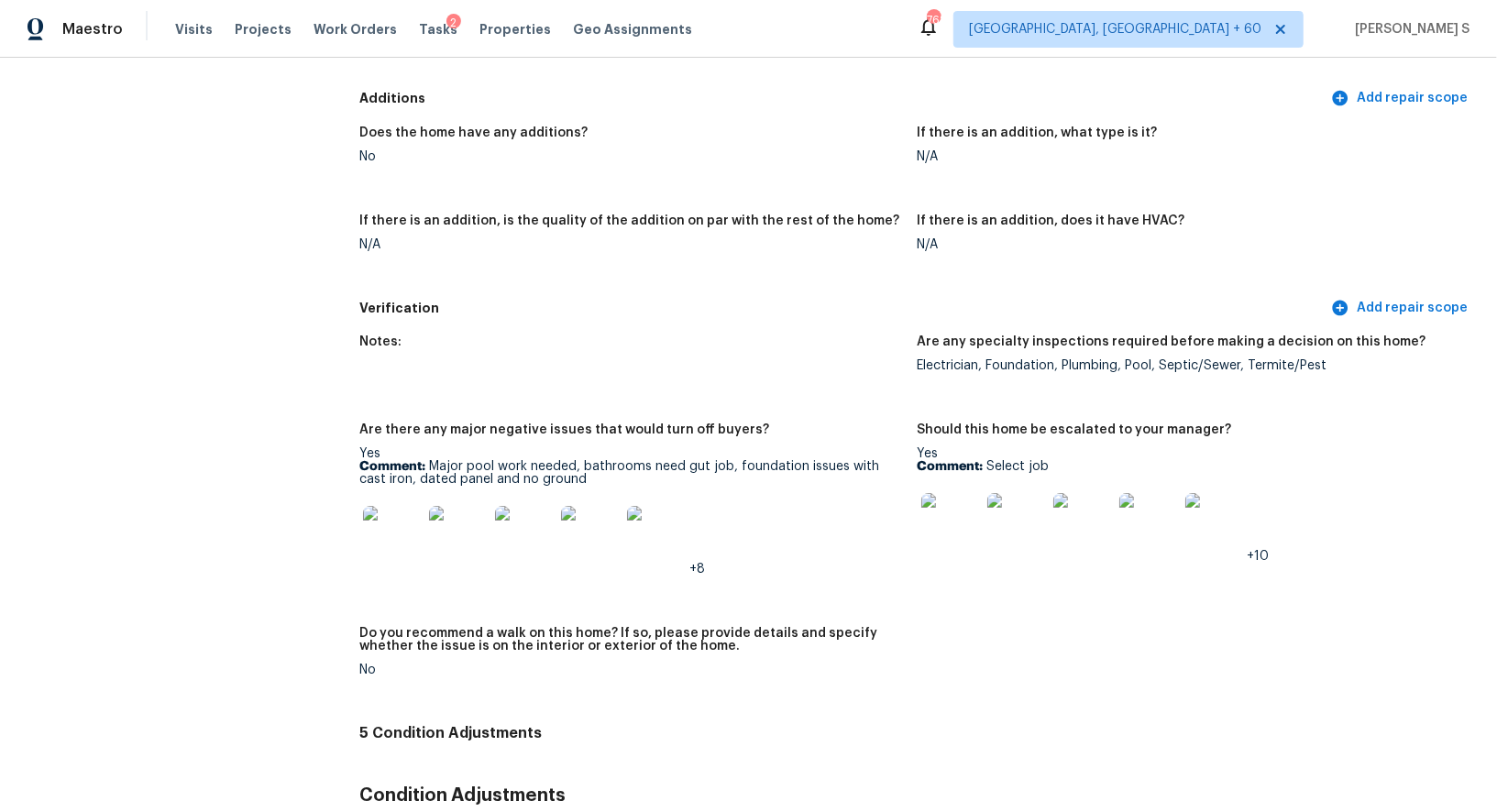
scroll to position [4179, 0]
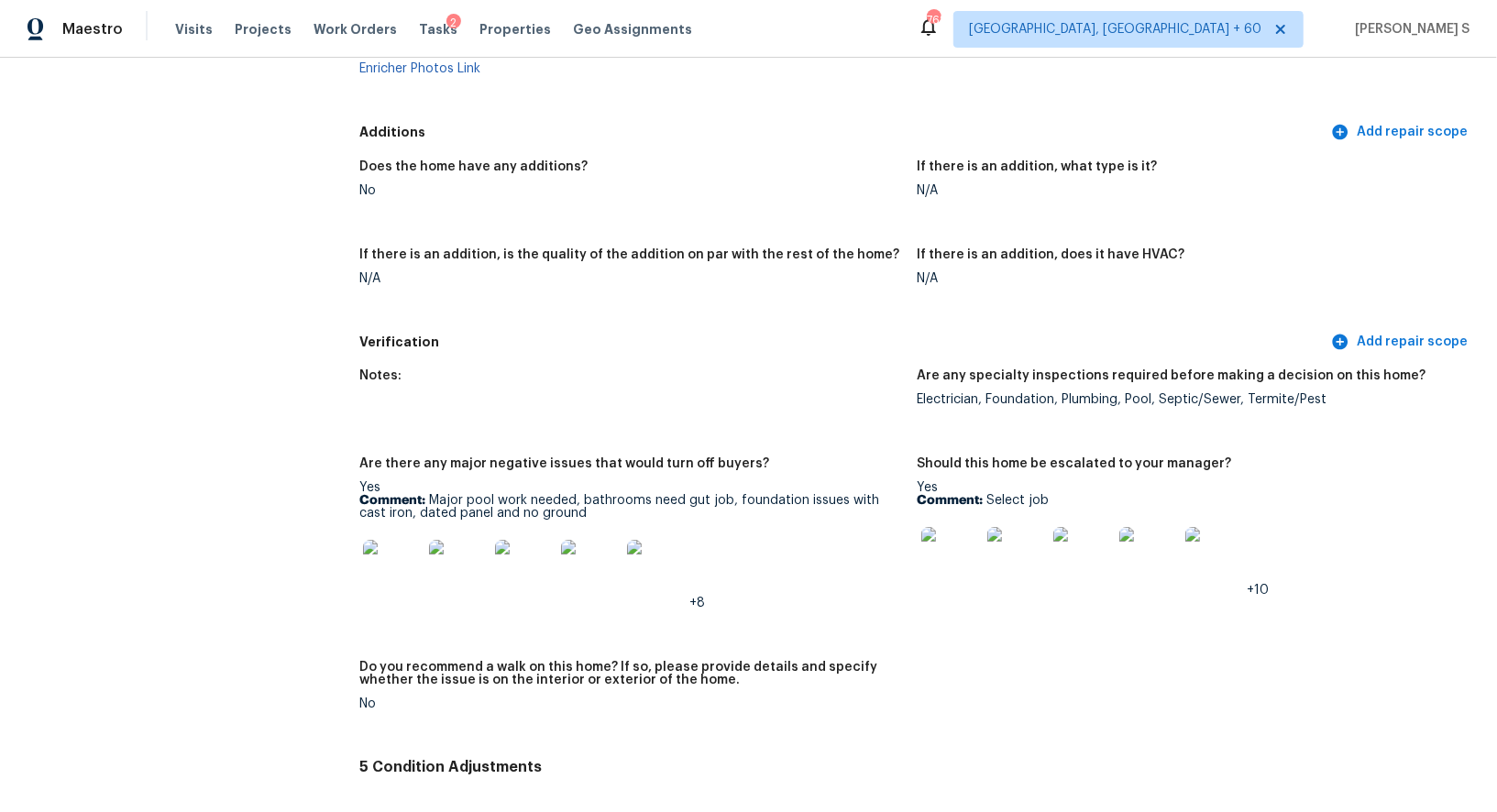
click at [451, 496] on p "Comment: Major pool work needed, bathrooms need gut job, foundation issues with…" at bounding box center [631, 507] width 543 height 26
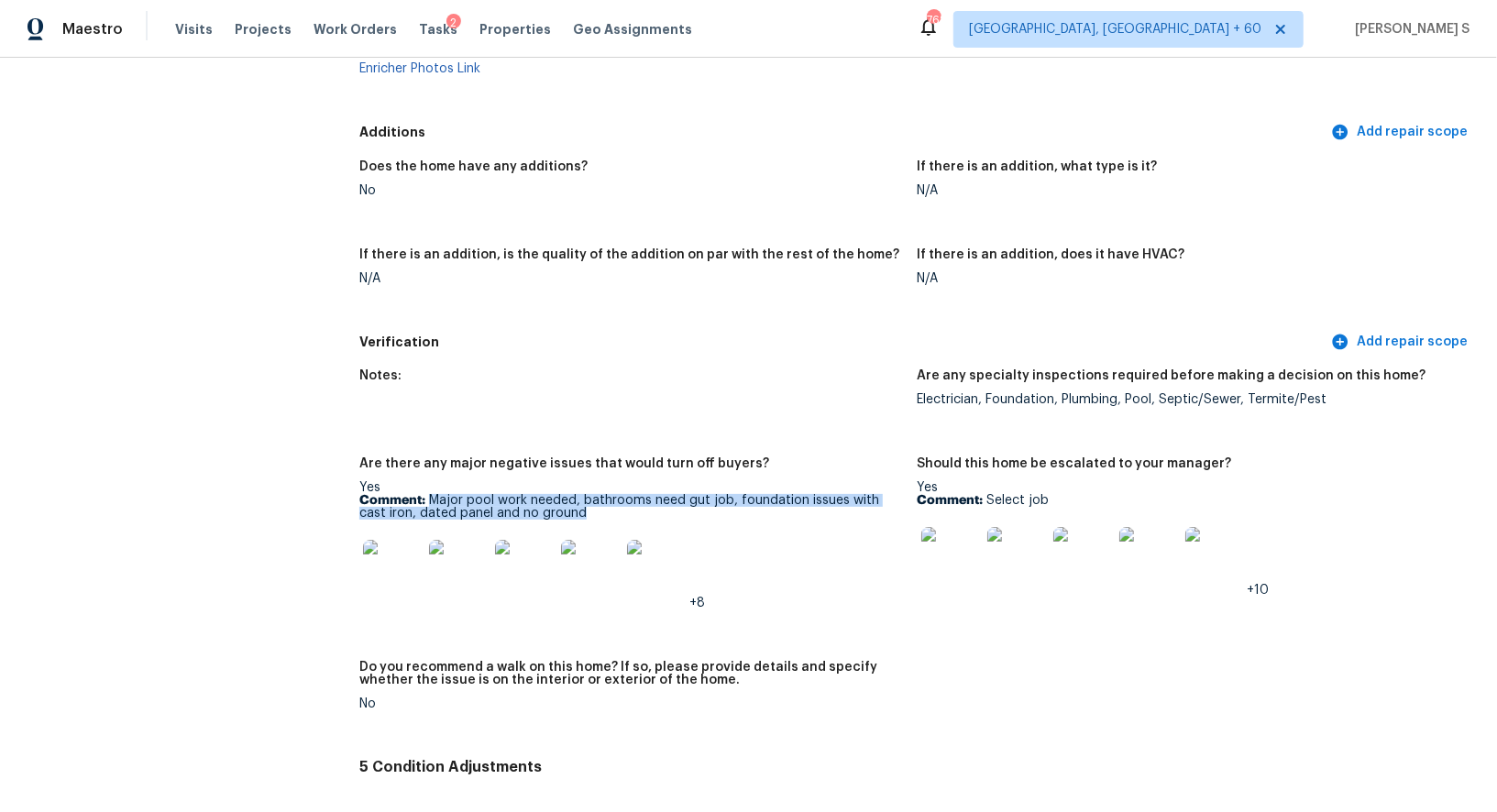
click at [532, 514] on p "Comment: Major pool work needed, bathrooms need gut job, foundation issues with…" at bounding box center [631, 507] width 543 height 26
copy p "Major pool work needed, bathrooms need gut job, foundation issues with cast iro…"
click at [412, 573] on img at bounding box center [393, 569] width 59 height 59
click at [931, 568] on img at bounding box center [951, 557] width 59 height 59
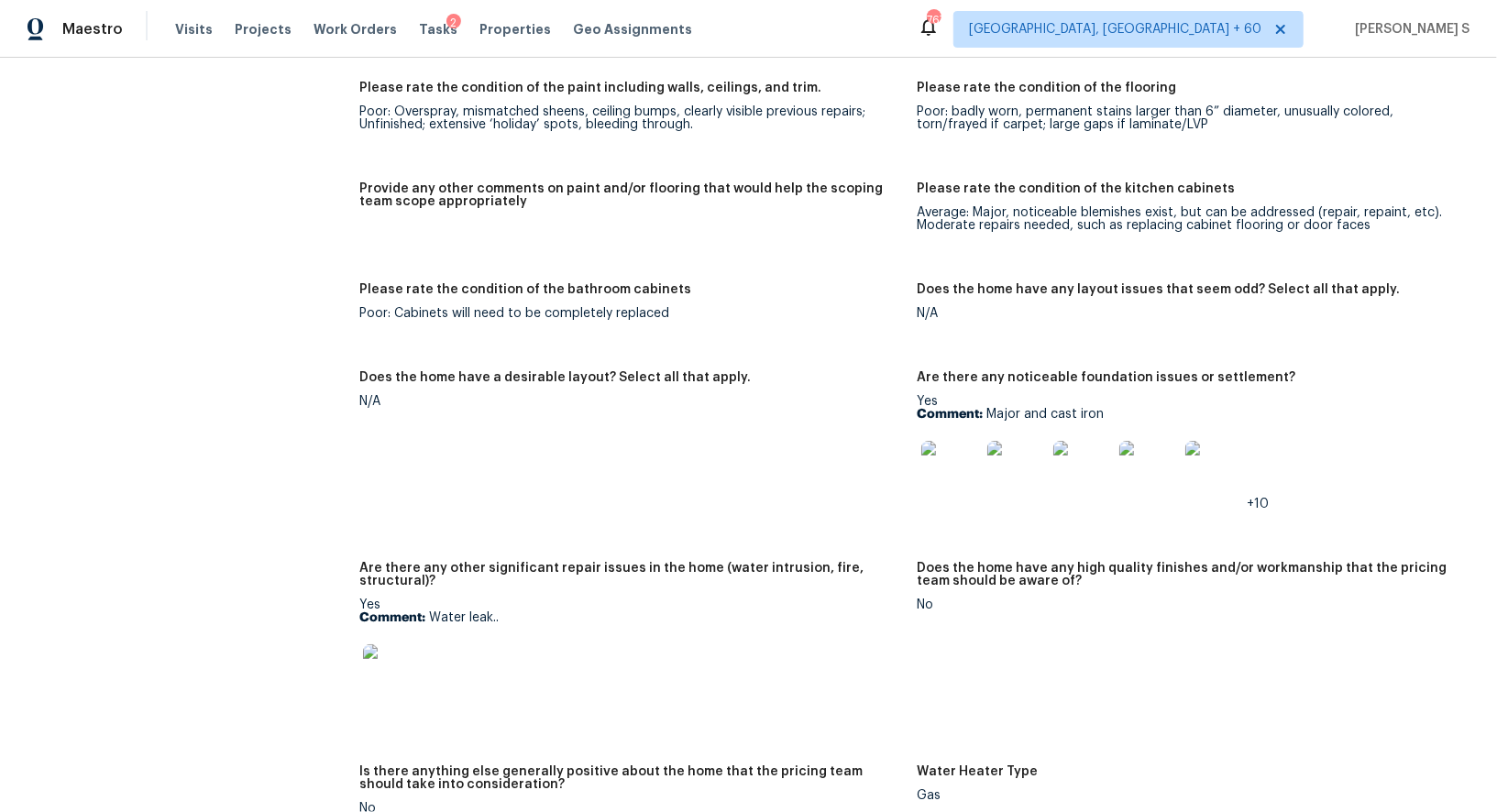
scroll to position [2967, 0]
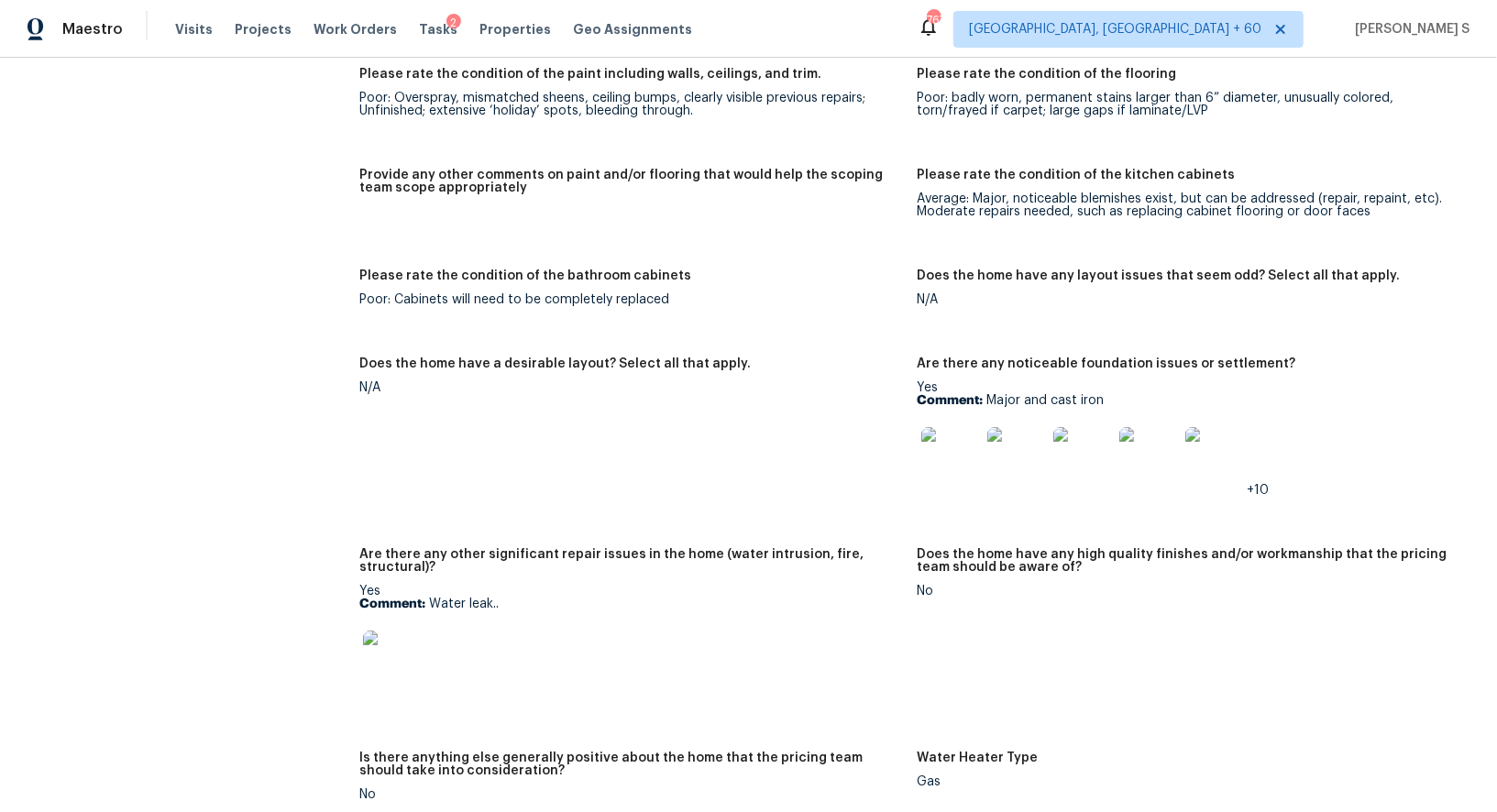
click at [407, 638] on img at bounding box center [393, 660] width 59 height 59
click at [953, 448] on img at bounding box center [951, 457] width 59 height 59
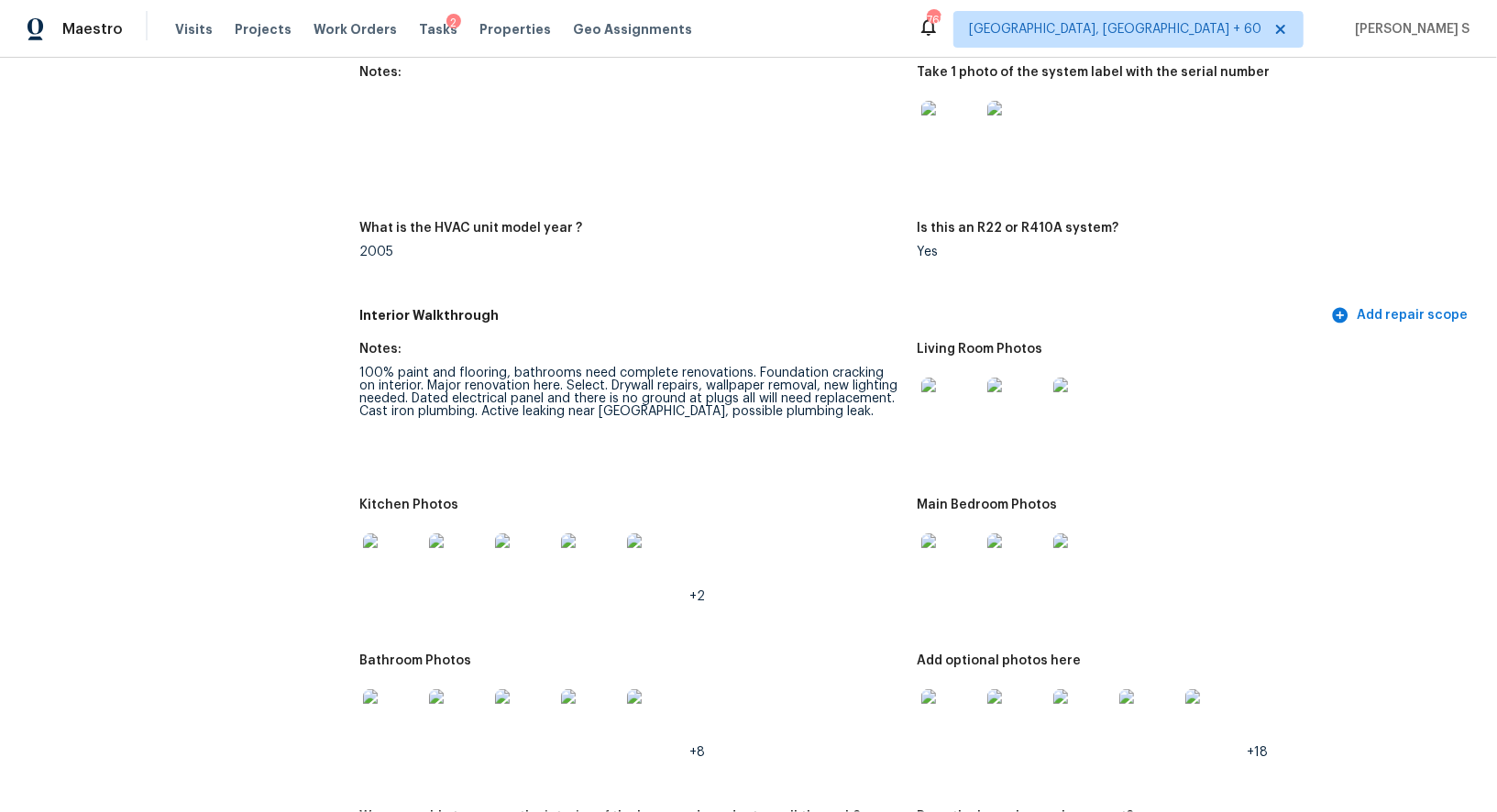
scroll to position [2058, 0]
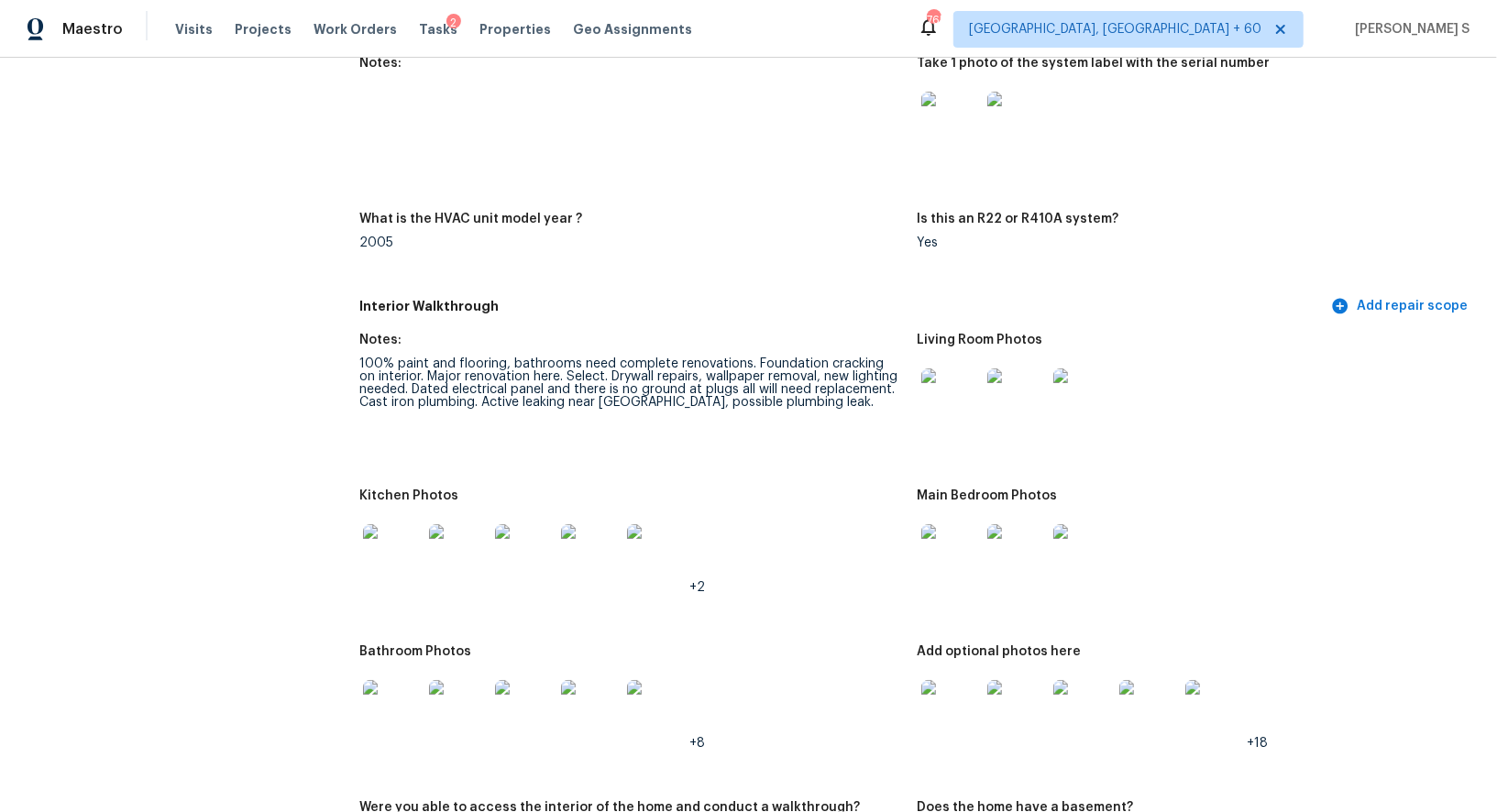
click at [954, 396] on img at bounding box center [951, 398] width 59 height 59
click at [387, 583] on div at bounding box center [392, 554] width 66 height 81
click at [372, 526] on img at bounding box center [393, 554] width 59 height 59
click at [942, 559] on img at bounding box center [951, 554] width 59 height 59
click at [414, 690] on img at bounding box center [393, 710] width 59 height 59
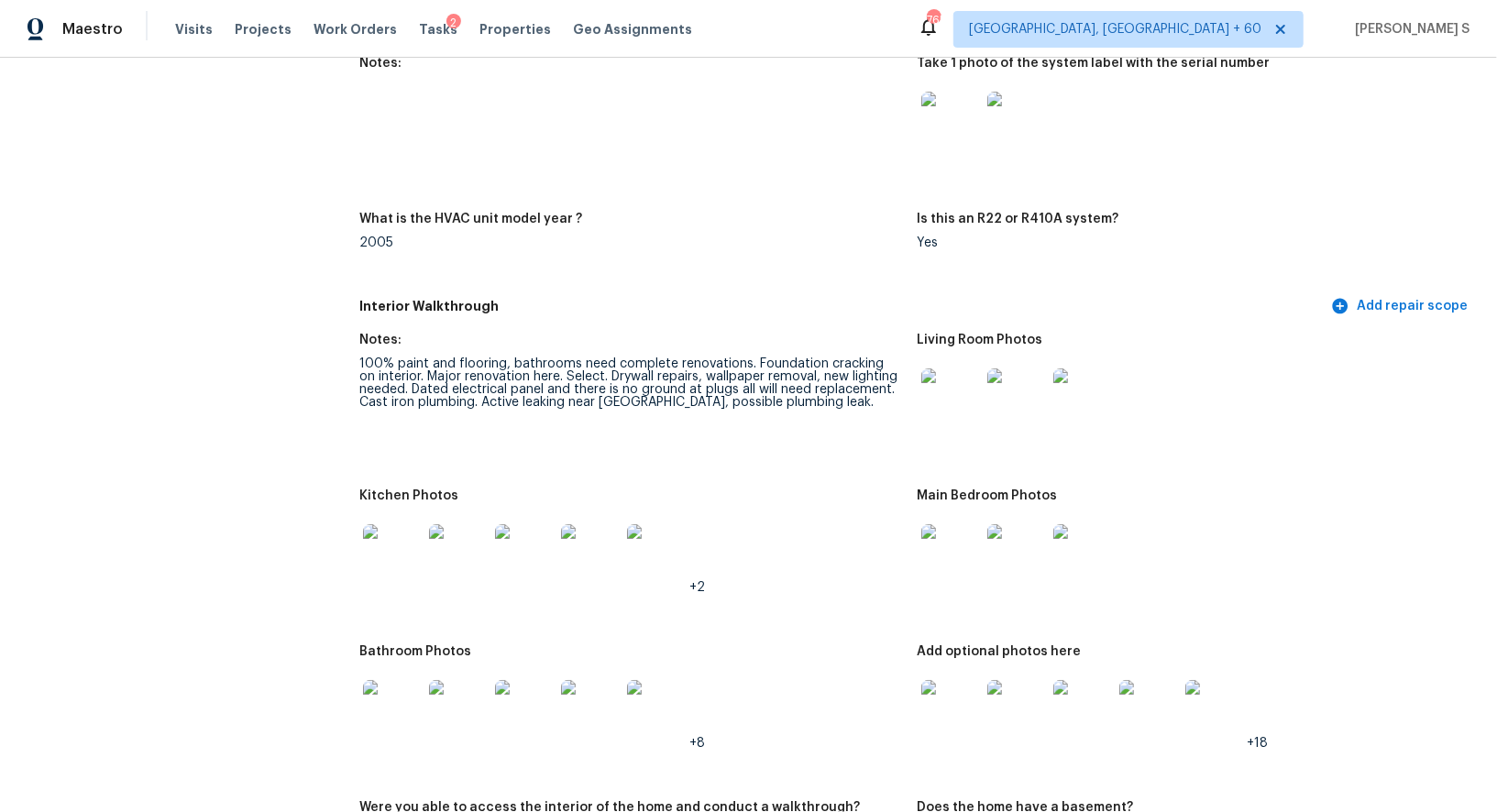
click at [928, 711] on img at bounding box center [951, 710] width 59 height 59
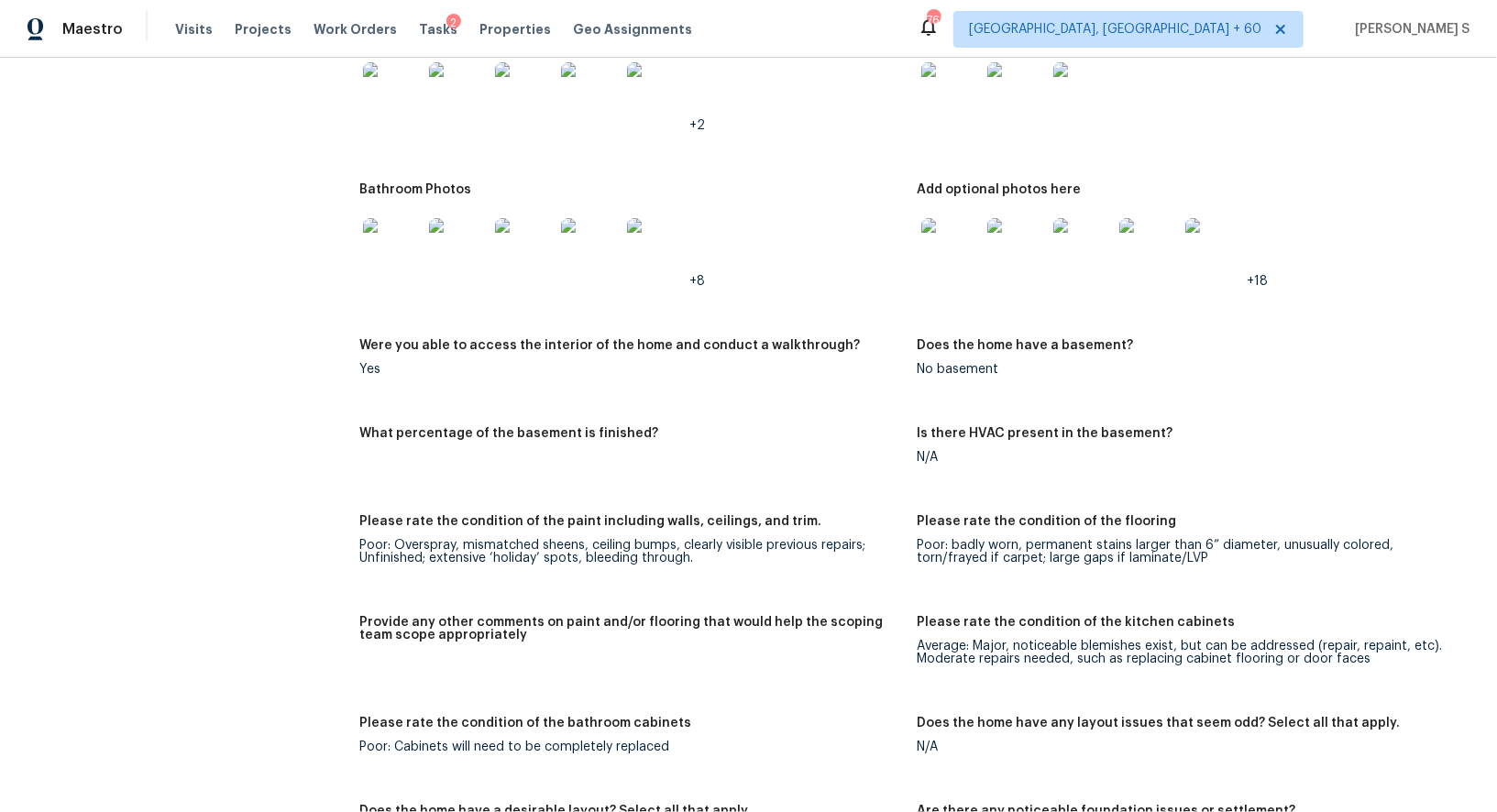
scroll to position [2517, 0]
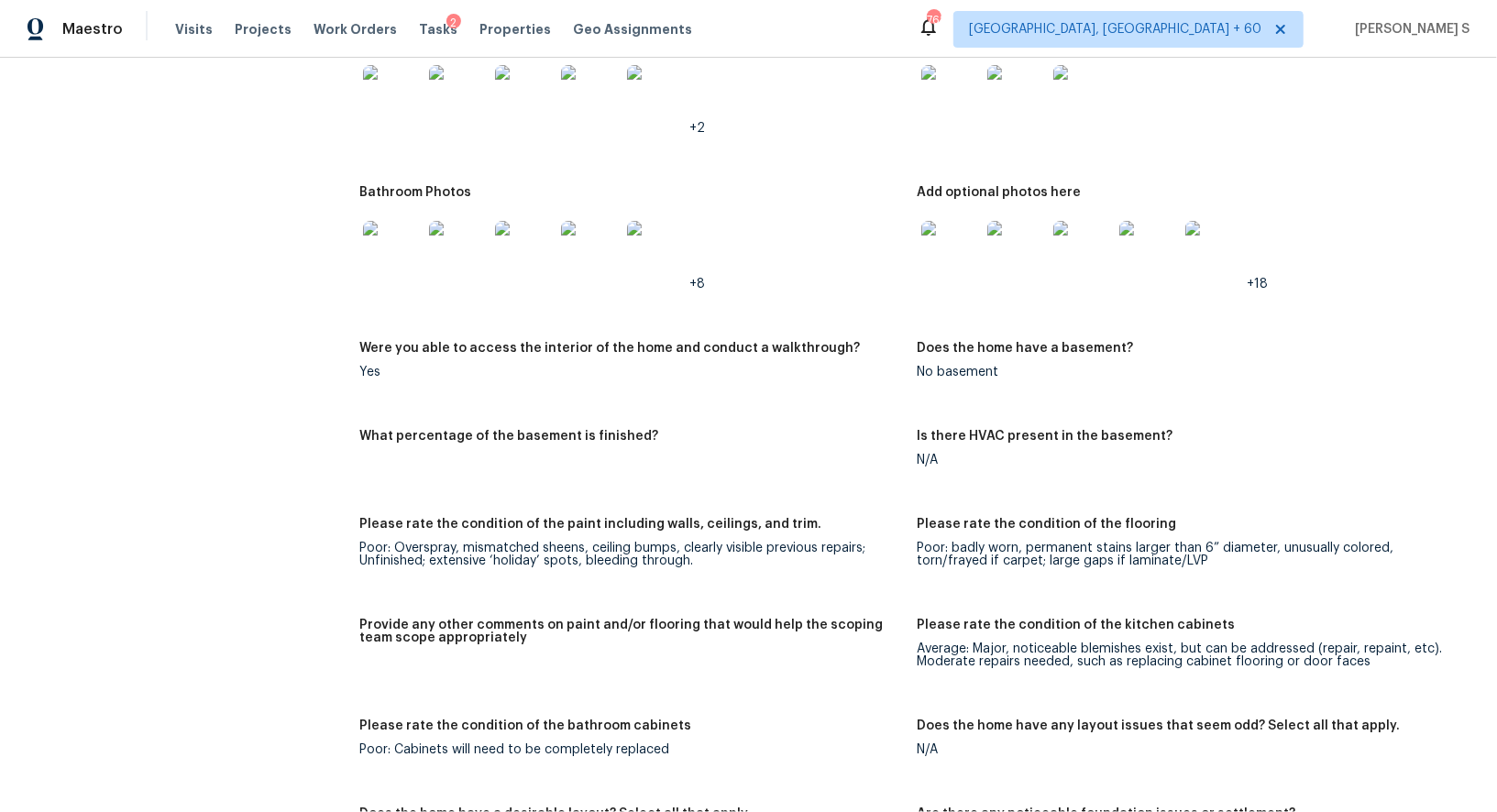
click at [540, 458] on figure "What percentage of the basement is finished?" at bounding box center [638, 462] width 558 height 66
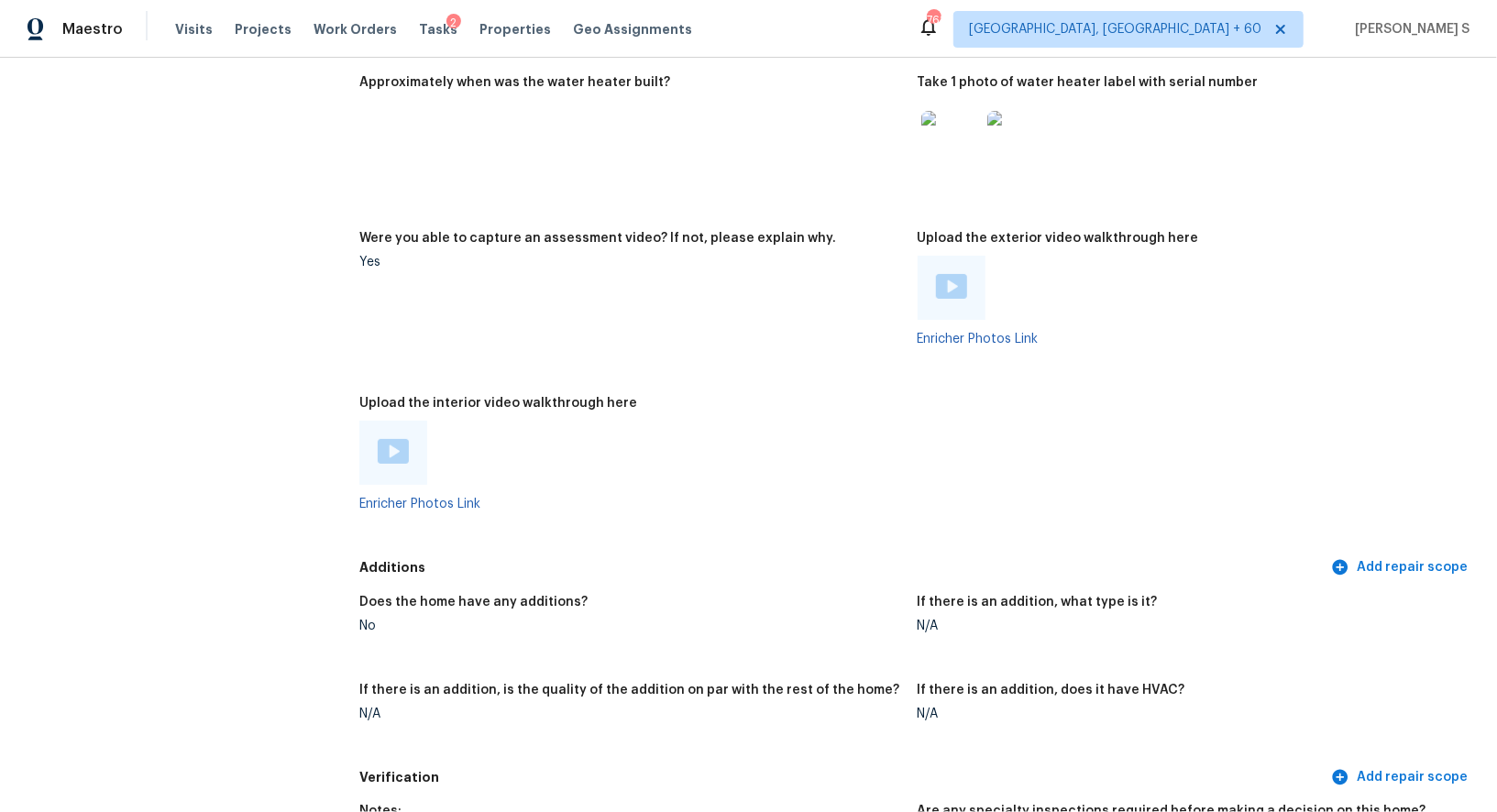
scroll to position [3762, 0]
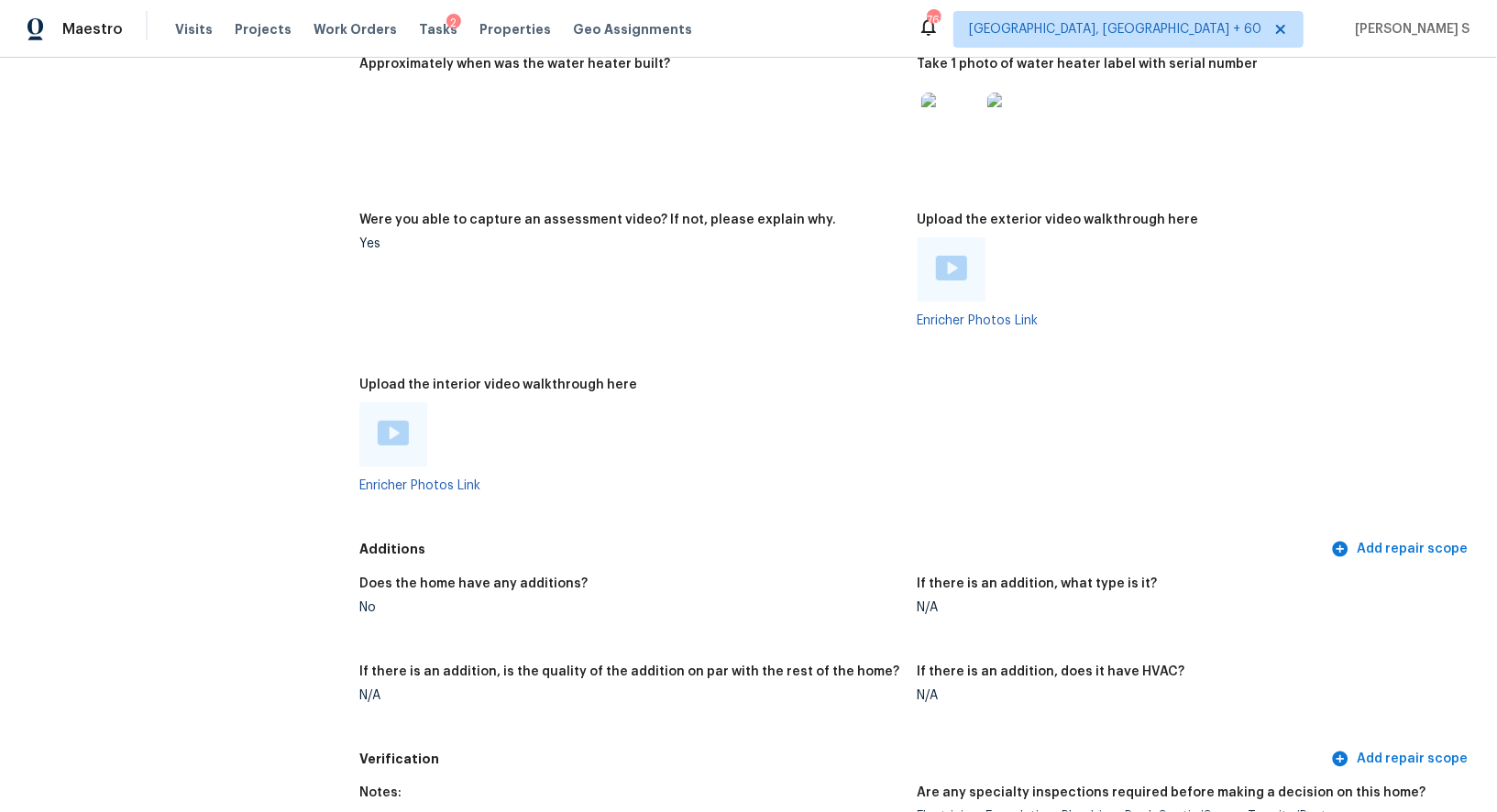
click at [399, 429] on img at bounding box center [394, 432] width 31 height 25
click at [957, 280] on img at bounding box center [952, 267] width 31 height 25
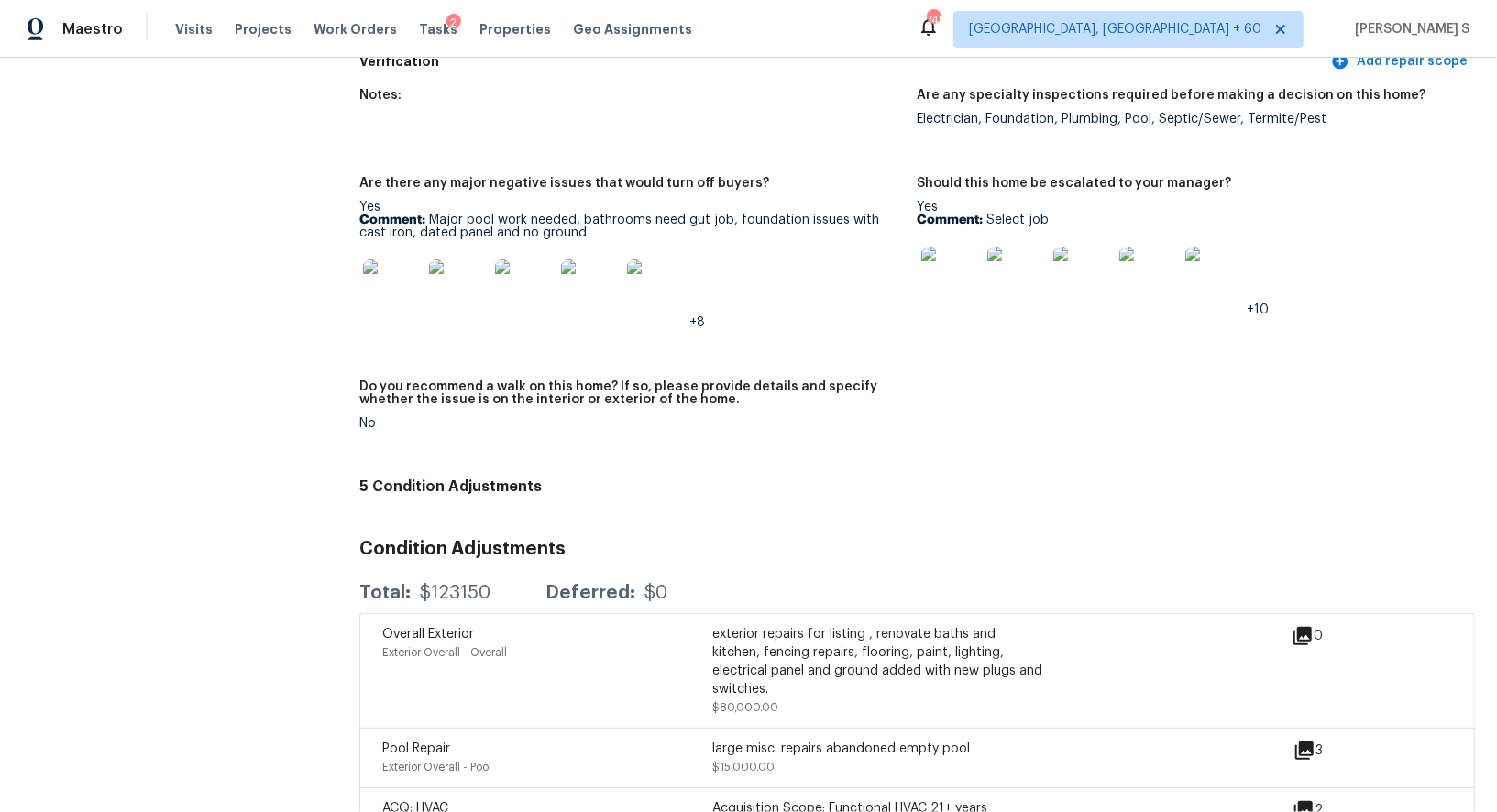
scroll to position [4435, 0]
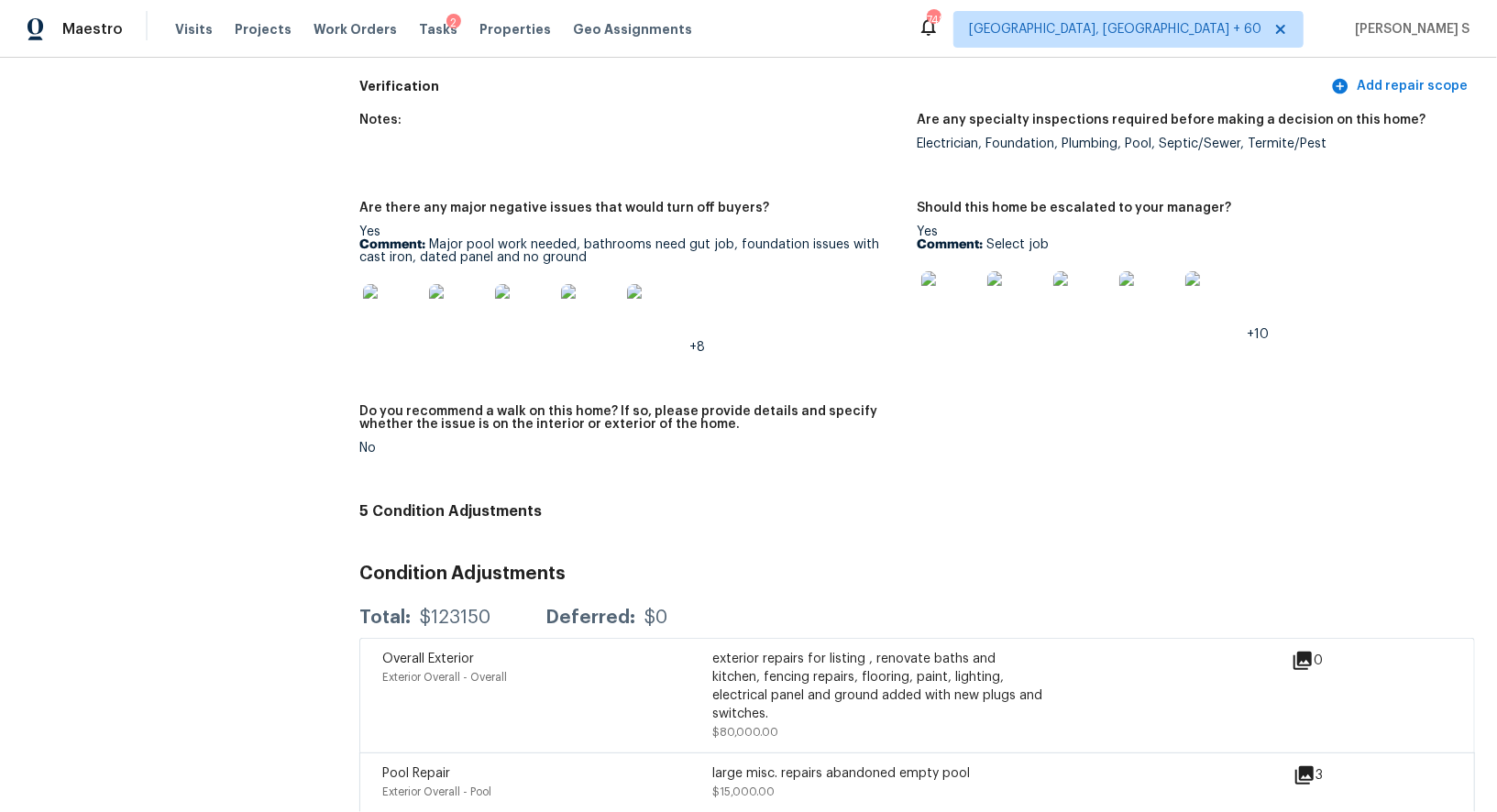
click at [593, 357] on figure "Are there any major negative issues that would turn off buyers? Yes Comment: Ma…" at bounding box center [638, 292] width 558 height 182
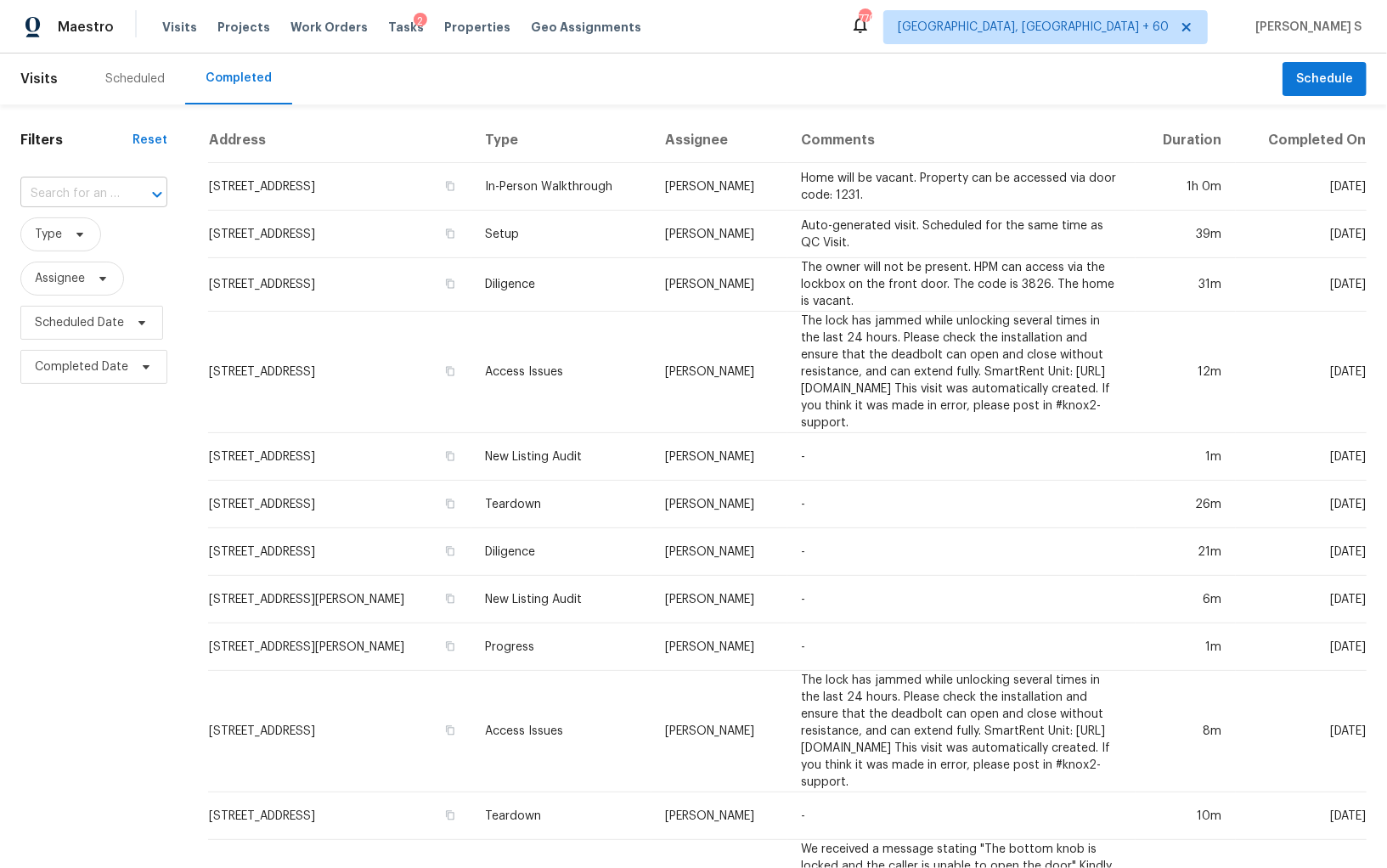
click at [116, 185] on div "​" at bounding box center [93, 194] width 147 height 26
paste input "[STREET_ADDRESS]"
type input "[STREET_ADDRESS]"
click at [107, 238] on li "[STREET_ADDRESS]" at bounding box center [91, 232] width 144 height 28
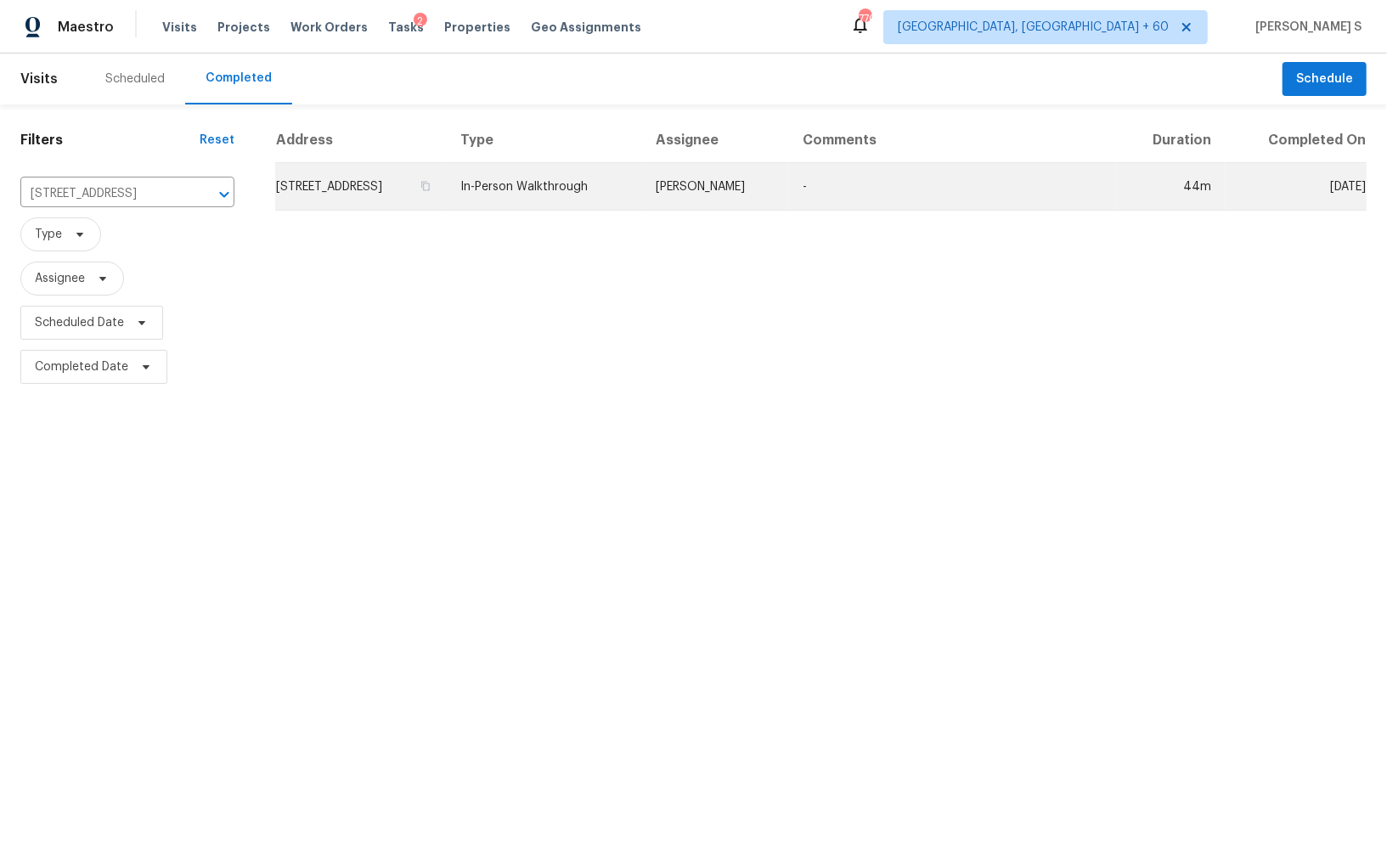
click at [364, 195] on td "[STREET_ADDRESS]" at bounding box center [360, 187] width 172 height 47
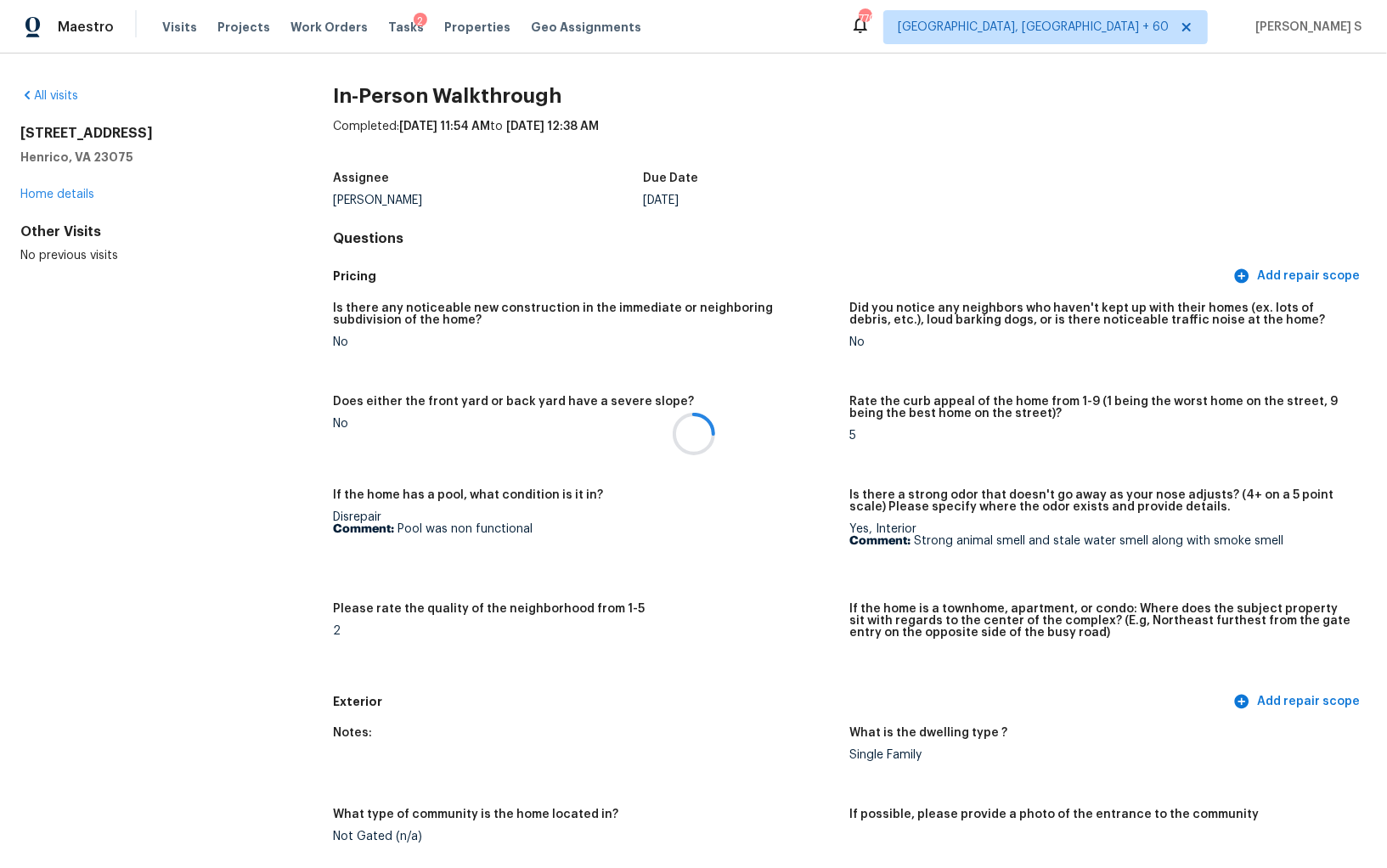
click at [515, 586] on div at bounding box center [694, 434] width 1387 height 868
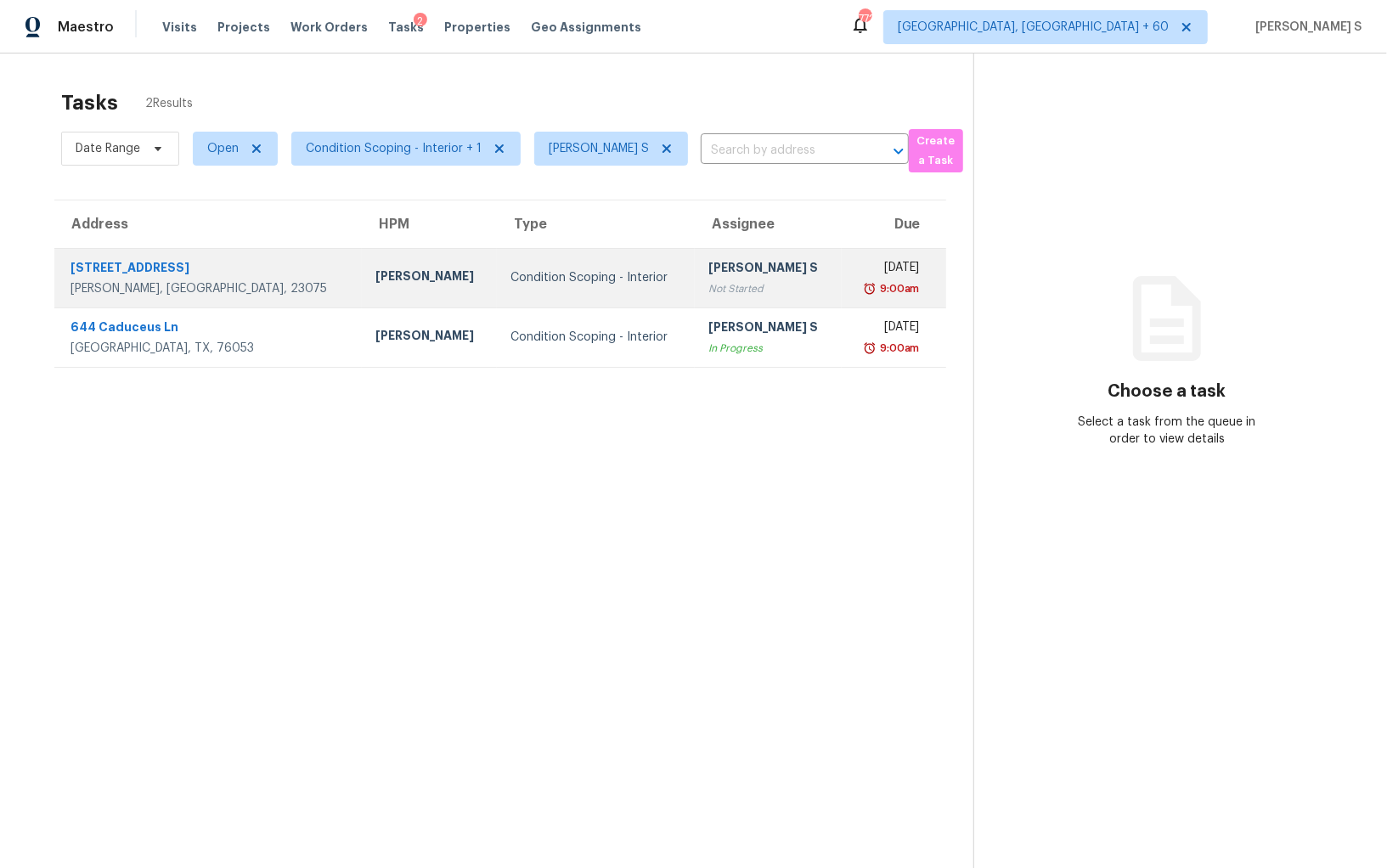
click at [715, 276] on div "[PERSON_NAME] S" at bounding box center [768, 269] width 120 height 21
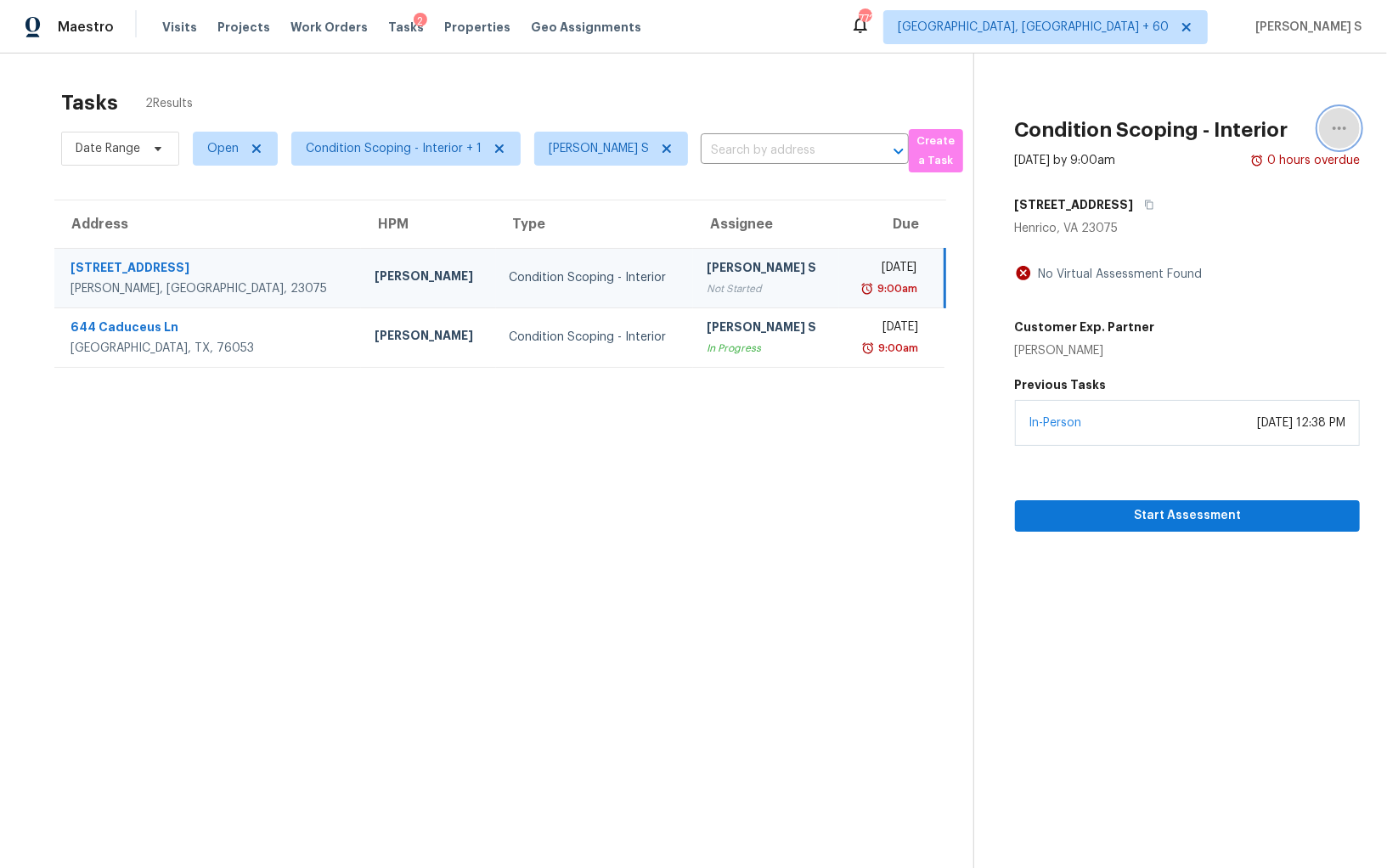
click at [1333, 134] on icon "button" at bounding box center [1340, 128] width 20 height 20
click at [1220, 105] on div "Unclaim this task" at bounding box center [1243, 106] width 133 height 17
